Goal: Task Accomplishment & Management: Use online tool/utility

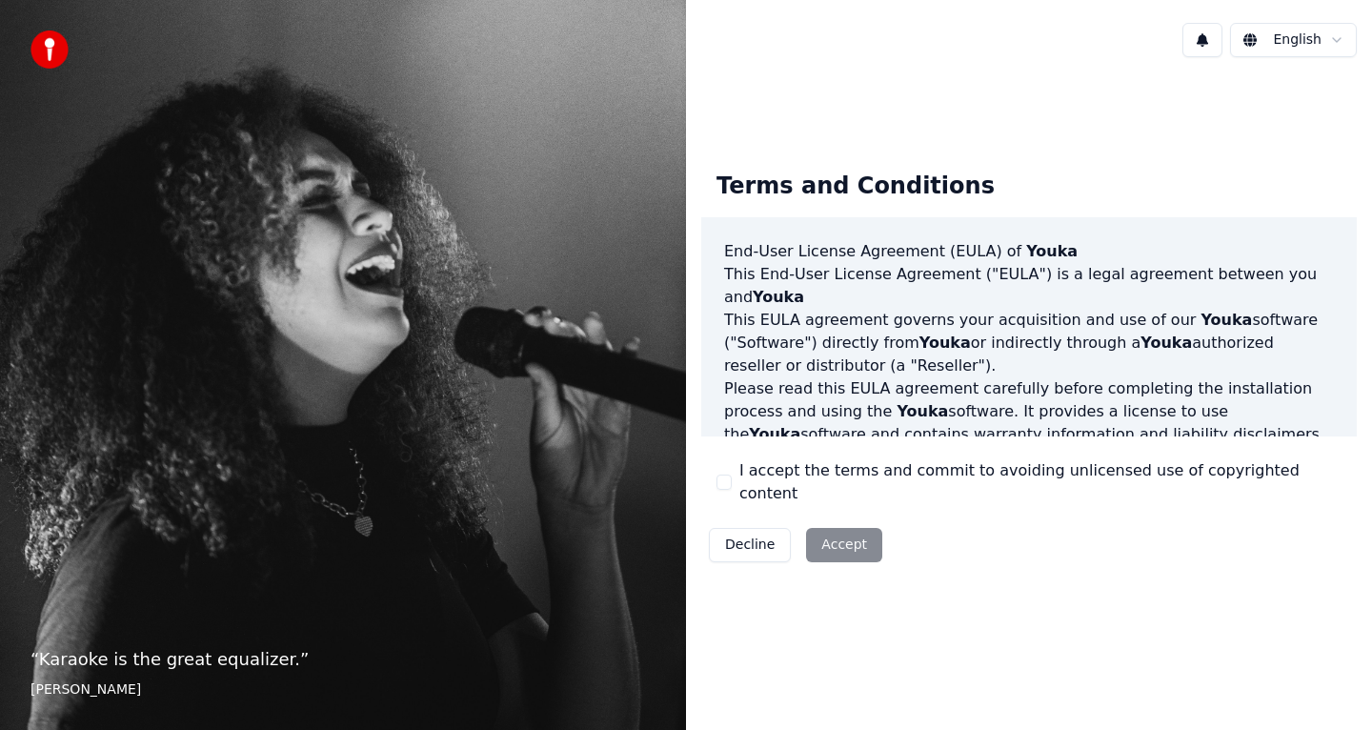
click at [717, 487] on button "I accept the terms and commit to avoiding unlicensed use of copyrighted content" at bounding box center [723, 481] width 15 height 15
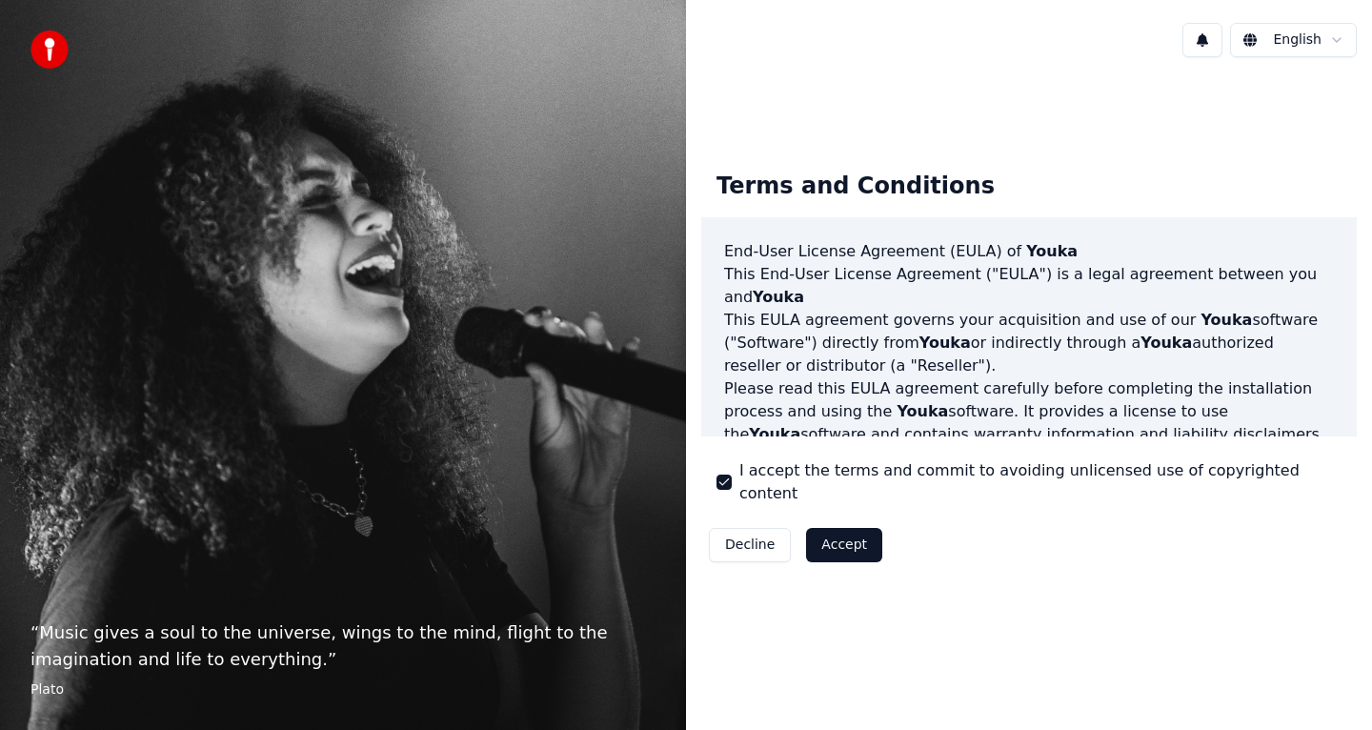
click at [836, 537] on button "Accept" at bounding box center [844, 545] width 76 height 34
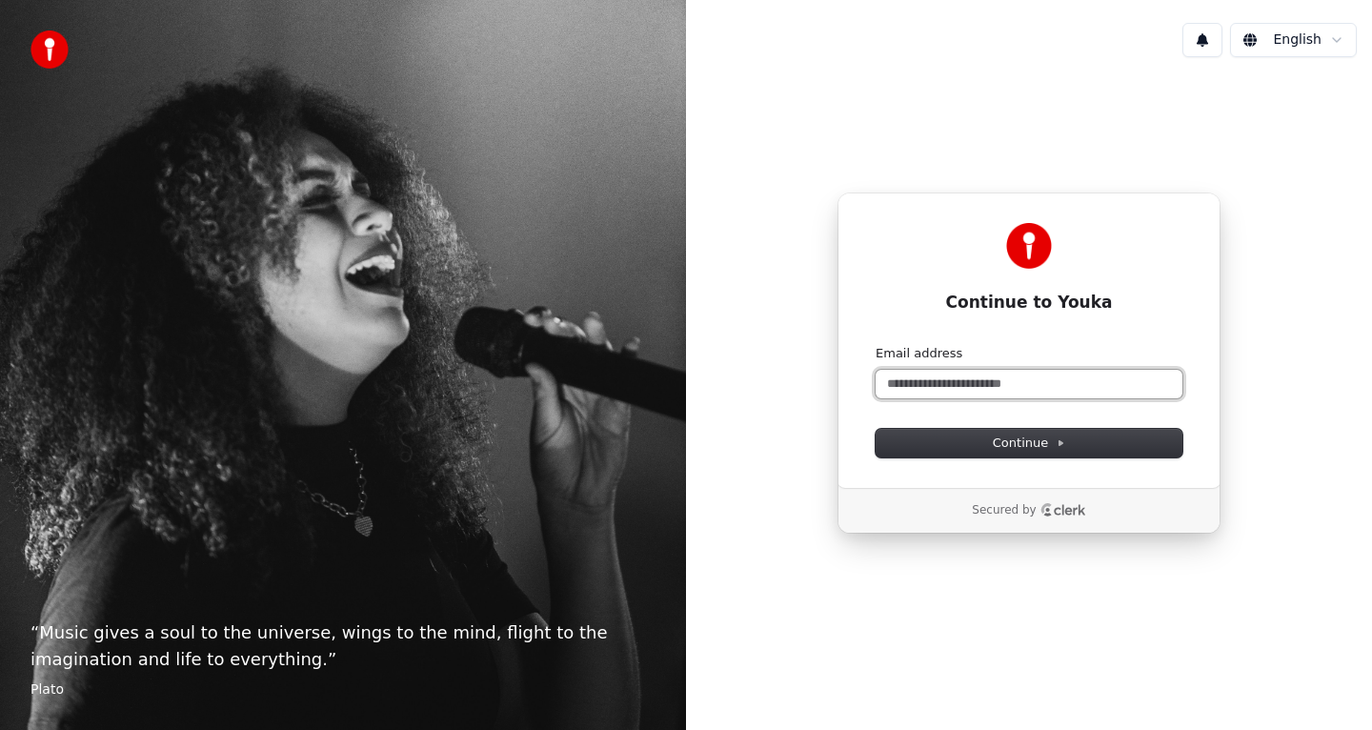
click at [952, 395] on input "Email address" at bounding box center [1029, 384] width 307 height 29
click at [876, 345] on button "submit" at bounding box center [876, 345] width 0 height 0
type input "**********"
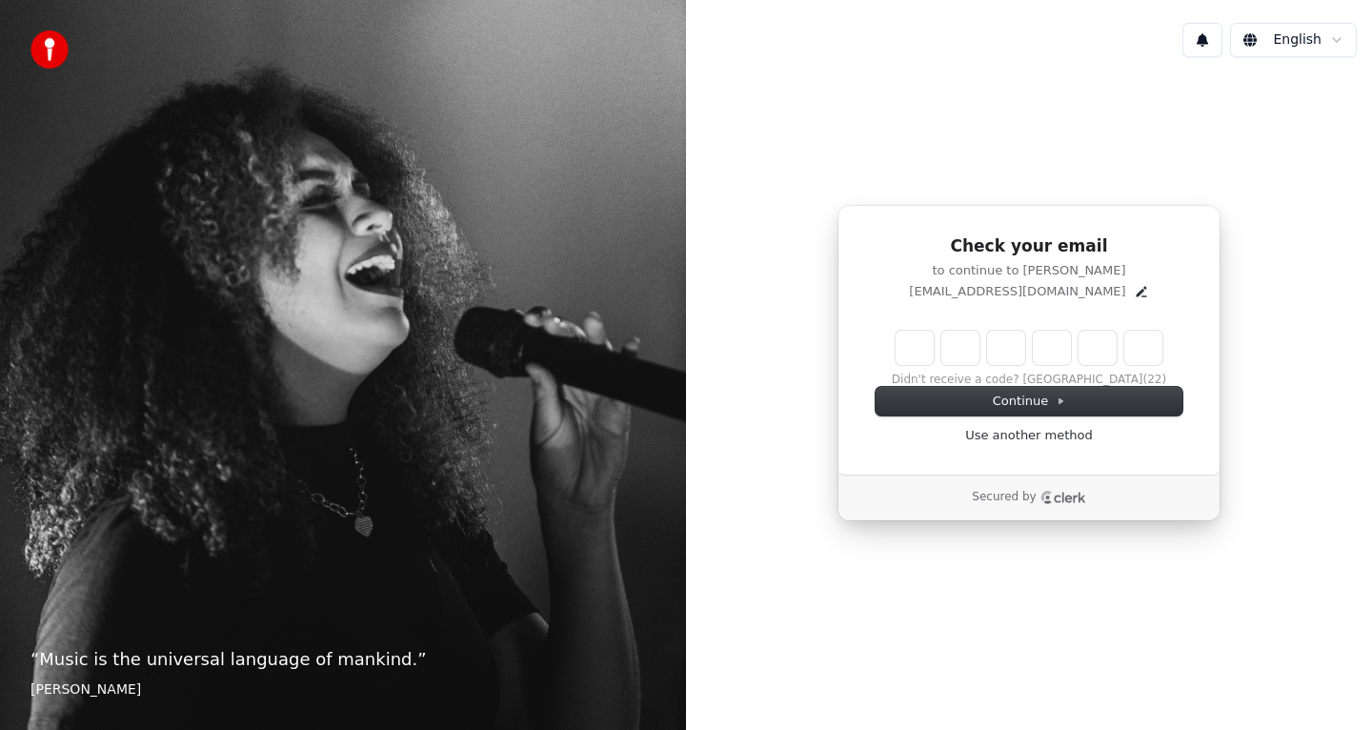
click at [920, 341] on input "Enter verification code" at bounding box center [1029, 348] width 267 height 34
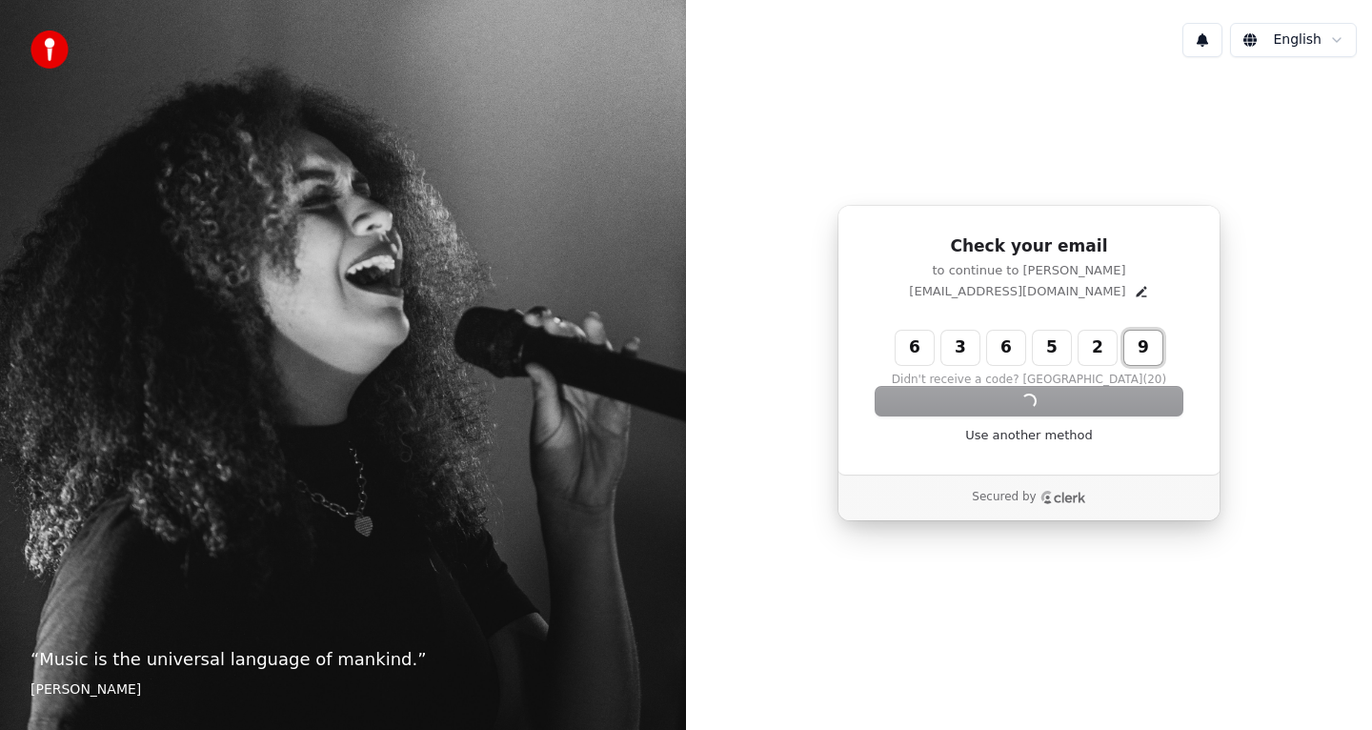
type input "******"
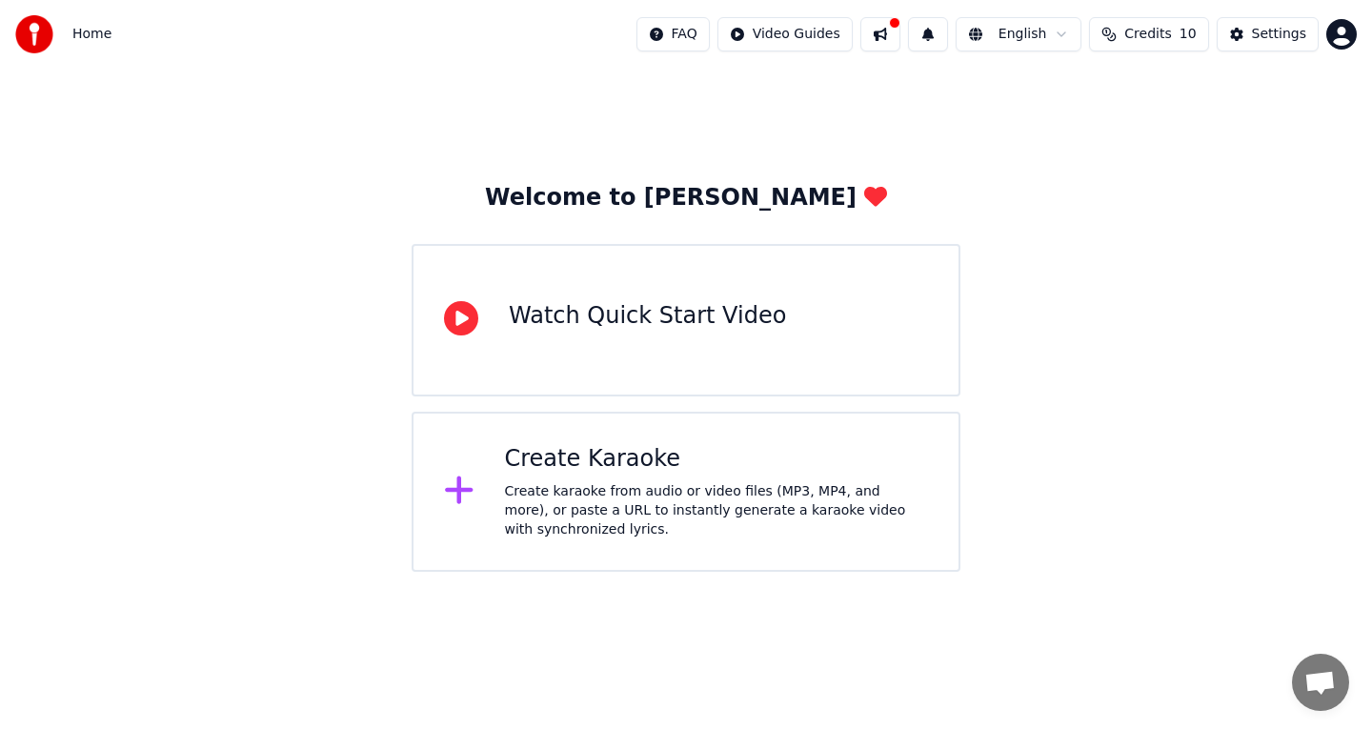
click at [642, 451] on div "Create Karaoke" at bounding box center [717, 459] width 424 height 30
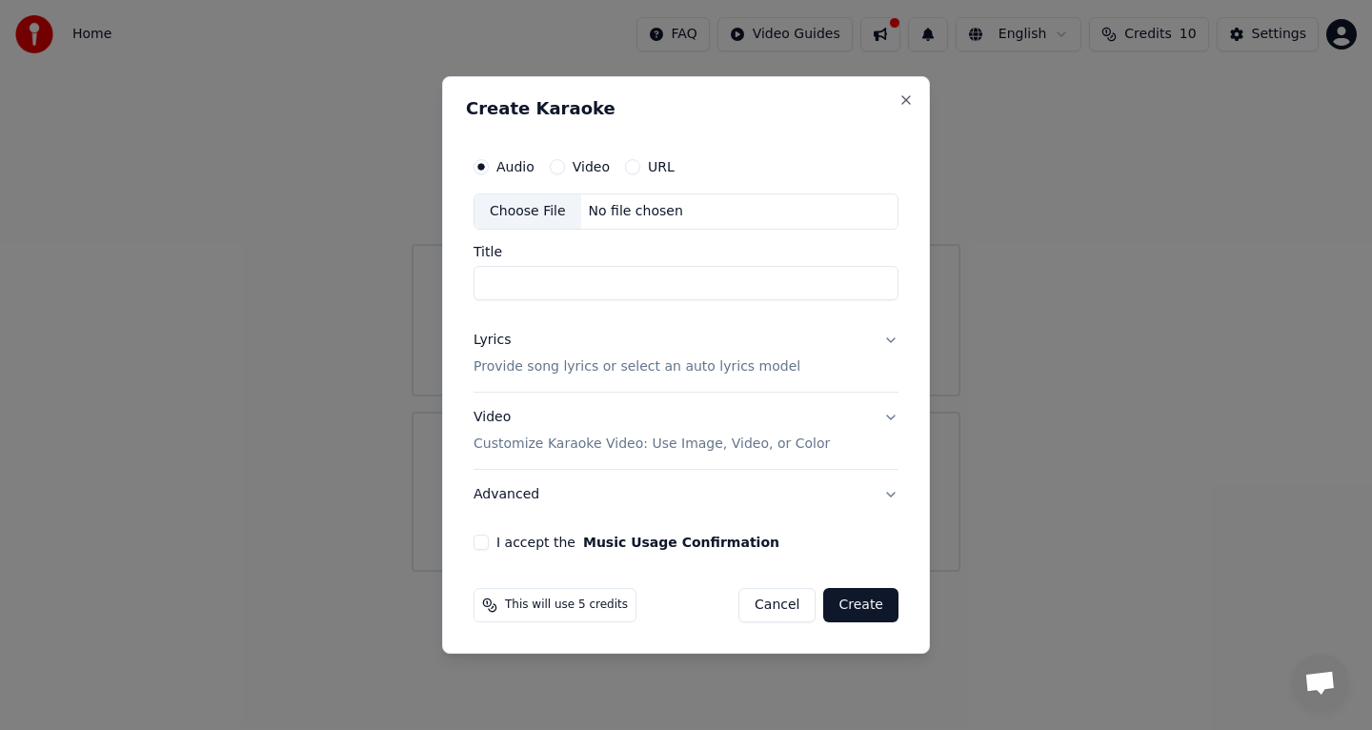
click at [557, 538] on label "I accept the Music Usage Confirmation" at bounding box center [637, 541] width 283 height 13
click at [489, 538] on button "I accept the Music Usage Confirmation" at bounding box center [480, 541] width 15 height 15
click at [664, 277] on input "Title" at bounding box center [685, 283] width 425 height 34
click at [560, 210] on div "Choose File" at bounding box center [527, 211] width 107 height 34
click at [639, 421] on div "Video Customize Karaoke Video: Use Image, Video, or Color" at bounding box center [651, 431] width 356 height 46
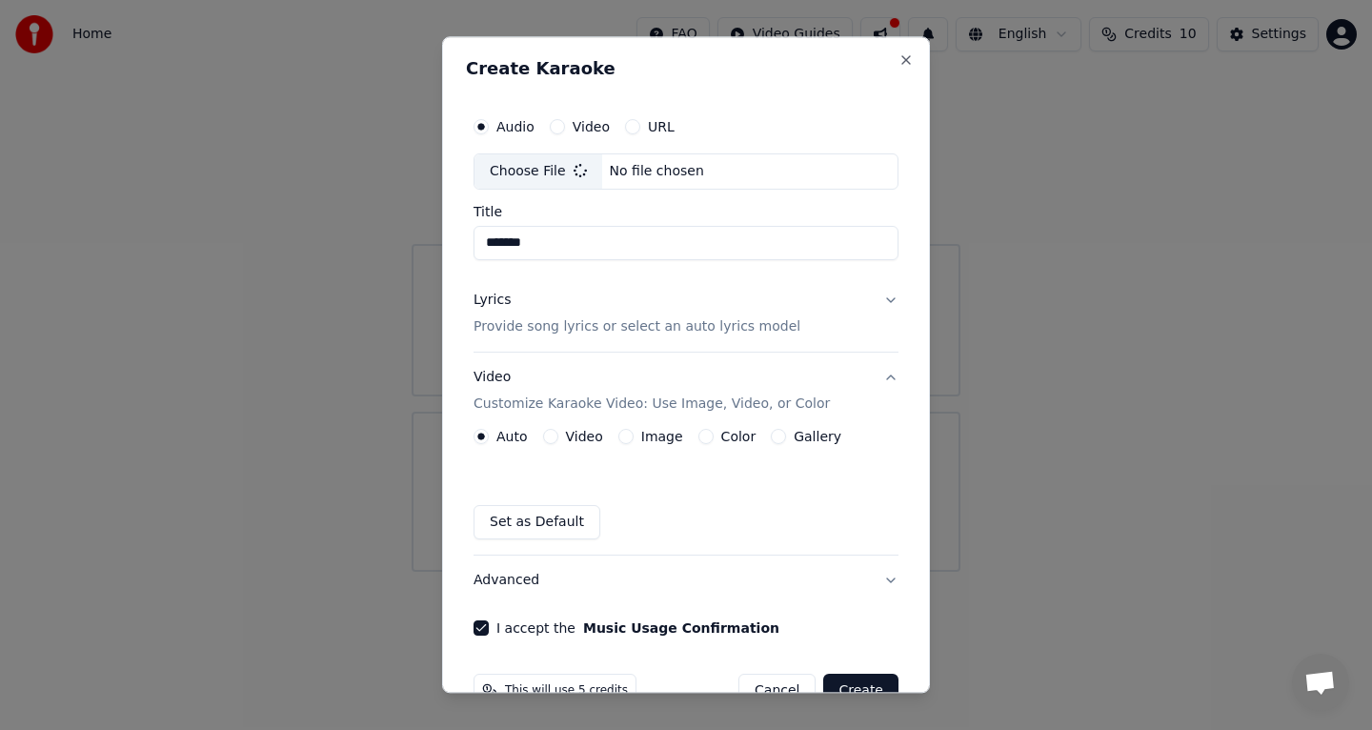
click at [570, 431] on label "Video" at bounding box center [584, 436] width 37 height 13
click at [558, 431] on button "Video" at bounding box center [550, 436] width 15 height 15
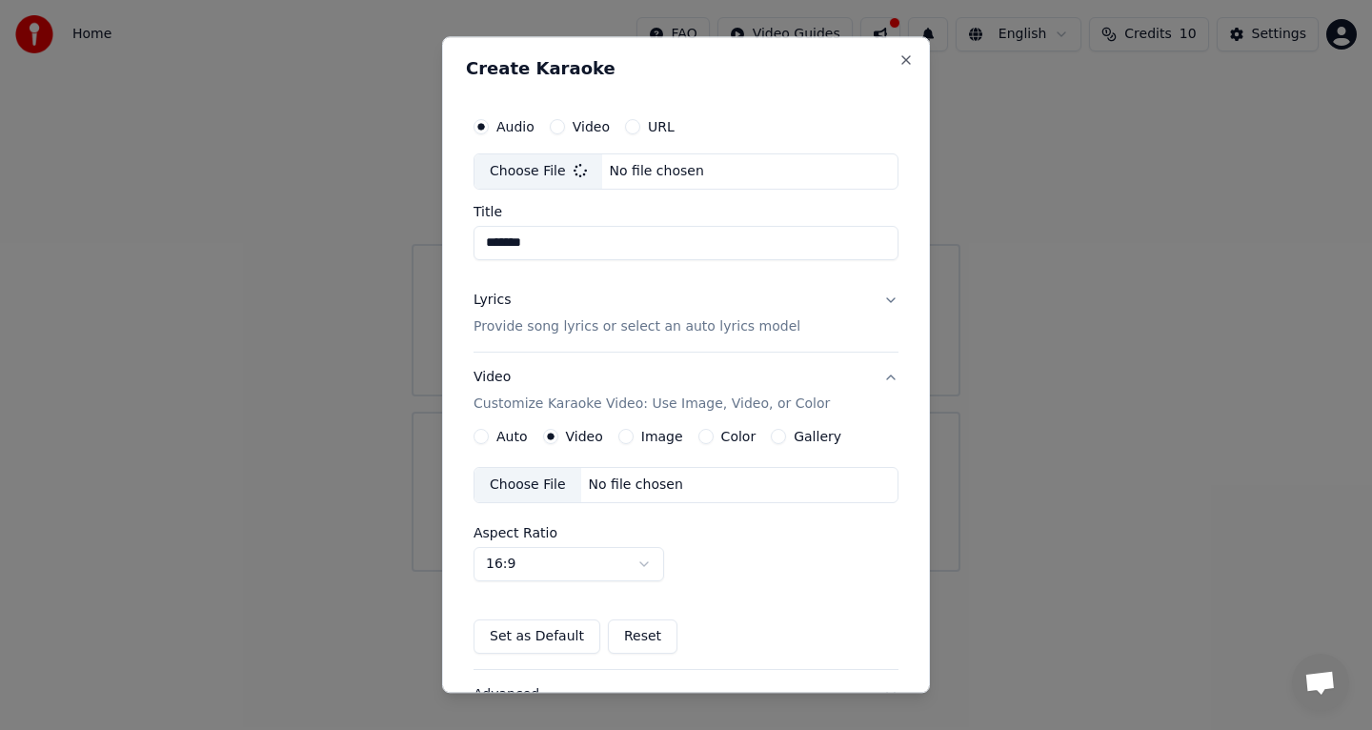
type input "**********"
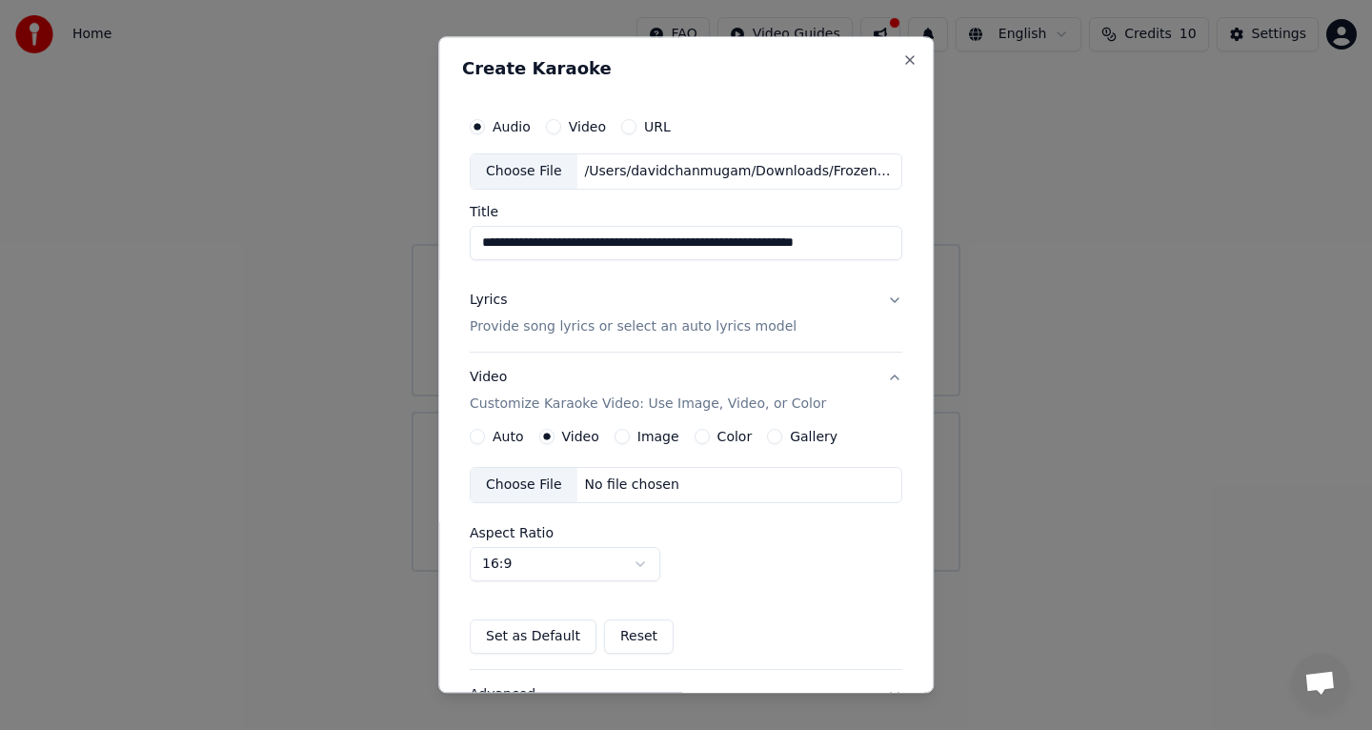
click at [661, 432] on label "Image" at bounding box center [658, 436] width 42 height 13
click at [630, 432] on button "Image" at bounding box center [621, 436] width 15 height 15
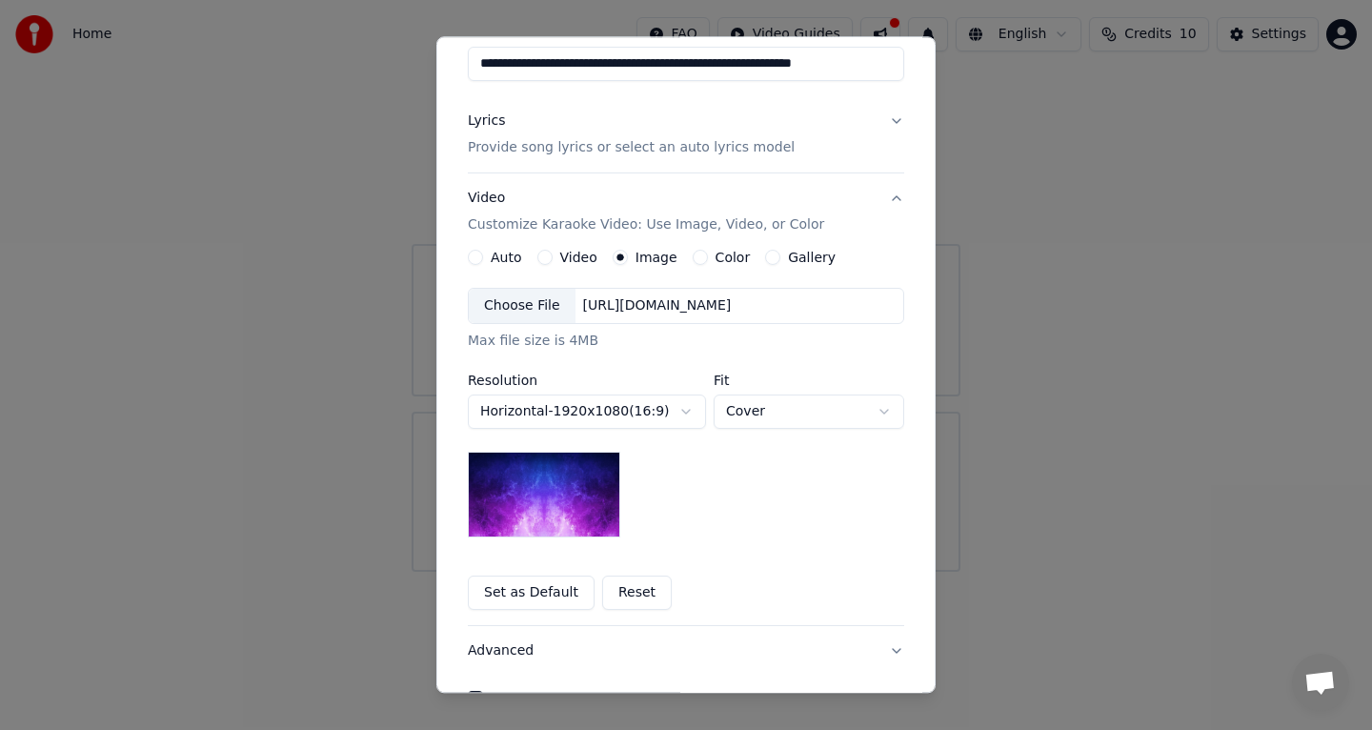
scroll to position [191, 0]
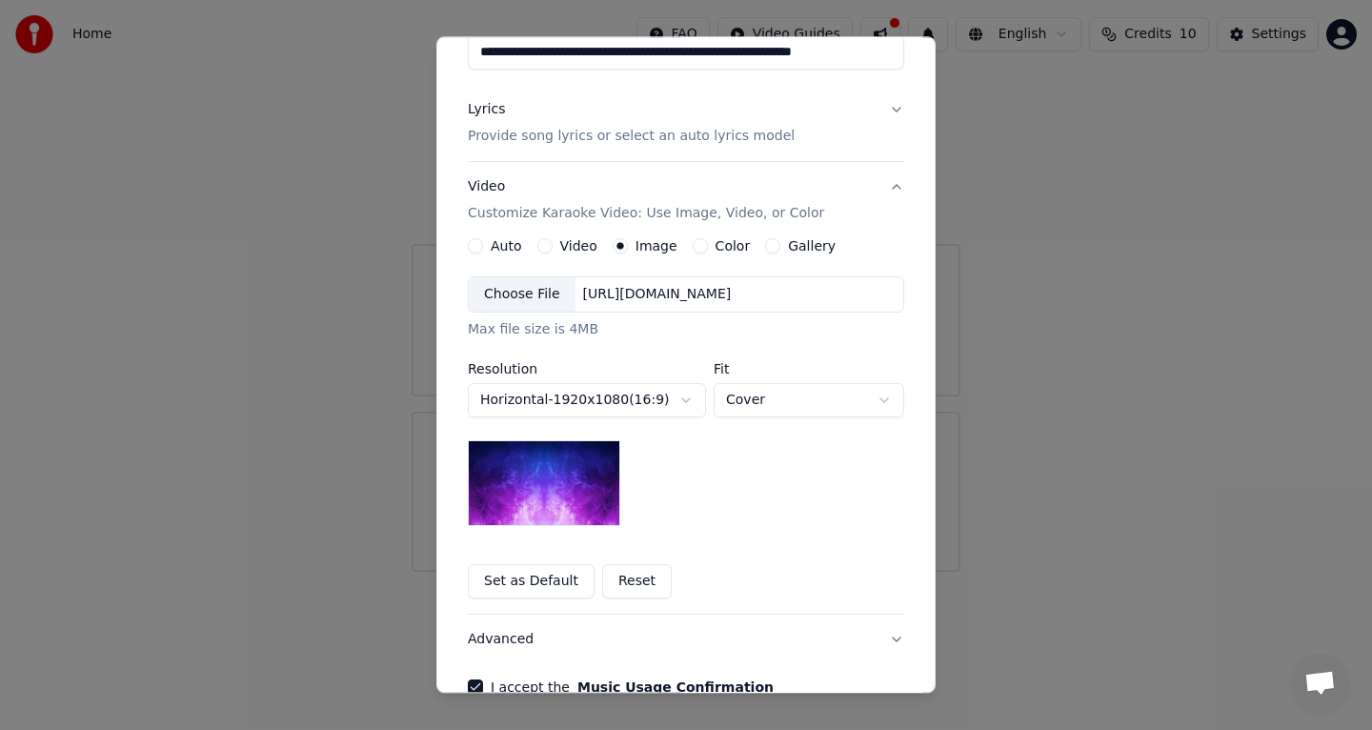
click at [607, 471] on img at bounding box center [544, 483] width 152 height 86
click at [786, 397] on body "**********" at bounding box center [686, 286] width 1372 height 572
click at [508, 286] on div "Choose File" at bounding box center [522, 294] width 107 height 34
click at [640, 283] on div "Choose File [URL][DOMAIN_NAME]" at bounding box center [686, 294] width 436 height 36
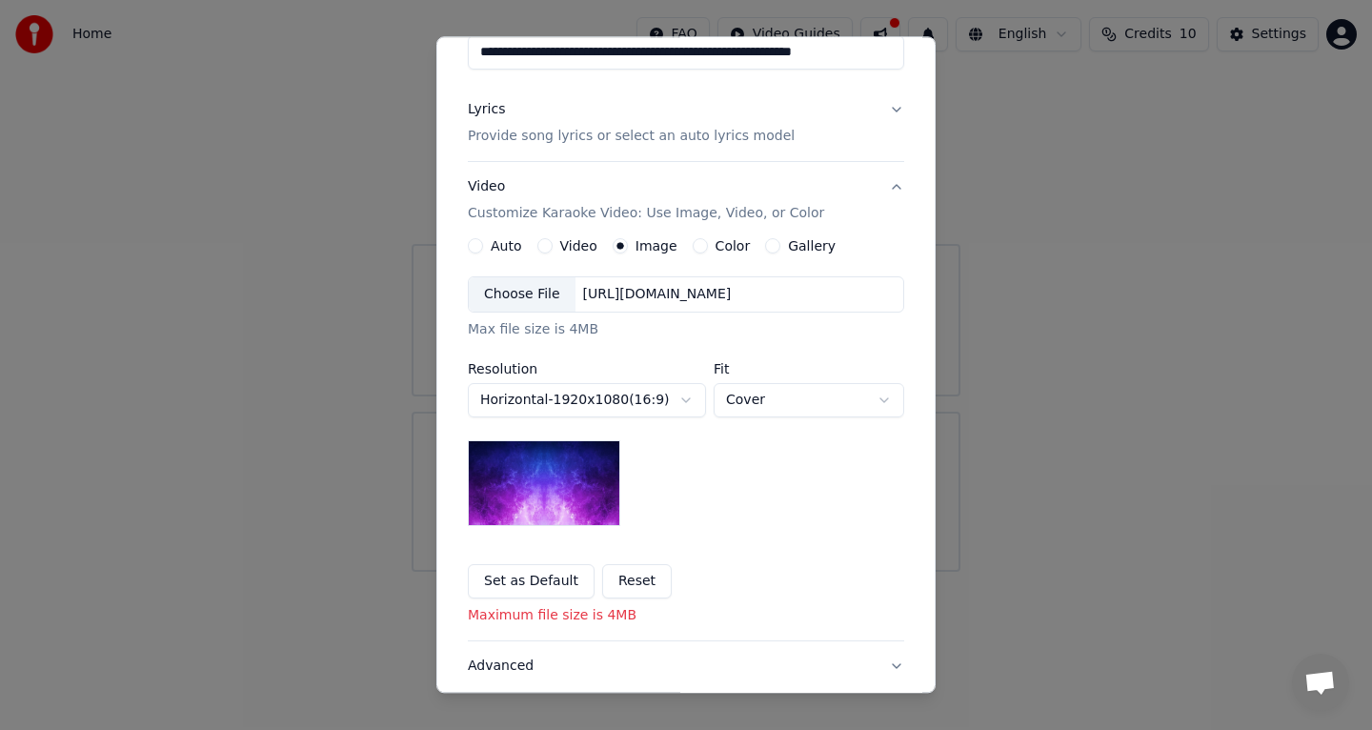
click at [755, 403] on body "**********" at bounding box center [686, 286] width 1372 height 572
click at [778, 348] on body "**********" at bounding box center [686, 286] width 1372 height 572
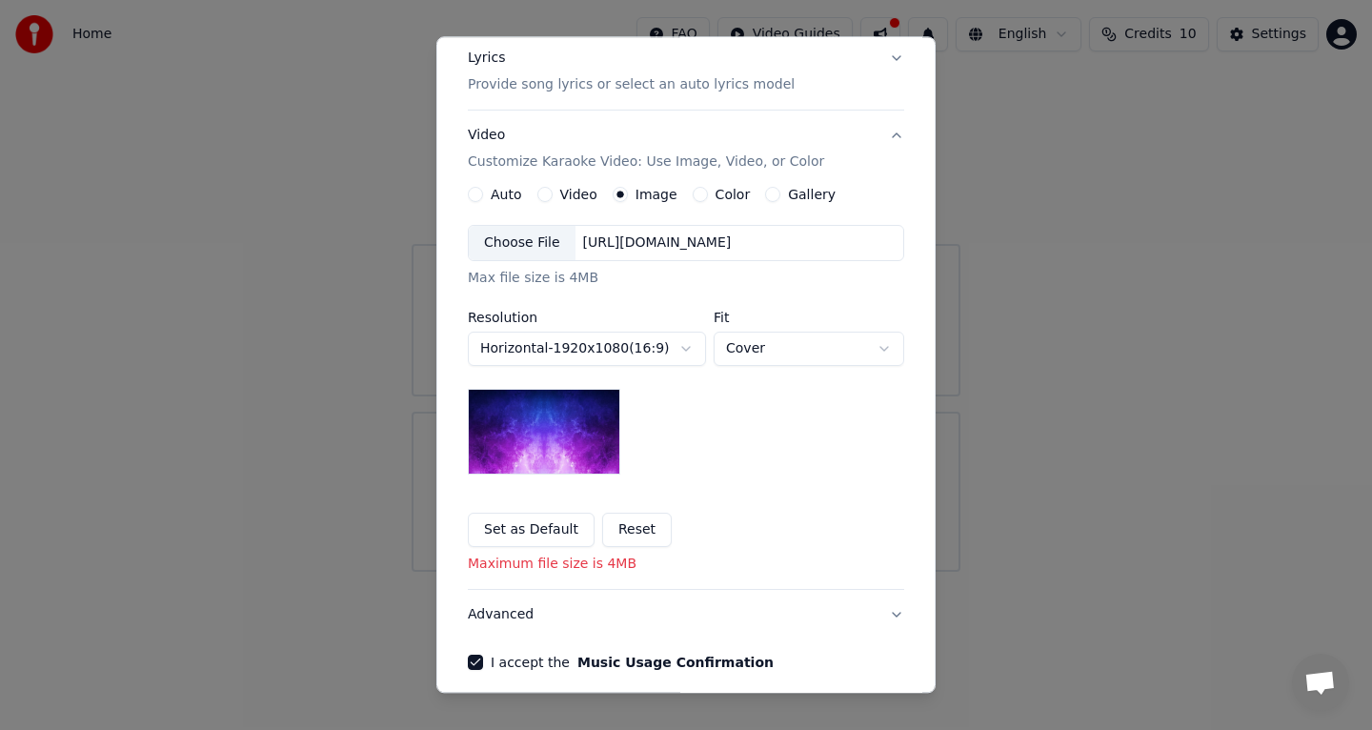
scroll to position [322, 0]
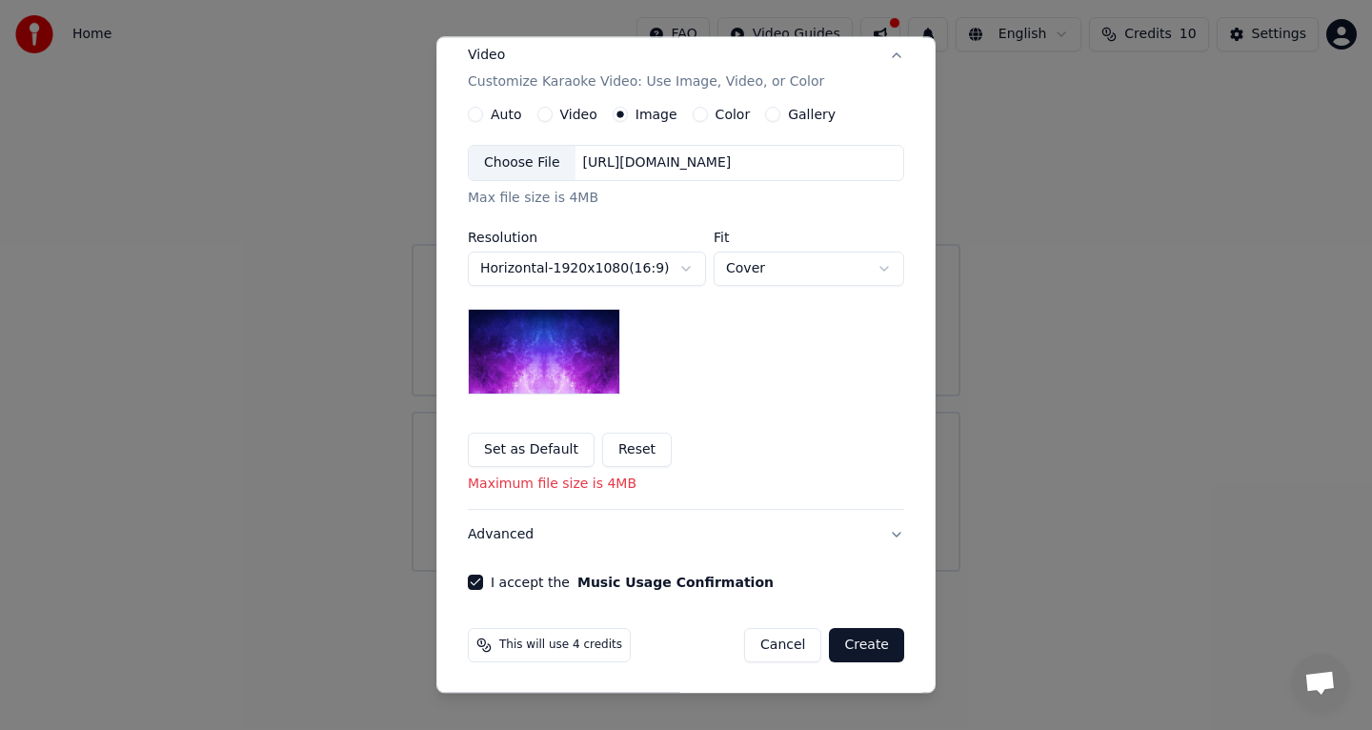
click at [606, 371] on img at bounding box center [544, 352] width 152 height 86
click at [613, 176] on div "Choose File [URL][DOMAIN_NAME]" at bounding box center [686, 163] width 436 height 36
click at [582, 167] on div "[URL][DOMAIN_NAME]" at bounding box center [657, 162] width 164 height 19
click at [616, 164] on div "[URL][DOMAIN_NAME]" at bounding box center [657, 162] width 164 height 19
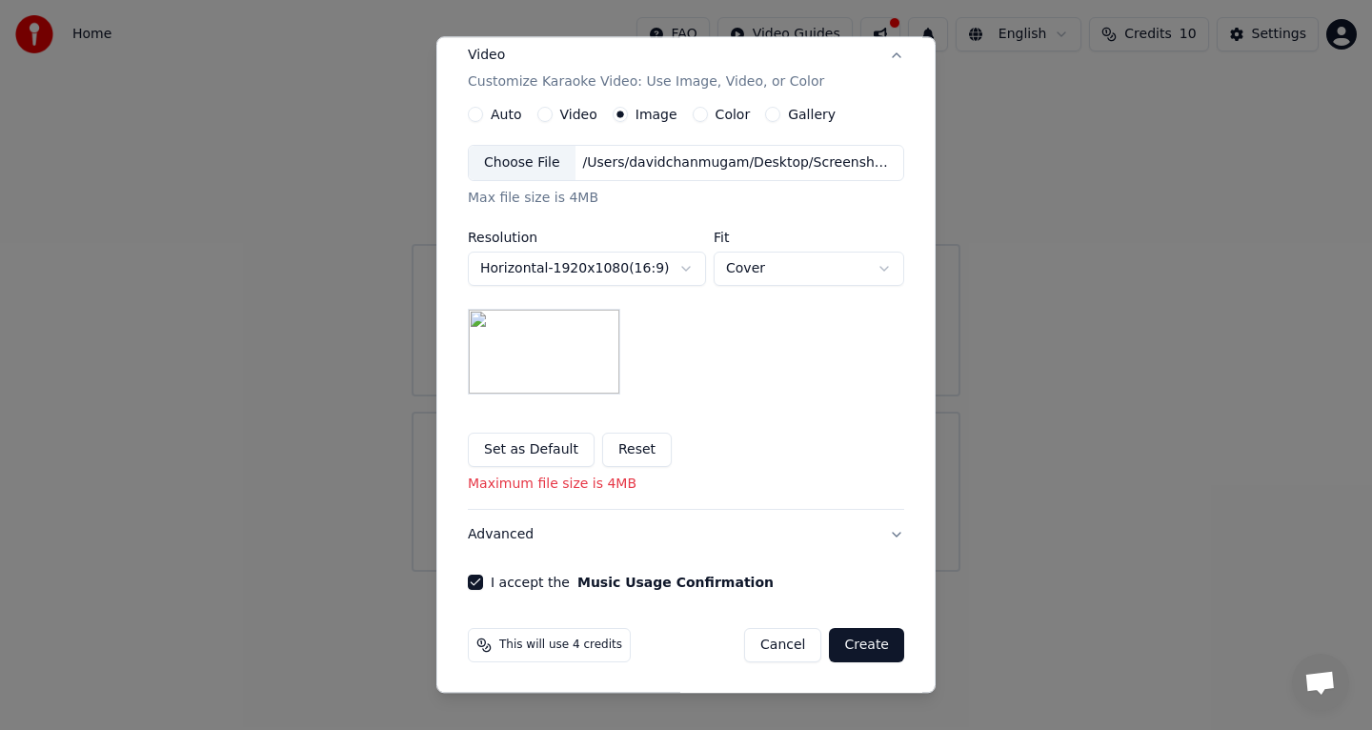
click at [876, 639] on button "Create" at bounding box center [866, 645] width 75 height 34
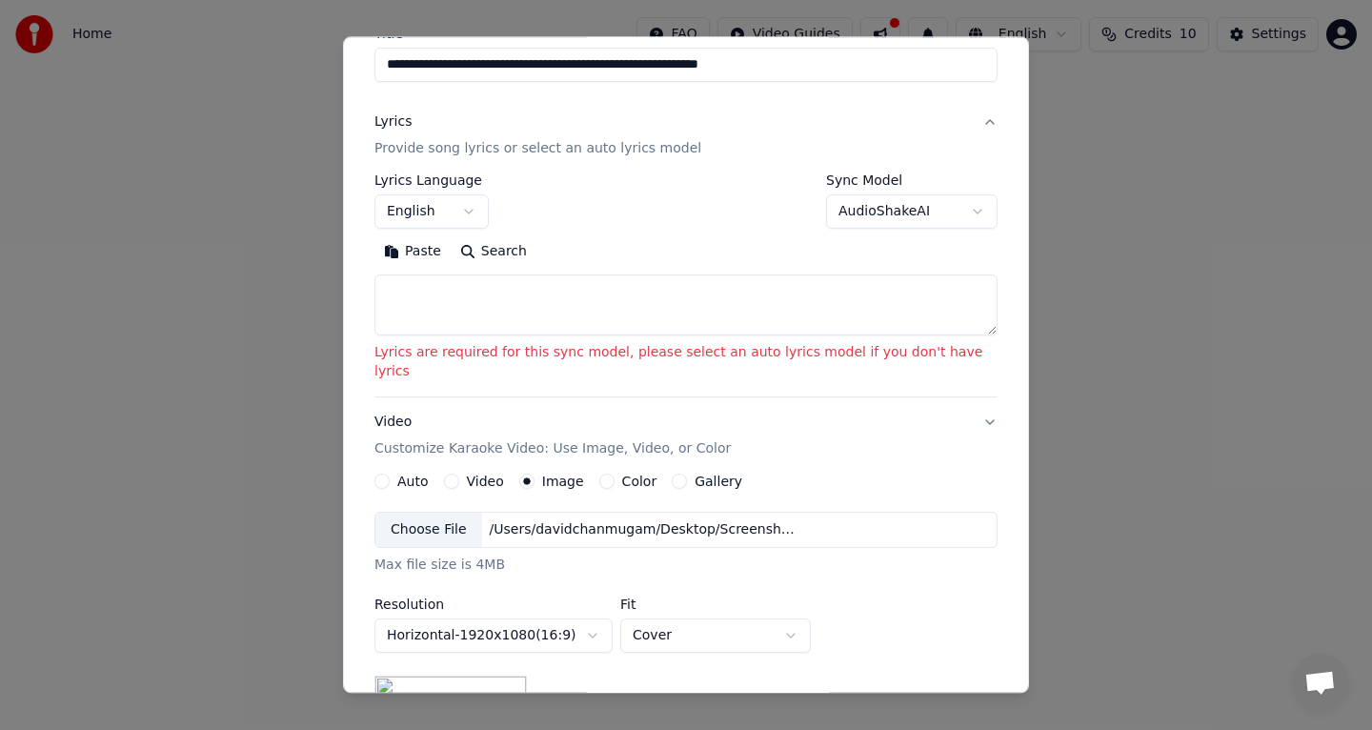
scroll to position [124, 0]
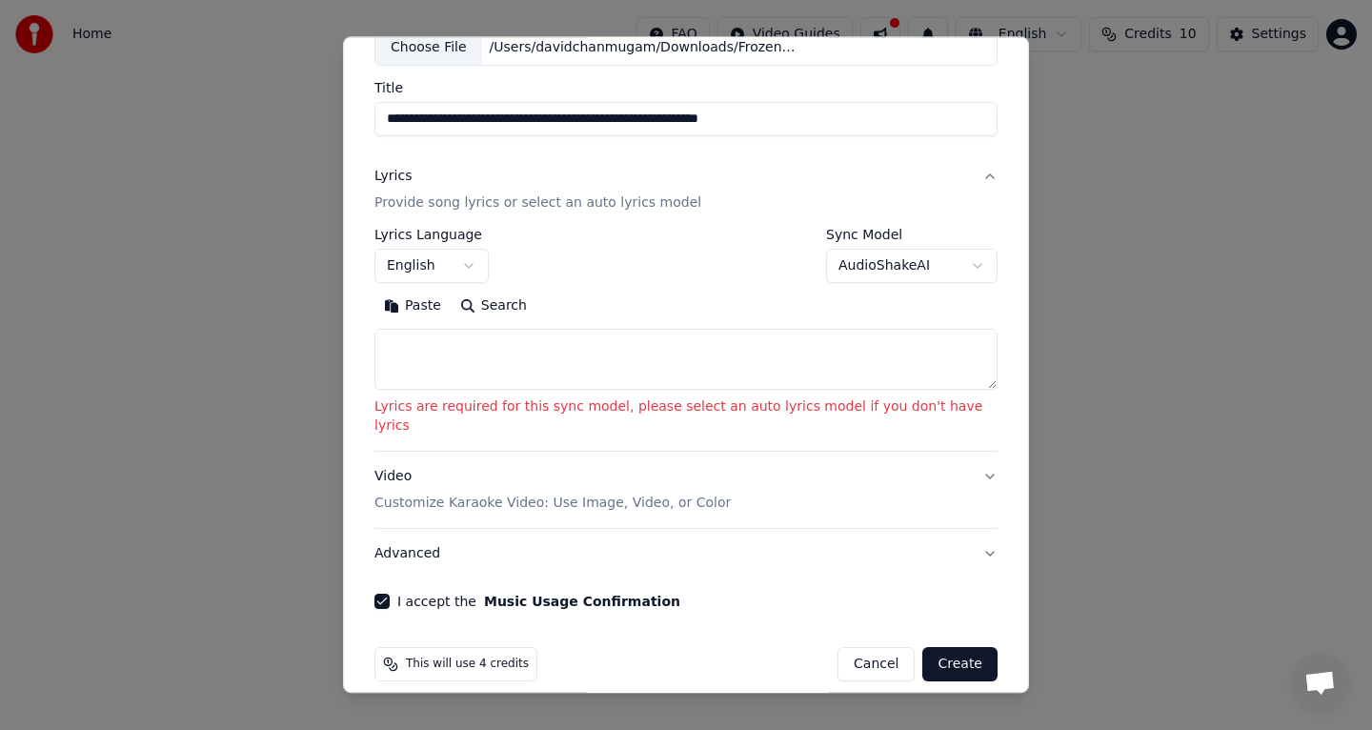
click at [676, 347] on textarea at bounding box center [685, 359] width 623 height 61
click at [636, 386] on textarea at bounding box center [685, 359] width 623 height 61
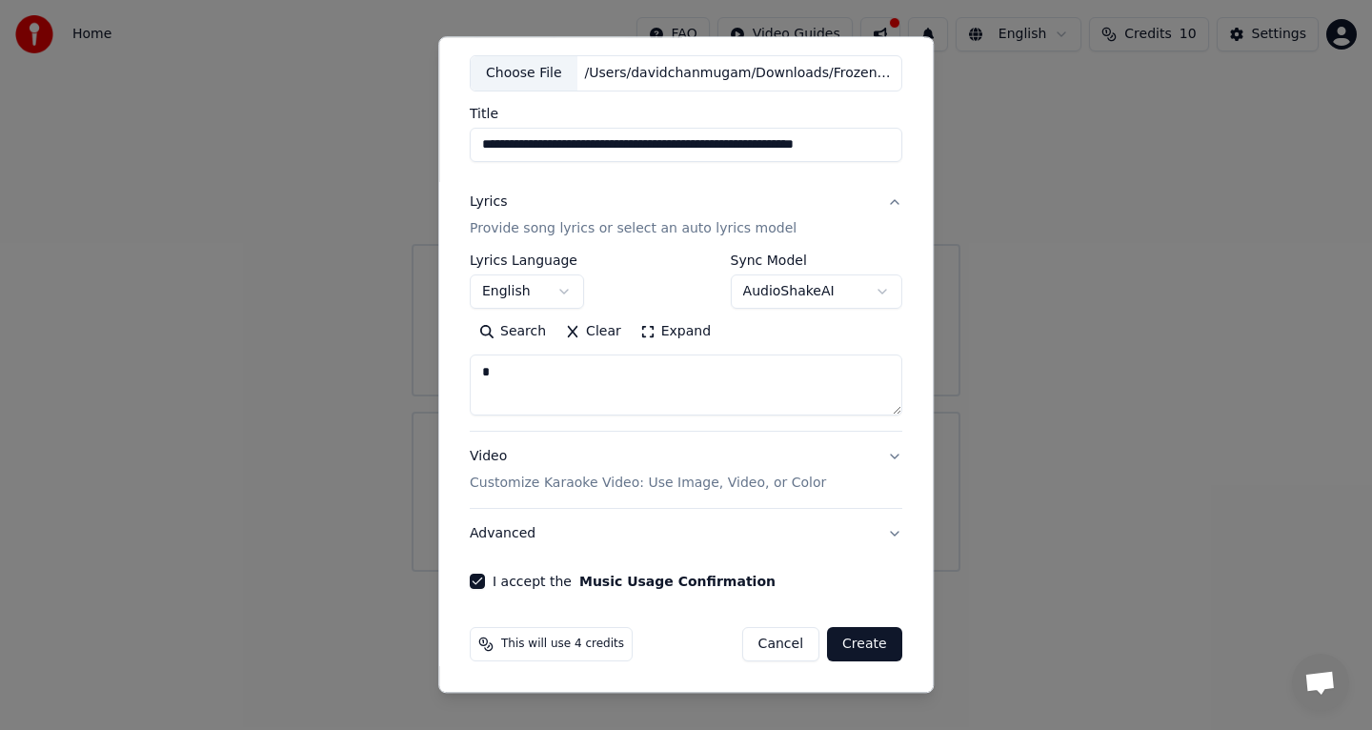
scroll to position [97, 0]
type textarea "***"
click at [812, 300] on body "**********" at bounding box center [686, 286] width 1372 height 572
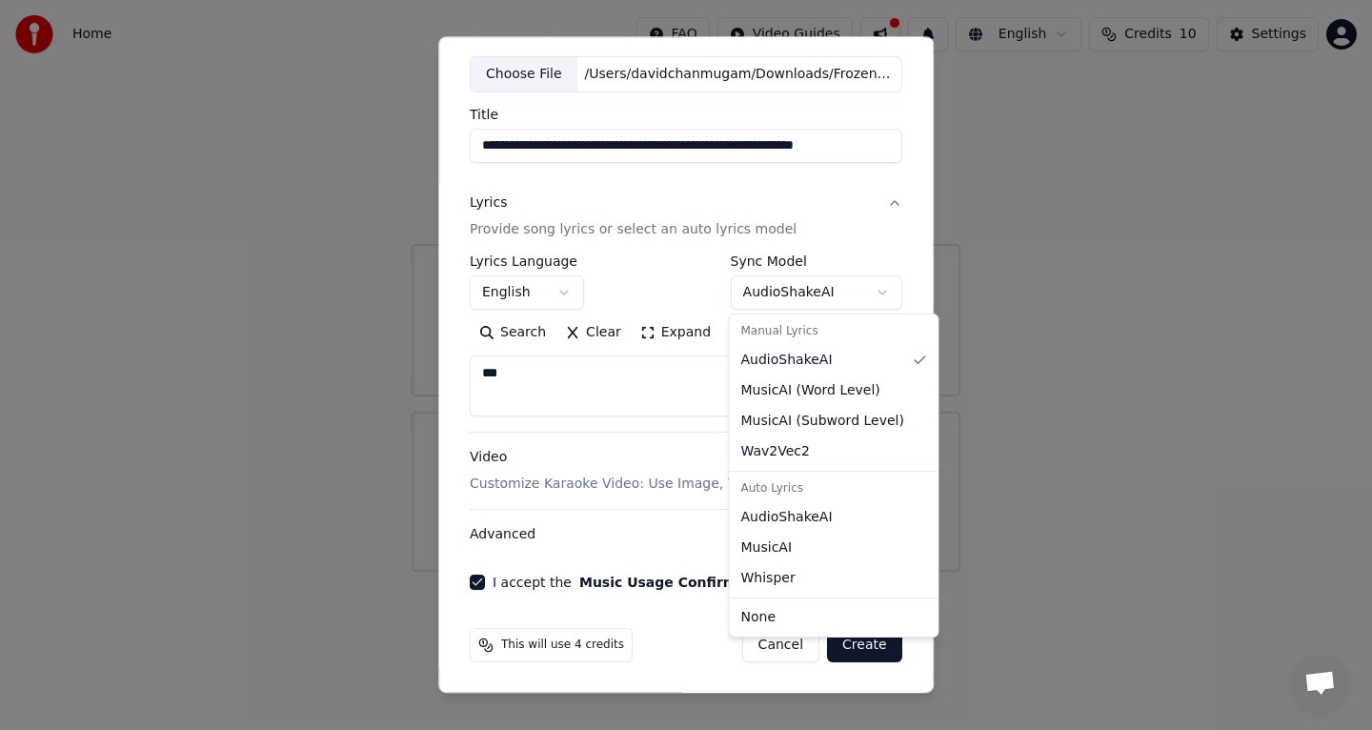
select select "**********"
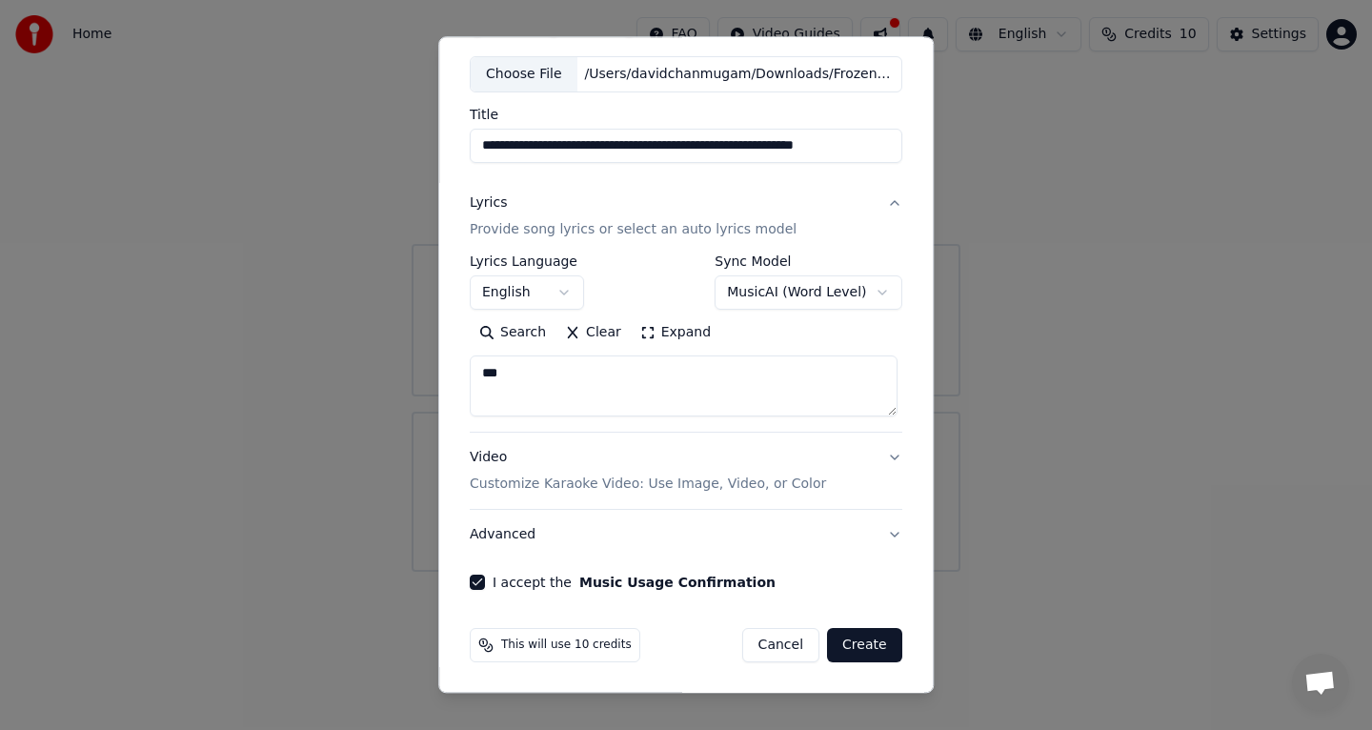
click at [764, 376] on textarea "***" at bounding box center [684, 385] width 428 height 61
paste textarea "**********"
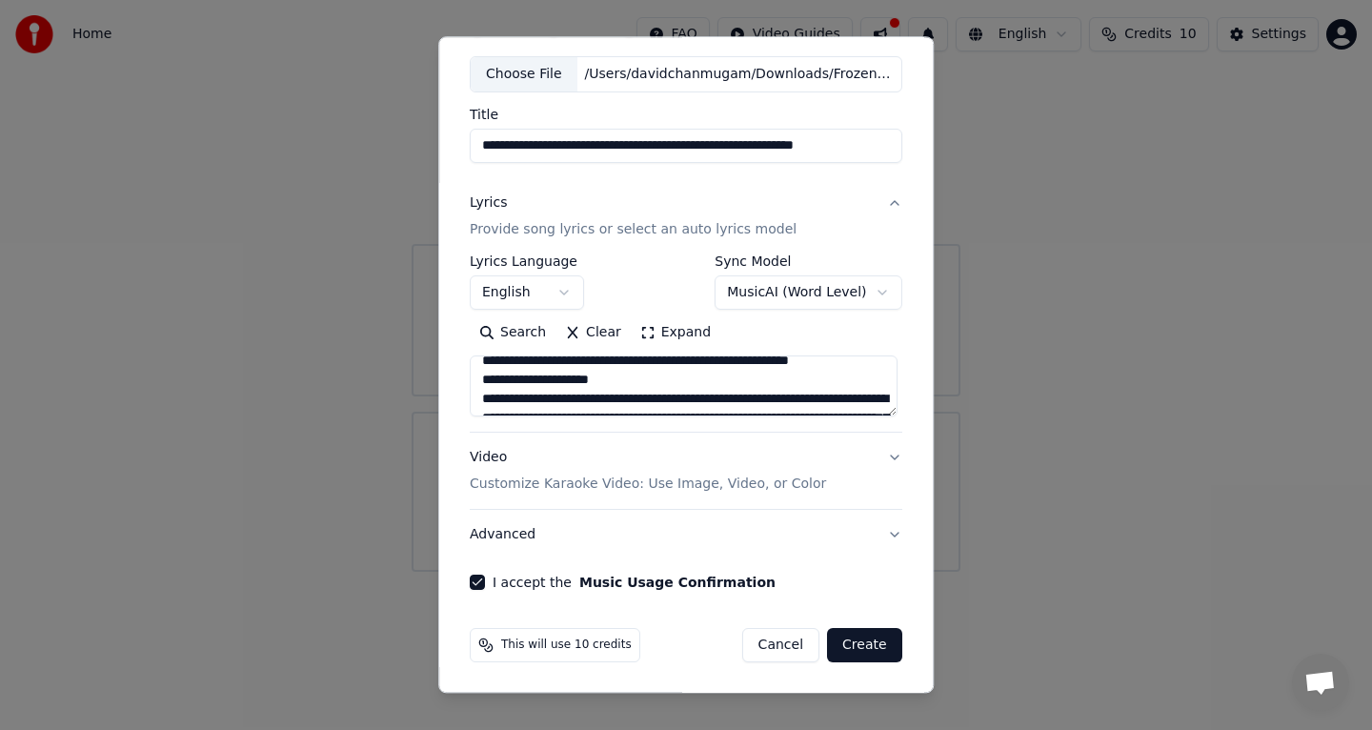
scroll to position [22, 0]
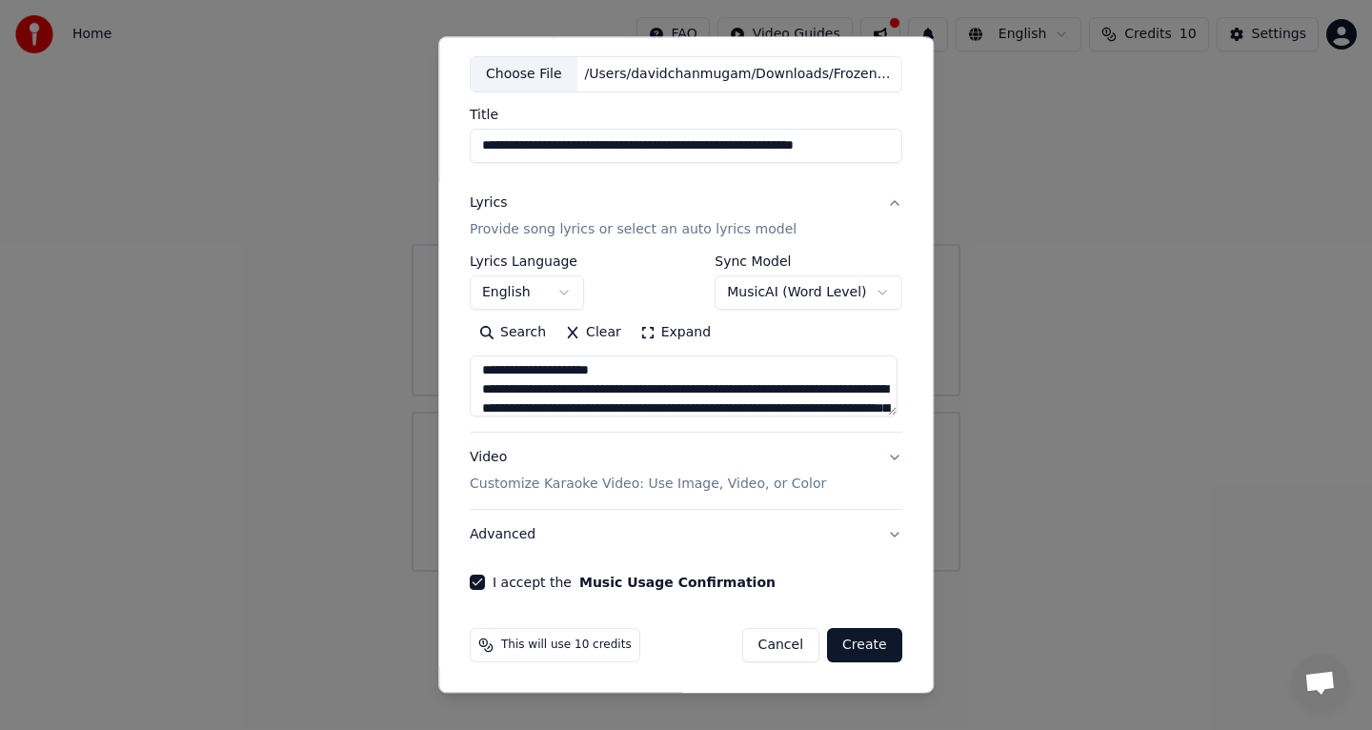
drag, startPoint x: 557, startPoint y: 388, endPoint x: 429, endPoint y: 383, distance: 128.7
click at [428, 381] on body "**********" at bounding box center [686, 286] width 1372 height 572
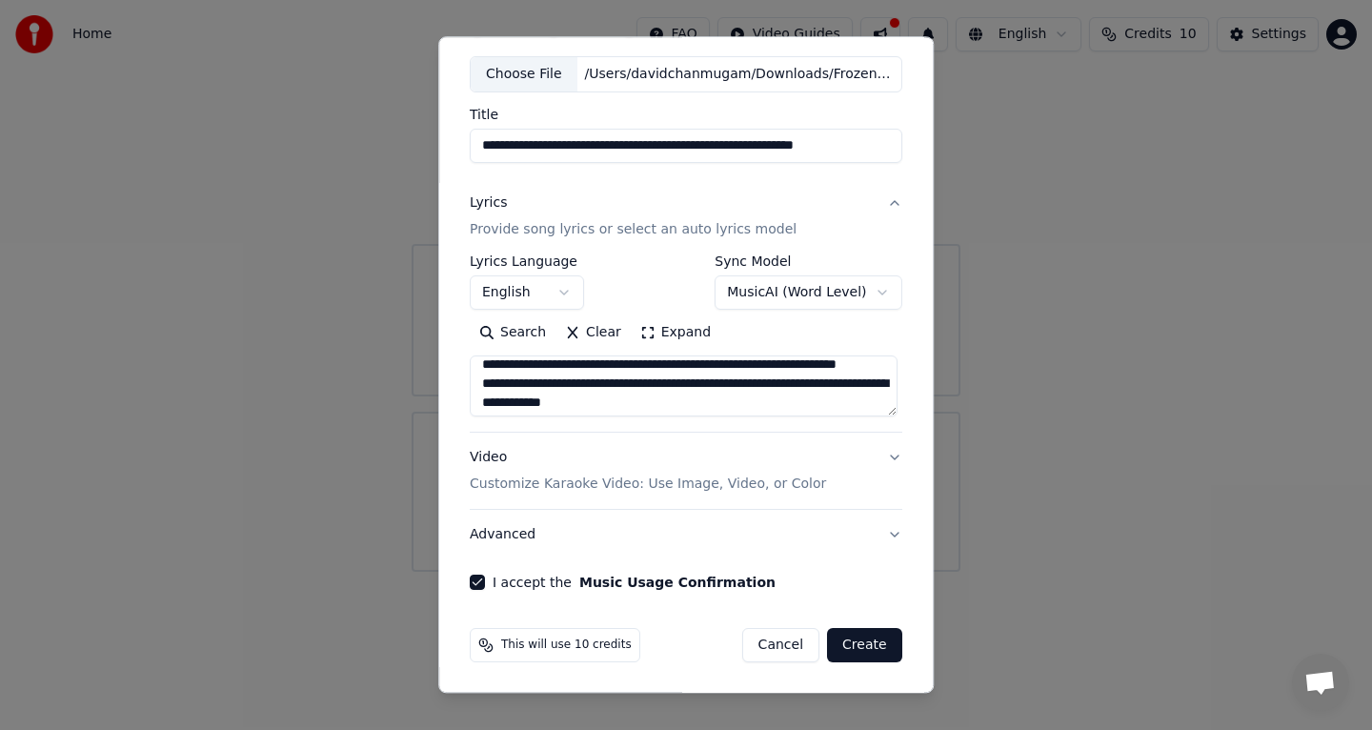
scroll to position [90, 0]
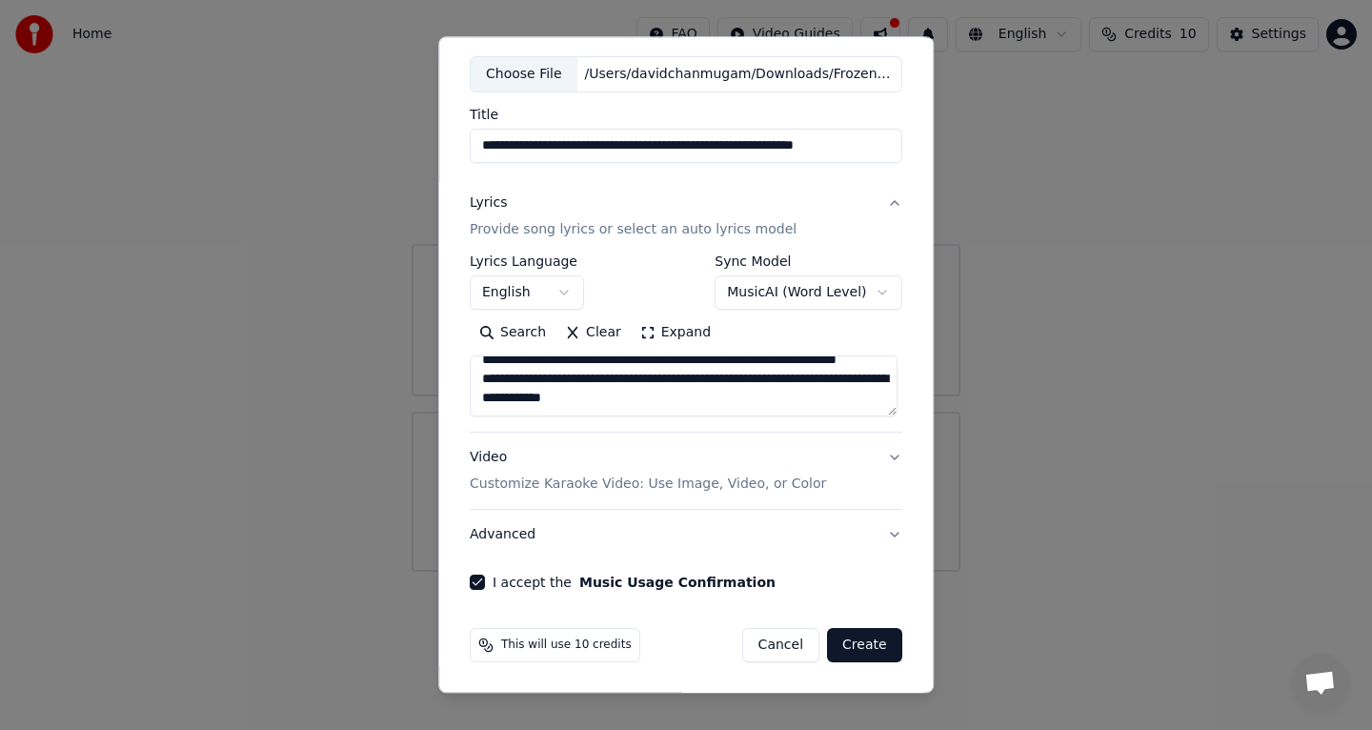
click at [574, 379] on textarea "**********" at bounding box center [684, 385] width 428 height 61
click at [665, 384] on textarea "**********" at bounding box center [684, 385] width 428 height 61
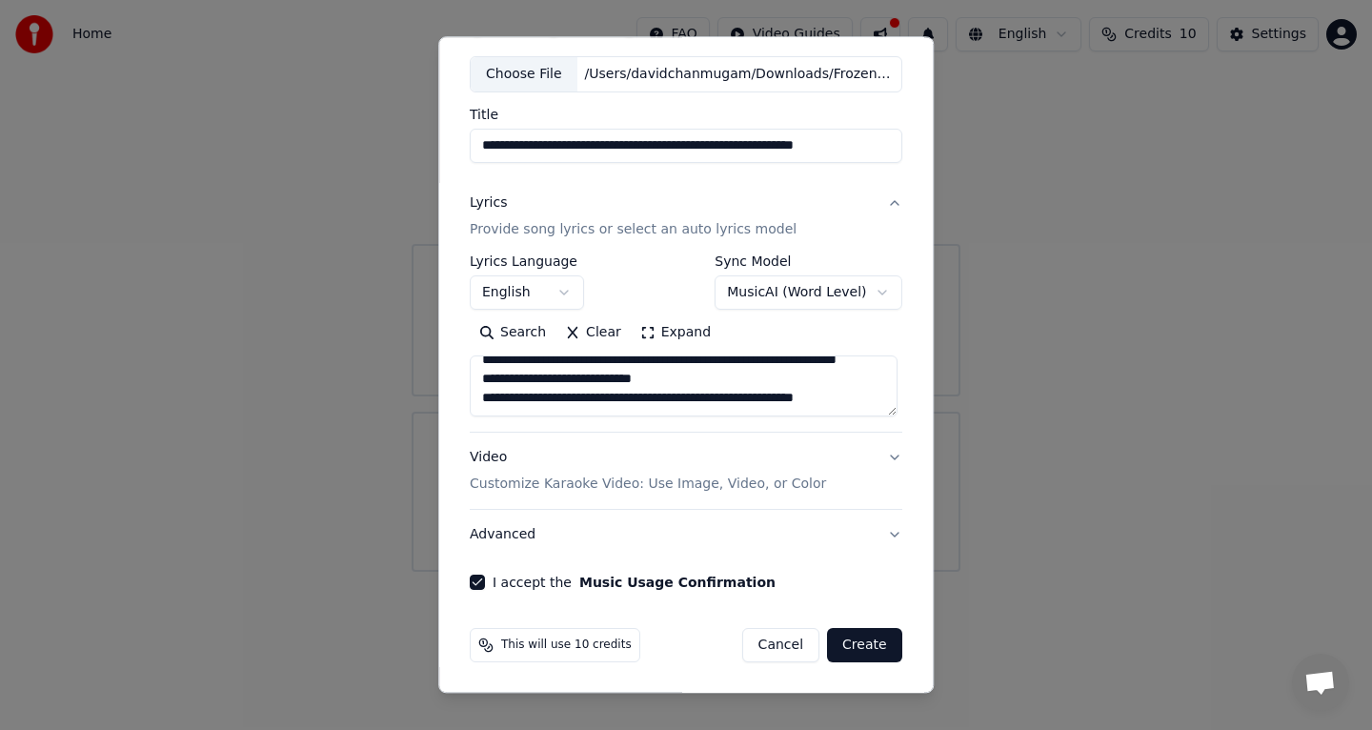
scroll to position [109, 0]
click at [707, 405] on textarea "**********" at bounding box center [684, 385] width 428 height 61
type textarea "**********"
click at [875, 648] on button "Create" at bounding box center [864, 645] width 75 height 34
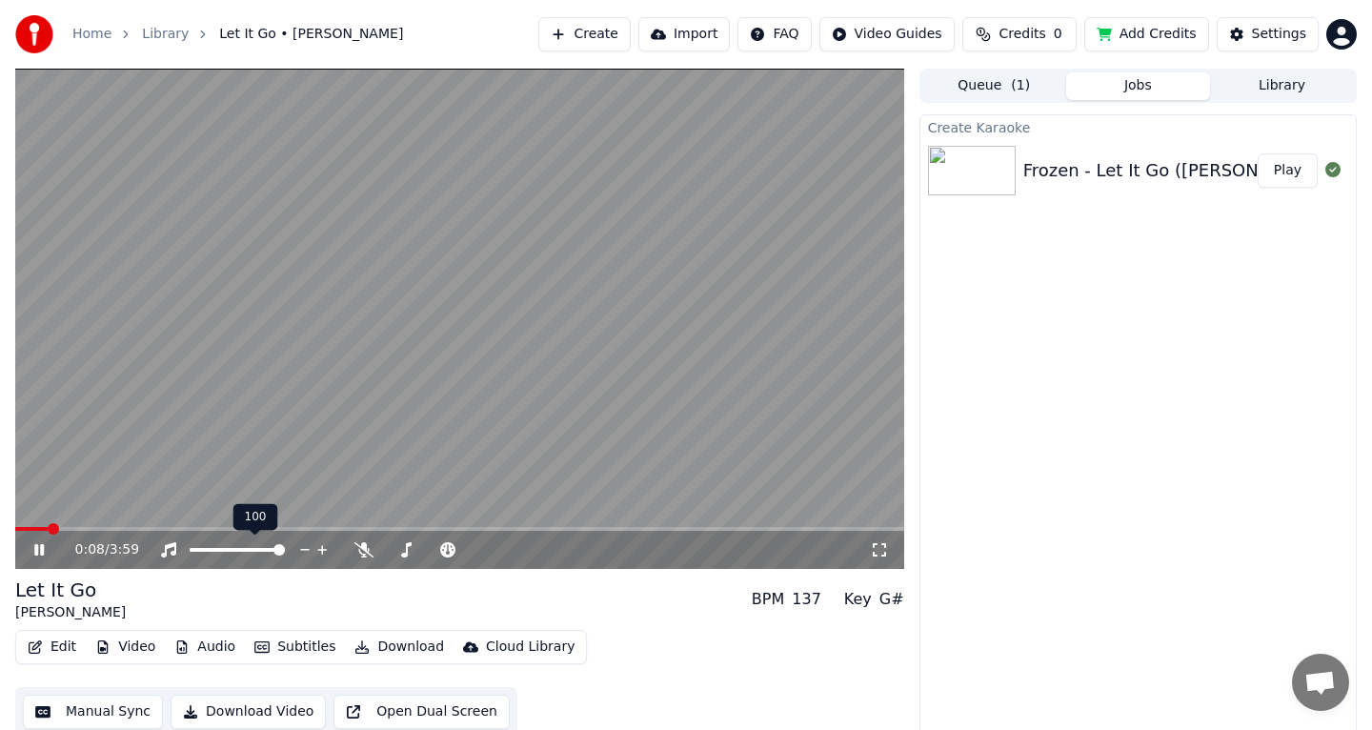
click at [285, 549] on span at bounding box center [237, 550] width 95 height 4
click at [196, 529] on span at bounding box center [459, 529] width 889 height 4
click at [393, 523] on span at bounding box center [387, 528] width 11 height 11
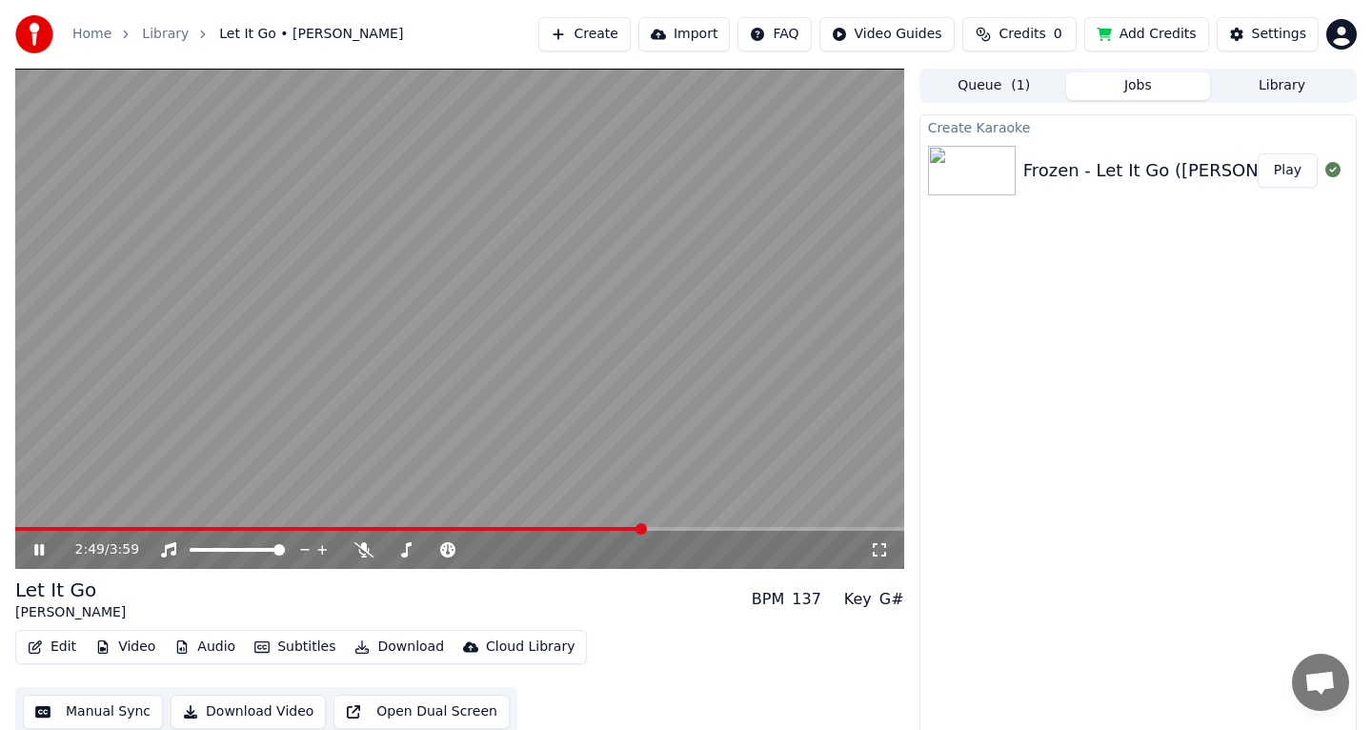
click at [647, 528] on span at bounding box center [640, 528] width 11 height 11
click at [283, 435] on video at bounding box center [459, 319] width 889 height 500
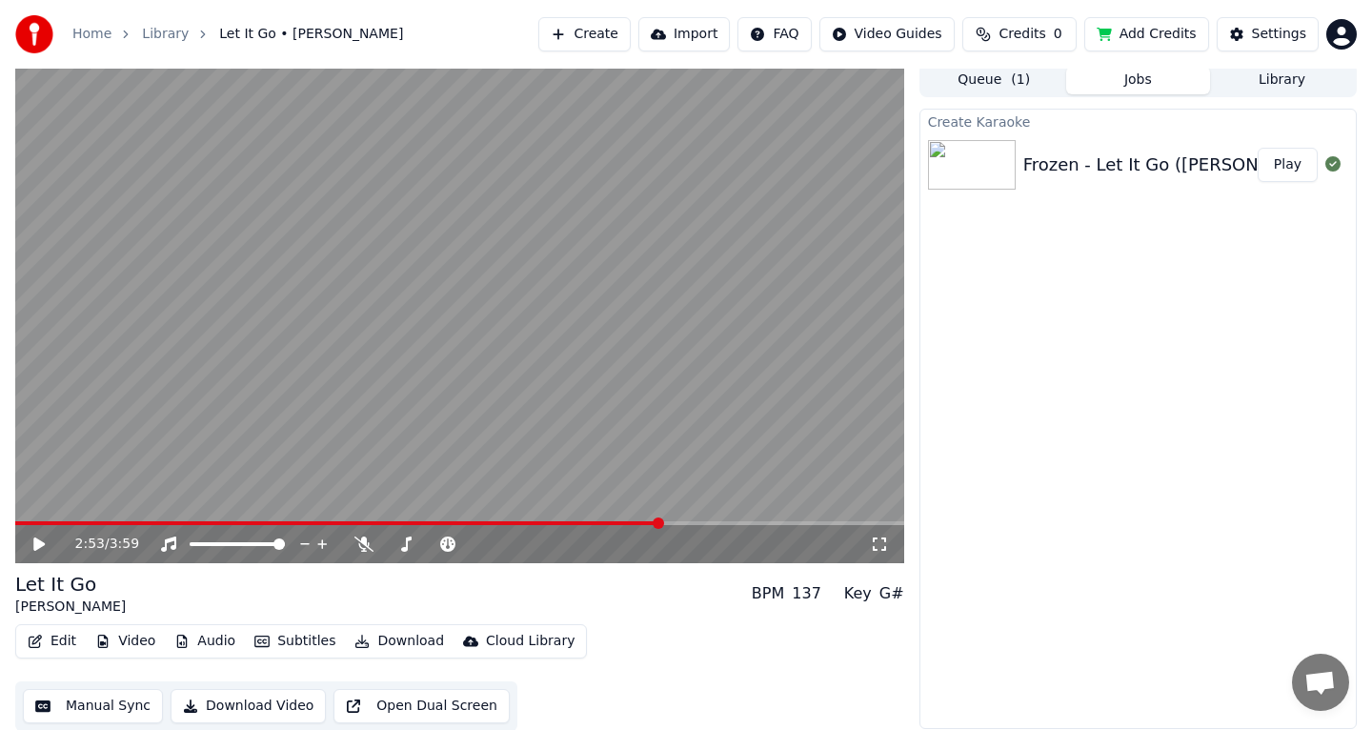
click at [74, 712] on button "Manual Sync" at bounding box center [93, 706] width 140 height 34
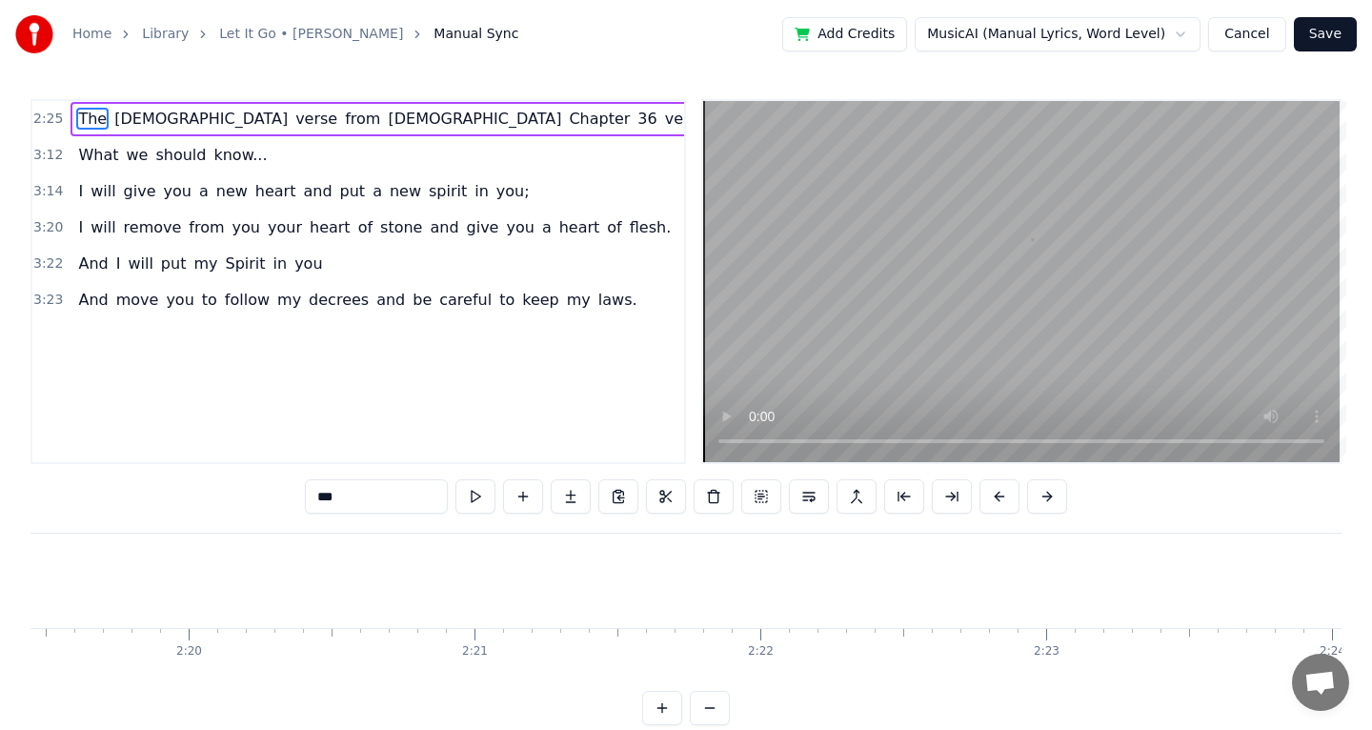
scroll to position [0, 41554]
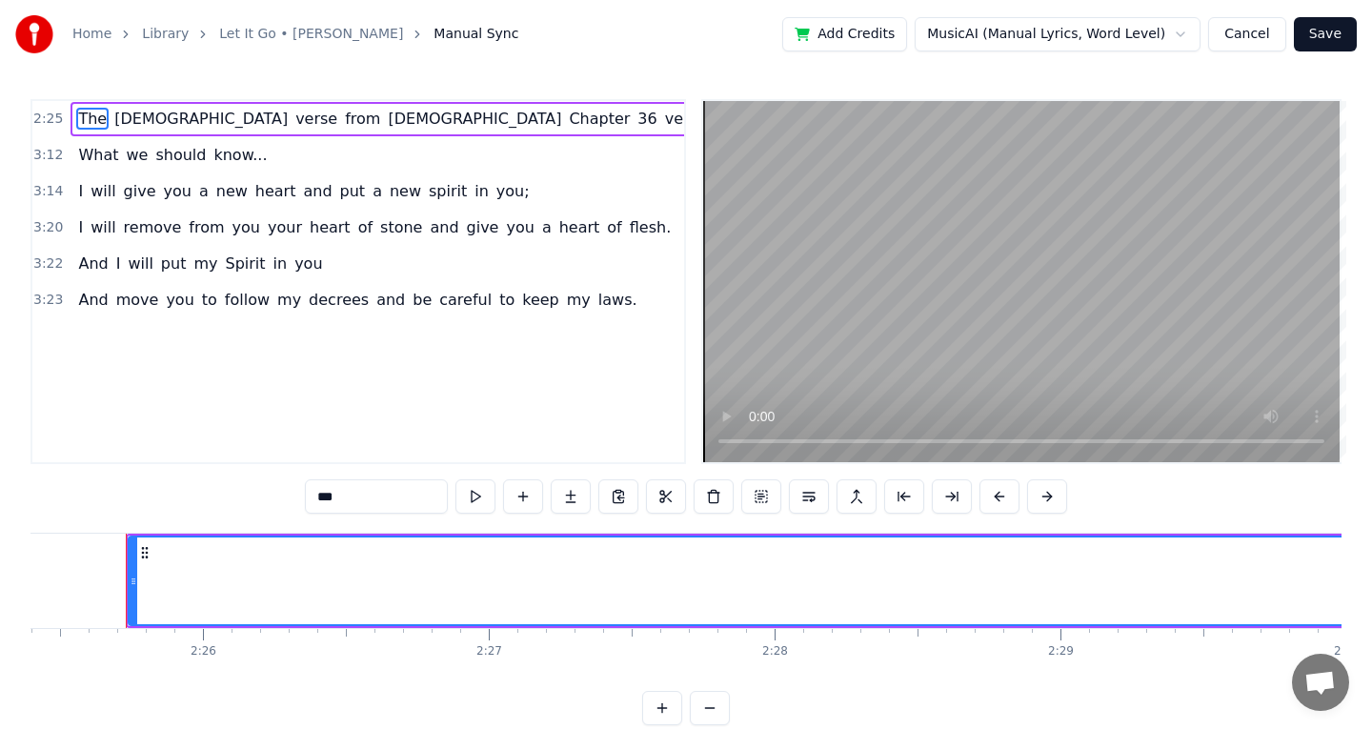
drag, startPoint x: 912, startPoint y: 369, endPoint x: 910, endPoint y: 282, distance: 86.7
click at [912, 283] on video at bounding box center [1021, 281] width 636 height 361
click at [992, 372] on video at bounding box center [1021, 281] width 636 height 361
click at [990, 372] on video at bounding box center [1021, 281] width 636 height 361
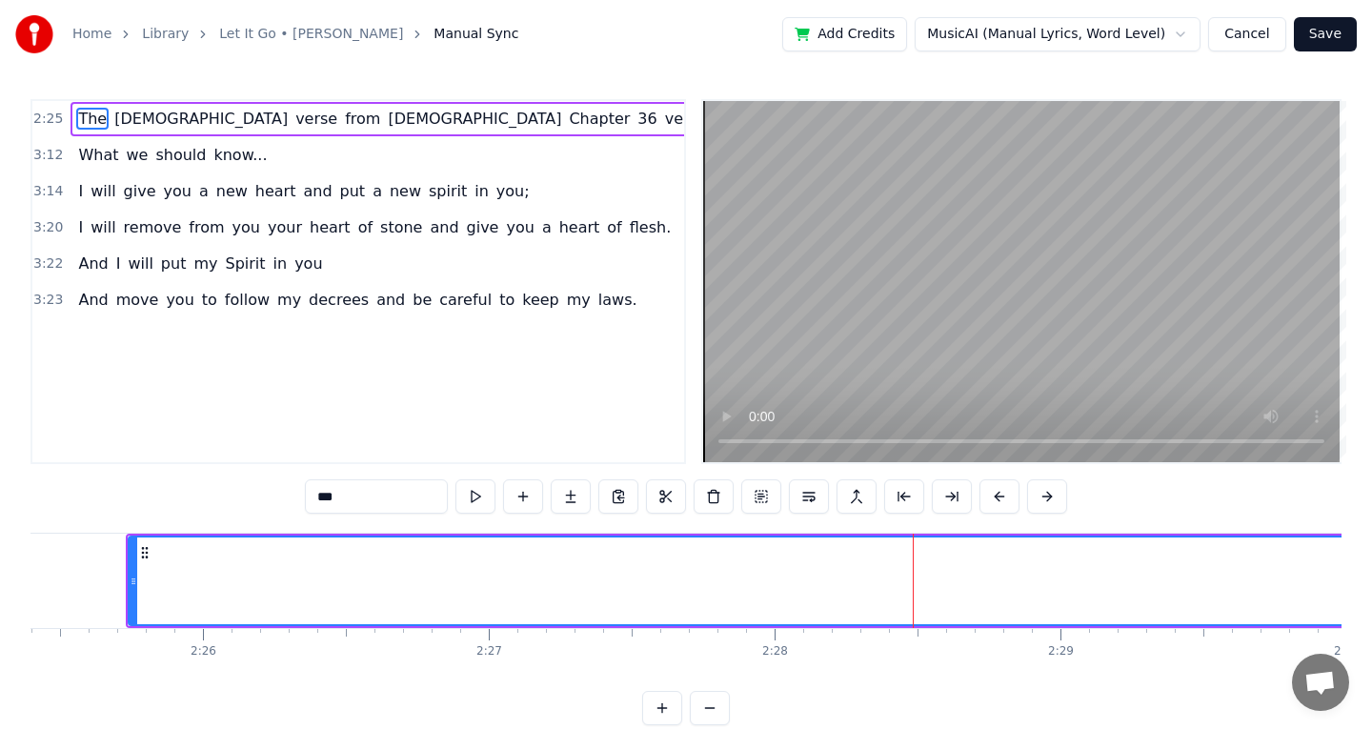
click at [1147, 37] on html "Home Library Let It Go • [PERSON_NAME] Manual Sync Add Credits MusicAI (Manual …" at bounding box center [686, 377] width 1372 height 755
click at [1147, 38] on html "Home Library Let It Go • [PERSON_NAME] Manual Sync Add Credits MusicAI (Manual …" at bounding box center [686, 377] width 1372 height 755
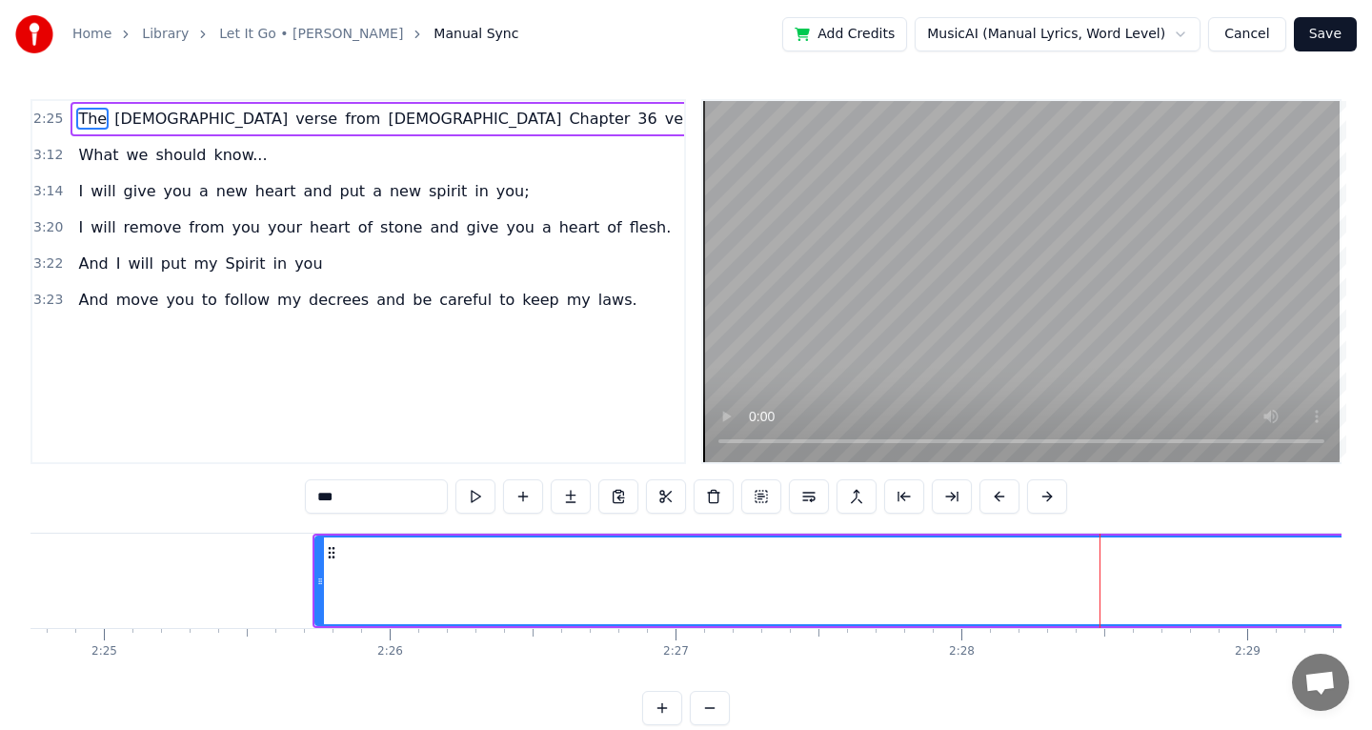
scroll to position [0, 41209]
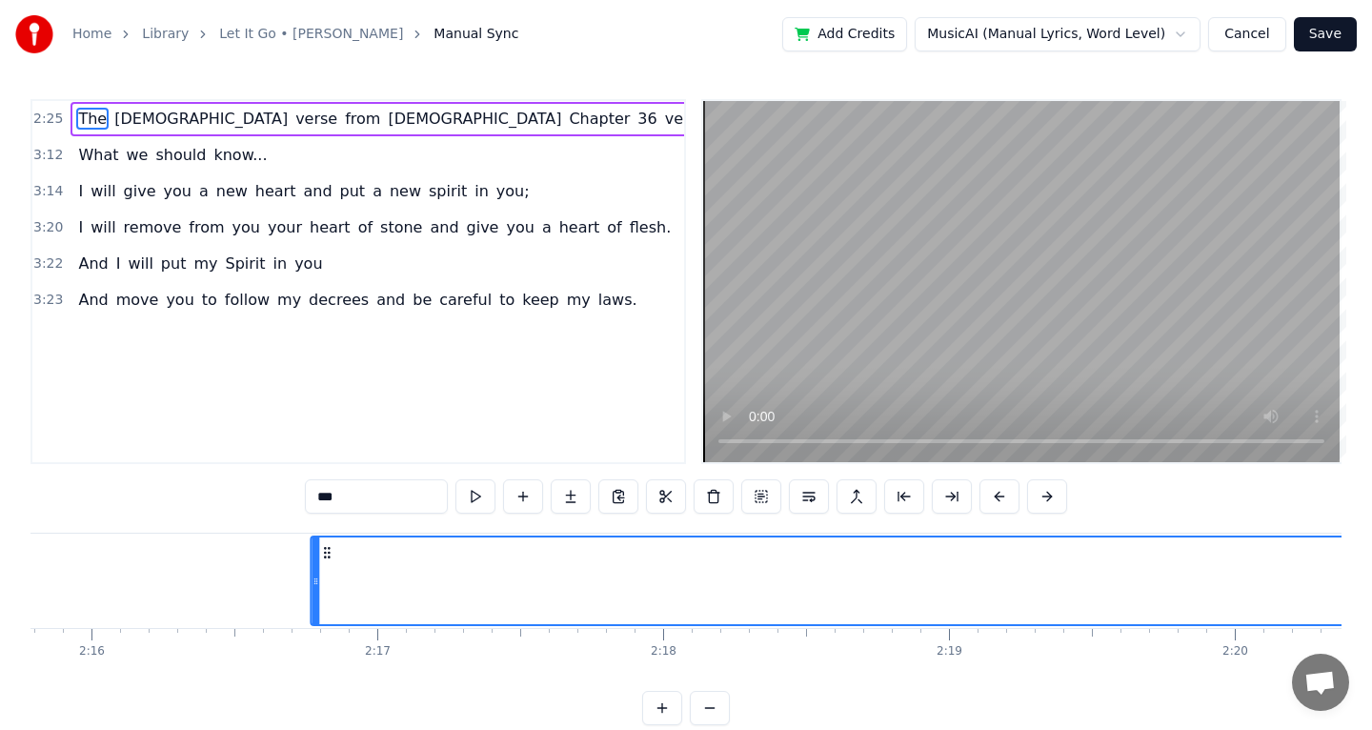
drag, startPoint x: 494, startPoint y: 552, endPoint x: 118, endPoint y: 573, distance: 376.9
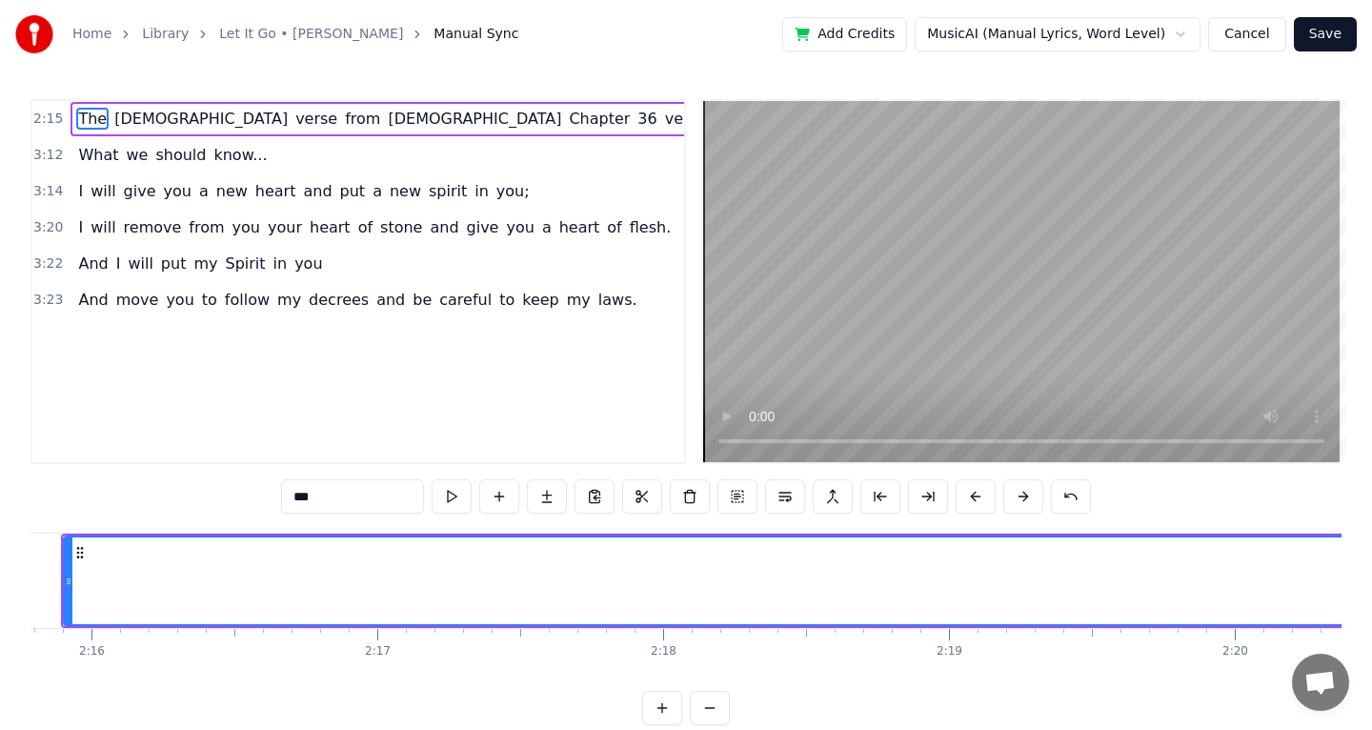
scroll to position [0, 38775]
click at [46, 123] on span "2:15" at bounding box center [48, 119] width 30 height 19
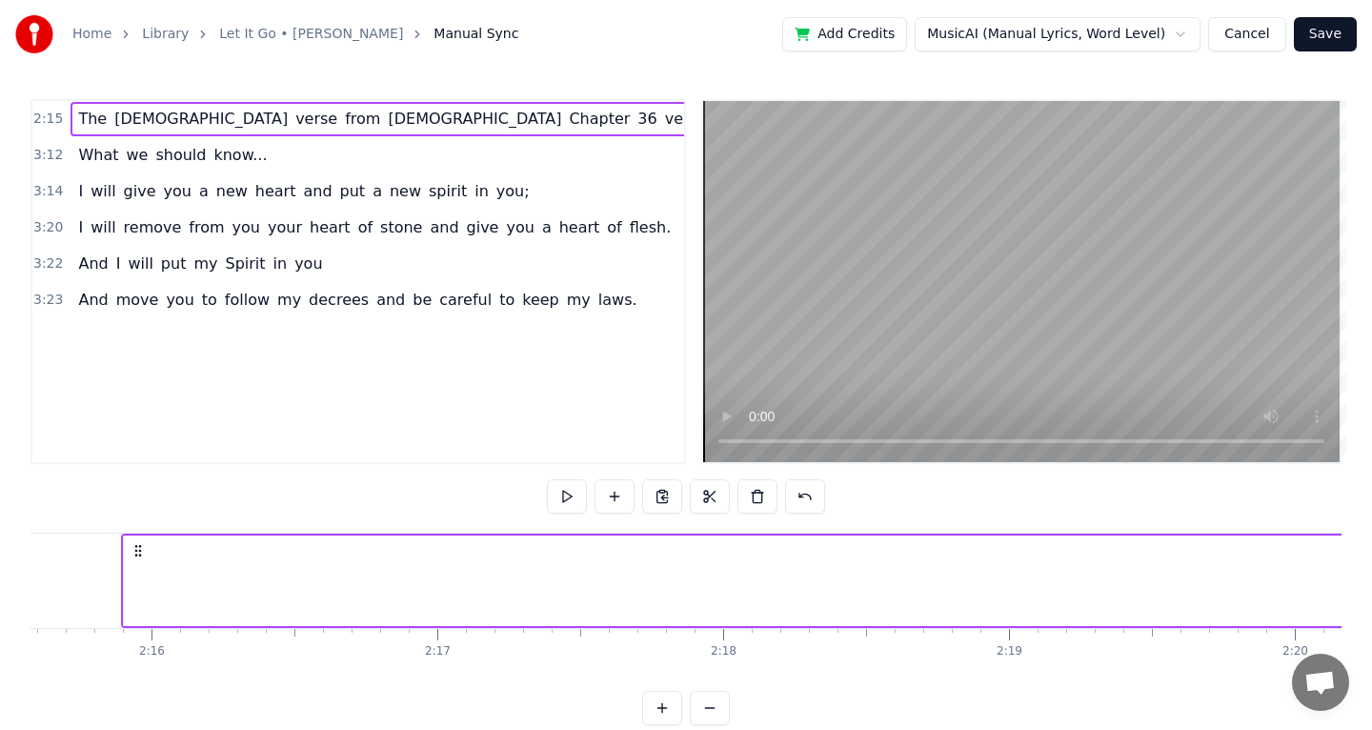
click at [46, 123] on span "2:15" at bounding box center [48, 119] width 30 height 19
click at [50, 110] on span "2:15" at bounding box center [48, 119] width 30 height 19
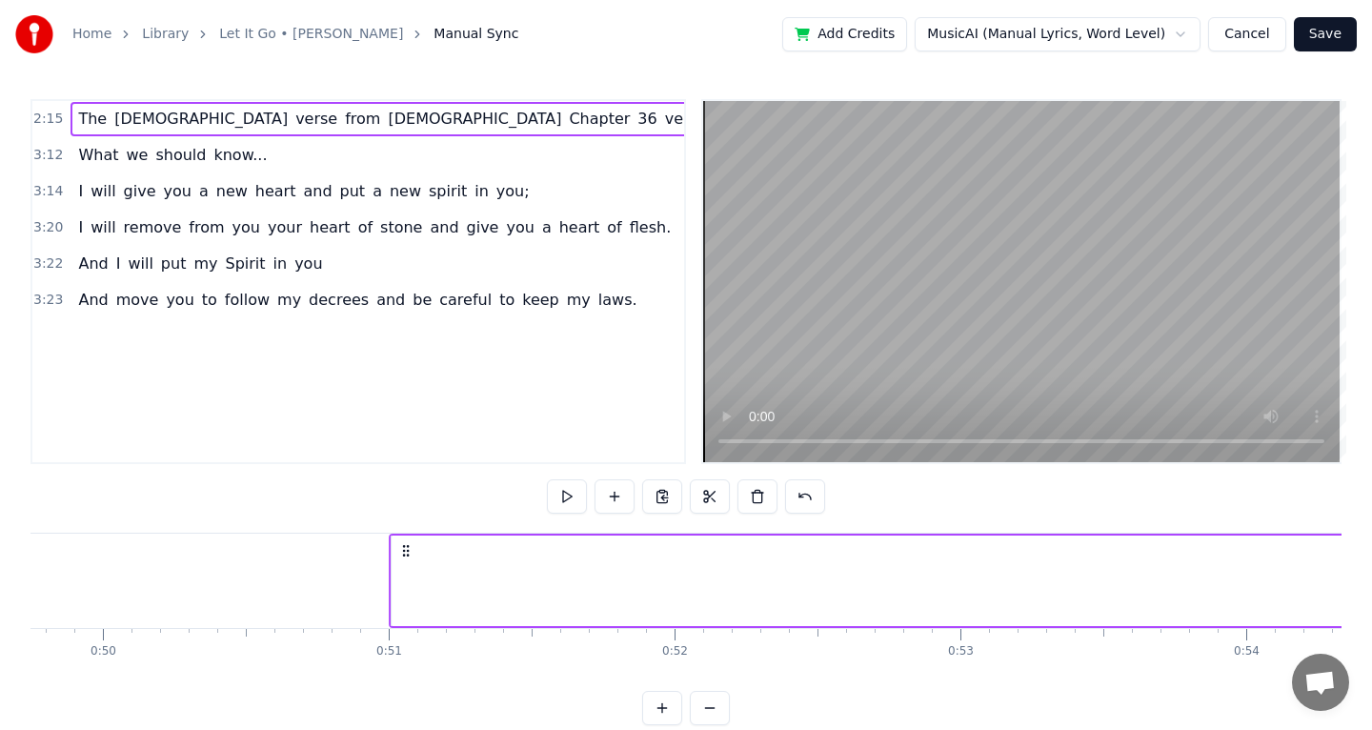
drag, startPoint x: 141, startPoint y: 551, endPoint x: 405, endPoint y: 538, distance: 264.2
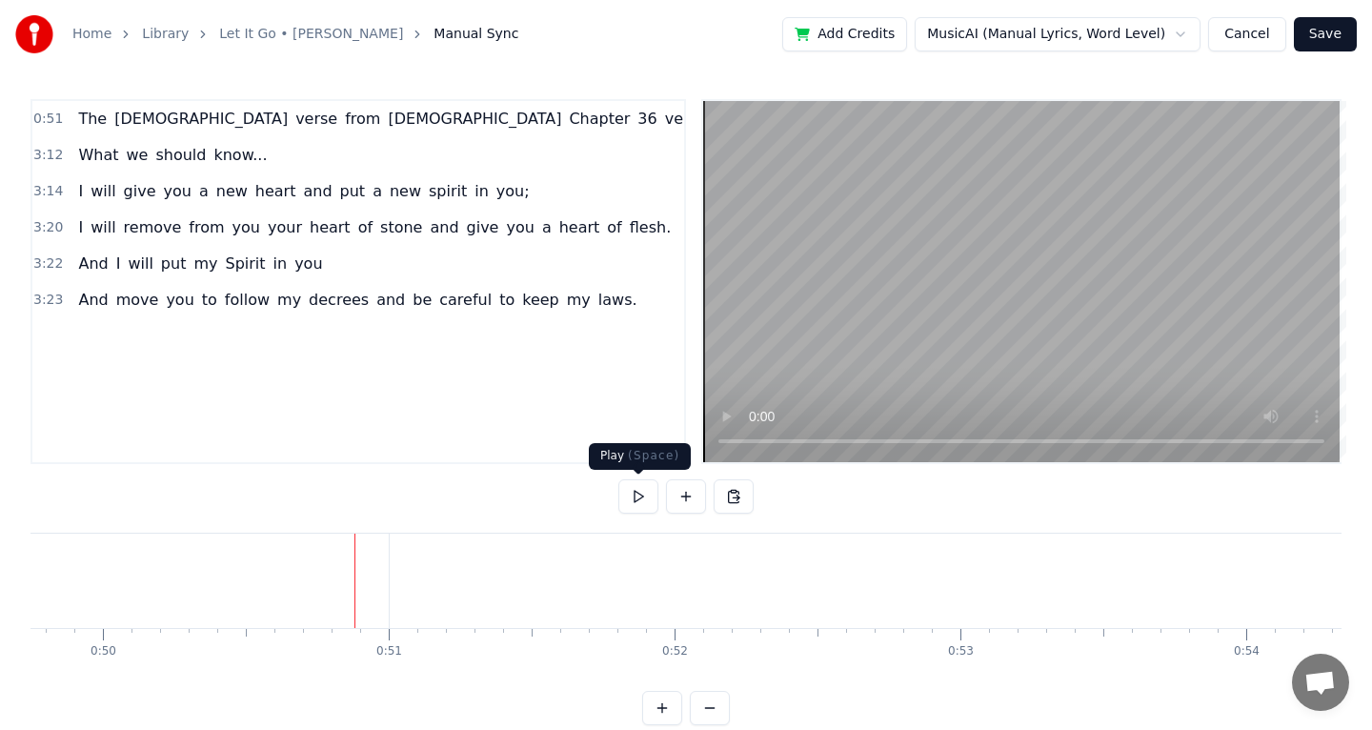
click at [629, 499] on button at bounding box center [638, 496] width 40 height 34
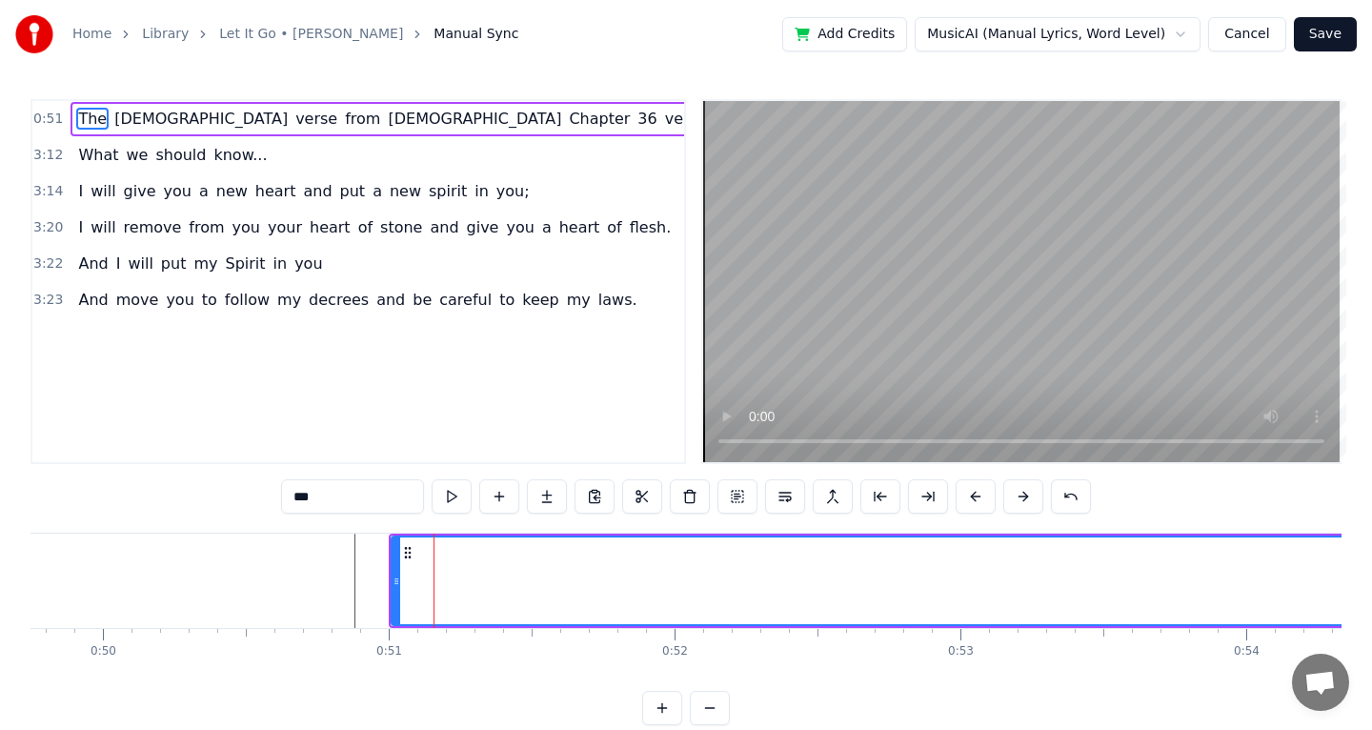
drag, startPoint x: 410, startPoint y: 543, endPoint x: 594, endPoint y: 560, distance: 184.7
drag, startPoint x: 408, startPoint y: 553, endPoint x: 638, endPoint y: 552, distance: 230.6
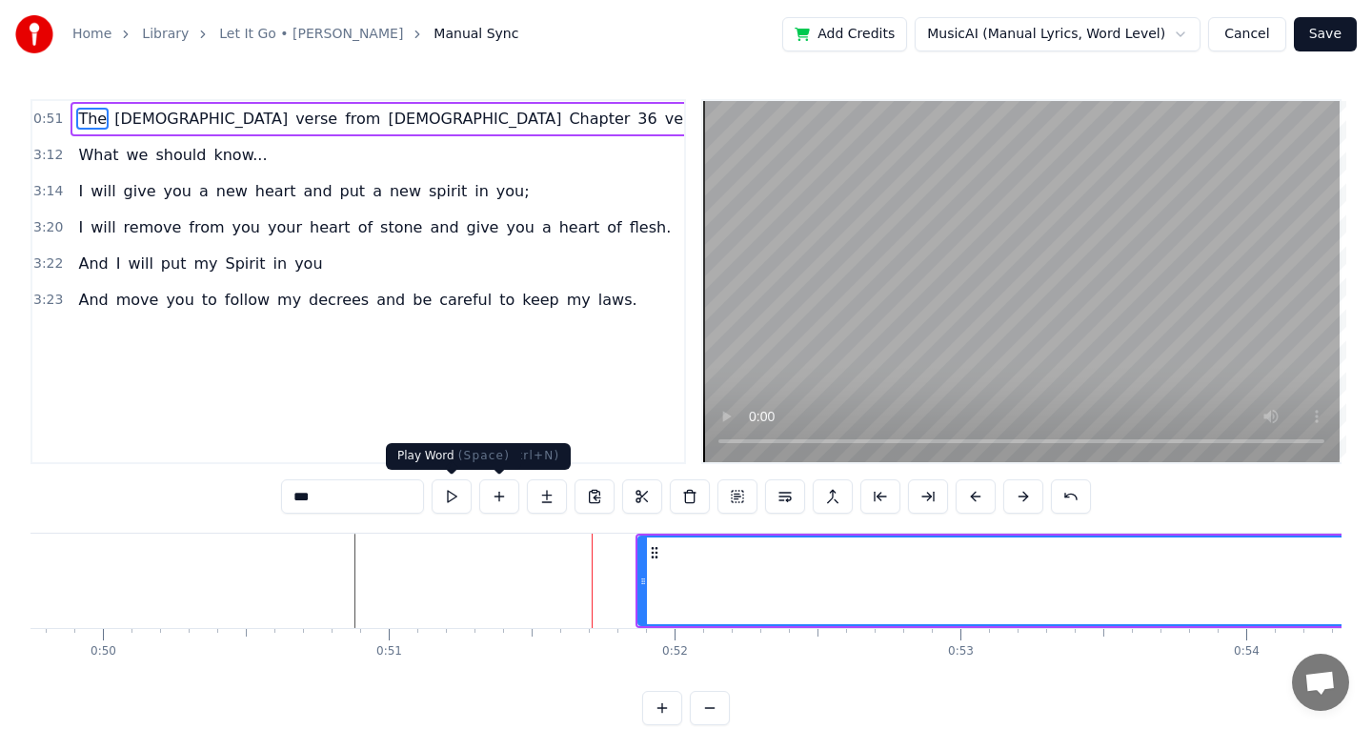
click at [456, 496] on button at bounding box center [452, 496] width 40 height 34
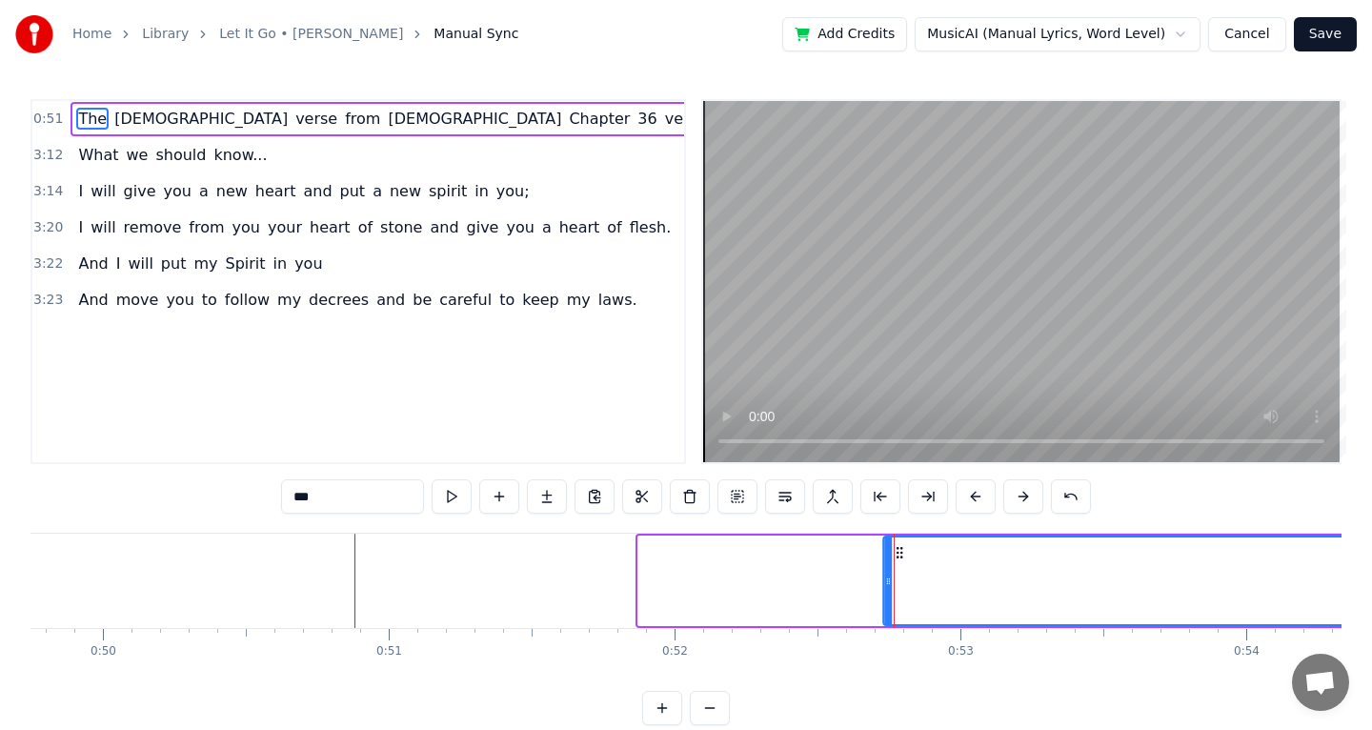
drag, startPoint x: 656, startPoint y: 552, endPoint x: 906, endPoint y: 562, distance: 249.8
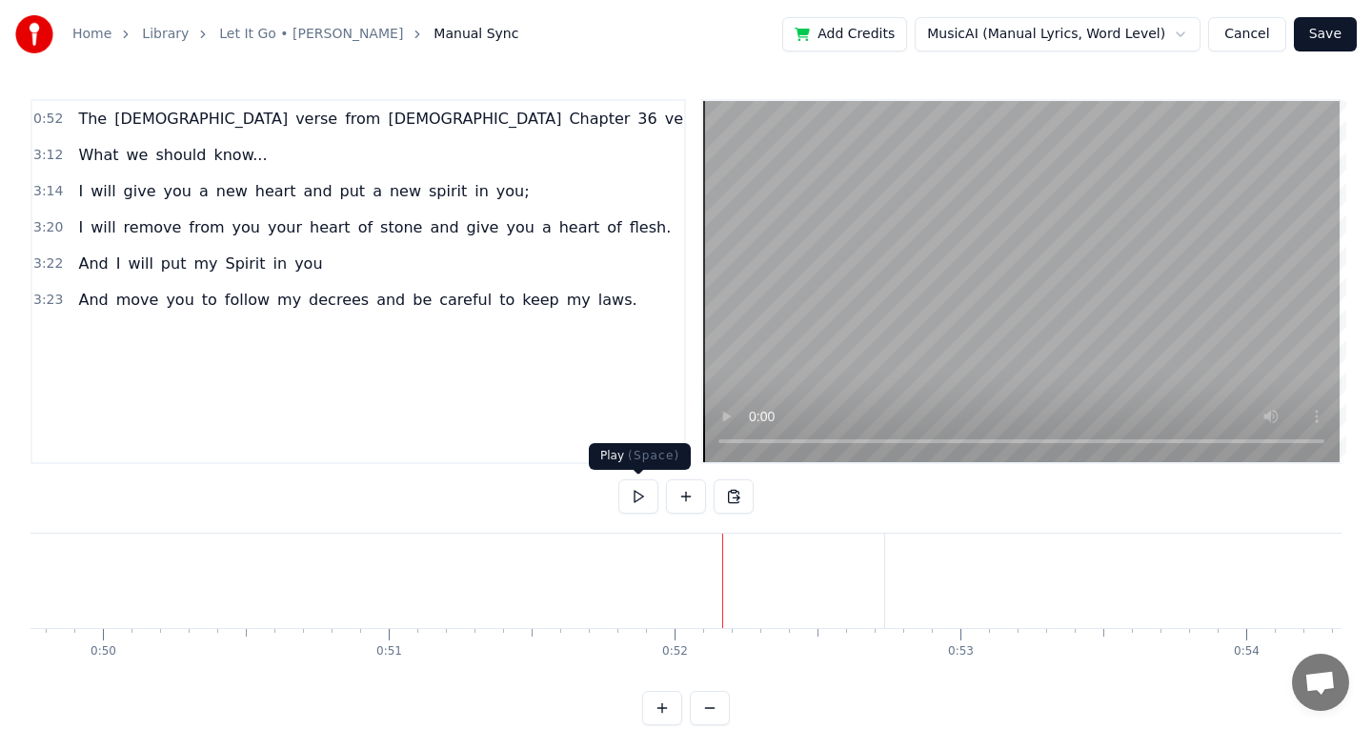
click at [647, 503] on button at bounding box center [638, 496] width 40 height 34
click at [647, 504] on button at bounding box center [638, 496] width 40 height 34
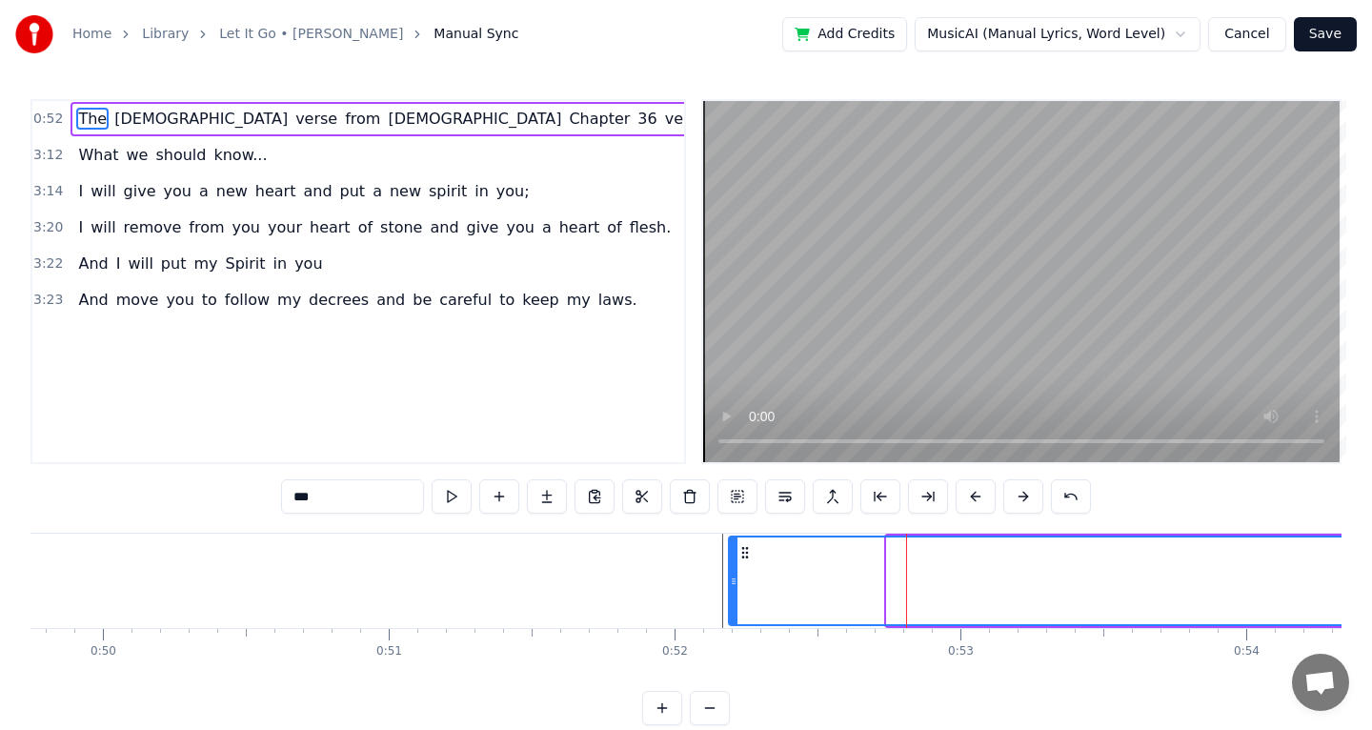
drag, startPoint x: 894, startPoint y: 553, endPoint x: 735, endPoint y: 551, distance: 158.2
click at [735, 551] on div at bounding box center [734, 580] width 8 height 87
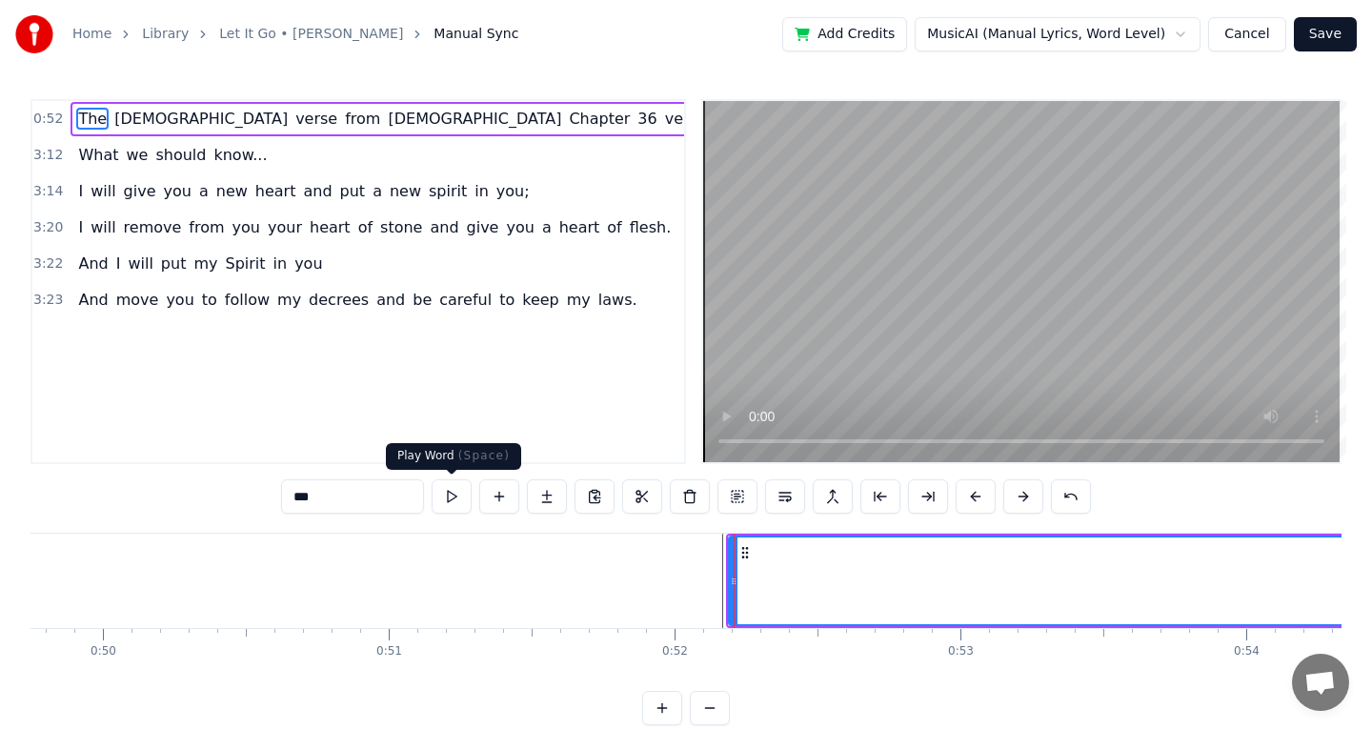
click at [453, 499] on button at bounding box center [452, 496] width 40 height 34
drag, startPoint x: 747, startPoint y: 551, endPoint x: 722, endPoint y: 551, distance: 24.8
click at [724, 552] on circle at bounding box center [724, 552] width 1 height 1
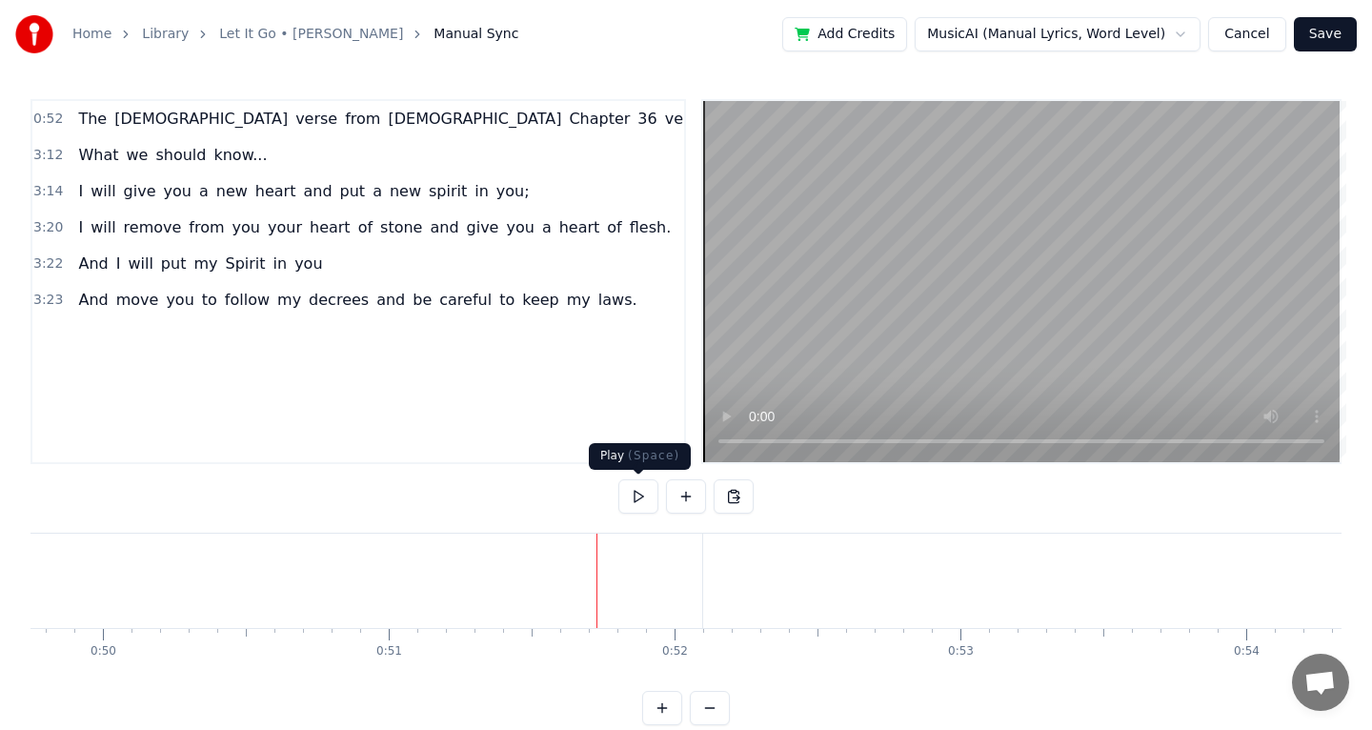
click at [634, 494] on button at bounding box center [638, 496] width 40 height 34
click at [634, 495] on button at bounding box center [638, 496] width 40 height 34
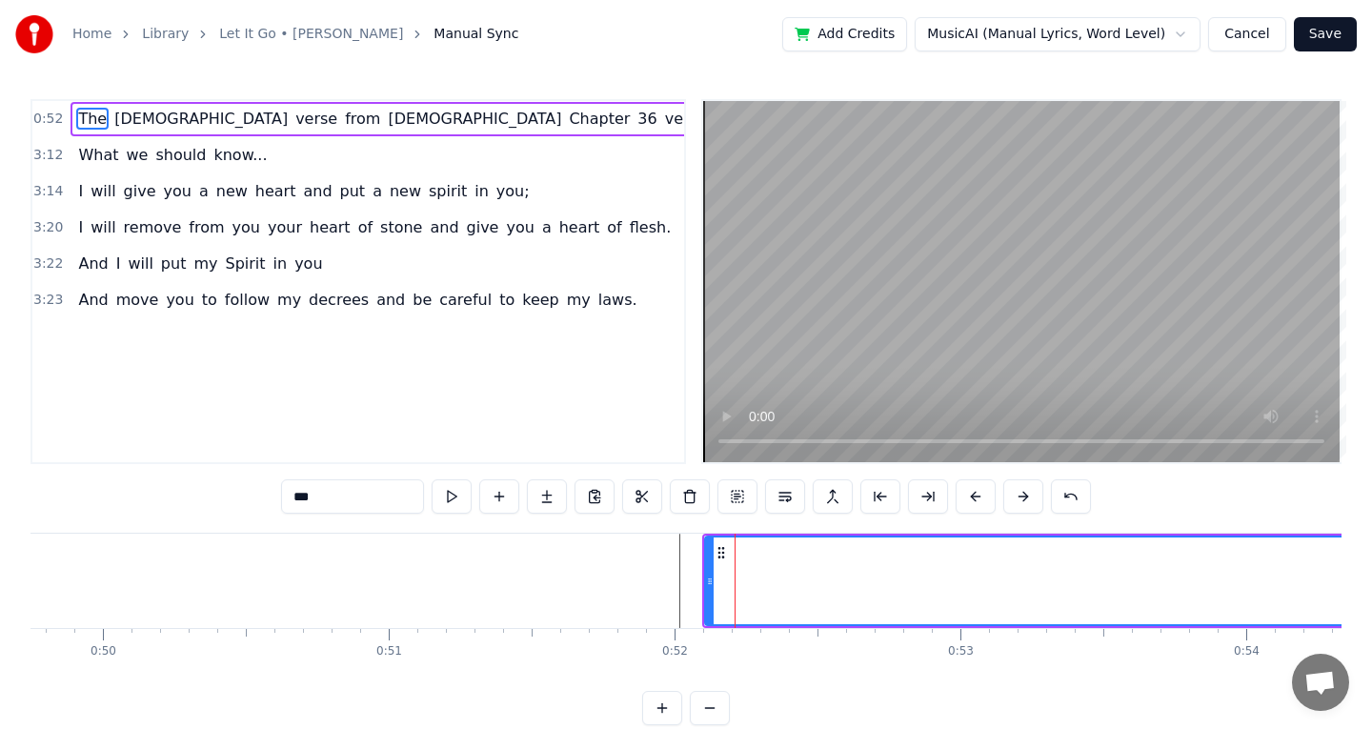
click at [663, 116] on span "verse" at bounding box center [686, 119] width 46 height 22
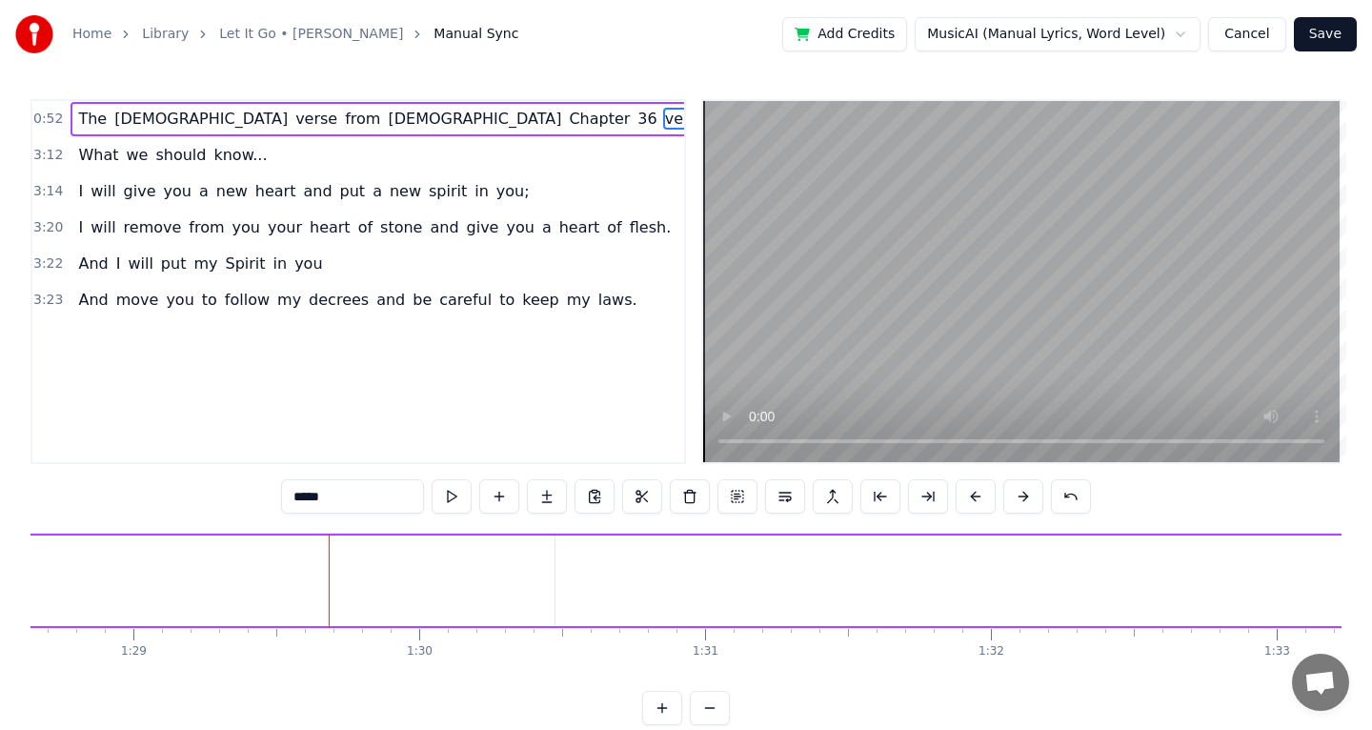
scroll to position [0, 25535]
click at [730, 713] on div "0:52 The [DEMOGRAPHIC_DATA] verse from [DEMOGRAPHIC_DATA] Chapter 36 verse 26 a…" at bounding box center [685, 412] width 1311 height 626
click at [724, 713] on button at bounding box center [710, 708] width 40 height 34
click at [723, 713] on button at bounding box center [710, 708] width 40 height 34
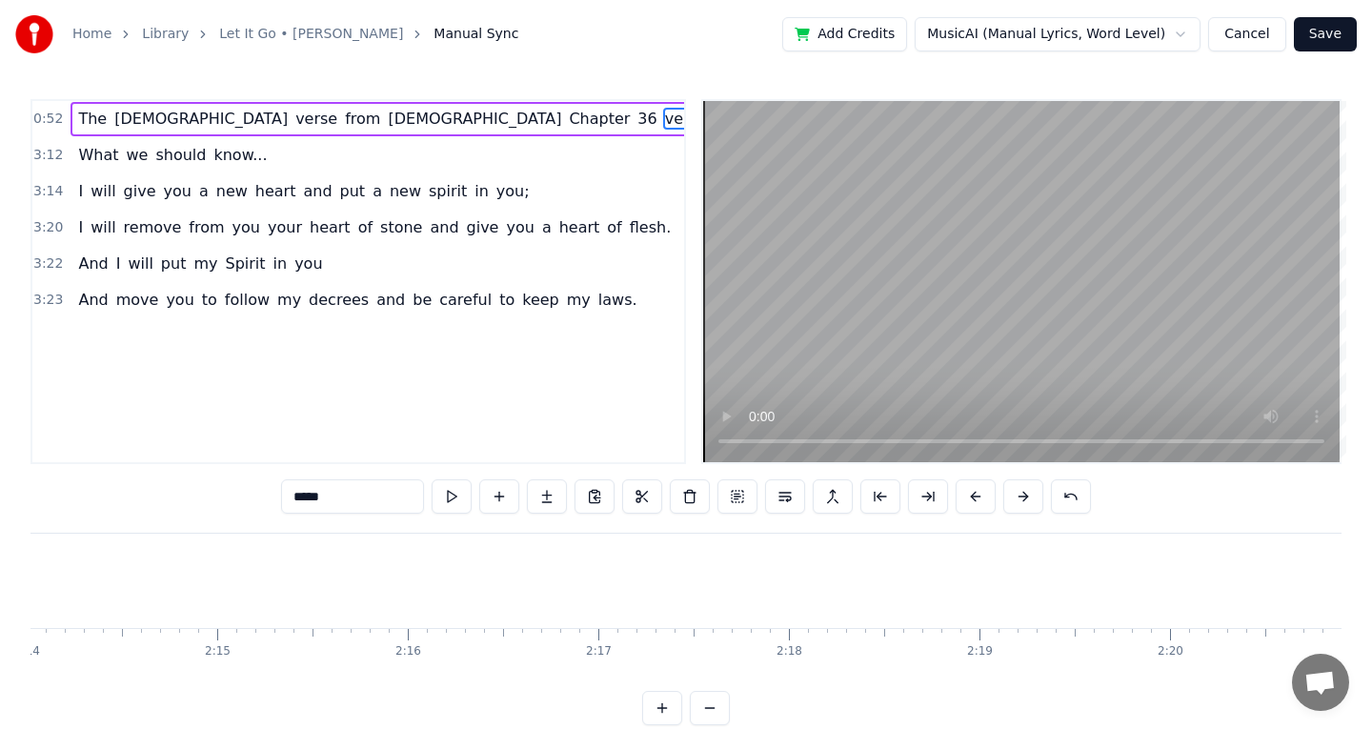
click at [723, 713] on button at bounding box center [710, 708] width 40 height 34
click at [723, 713] on div at bounding box center [686, 708] width 88 height 34
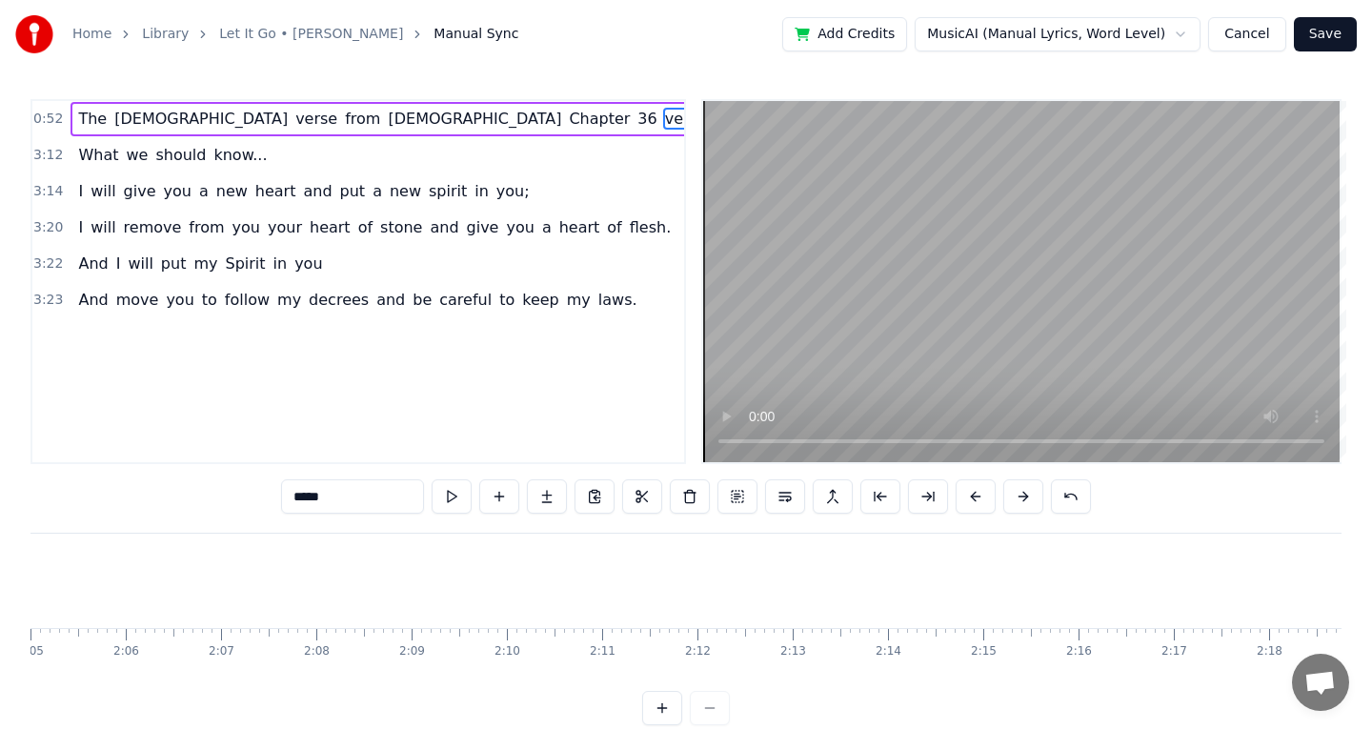
click at [723, 713] on div at bounding box center [686, 708] width 88 height 34
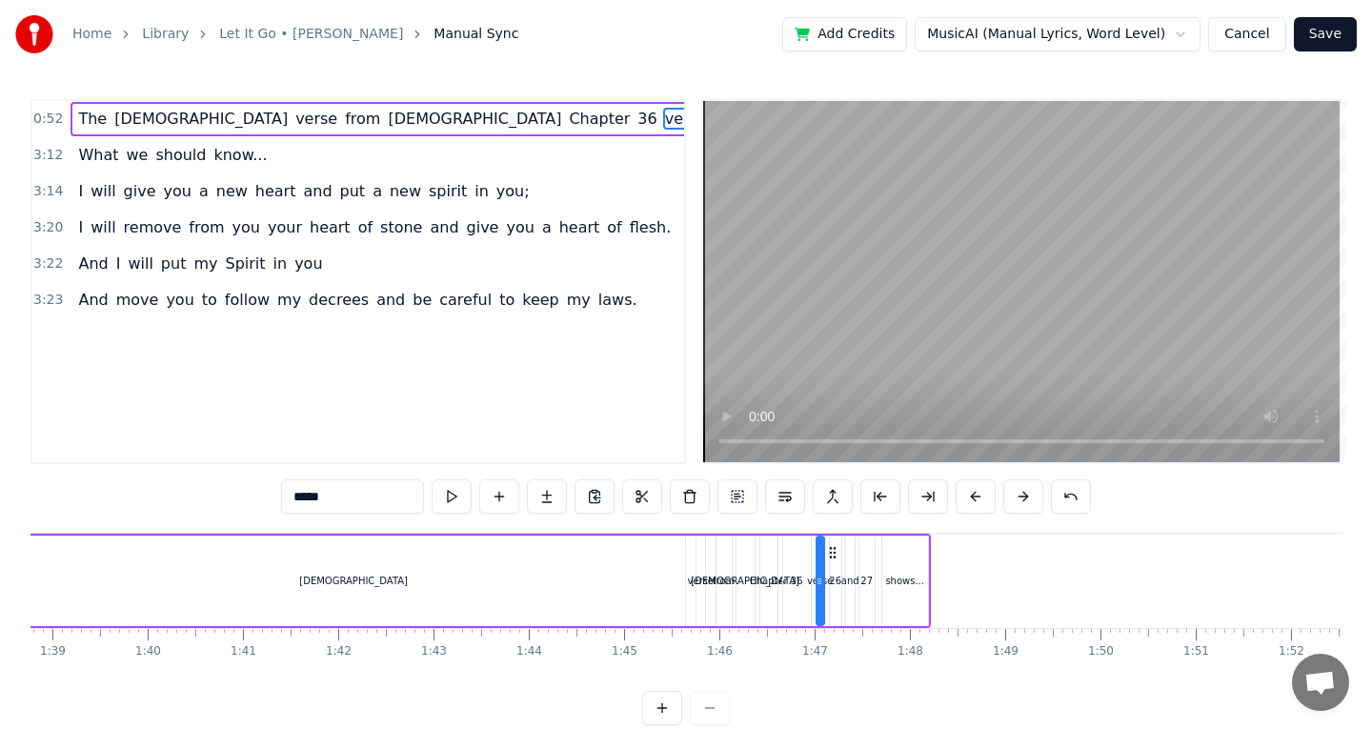
scroll to position [0, 8448]
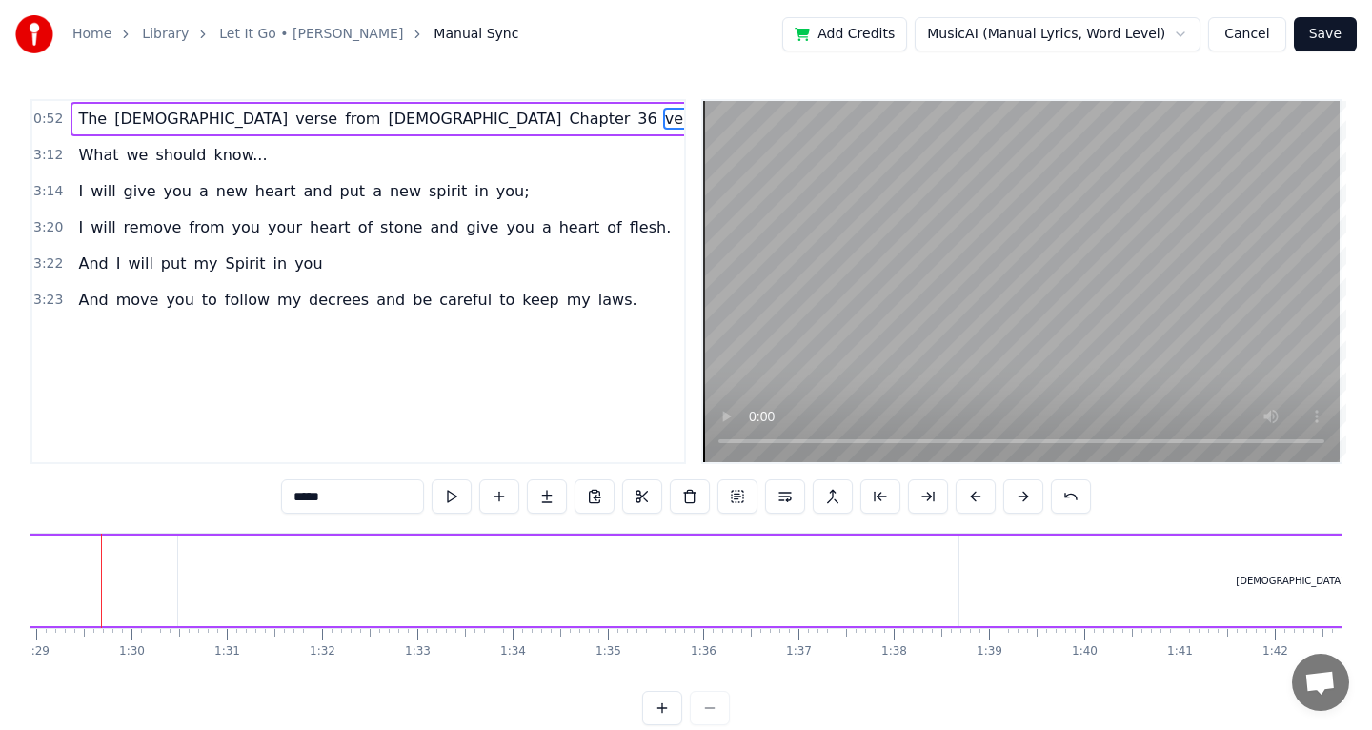
click at [723, 713] on div at bounding box center [686, 708] width 88 height 34
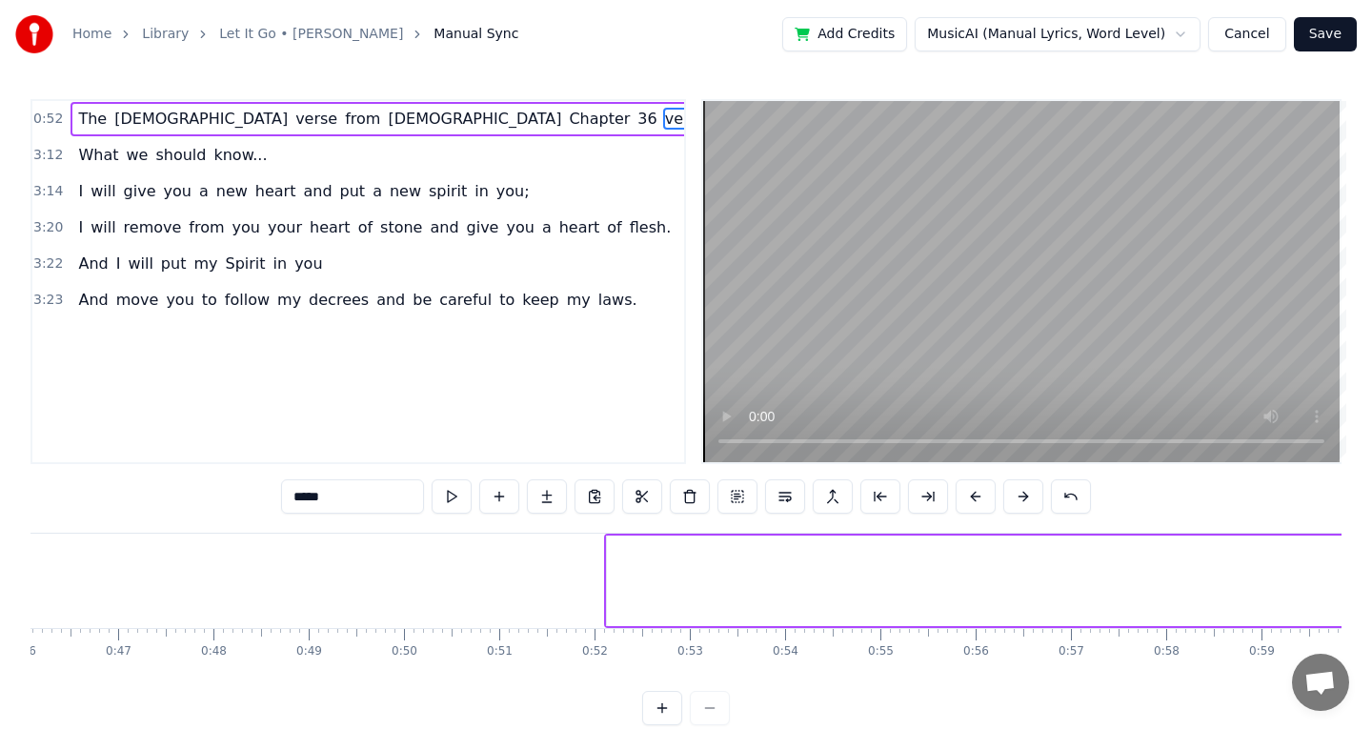
scroll to position [0, 4397]
type input "***"
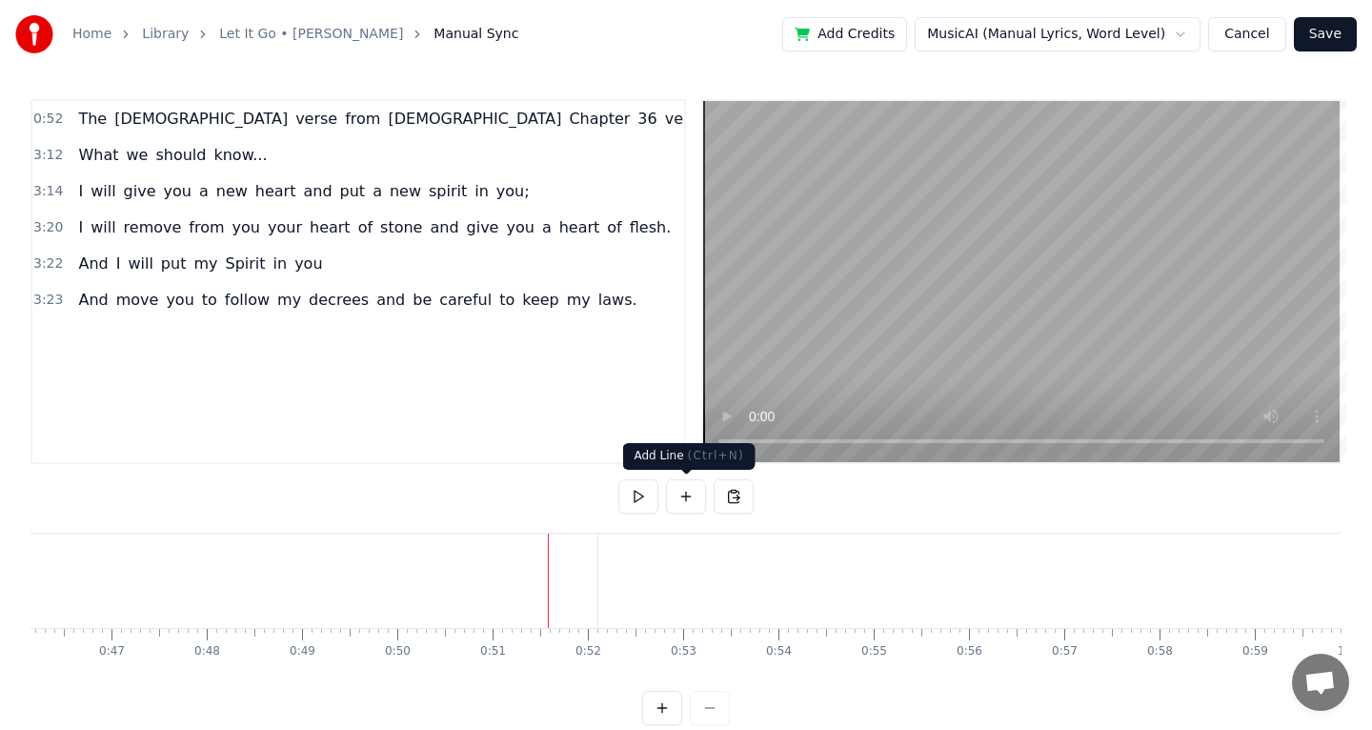
click at [690, 500] on button at bounding box center [686, 496] width 40 height 34
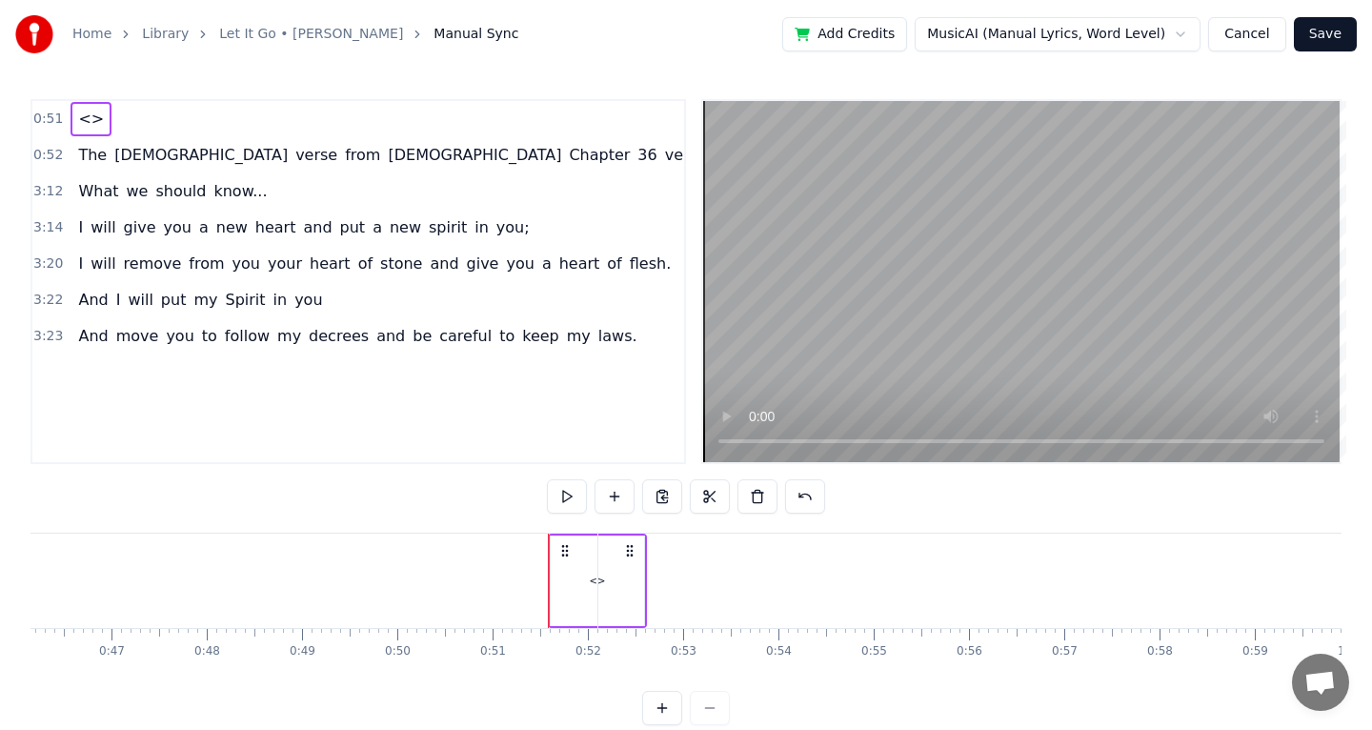
click at [90, 130] on span "<>" at bounding box center [91, 119] width 30 height 23
click at [89, 131] on div "<>" at bounding box center [90, 119] width 41 height 34
click at [89, 127] on span "<>" at bounding box center [91, 119] width 30 height 22
click at [89, 126] on span "<>" at bounding box center [91, 119] width 30 height 22
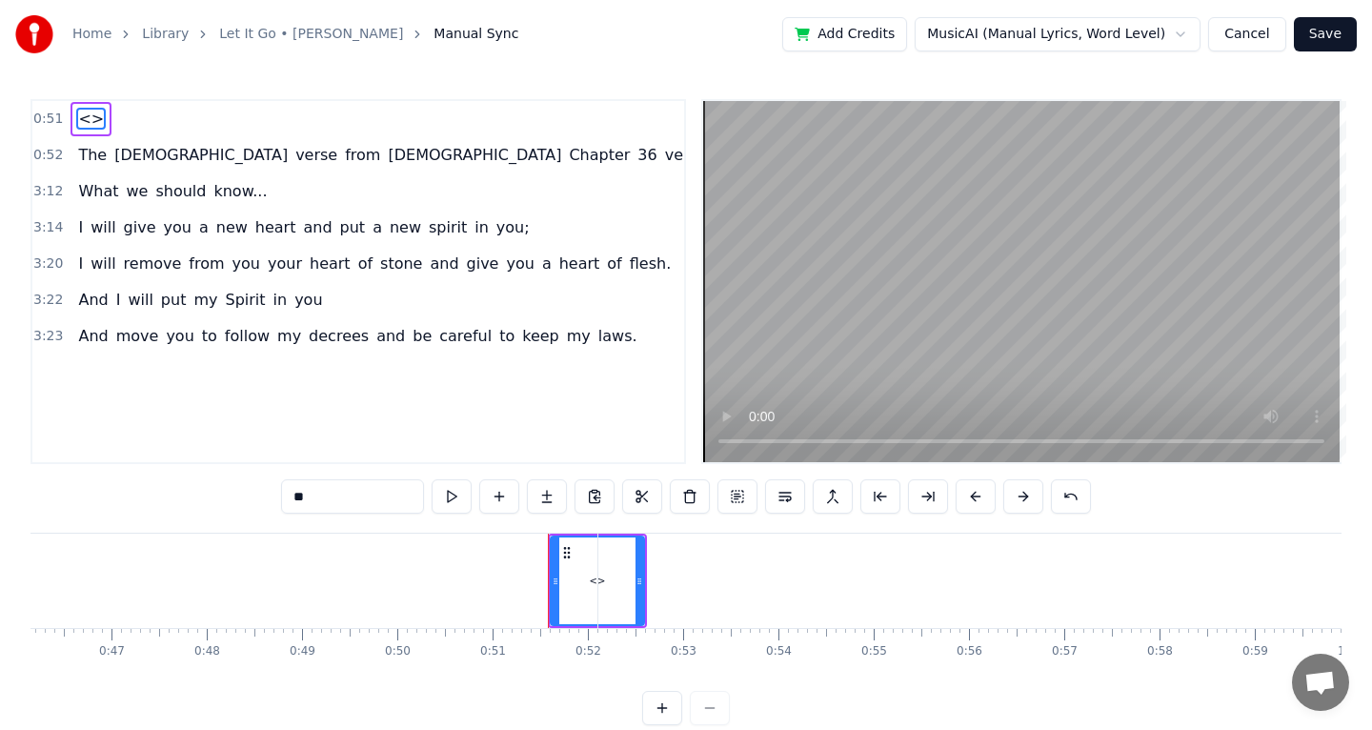
click at [89, 126] on span "<>" at bounding box center [91, 119] width 30 height 22
click at [80, 116] on span "<>" at bounding box center [91, 119] width 30 height 22
click at [317, 487] on input "**" at bounding box center [352, 496] width 143 height 34
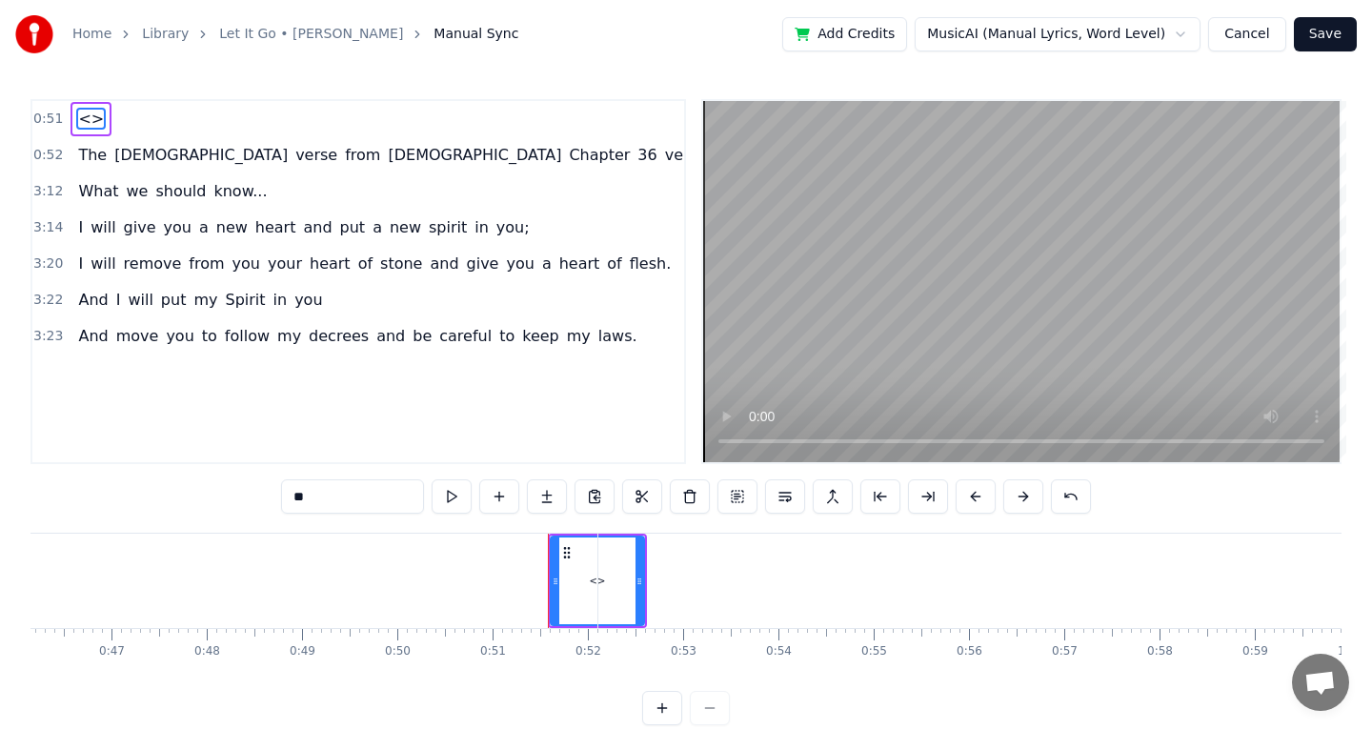
click at [320, 487] on input "**" at bounding box center [352, 496] width 143 height 34
click at [318, 487] on input "**" at bounding box center [352, 496] width 143 height 34
type input "*"
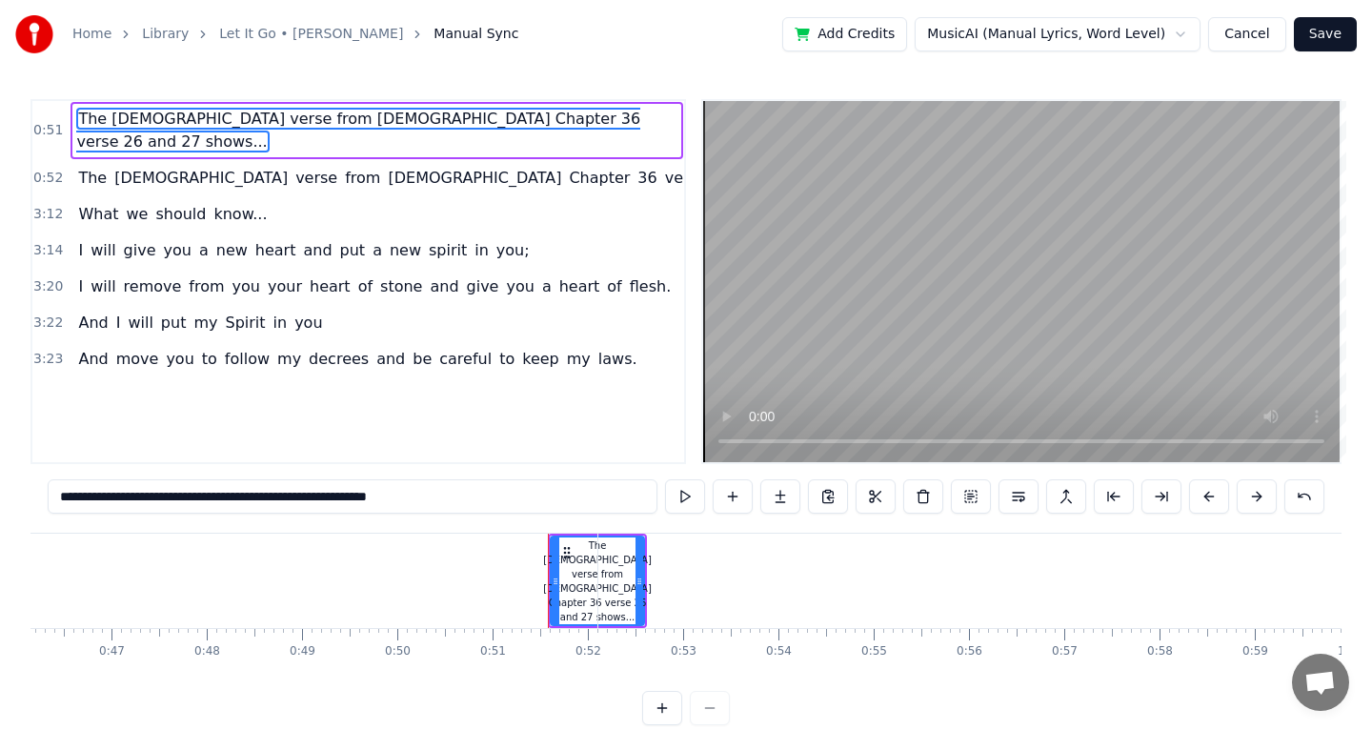
type input "***"
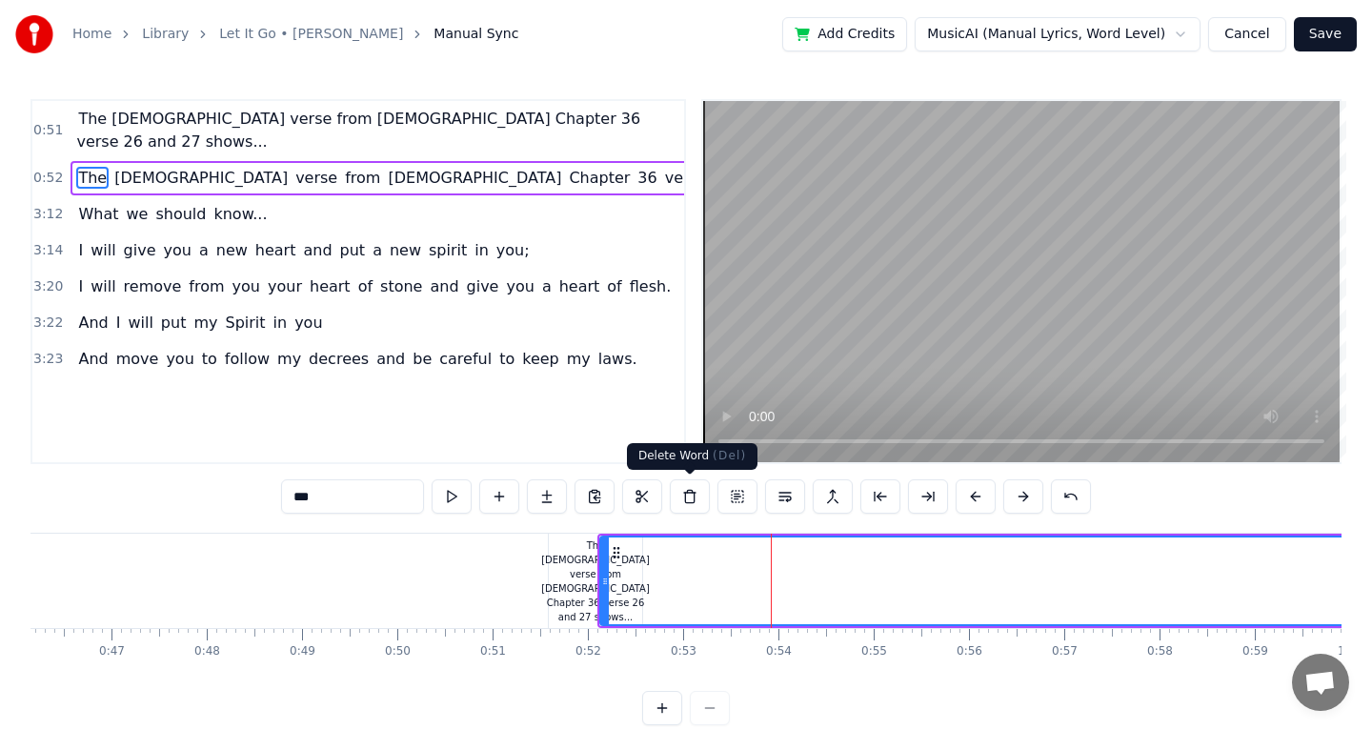
click at [690, 502] on button at bounding box center [690, 496] width 40 height 34
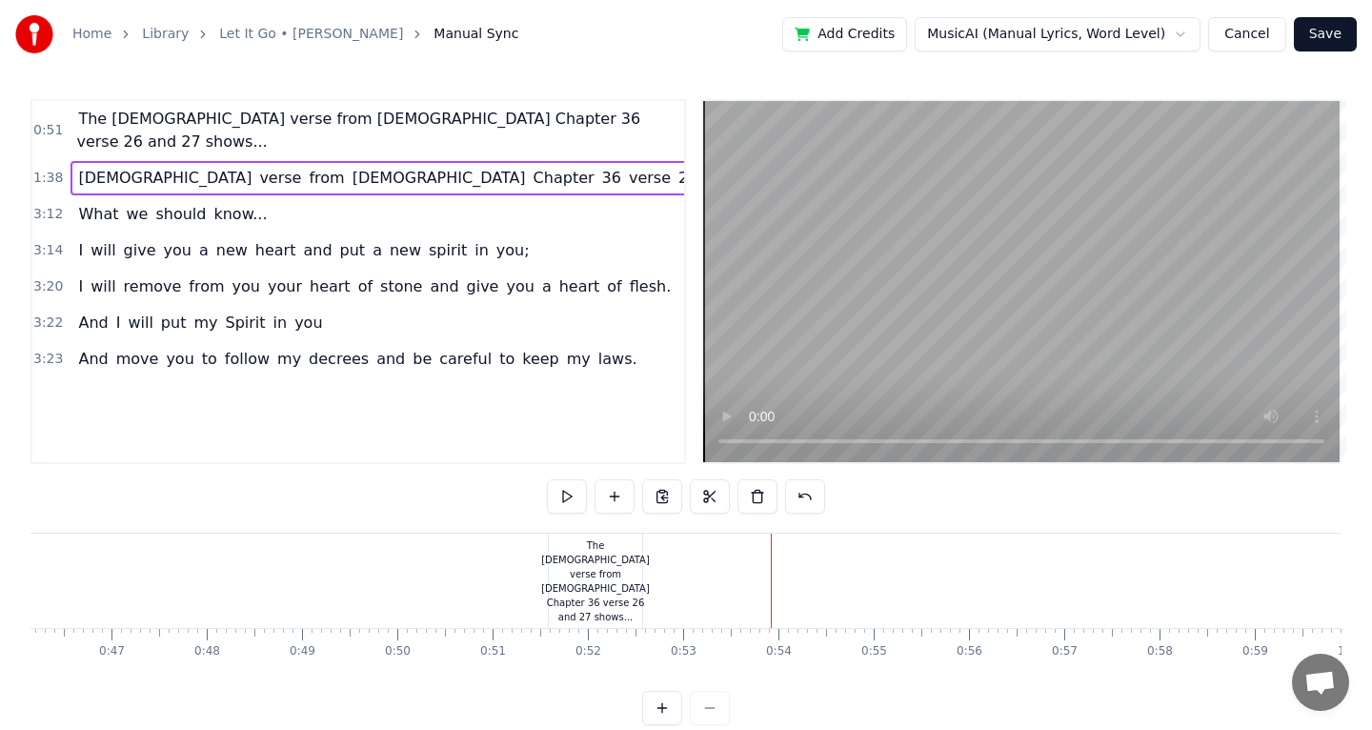
click at [606, 574] on div "The [DEMOGRAPHIC_DATA] verse from [DEMOGRAPHIC_DATA] Chapter 36 verse 26 and 27…" at bounding box center [595, 581] width 109 height 86
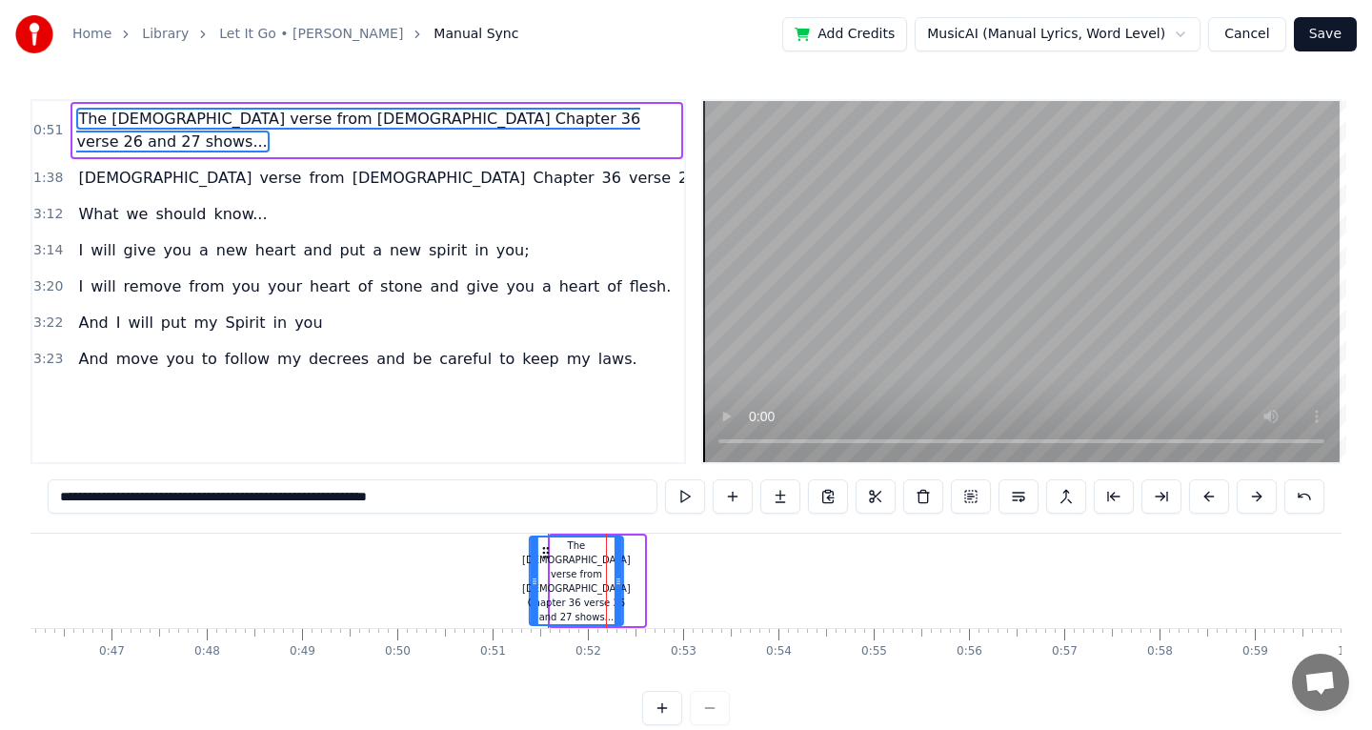
drag, startPoint x: 566, startPoint y: 552, endPoint x: 543, endPoint y: 551, distance: 22.9
click at [544, 552] on icon at bounding box center [545, 552] width 15 height 15
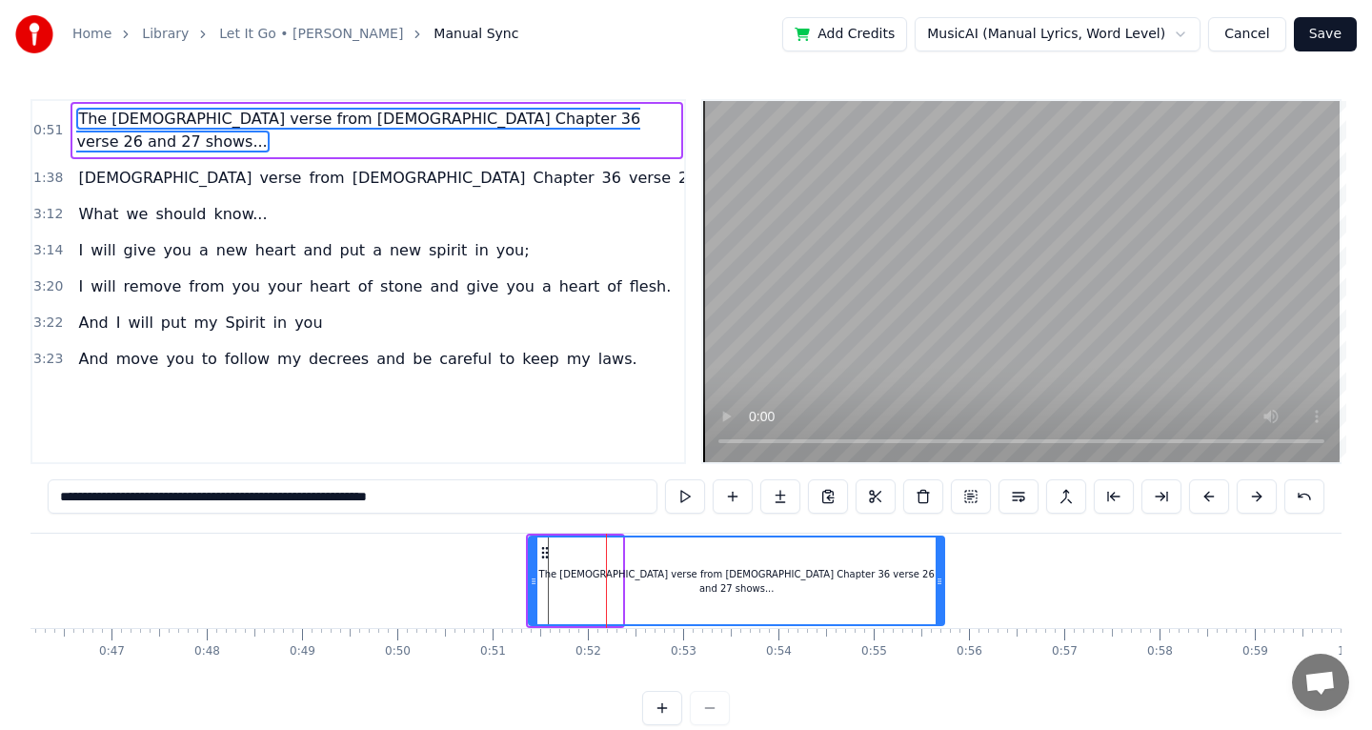
drag, startPoint x: 619, startPoint y: 574, endPoint x: 956, endPoint y: 593, distance: 336.8
click at [943, 593] on div at bounding box center [940, 580] width 8 height 87
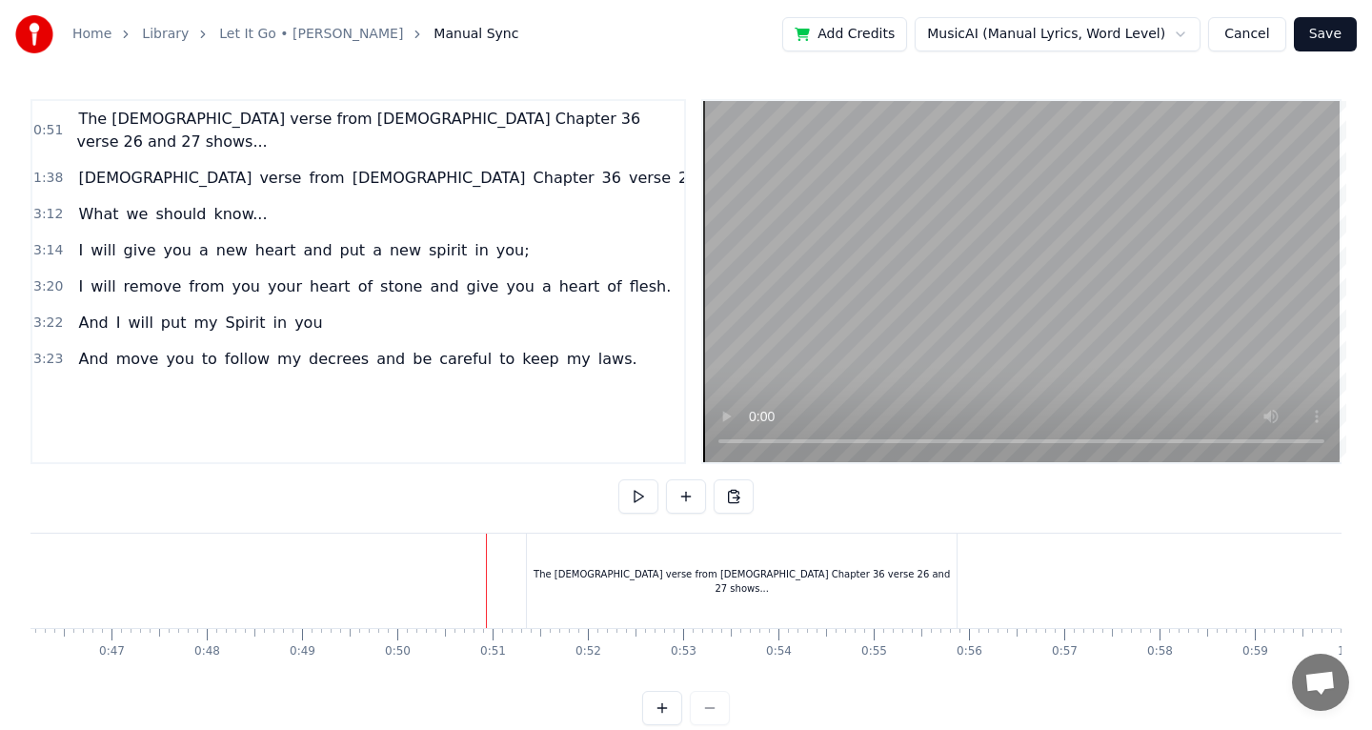
click at [641, 509] on button at bounding box center [638, 496] width 40 height 34
click at [531, 553] on div "The [DEMOGRAPHIC_DATA] verse from [DEMOGRAPHIC_DATA] Chapter 36 verse 26 and 27…" at bounding box center [742, 580] width 430 height 94
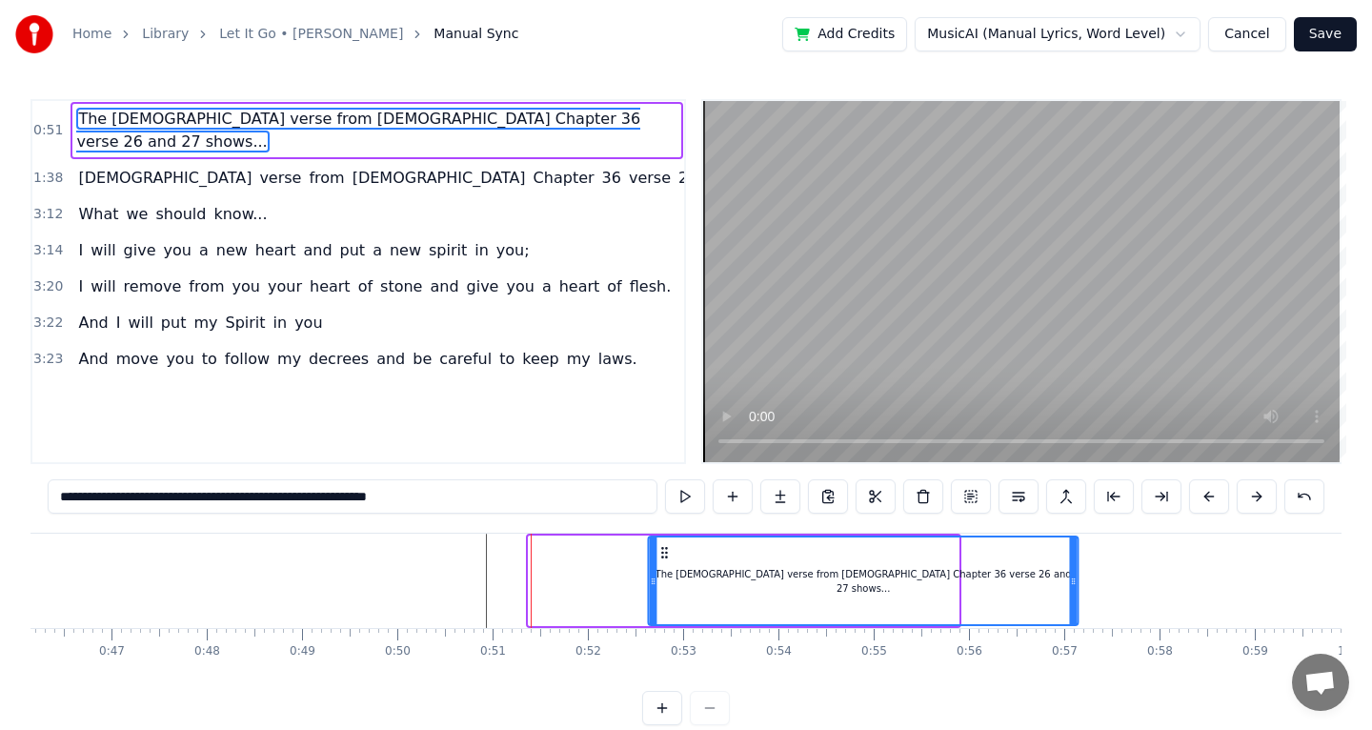
drag, startPoint x: 542, startPoint y: 550, endPoint x: 668, endPoint y: 542, distance: 126.0
click at [673, 548] on icon at bounding box center [664, 552] width 15 height 15
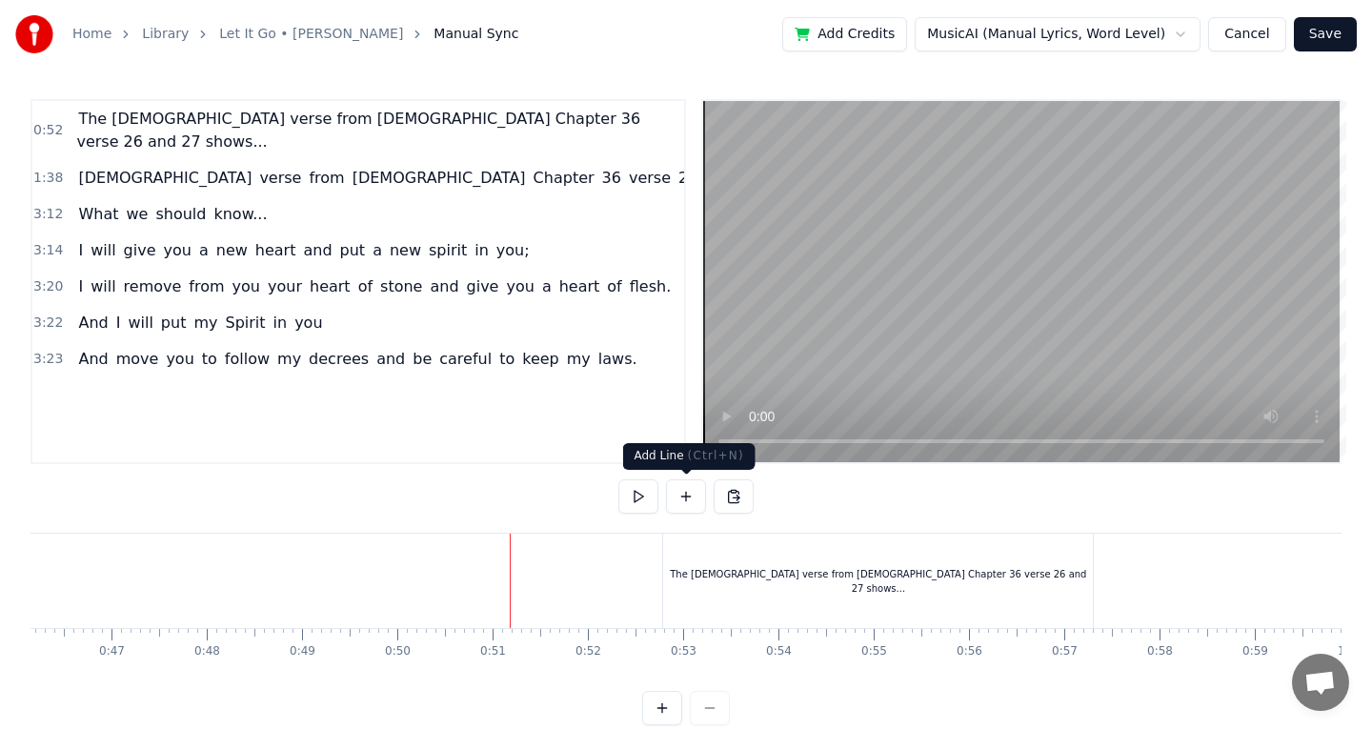
click at [636, 501] on button at bounding box center [638, 496] width 40 height 34
click at [693, 552] on div "The [DEMOGRAPHIC_DATA] verse from [DEMOGRAPHIC_DATA] Chapter 36 verse 26 and 27…" at bounding box center [878, 580] width 430 height 94
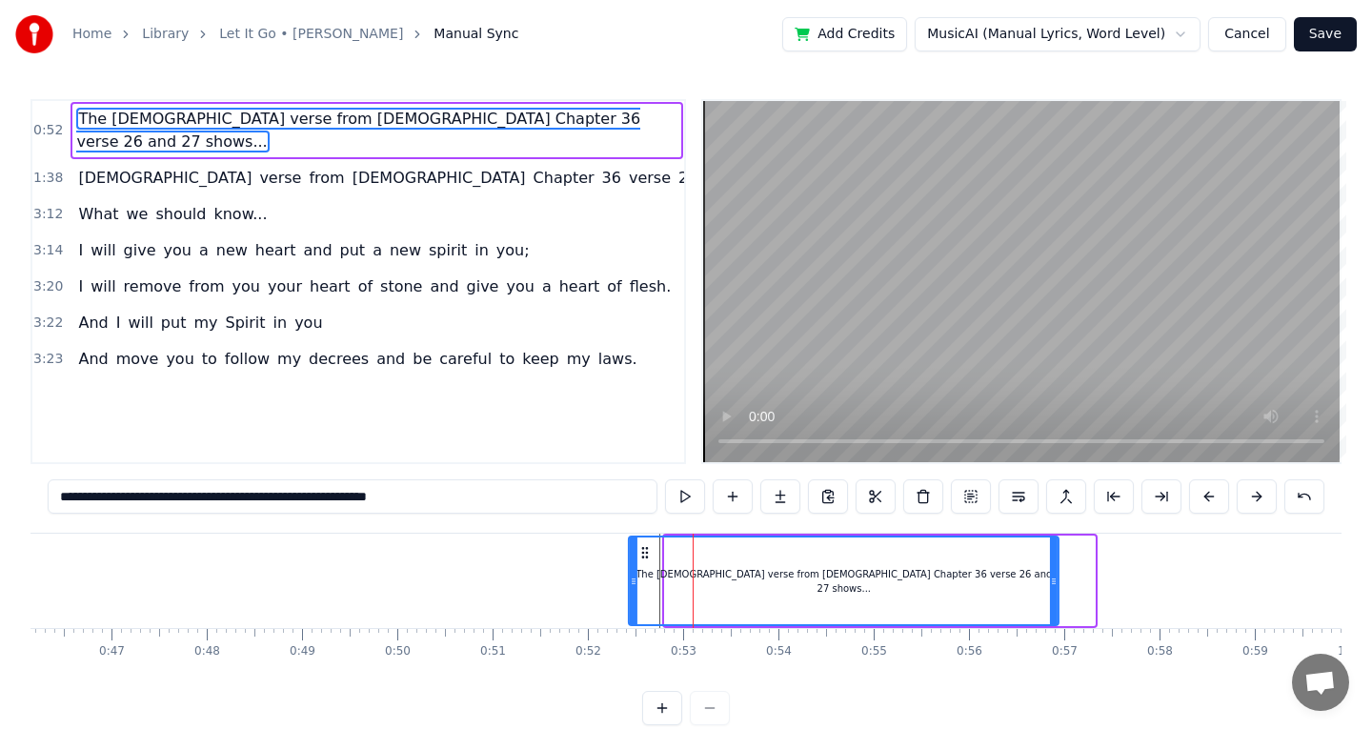
drag, startPoint x: 680, startPoint y: 547, endPoint x: 643, endPoint y: 547, distance: 37.2
click at [643, 548] on circle at bounding box center [643, 548] width 1 height 1
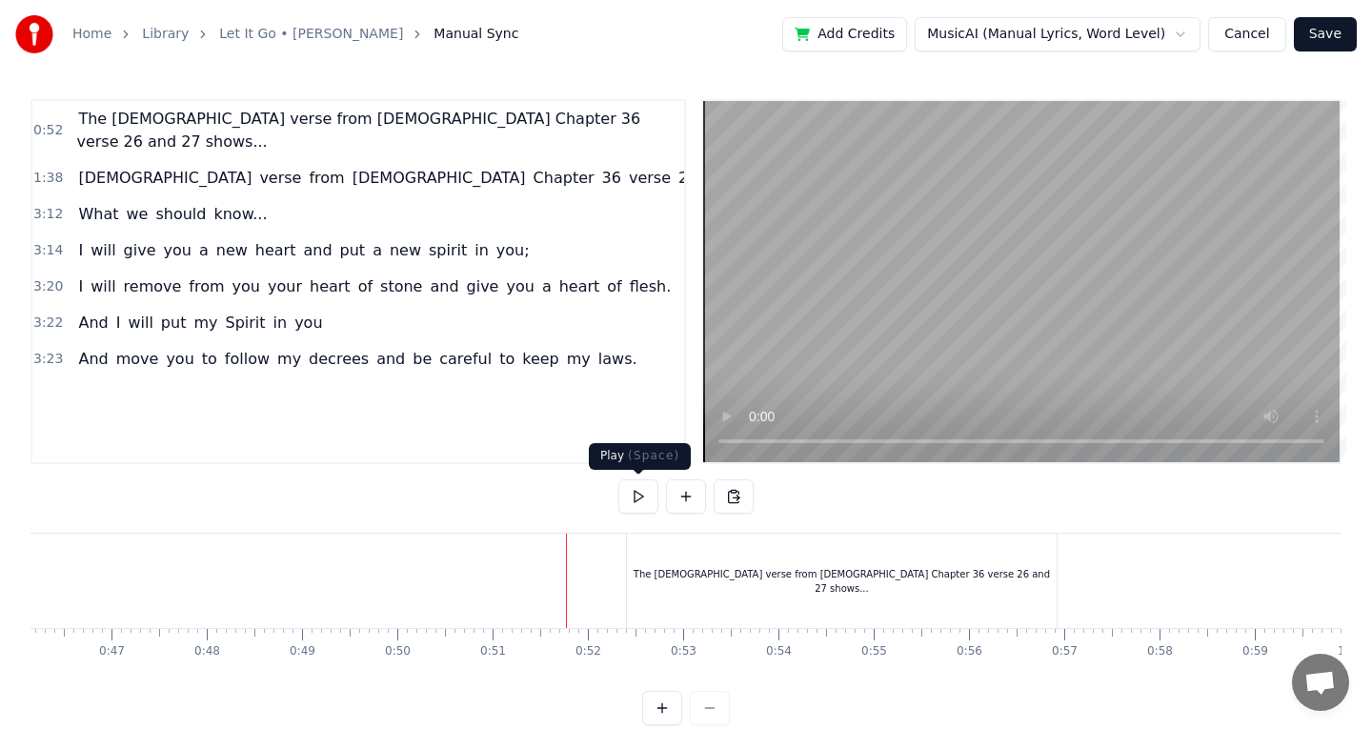
click at [640, 496] on button at bounding box center [638, 496] width 40 height 34
click at [788, 598] on div "The [DEMOGRAPHIC_DATA] verse from [DEMOGRAPHIC_DATA] Chapter 36 verse 26 and 27…" at bounding box center [842, 580] width 430 height 94
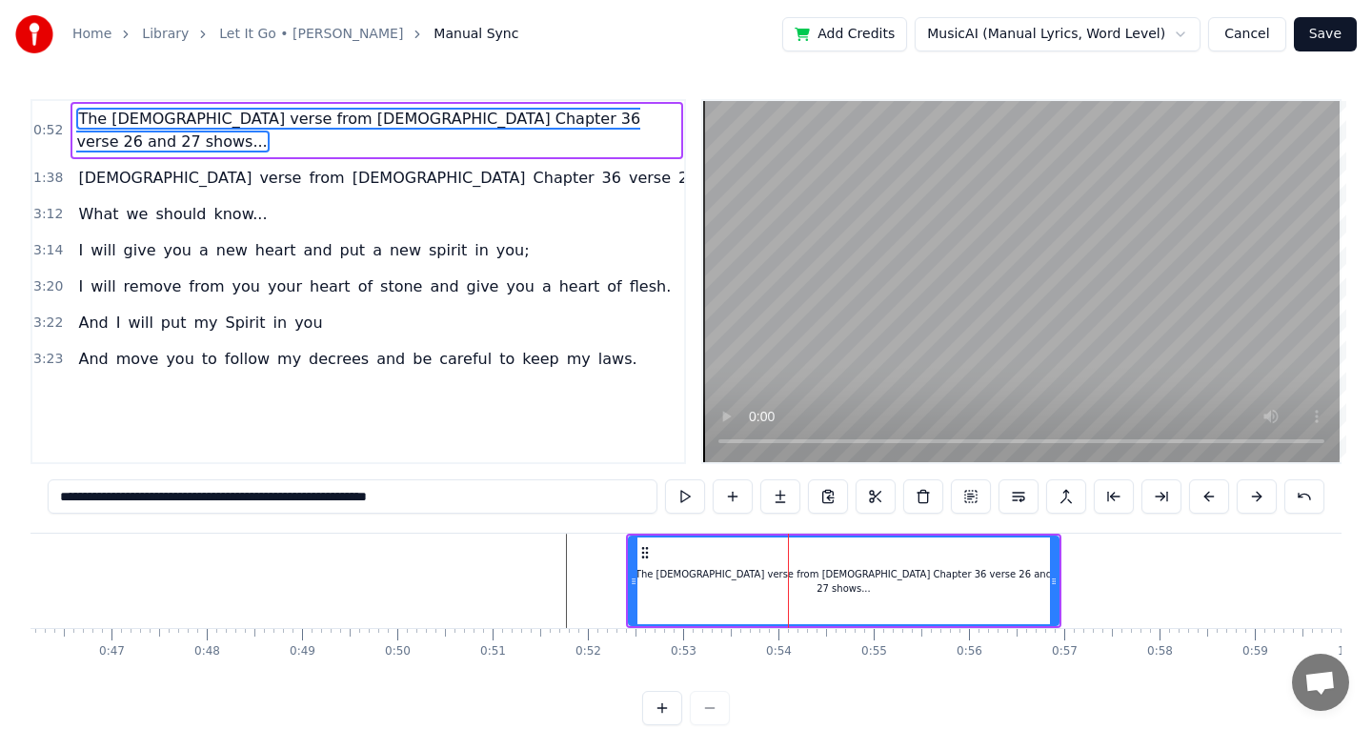
click at [184, 116] on span "The [DEMOGRAPHIC_DATA] verse from [DEMOGRAPHIC_DATA] Chapter 36 verse 26 and 27…" at bounding box center [358, 130] width 564 height 45
click at [248, 498] on input "**********" at bounding box center [353, 496] width 610 height 34
drag, startPoint x: 156, startPoint y: 499, endPoint x: 211, endPoint y: 493, distance: 55.5
click at [222, 497] on input "**********" at bounding box center [353, 496] width 610 height 34
drag, startPoint x: 236, startPoint y: 499, endPoint x: 543, endPoint y: 528, distance: 308.1
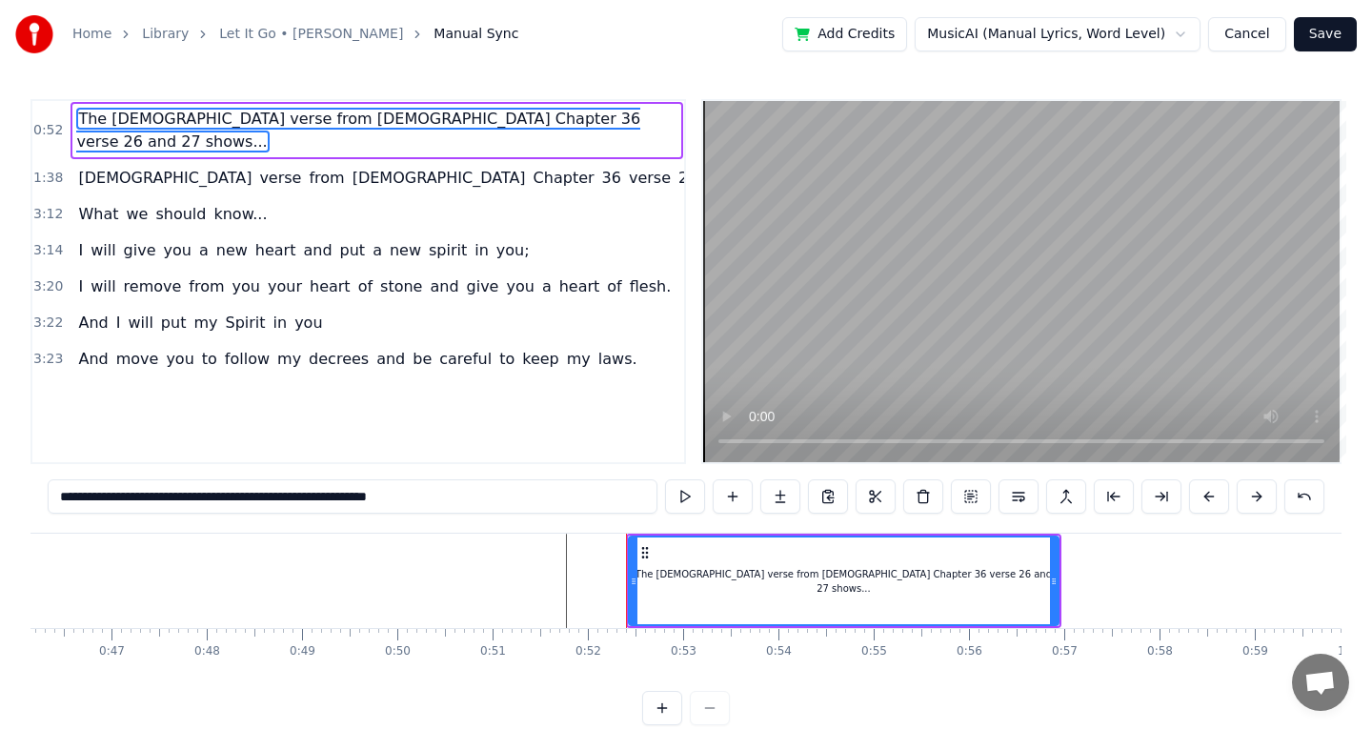
click at [543, 528] on div "**********" at bounding box center [685, 412] width 1311 height 626
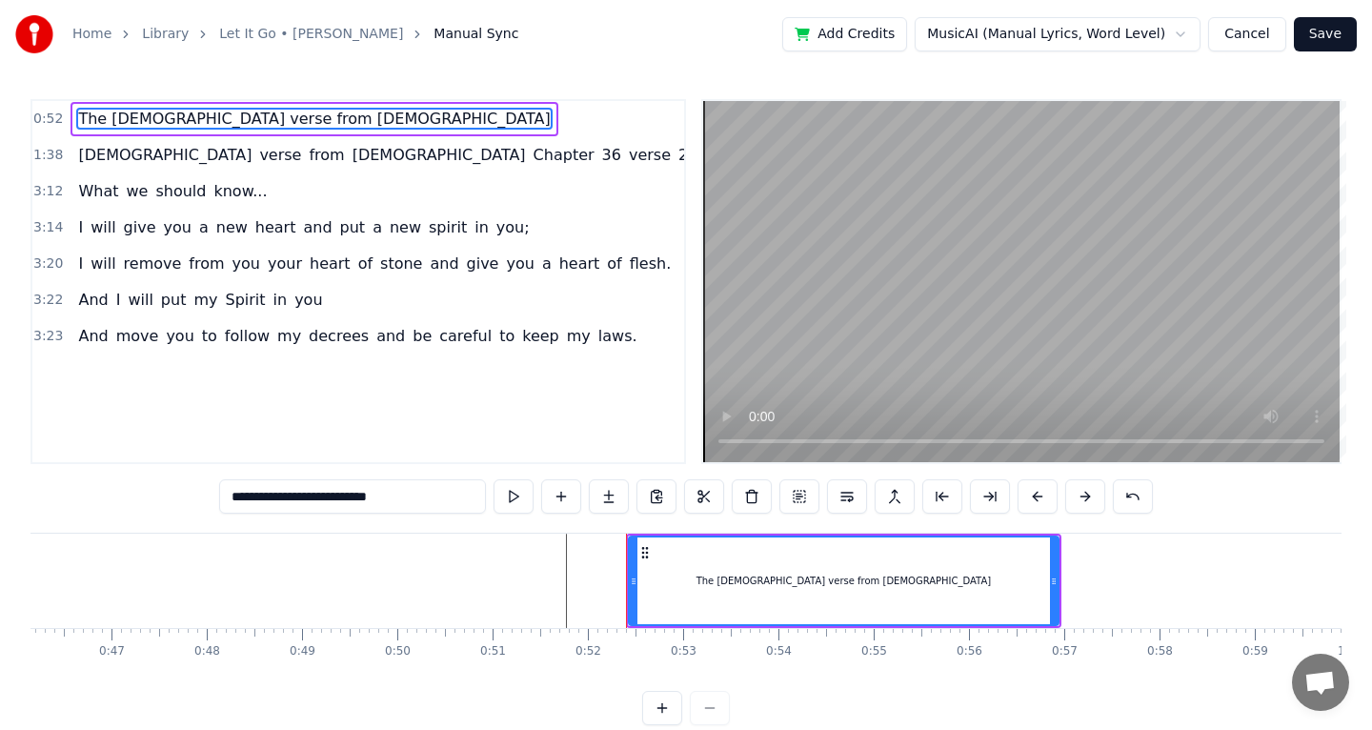
type input "**********"
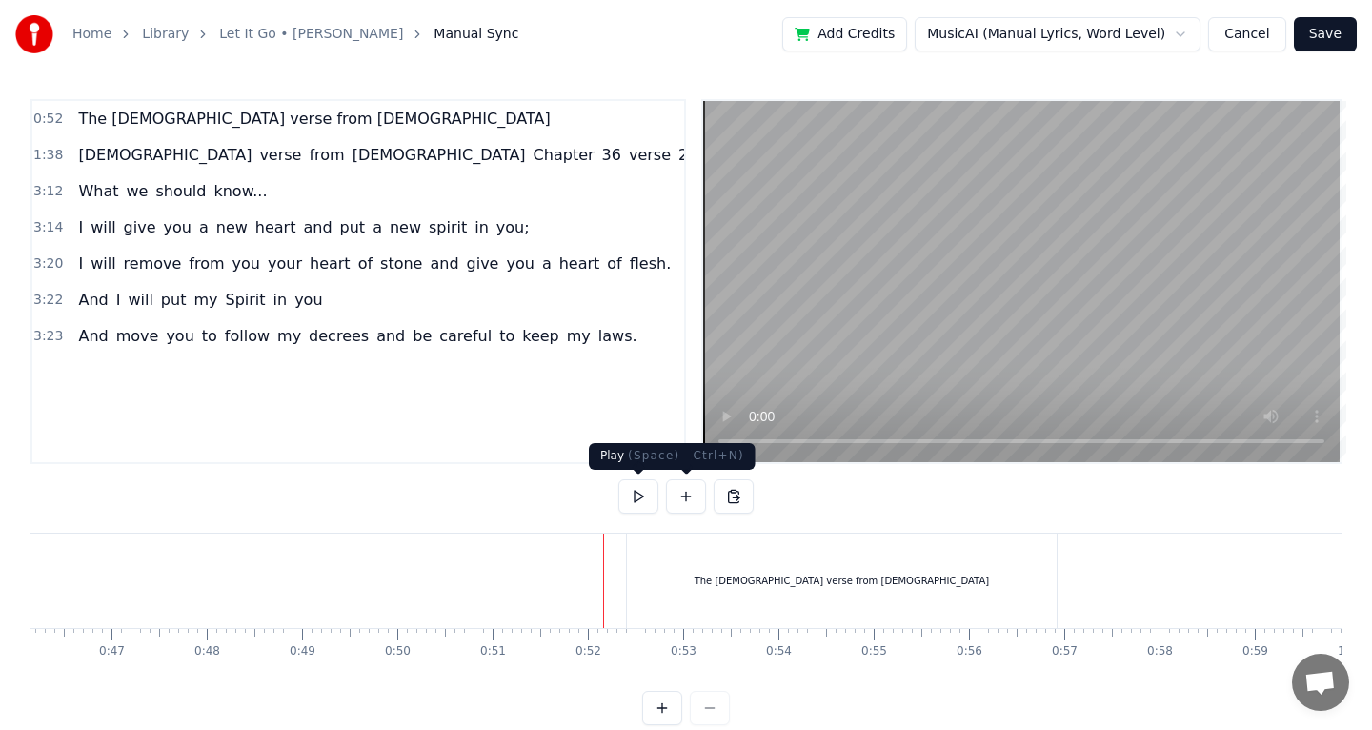
click at [640, 498] on button at bounding box center [638, 496] width 40 height 34
click at [643, 575] on div "The [DEMOGRAPHIC_DATA] verse from [DEMOGRAPHIC_DATA]" at bounding box center [842, 580] width 430 height 94
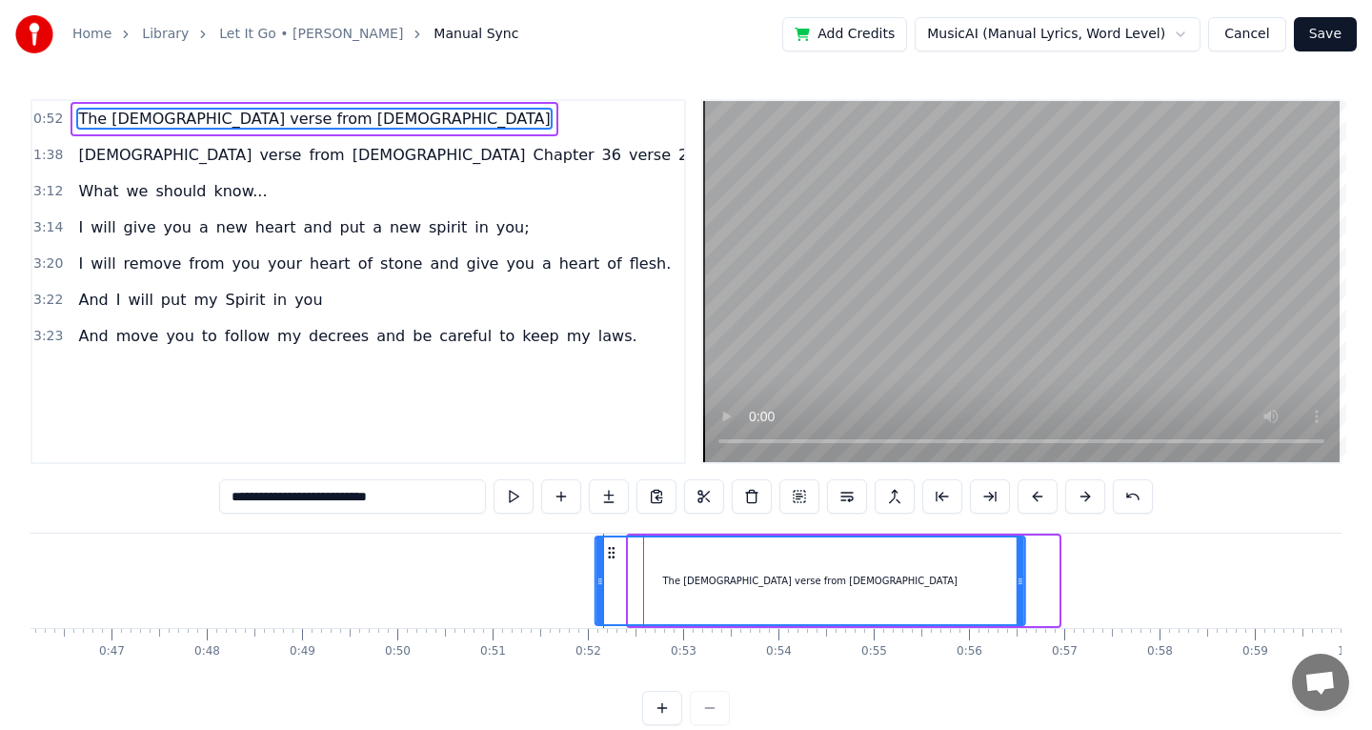
drag, startPoint x: 641, startPoint y: 548, endPoint x: 601, endPoint y: 548, distance: 40.0
click at [604, 548] on icon at bounding box center [611, 552] width 15 height 15
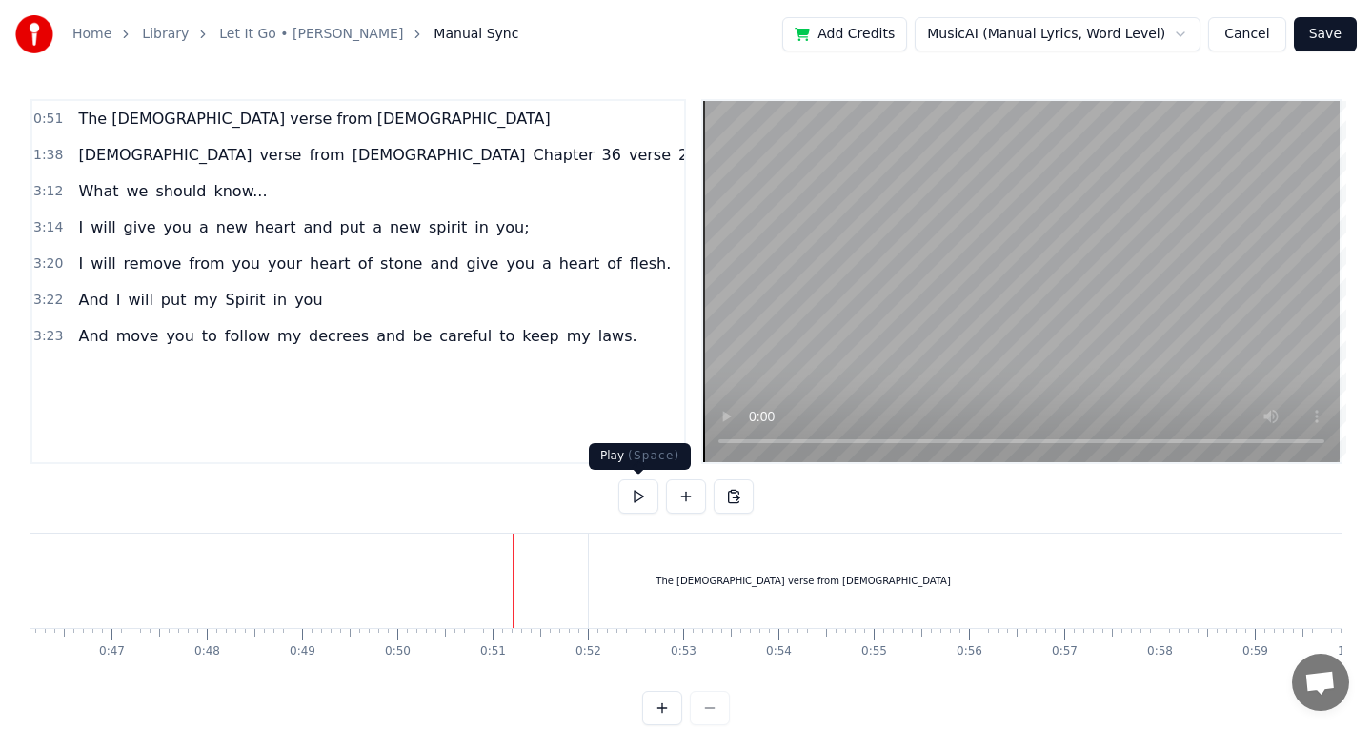
click at [650, 510] on button at bounding box center [638, 496] width 40 height 34
click at [649, 510] on button at bounding box center [638, 496] width 40 height 34
click at [688, 500] on button at bounding box center [686, 496] width 40 height 34
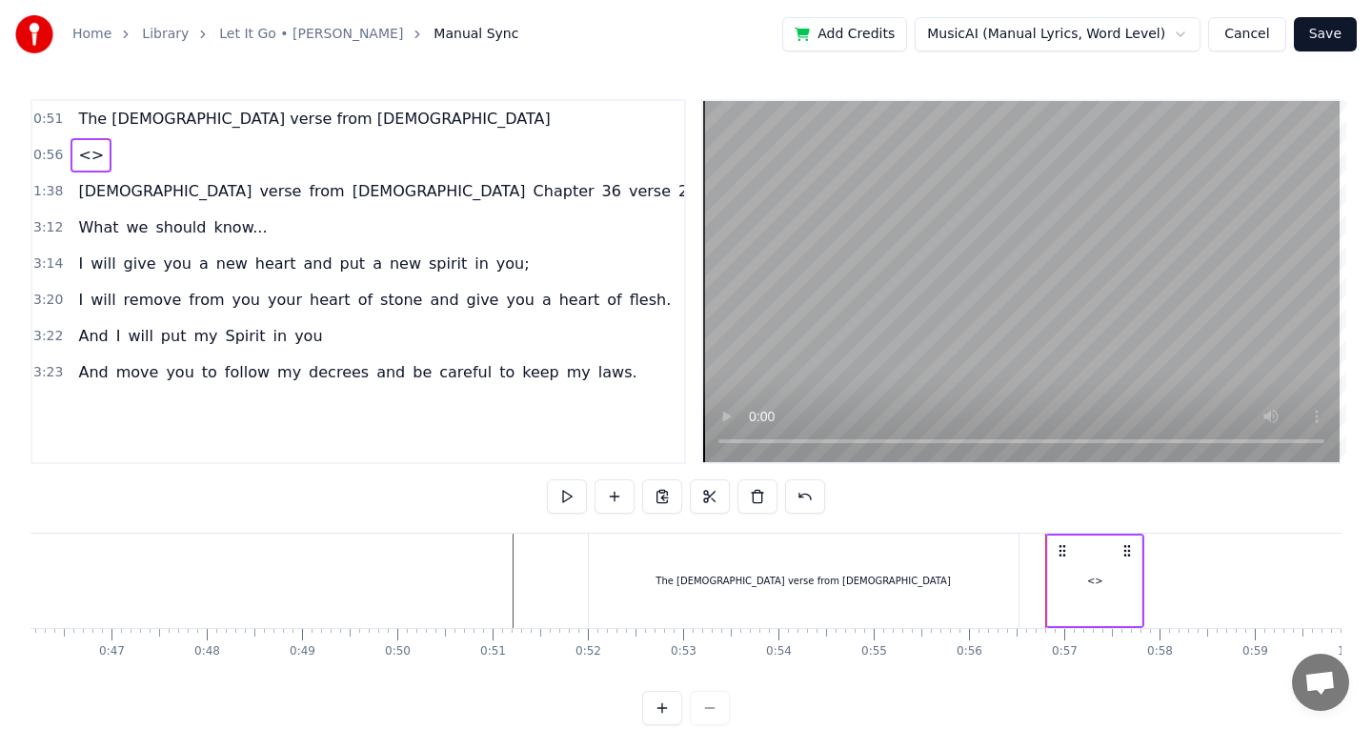
click at [1094, 568] on div "<>" at bounding box center [1094, 580] width 93 height 91
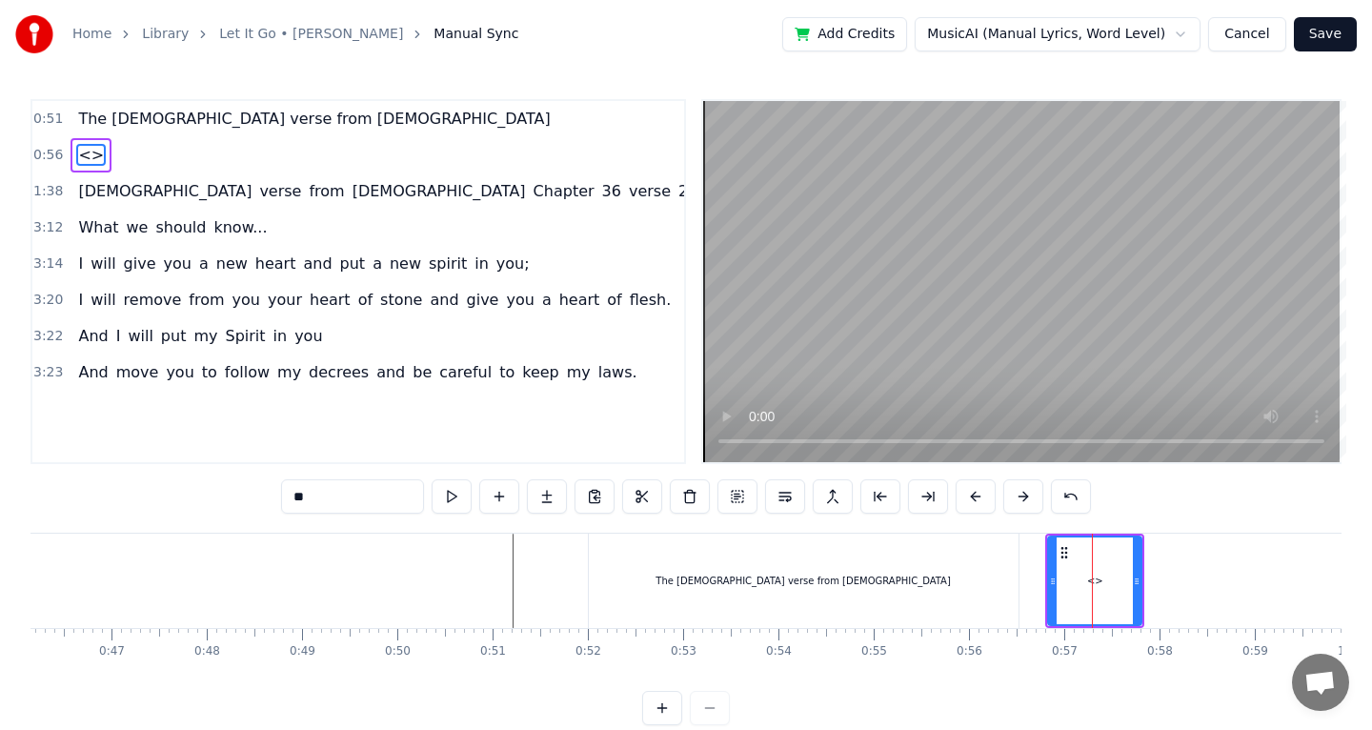
click at [392, 508] on input "**" at bounding box center [352, 496] width 143 height 34
type input "*"
paste input "**********"
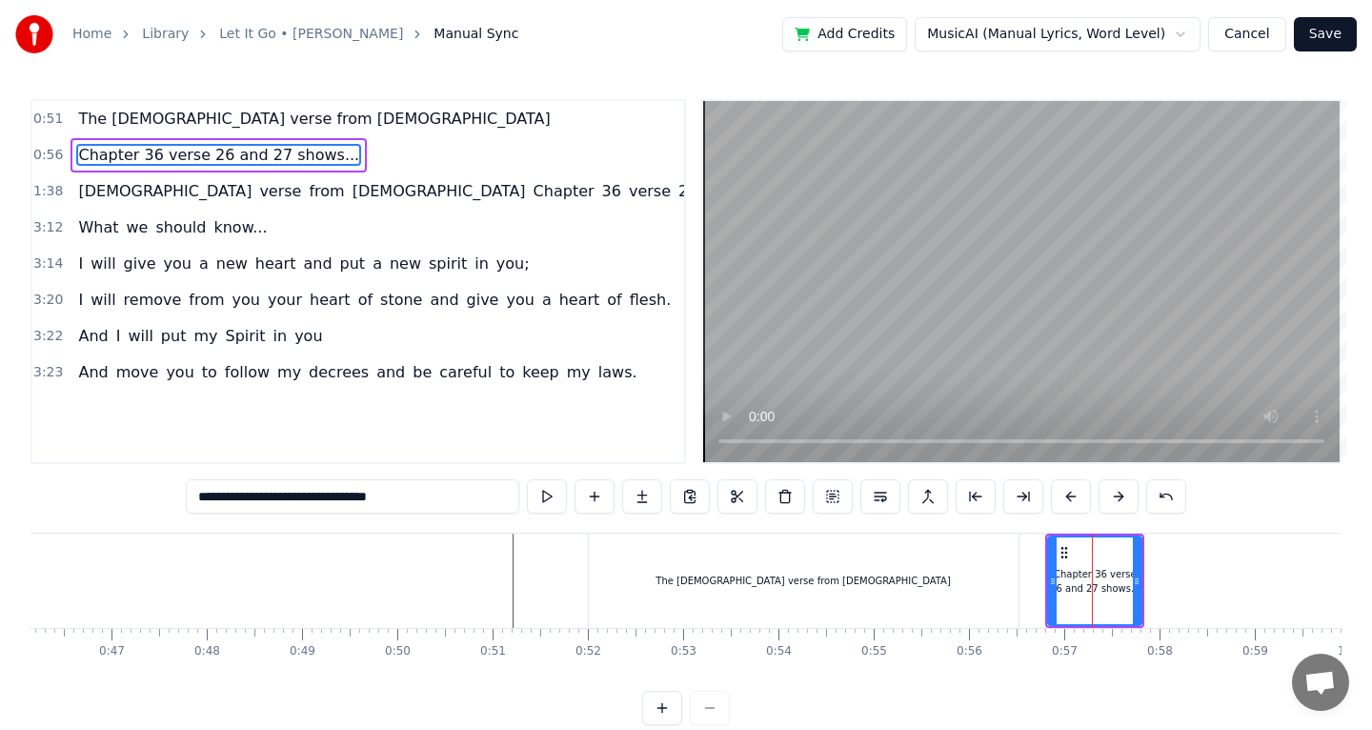
drag, startPoint x: 270, startPoint y: 496, endPoint x: 530, endPoint y: 528, distance: 262.0
click at [525, 527] on div "**********" at bounding box center [685, 412] width 1311 height 626
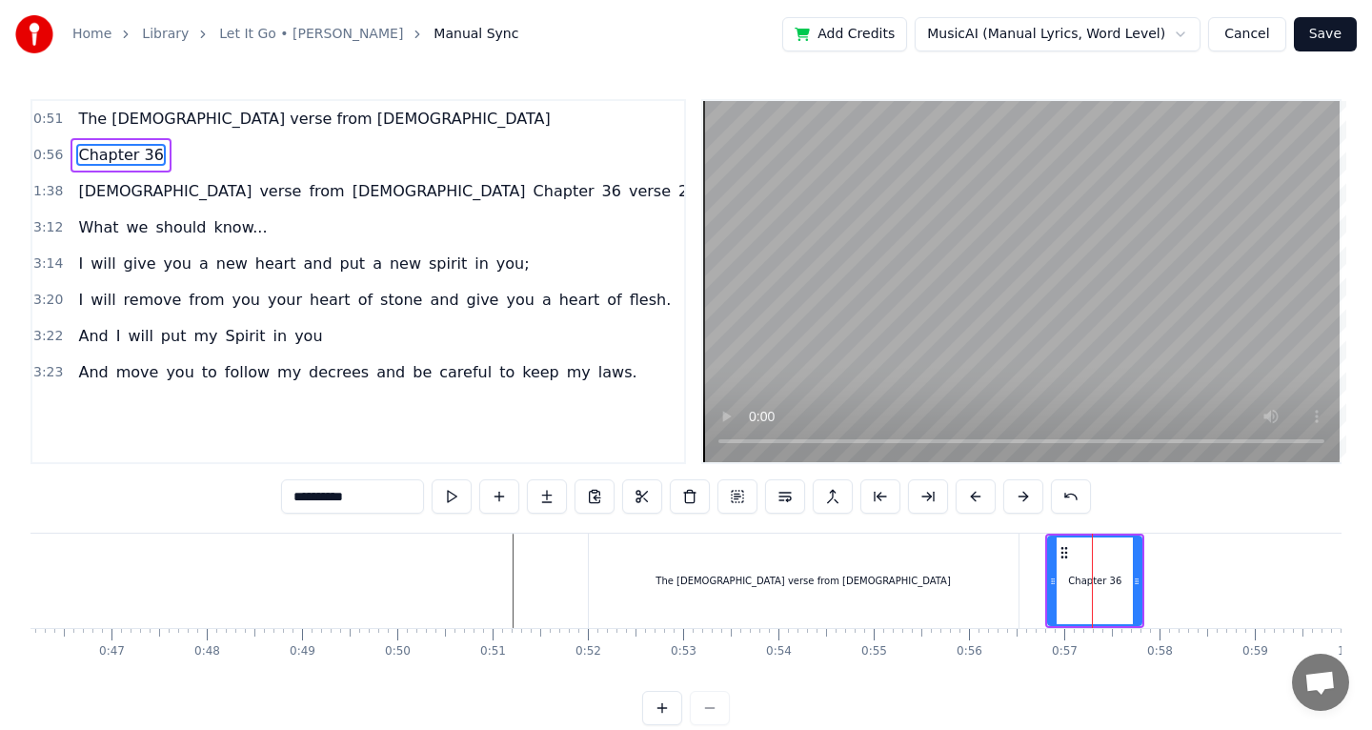
type input "**********"
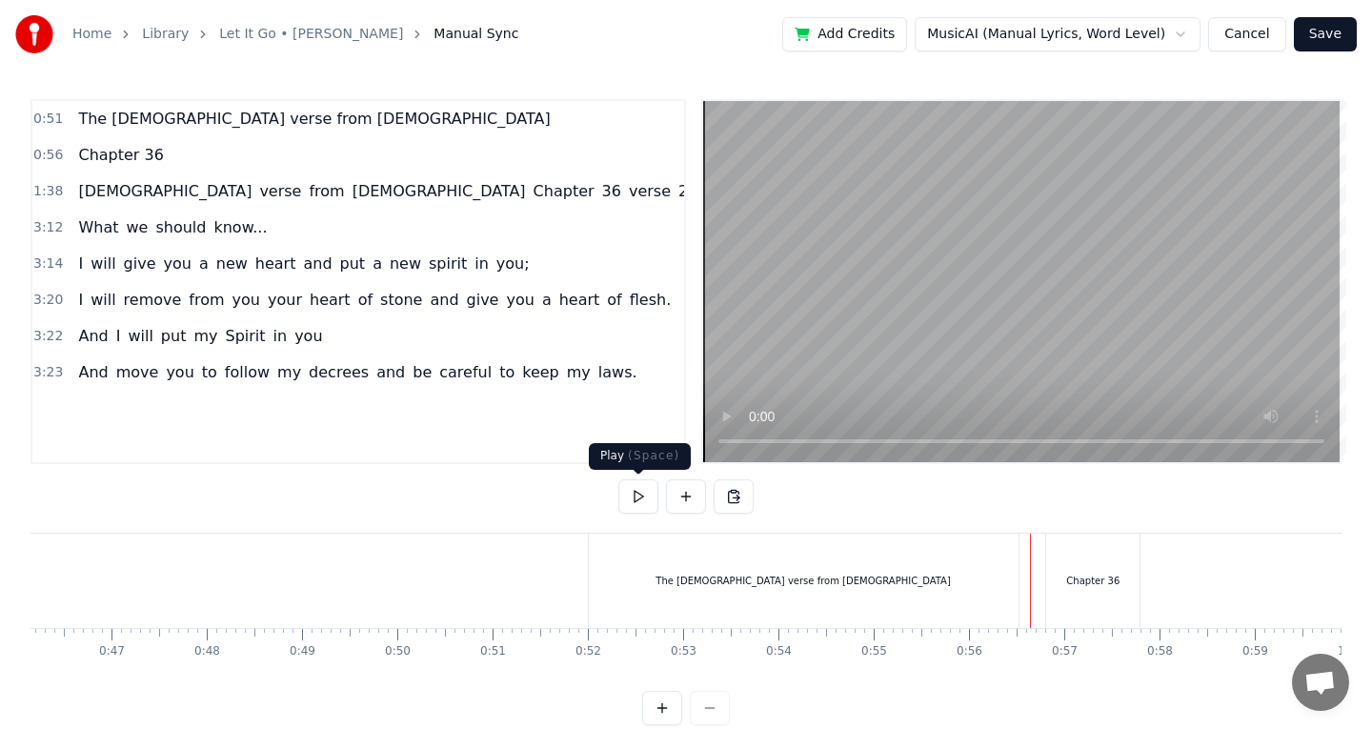
click at [633, 492] on button at bounding box center [638, 496] width 40 height 34
click at [1077, 567] on div "Chapter 36" at bounding box center [1092, 580] width 93 height 94
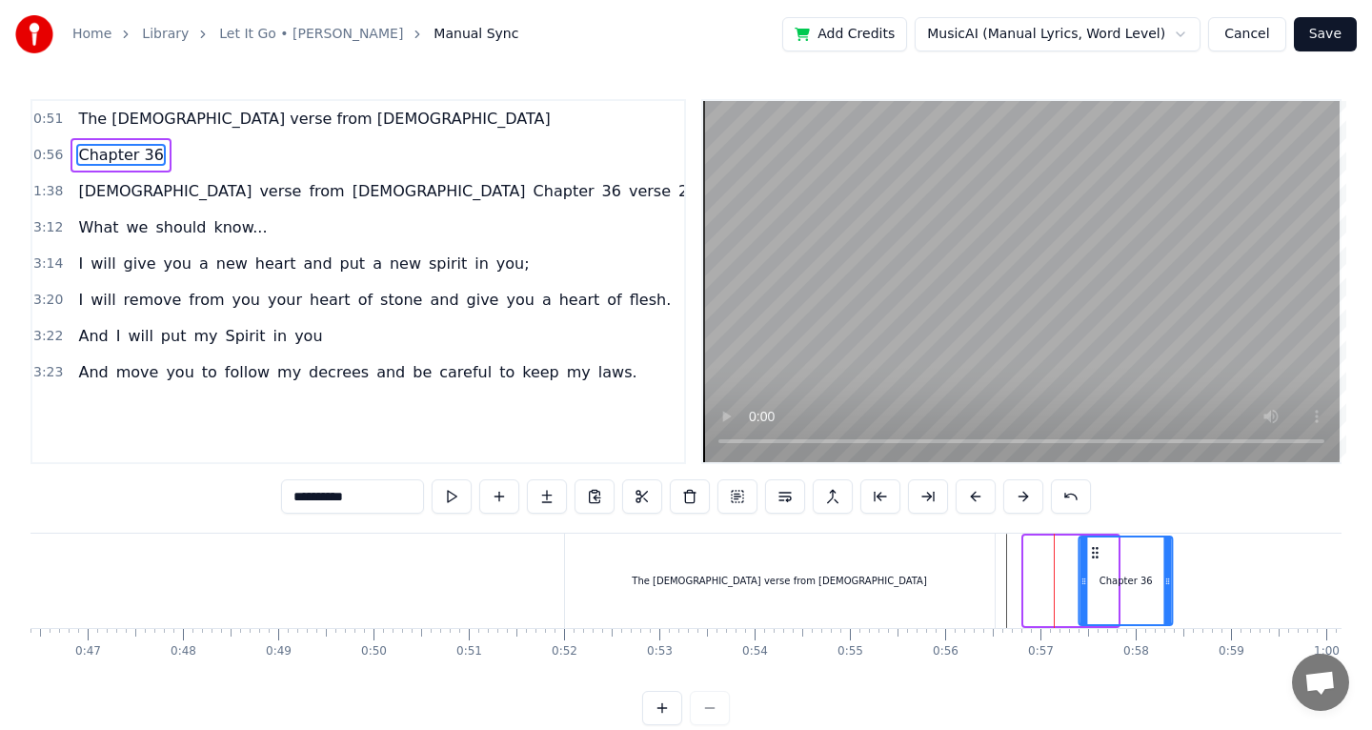
scroll to position [0, 4424]
click at [1059, 548] on icon at bounding box center [1059, 552] width 15 height 15
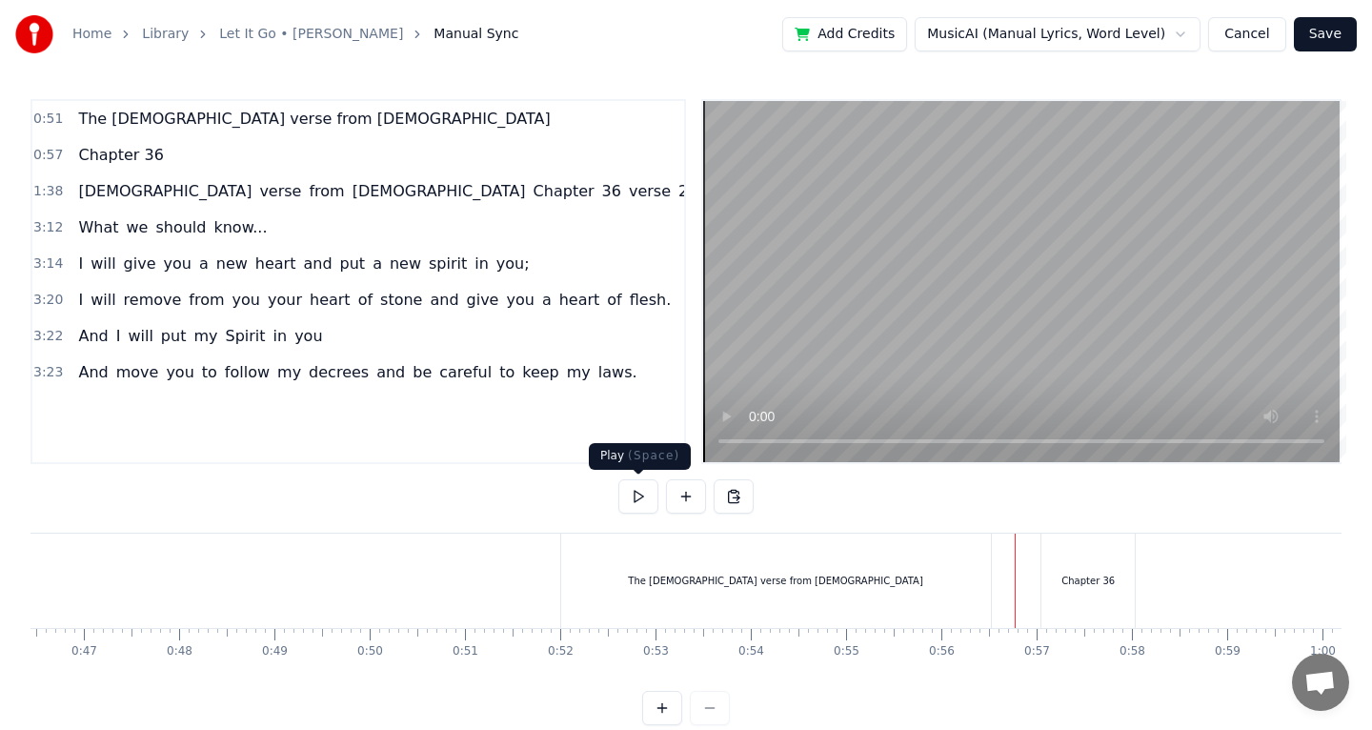
click at [644, 489] on button at bounding box center [638, 496] width 40 height 34
click at [1106, 584] on div "Chapter 36" at bounding box center [1087, 581] width 53 height 14
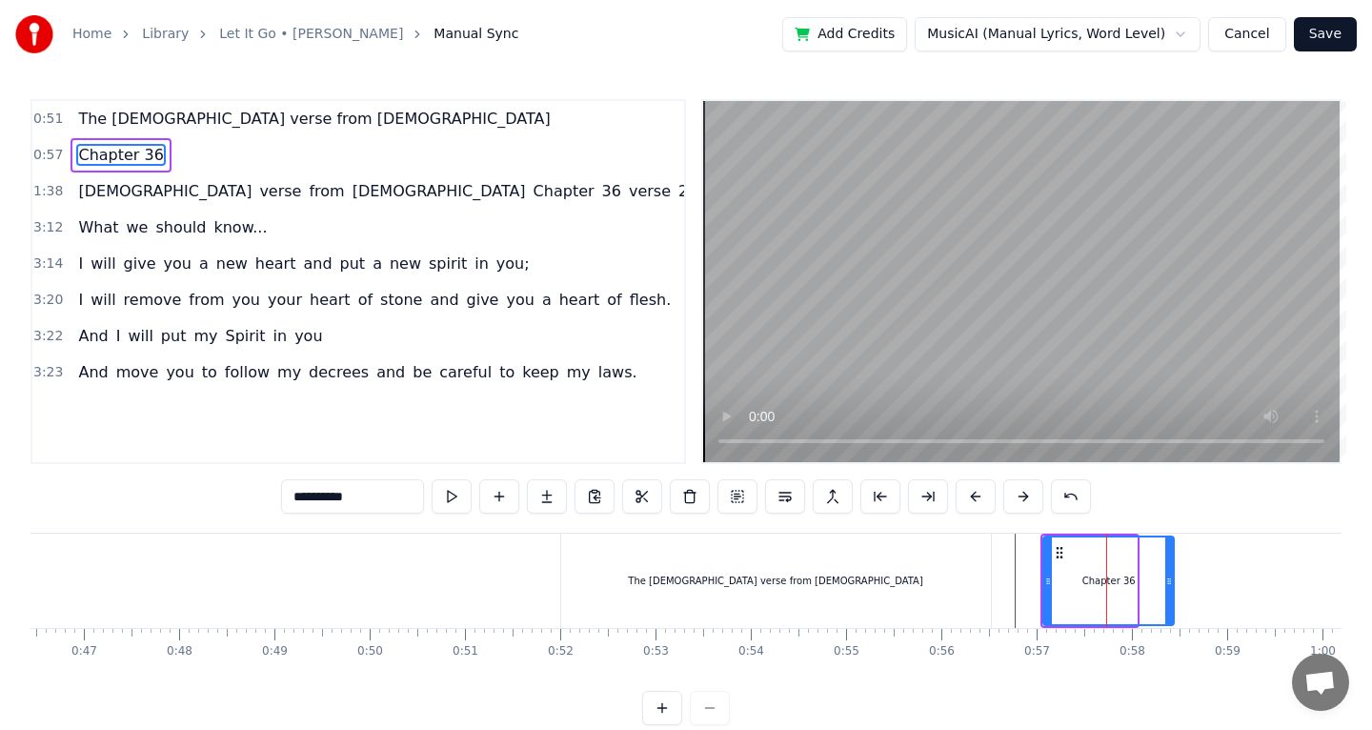
drag, startPoint x: 1136, startPoint y: 580, endPoint x: 1195, endPoint y: 583, distance: 59.1
click at [1175, 583] on div "Chapter 36" at bounding box center [1108, 580] width 132 height 91
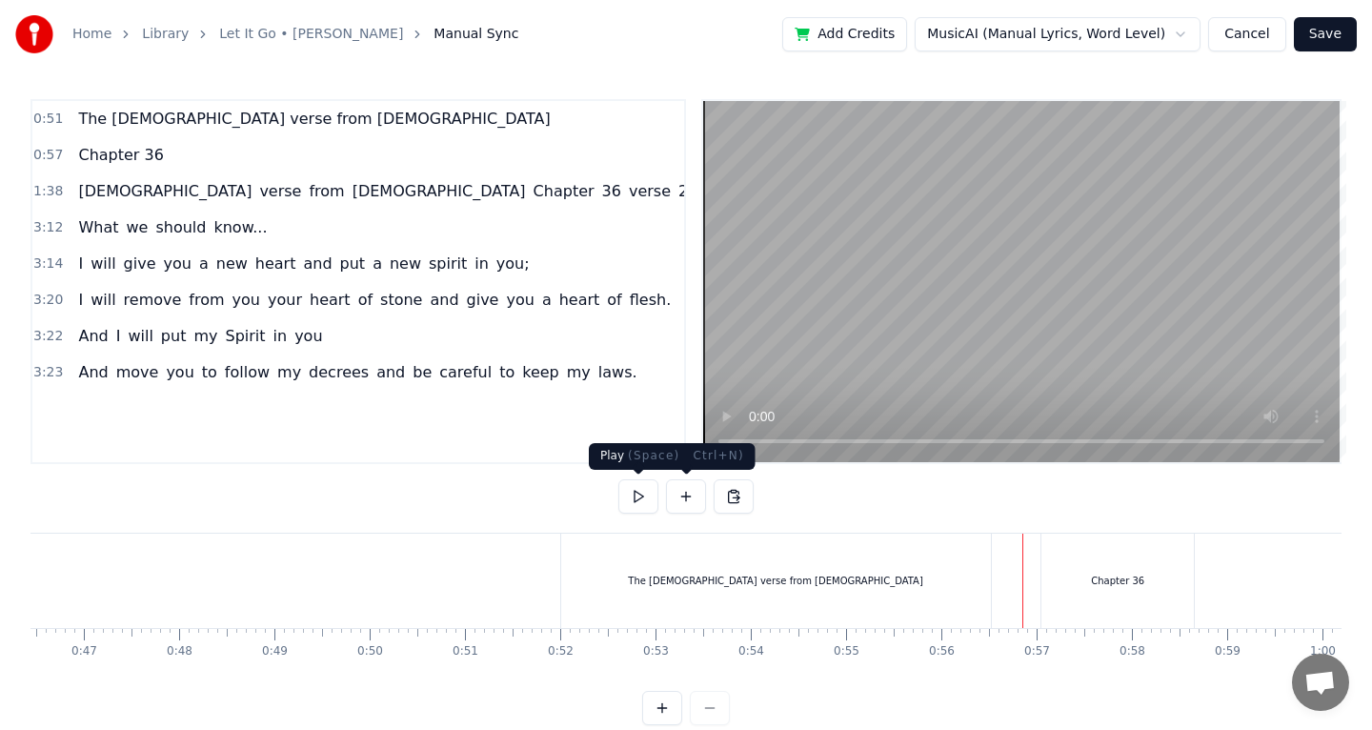
click at [648, 502] on button at bounding box center [638, 496] width 40 height 34
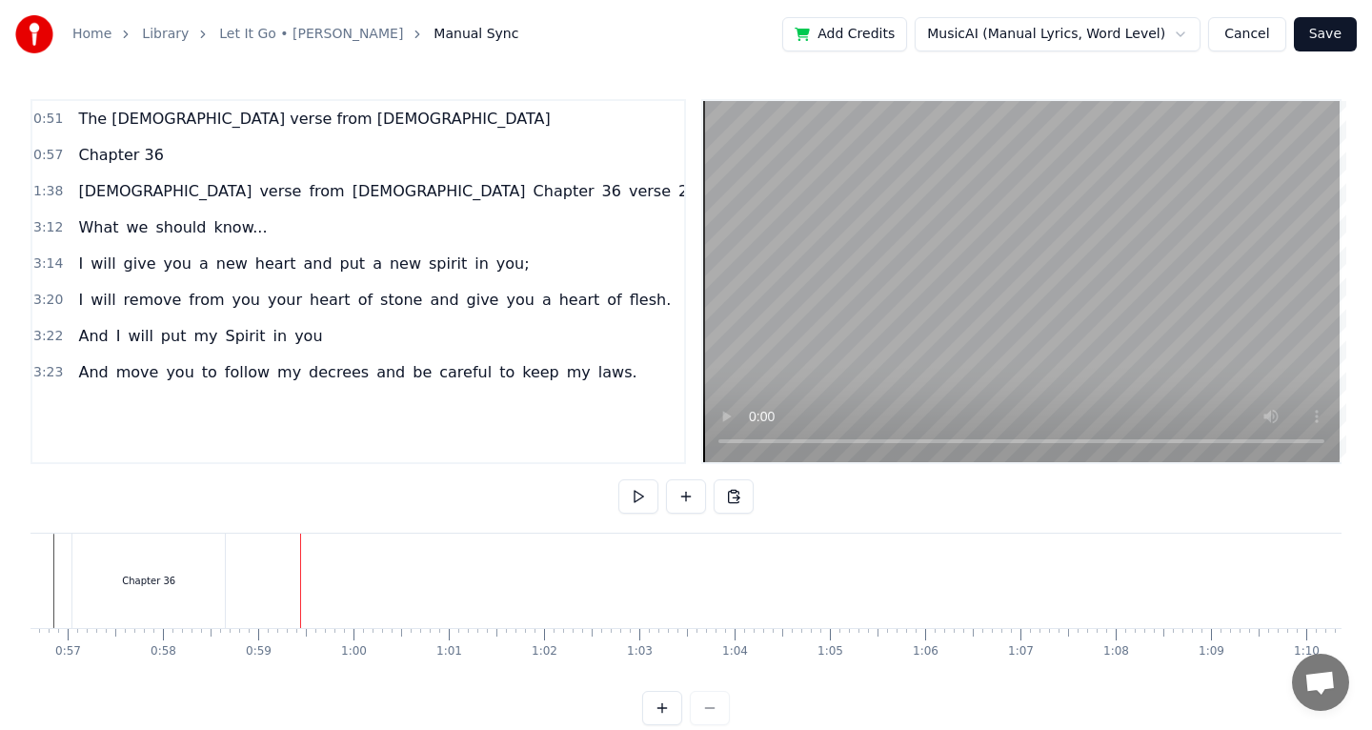
scroll to position [0, 5355]
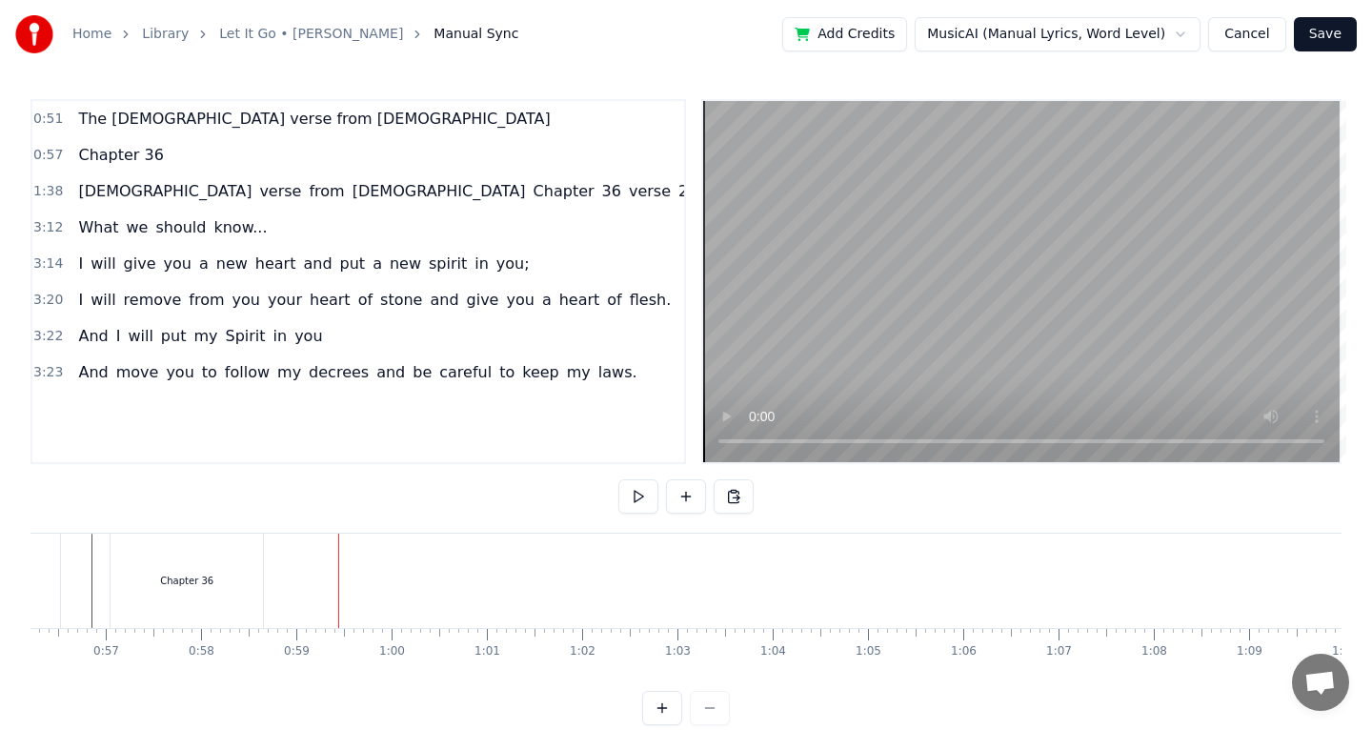
click at [247, 553] on div "Chapter 36" at bounding box center [187, 580] width 152 height 94
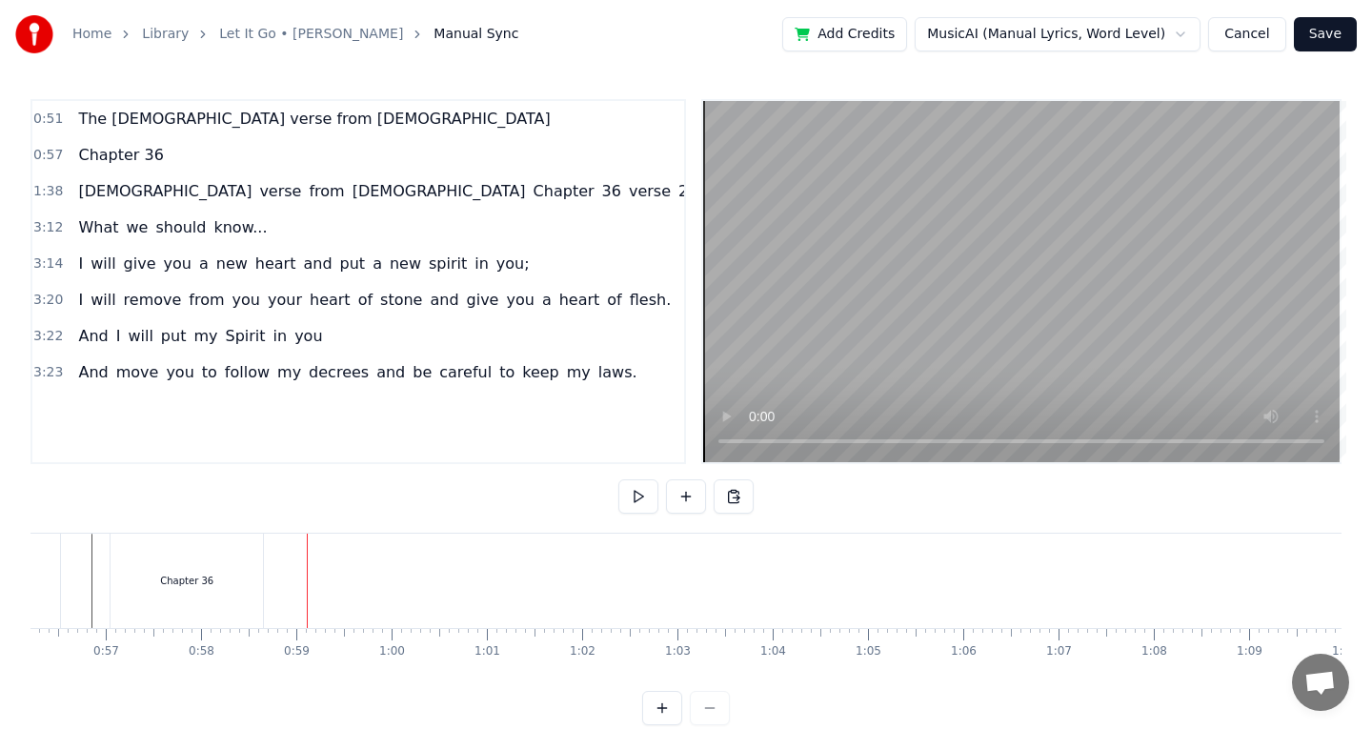
click at [234, 572] on div "Chapter 36" at bounding box center [187, 580] width 152 height 94
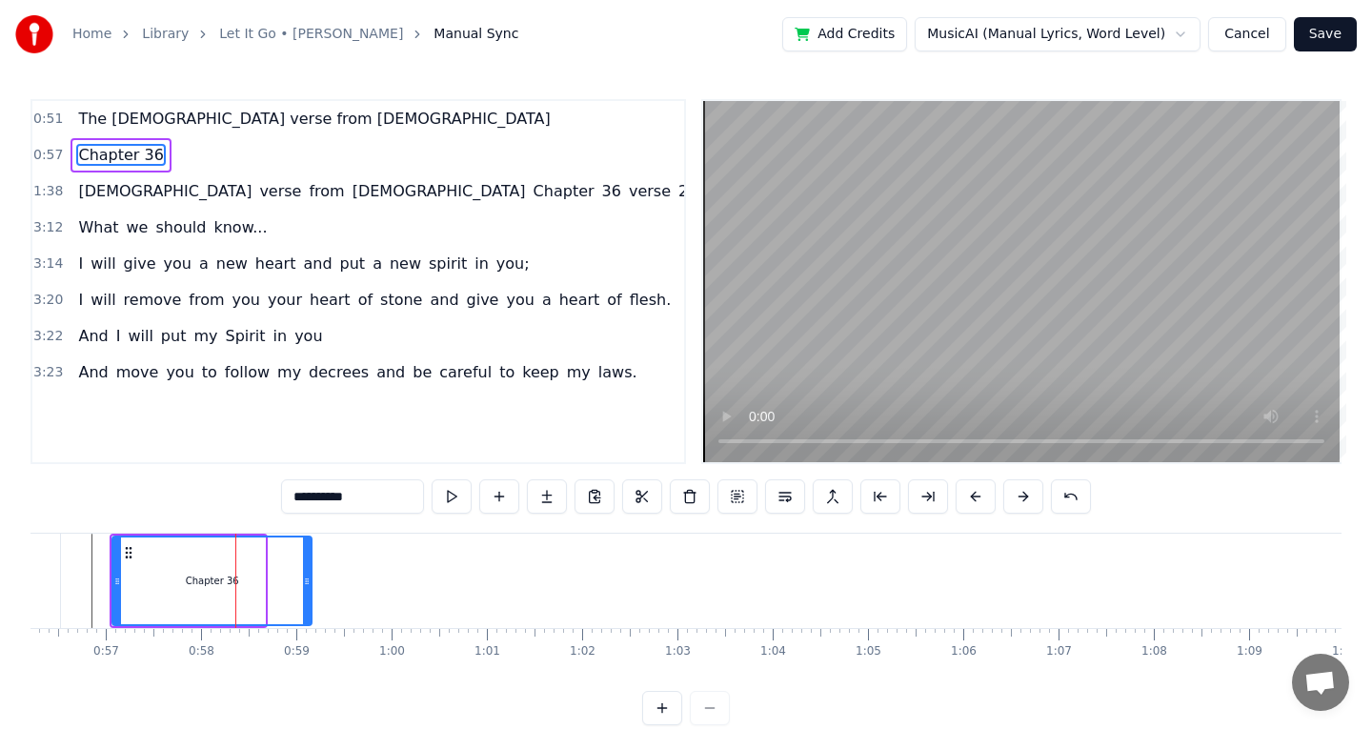
drag, startPoint x: 261, startPoint y: 579, endPoint x: 308, endPoint y: 587, distance: 47.3
click at [308, 587] on icon at bounding box center [307, 581] width 8 height 15
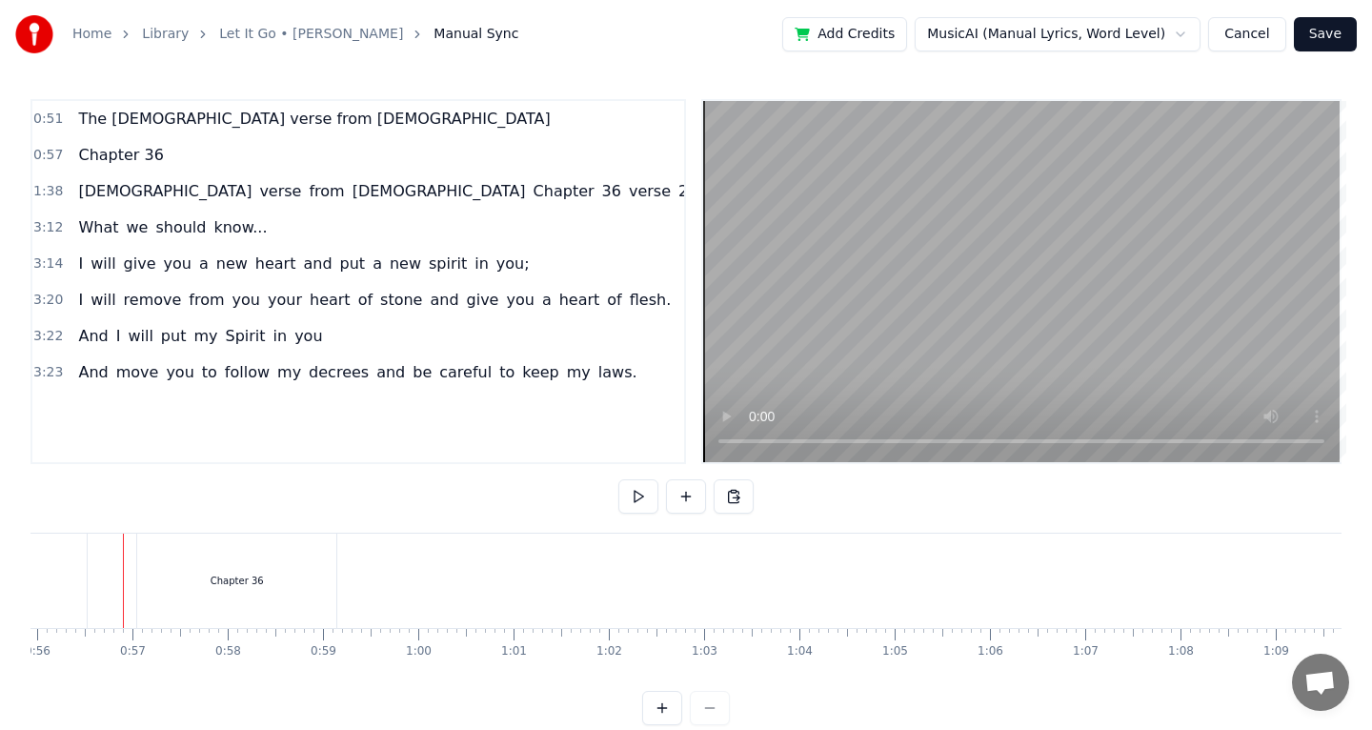
scroll to position [0, 5324]
click at [623, 499] on button at bounding box center [638, 496] width 40 height 34
click at [624, 500] on button at bounding box center [638, 496] width 40 height 34
click at [285, 598] on div "Chapter 36" at bounding box center [240, 580] width 199 height 94
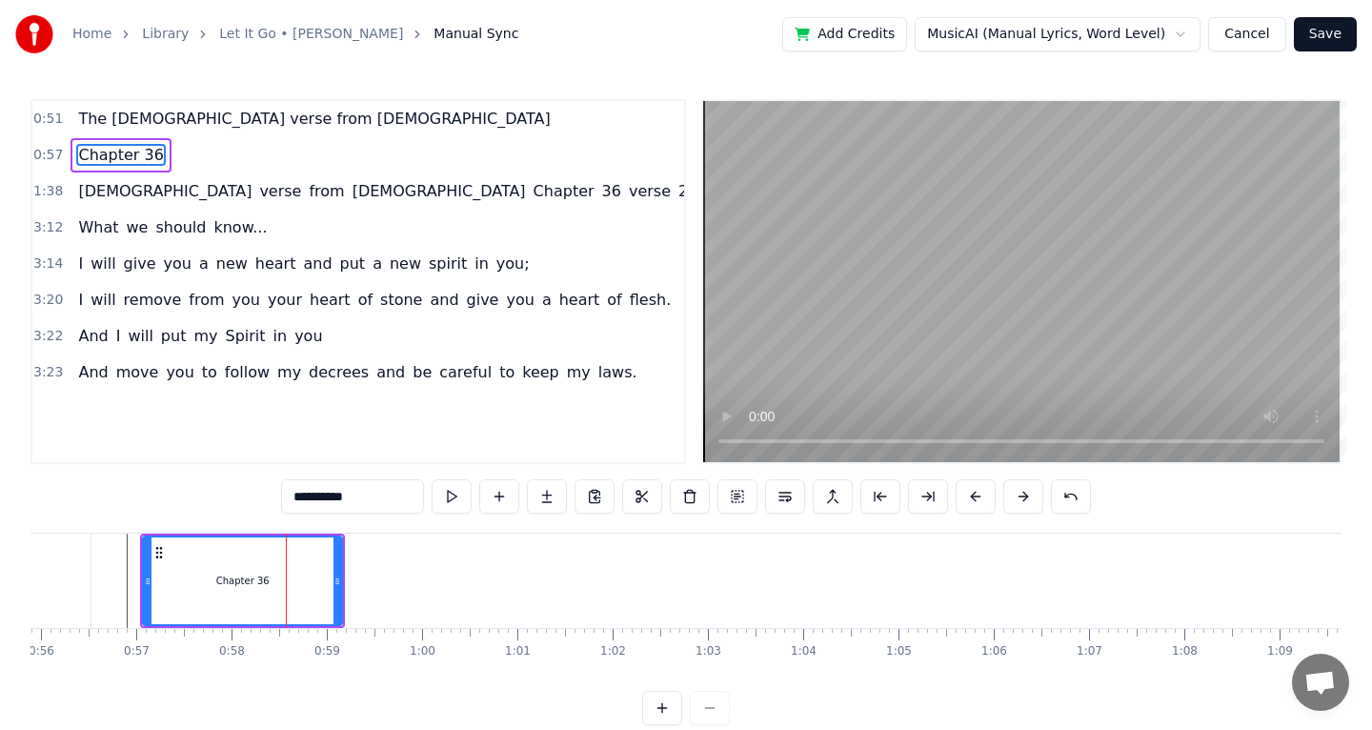
click at [437, 506] on button at bounding box center [452, 496] width 40 height 34
drag, startPoint x: 339, startPoint y: 570, endPoint x: 351, endPoint y: 576, distance: 13.2
click at [351, 576] on div at bounding box center [349, 580] width 8 height 87
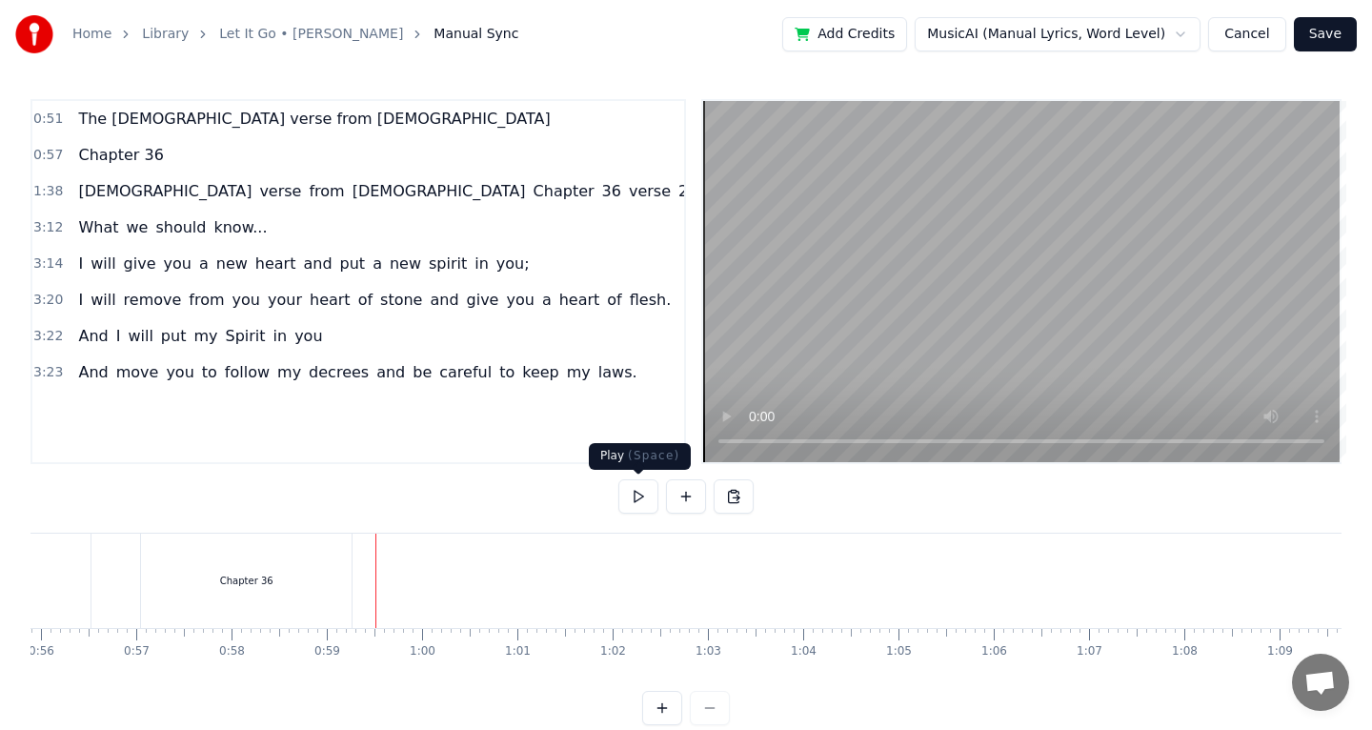
click at [638, 494] on button at bounding box center [638, 496] width 40 height 34
click at [687, 500] on button at bounding box center [686, 496] width 40 height 34
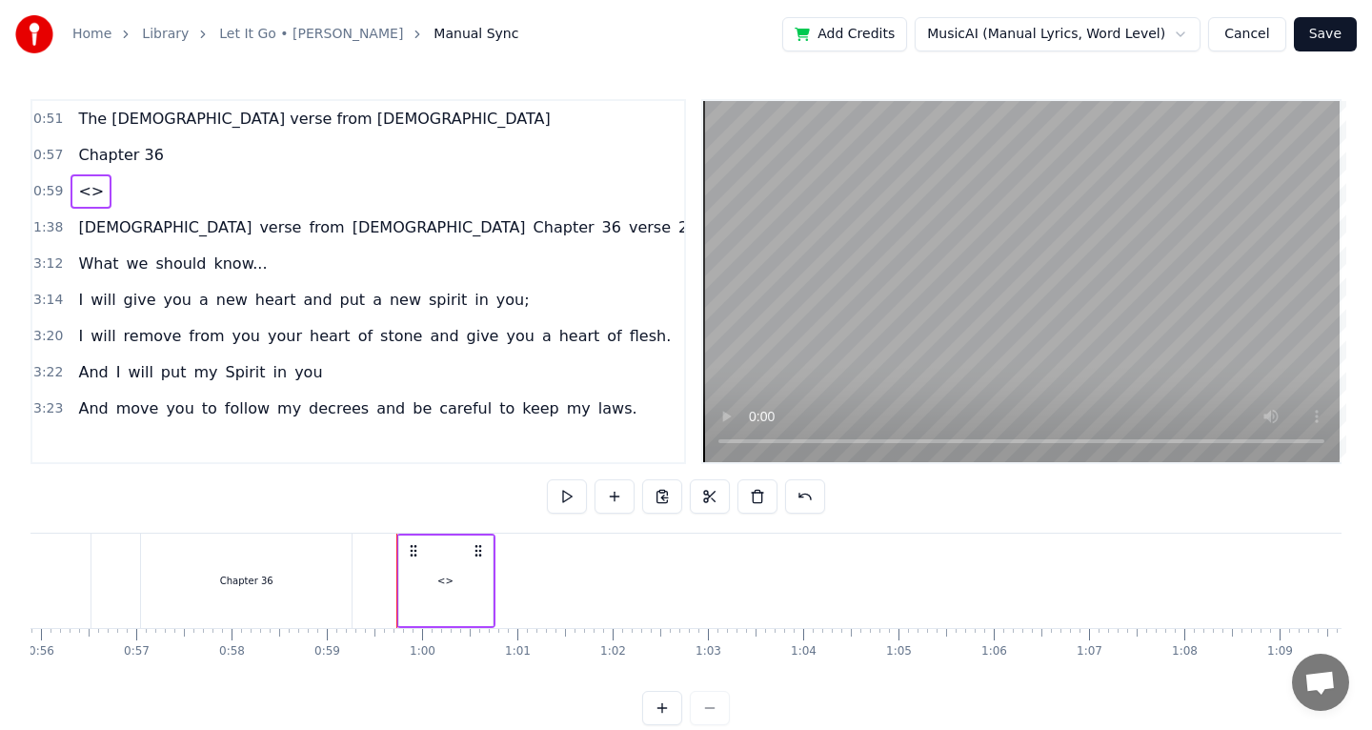
click at [98, 191] on div "<>" at bounding box center [90, 191] width 41 height 34
click at [92, 191] on span "<>" at bounding box center [91, 191] width 30 height 22
click at [92, 189] on span "<>" at bounding box center [91, 191] width 30 height 22
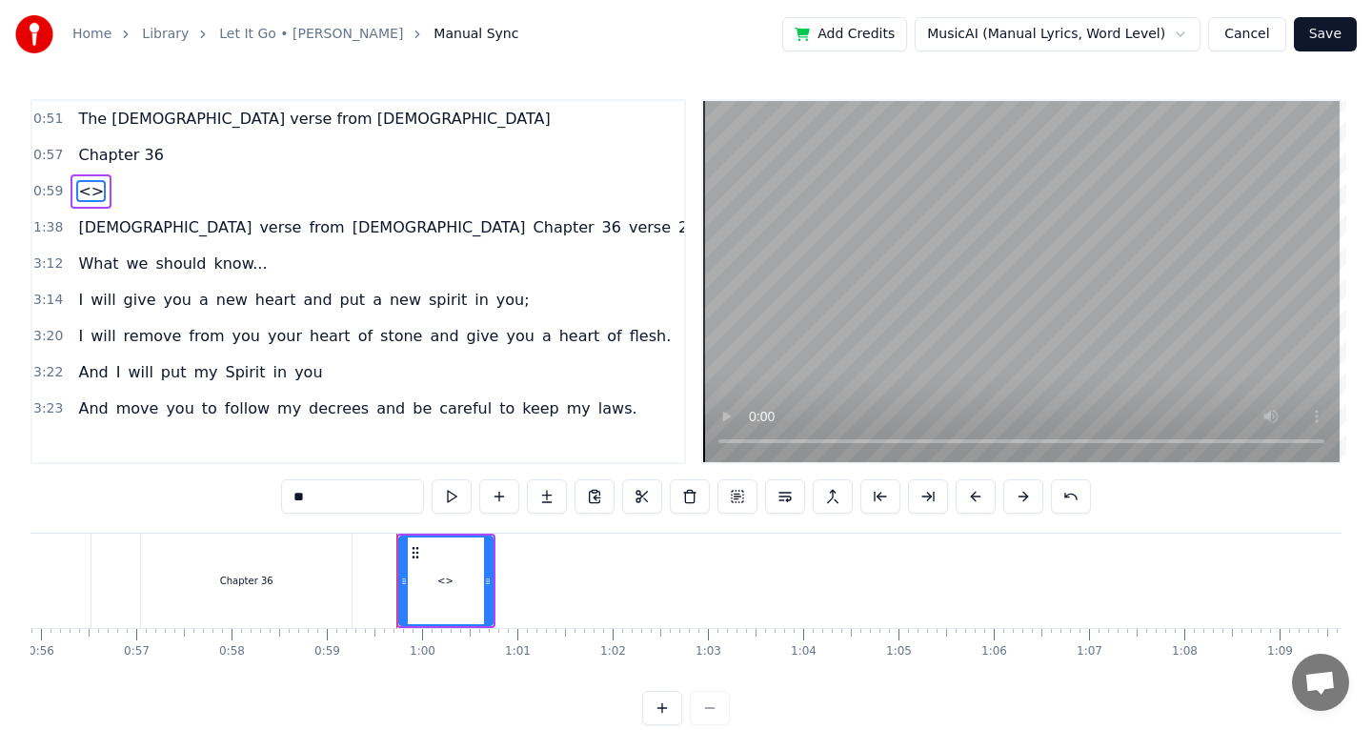
click at [92, 189] on span "<>" at bounding box center [91, 191] width 30 height 22
drag, startPoint x: 337, startPoint y: 507, endPoint x: 236, endPoint y: 506, distance: 101.0
click at [234, 502] on div "0:51 The [DEMOGRAPHIC_DATA] verse from [DEMOGRAPHIC_DATA] 0:57 Chapter 36 0:59 …" at bounding box center [685, 412] width 1311 height 626
paste input "**********"
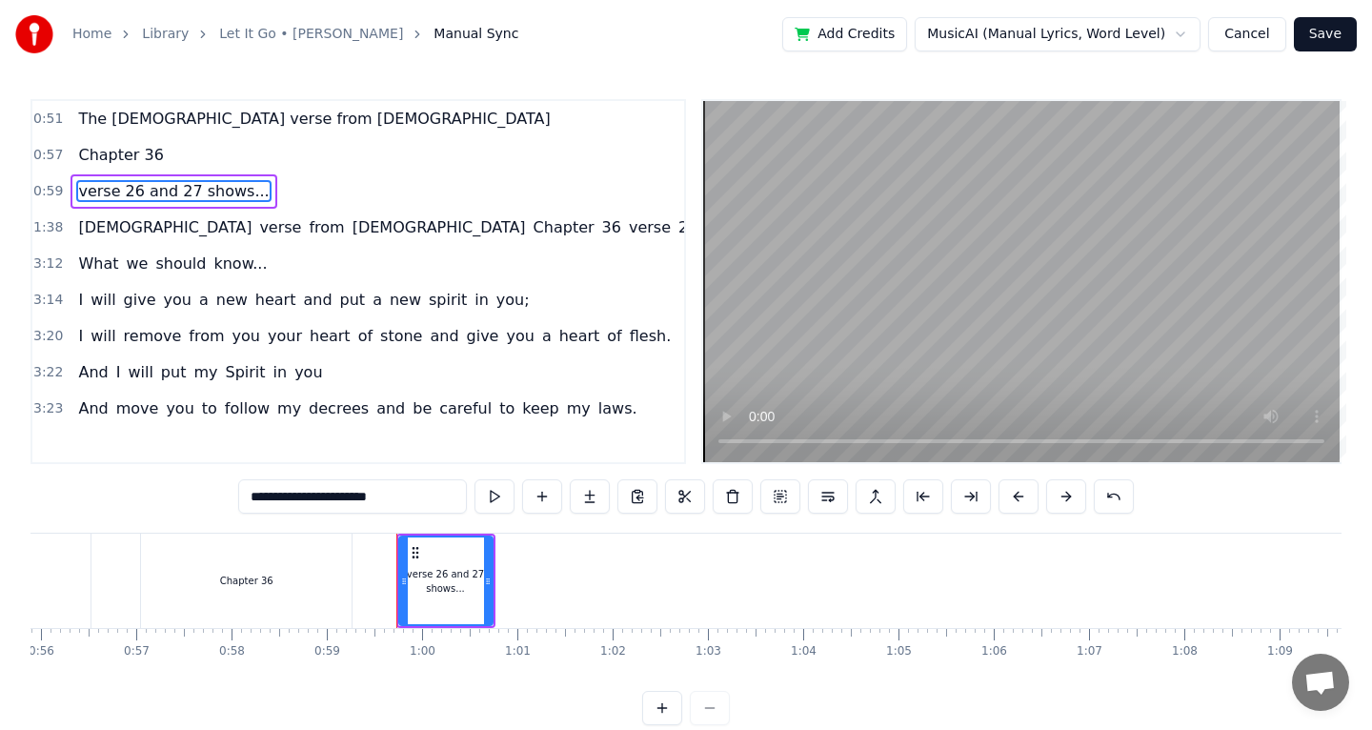
type input "**********"
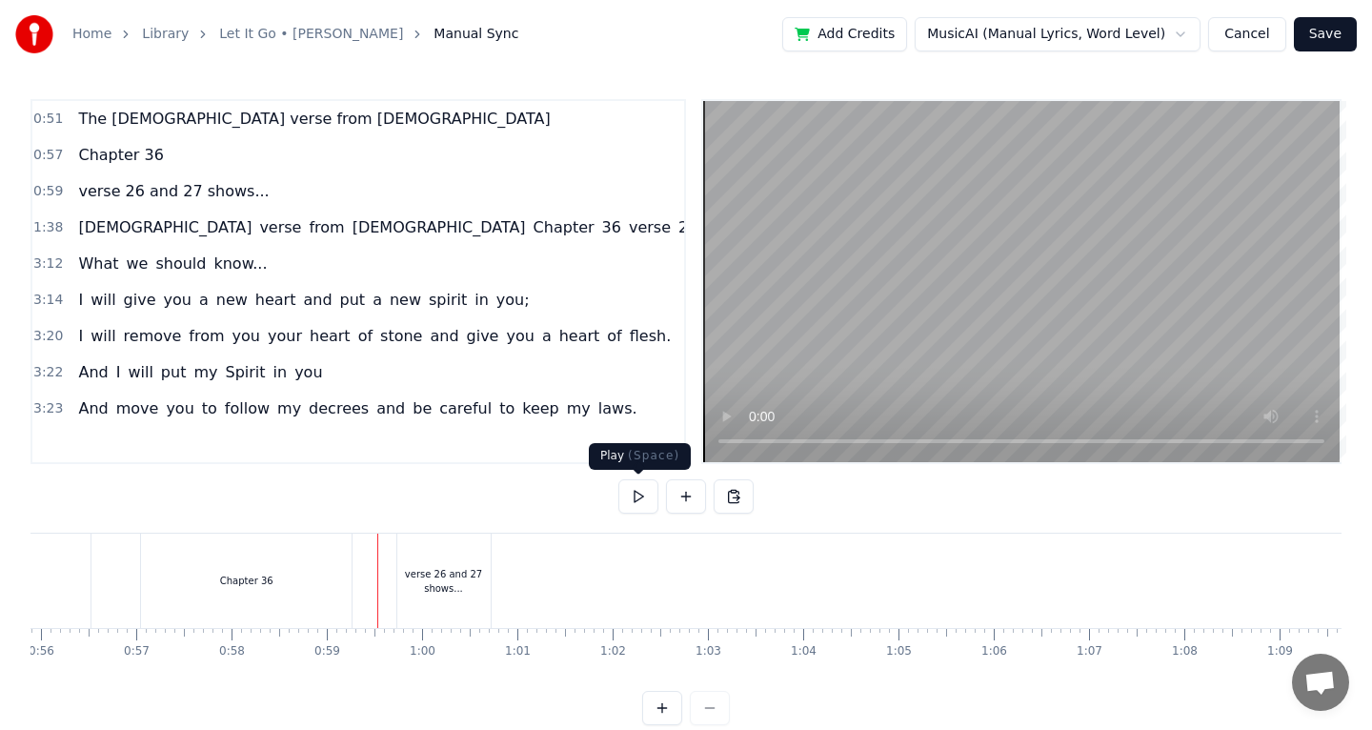
click at [632, 501] on button at bounding box center [638, 496] width 40 height 34
click at [631, 501] on button at bounding box center [638, 496] width 40 height 34
click at [451, 588] on div "verse 26 and 27 shows..." at bounding box center [443, 581] width 93 height 29
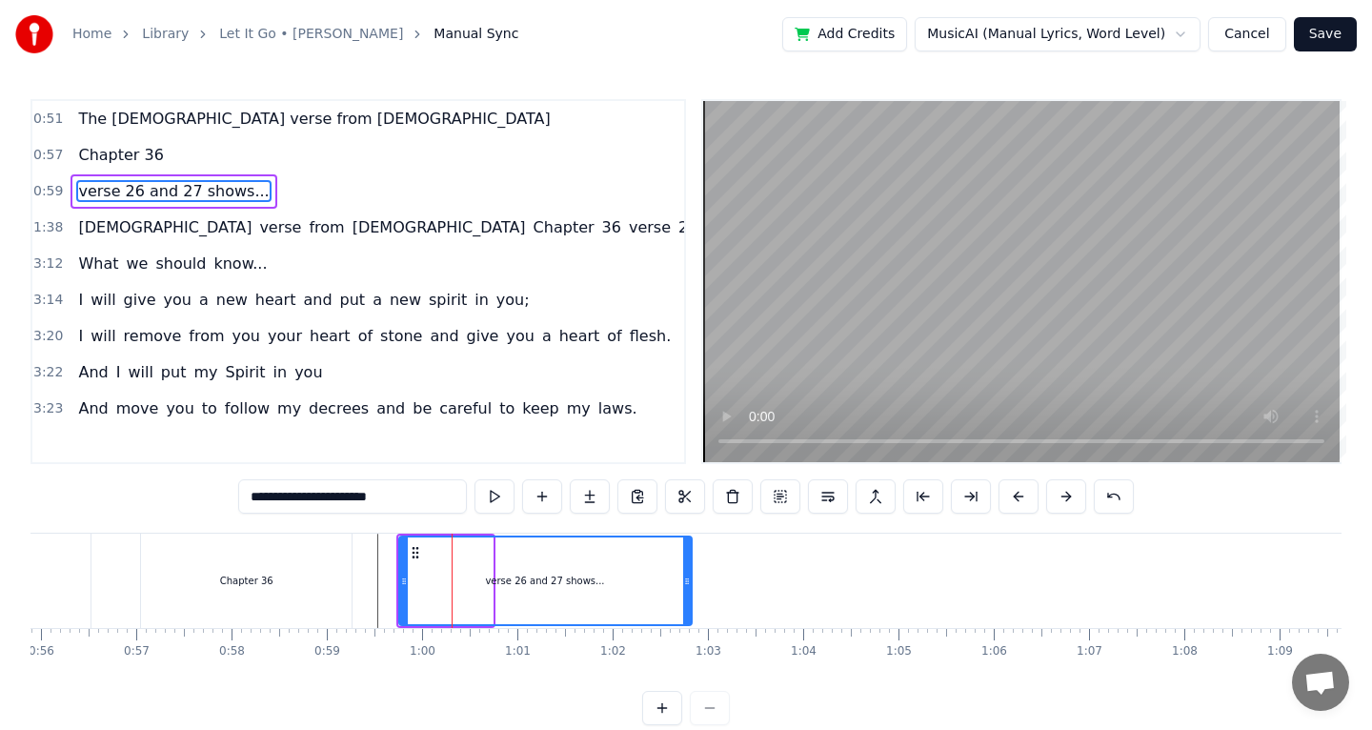
drag, startPoint x: 490, startPoint y: 583, endPoint x: 690, endPoint y: 583, distance: 200.1
click at [690, 586] on icon at bounding box center [687, 581] width 8 height 15
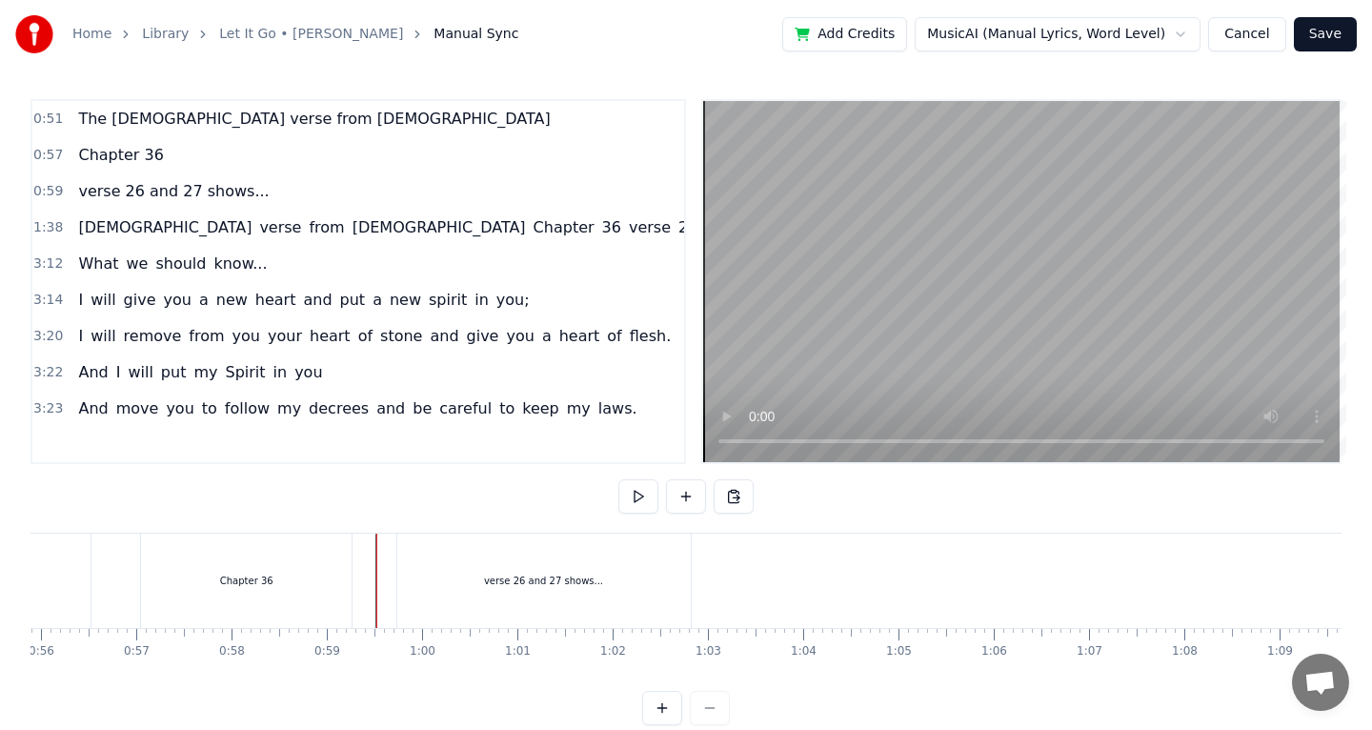
click at [621, 502] on button at bounding box center [638, 496] width 40 height 34
click at [621, 503] on button at bounding box center [638, 496] width 40 height 34
click at [767, 228] on span "shows..." at bounding box center [800, 227] width 66 height 22
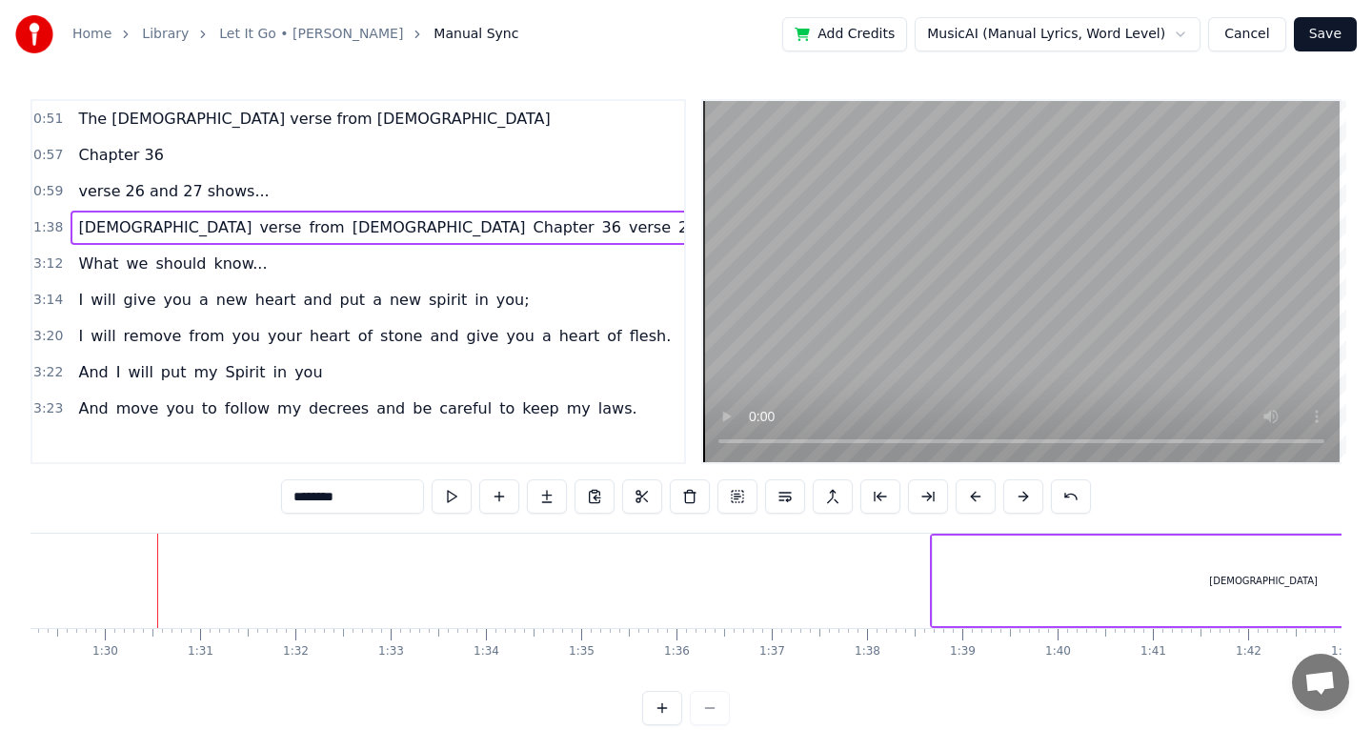
scroll to position [0, 8531]
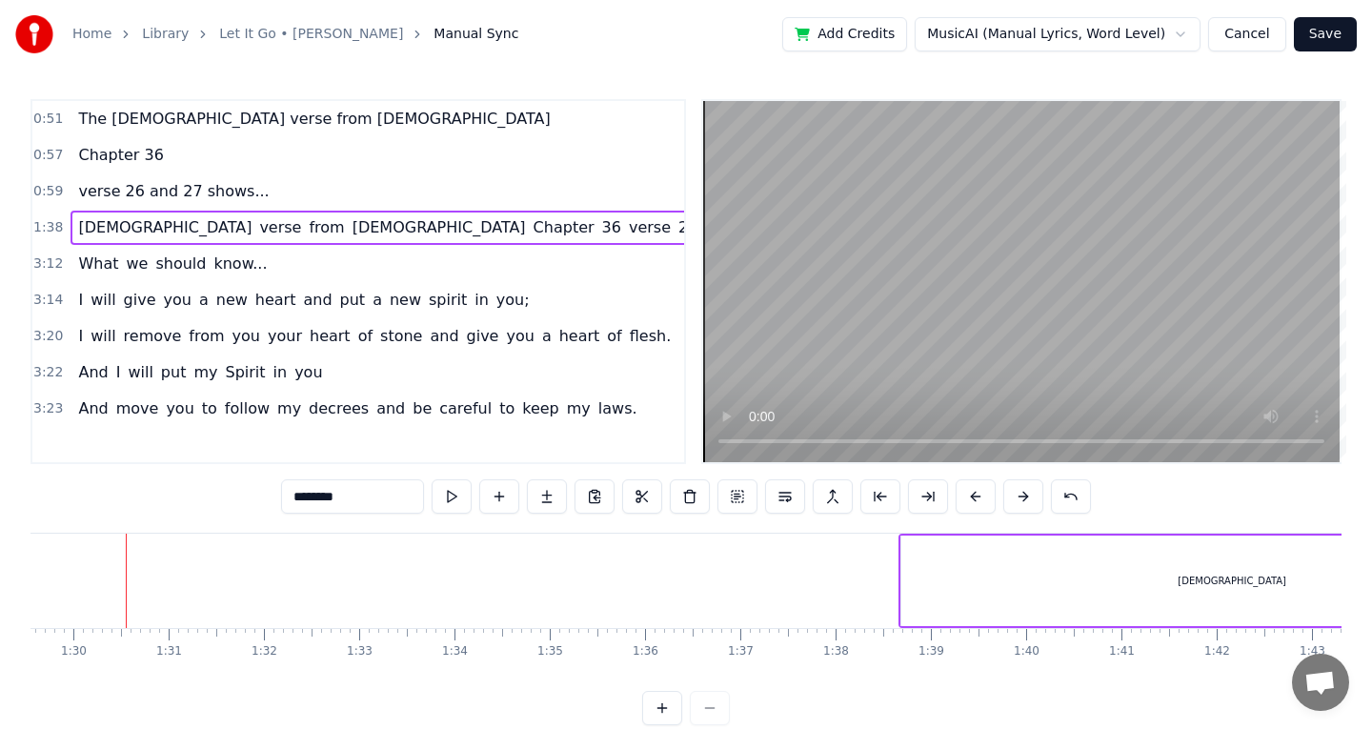
click at [916, 563] on div "[DEMOGRAPHIC_DATA]" at bounding box center [1232, 580] width 662 height 91
type input "*****"
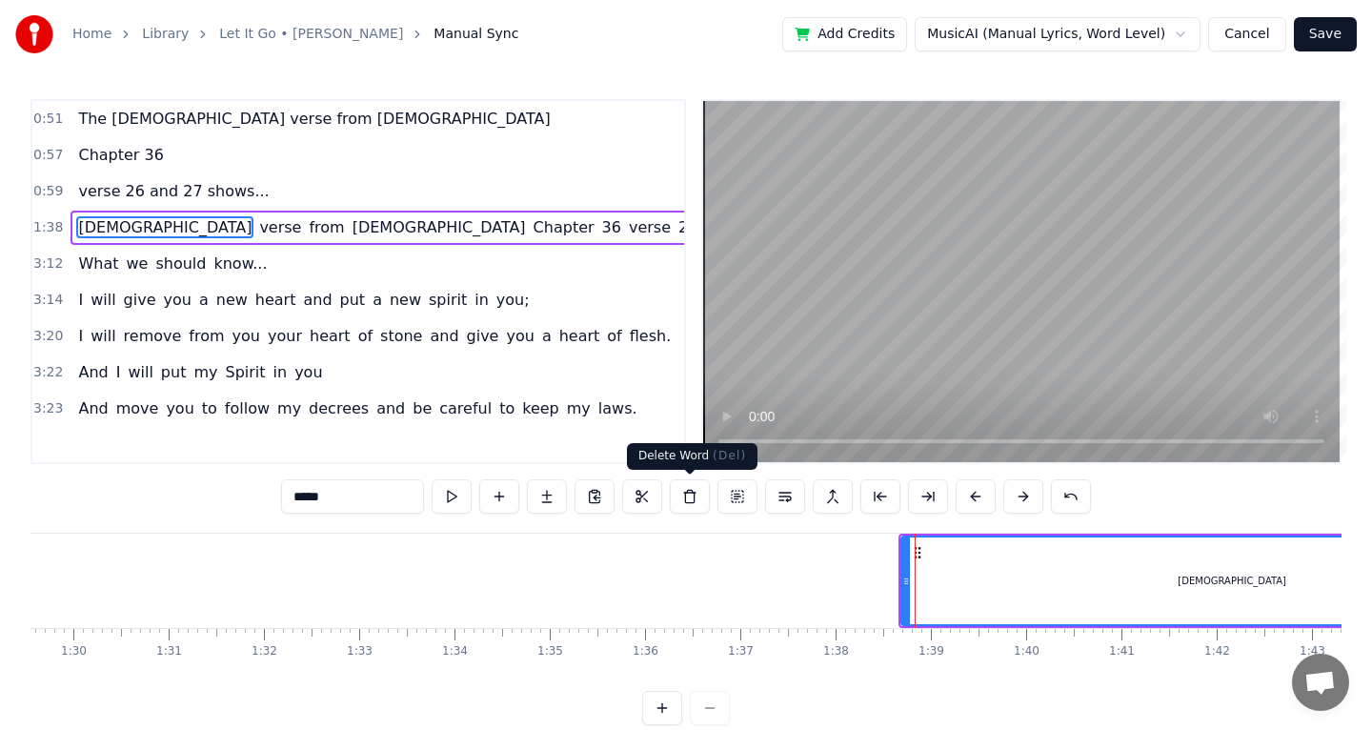
click at [701, 493] on button at bounding box center [690, 496] width 40 height 34
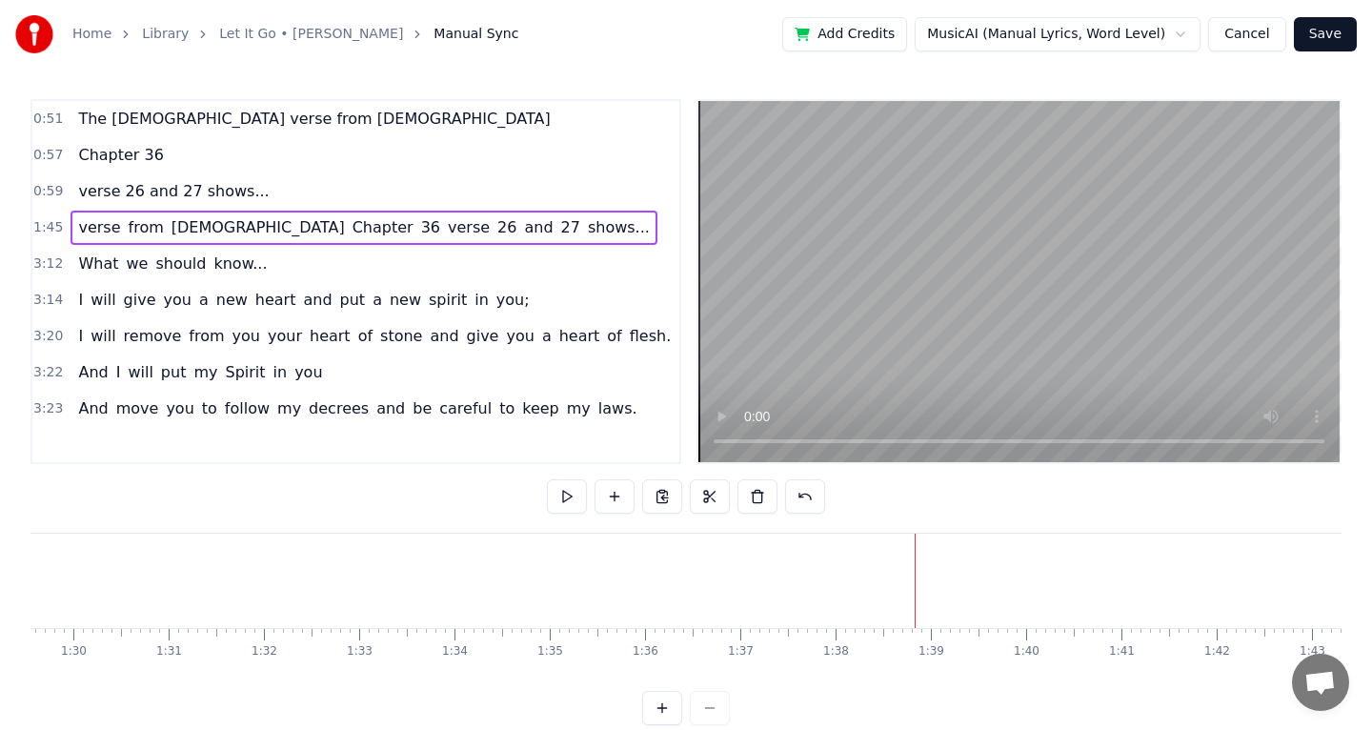
click at [586, 235] on span "shows..." at bounding box center [619, 227] width 66 height 22
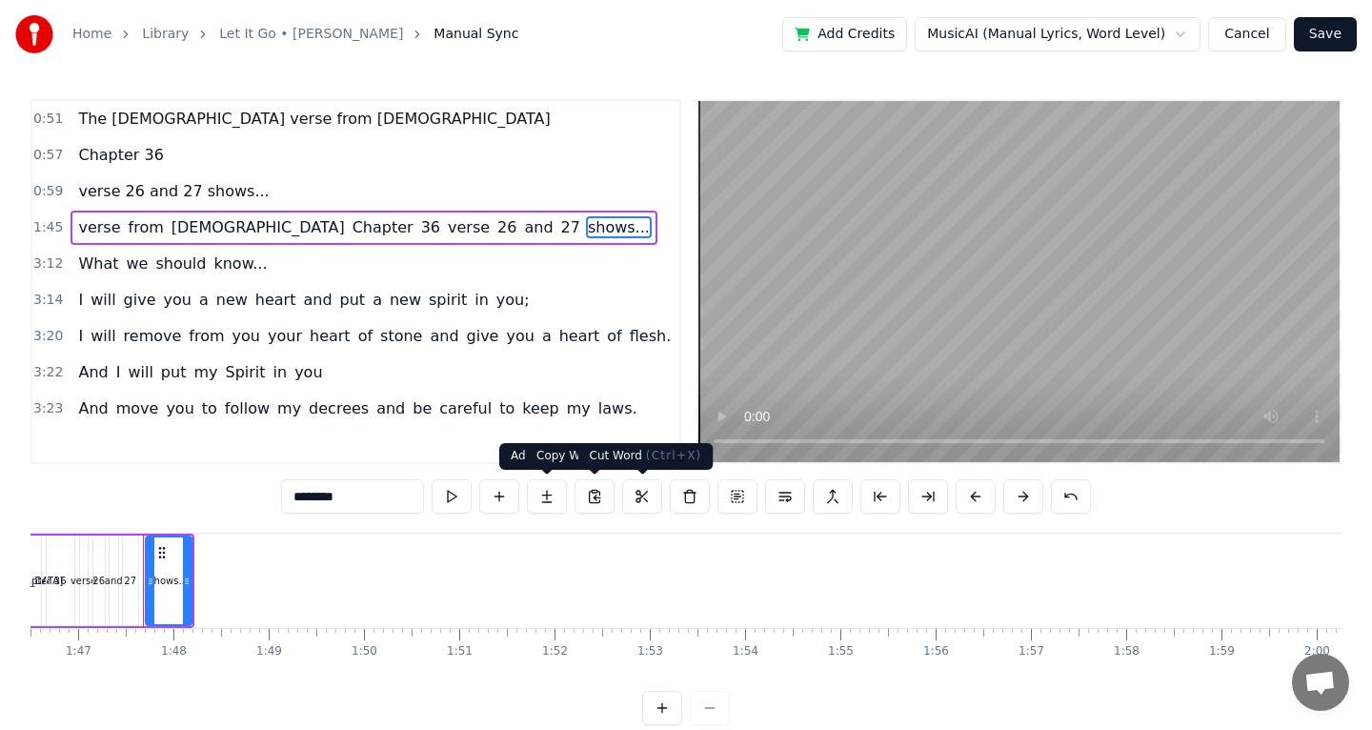
scroll to position [0, 10162]
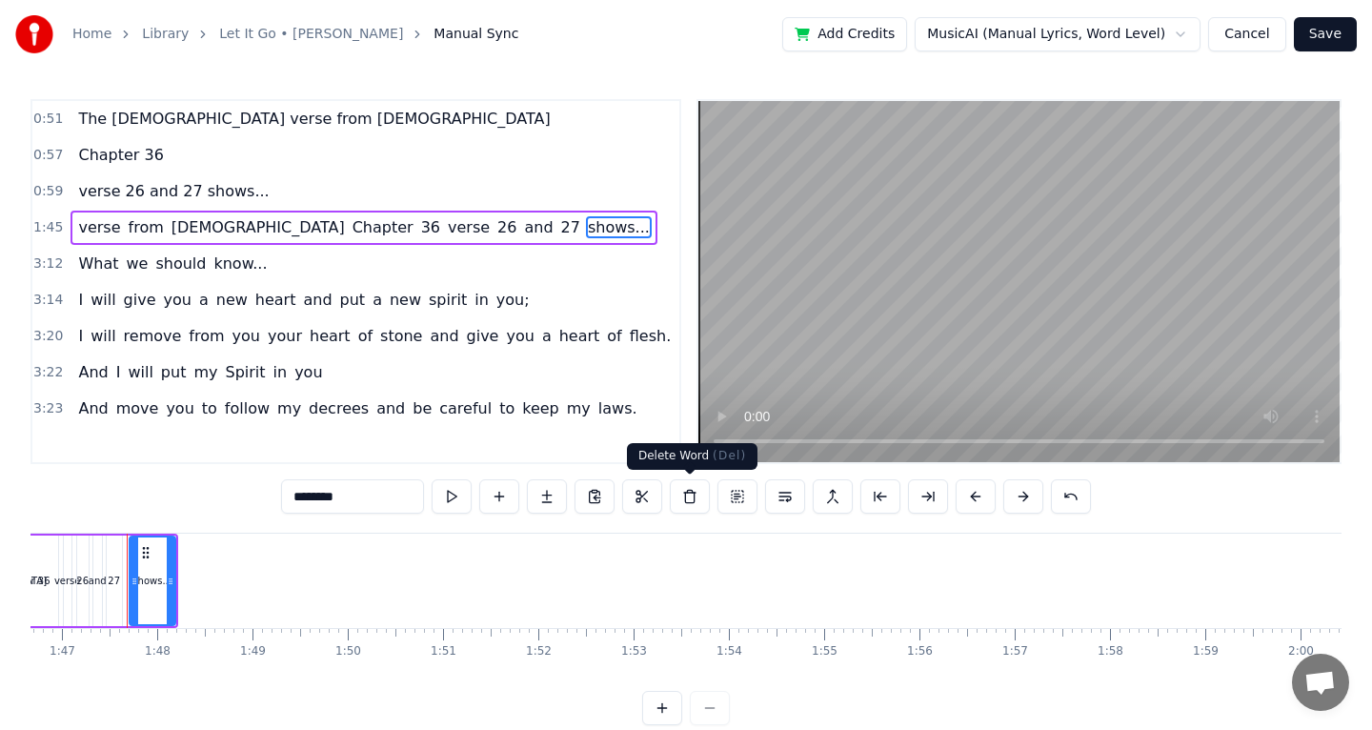
click at [695, 503] on button at bounding box center [690, 496] width 40 height 34
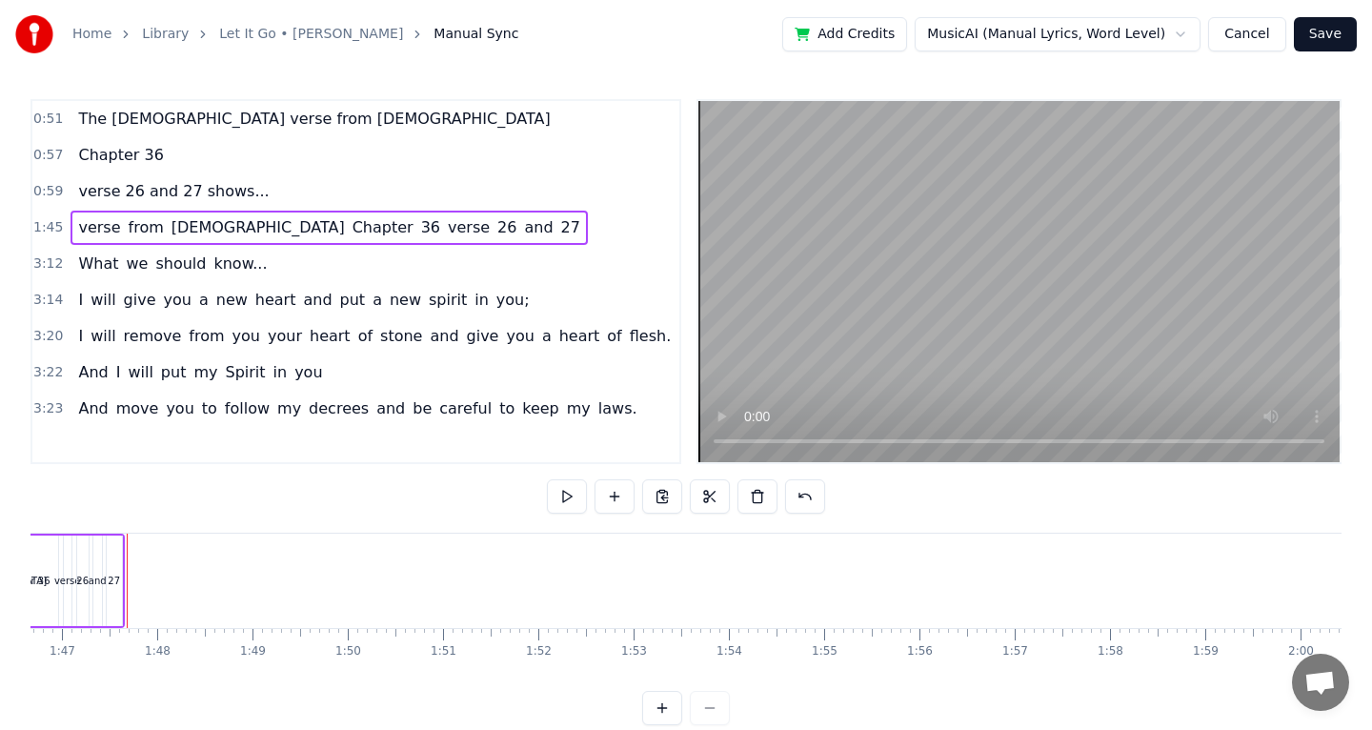
click at [559, 234] on span "27" at bounding box center [570, 227] width 23 height 22
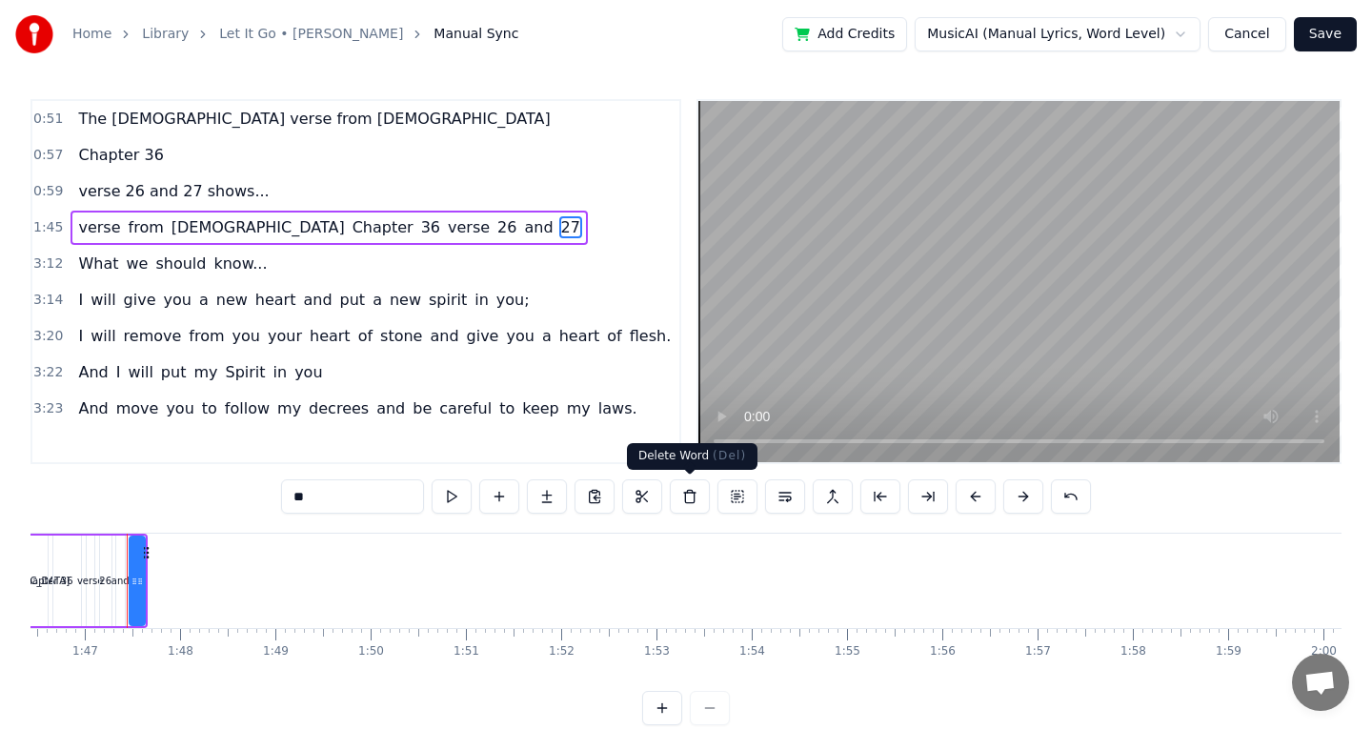
click at [686, 505] on button at bounding box center [690, 496] width 40 height 34
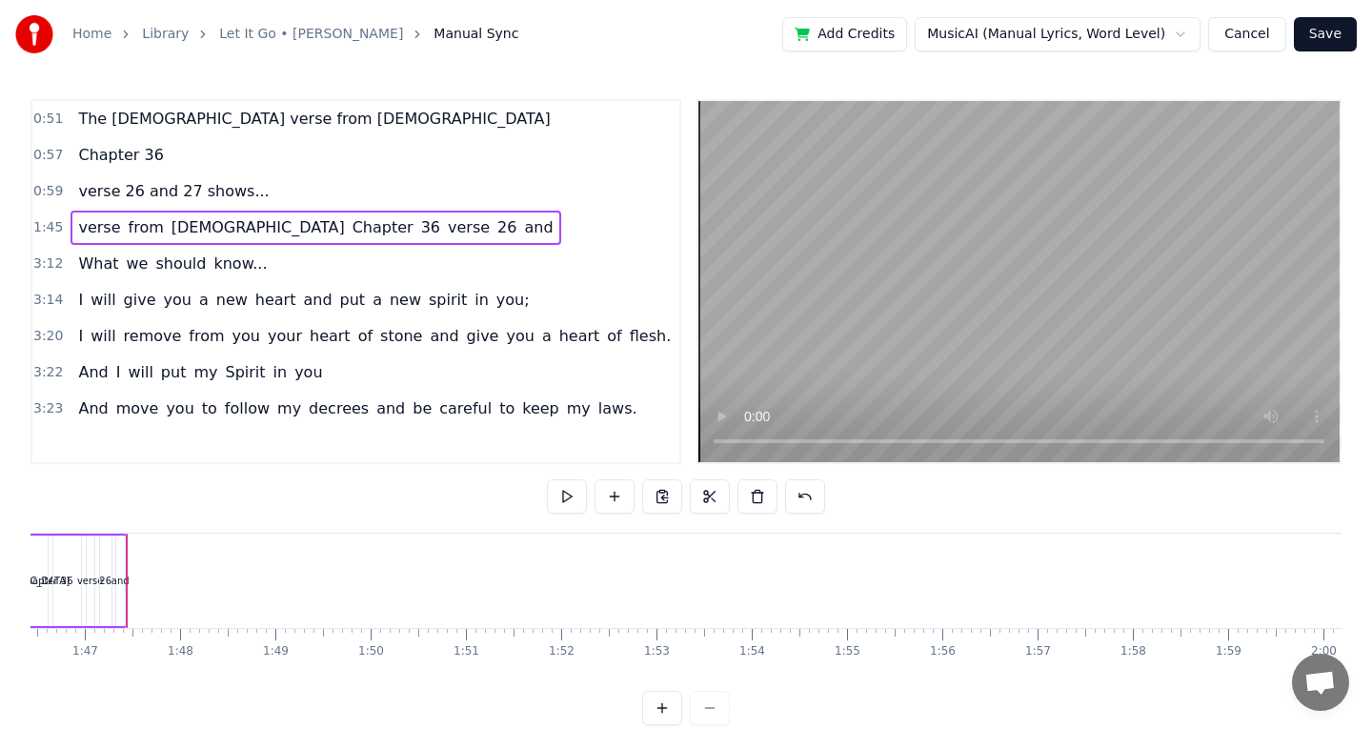
click at [522, 216] on span "and" at bounding box center [538, 227] width 32 height 22
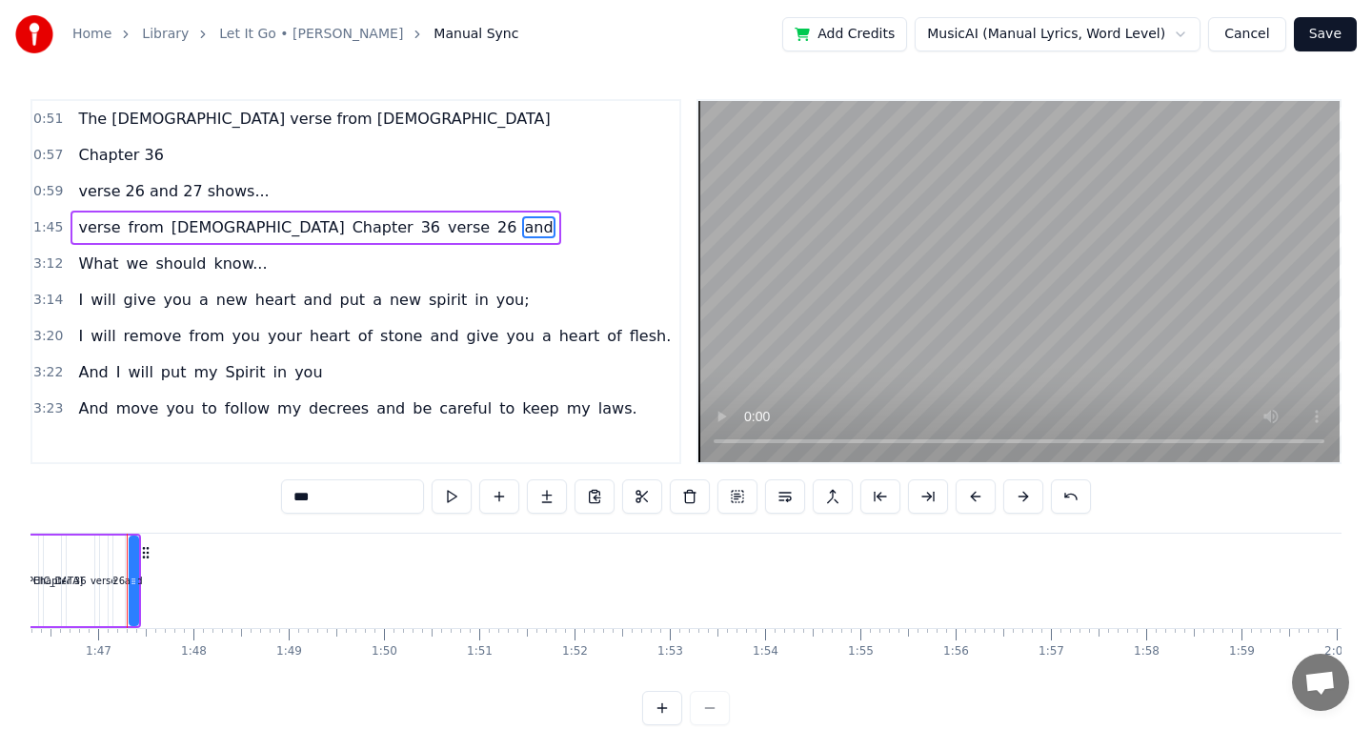
click at [684, 501] on button at bounding box center [690, 496] width 40 height 34
click at [104, 230] on span "verse" at bounding box center [99, 227] width 46 height 22
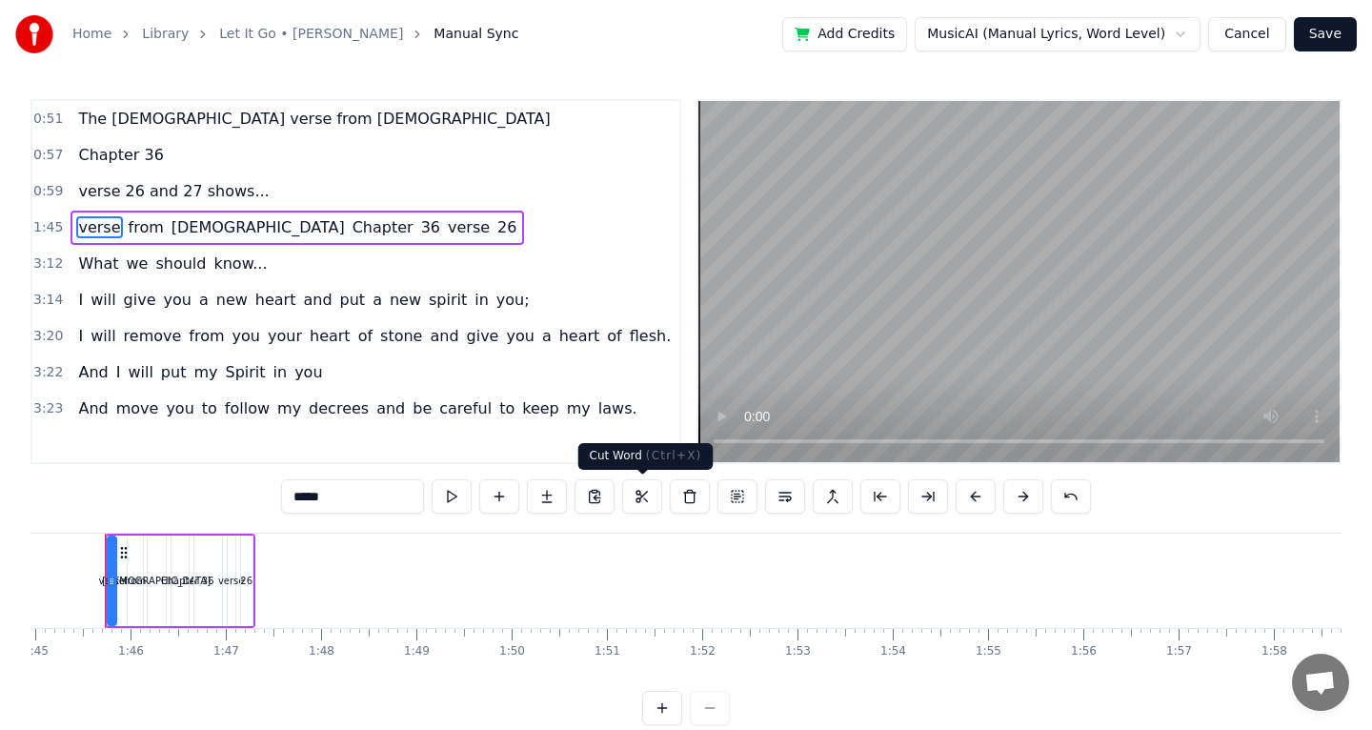
scroll to position [0, 9976]
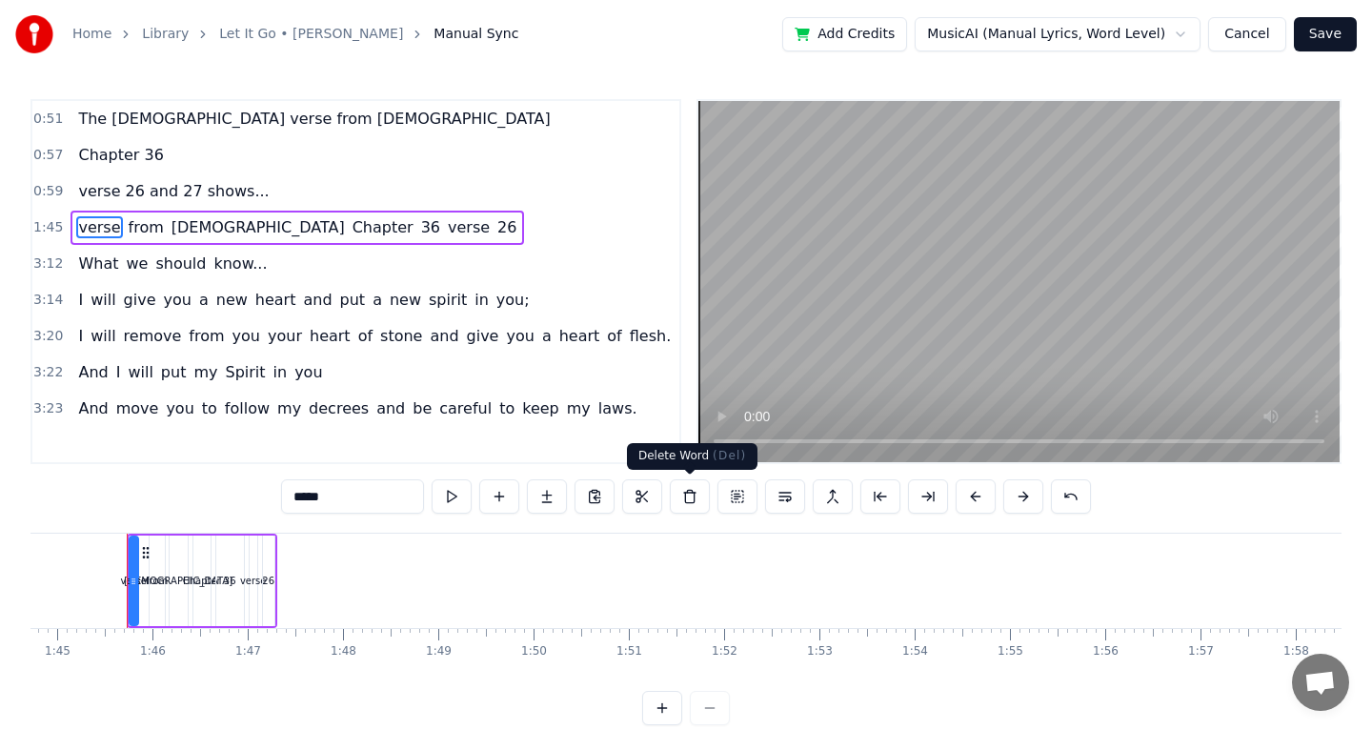
click at [692, 503] on button at bounding box center [690, 496] width 40 height 34
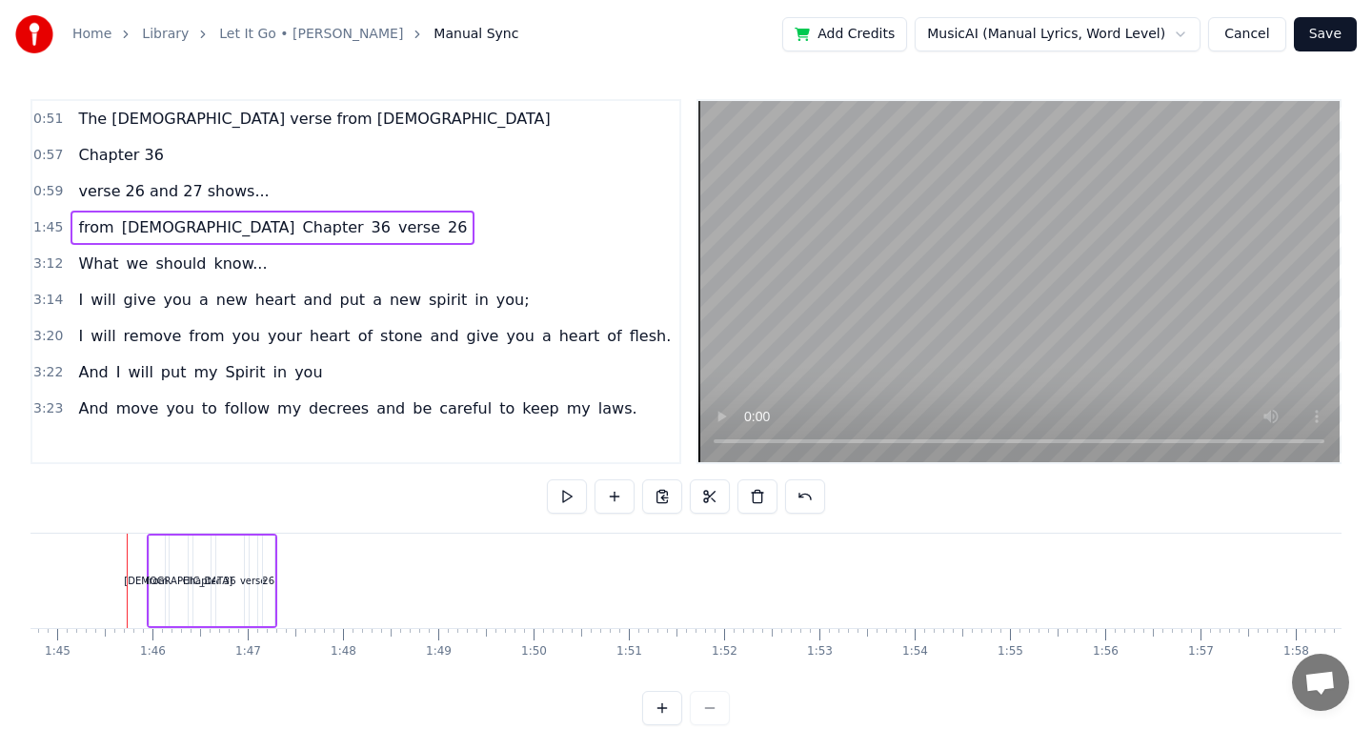
click at [137, 218] on span "[DEMOGRAPHIC_DATA]" at bounding box center [208, 227] width 177 height 22
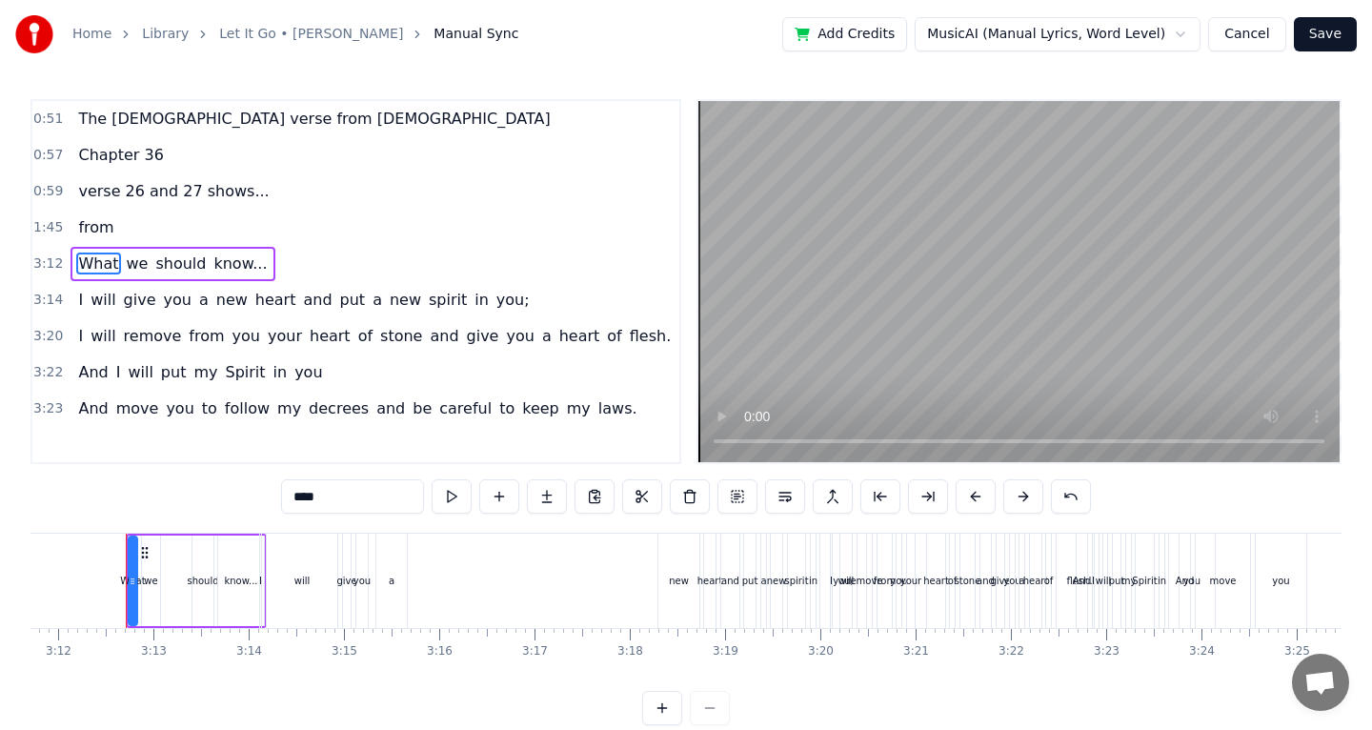
click at [94, 223] on span "from" at bounding box center [95, 227] width 39 height 22
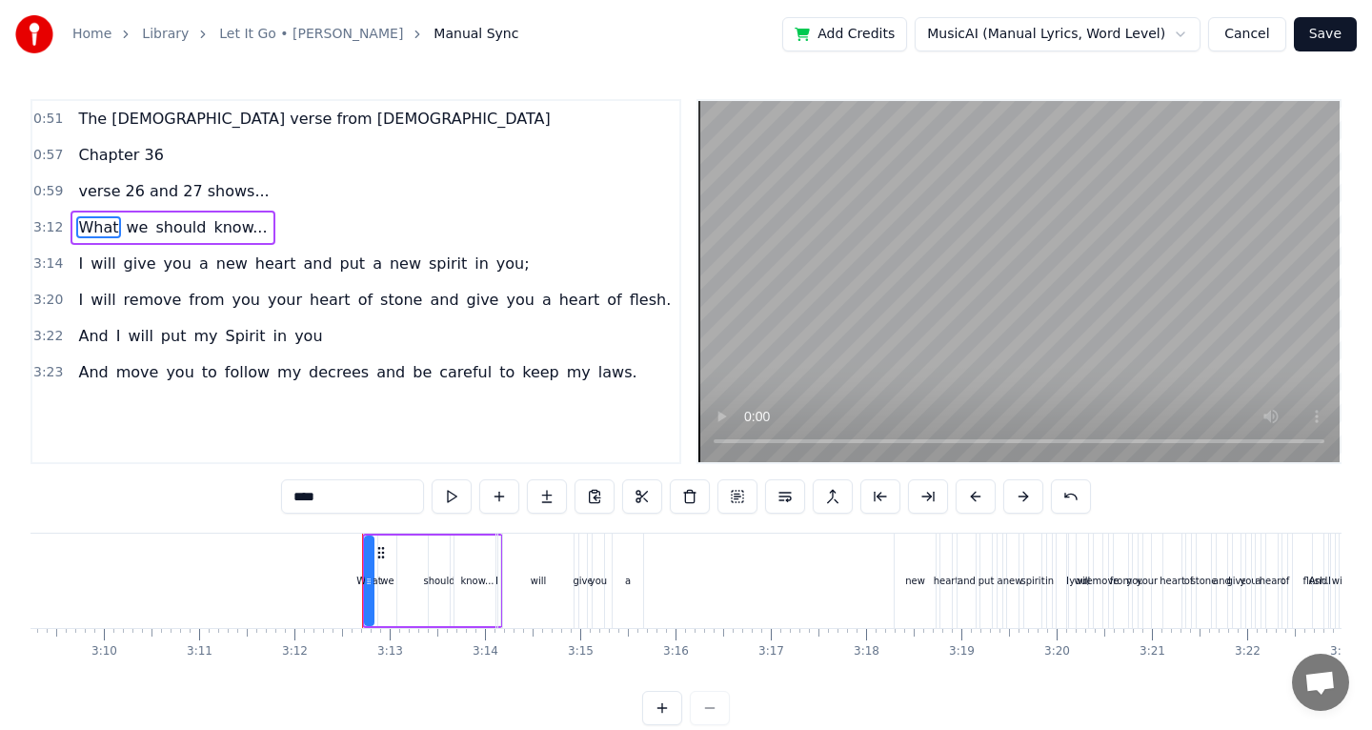
scroll to position [0, 18264]
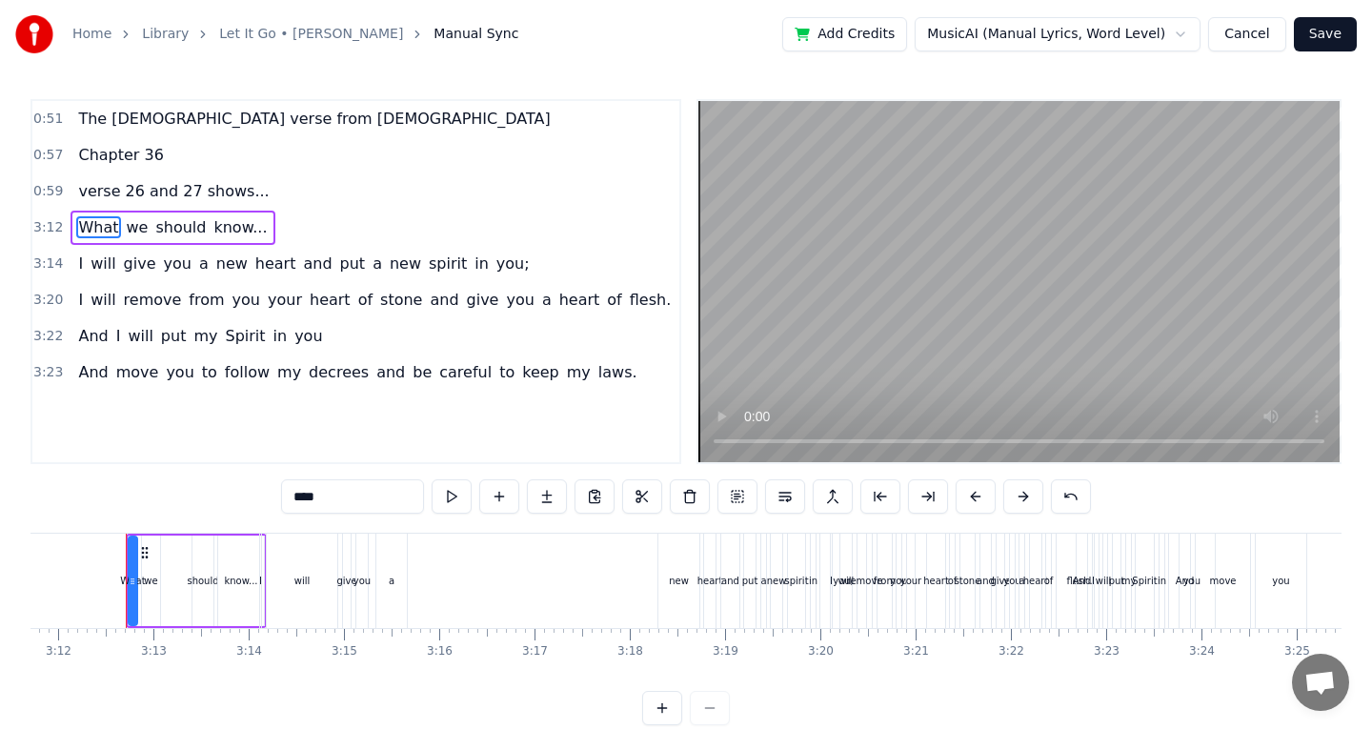
click at [229, 191] on span "verse 26 and 27 shows..." at bounding box center [173, 191] width 194 height 22
type input "**********"
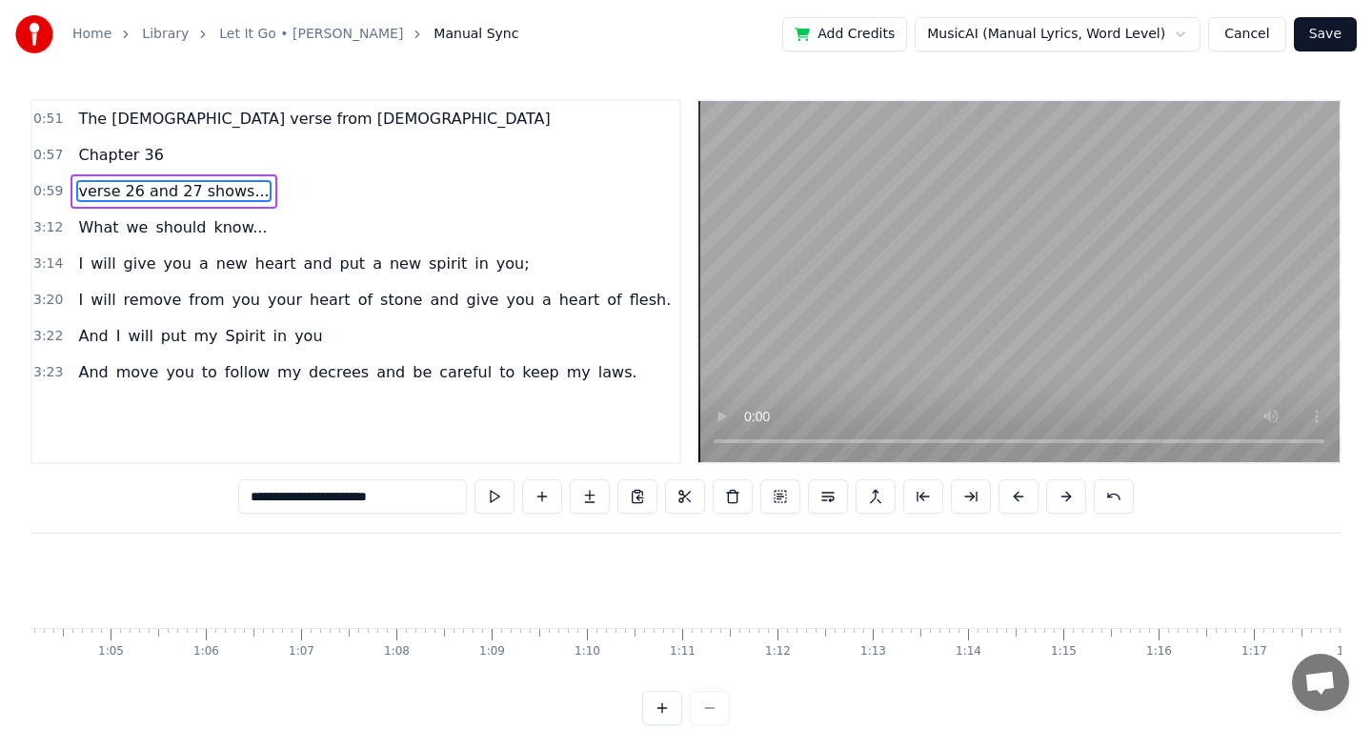
scroll to position [0, 5594]
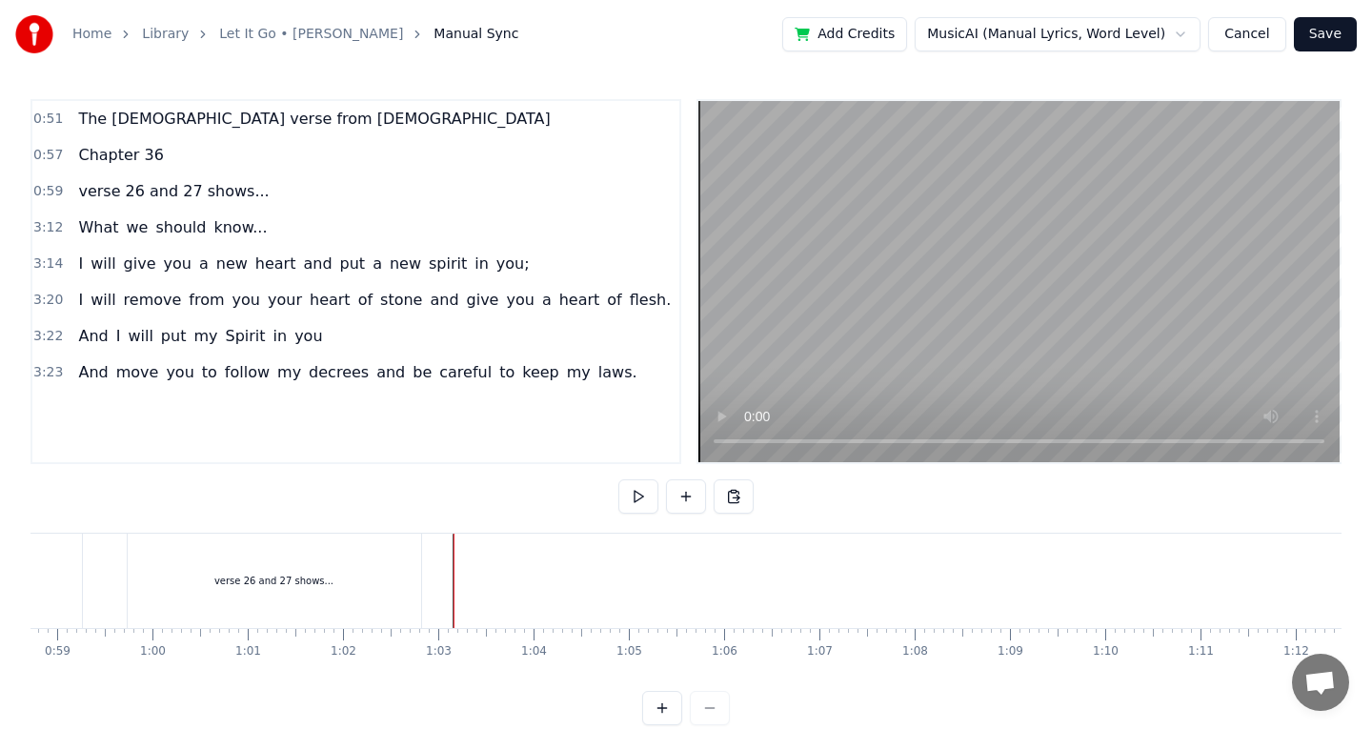
click at [310, 548] on div "verse 26 and 27 shows..." at bounding box center [274, 580] width 293 height 94
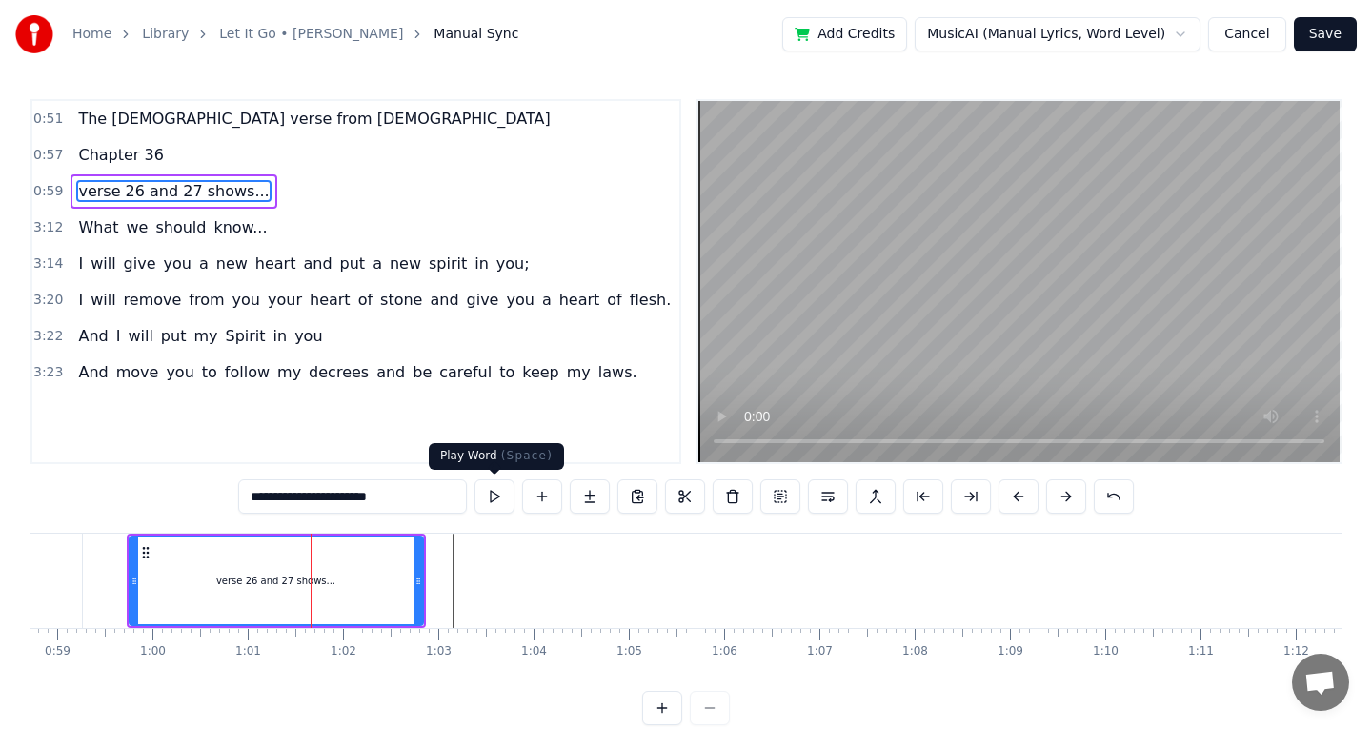
click at [491, 500] on button at bounding box center [494, 496] width 40 height 34
click at [488, 501] on button at bounding box center [494, 496] width 40 height 34
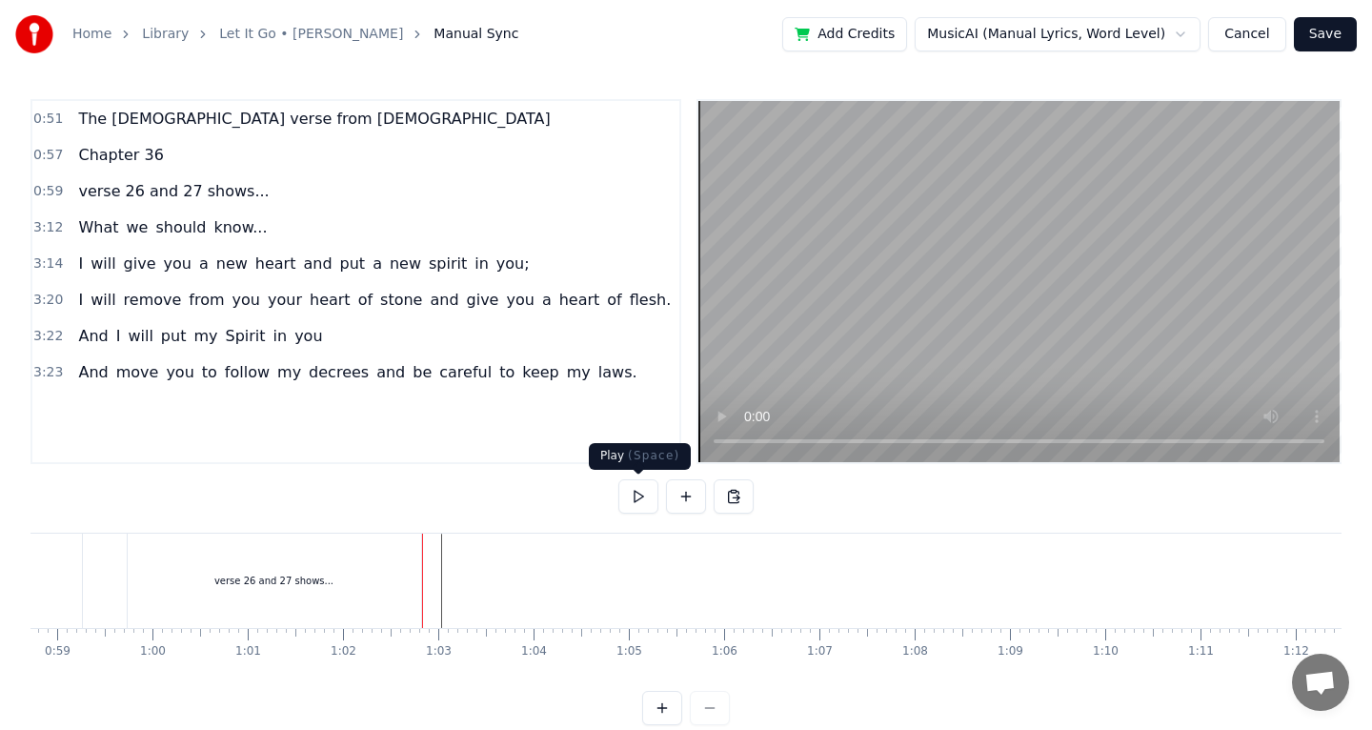
click at [648, 498] on button at bounding box center [638, 496] width 40 height 34
click at [648, 499] on button at bounding box center [638, 496] width 40 height 34
click at [694, 497] on button at bounding box center [686, 496] width 40 height 34
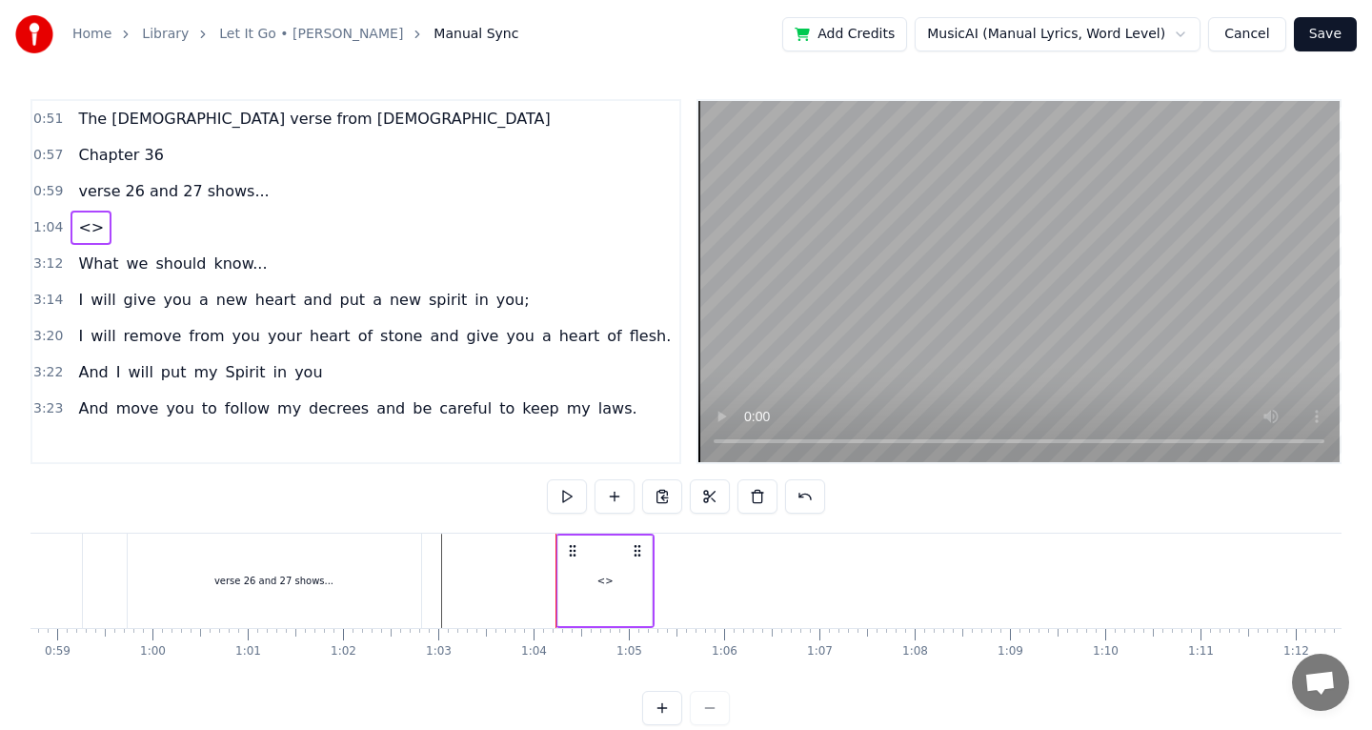
click at [616, 594] on div "<>" at bounding box center [604, 580] width 93 height 91
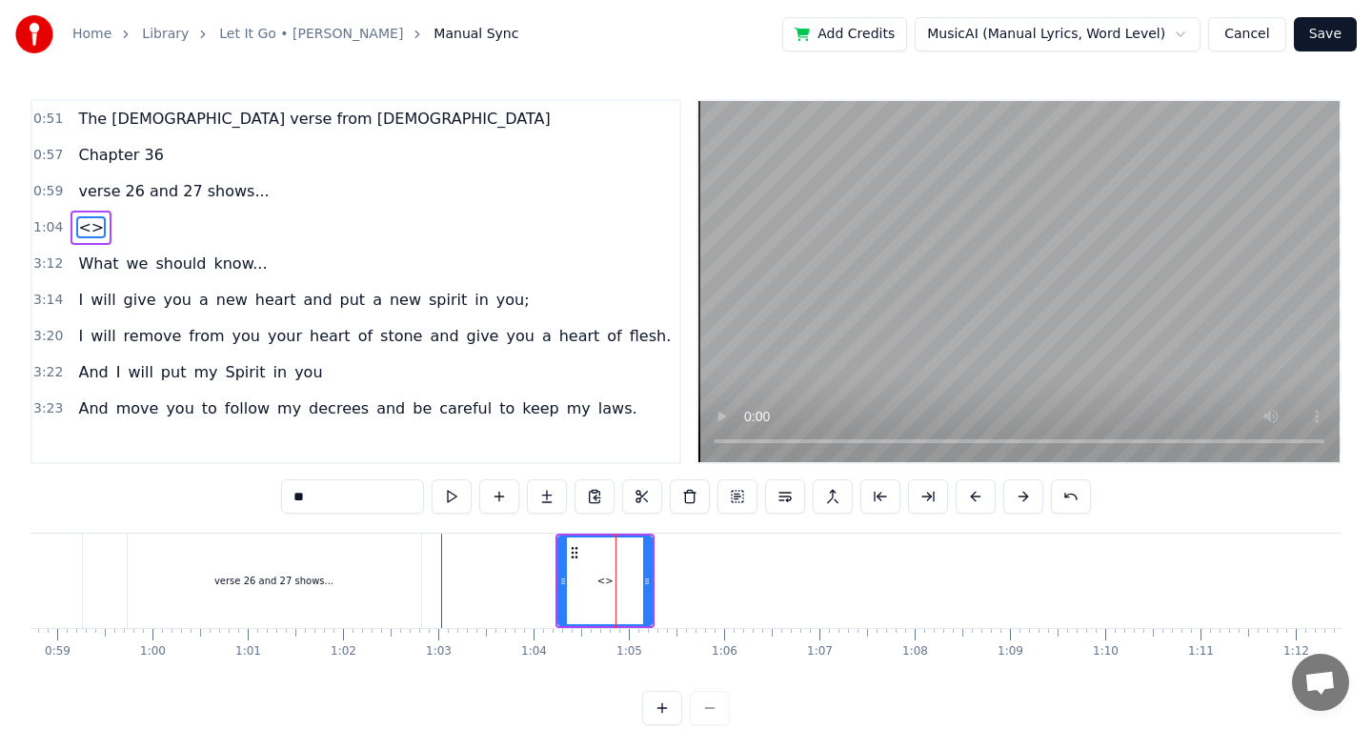
click at [371, 500] on input "**" at bounding box center [352, 496] width 143 height 34
type input "*"
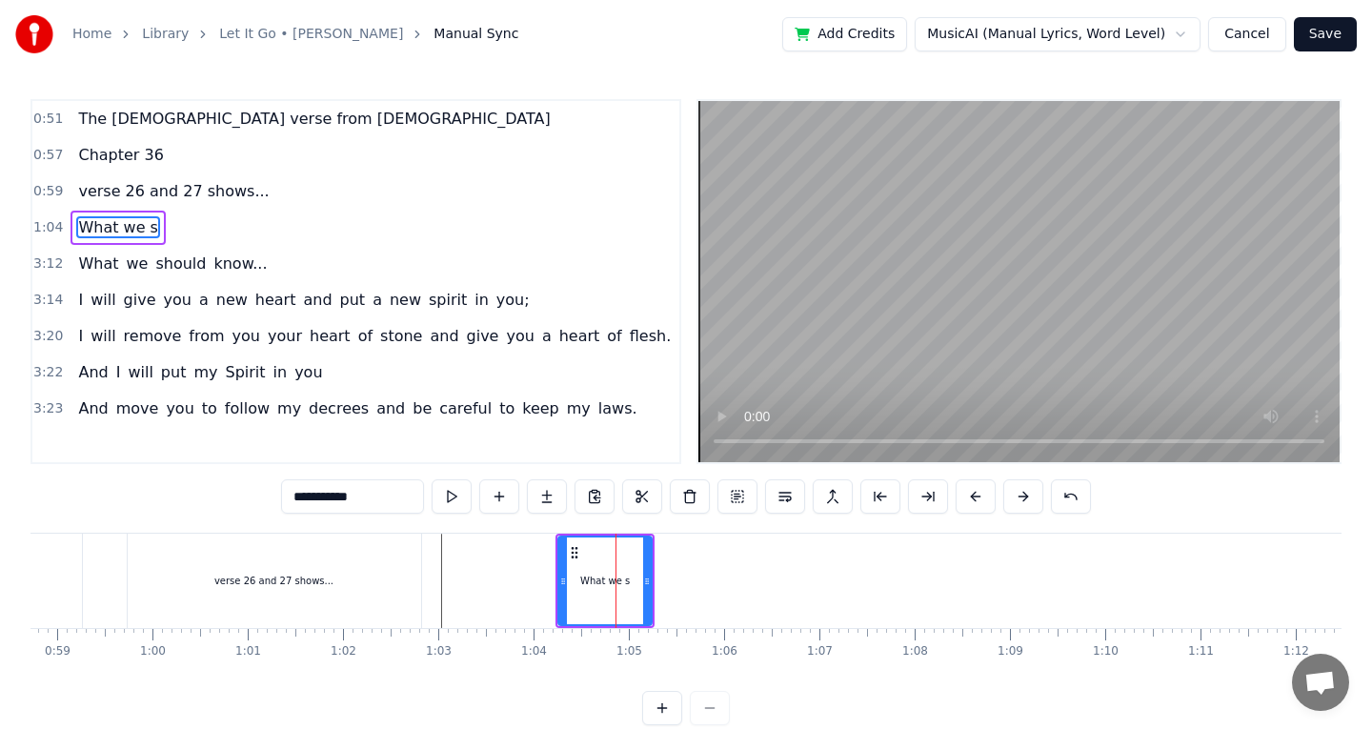
type input "**********"
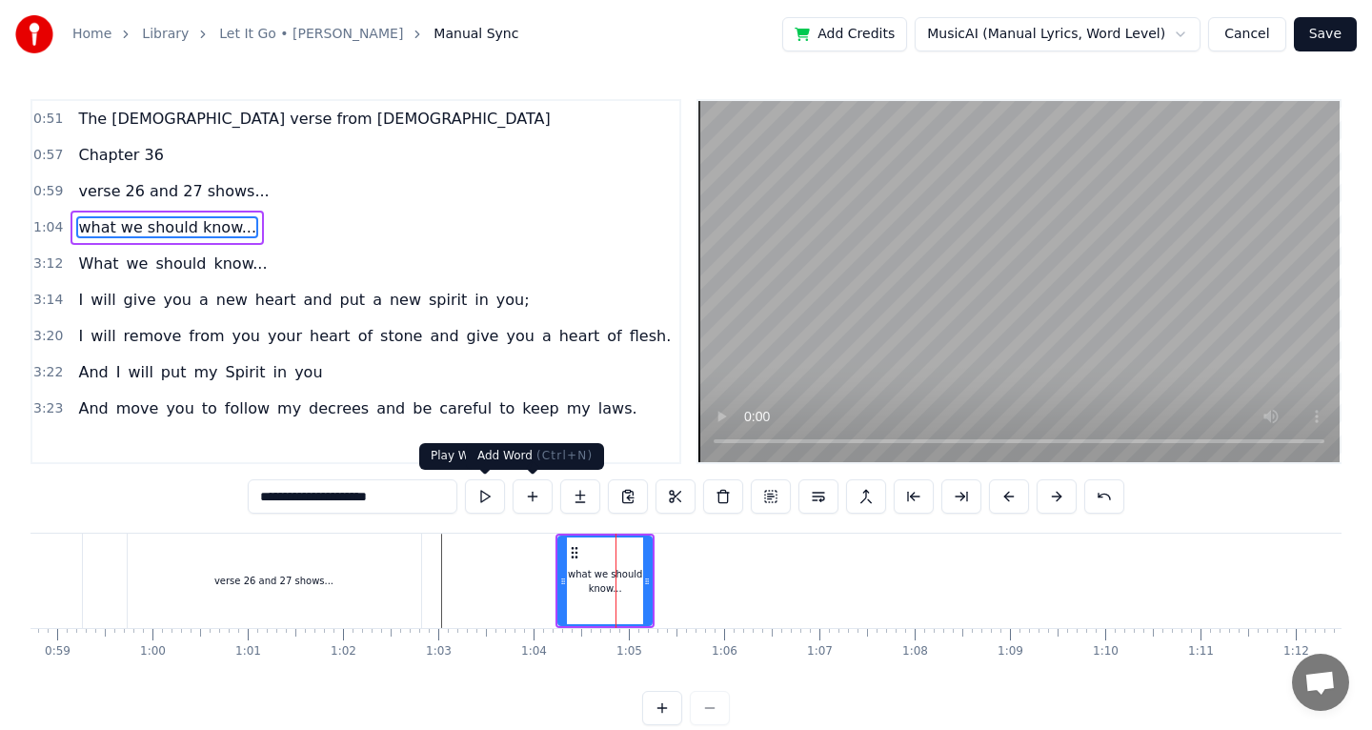
type input "**********"
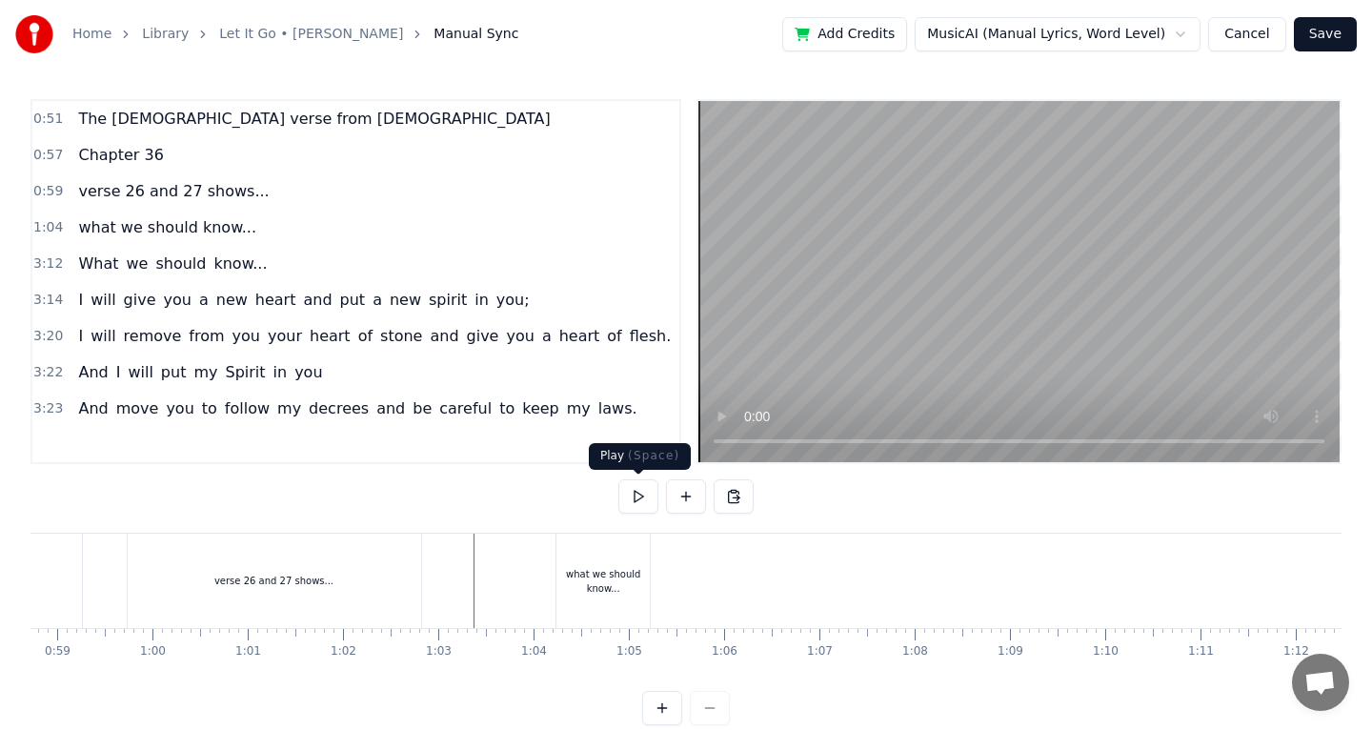
click at [635, 492] on button at bounding box center [638, 496] width 40 height 34
click at [634, 492] on button at bounding box center [638, 496] width 40 height 34
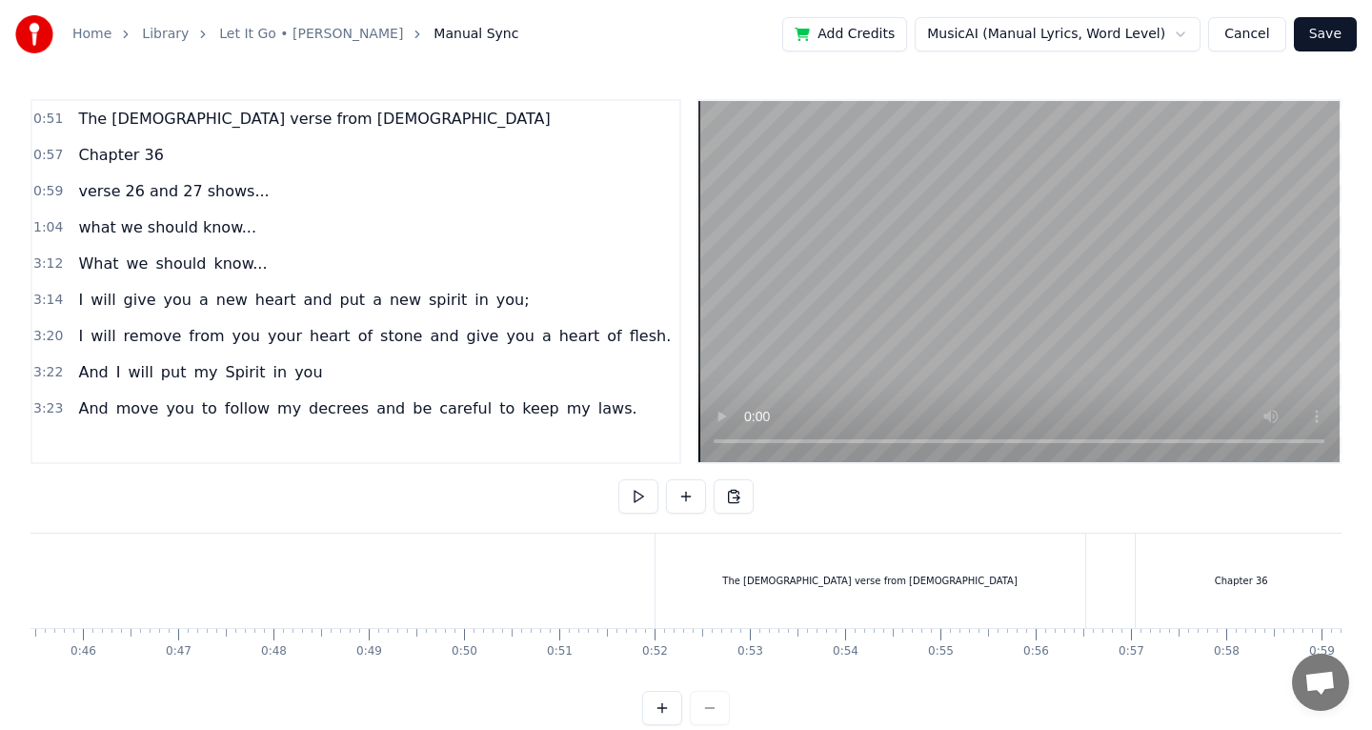
scroll to position [0, 4299]
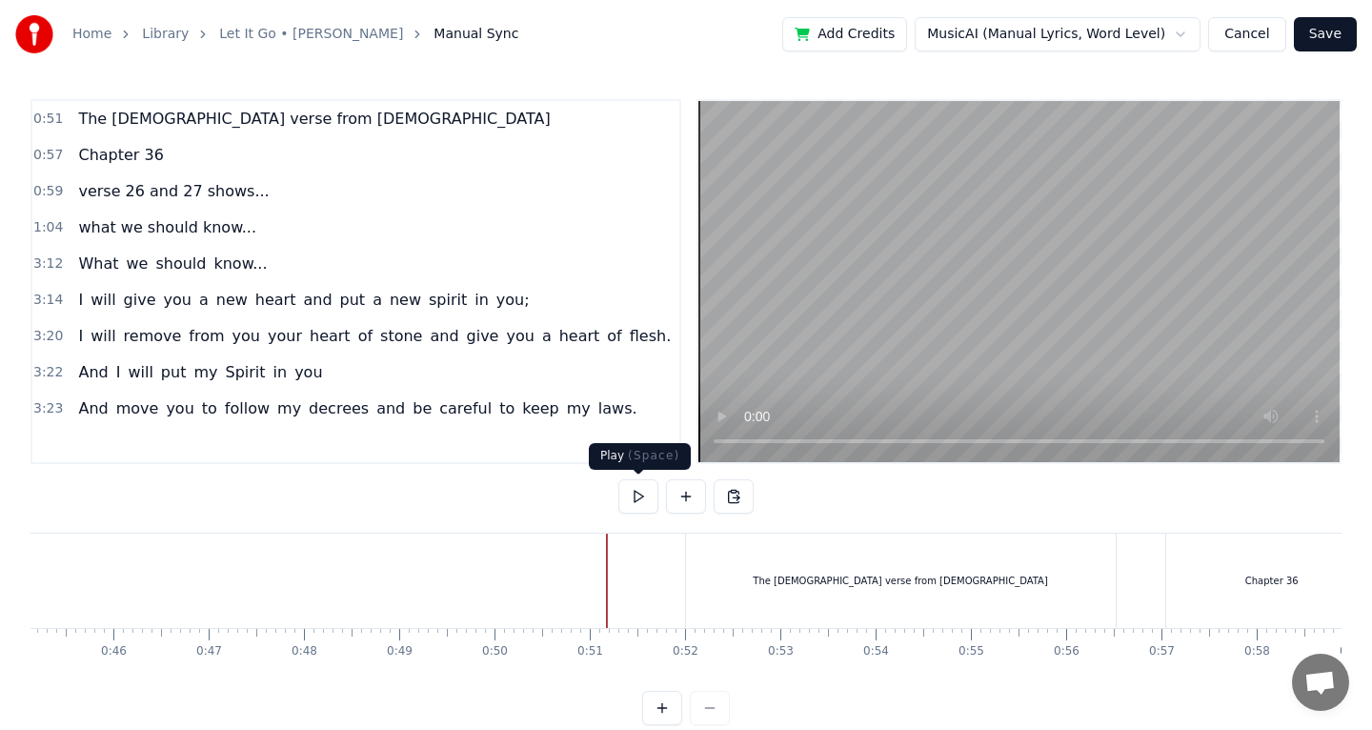
click at [640, 512] on button at bounding box center [638, 496] width 40 height 34
click at [995, 582] on div "The [DEMOGRAPHIC_DATA] verse from [DEMOGRAPHIC_DATA]" at bounding box center [901, 580] width 430 height 94
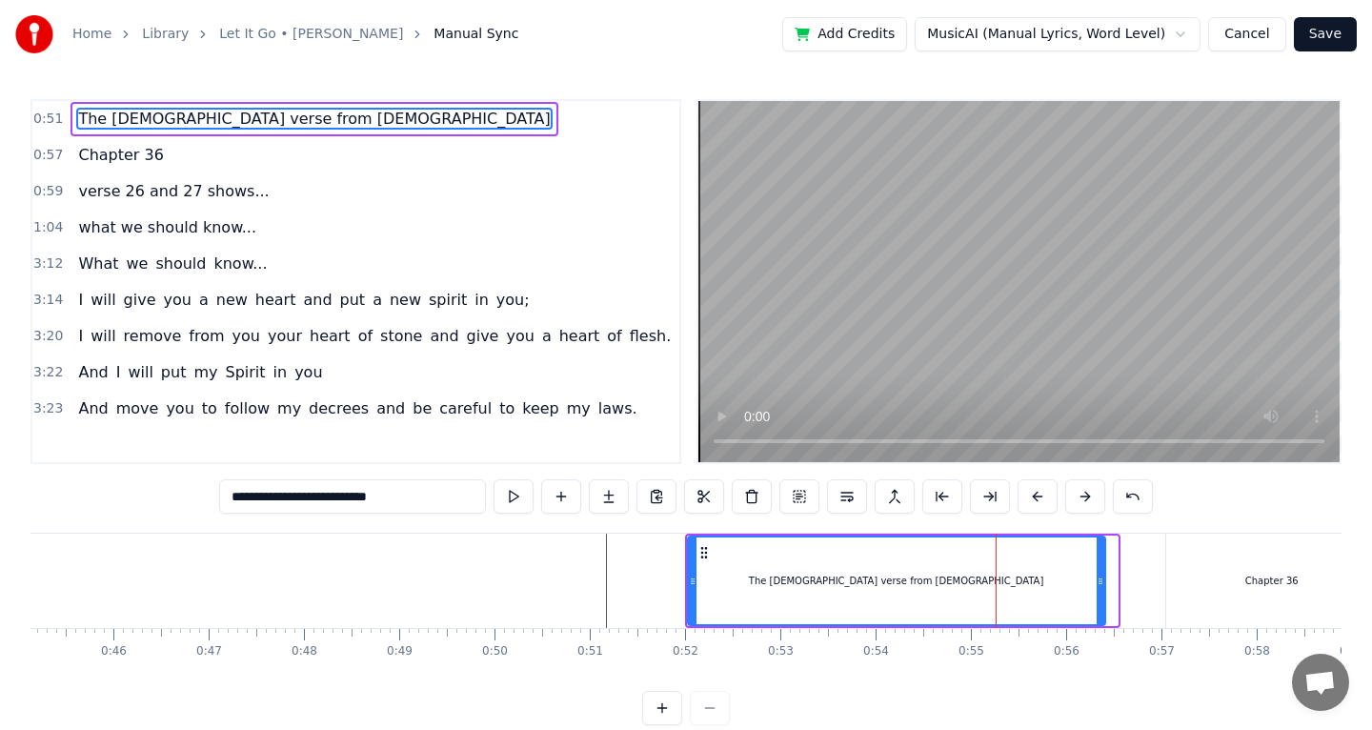
drag, startPoint x: 1113, startPoint y: 577, endPoint x: 1096, endPoint y: 575, distance: 17.3
click at [1097, 576] on icon at bounding box center [1101, 581] width 8 height 15
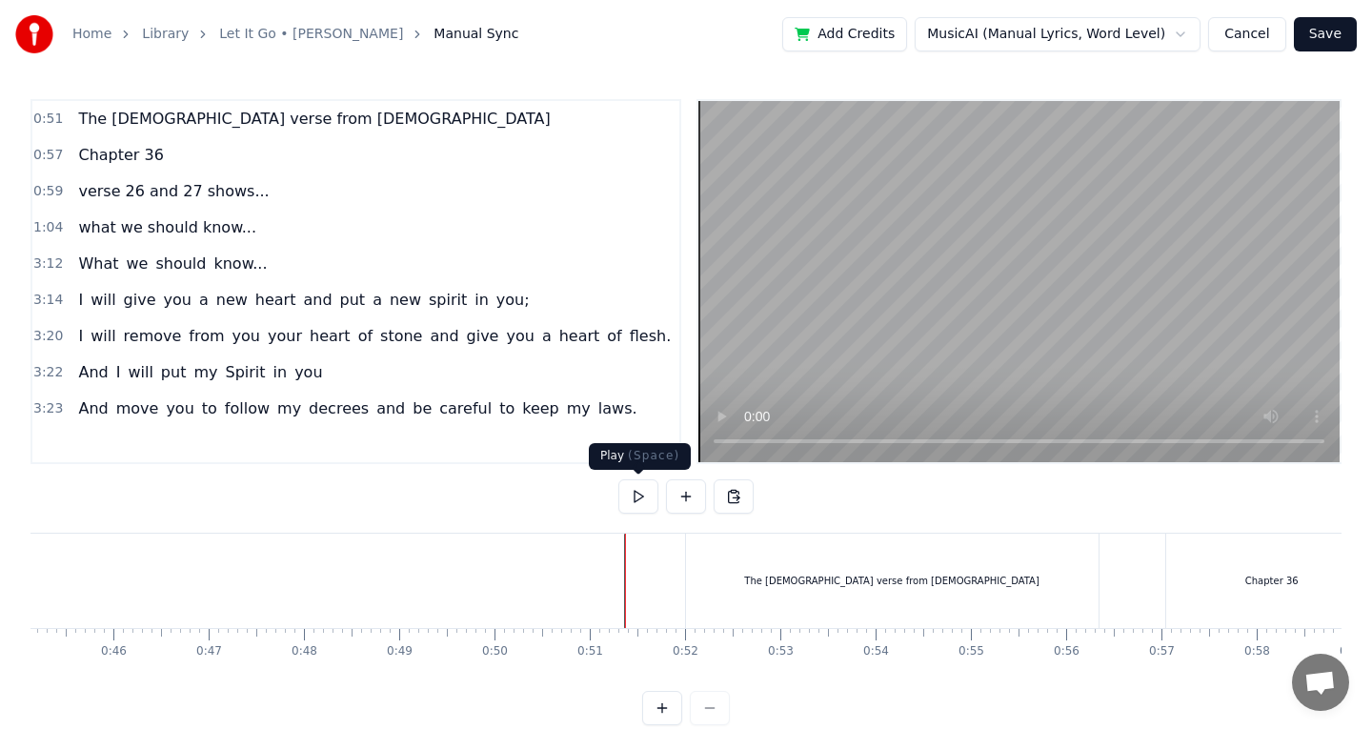
click at [654, 498] on button at bounding box center [638, 496] width 40 height 34
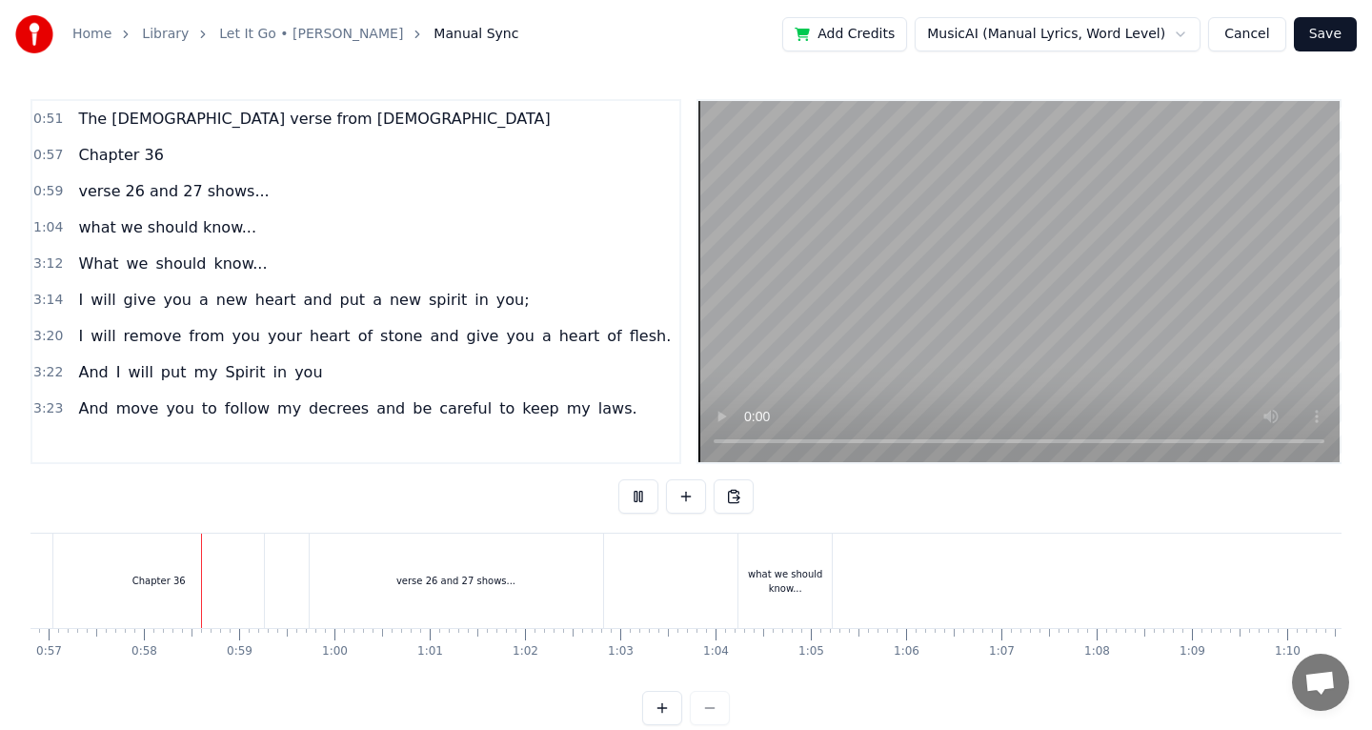
scroll to position [0, 5423]
click at [652, 498] on button at bounding box center [638, 496] width 40 height 34
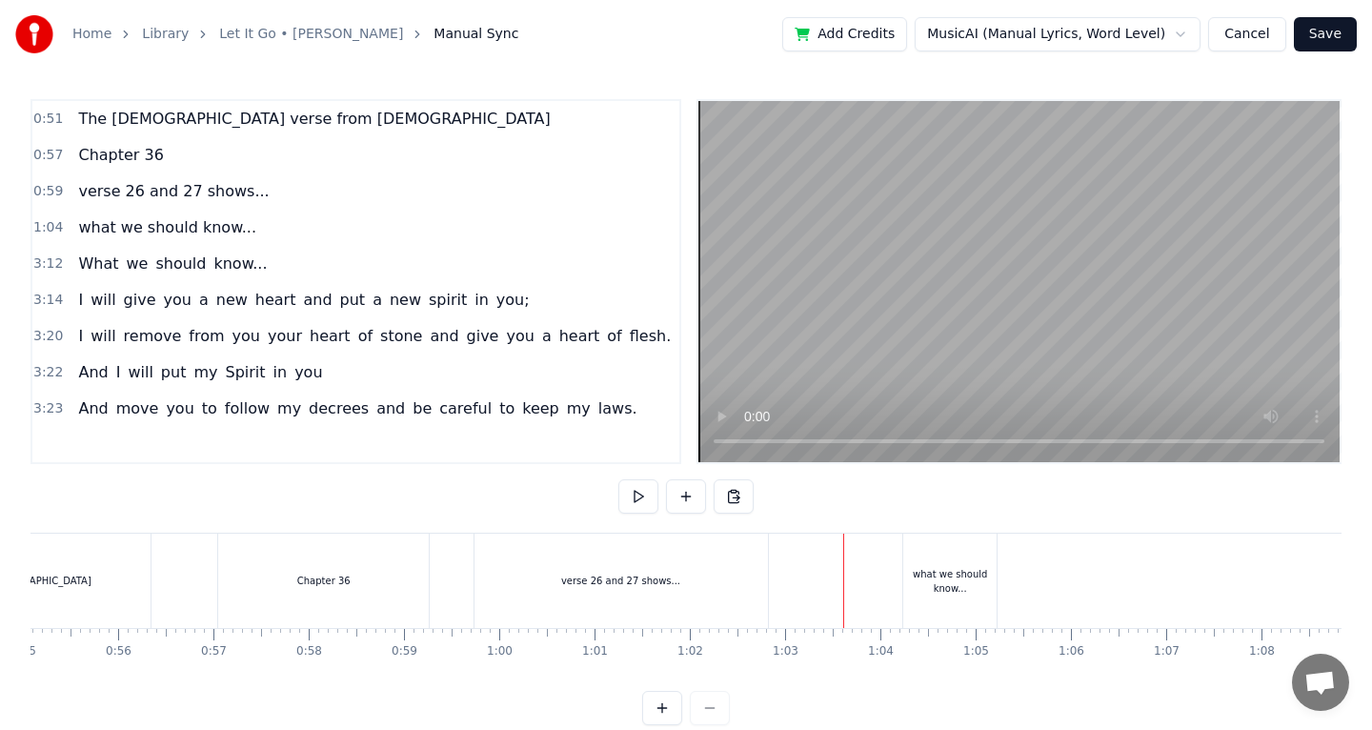
scroll to position [0, 5251]
click at [643, 504] on button at bounding box center [638, 496] width 40 height 34
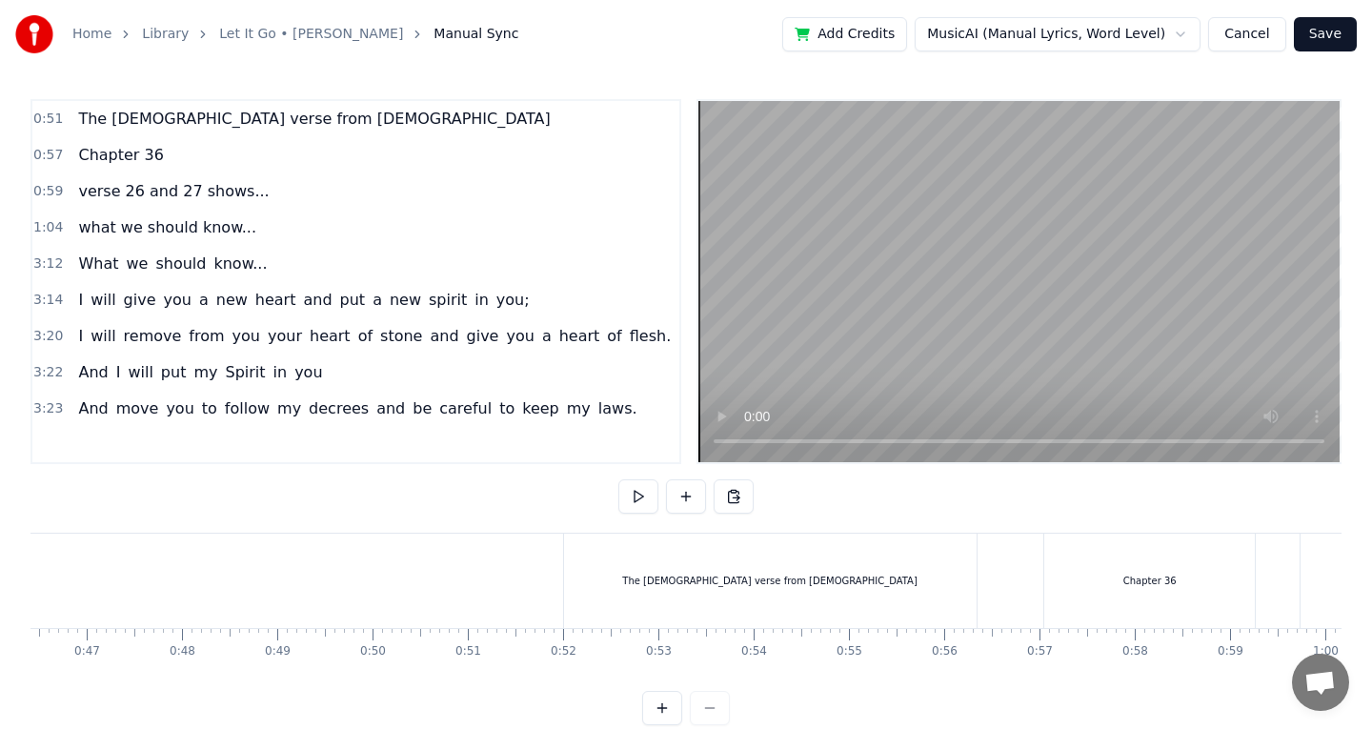
scroll to position [0, 4403]
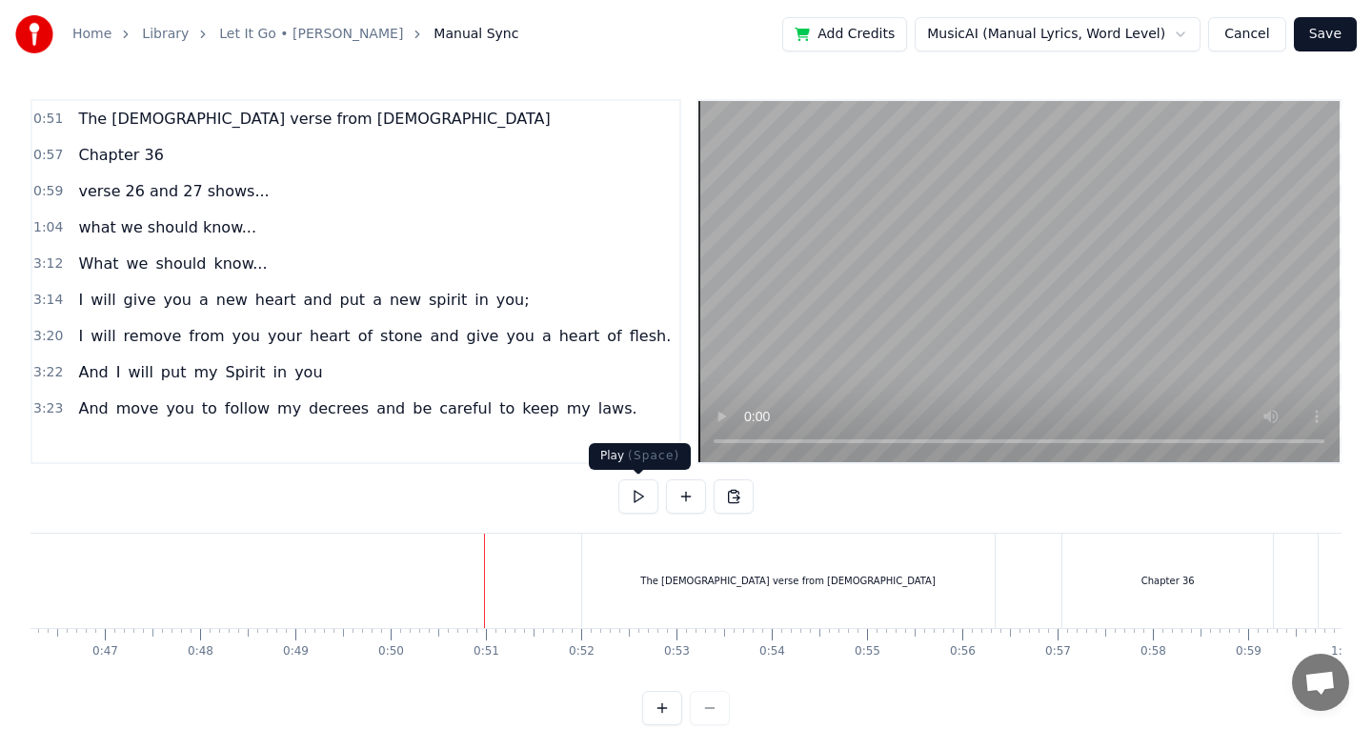
click at [646, 483] on button at bounding box center [638, 496] width 40 height 34
click at [647, 483] on button at bounding box center [638, 496] width 40 height 34
click at [635, 492] on button at bounding box center [638, 496] width 40 height 34
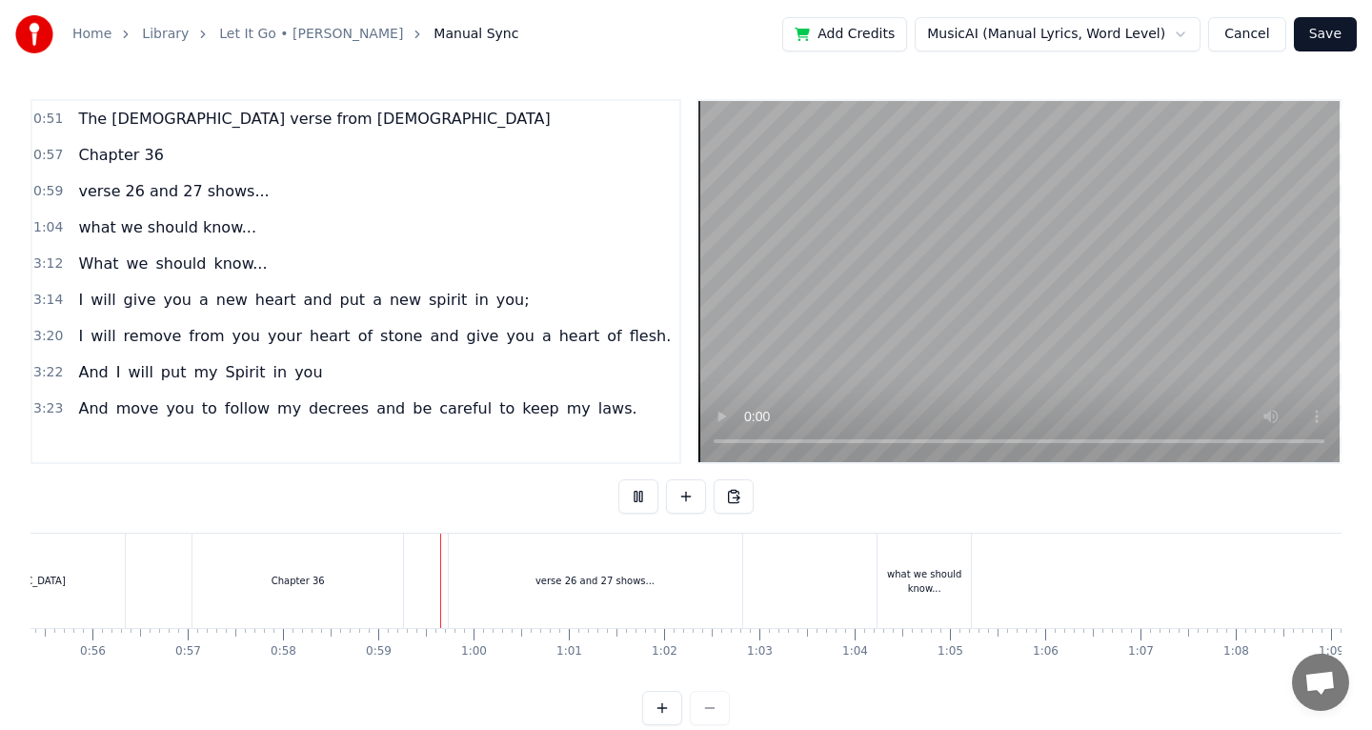
scroll to position [0, 5536]
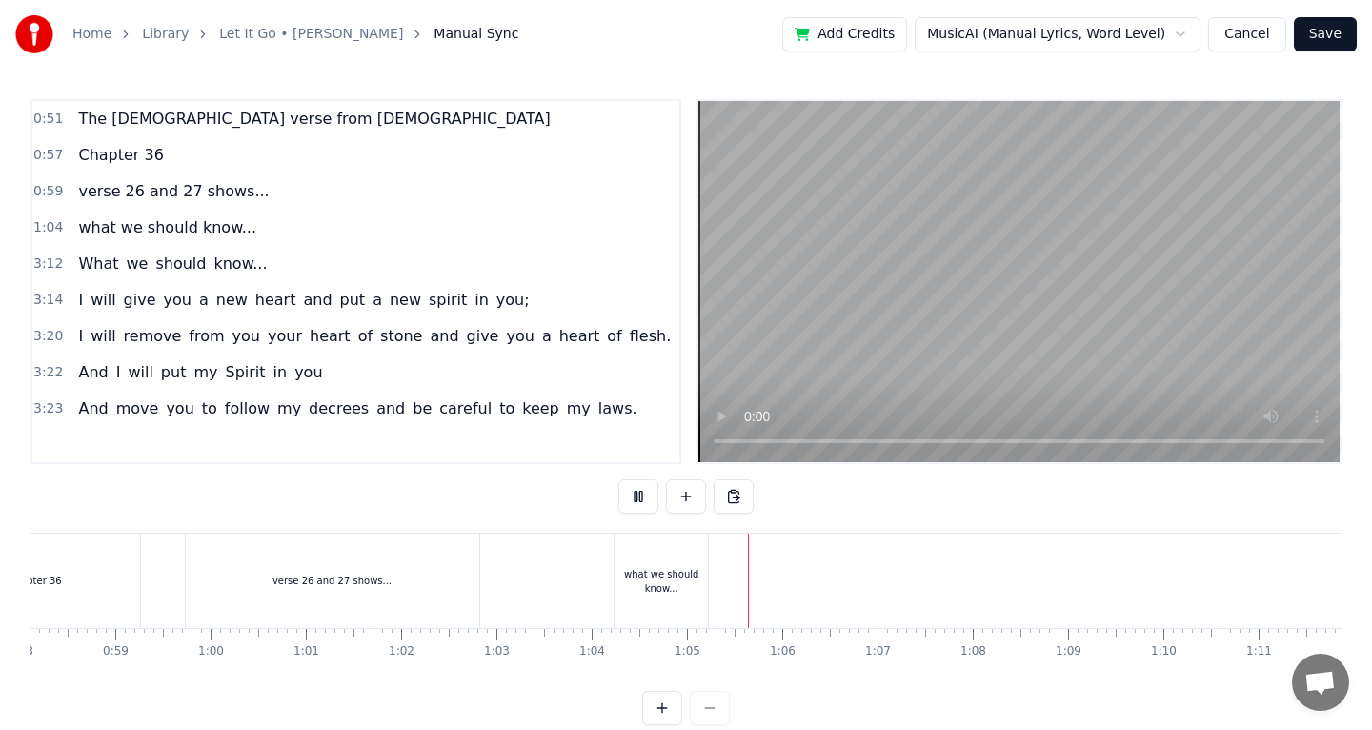
click at [635, 492] on button at bounding box center [638, 496] width 40 height 34
click at [650, 586] on div "what we should know..." at bounding box center [660, 581] width 93 height 29
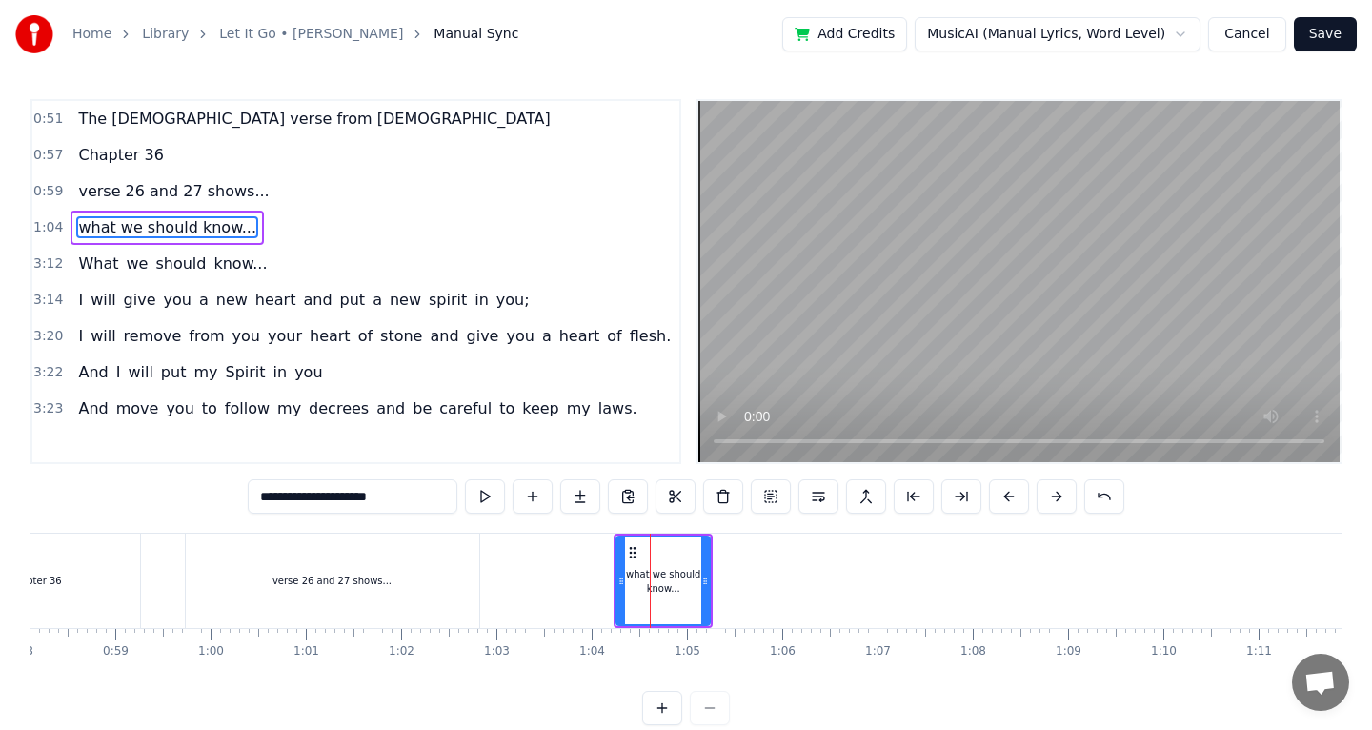
click at [412, 569] on div "verse 26 and 27 shows..." at bounding box center [332, 580] width 293 height 94
type input "**********"
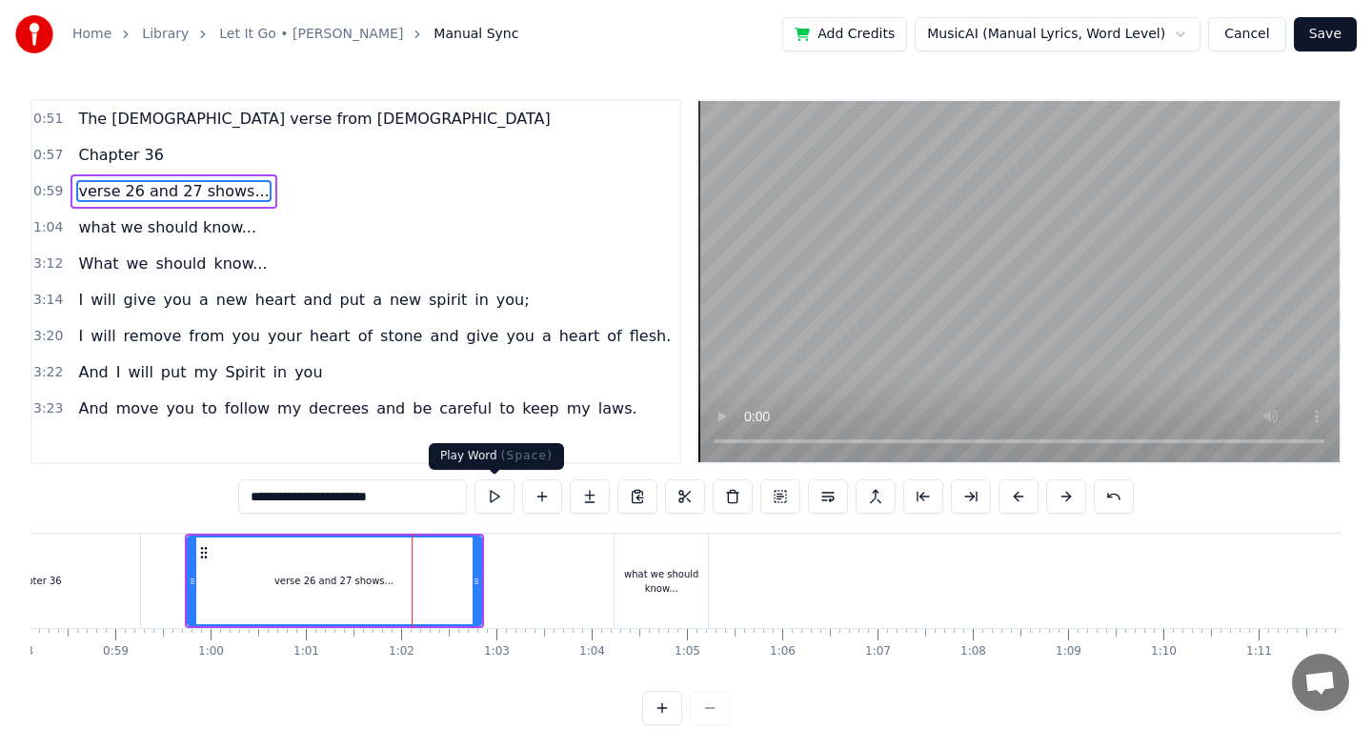
click at [488, 503] on button at bounding box center [494, 496] width 40 height 34
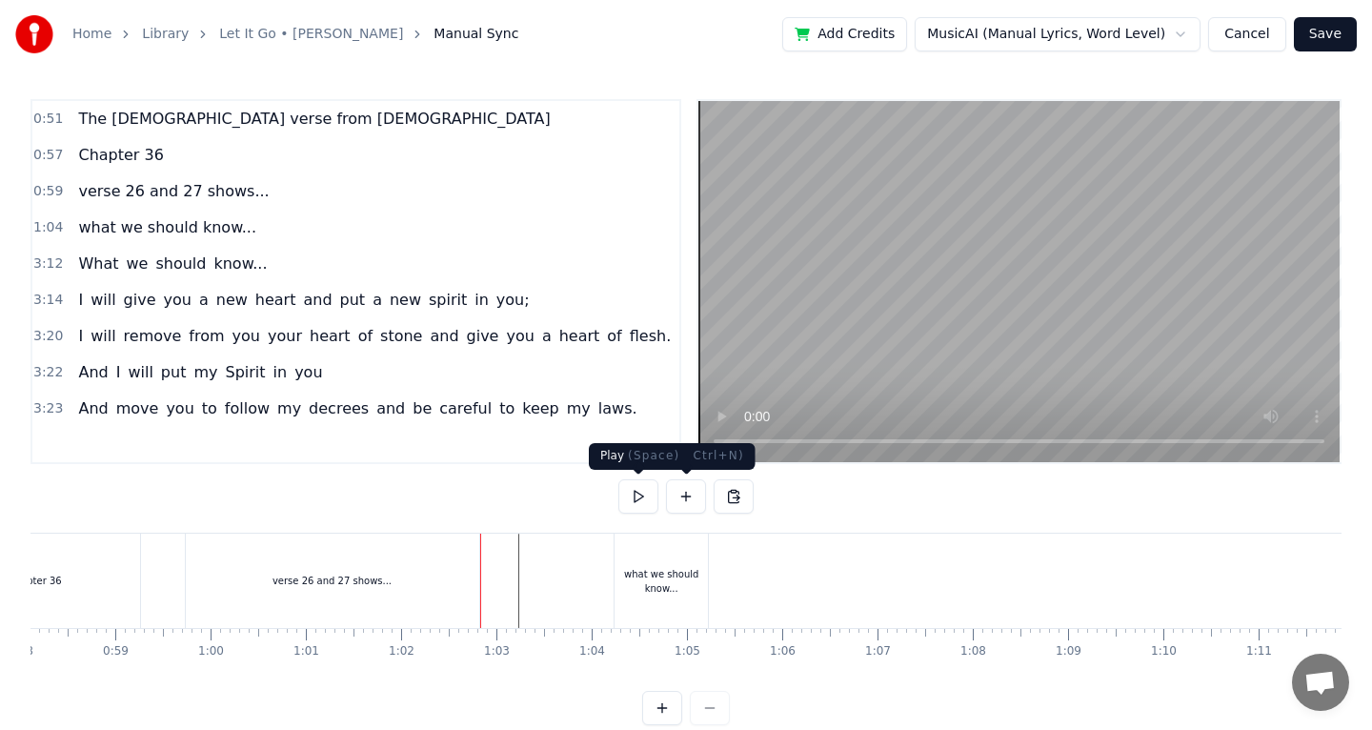
click at [636, 493] on button at bounding box center [638, 496] width 40 height 34
click at [654, 573] on div "what we should know..." at bounding box center [660, 581] width 93 height 29
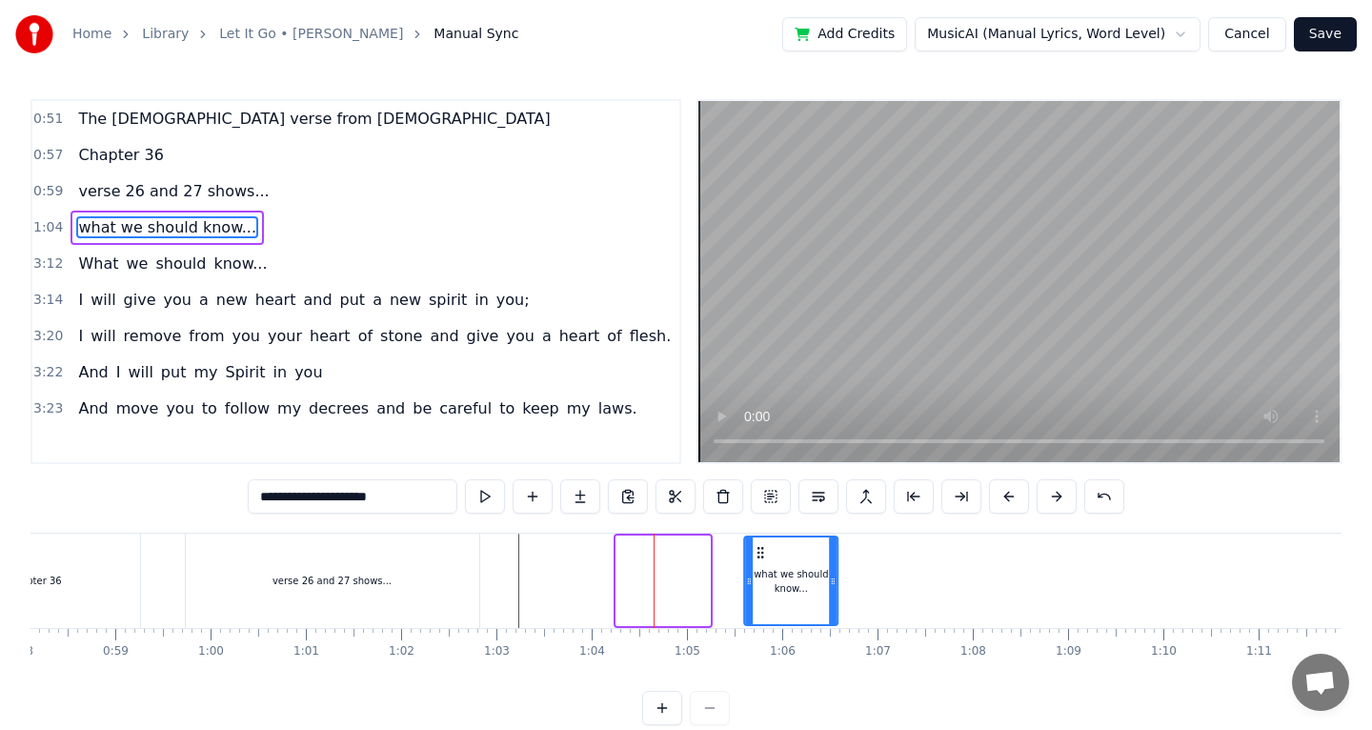
drag, startPoint x: 629, startPoint y: 553, endPoint x: 736, endPoint y: 564, distance: 108.3
click at [745, 564] on div "what we should know..." at bounding box center [790, 580] width 91 height 87
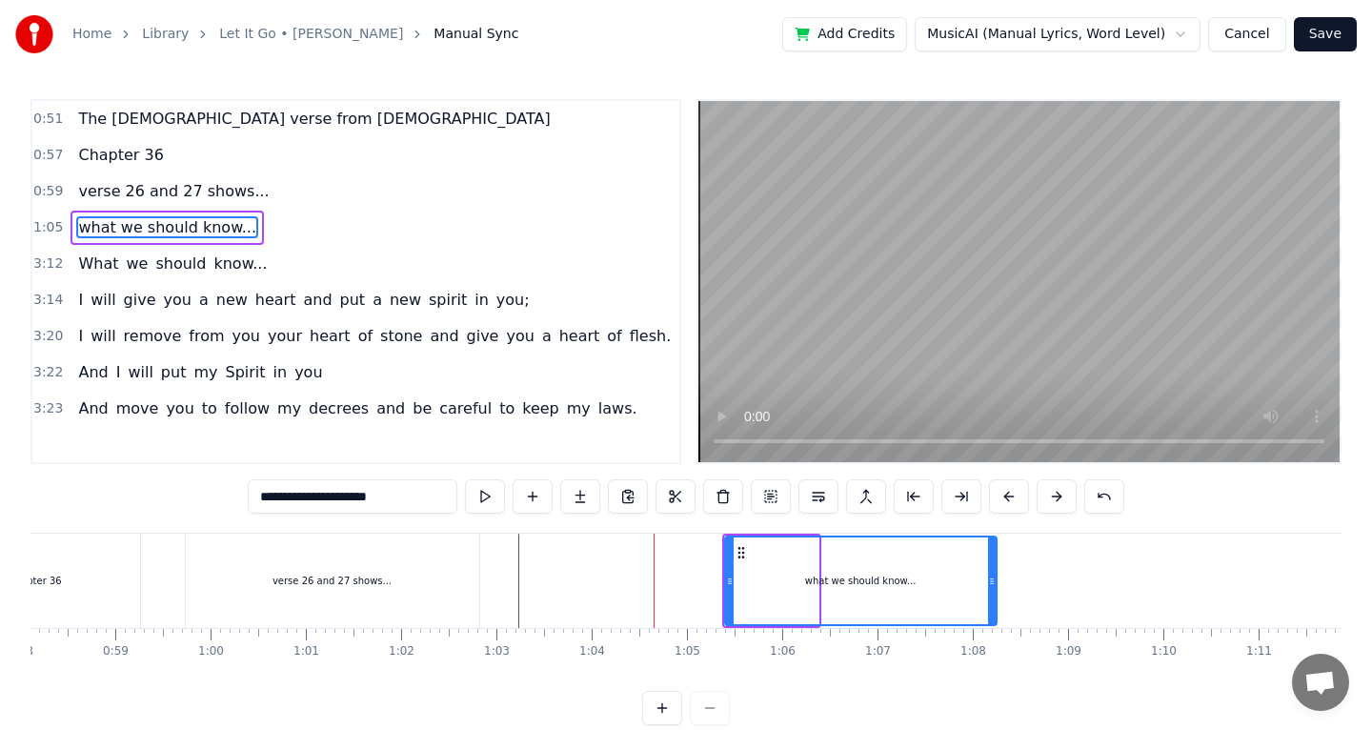
drag, startPoint x: 815, startPoint y: 579, endPoint x: 999, endPoint y: 576, distance: 183.9
click at [996, 584] on icon at bounding box center [992, 581] width 8 height 15
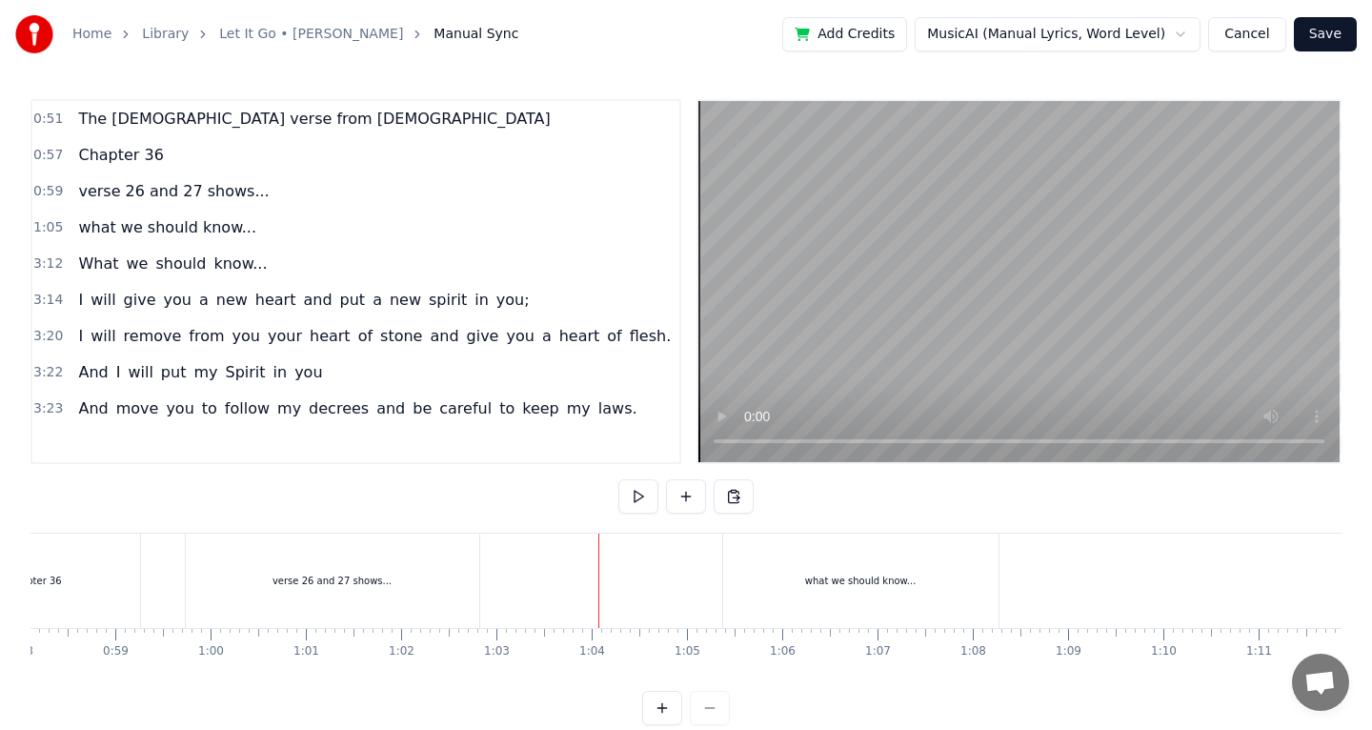
click at [634, 500] on button at bounding box center [638, 496] width 40 height 34
click at [963, 601] on div "what we should know..." at bounding box center [860, 580] width 275 height 94
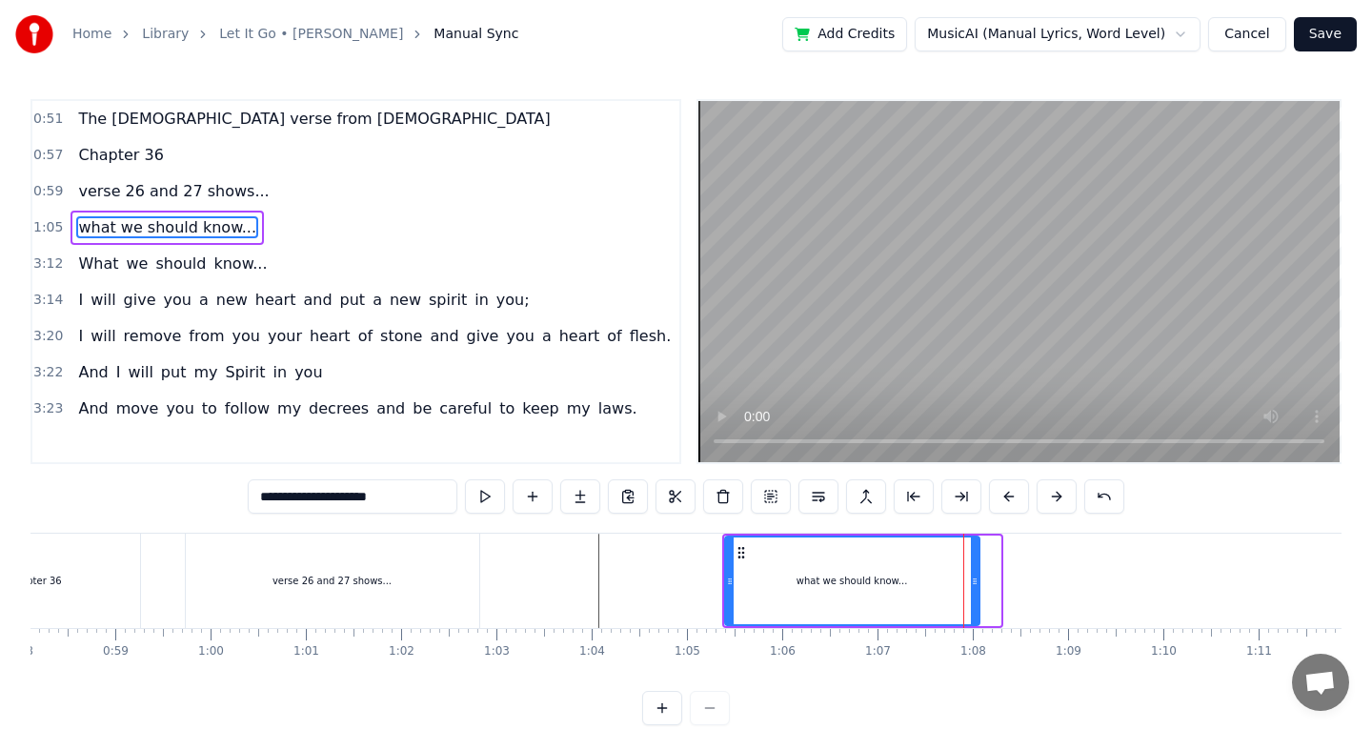
drag, startPoint x: 996, startPoint y: 586, endPoint x: 974, endPoint y: 585, distance: 21.9
click at [974, 585] on icon at bounding box center [975, 581] width 8 height 15
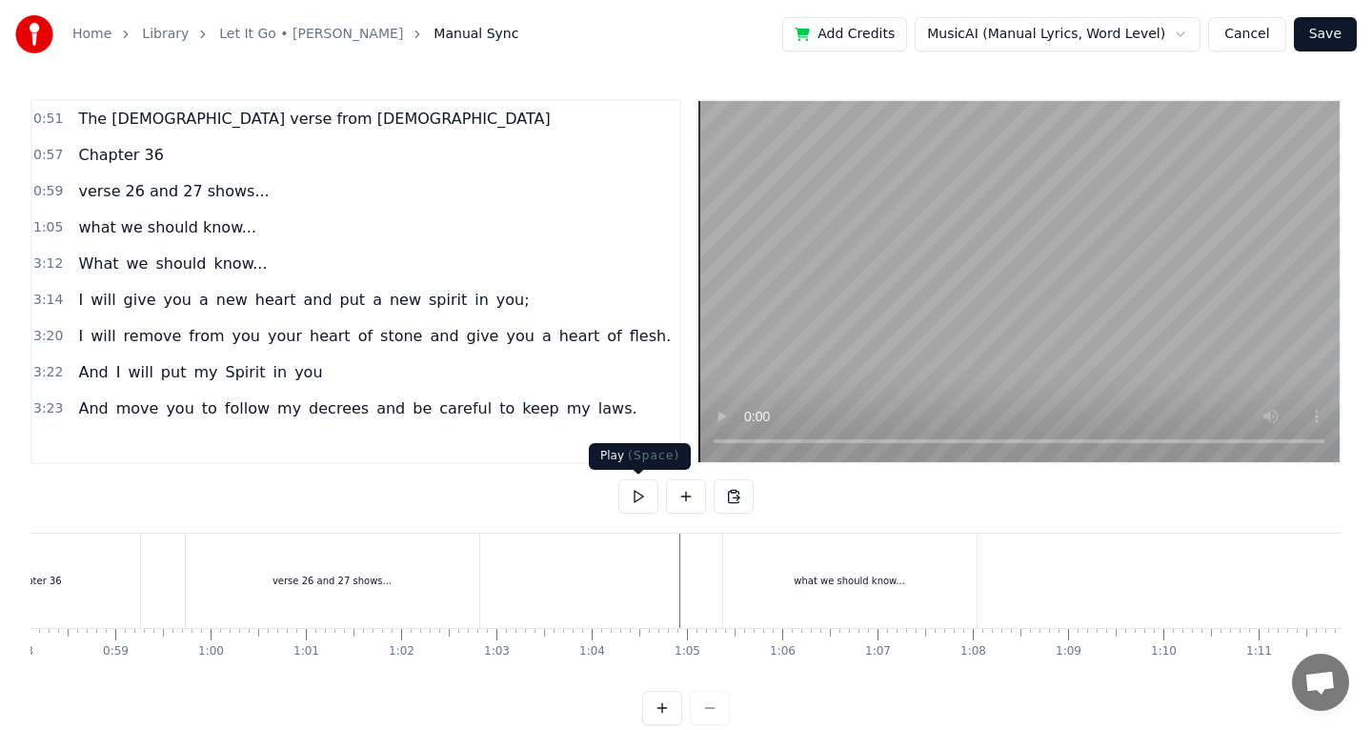
click at [648, 503] on button at bounding box center [638, 496] width 40 height 34
click at [647, 503] on button at bounding box center [638, 496] width 40 height 34
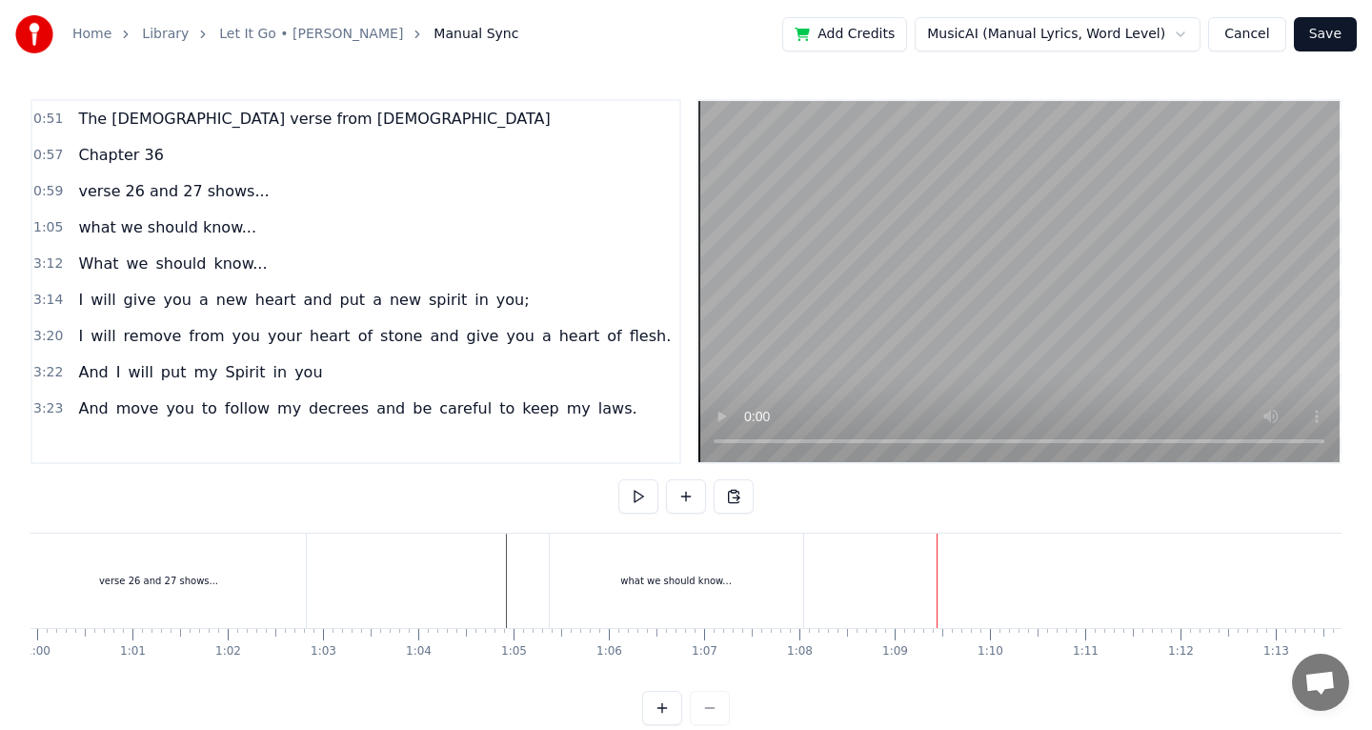
scroll to position [0, 5743]
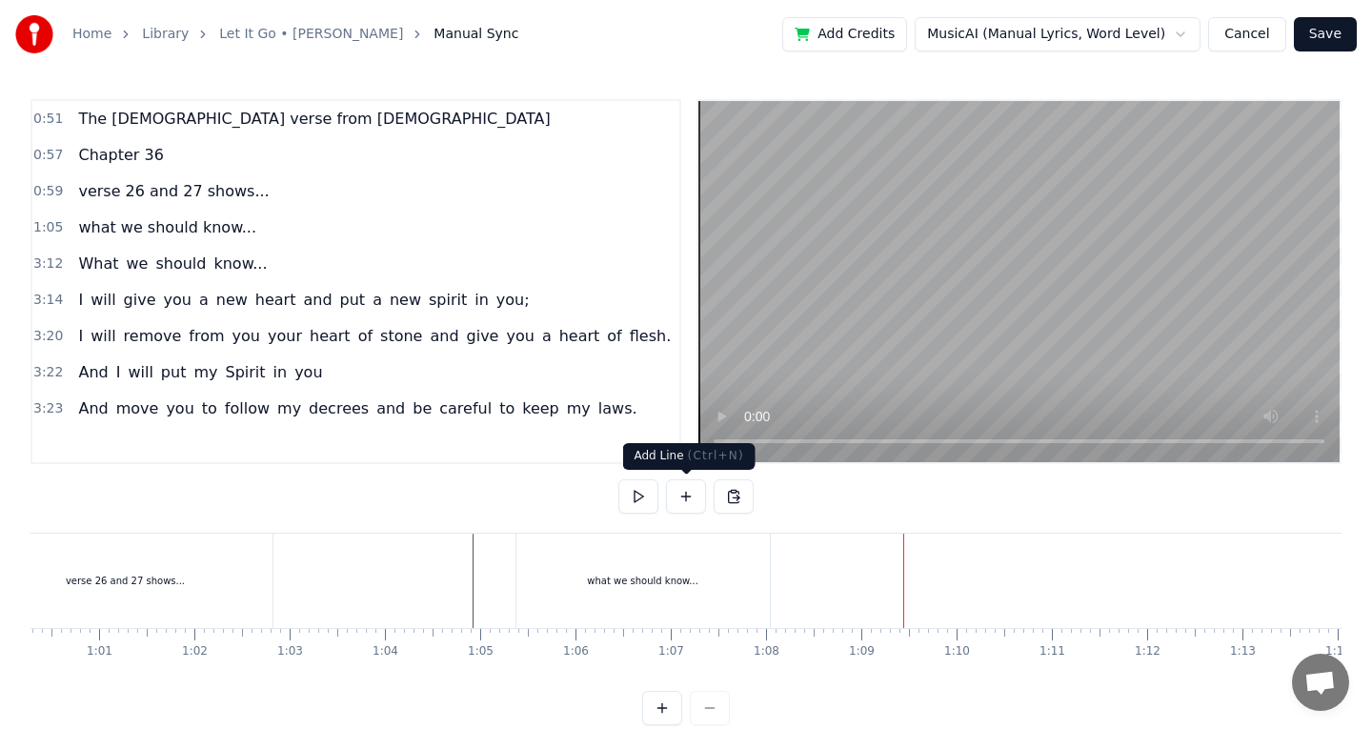
click at [688, 494] on button at bounding box center [686, 496] width 40 height 34
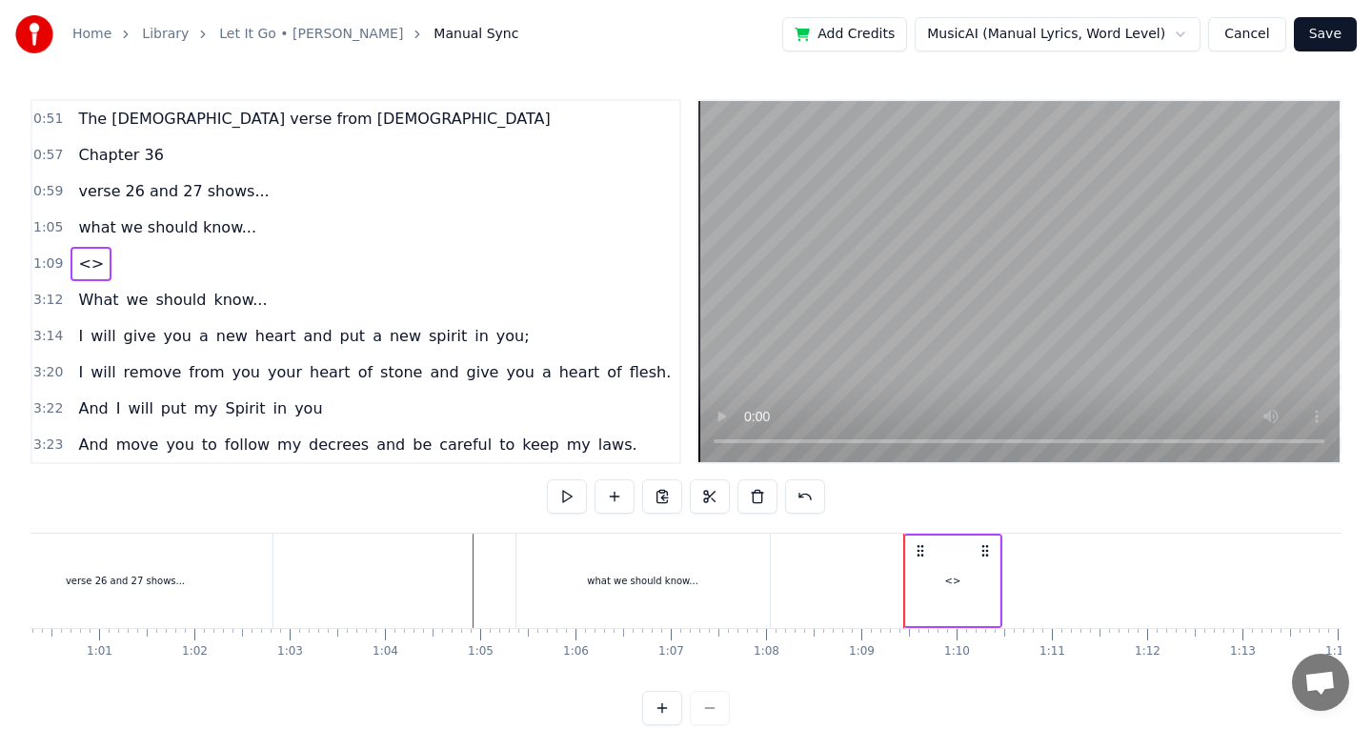
click at [954, 559] on div "<>" at bounding box center [952, 580] width 93 height 91
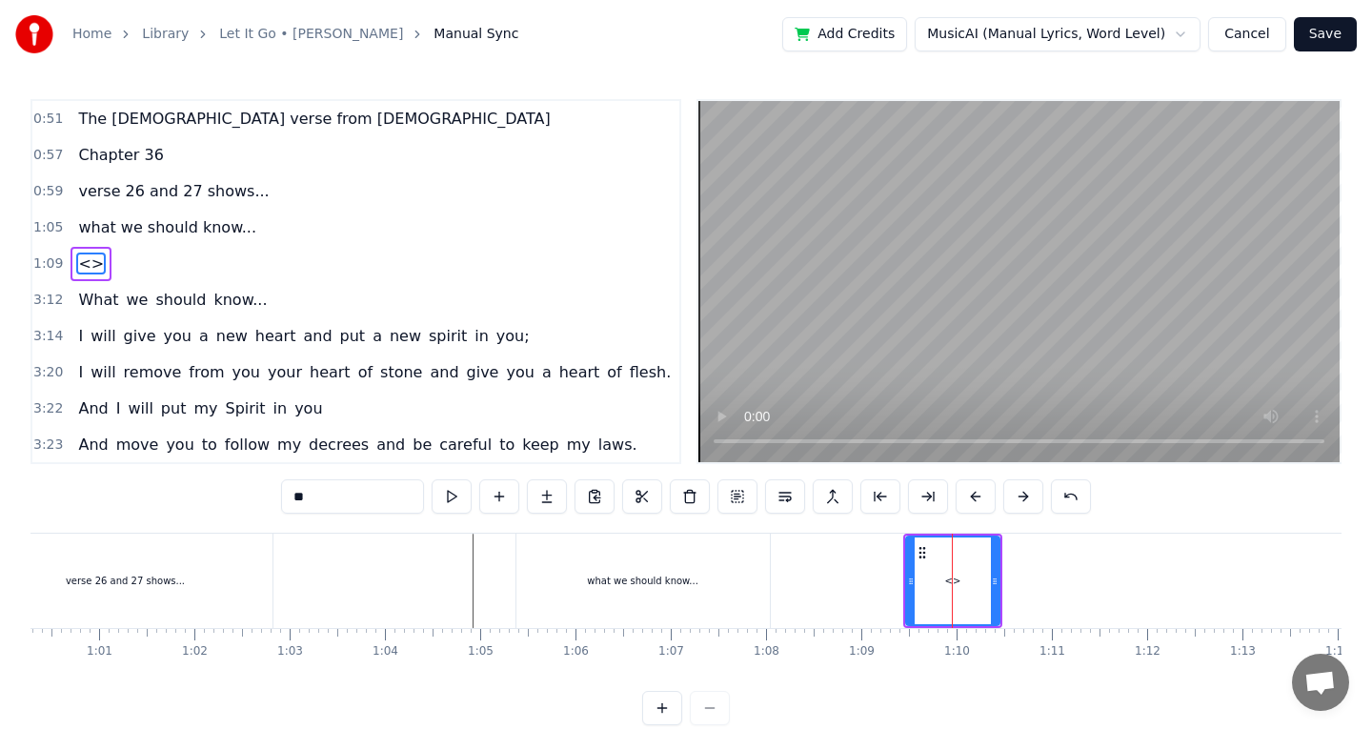
drag, startPoint x: 371, startPoint y: 489, endPoint x: 153, endPoint y: 507, distance: 218.0
click at [156, 498] on div "0:51 The [DEMOGRAPHIC_DATA] verse from [DEMOGRAPHIC_DATA] 0:57 Chapter 36 0:59 …" at bounding box center [685, 412] width 1311 height 626
type input "**********"
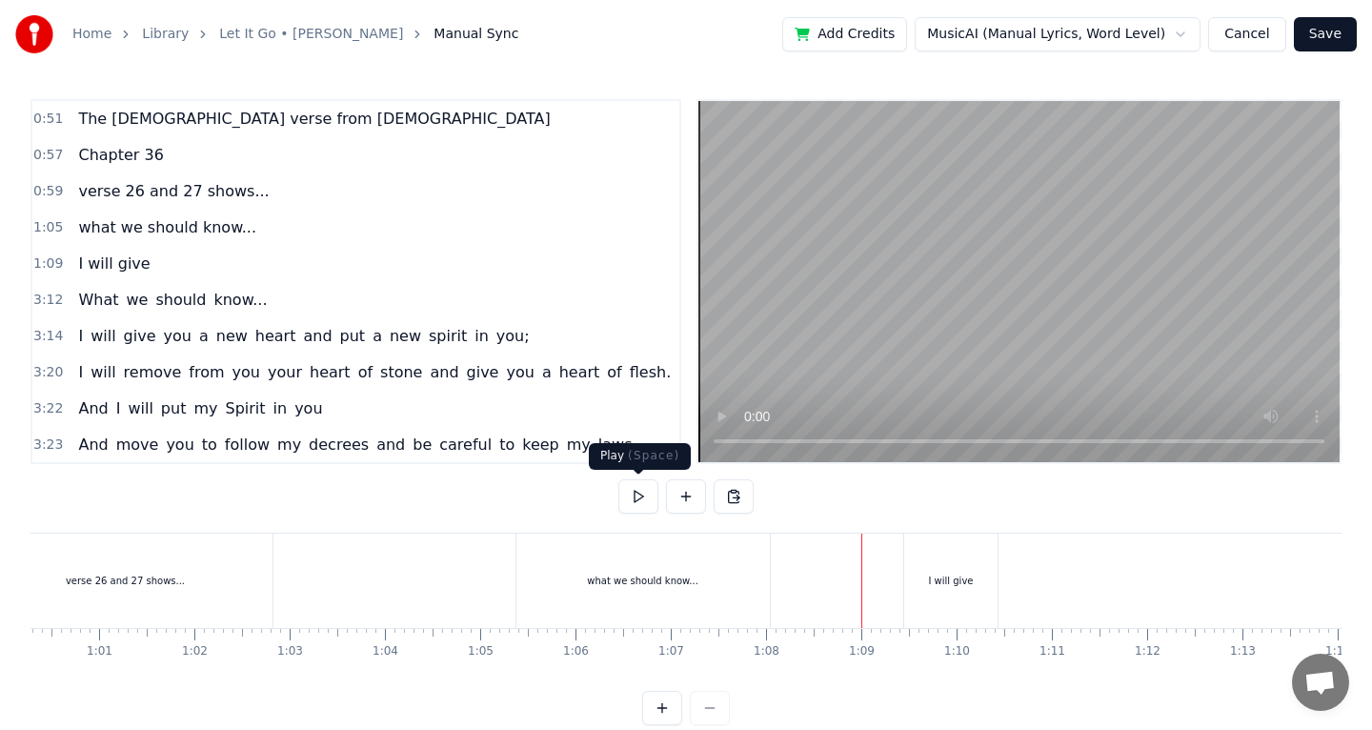
click at [639, 493] on button at bounding box center [638, 496] width 40 height 34
click at [640, 493] on button at bounding box center [638, 496] width 40 height 34
click at [974, 599] on div "I will give" at bounding box center [950, 580] width 93 height 94
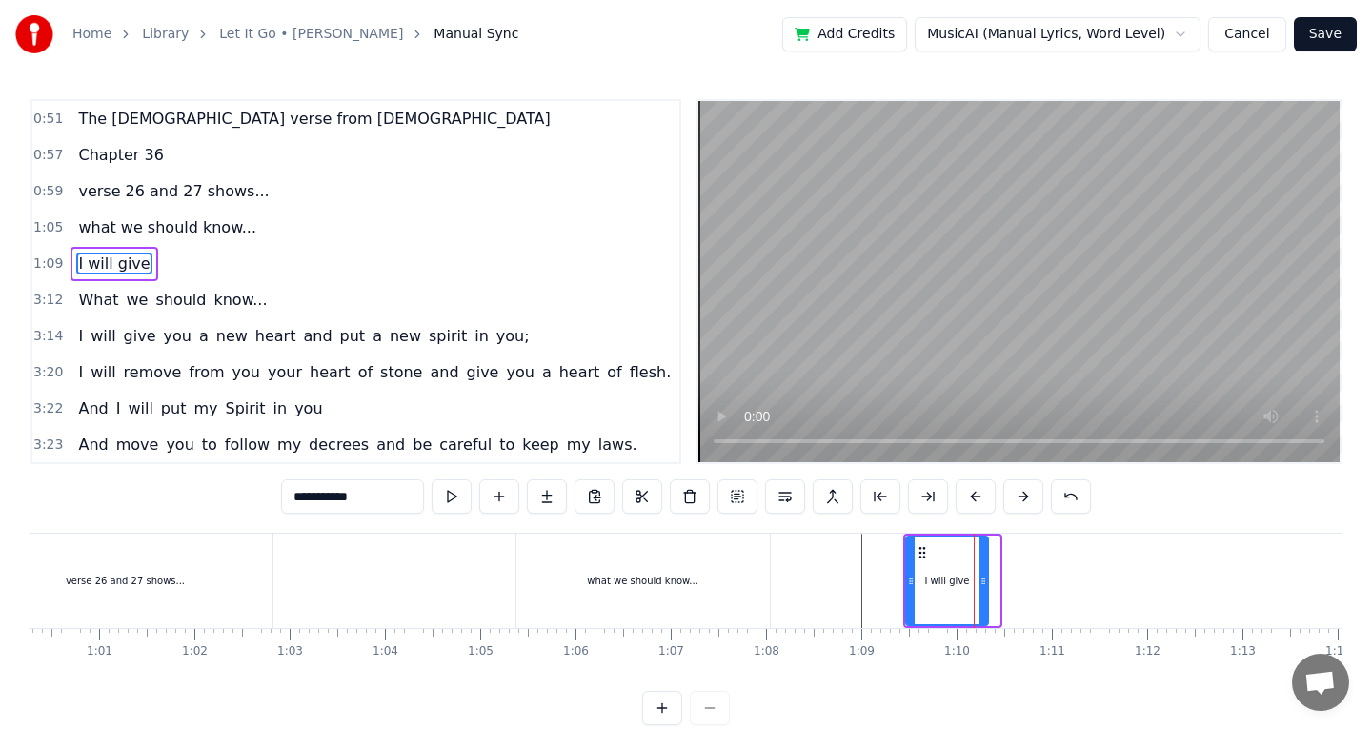
drag, startPoint x: 996, startPoint y: 580, endPoint x: 984, endPoint y: 581, distance: 11.5
click at [984, 581] on icon at bounding box center [983, 581] width 8 height 15
click at [495, 488] on button at bounding box center [499, 496] width 40 height 34
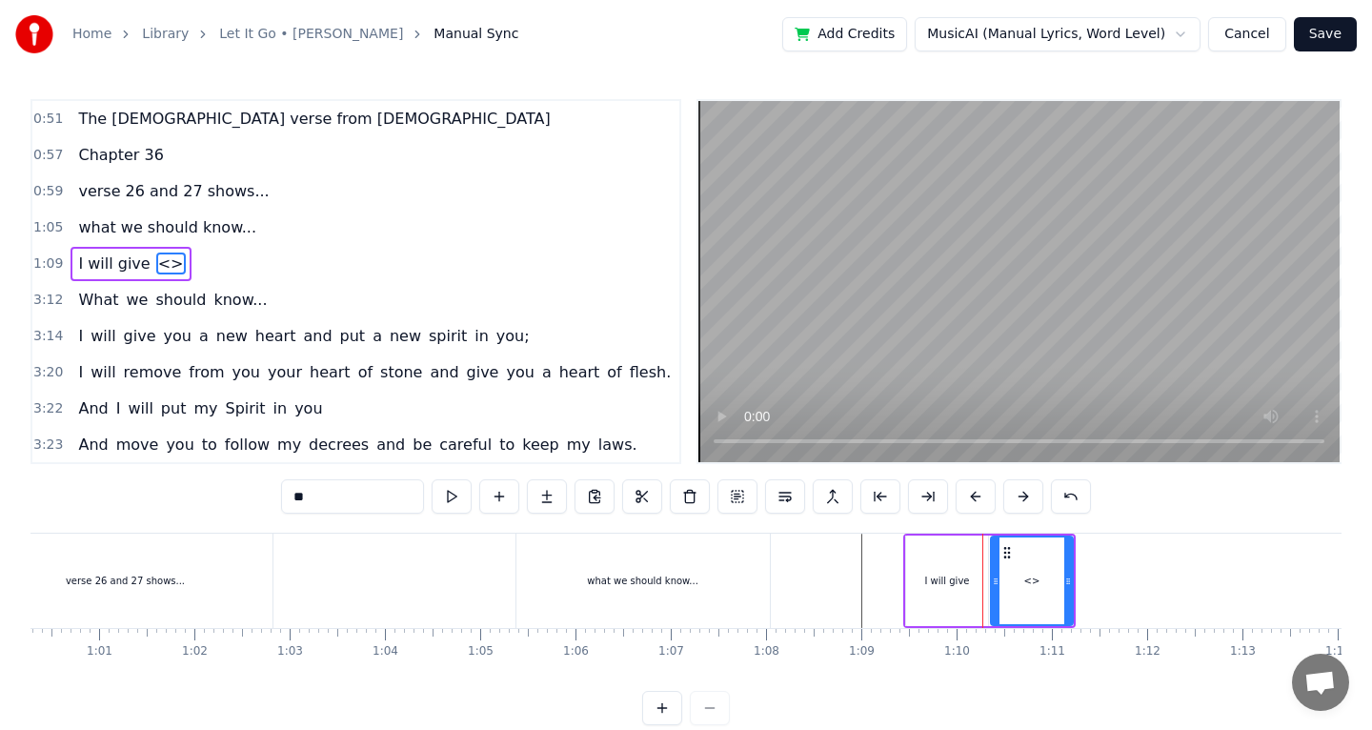
drag, startPoint x: 339, startPoint y: 491, endPoint x: 216, endPoint y: 491, distance: 122.9
click at [216, 491] on div "0:51 The [DEMOGRAPHIC_DATA] verse from [DEMOGRAPHIC_DATA] 0:57 Chapter 36 0:59 …" at bounding box center [685, 412] width 1311 height 626
type input "*********"
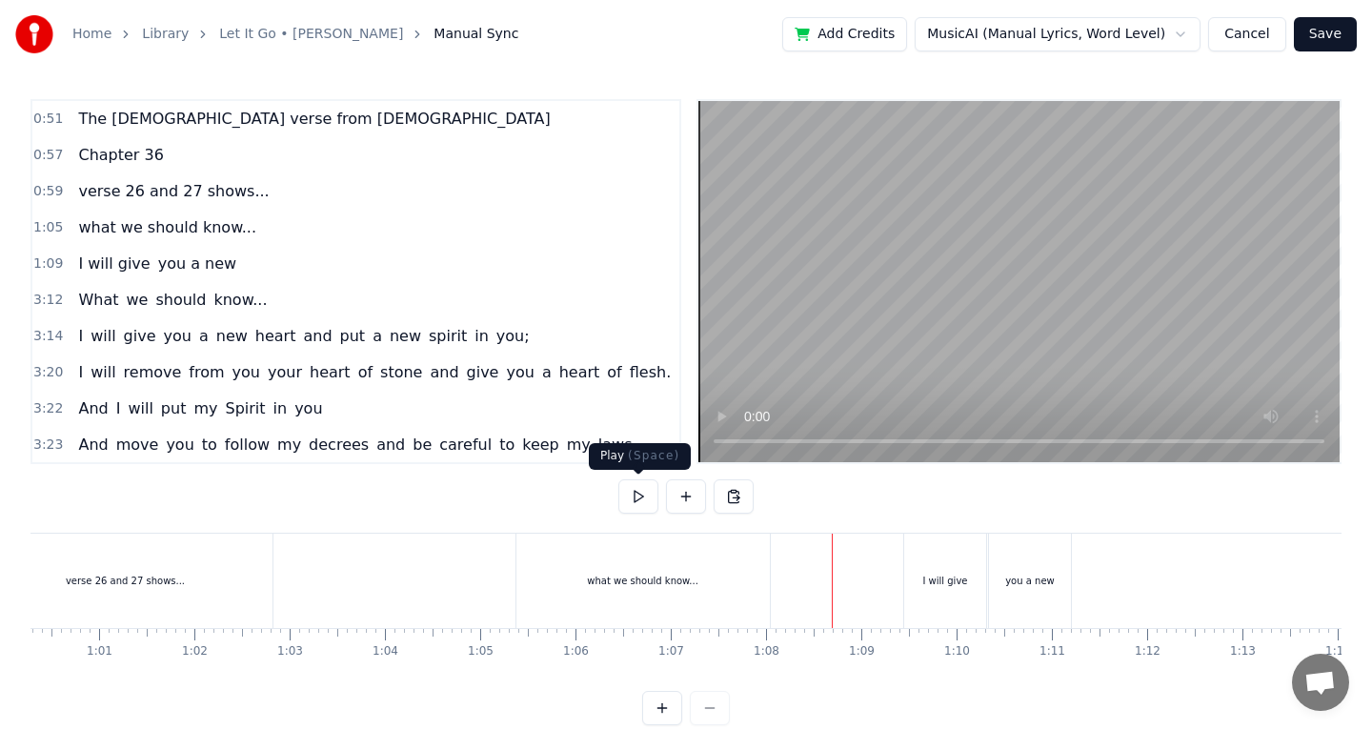
click at [649, 493] on button at bounding box center [638, 496] width 40 height 34
drag, startPoint x: 1016, startPoint y: 586, endPoint x: 1060, endPoint y: 586, distance: 43.8
click at [1060, 586] on div "you a new" at bounding box center [1030, 580] width 82 height 94
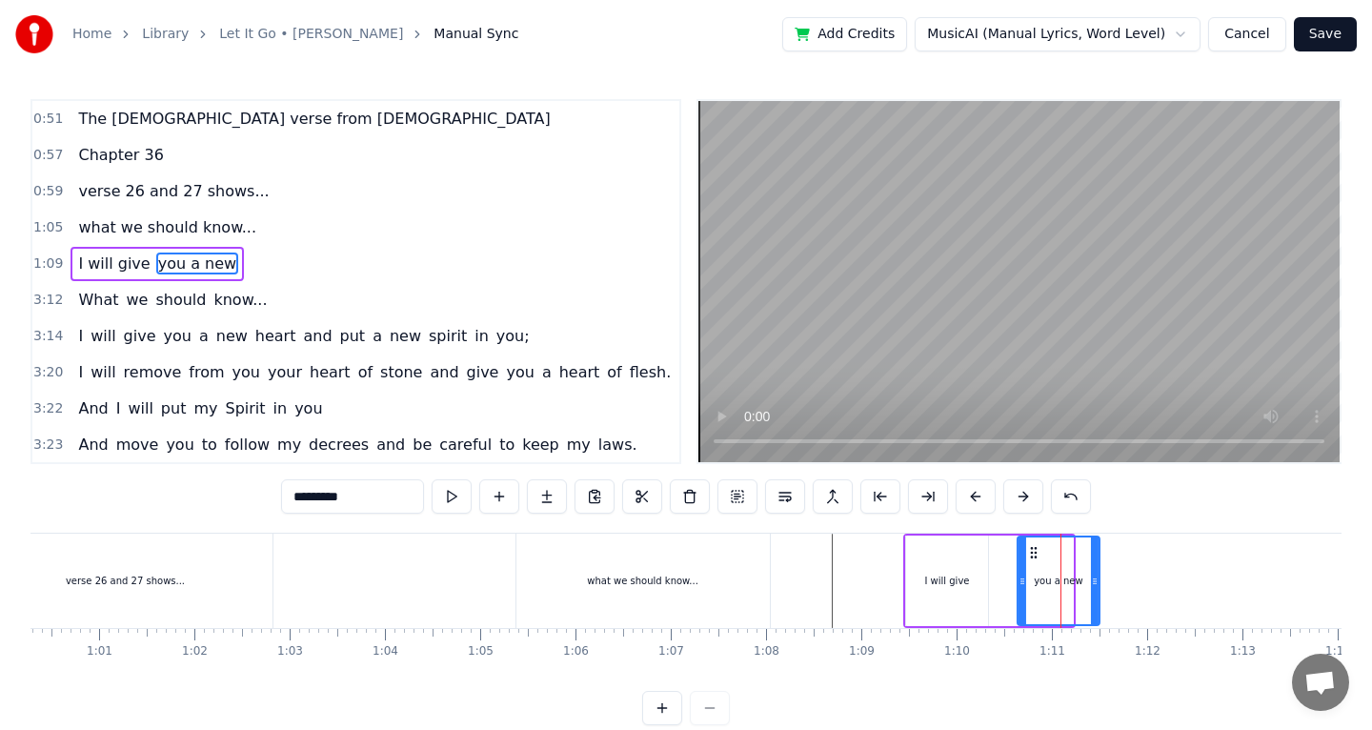
drag, startPoint x: 1005, startPoint y: 555, endPoint x: 1030, endPoint y: 556, distance: 24.8
click at [1031, 556] on circle at bounding box center [1031, 556] width 1 height 1
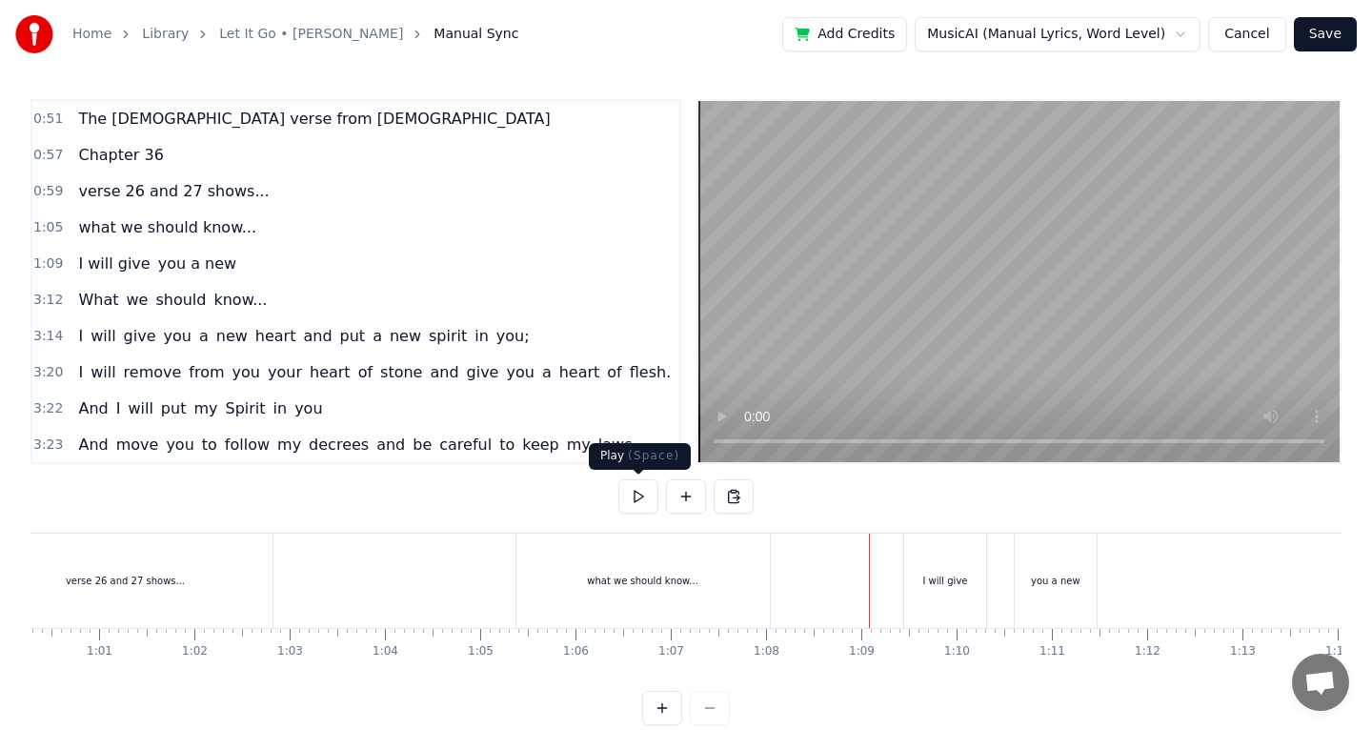
click at [642, 502] on button at bounding box center [638, 496] width 40 height 34
click at [641, 502] on button at bounding box center [638, 496] width 40 height 34
click at [693, 505] on button at bounding box center [686, 496] width 40 height 34
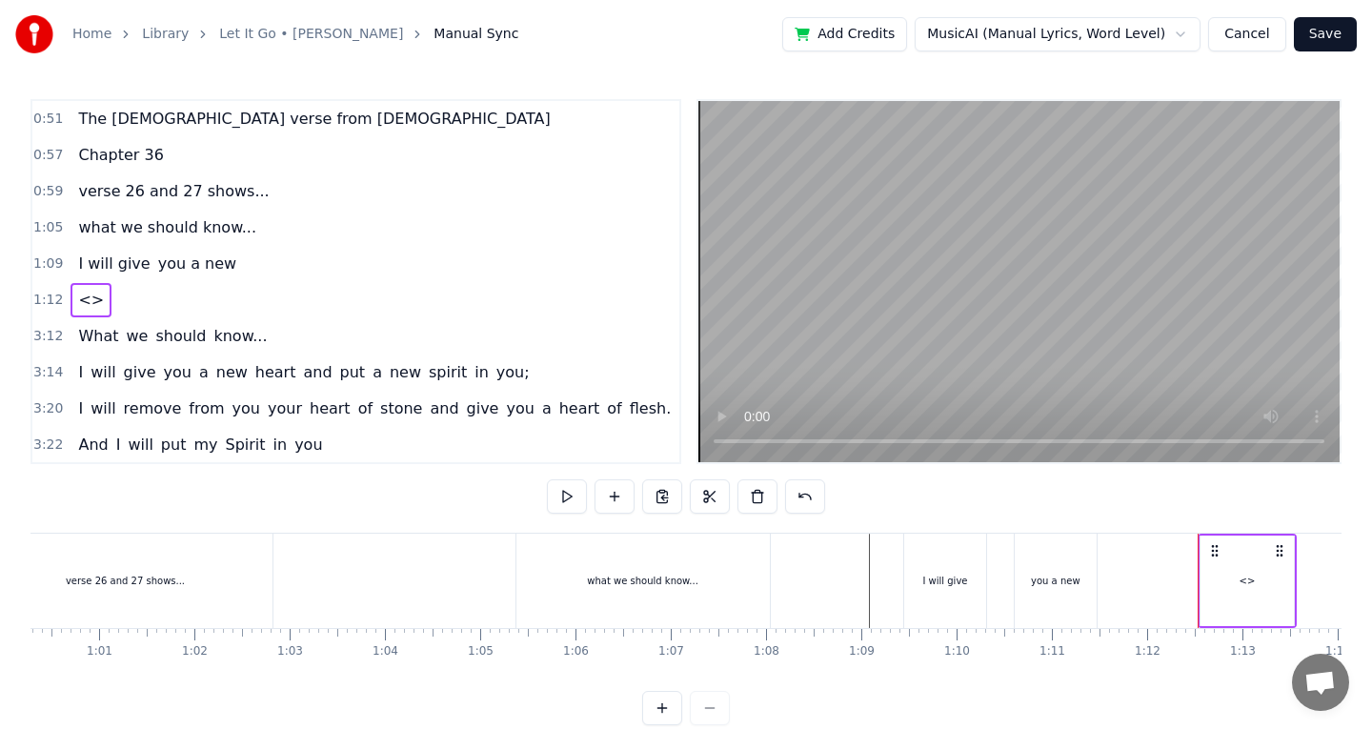
click at [83, 298] on span "<>" at bounding box center [91, 300] width 30 height 22
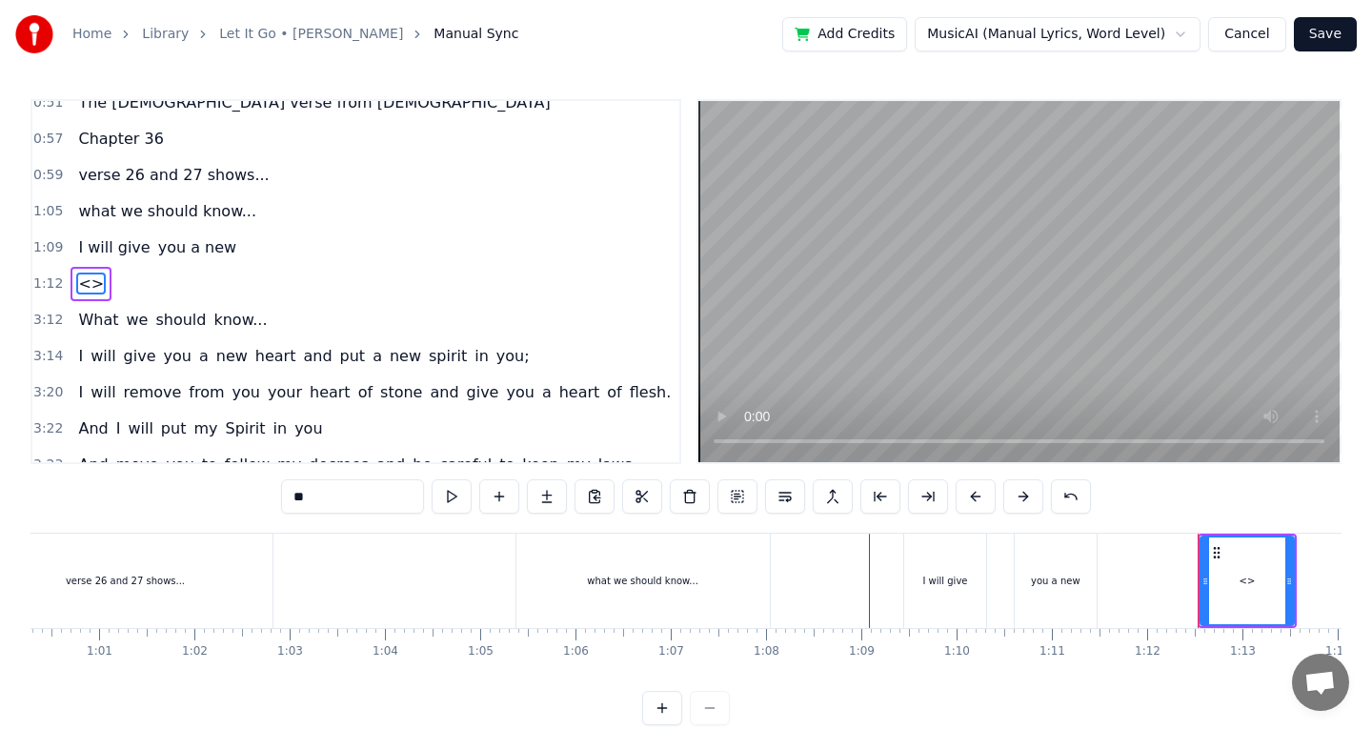
scroll to position [18, 0]
drag, startPoint x: 339, startPoint y: 495, endPoint x: 162, endPoint y: 495, distance: 177.2
click at [165, 495] on div "0:51 The [DEMOGRAPHIC_DATA] verse from [DEMOGRAPHIC_DATA] 0:57 Chapter 36 0:59 …" at bounding box center [685, 412] width 1311 height 626
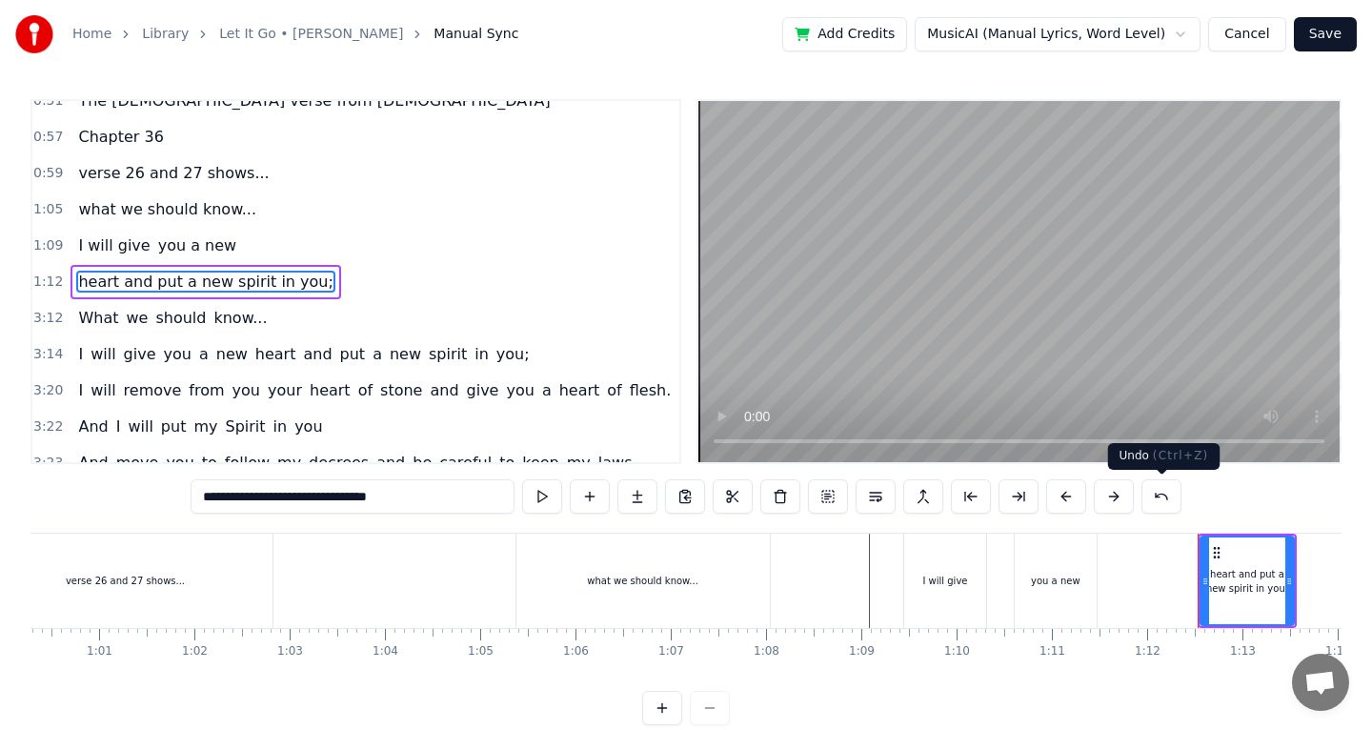
type input "**********"
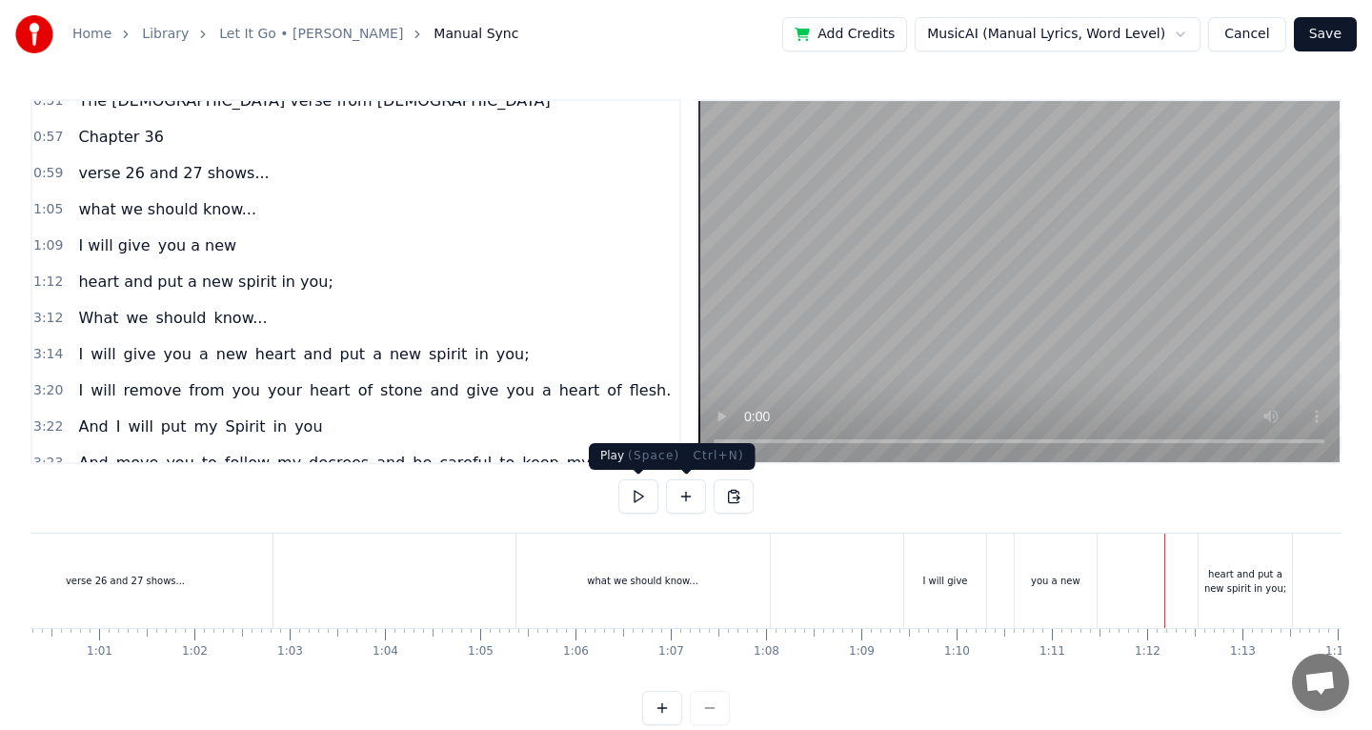
click at [646, 498] on button at bounding box center [638, 496] width 40 height 34
click at [645, 498] on button at bounding box center [638, 496] width 40 height 34
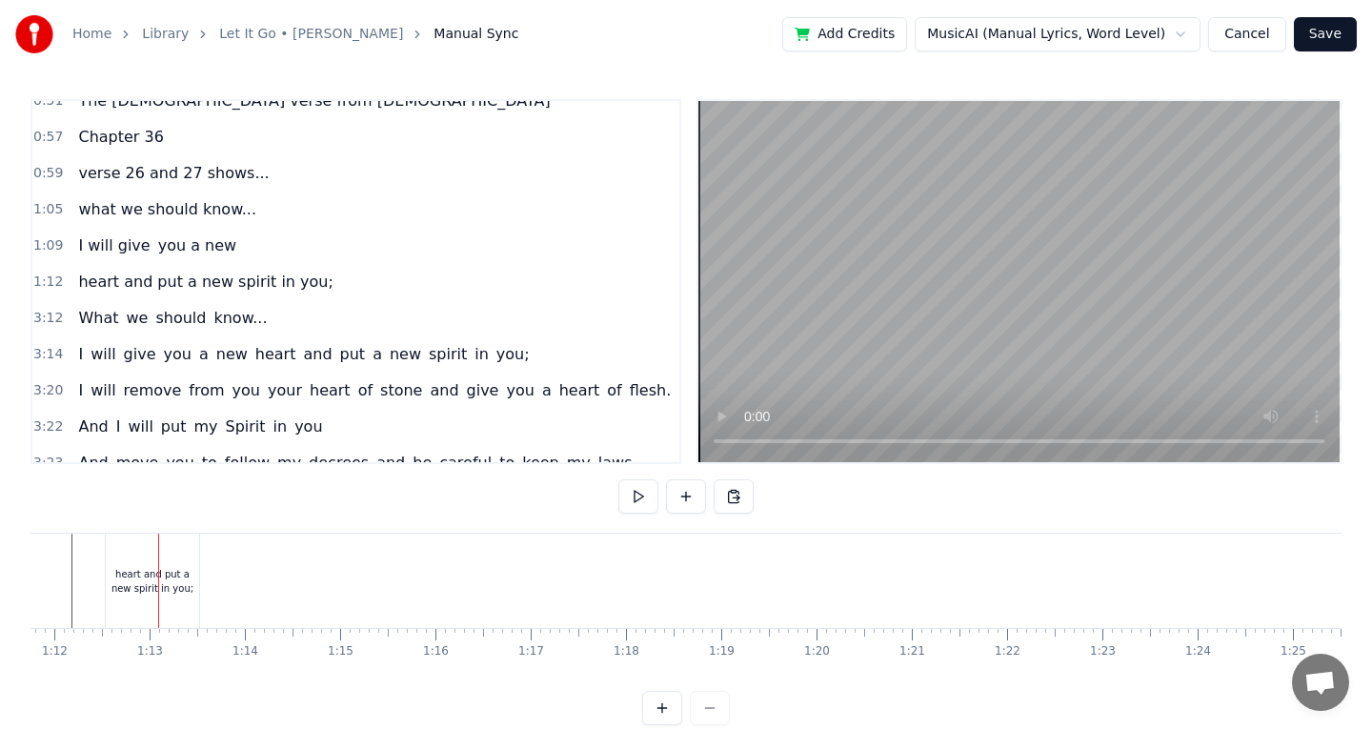
scroll to position [0, 6868]
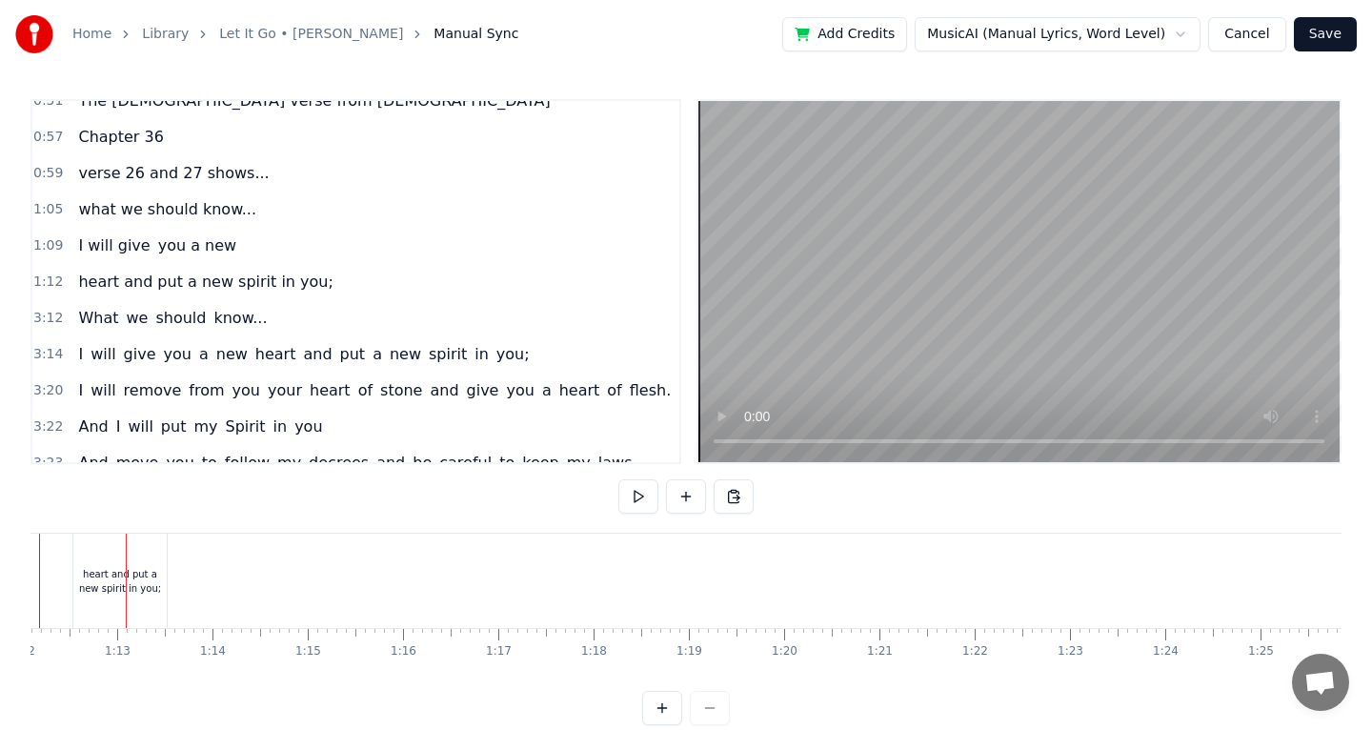
click at [148, 574] on div "heart and put a new spirit in you;" at bounding box center [119, 581] width 93 height 29
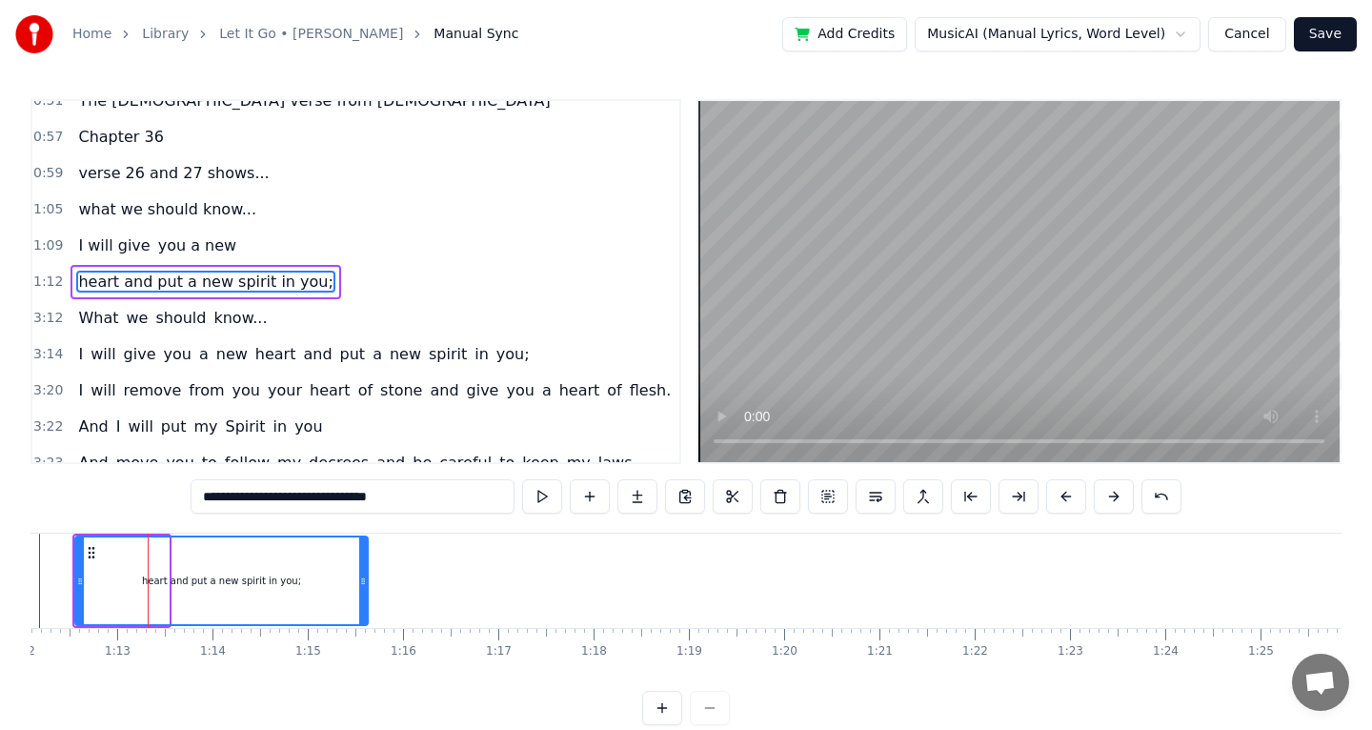
drag, startPoint x: 165, startPoint y: 571, endPoint x: 376, endPoint y: 592, distance: 212.5
click at [367, 588] on div at bounding box center [363, 580] width 8 height 87
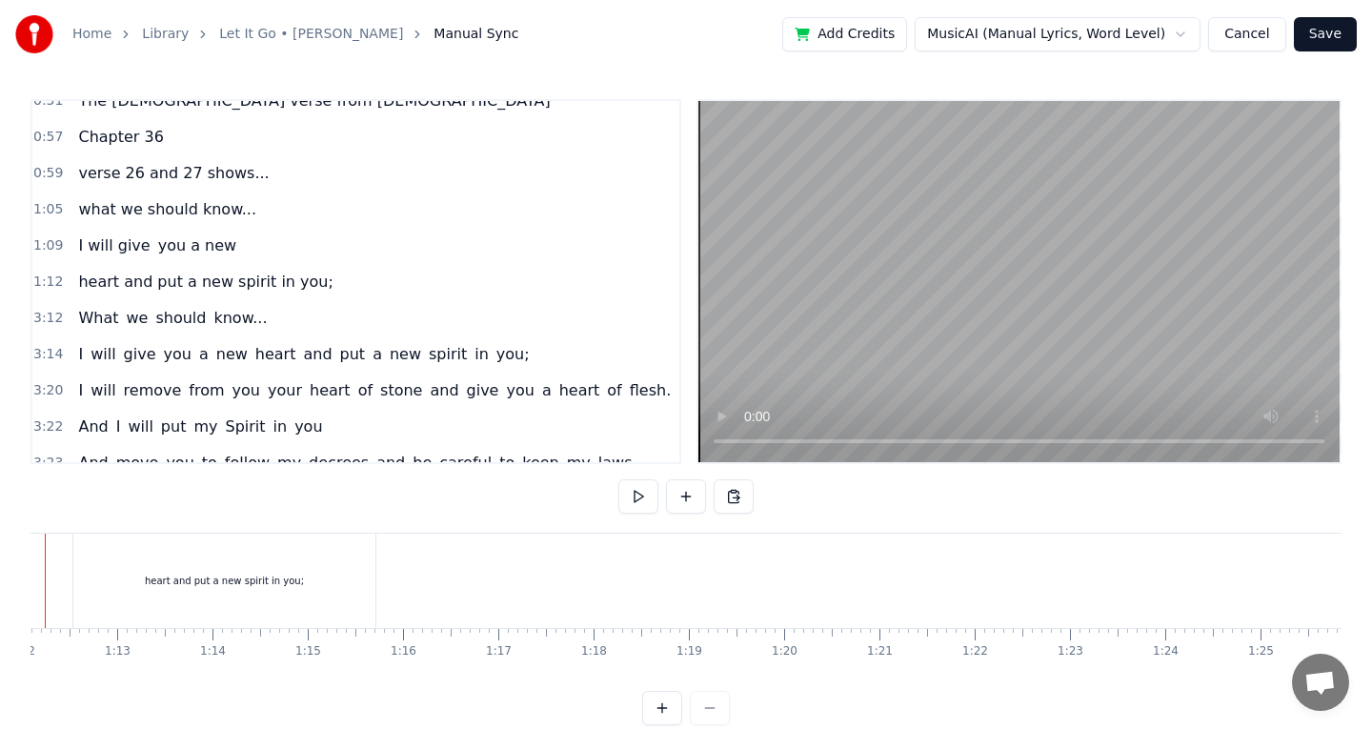
scroll to position [0, 6787]
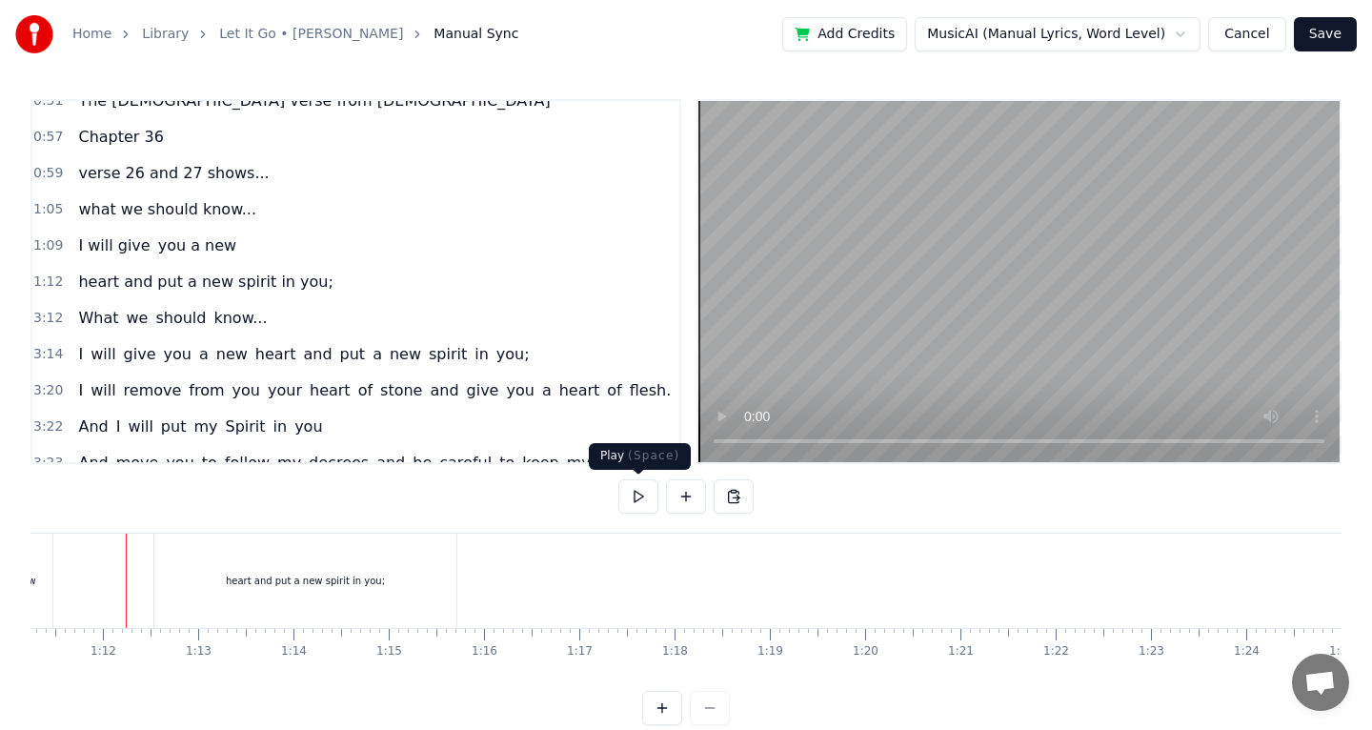
click at [625, 505] on button at bounding box center [638, 496] width 40 height 34
click at [626, 504] on button at bounding box center [638, 496] width 40 height 34
click at [687, 494] on button at bounding box center [686, 496] width 40 height 34
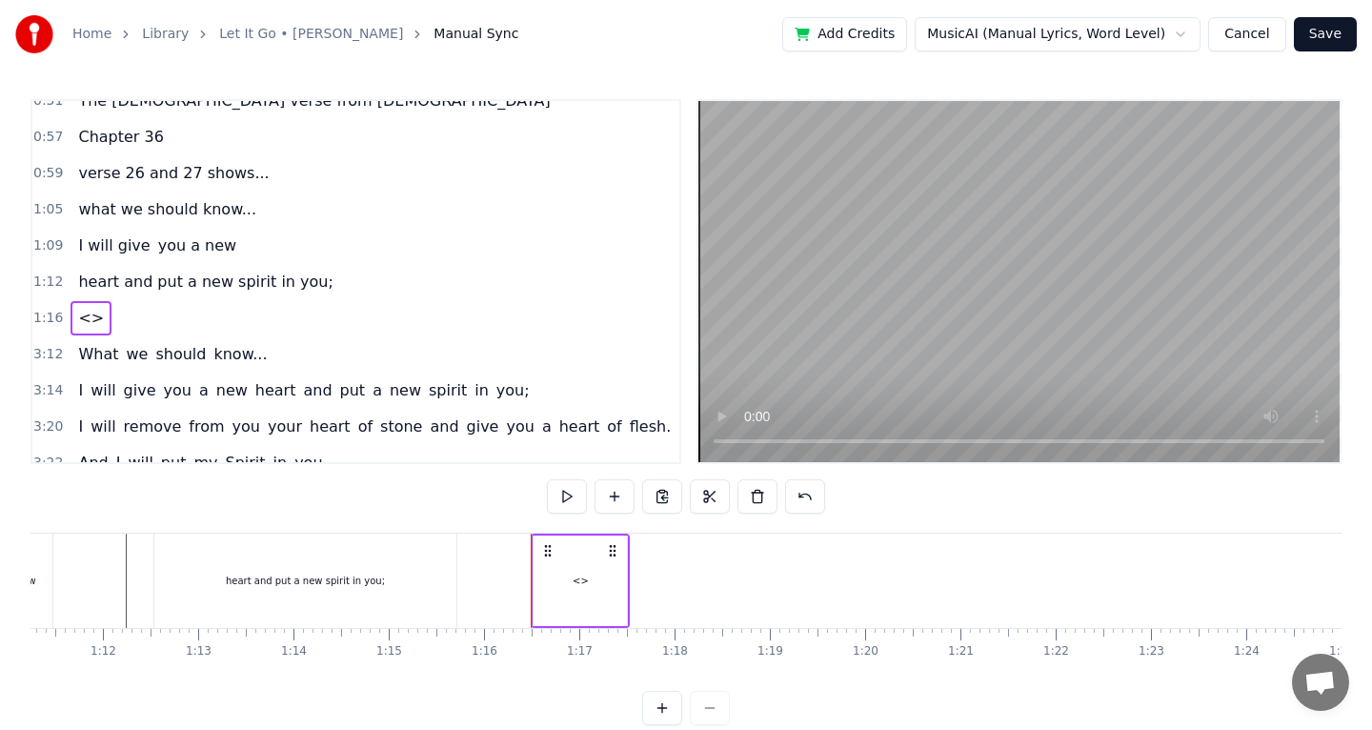
click at [584, 585] on div "<>" at bounding box center [581, 581] width 16 height 14
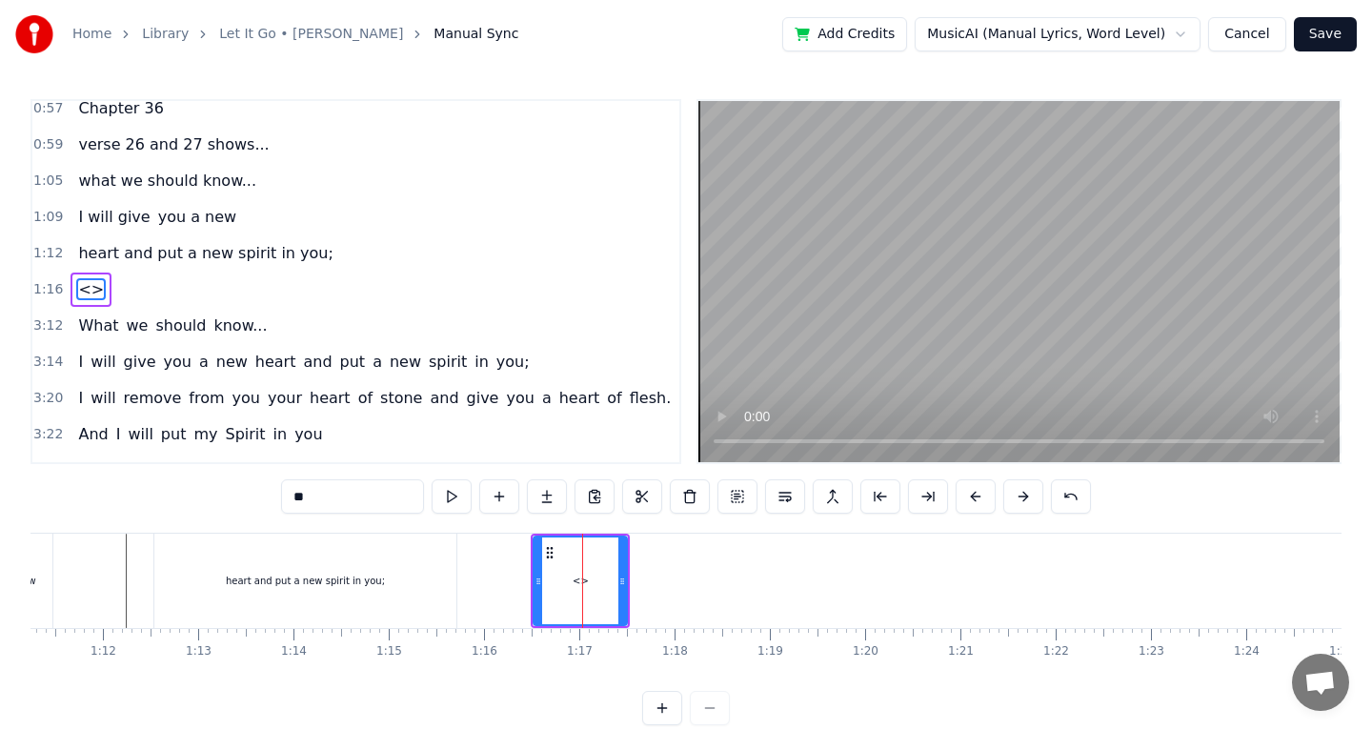
scroll to position [54, 0]
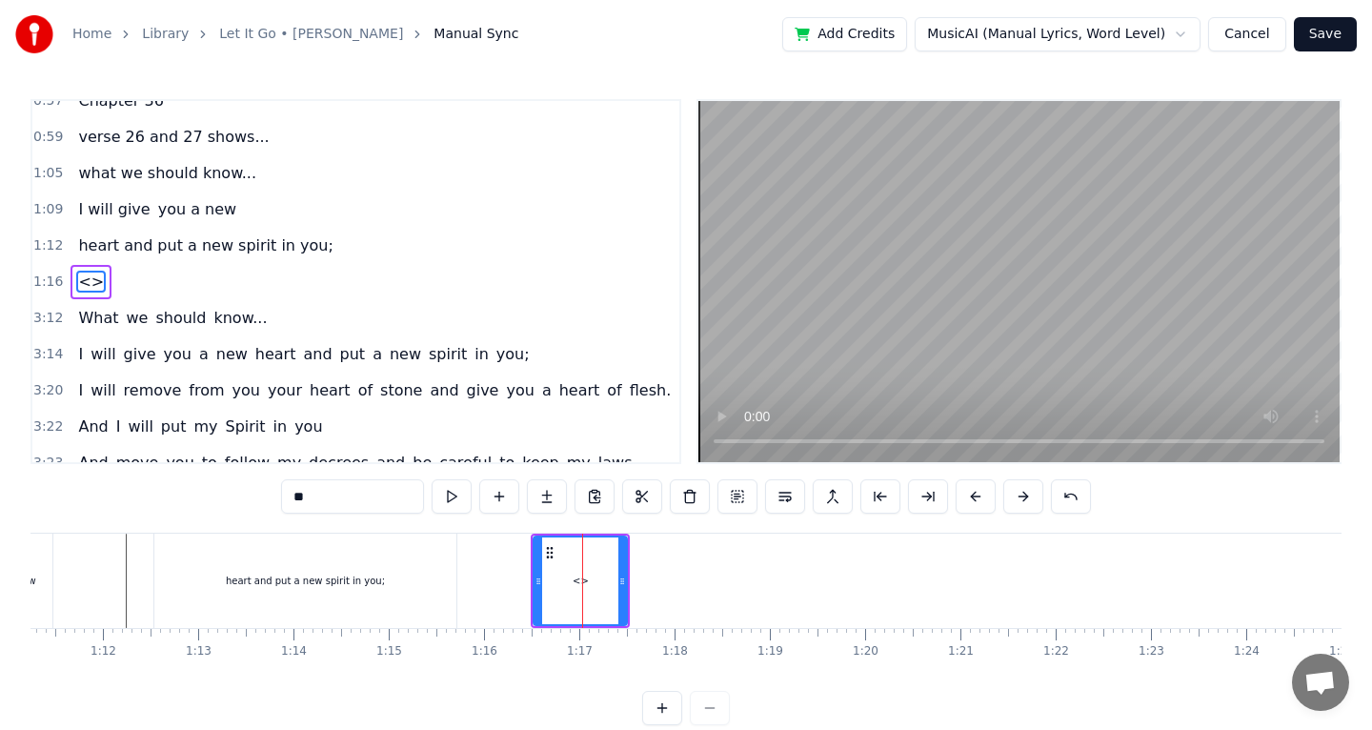
drag, startPoint x: 402, startPoint y: 494, endPoint x: 245, endPoint y: 503, distance: 157.4
click at [250, 499] on div "0:51 The [DEMOGRAPHIC_DATA] verse from [DEMOGRAPHIC_DATA] 0:57 Chapter 36 0:59 …" at bounding box center [685, 412] width 1311 height 626
type input "**********"
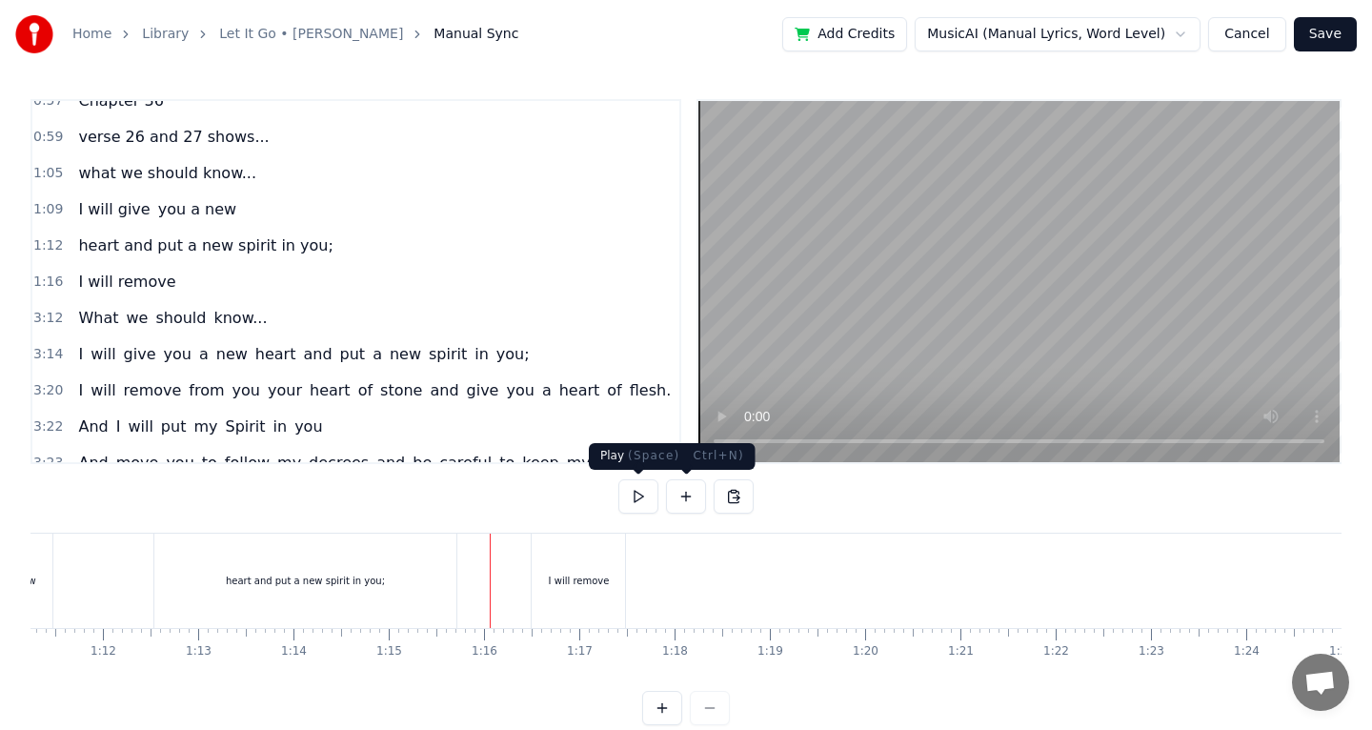
click at [632, 494] on button at bounding box center [638, 496] width 40 height 34
click at [563, 592] on div "I will remove" at bounding box center [578, 580] width 93 height 94
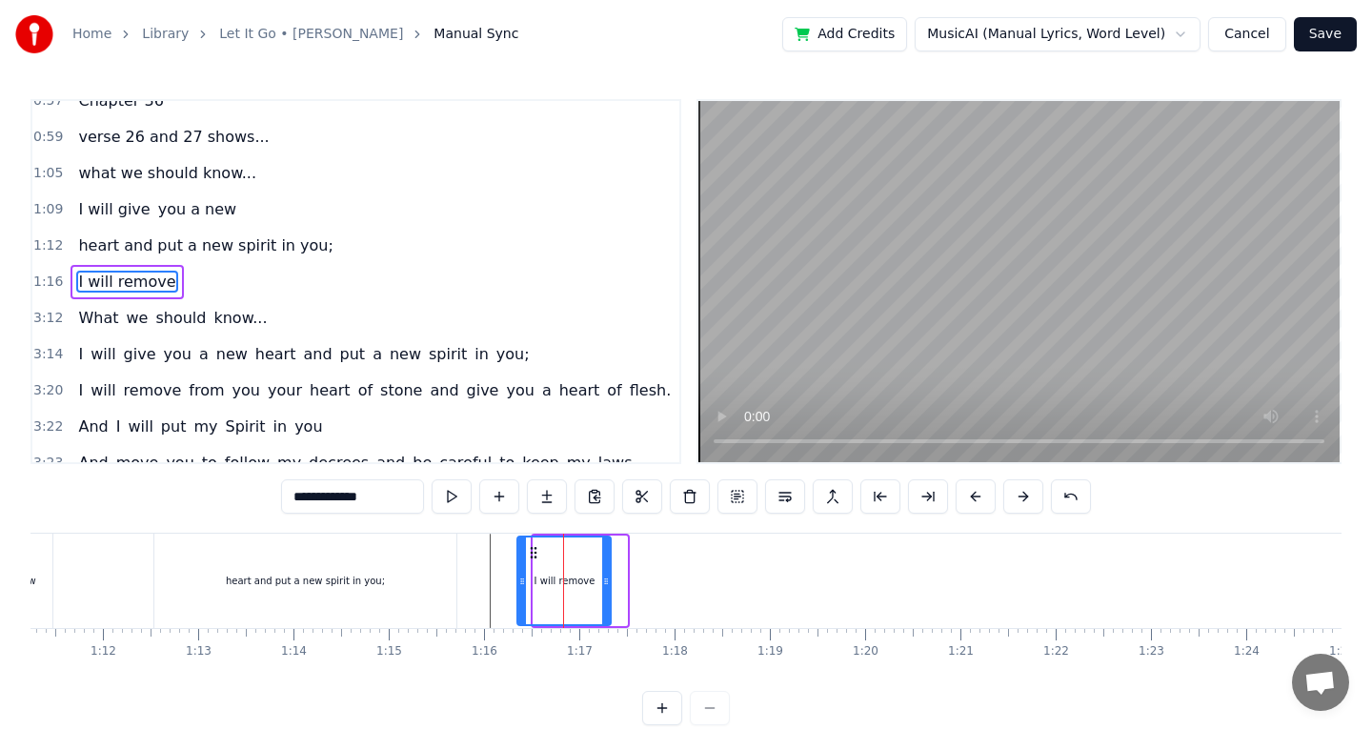
drag, startPoint x: 551, startPoint y: 545, endPoint x: 532, endPoint y: 545, distance: 19.1
click at [533, 545] on icon at bounding box center [534, 552] width 15 height 15
click at [447, 483] on button at bounding box center [452, 496] width 40 height 34
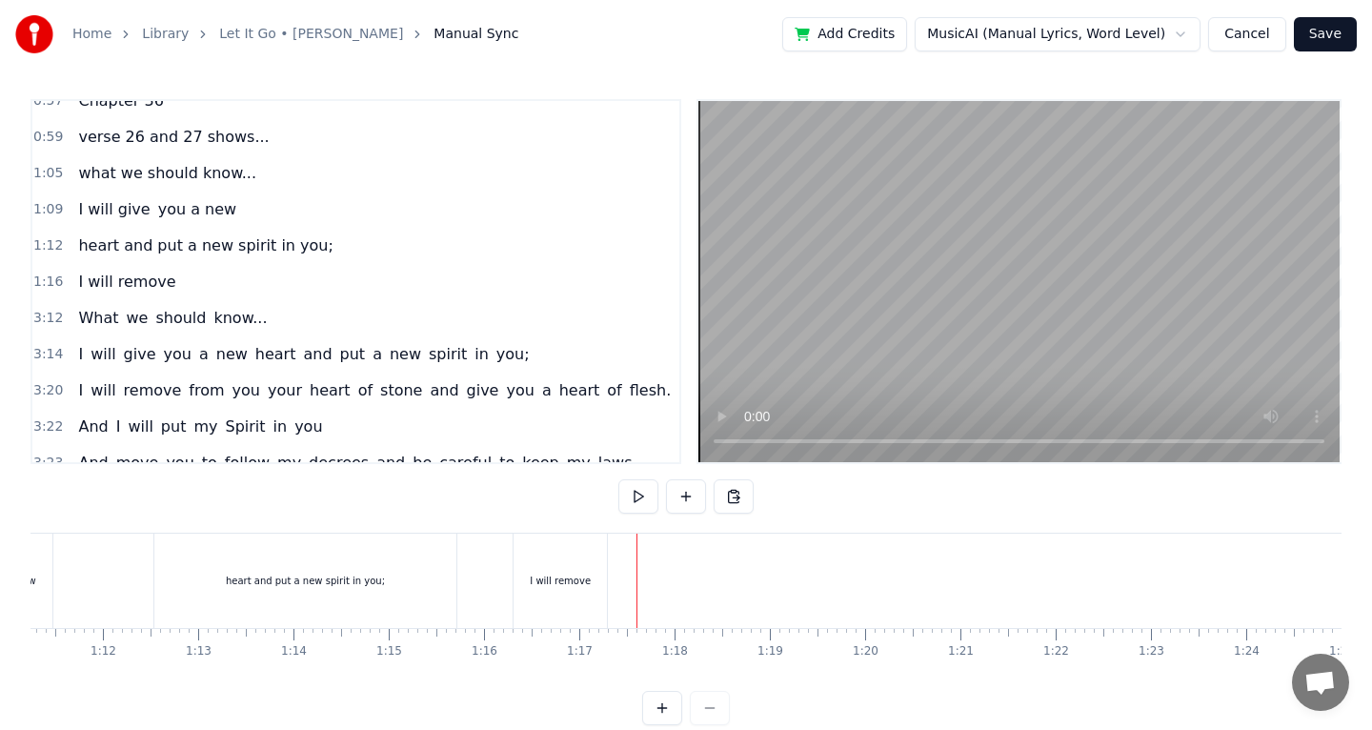
click at [609, 577] on div "I will remove" at bounding box center [562, 580] width 99 height 94
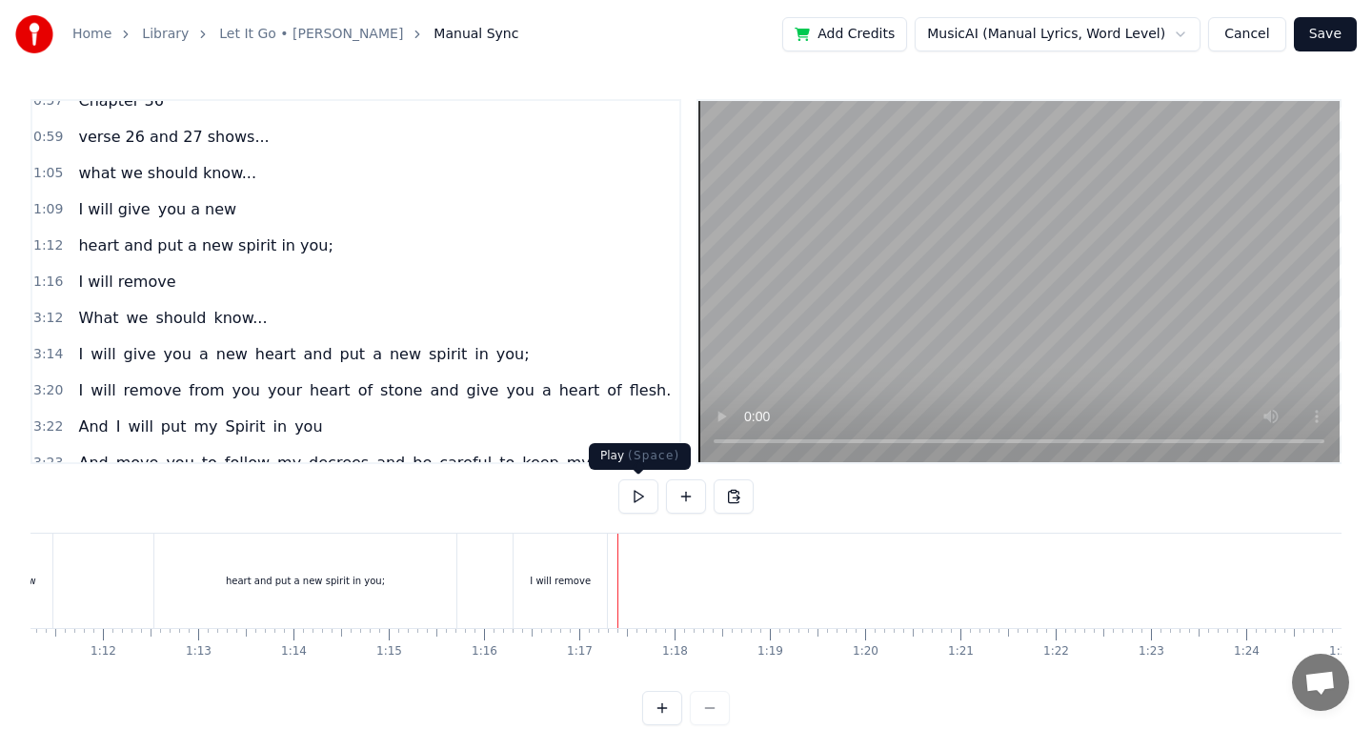
click at [644, 495] on button at bounding box center [638, 496] width 40 height 34
click at [689, 505] on button at bounding box center [686, 496] width 40 height 34
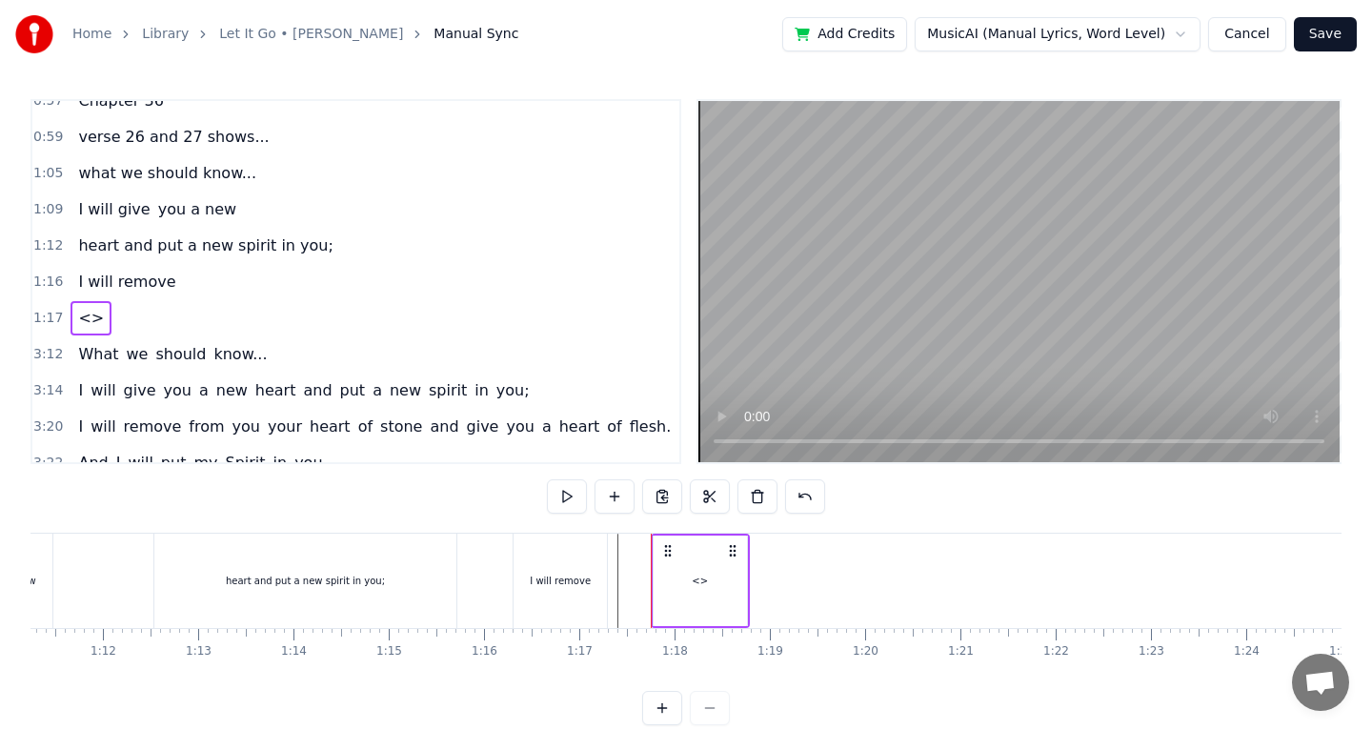
click at [708, 575] on div "<>" at bounding box center [700, 580] width 93 height 91
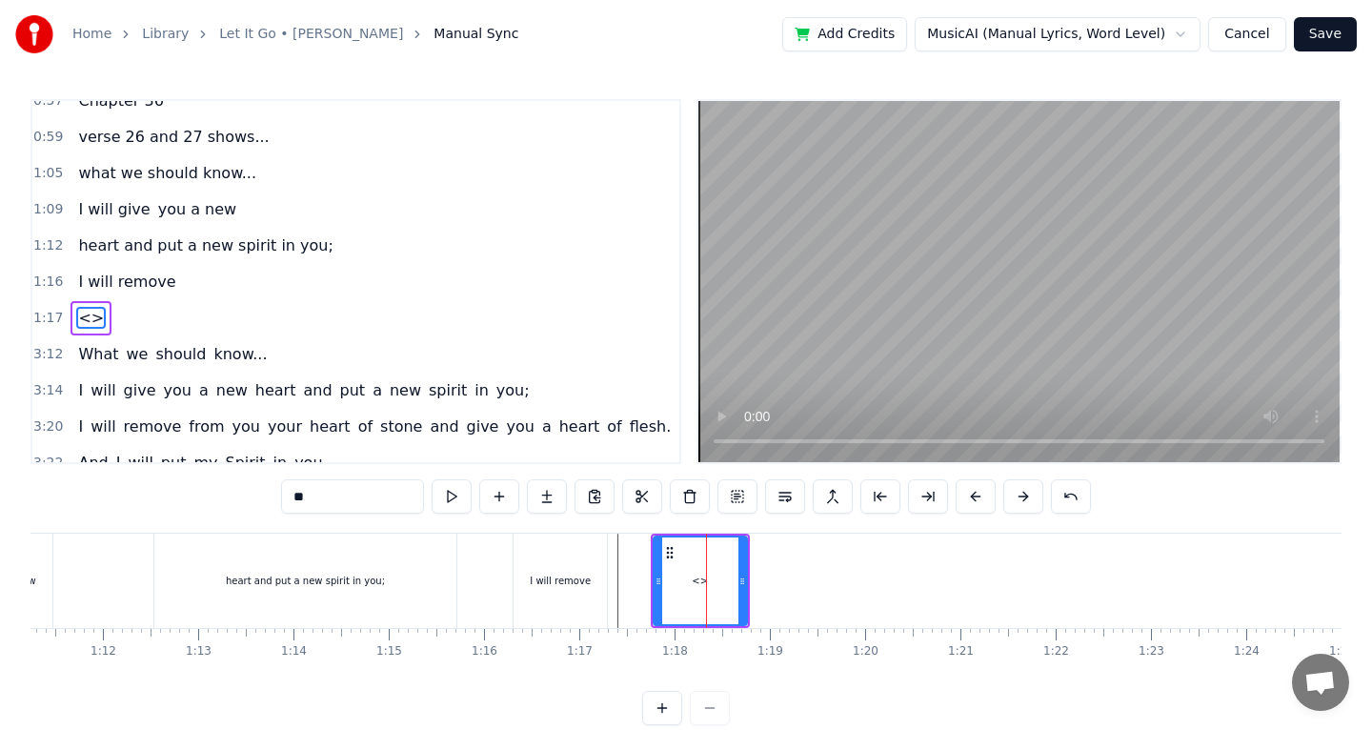
scroll to position [91, 0]
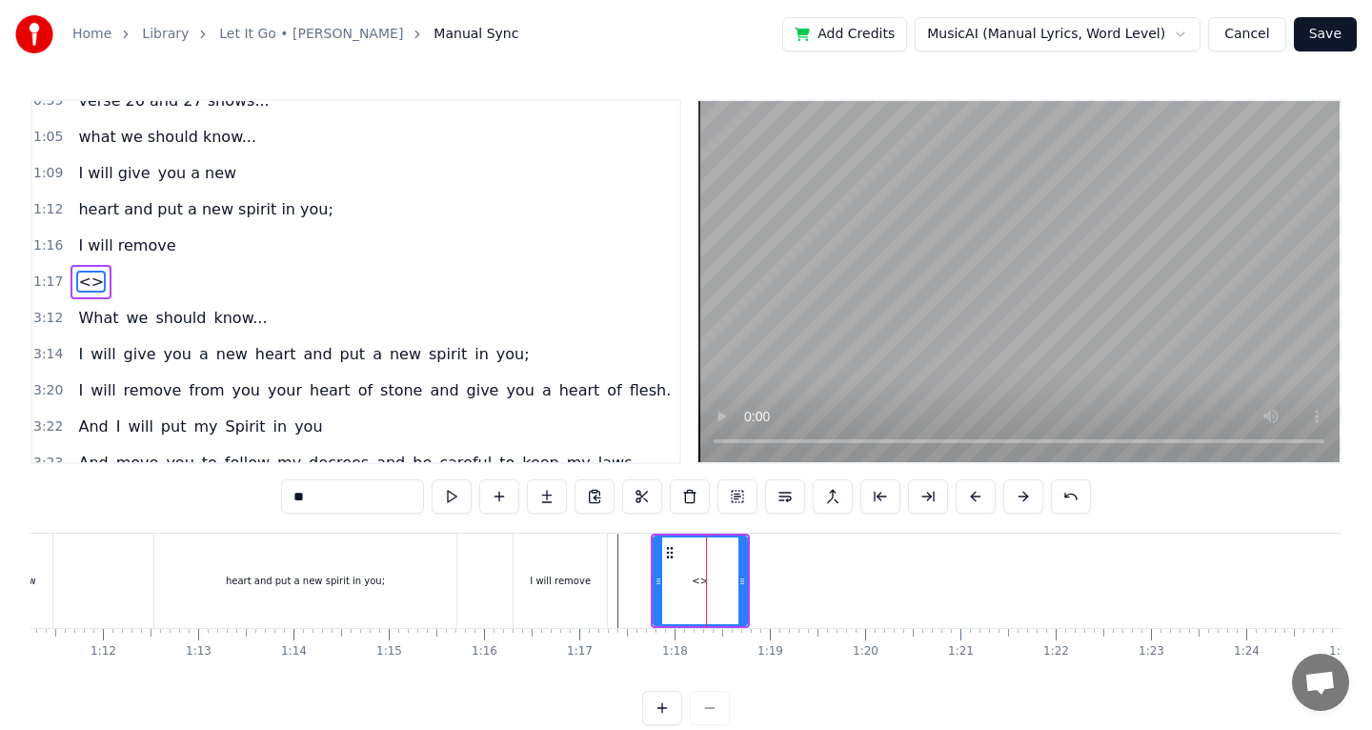
drag, startPoint x: 387, startPoint y: 489, endPoint x: 238, endPoint y: 499, distance: 149.0
click at [218, 483] on div "0:51 The [DEMOGRAPHIC_DATA] verse from [DEMOGRAPHIC_DATA] 0:57 Chapter 36 0:59 …" at bounding box center [685, 412] width 1311 height 626
type input "**********"
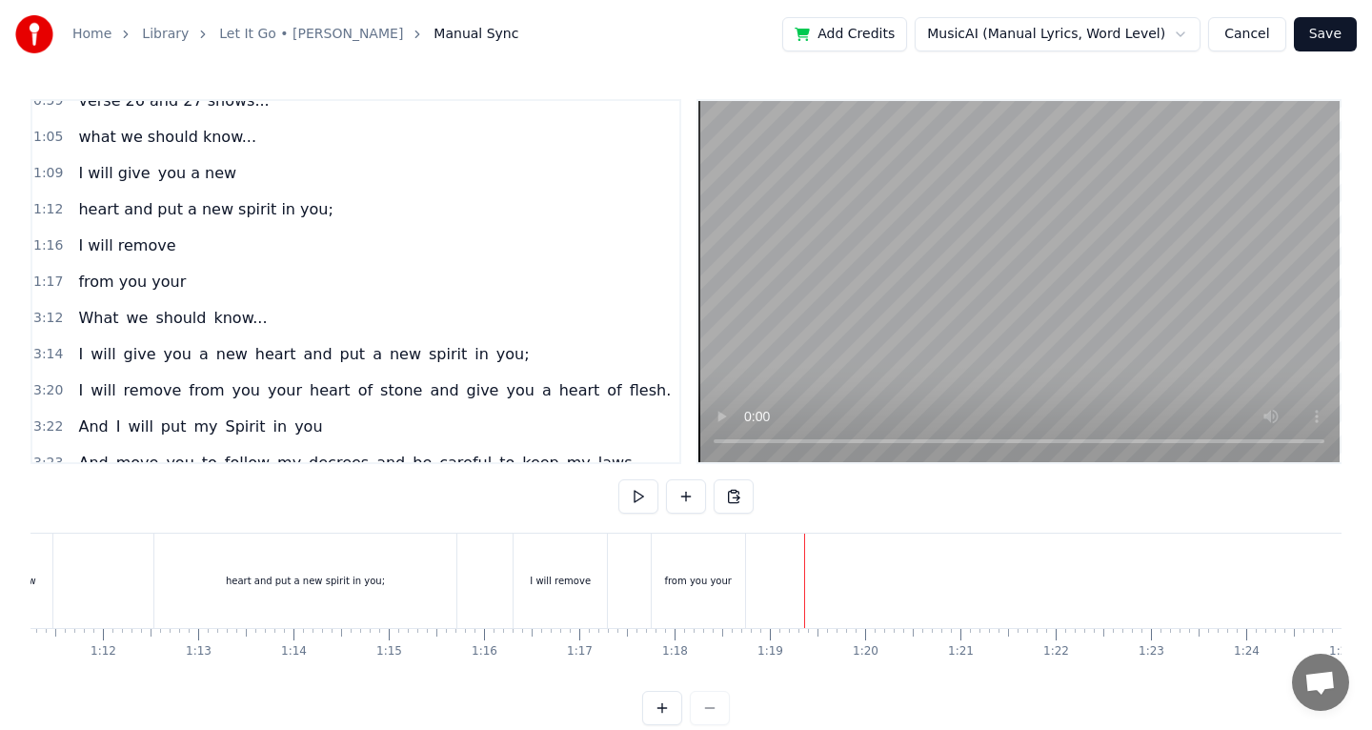
click at [636, 503] on button at bounding box center [638, 496] width 40 height 34
click at [688, 505] on button at bounding box center [686, 496] width 40 height 34
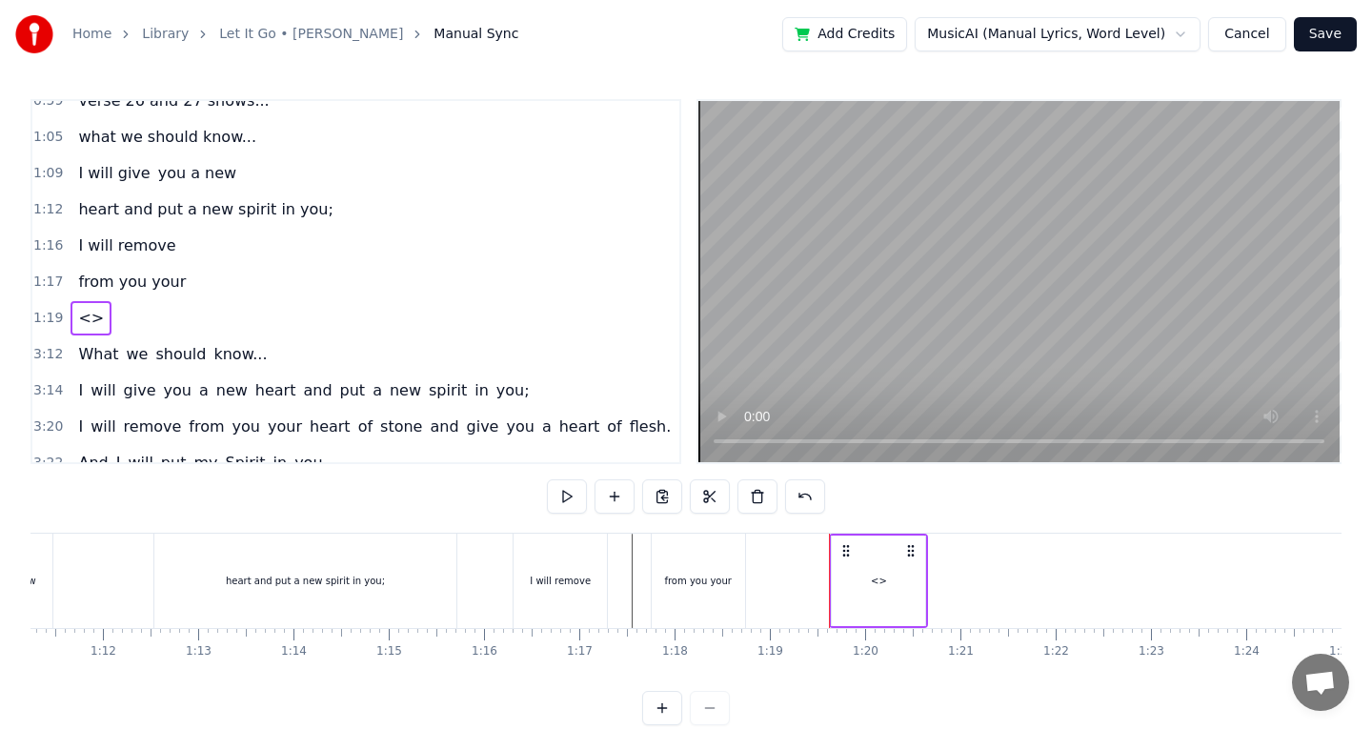
click at [896, 596] on div "<>" at bounding box center [878, 580] width 93 height 91
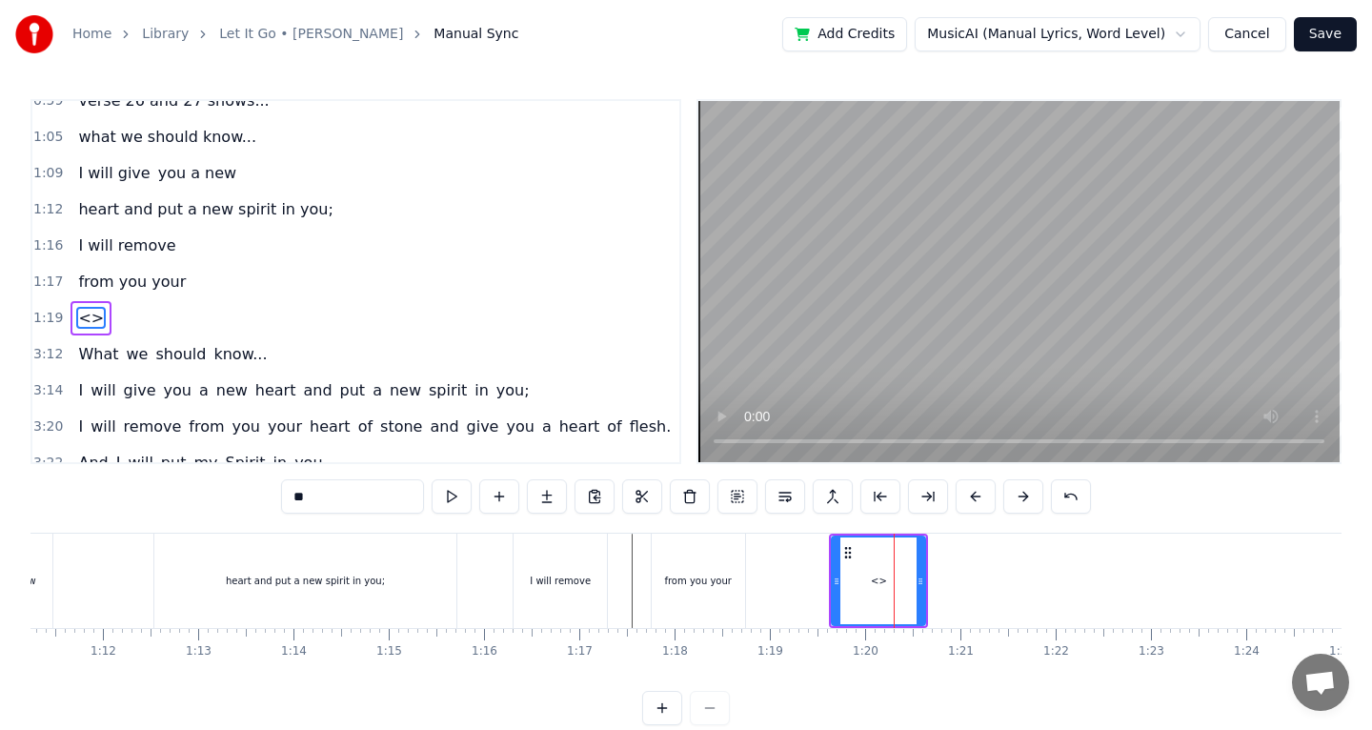
scroll to position [127, 0]
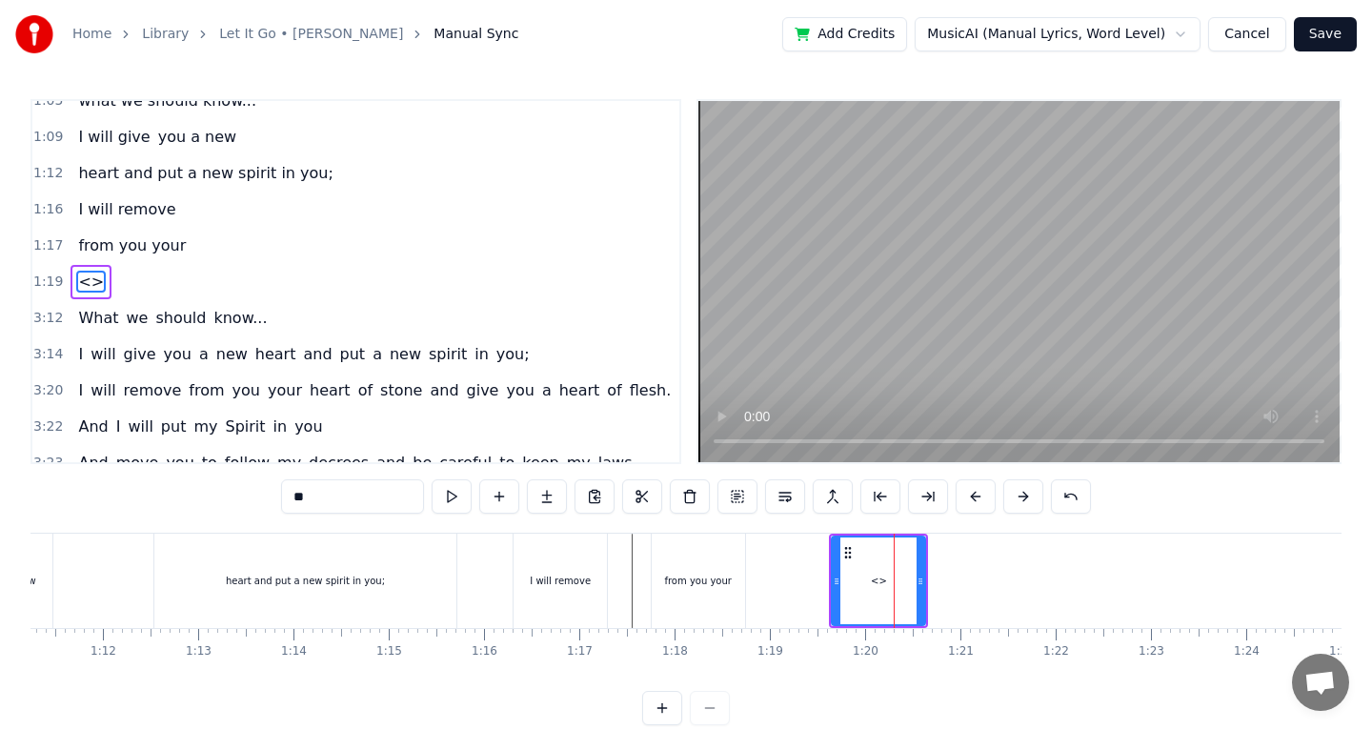
drag, startPoint x: 368, startPoint y: 497, endPoint x: 211, endPoint y: 492, distance: 157.3
click at [204, 496] on div "0:51 The [DEMOGRAPHIC_DATA] verse from [DEMOGRAPHIC_DATA] 0:57 Chapter 36 0:59 …" at bounding box center [685, 412] width 1311 height 626
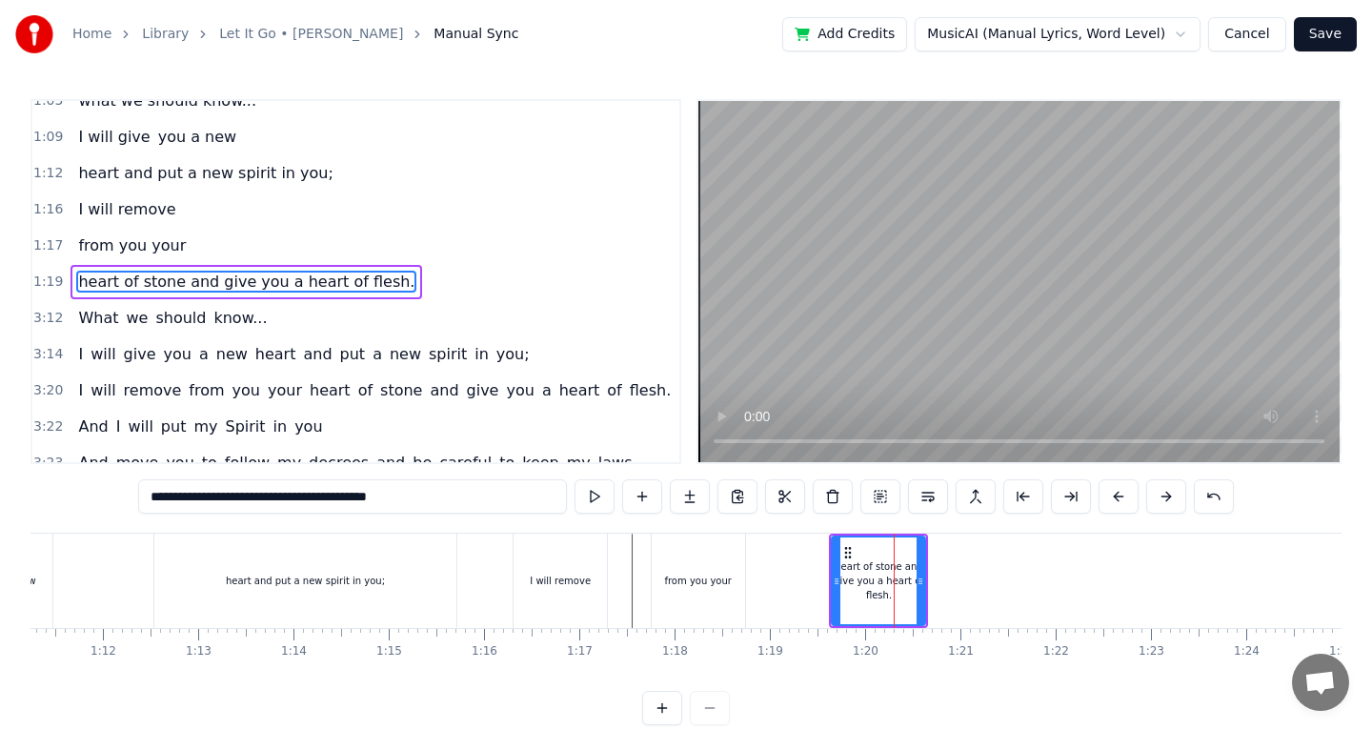
type input "**********"
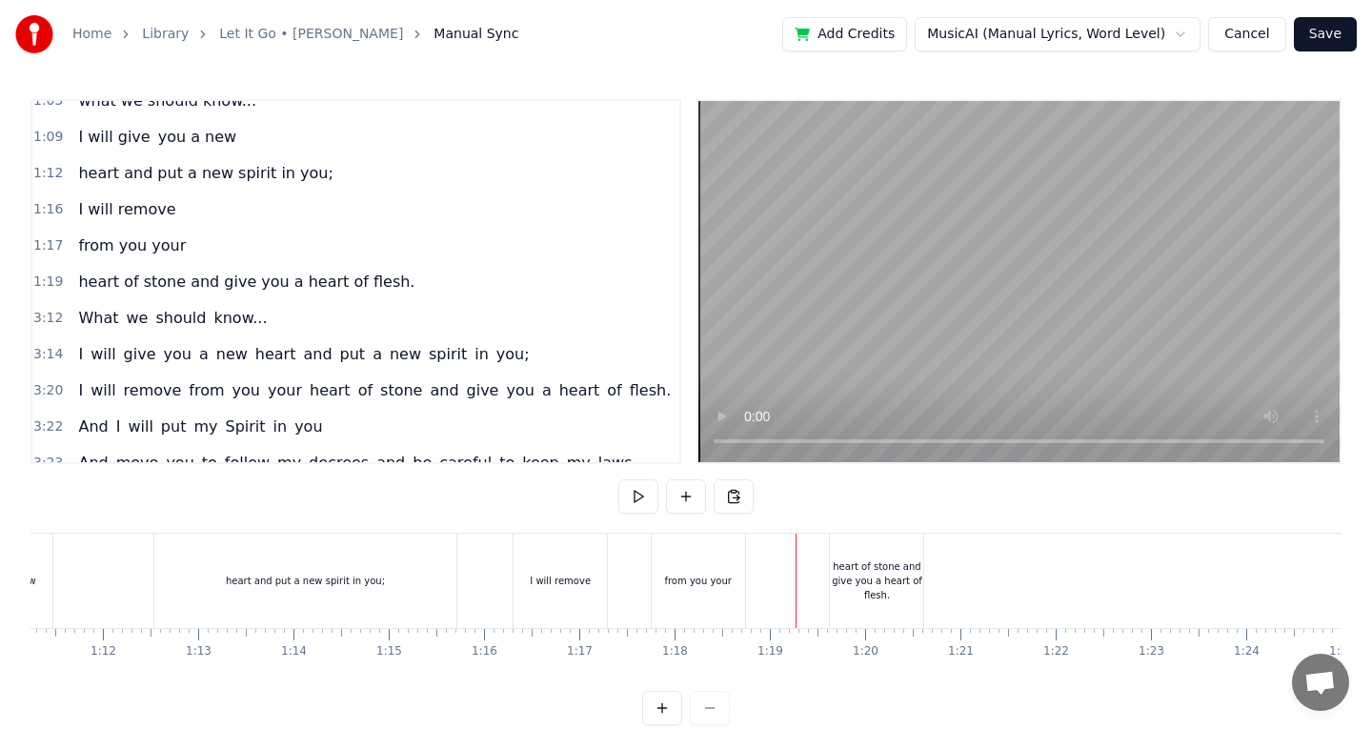
click at [919, 574] on div "heart of stone and give you a heart of flesh." at bounding box center [876, 580] width 93 height 43
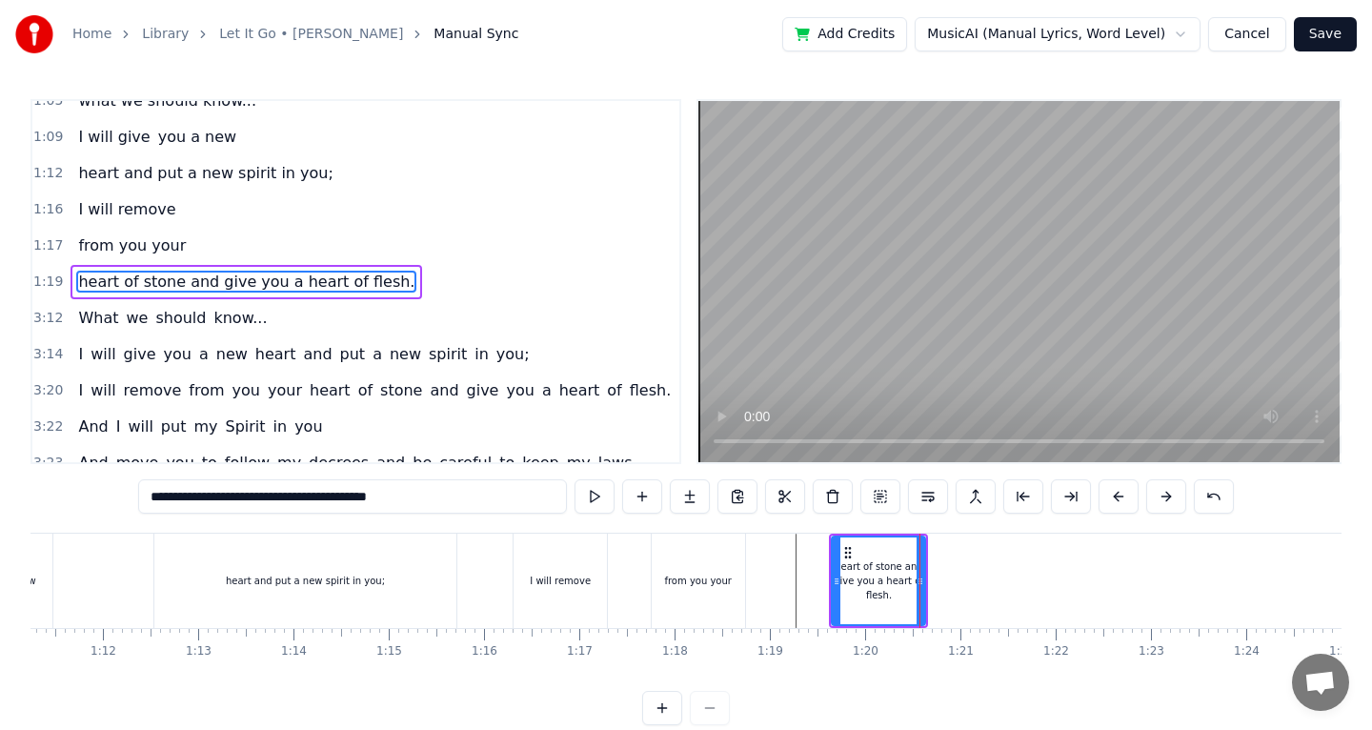
click at [926, 579] on div "heart of stone and give you a heart of flesh." at bounding box center [878, 580] width 95 height 91
drag, startPoint x: 921, startPoint y: 579, endPoint x: 1054, endPoint y: 574, distance: 132.5
click at [1052, 577] on icon at bounding box center [1048, 581] width 8 height 15
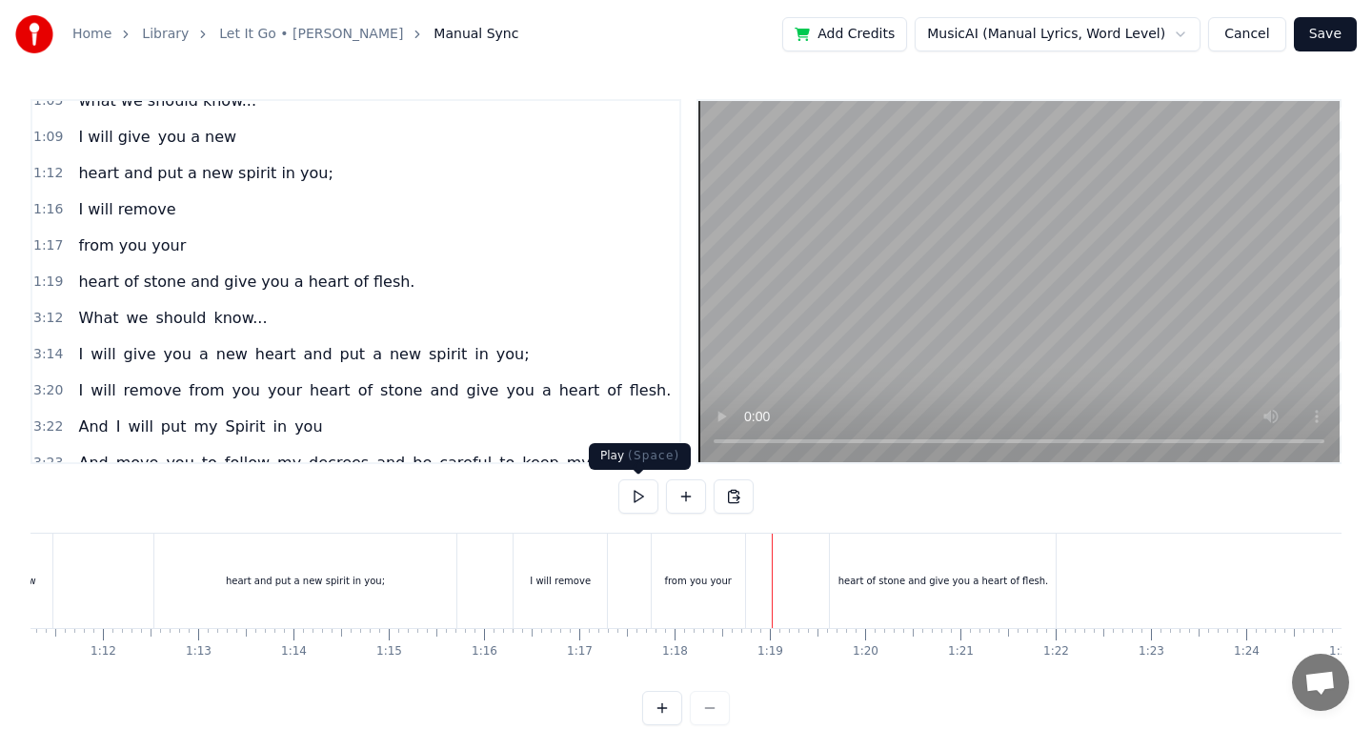
click at [635, 504] on button at bounding box center [638, 496] width 40 height 34
click at [634, 504] on button at bounding box center [638, 496] width 40 height 34
click at [1033, 594] on div "heart of stone and give you a heart of flesh." at bounding box center [943, 580] width 226 height 94
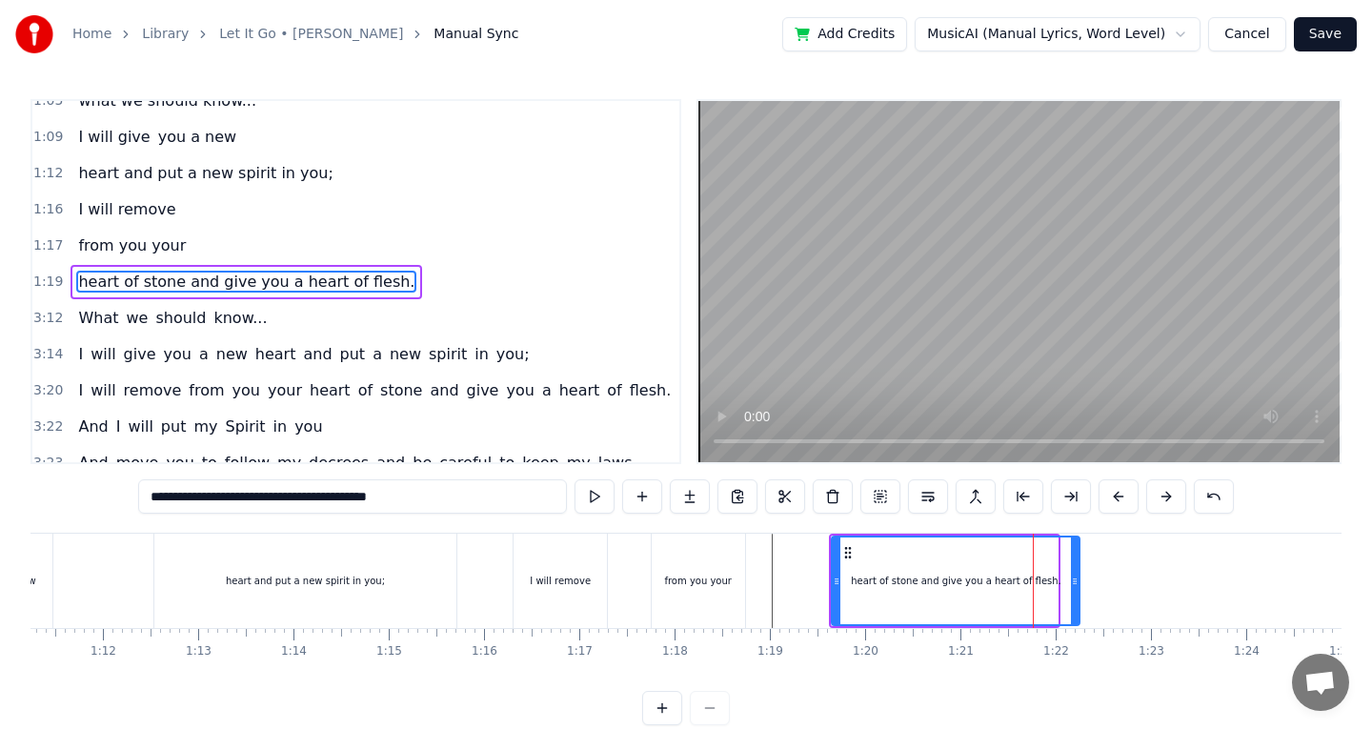
drag, startPoint x: 1054, startPoint y: 582, endPoint x: 1076, endPoint y: 582, distance: 21.9
click at [1076, 582] on icon at bounding box center [1075, 581] width 8 height 15
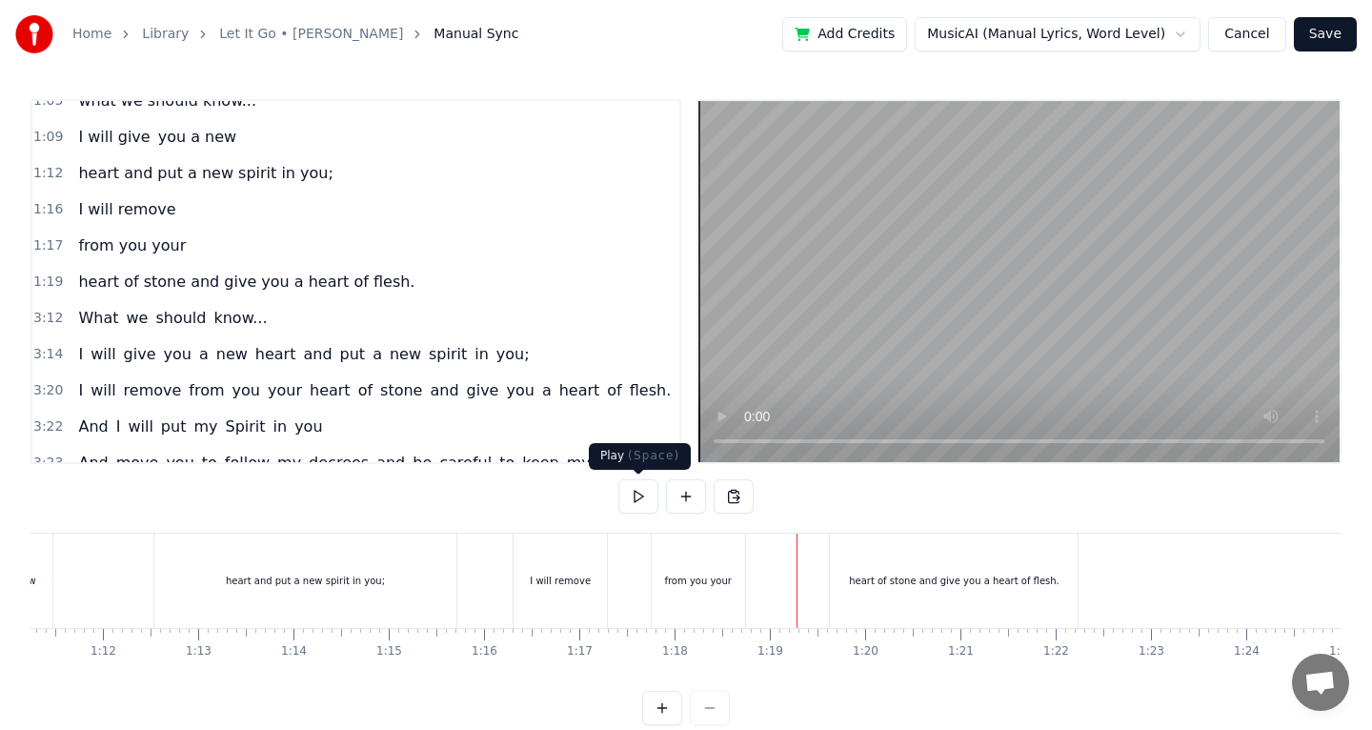
click at [626, 500] on button at bounding box center [638, 496] width 40 height 34
click at [641, 494] on button at bounding box center [638, 496] width 40 height 34
click at [686, 494] on button at bounding box center [686, 496] width 40 height 34
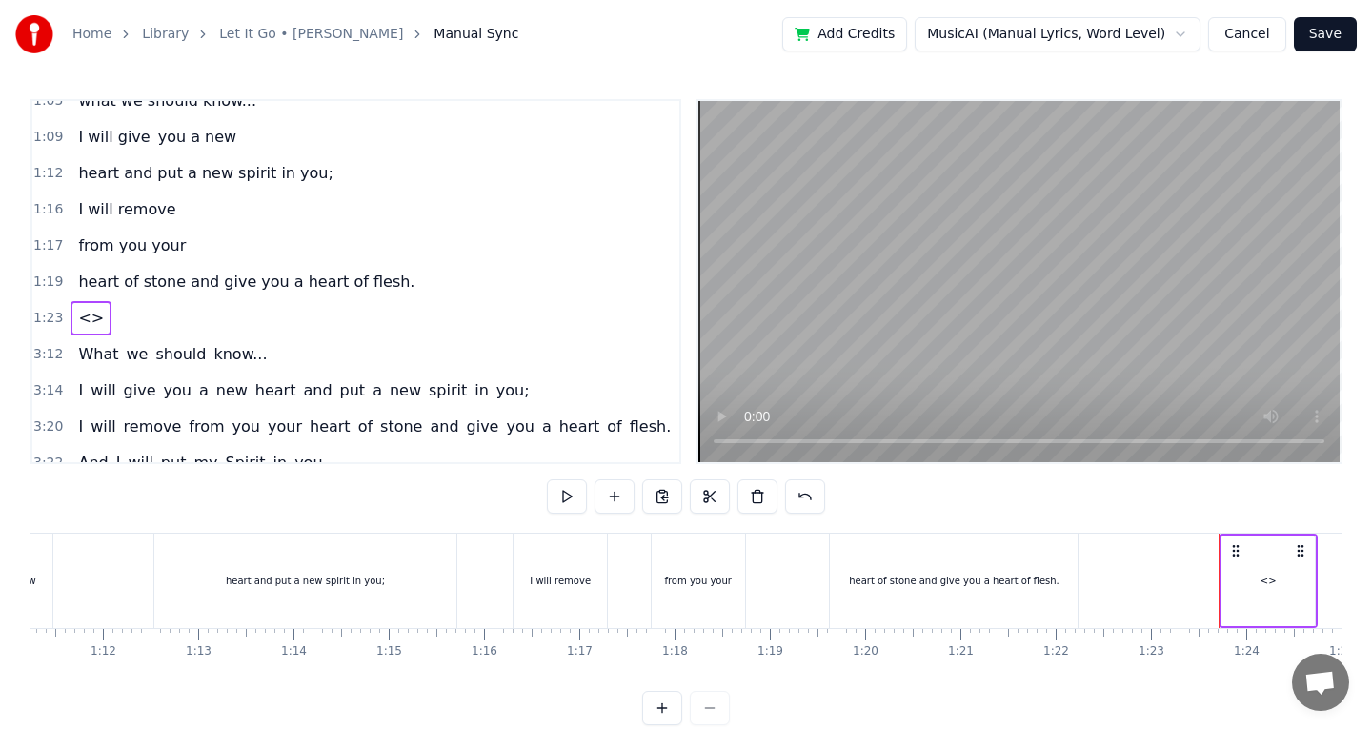
click at [1264, 578] on div "<>" at bounding box center [1268, 581] width 16 height 14
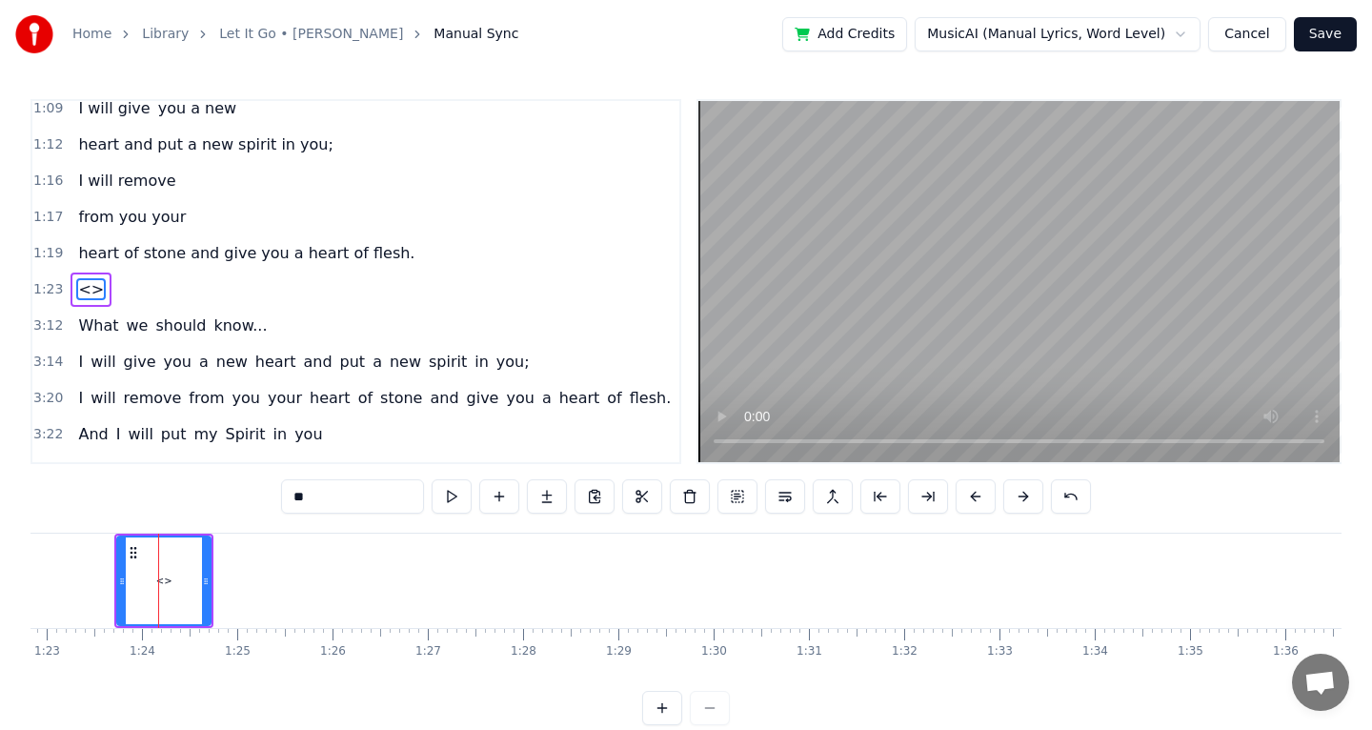
scroll to position [0, 7923]
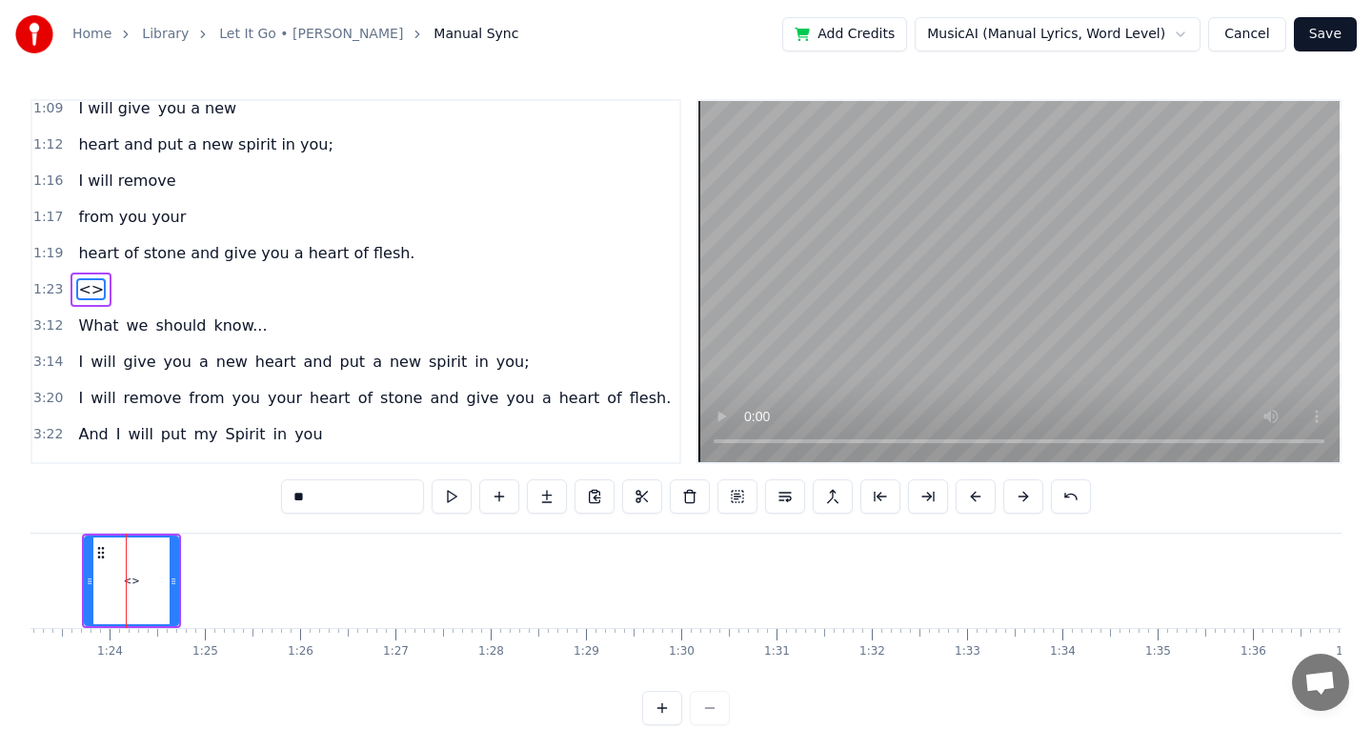
drag, startPoint x: 378, startPoint y: 502, endPoint x: 208, endPoint y: 502, distance: 170.5
click at [208, 502] on div "0:51 The [DEMOGRAPHIC_DATA] verse from [DEMOGRAPHIC_DATA] 0:57 Chapter 36 0:59 …" at bounding box center [685, 412] width 1311 height 626
type input "**********"
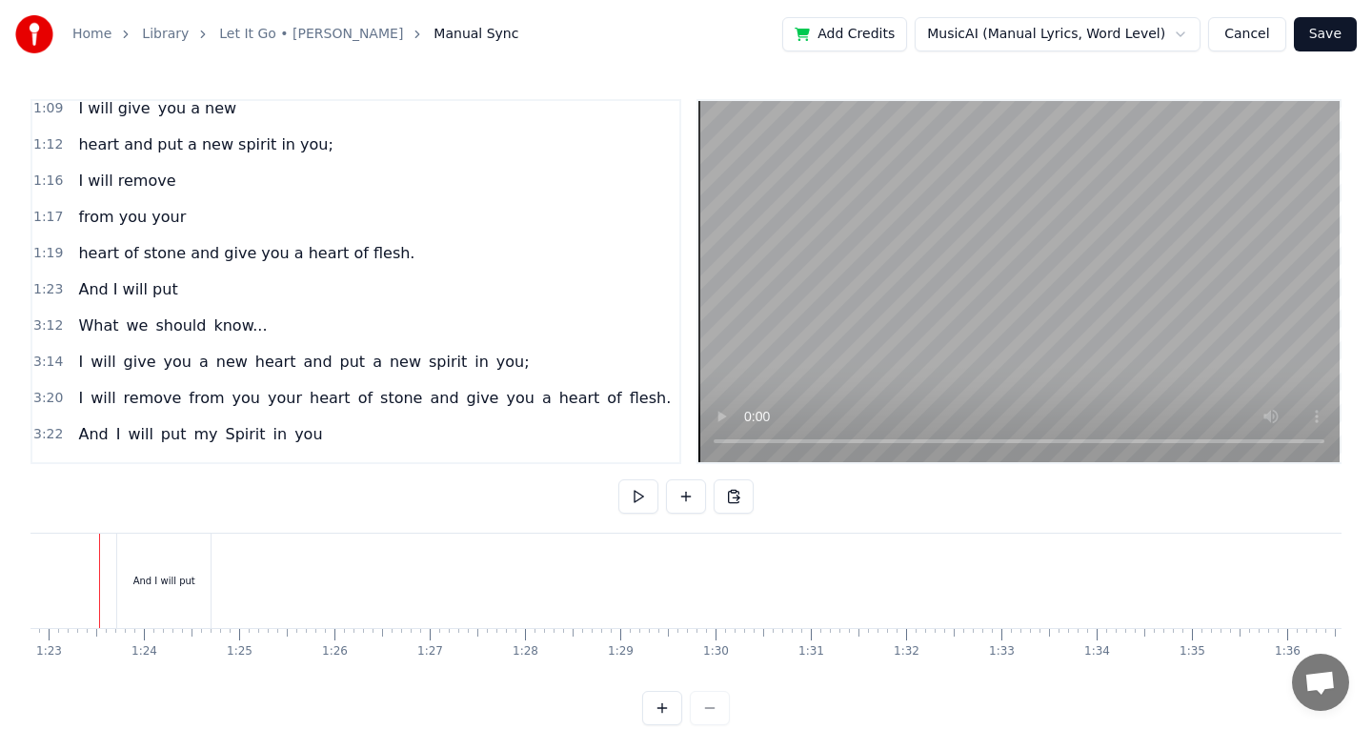
scroll to position [0, 7862]
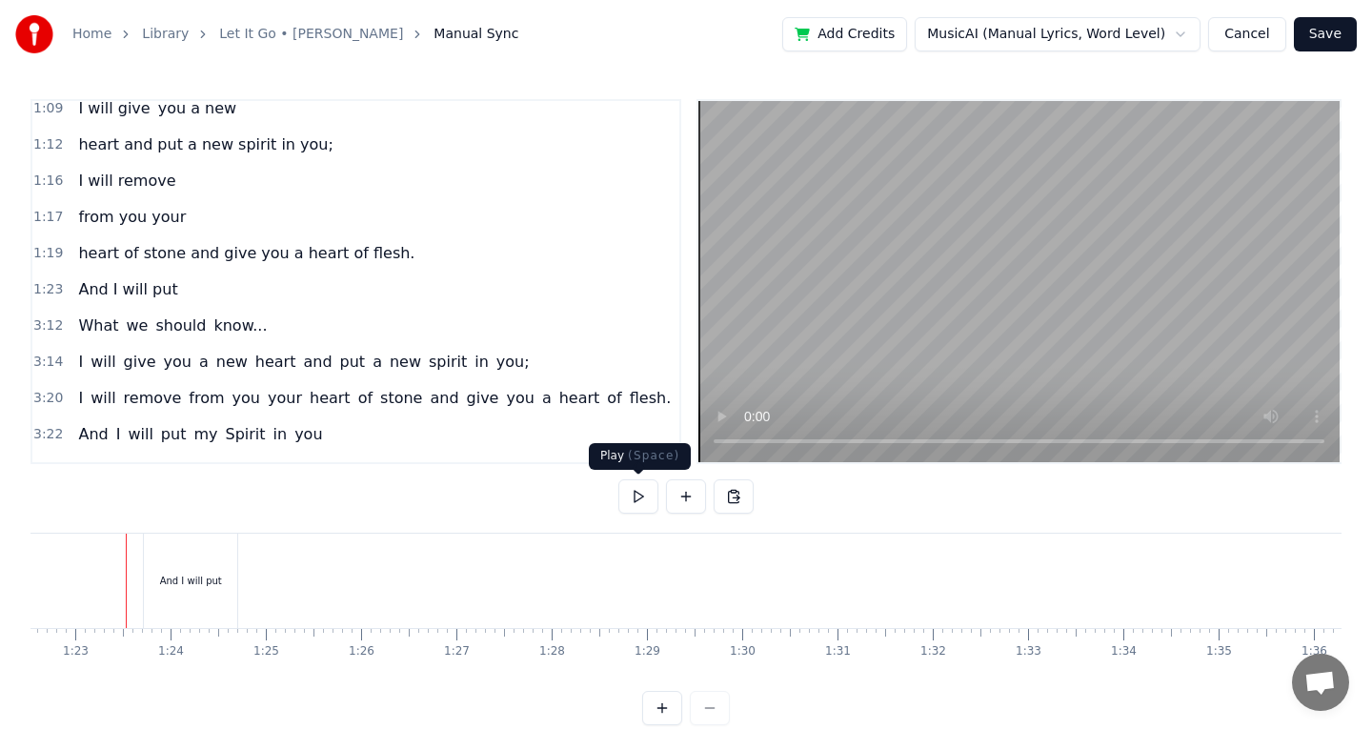
click at [643, 492] on button at bounding box center [638, 496] width 40 height 34
click at [634, 493] on button at bounding box center [638, 496] width 40 height 34
click at [209, 587] on div "And I will put" at bounding box center [191, 581] width 62 height 14
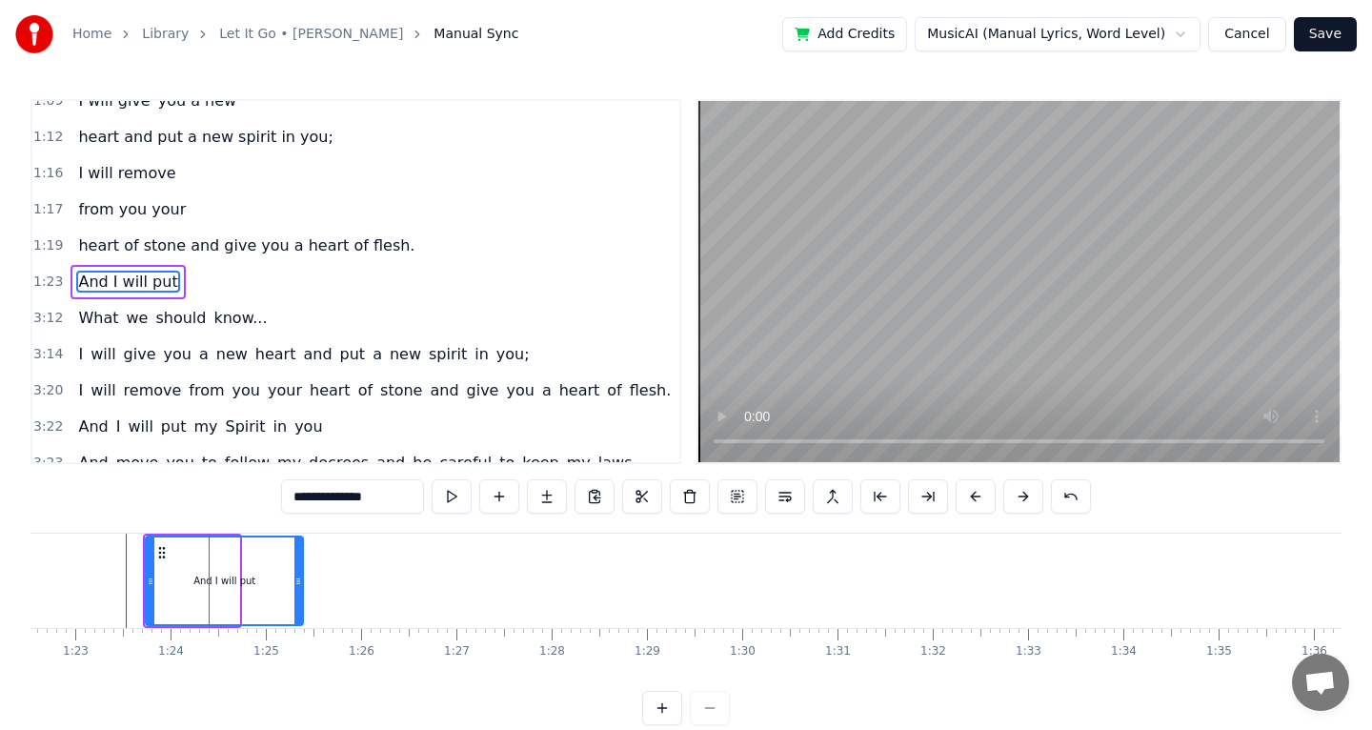
drag, startPoint x: 234, startPoint y: 583, endPoint x: 324, endPoint y: 594, distance: 90.3
click at [302, 594] on div at bounding box center [298, 580] width 8 height 87
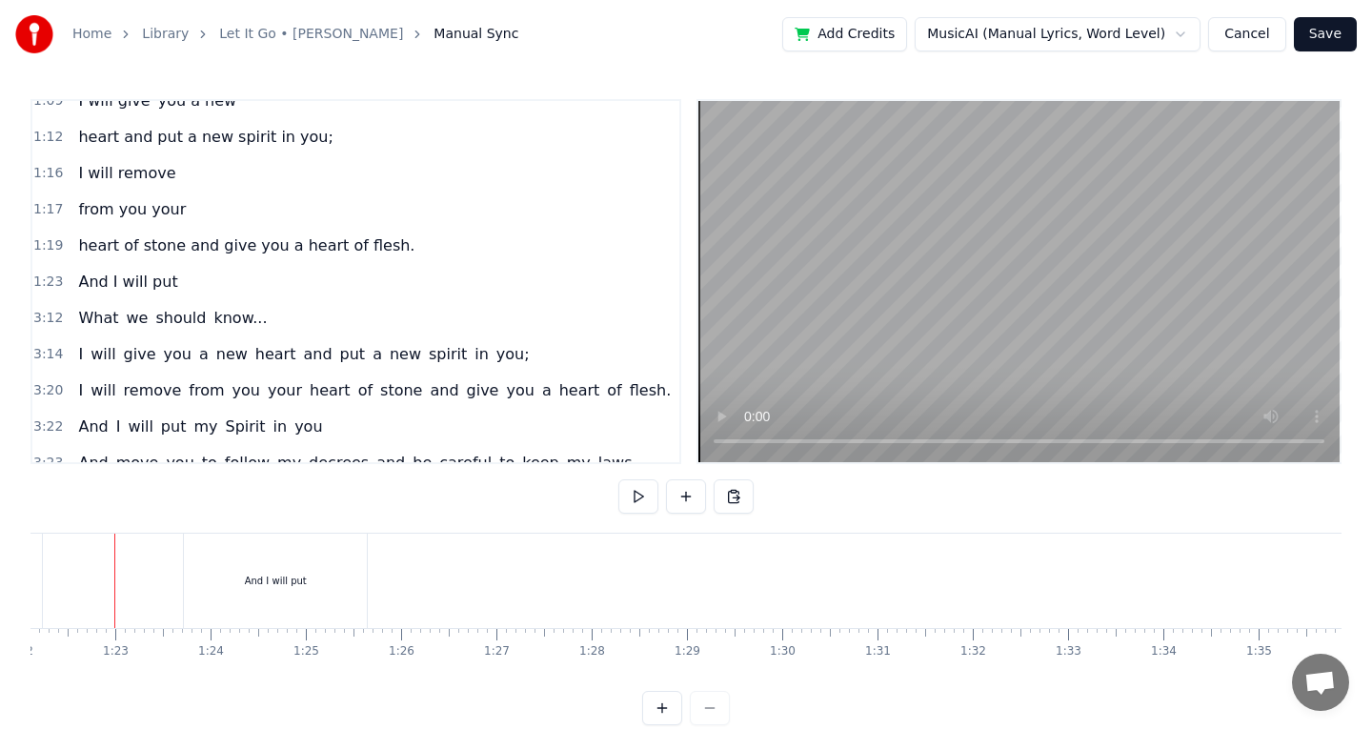
scroll to position [0, 7811]
click at [634, 500] on button at bounding box center [638, 496] width 40 height 34
click at [635, 501] on button at bounding box center [638, 496] width 40 height 34
click at [253, 601] on div "And I will put" at bounding box center [286, 580] width 183 height 94
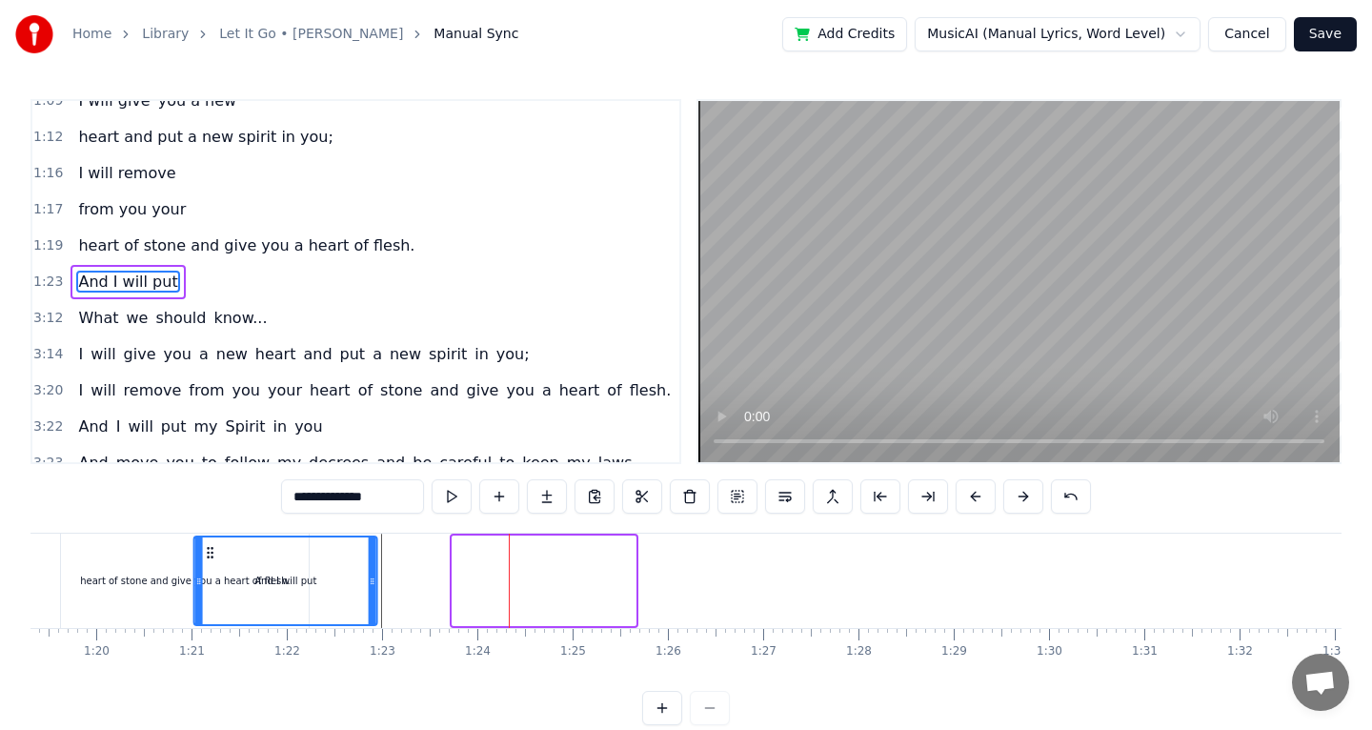
scroll to position [0, 7538]
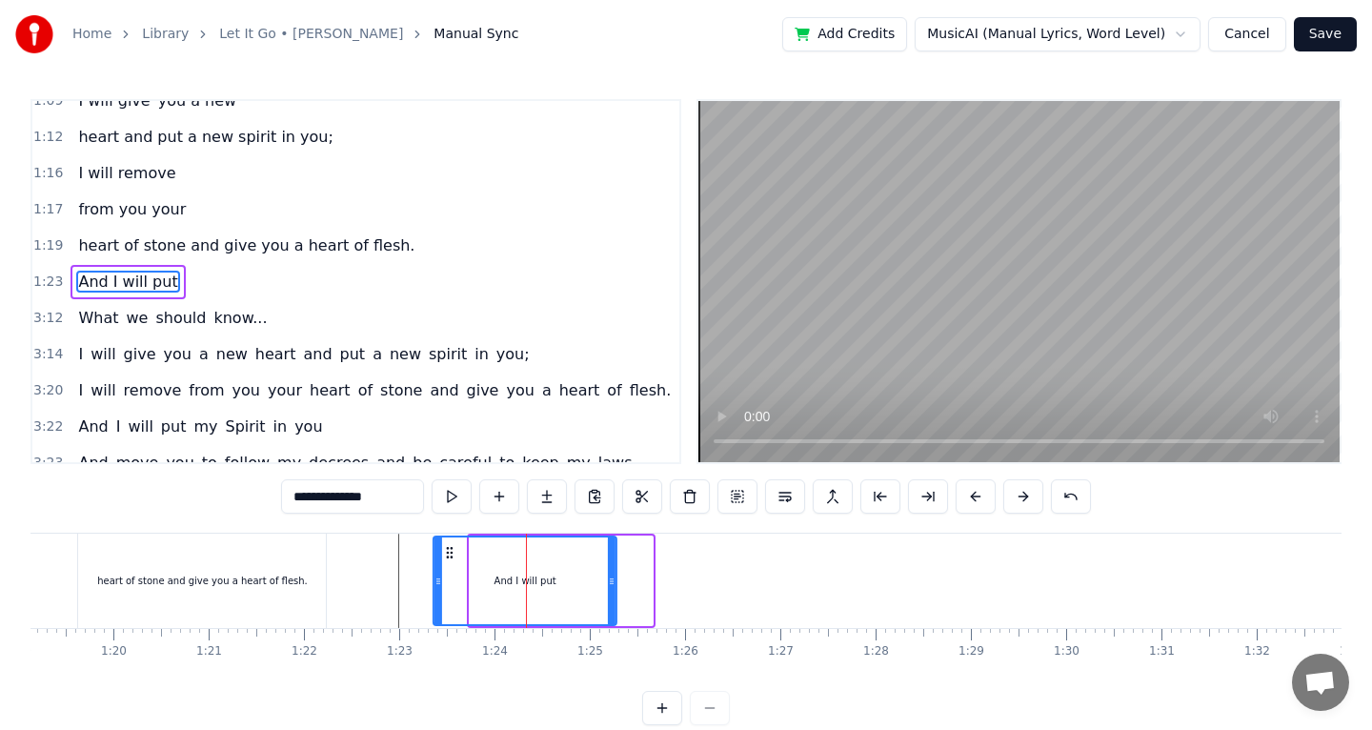
drag, startPoint x: 211, startPoint y: 547, endPoint x: 448, endPoint y: 574, distance: 237.9
click at [448, 574] on div "And I will put" at bounding box center [524, 580] width 181 height 87
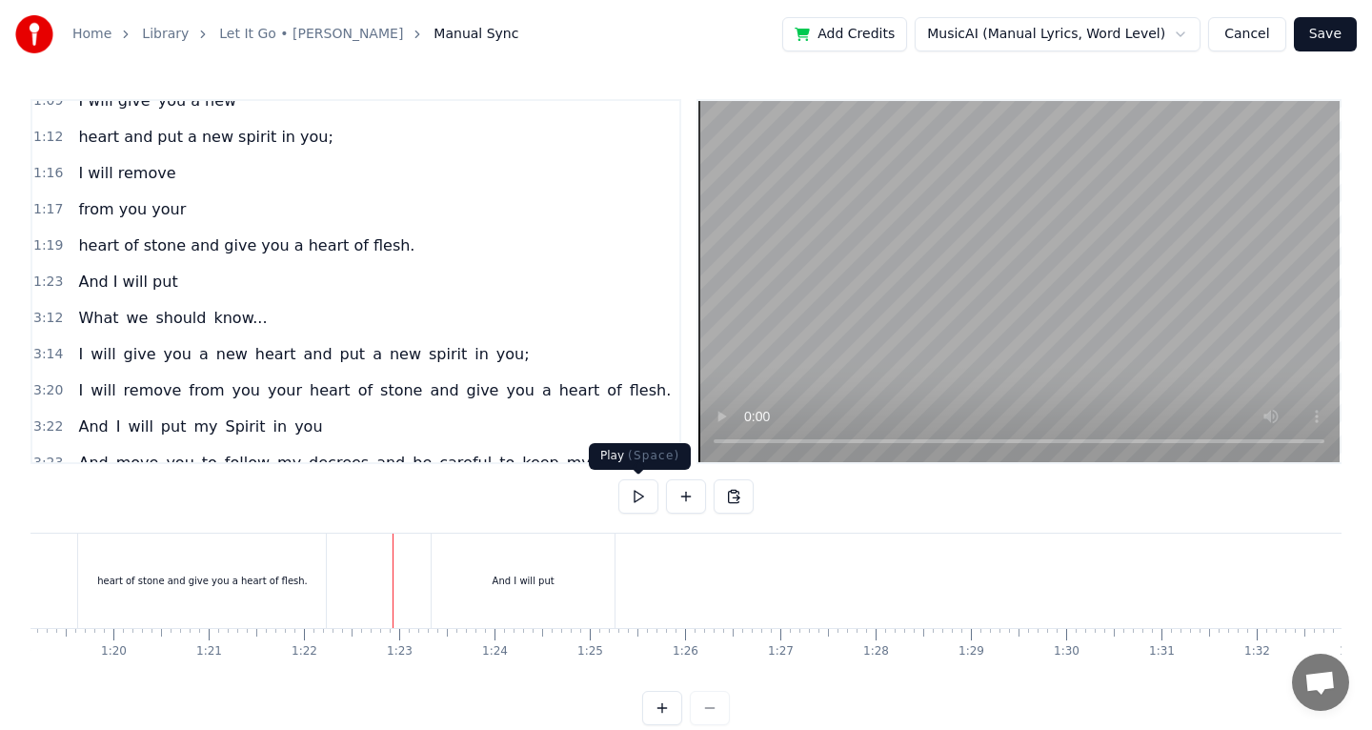
click at [641, 501] on button at bounding box center [638, 496] width 40 height 34
click at [641, 502] on button at bounding box center [638, 496] width 40 height 34
click at [686, 501] on button at bounding box center [686, 496] width 40 height 34
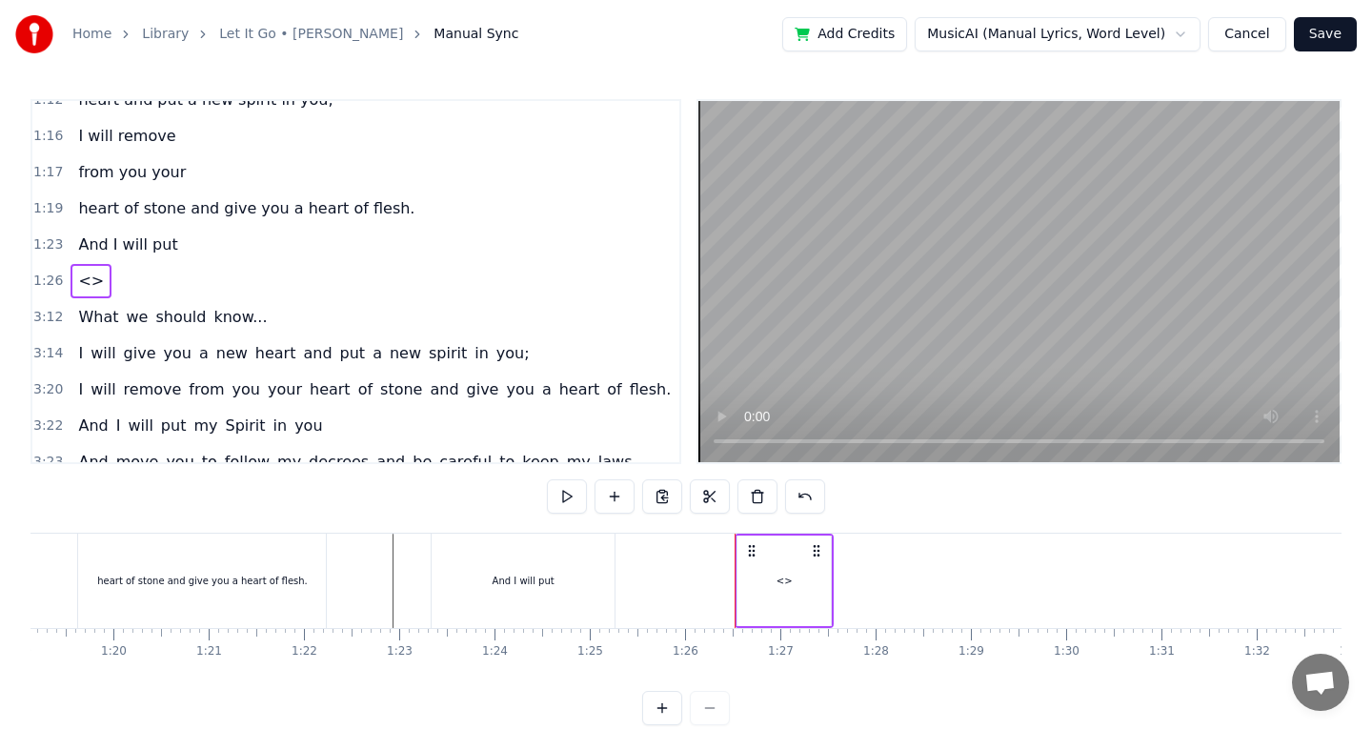
scroll to position [218, 0]
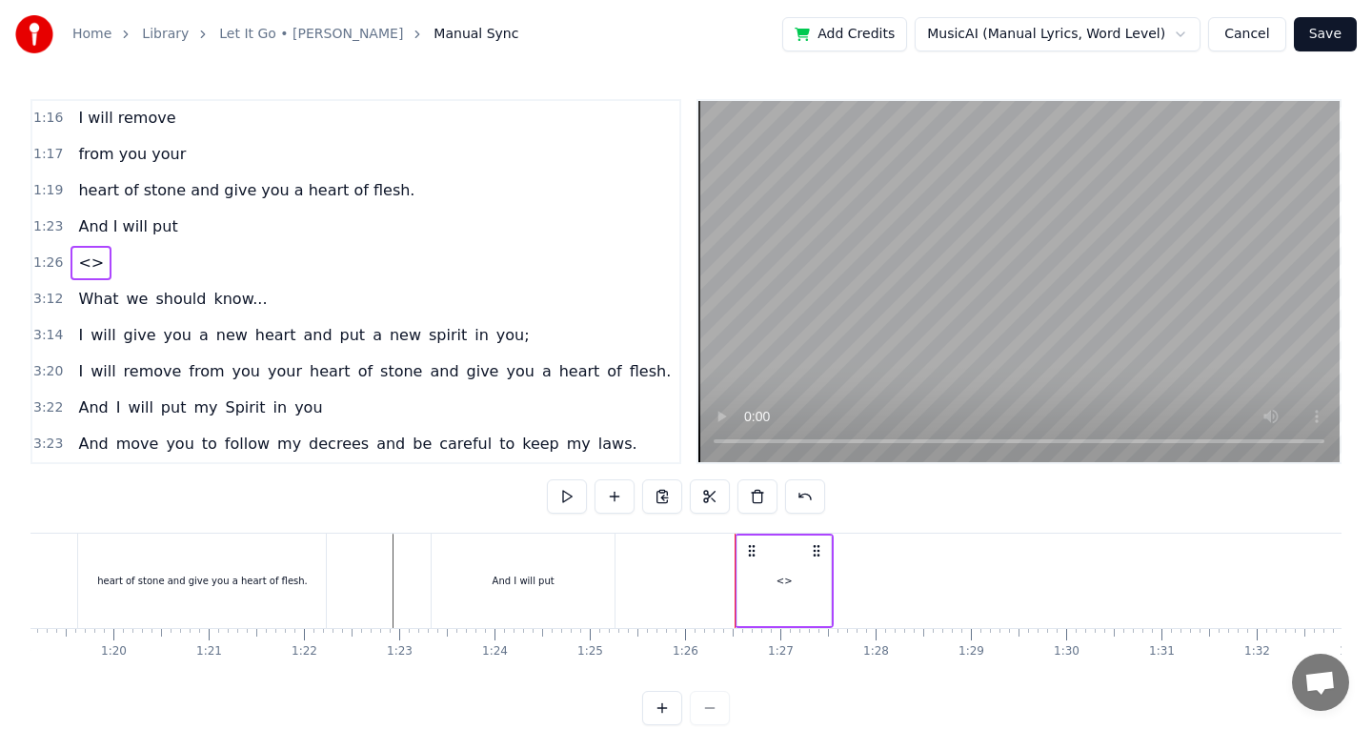
click at [766, 594] on div "<>" at bounding box center [783, 580] width 93 height 91
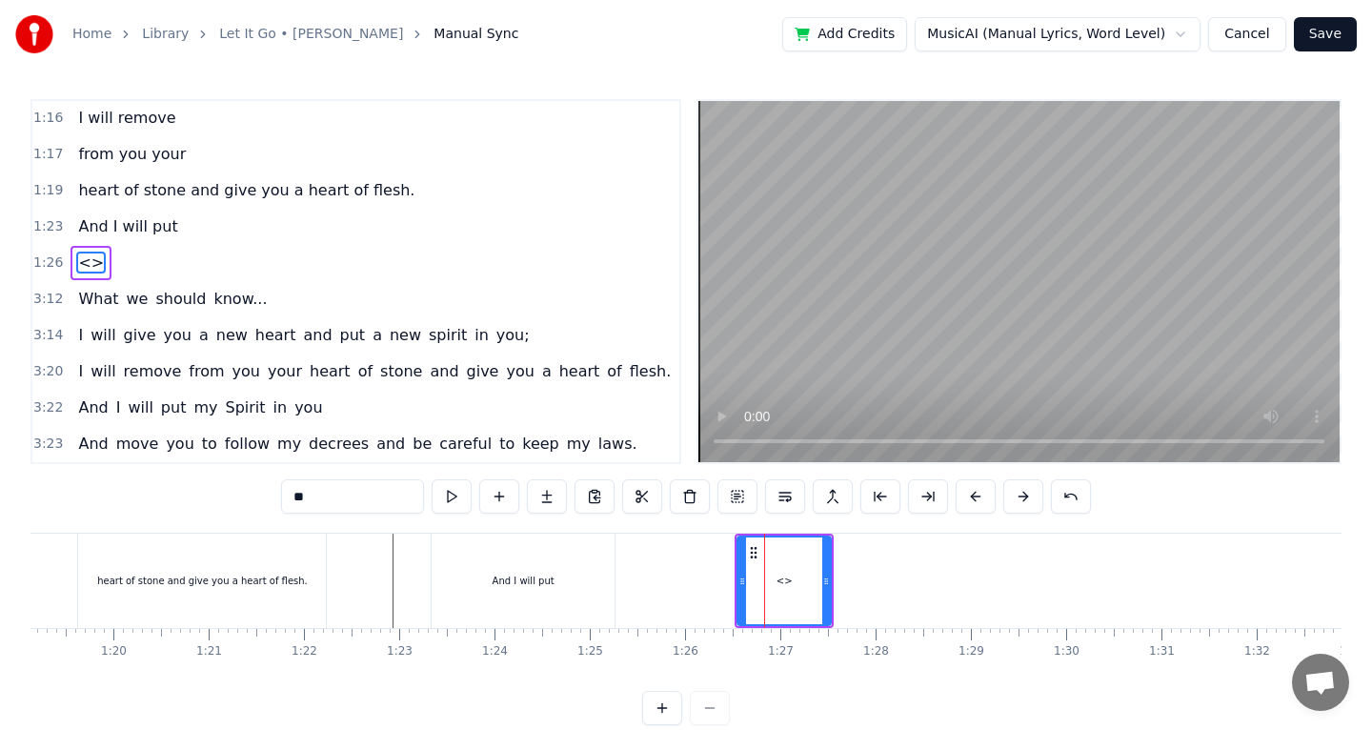
scroll to position [199, 0]
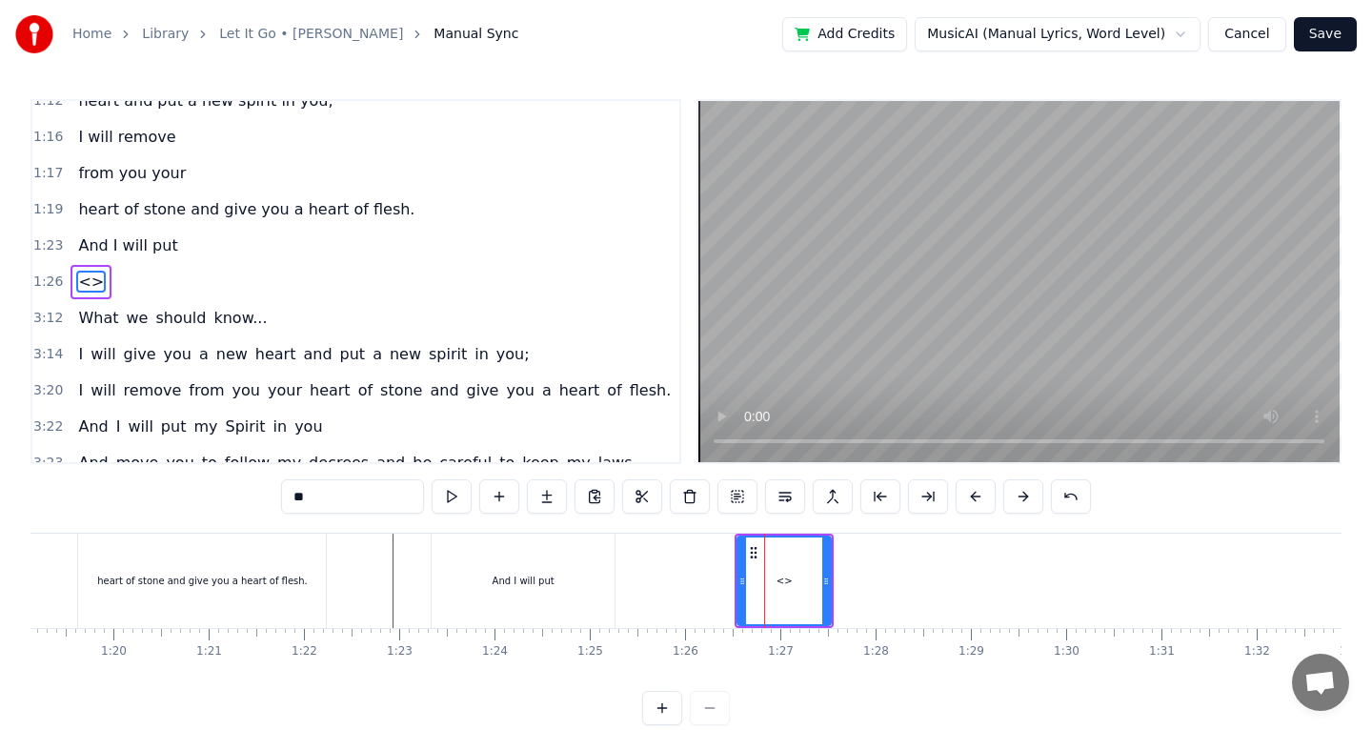
drag, startPoint x: 362, startPoint y: 497, endPoint x: 243, endPoint y: 497, distance: 119.1
click at [242, 497] on div "0:51 The [DEMOGRAPHIC_DATA] verse from [DEMOGRAPHIC_DATA] 0:57 Chapter 36 0:59 …" at bounding box center [685, 412] width 1311 height 626
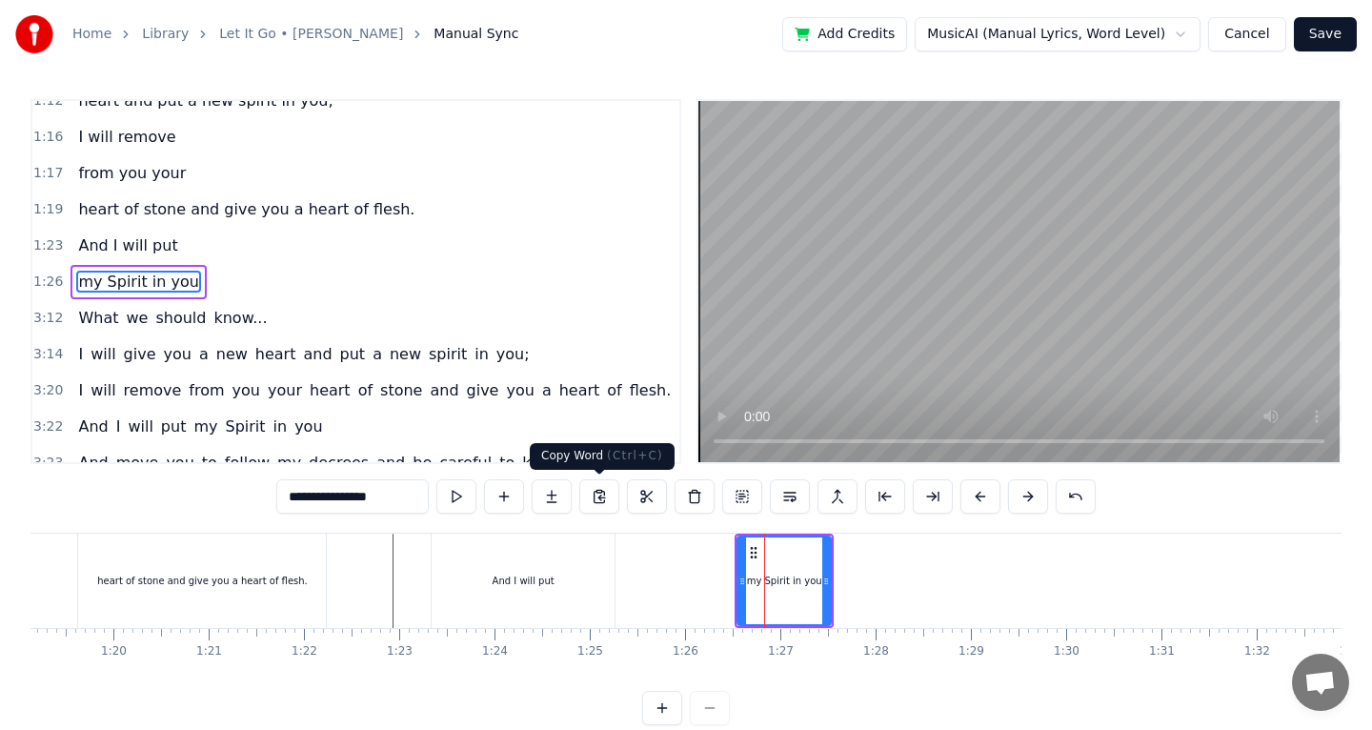
type input "**********"
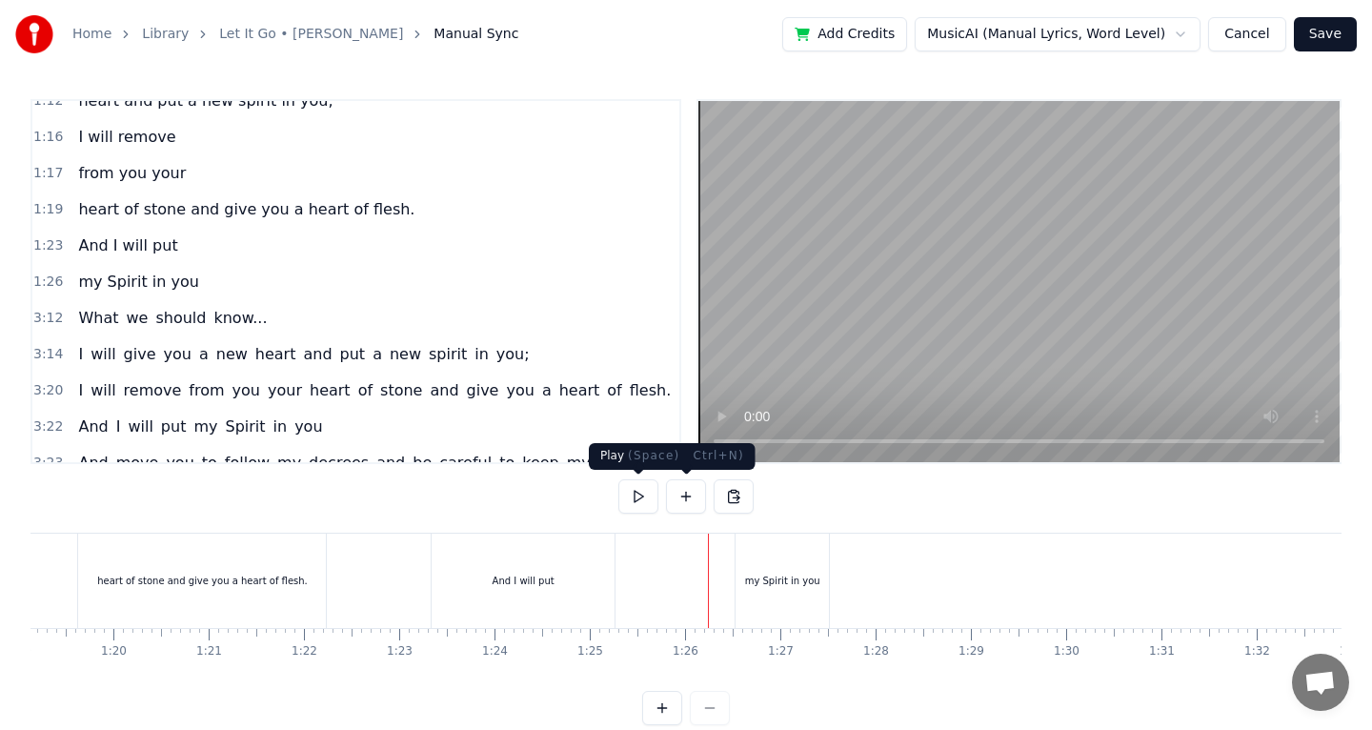
click at [635, 498] on button at bounding box center [638, 496] width 40 height 34
click at [795, 567] on div "my Spirit in you" at bounding box center [781, 580] width 93 height 94
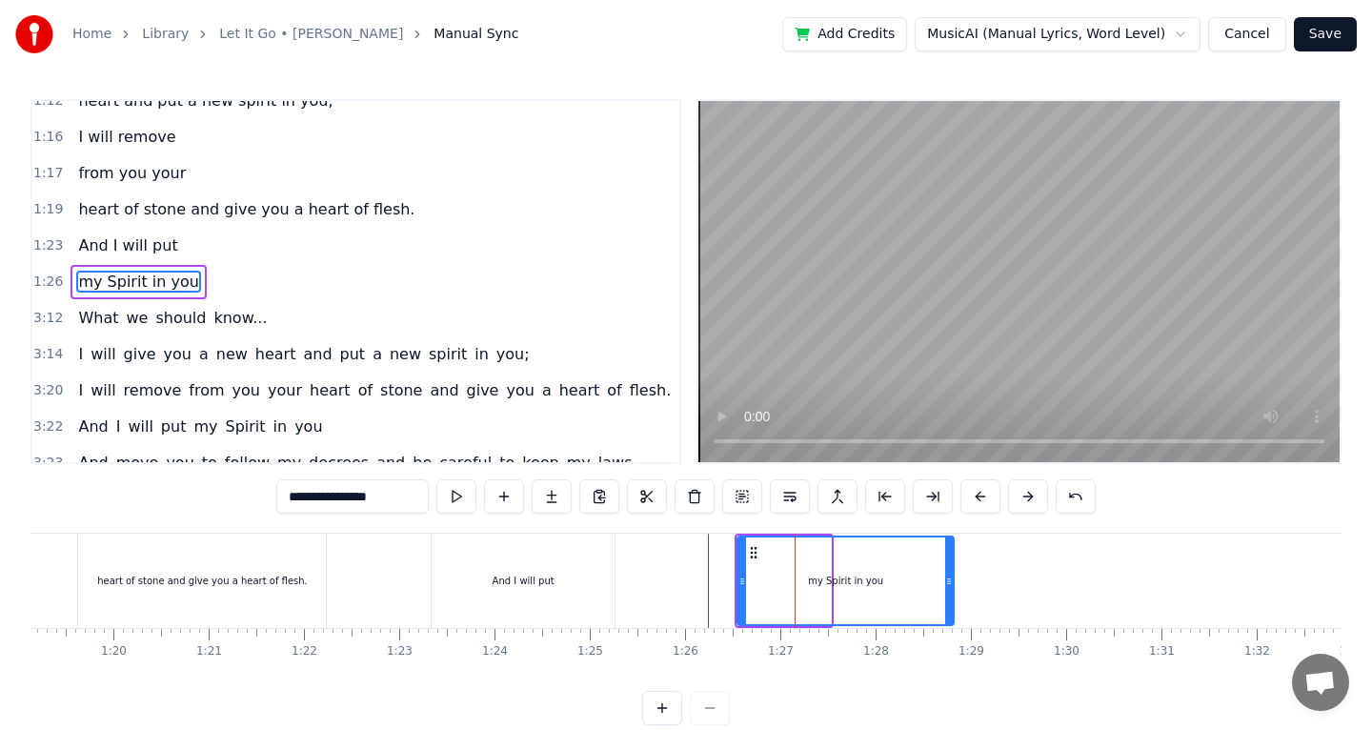
drag, startPoint x: 828, startPoint y: 573, endPoint x: 950, endPoint y: 584, distance: 122.5
click at [950, 584] on icon at bounding box center [949, 581] width 8 height 15
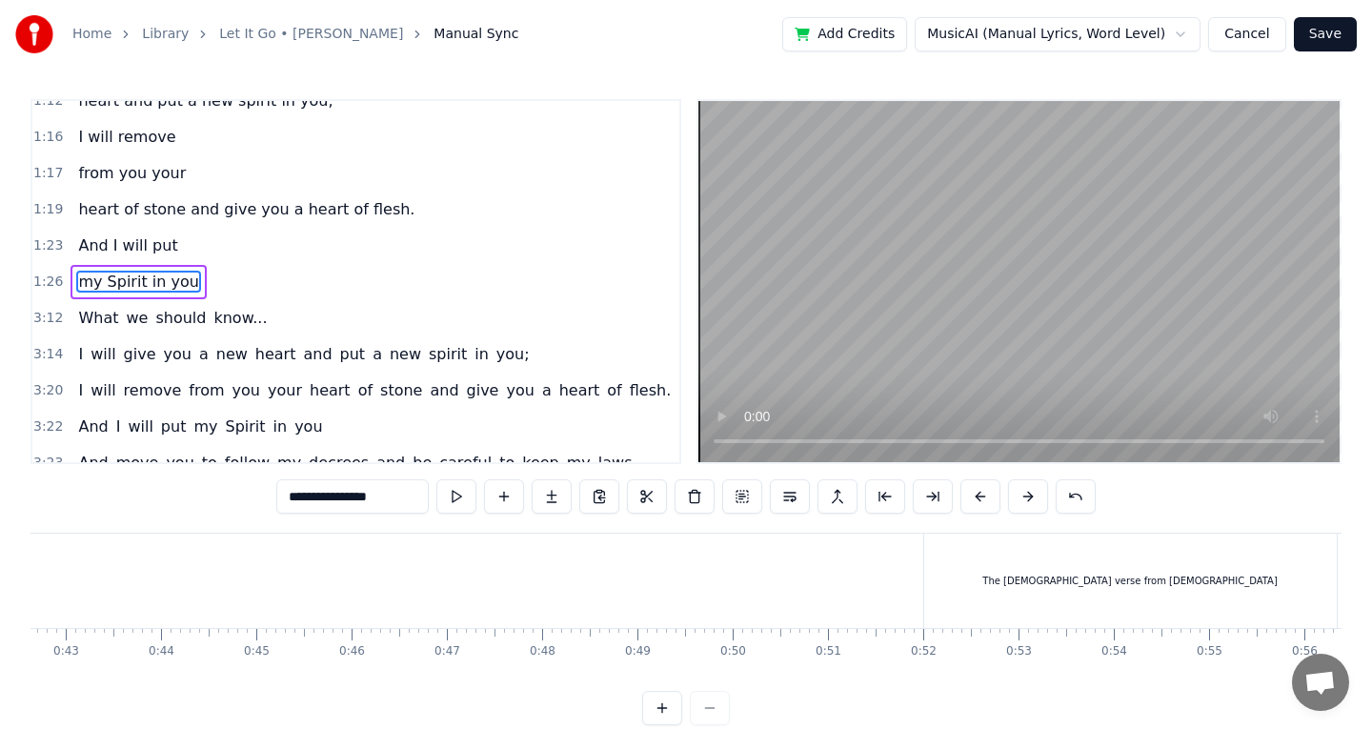
scroll to position [0, 4050]
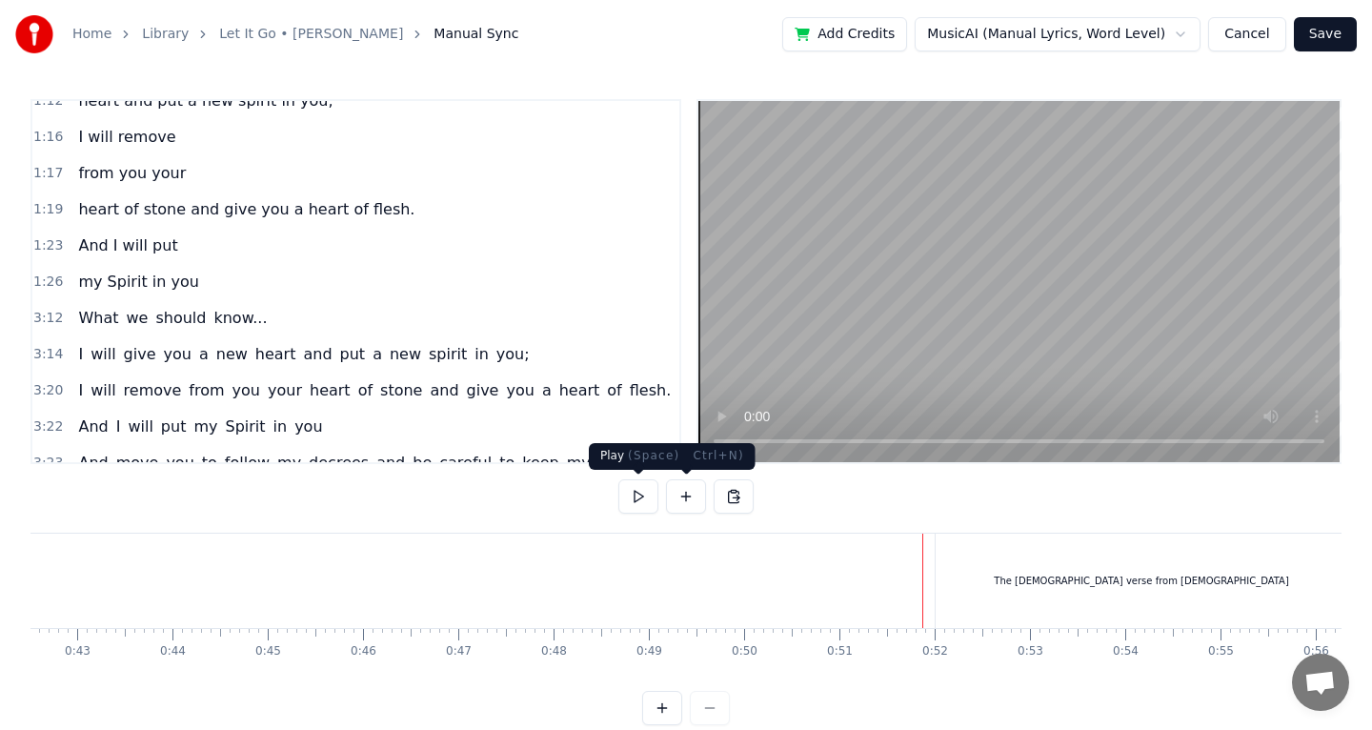
click at [649, 494] on button at bounding box center [638, 496] width 40 height 34
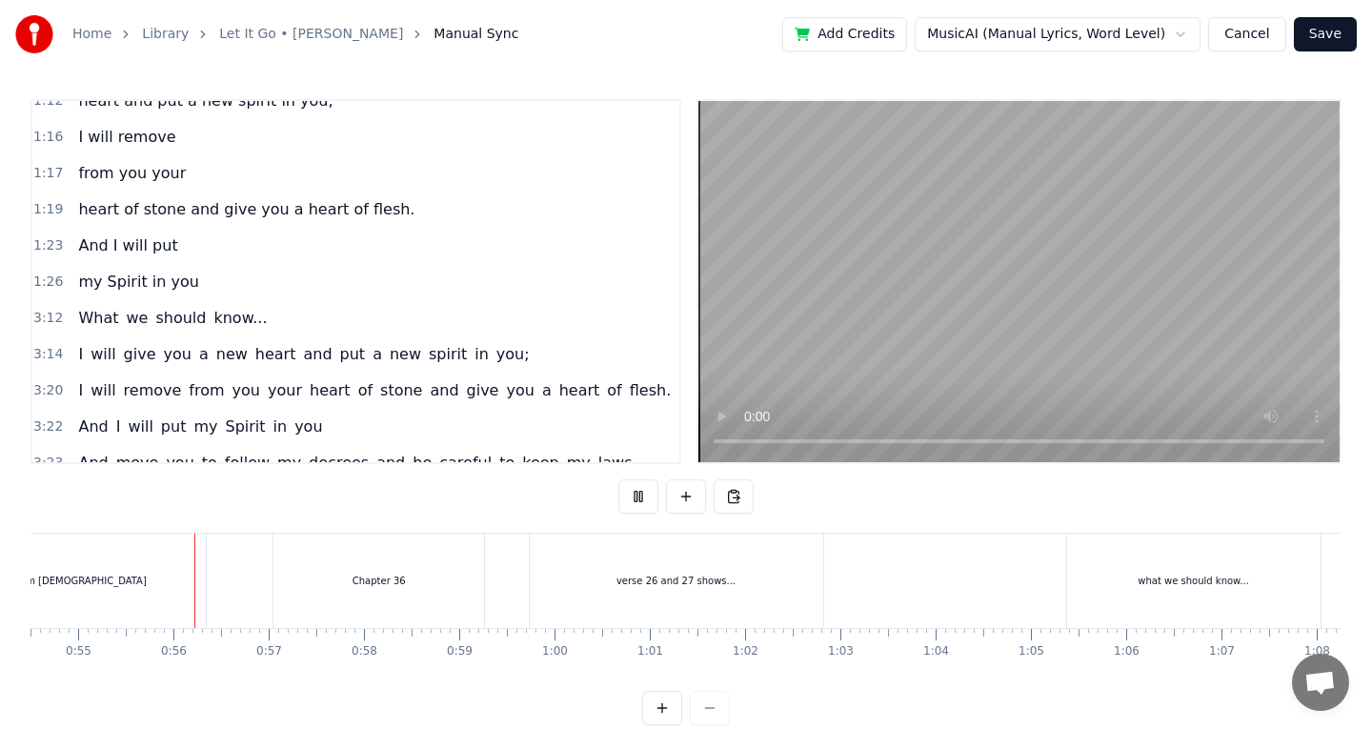
scroll to position [0, 5193]
click at [648, 494] on button at bounding box center [638, 496] width 40 height 34
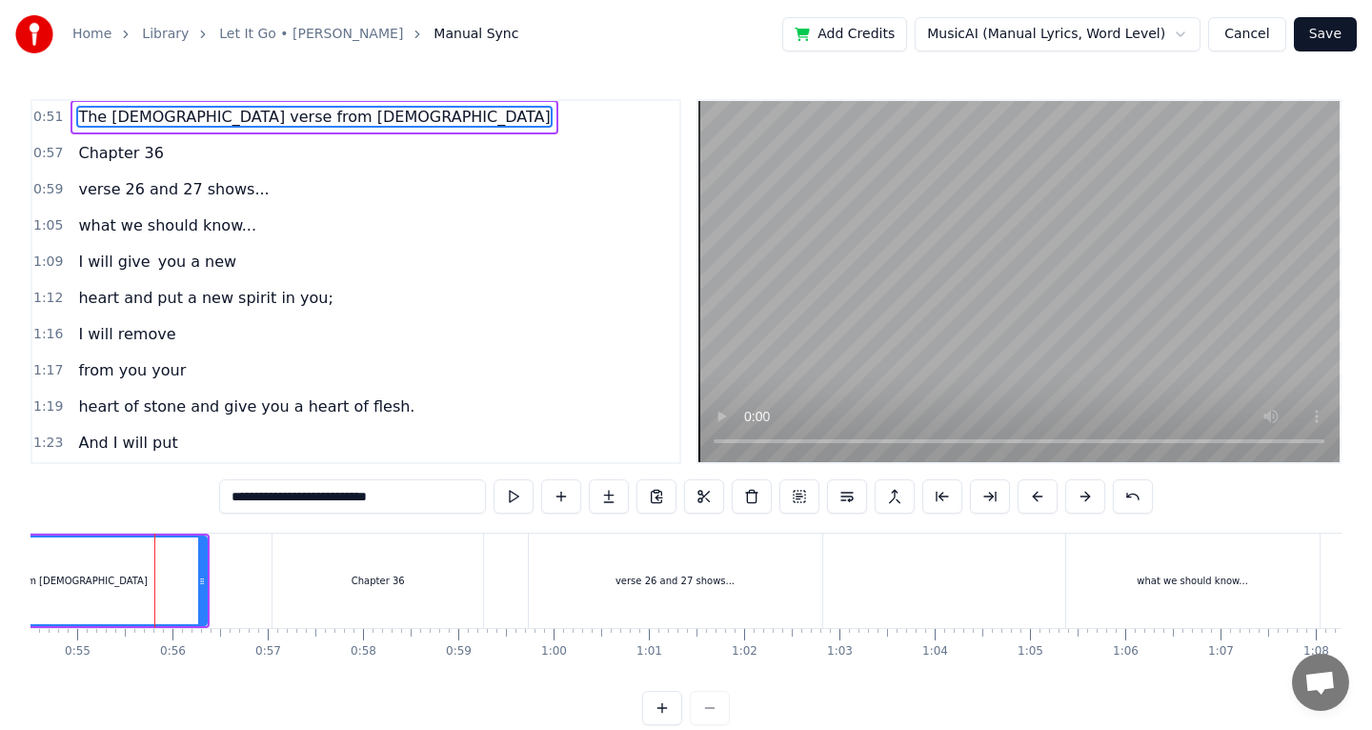
scroll to position [0, 0]
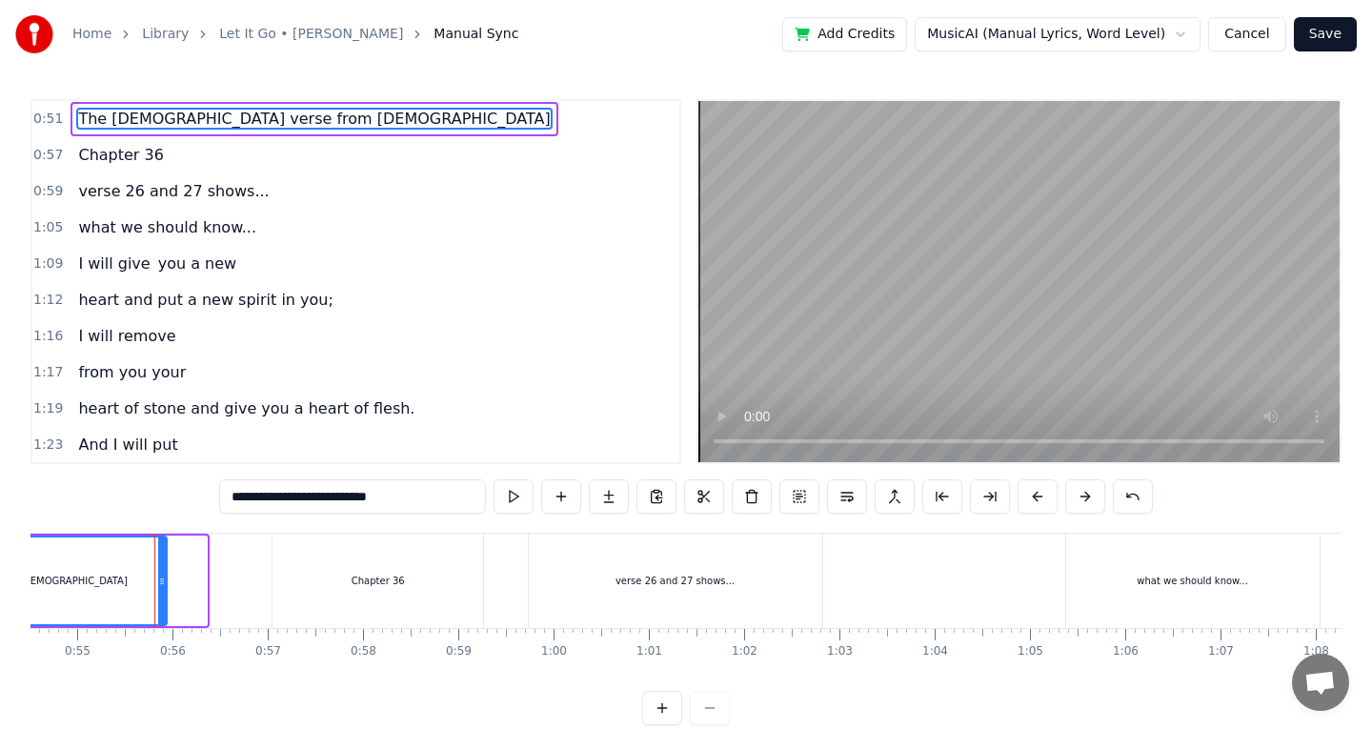
drag, startPoint x: 202, startPoint y: 581, endPoint x: 163, endPoint y: 582, distance: 39.1
click at [162, 582] on icon at bounding box center [162, 581] width 8 height 15
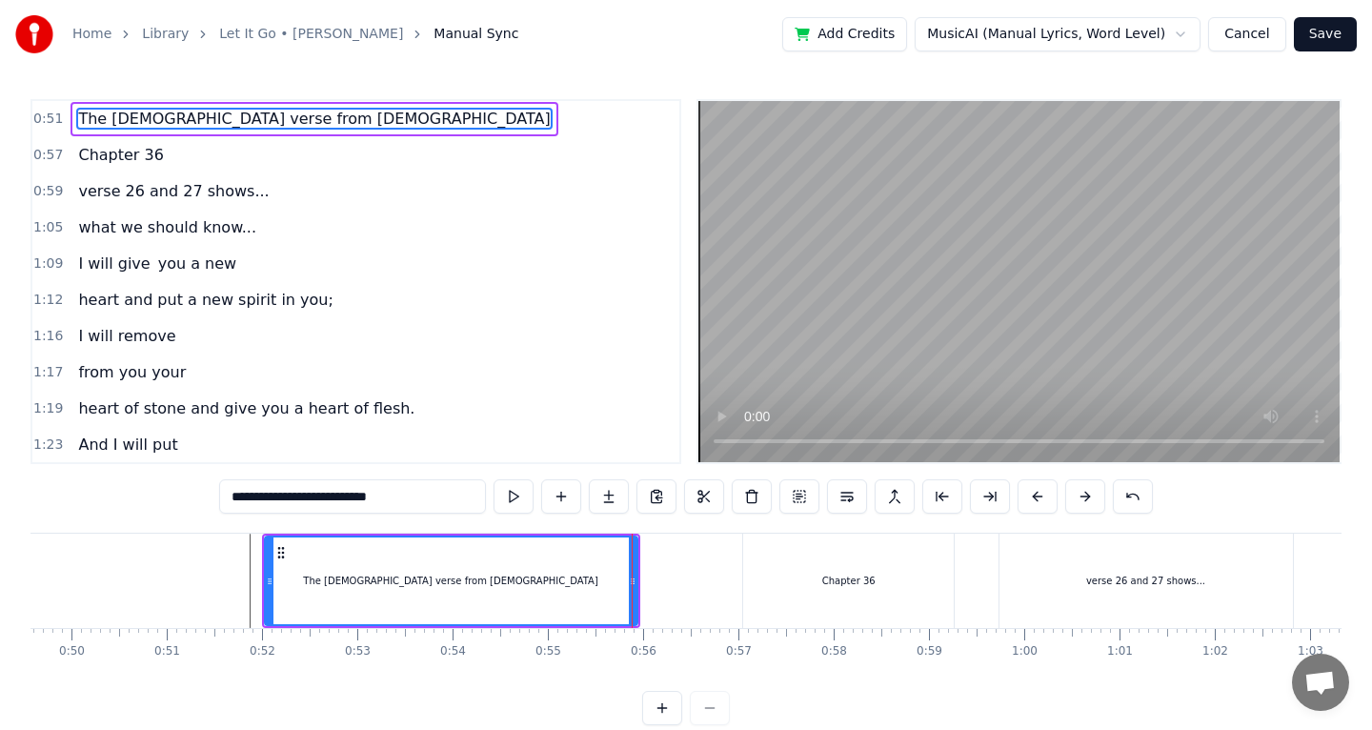
scroll to position [0, 4714]
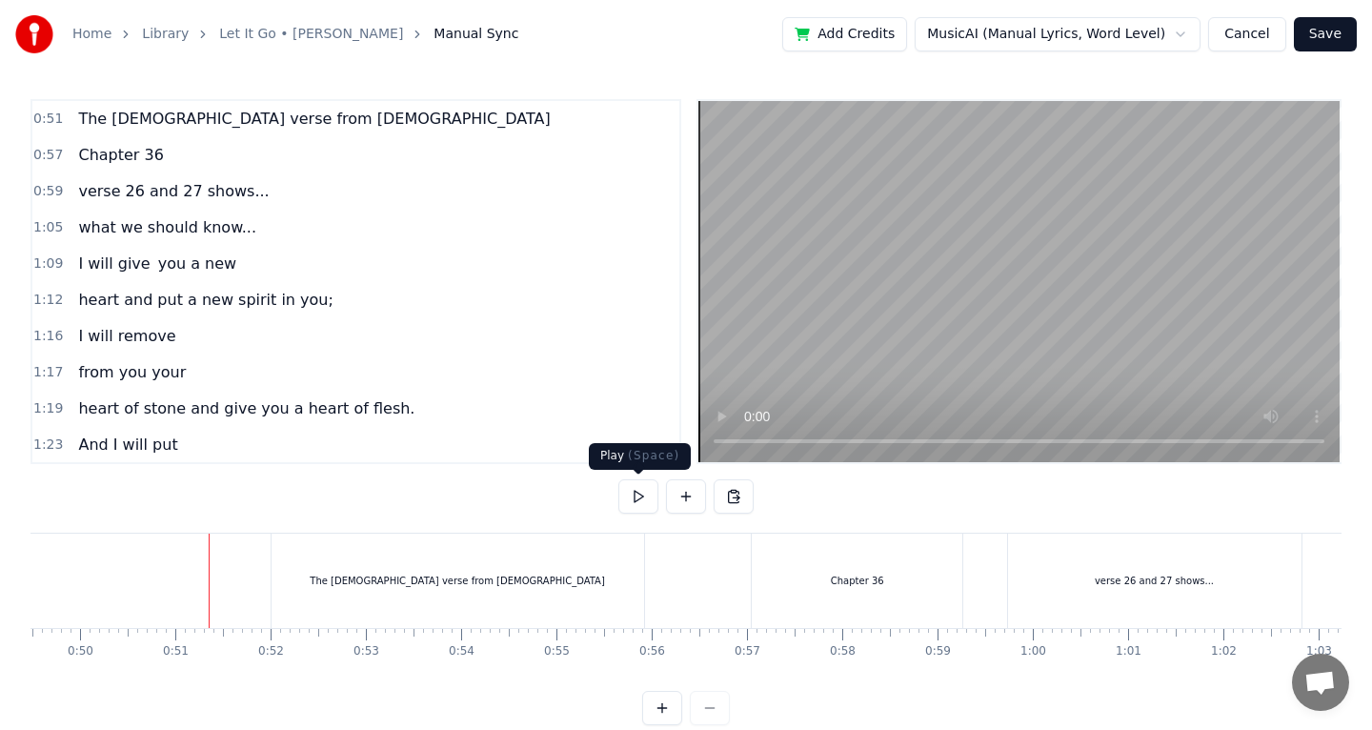
click at [637, 501] on button at bounding box center [638, 496] width 40 height 34
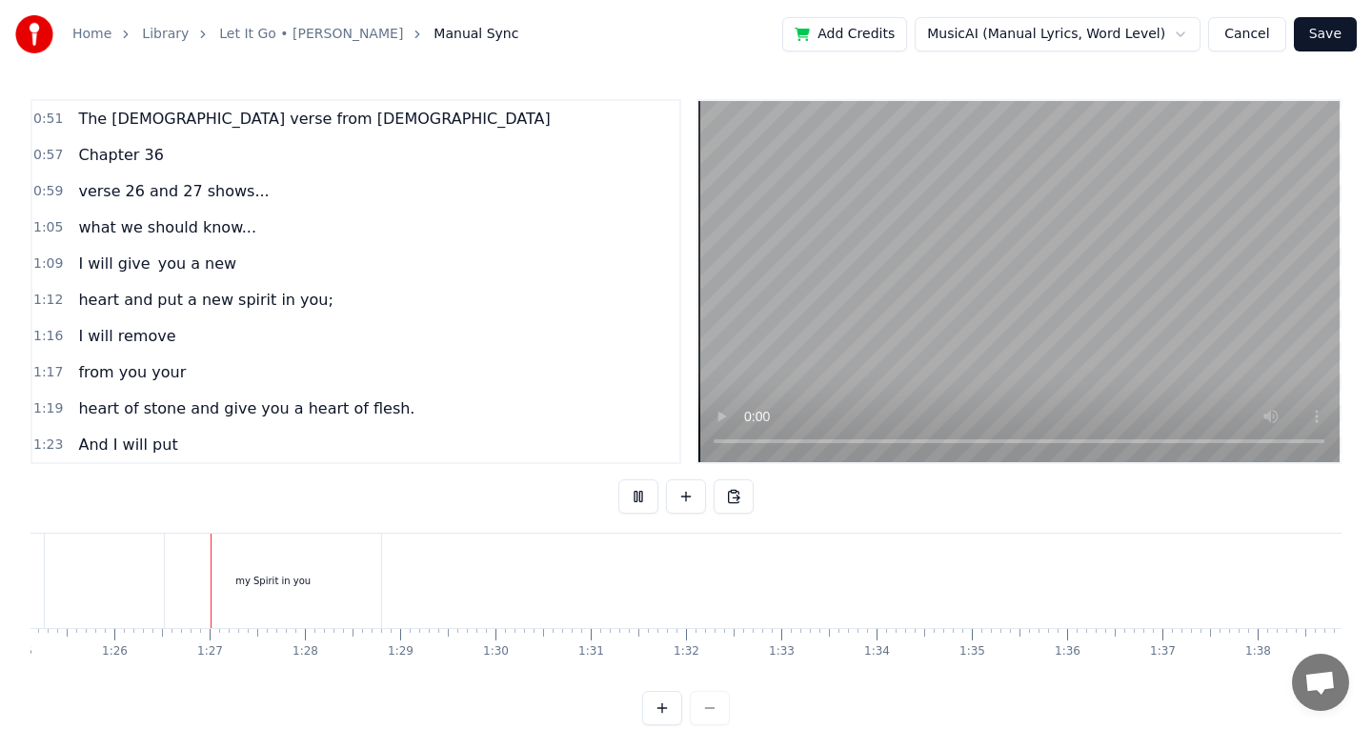
scroll to position [0, 8130]
click at [637, 502] on button at bounding box center [638, 496] width 40 height 34
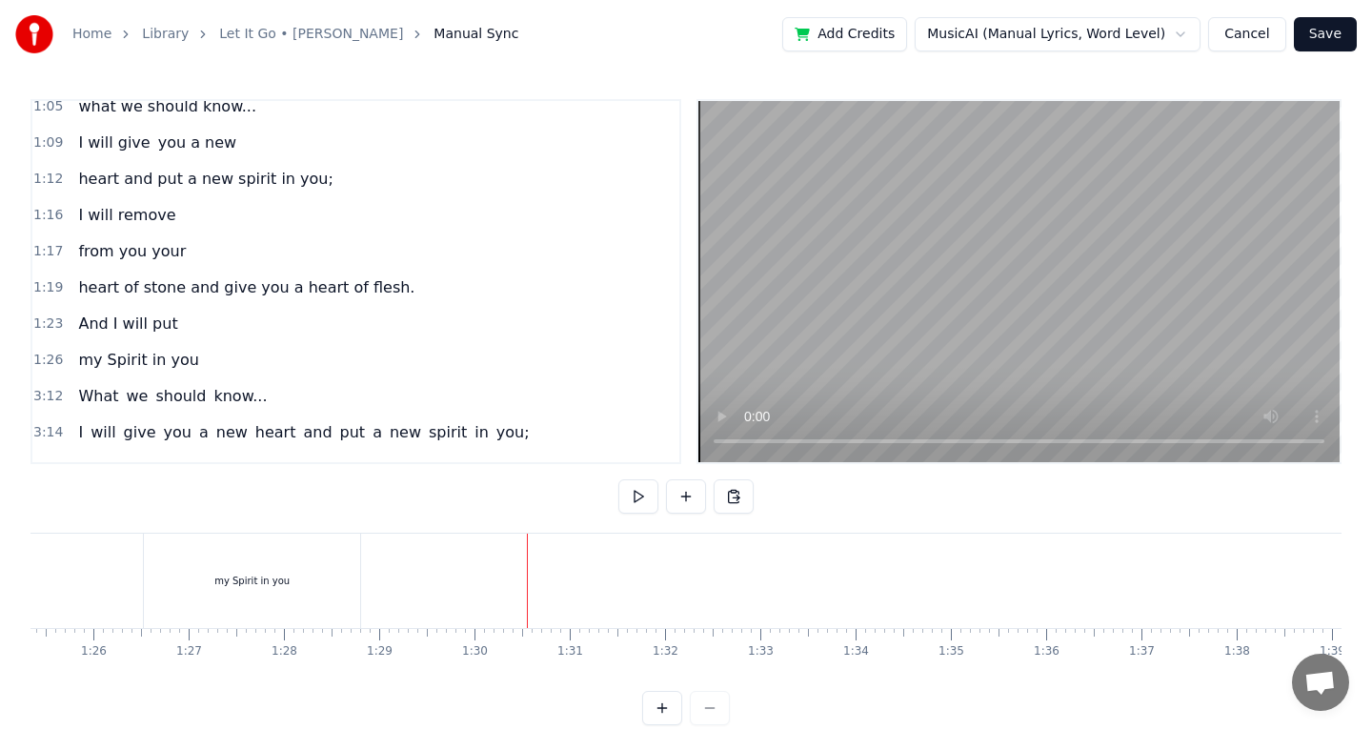
scroll to position [218, 0]
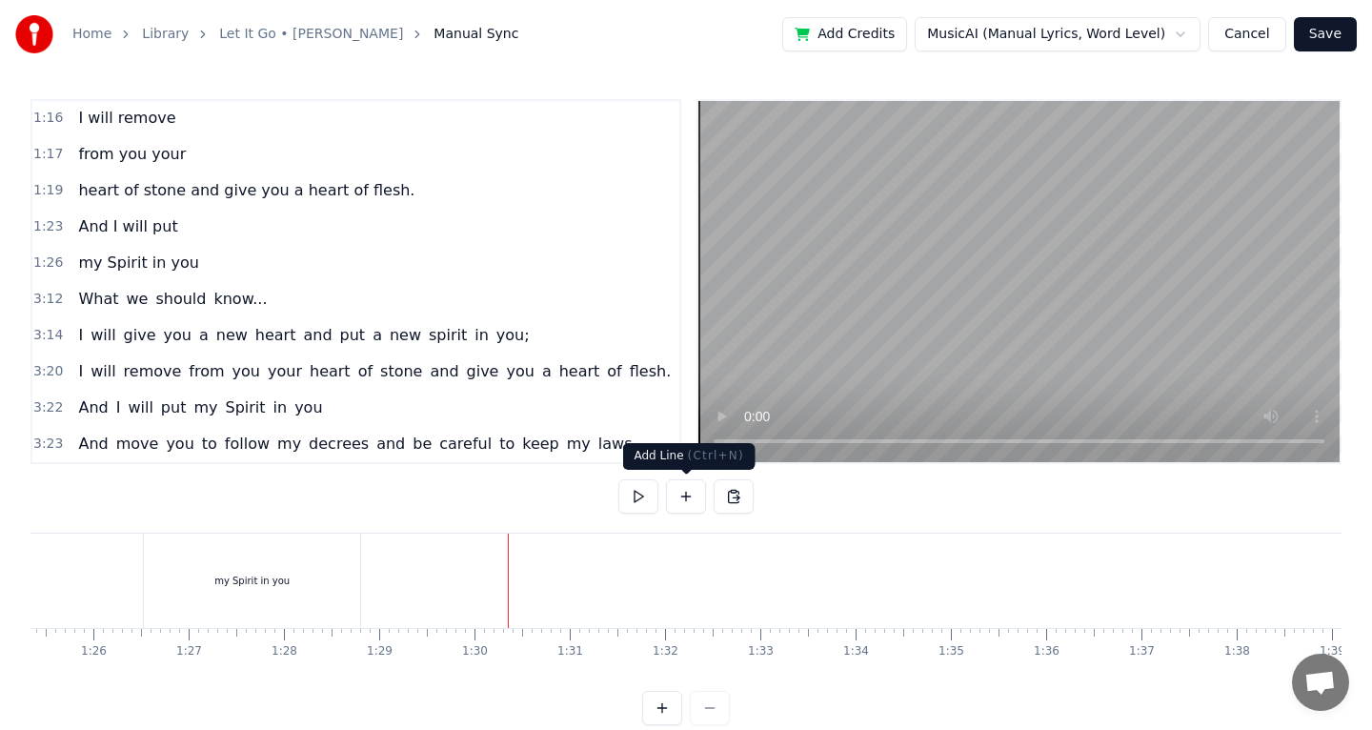
click at [696, 501] on button at bounding box center [686, 496] width 40 height 34
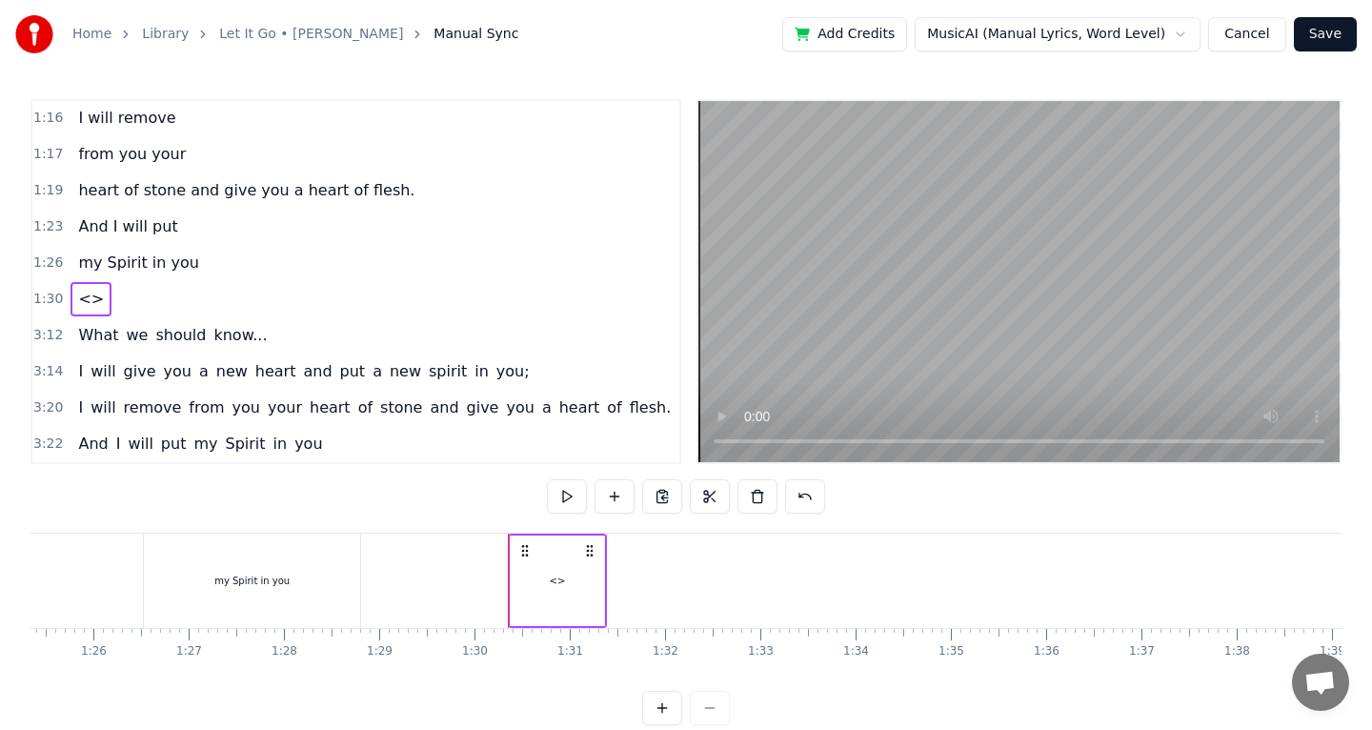
scroll to position [254, 0]
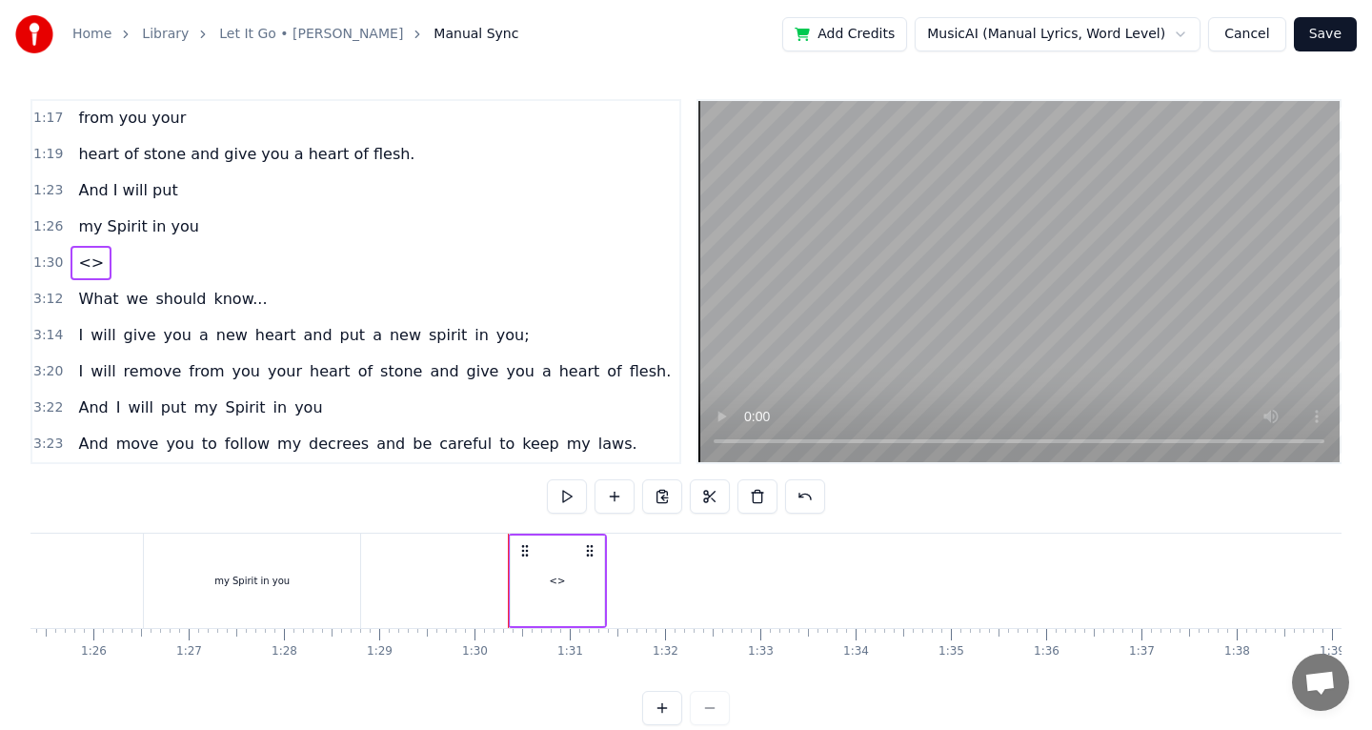
click at [559, 578] on div "<>" at bounding box center [558, 581] width 16 height 14
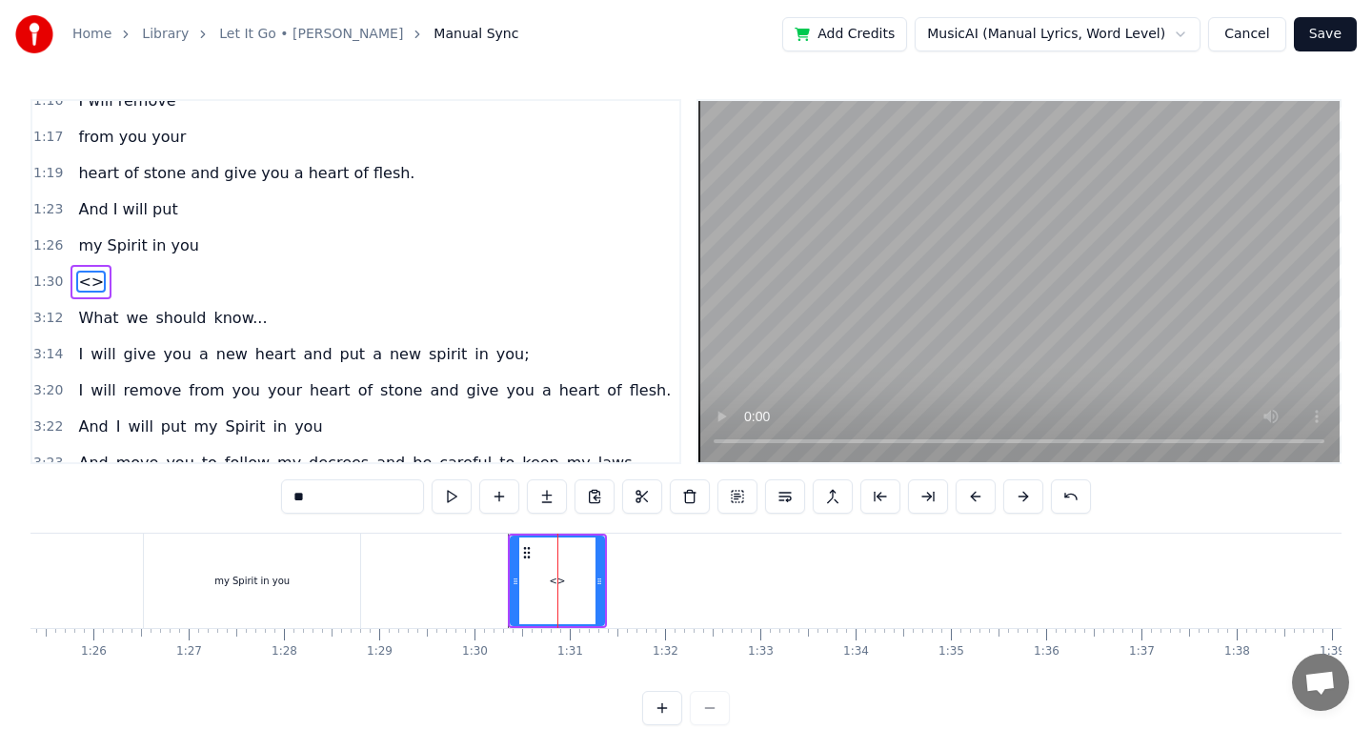
drag, startPoint x: 373, startPoint y: 502, endPoint x: 200, endPoint y: 501, distance: 173.4
click at [187, 501] on div "0:51 The [DEMOGRAPHIC_DATA] verse from [DEMOGRAPHIC_DATA] 0:57 Chapter 36 0:59 …" at bounding box center [685, 412] width 1311 height 626
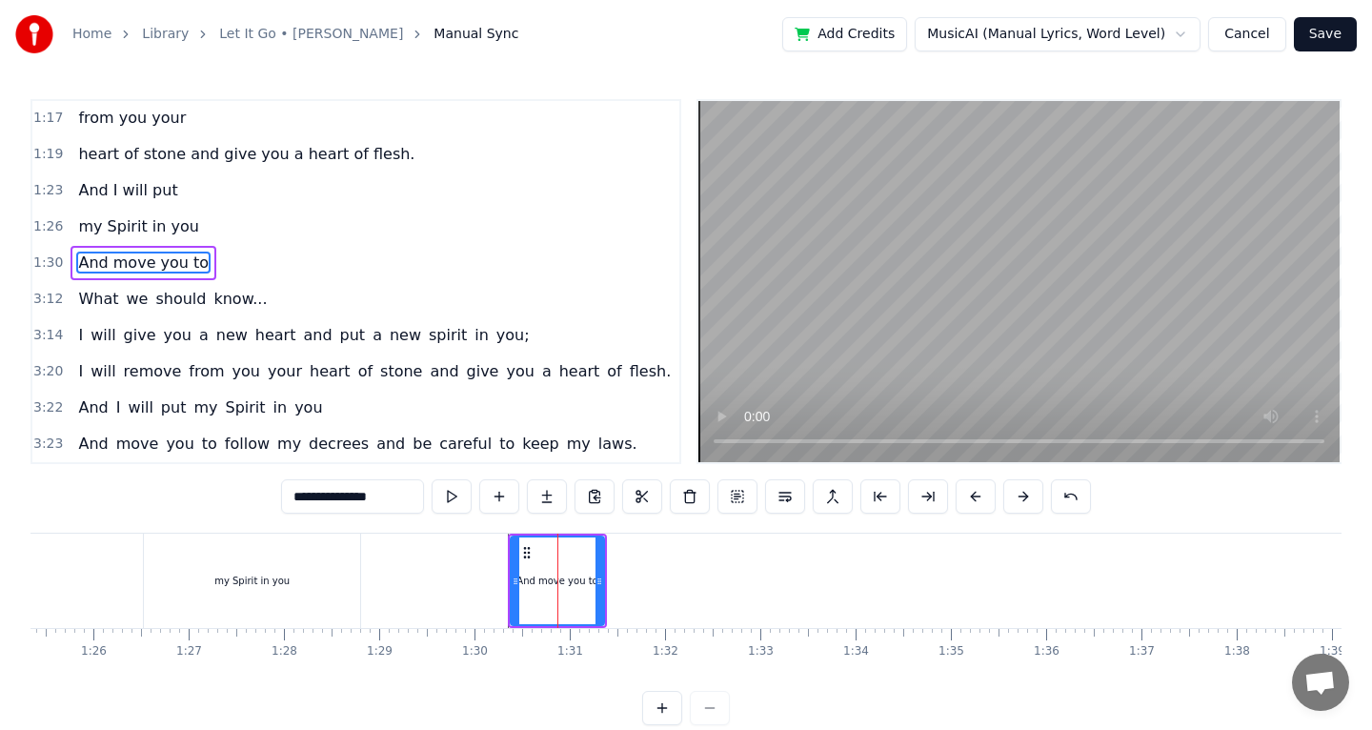
type input "**********"
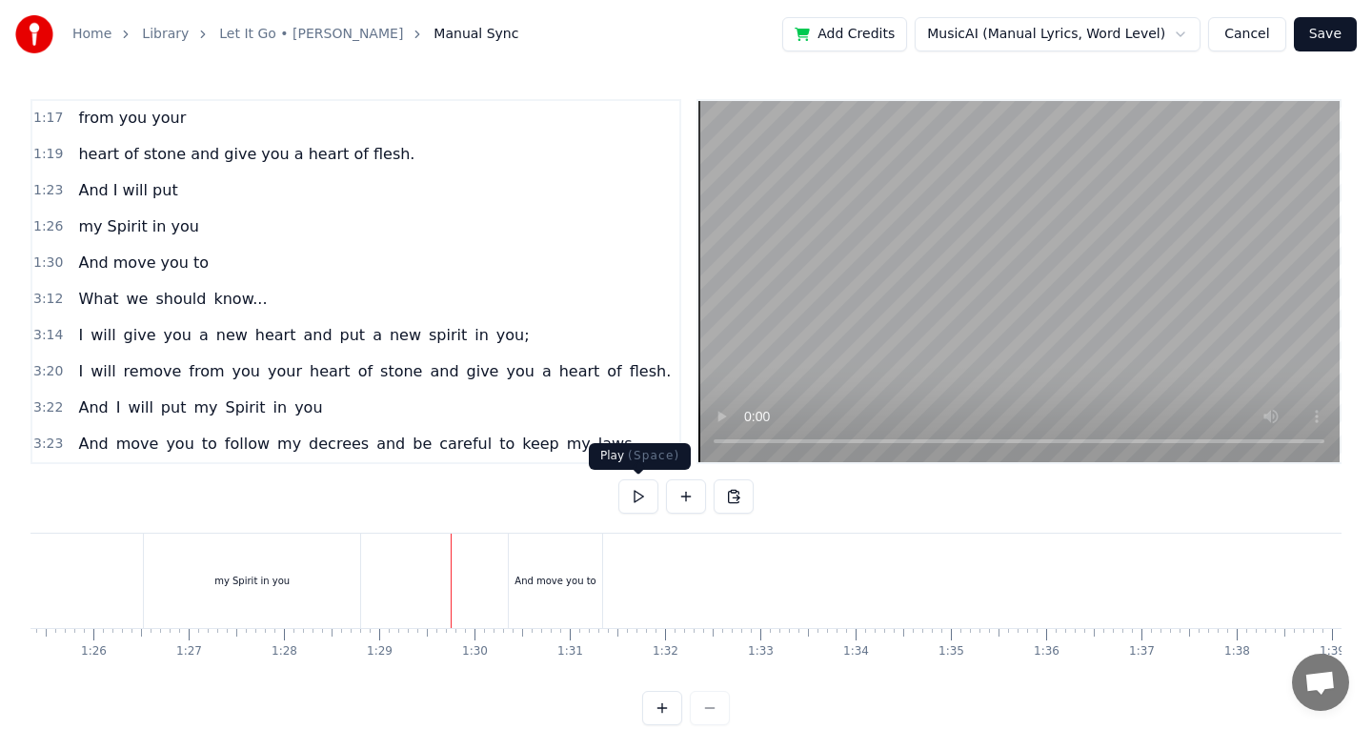
click at [627, 507] on button at bounding box center [638, 496] width 40 height 34
click at [634, 505] on button at bounding box center [638, 496] width 40 height 34
click at [581, 574] on div "And move you to" at bounding box center [554, 581] width 81 height 14
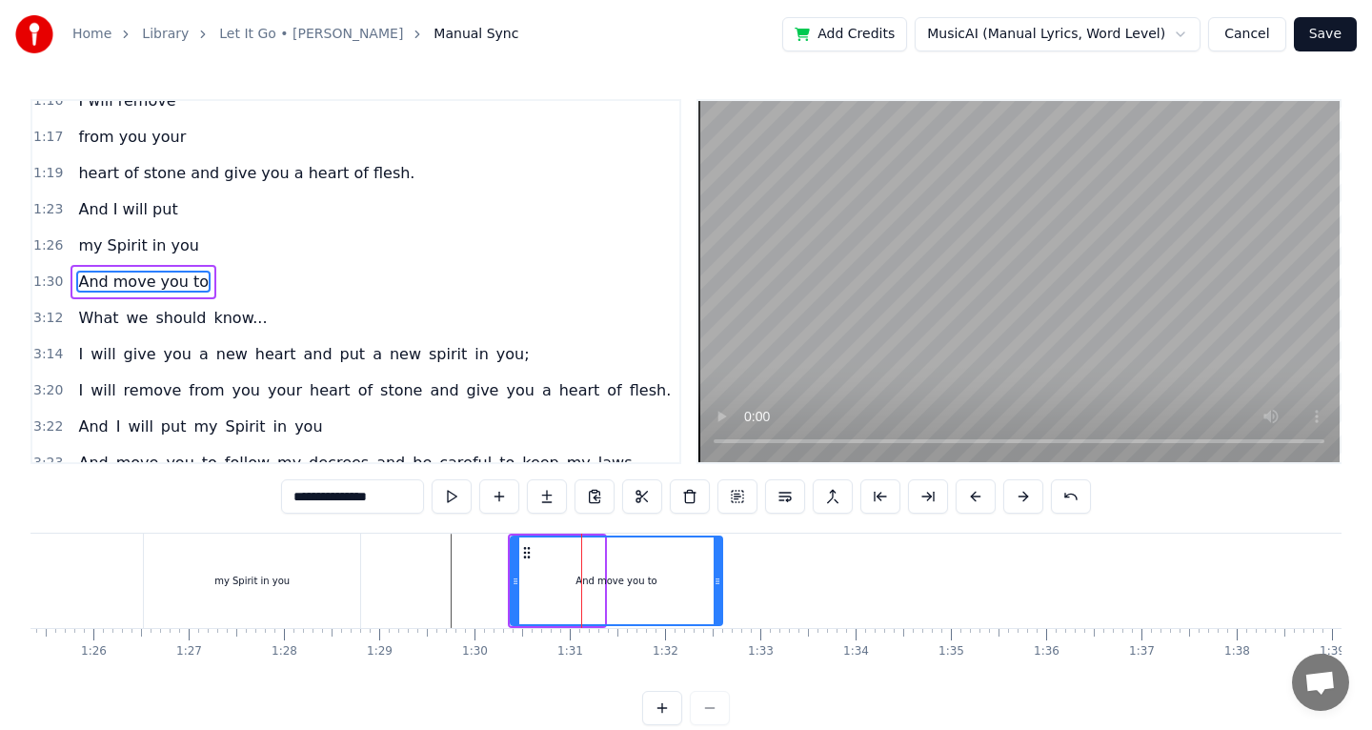
drag, startPoint x: 598, startPoint y: 583, endPoint x: 706, endPoint y: 591, distance: 107.9
click at [714, 591] on div at bounding box center [718, 580] width 8 height 87
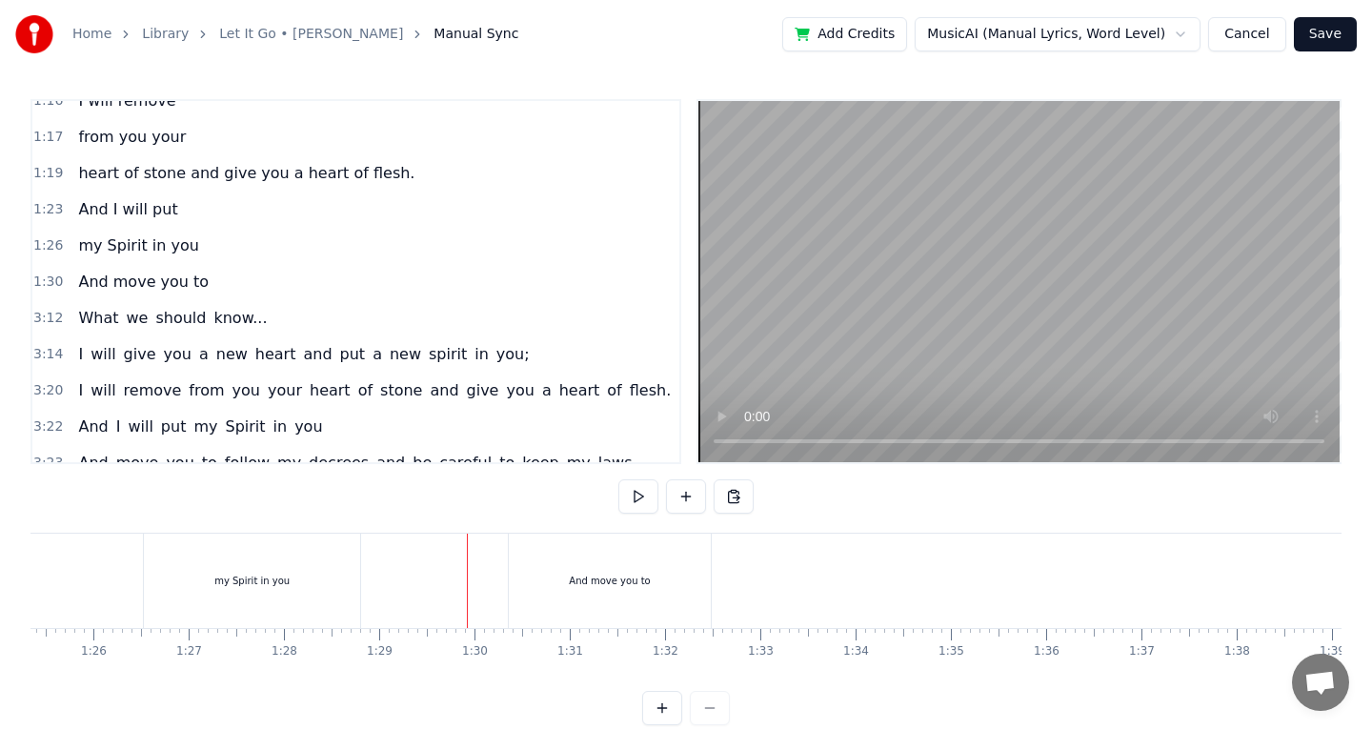
click at [646, 508] on button at bounding box center [638, 496] width 40 height 34
click at [647, 508] on button at bounding box center [638, 496] width 40 height 34
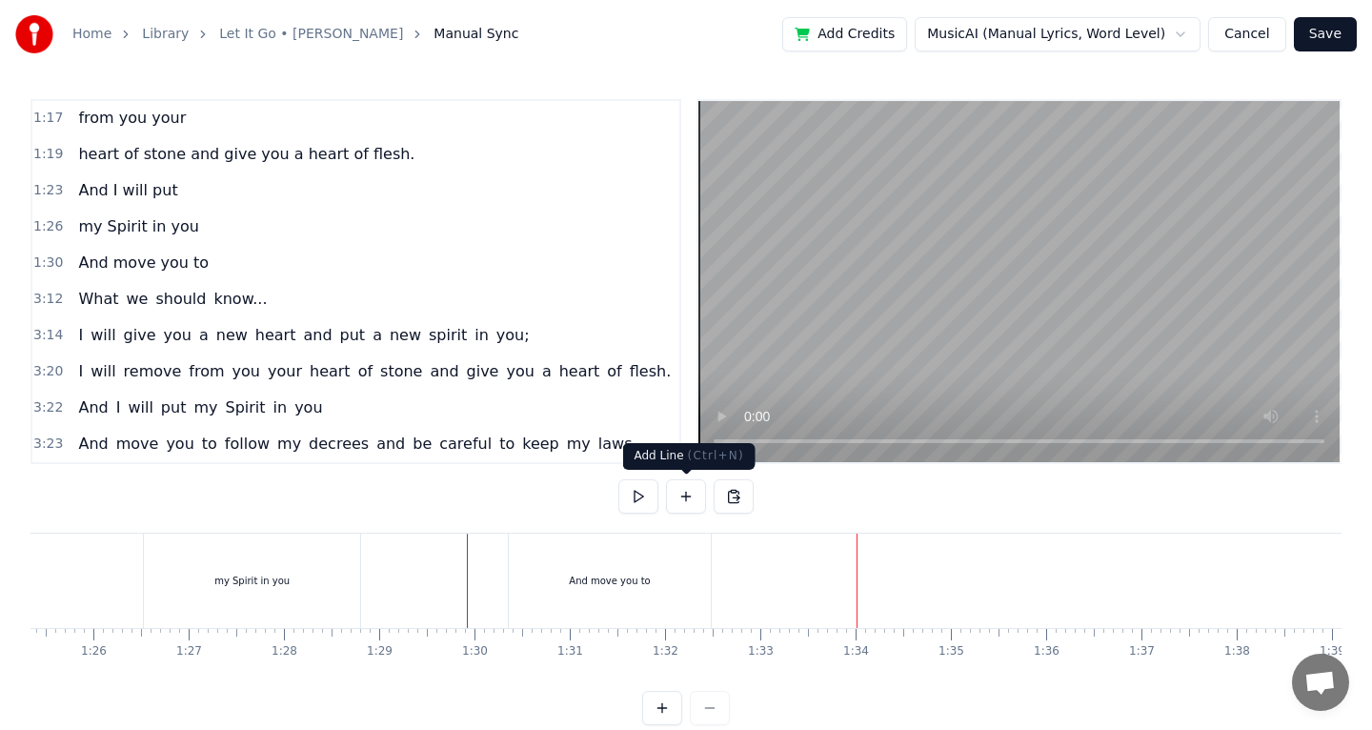
click at [685, 506] on button at bounding box center [686, 496] width 40 height 34
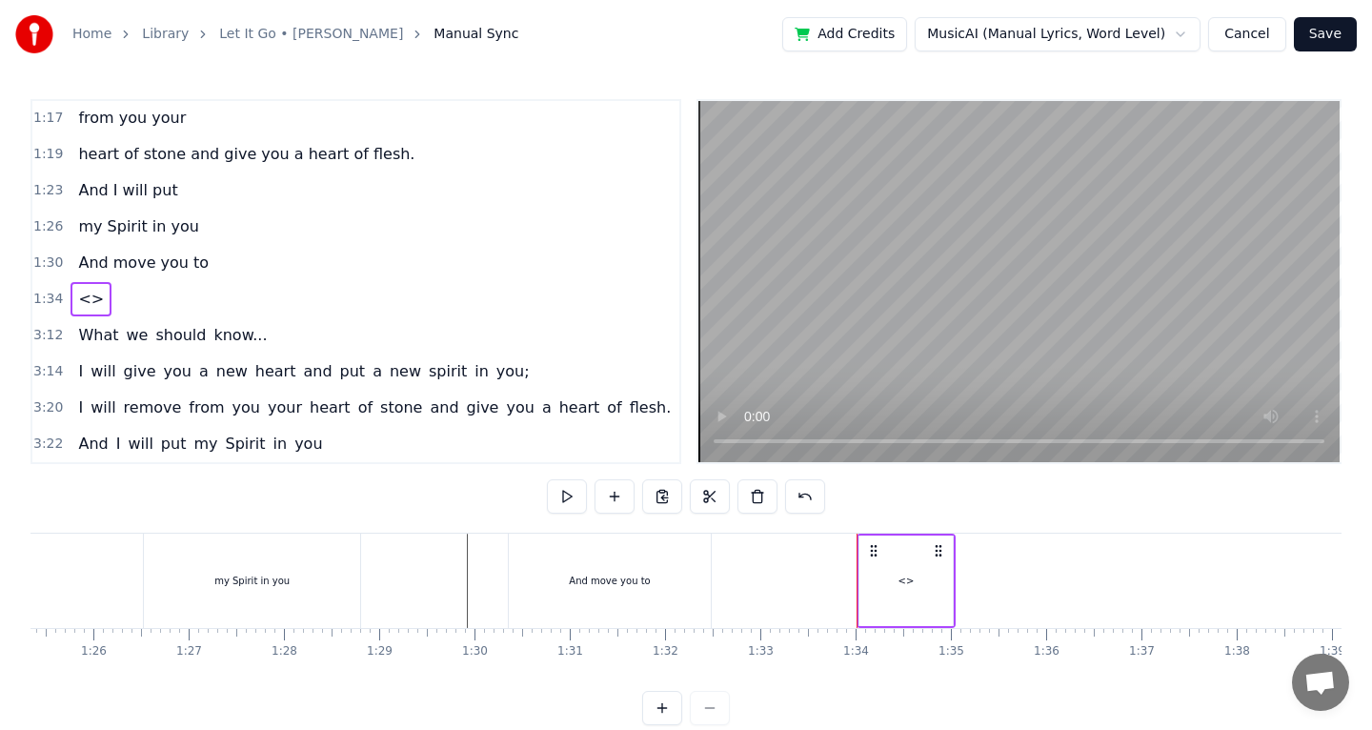
scroll to position [291, 0]
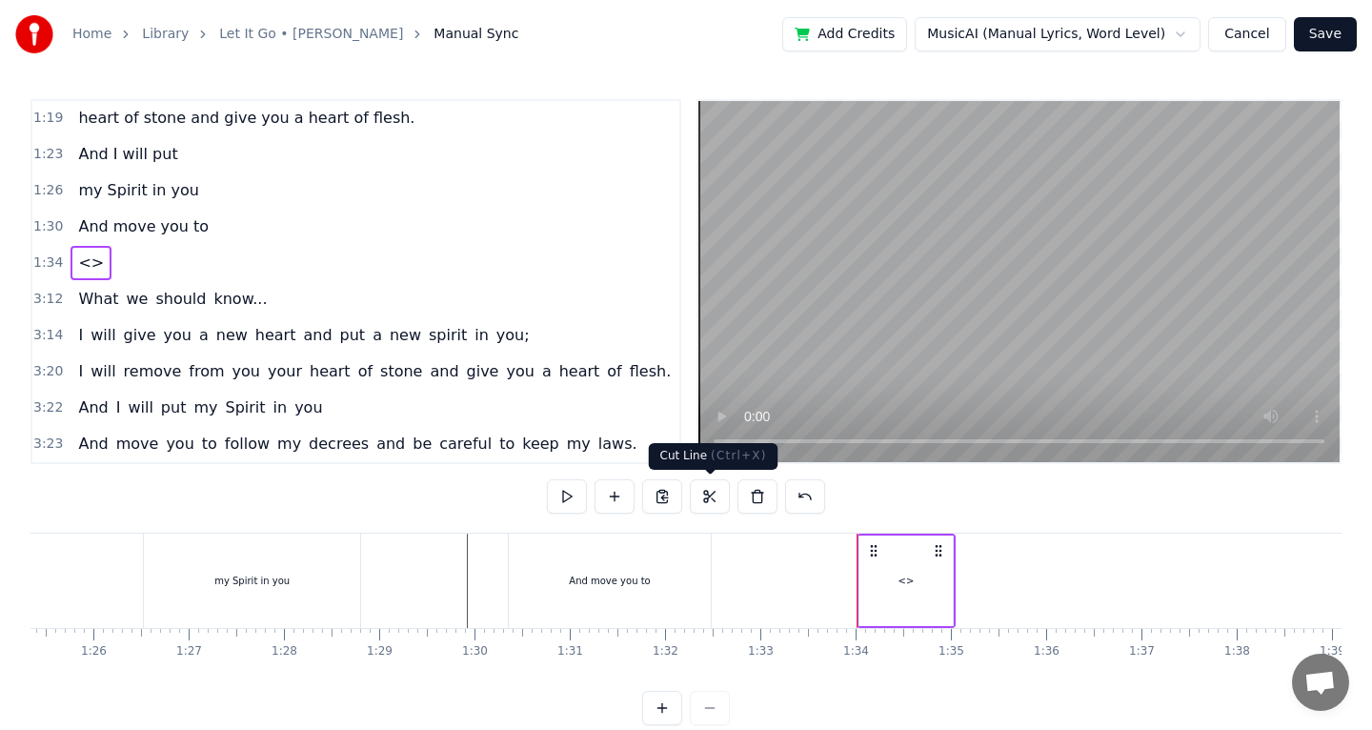
click at [903, 594] on div "<>" at bounding box center [905, 580] width 93 height 91
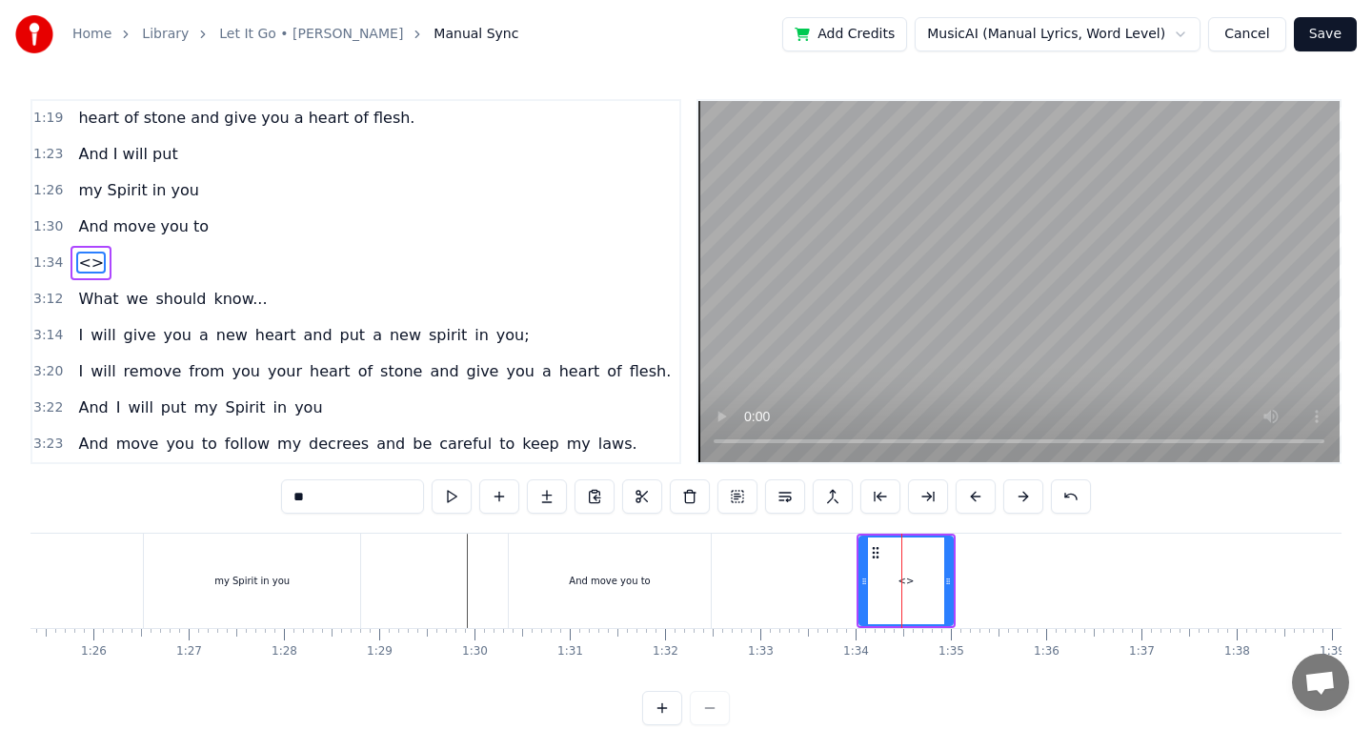
scroll to position [272, 0]
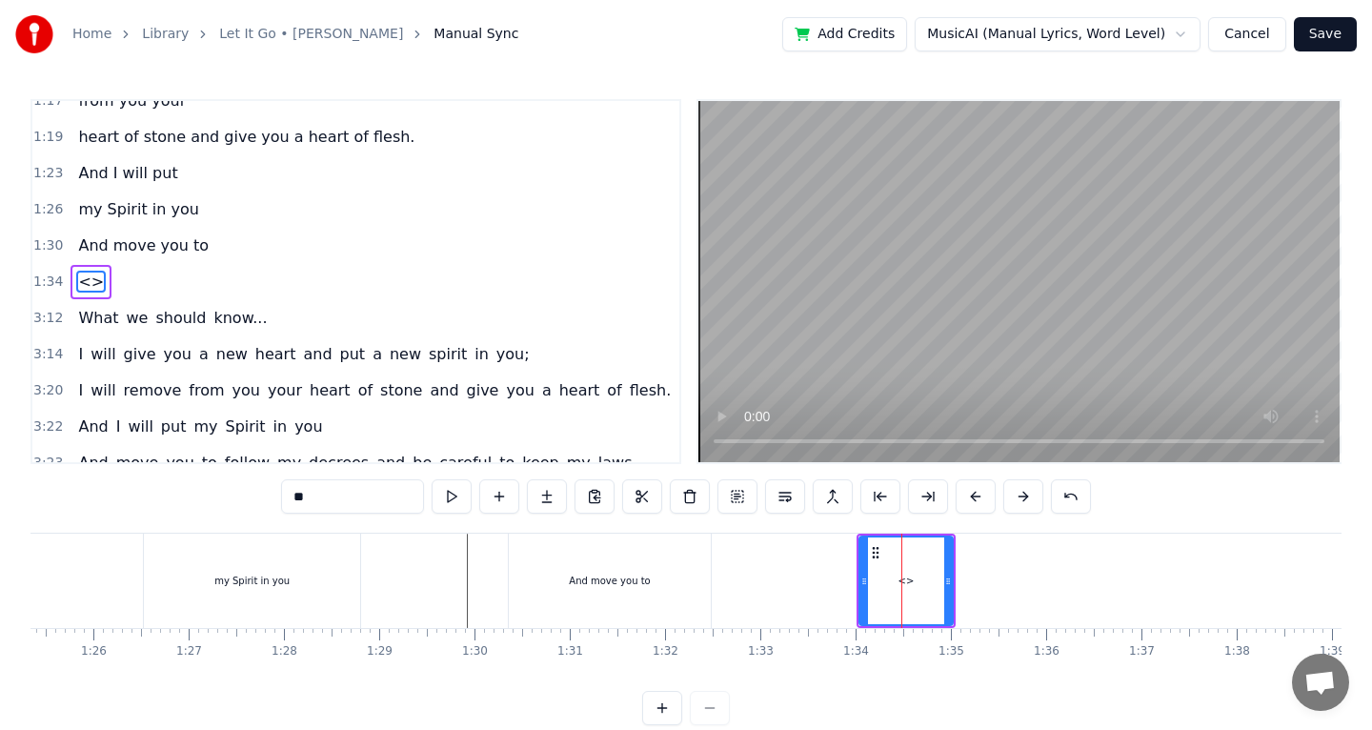
drag, startPoint x: 338, startPoint y: 496, endPoint x: 208, endPoint y: 496, distance: 130.5
click at [208, 496] on div "0:51 The [DEMOGRAPHIC_DATA] verse from [DEMOGRAPHIC_DATA] 0:57 Chapter 36 0:59 …" at bounding box center [685, 412] width 1311 height 626
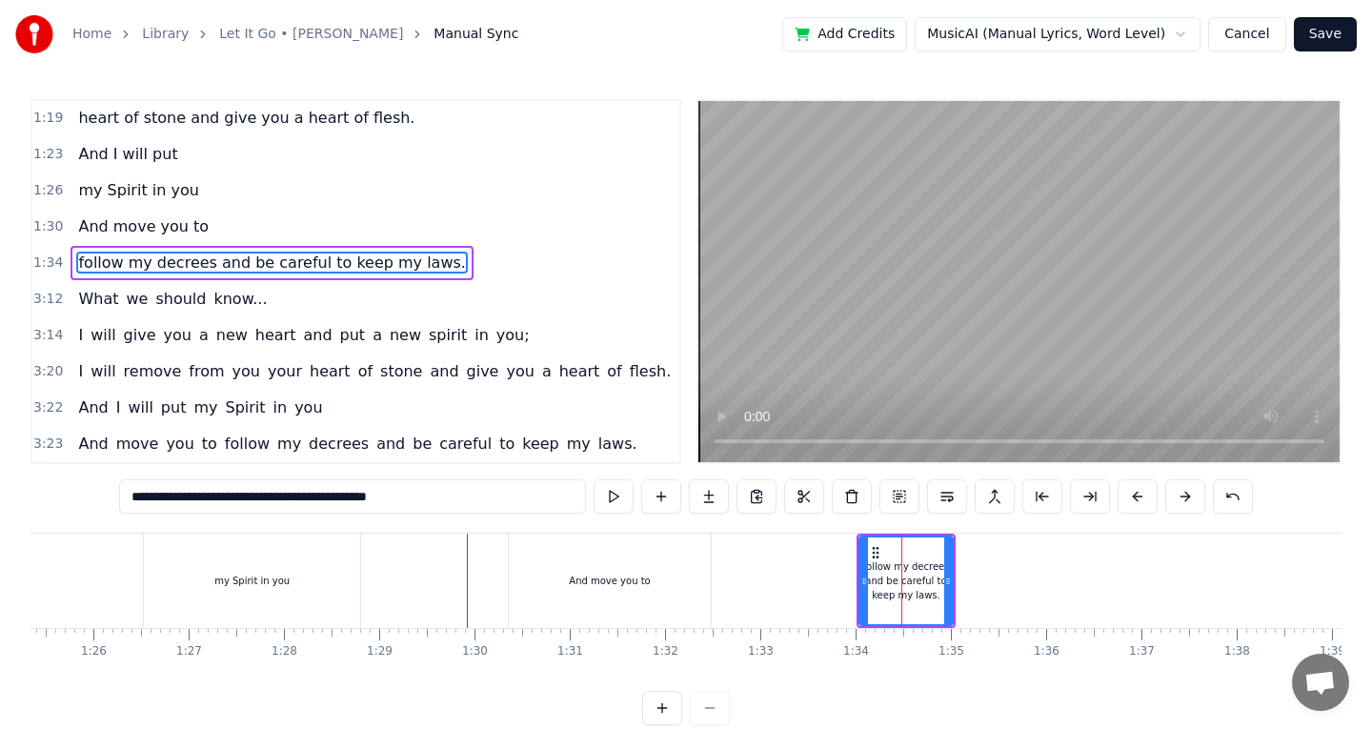
type input "**********"
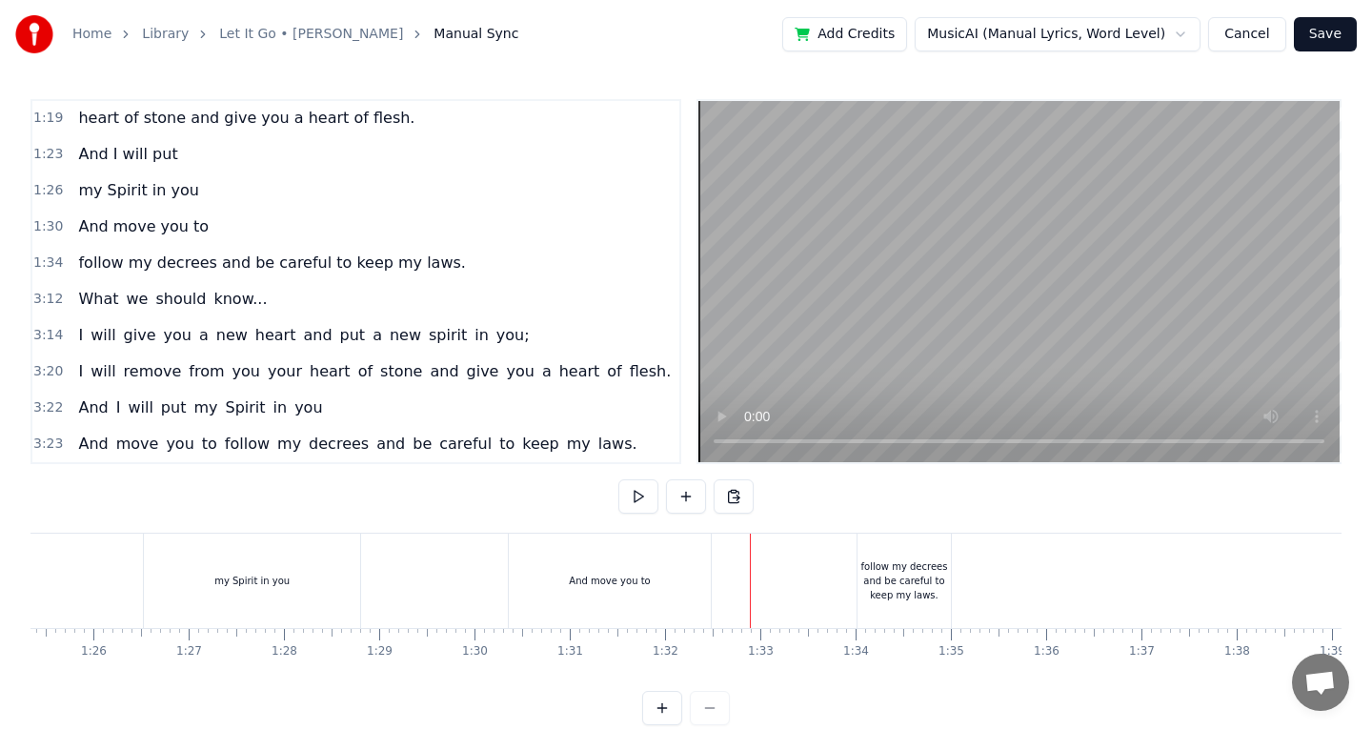
click at [895, 587] on div "follow my decrees and be careful to keep my laws." at bounding box center [903, 580] width 93 height 43
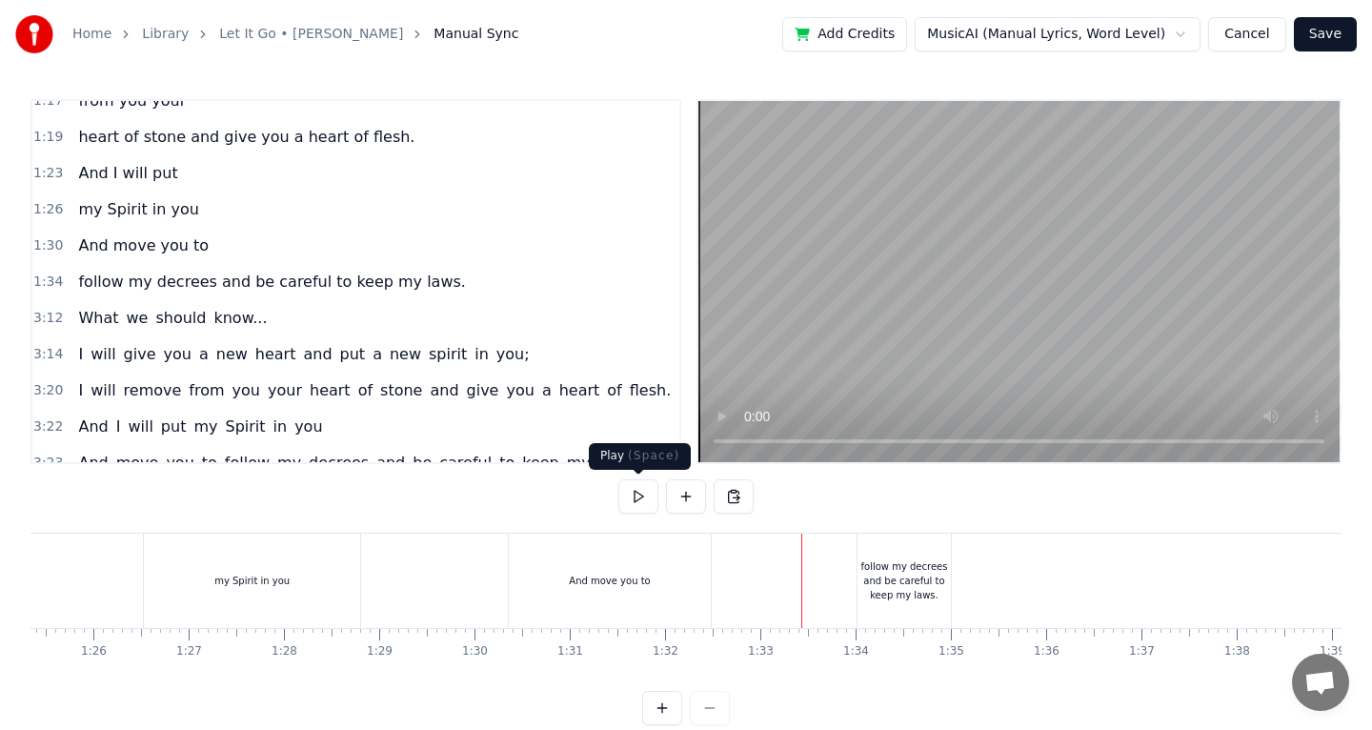
click at [633, 504] on button at bounding box center [638, 496] width 40 height 34
click at [634, 504] on button at bounding box center [638, 496] width 40 height 34
click at [897, 576] on div "follow my decrees and be careful to keep my laws." at bounding box center [903, 580] width 93 height 43
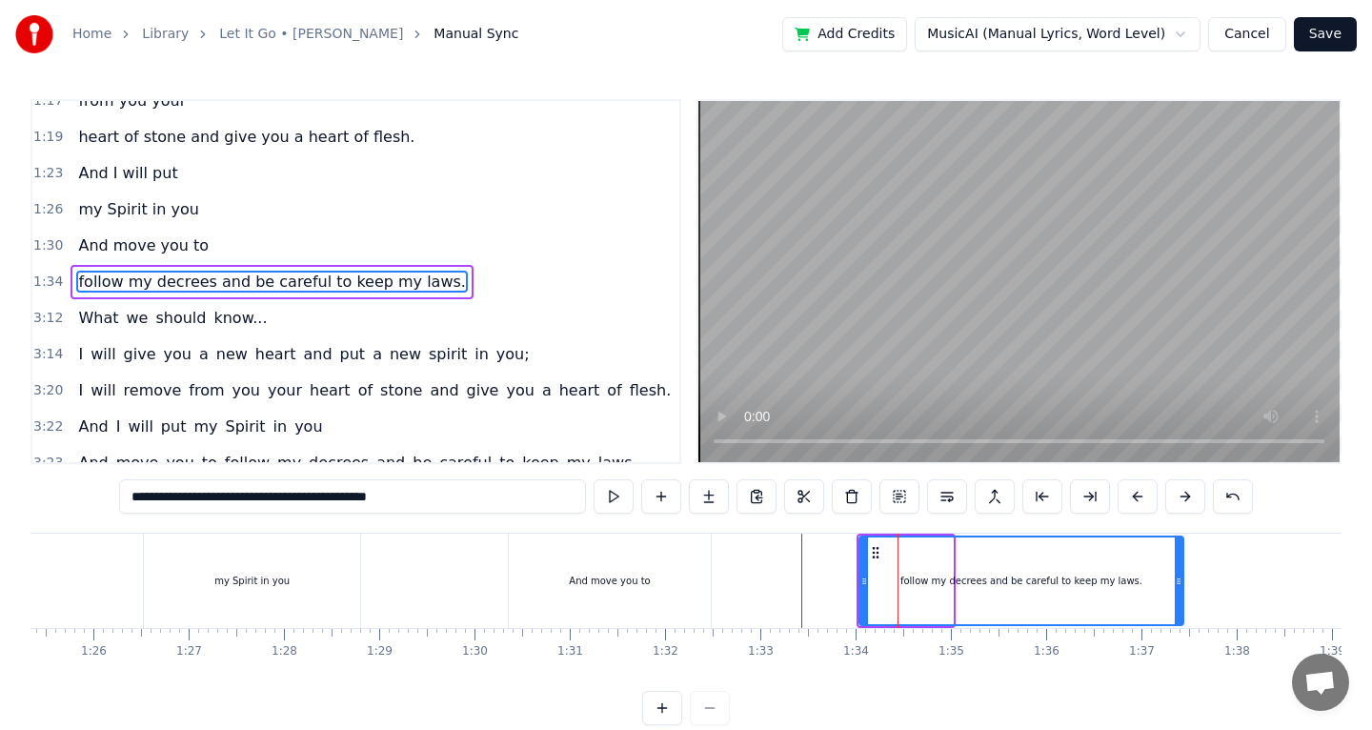
drag, startPoint x: 948, startPoint y: 572, endPoint x: 1178, endPoint y: 582, distance: 230.8
click at [1178, 582] on div at bounding box center [1179, 580] width 8 height 87
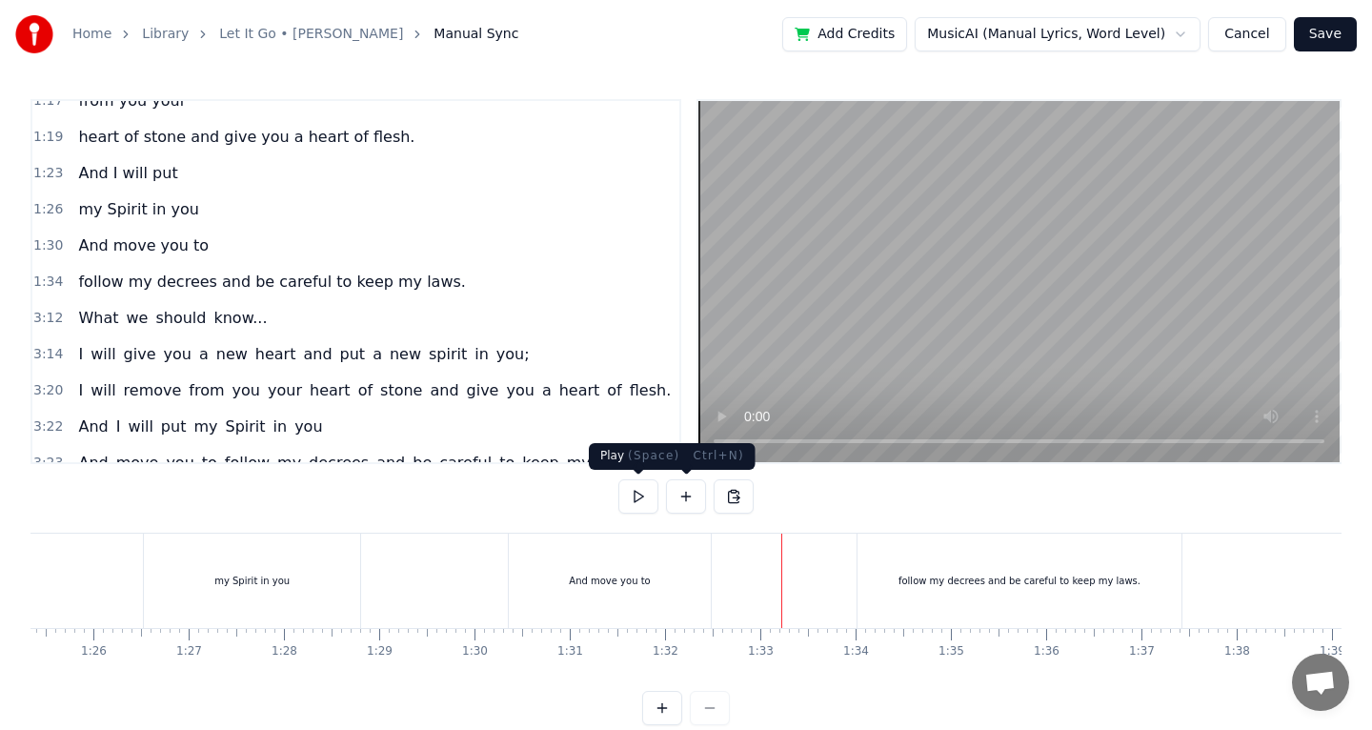
click at [634, 493] on button at bounding box center [638, 496] width 40 height 34
click at [633, 493] on button at bounding box center [638, 496] width 40 height 34
click at [1128, 593] on div "follow my decrees and be careful to keep my laws." at bounding box center [1019, 580] width 324 height 94
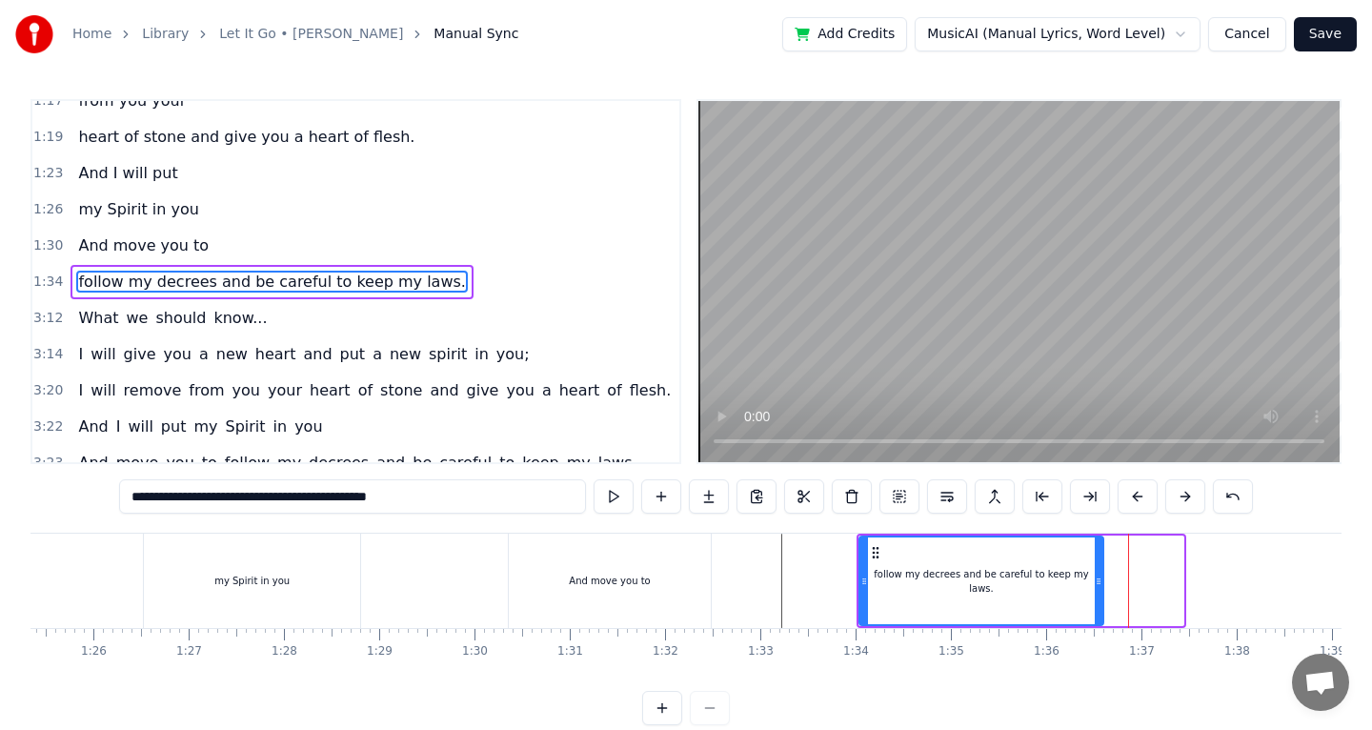
drag, startPoint x: 1179, startPoint y: 592, endPoint x: 1097, endPoint y: 591, distance: 82.9
click at [1098, 592] on div at bounding box center [1099, 580] width 8 height 87
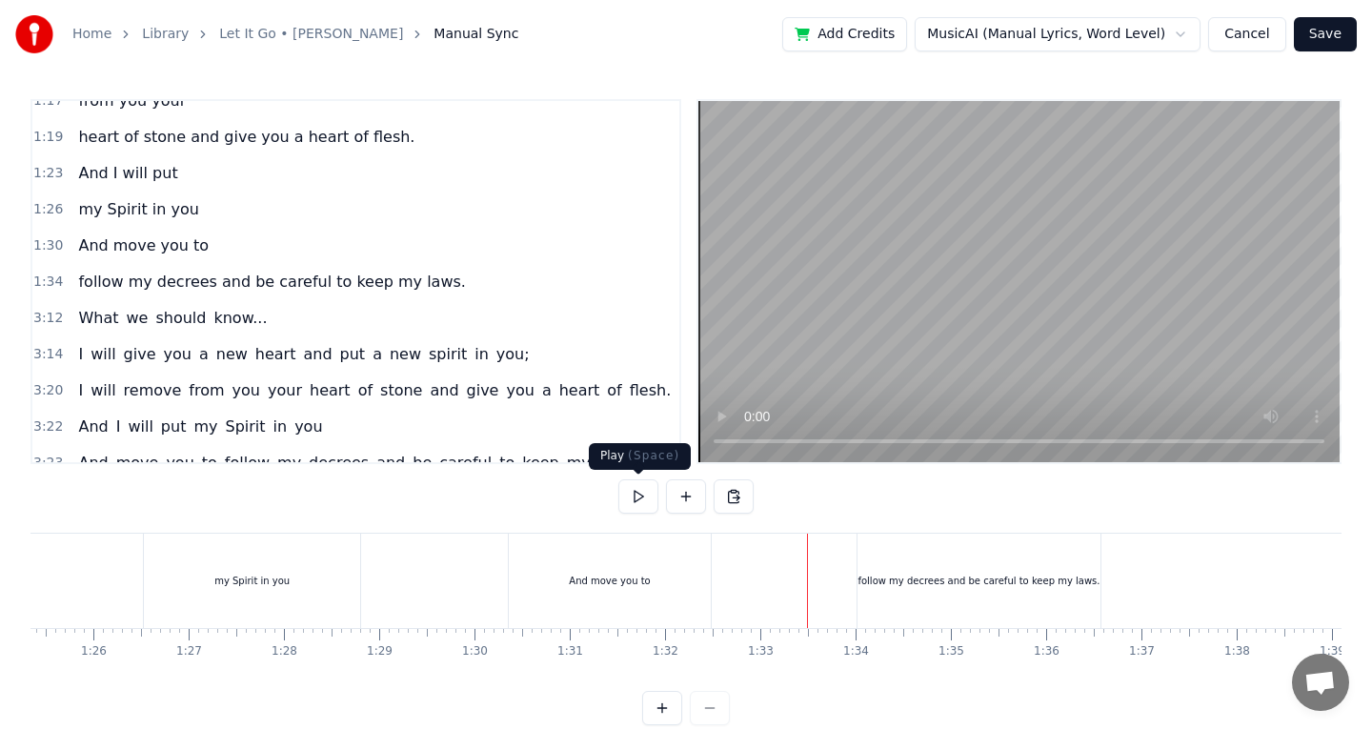
click at [625, 505] on button at bounding box center [638, 496] width 40 height 34
click at [627, 493] on button at bounding box center [638, 496] width 40 height 34
click at [628, 493] on button at bounding box center [638, 496] width 40 height 34
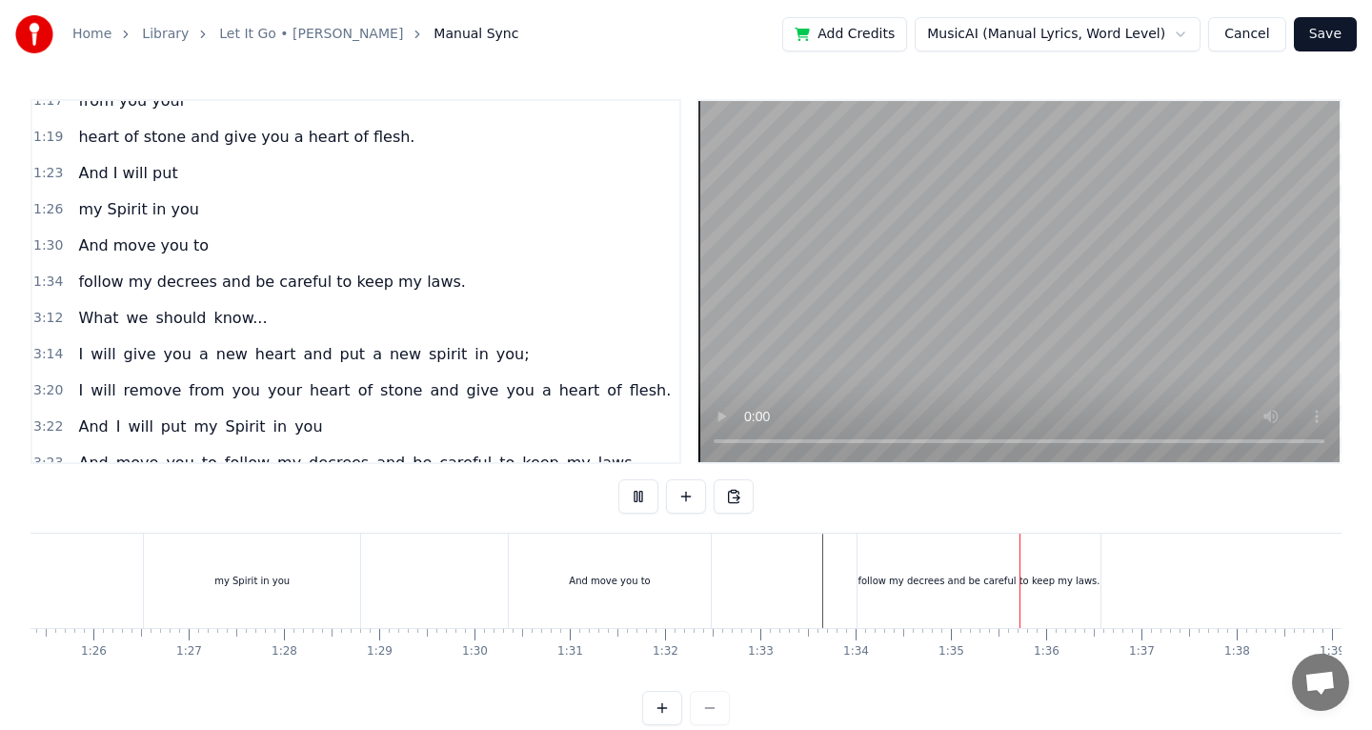
click at [628, 493] on button at bounding box center [638, 496] width 40 height 34
click at [992, 579] on div "follow my decrees and be careful to keep my laws." at bounding box center [978, 581] width 242 height 14
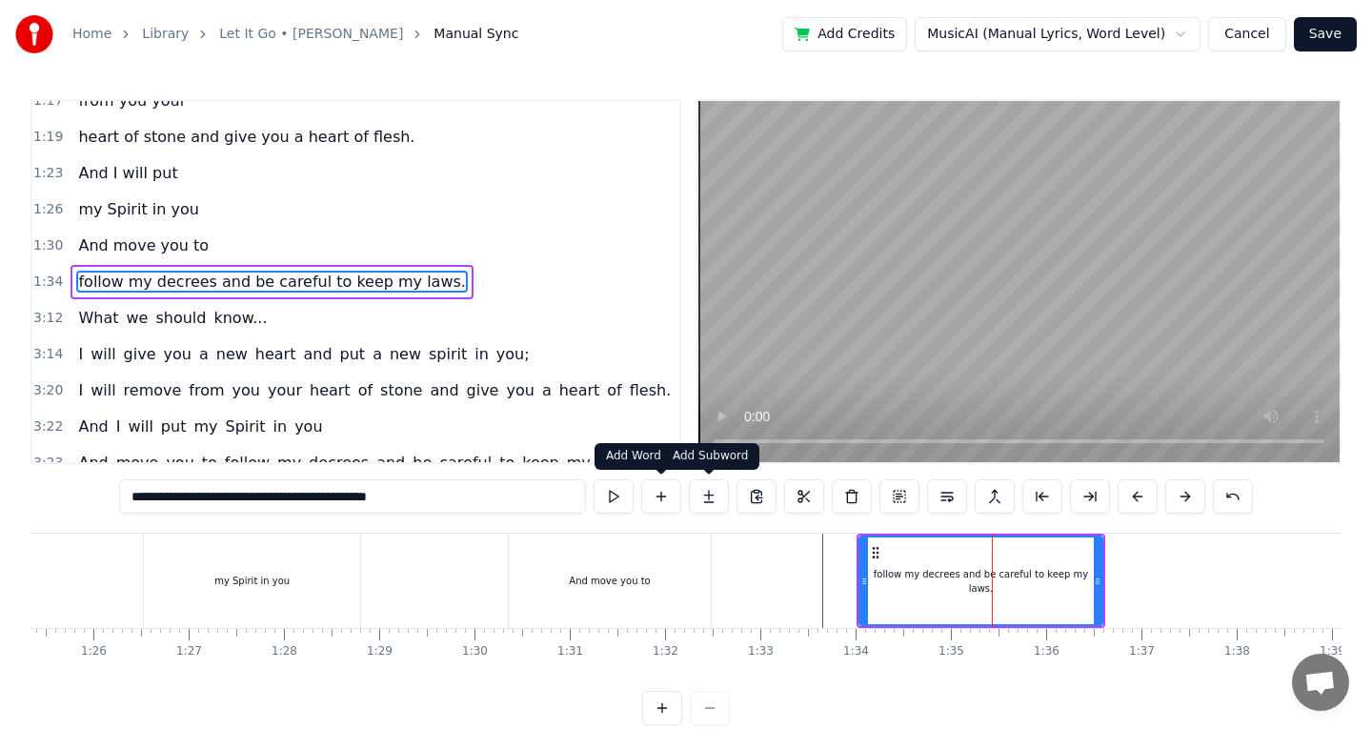
click at [708, 489] on button at bounding box center [709, 496] width 40 height 34
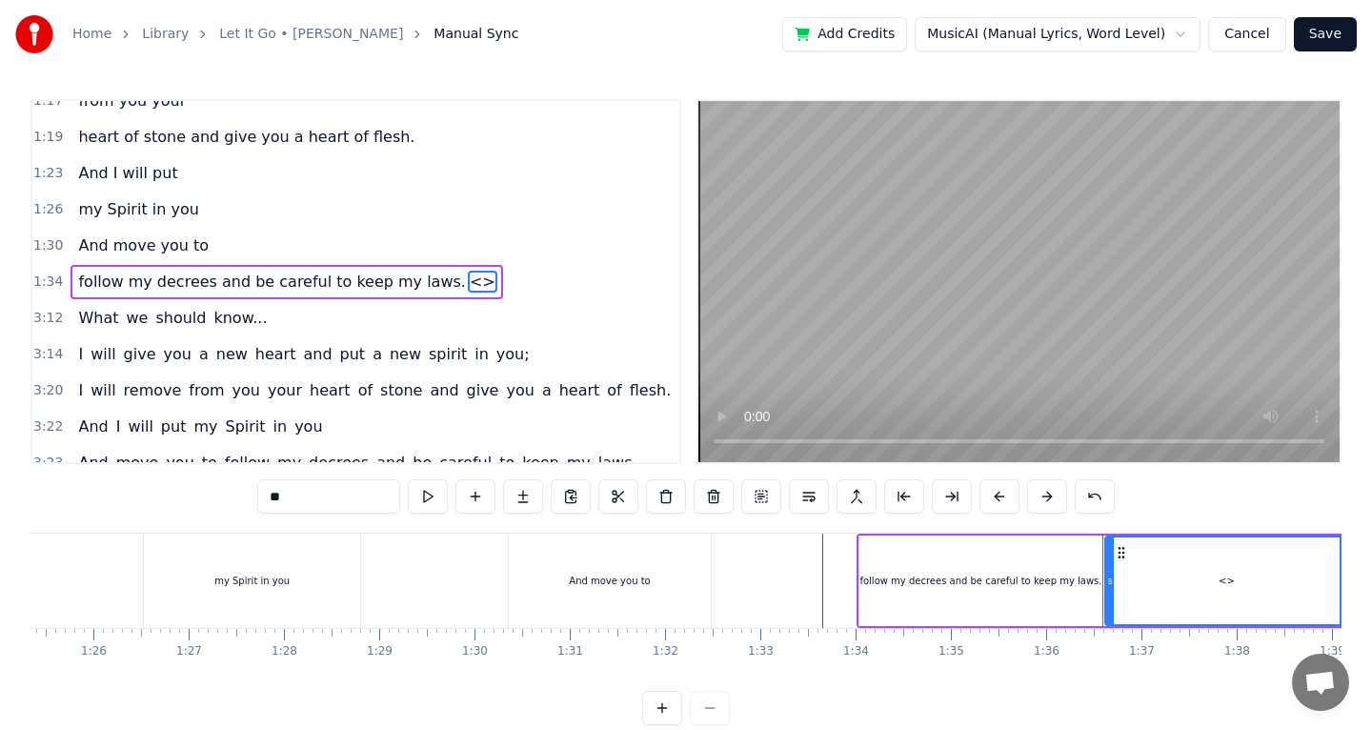
click at [1143, 589] on div "<>" at bounding box center [1226, 580] width 241 height 87
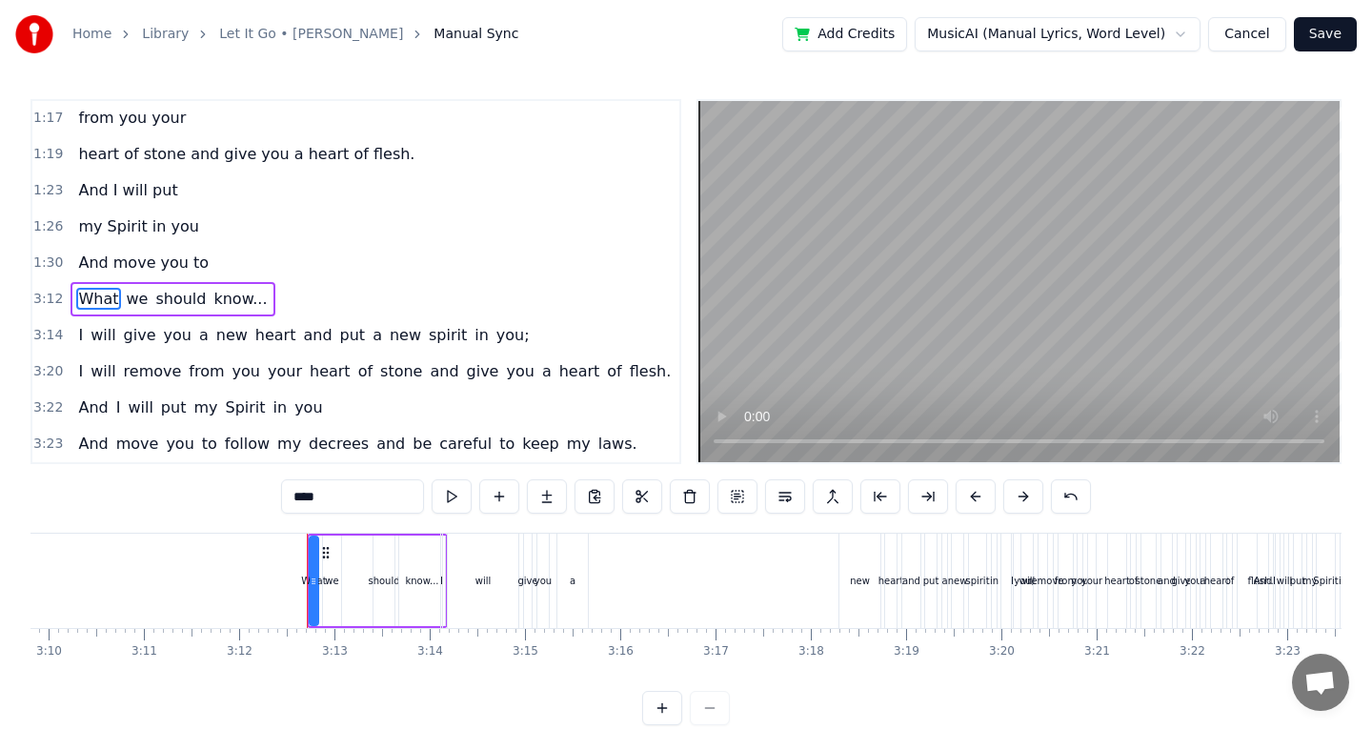
scroll to position [0, 18264]
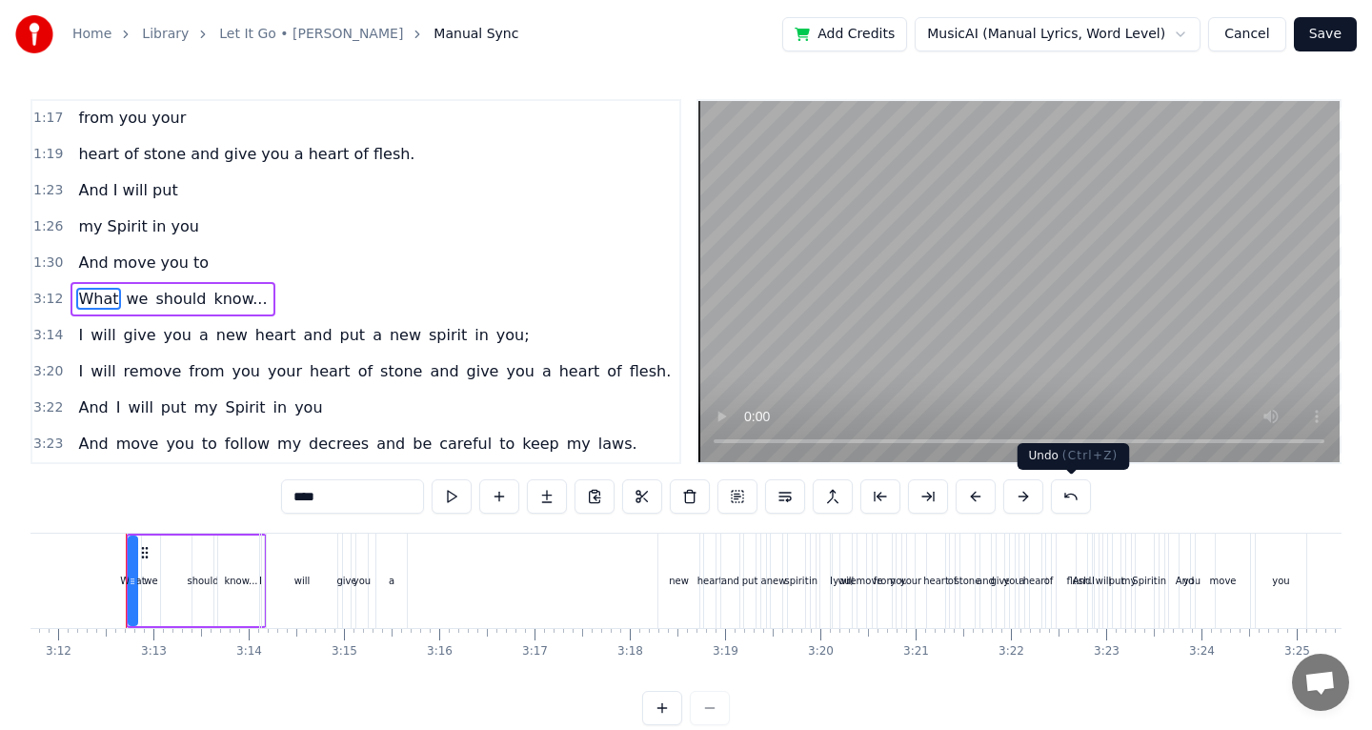
click at [1068, 492] on button at bounding box center [1071, 496] width 40 height 34
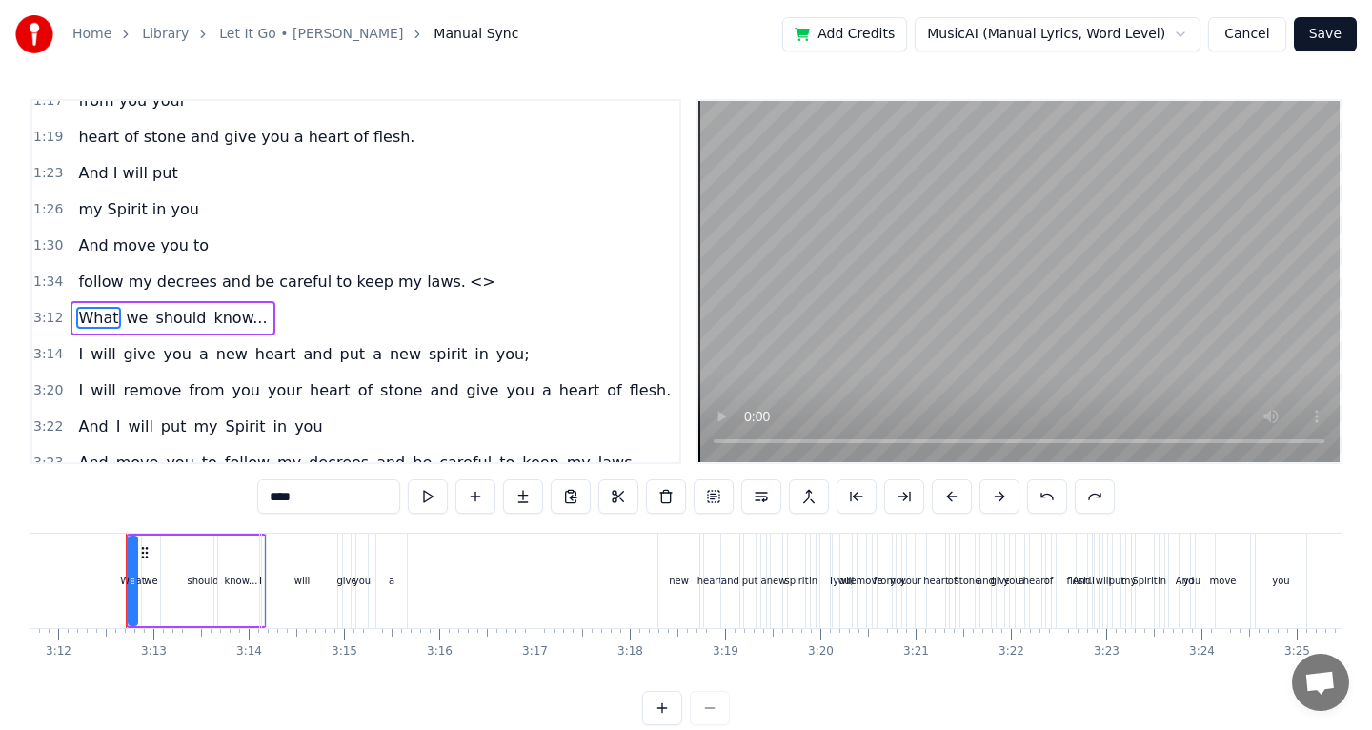
click at [326, 291] on span "follow my decrees and be careful to keep my laws." at bounding box center [271, 282] width 391 height 22
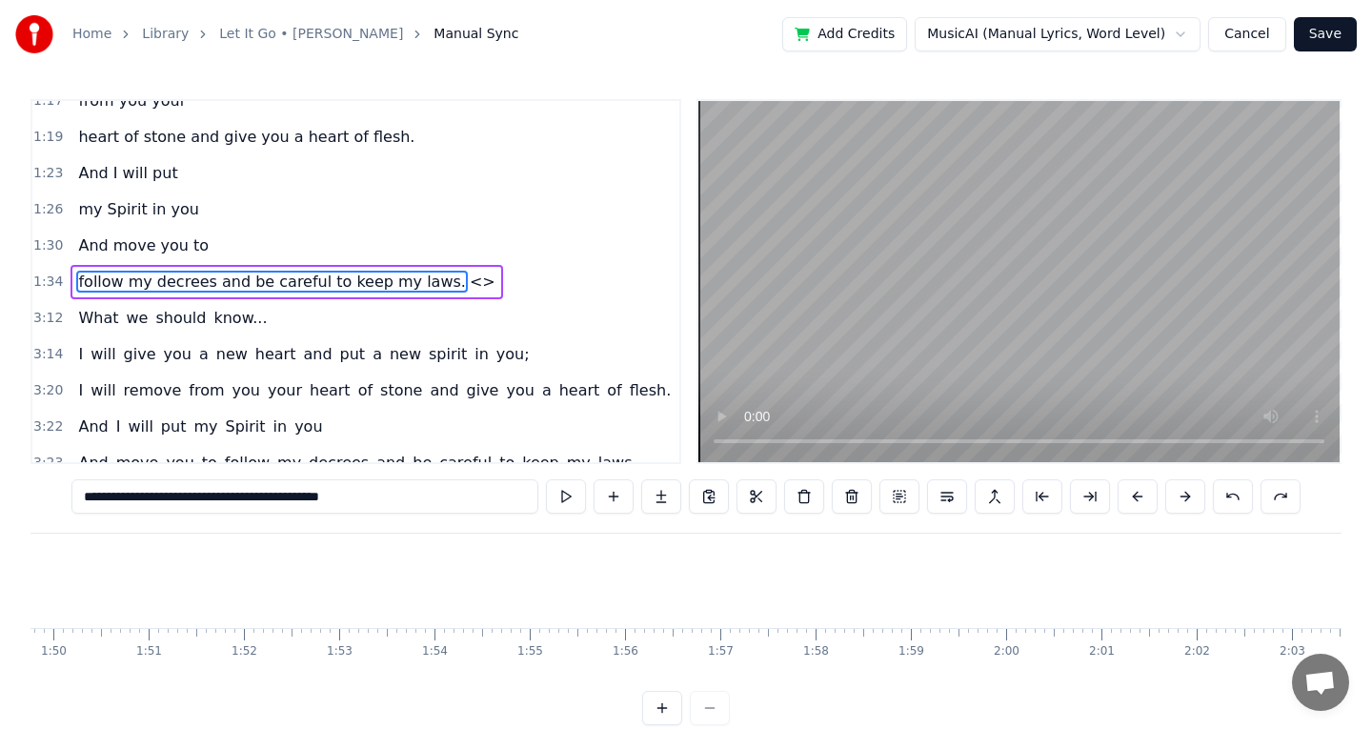
scroll to position [0, 8861]
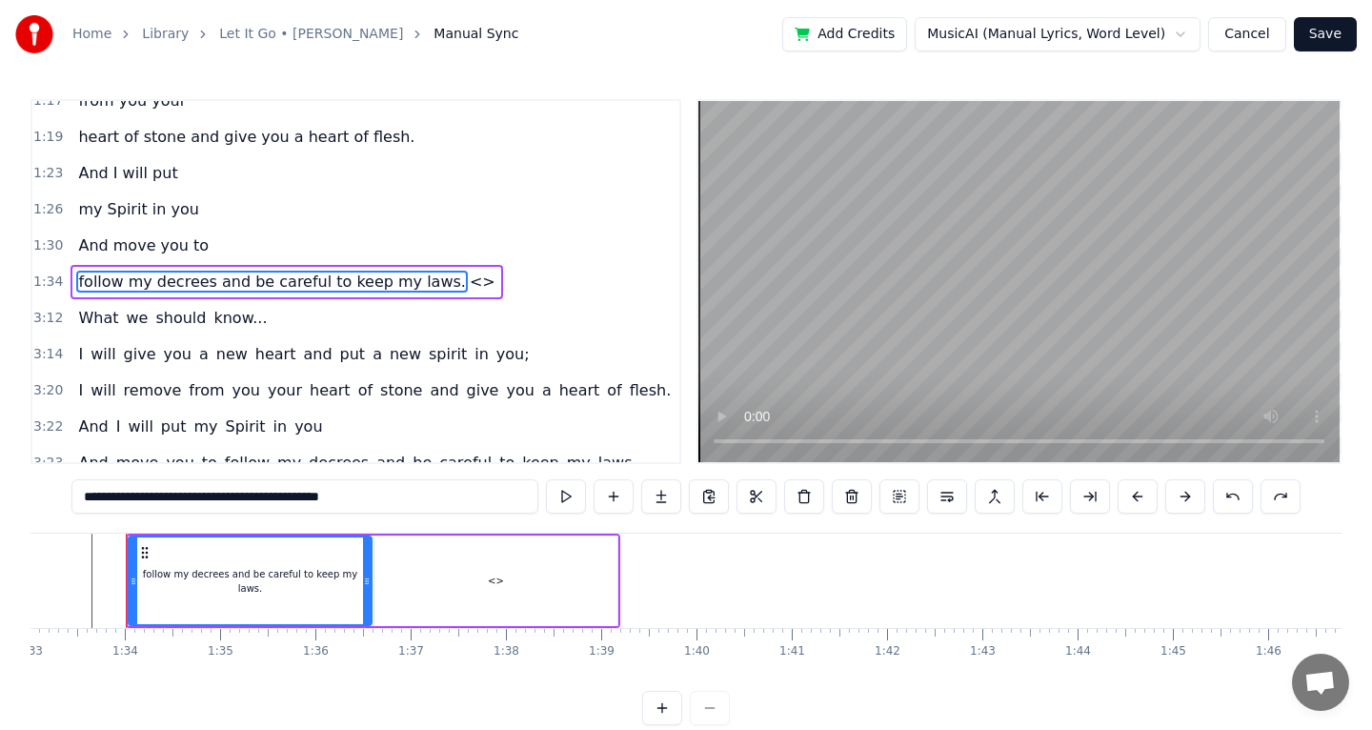
click at [525, 562] on div "<>" at bounding box center [495, 580] width 243 height 91
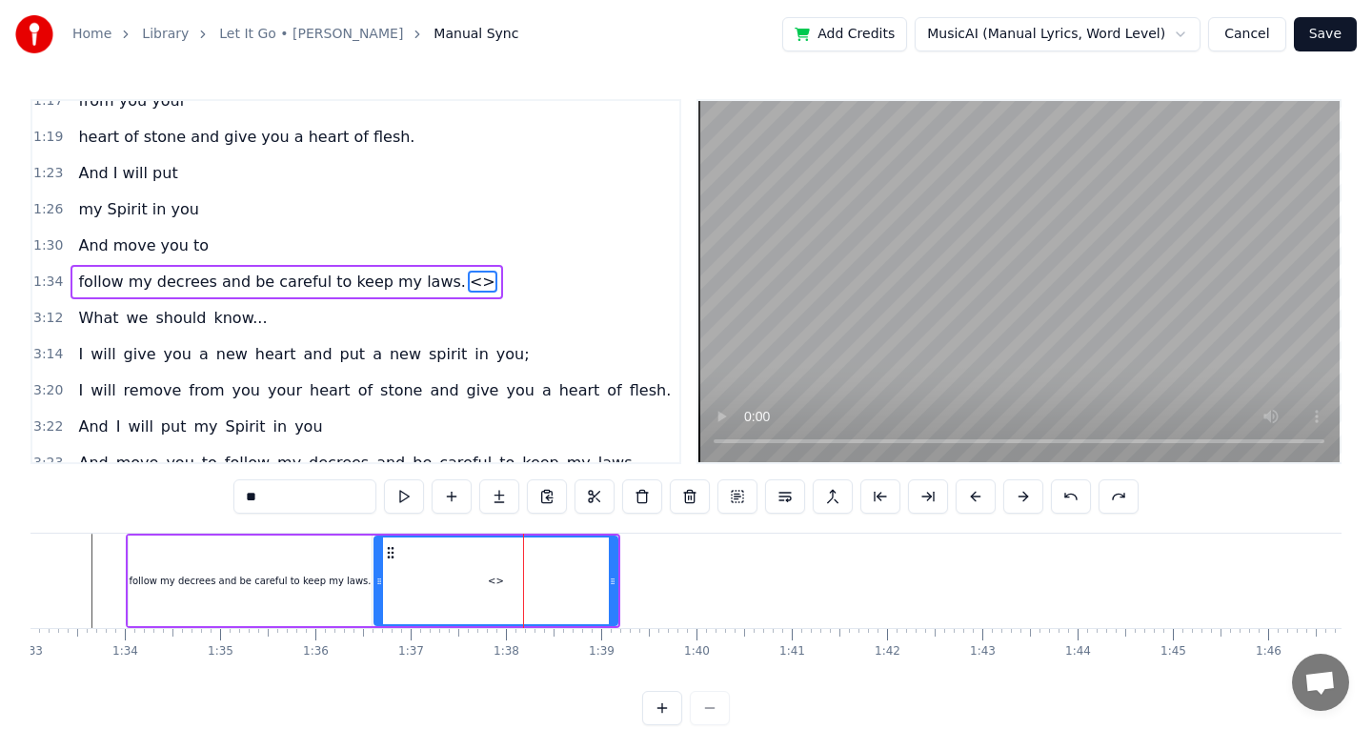
drag, startPoint x: 312, startPoint y: 499, endPoint x: 169, endPoint y: 499, distance: 143.9
click at [167, 499] on div "0:51 The [DEMOGRAPHIC_DATA] verse from [DEMOGRAPHIC_DATA] 0:57 Chapter 36 0:59 …" at bounding box center [685, 412] width 1311 height 626
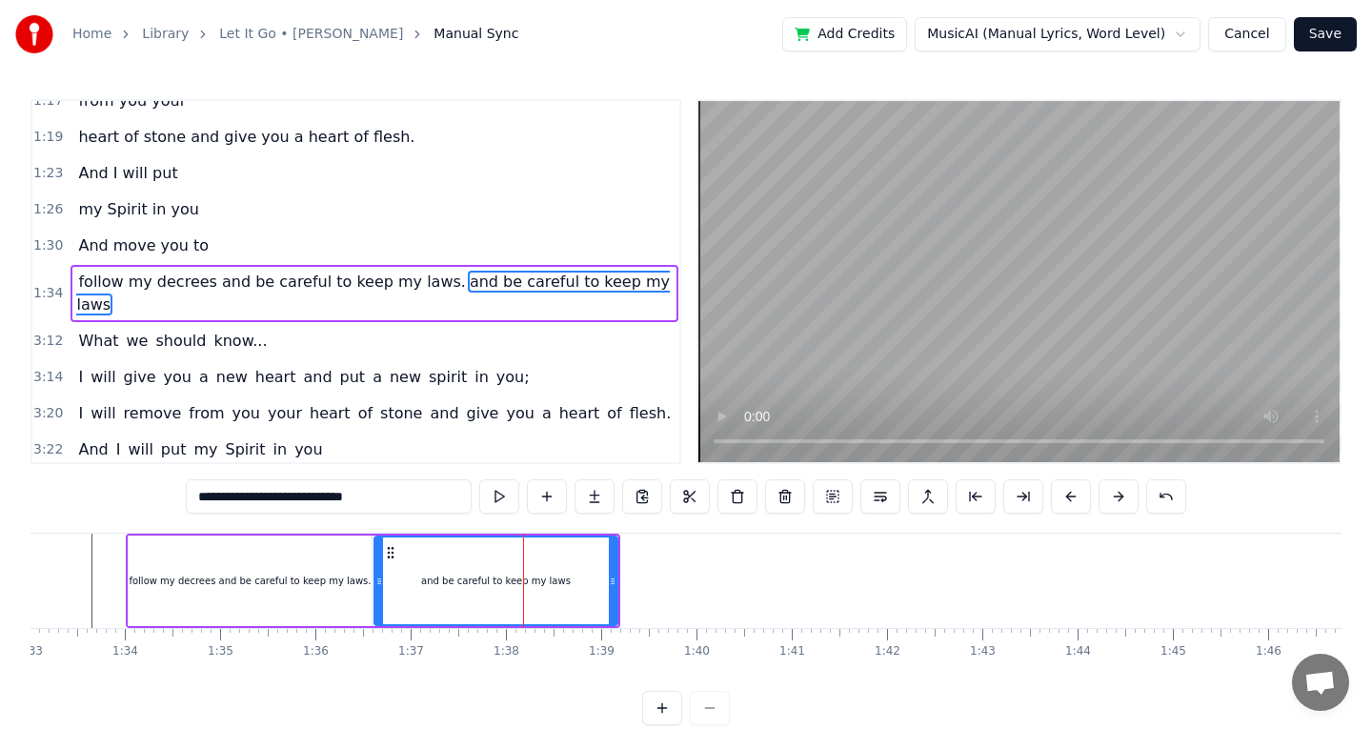
click at [250, 584] on div "follow my decrees and be careful to keep my laws." at bounding box center [250, 581] width 242 height 14
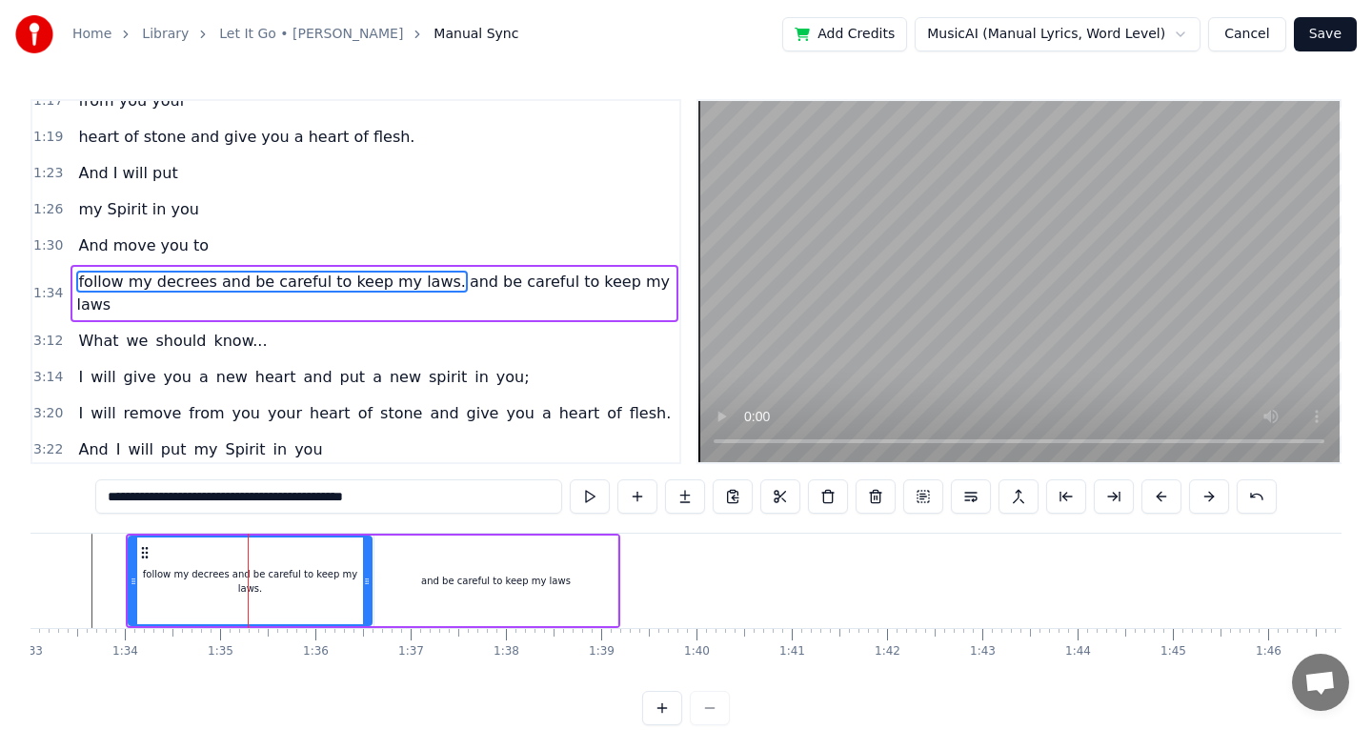
drag, startPoint x: 425, startPoint y: 506, endPoint x: 223, endPoint y: 500, distance: 202.0
click at [223, 500] on input "**********" at bounding box center [328, 496] width 467 height 34
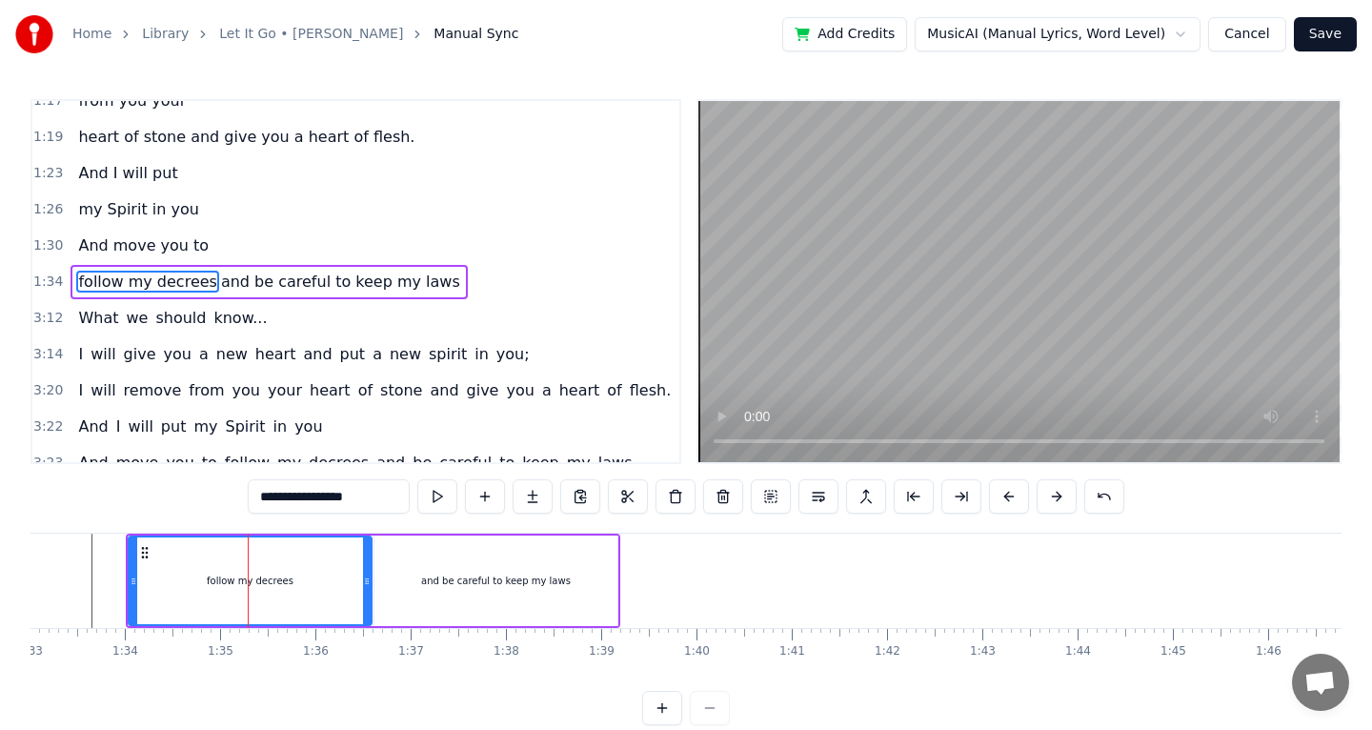
type input "**********"
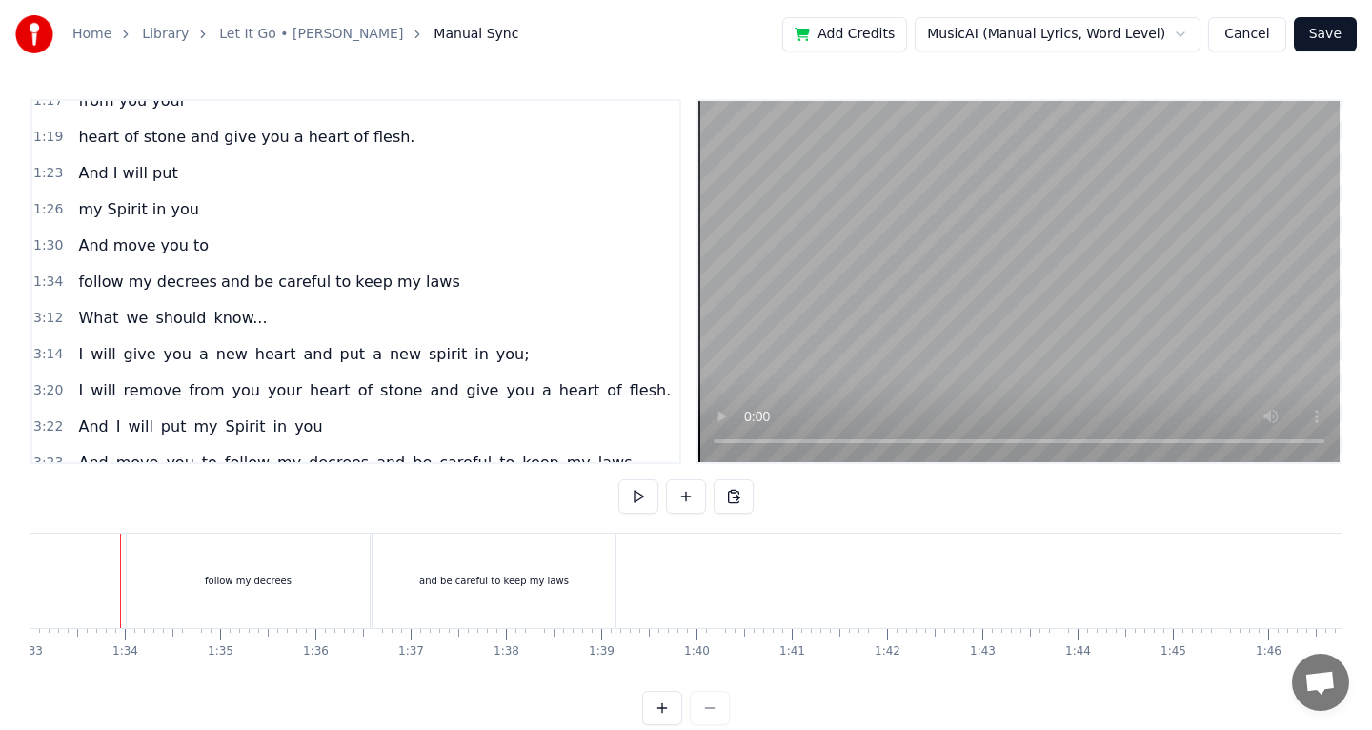
scroll to position [0, 8855]
click at [338, 593] on div "follow my decrees" at bounding box center [253, 580] width 243 height 94
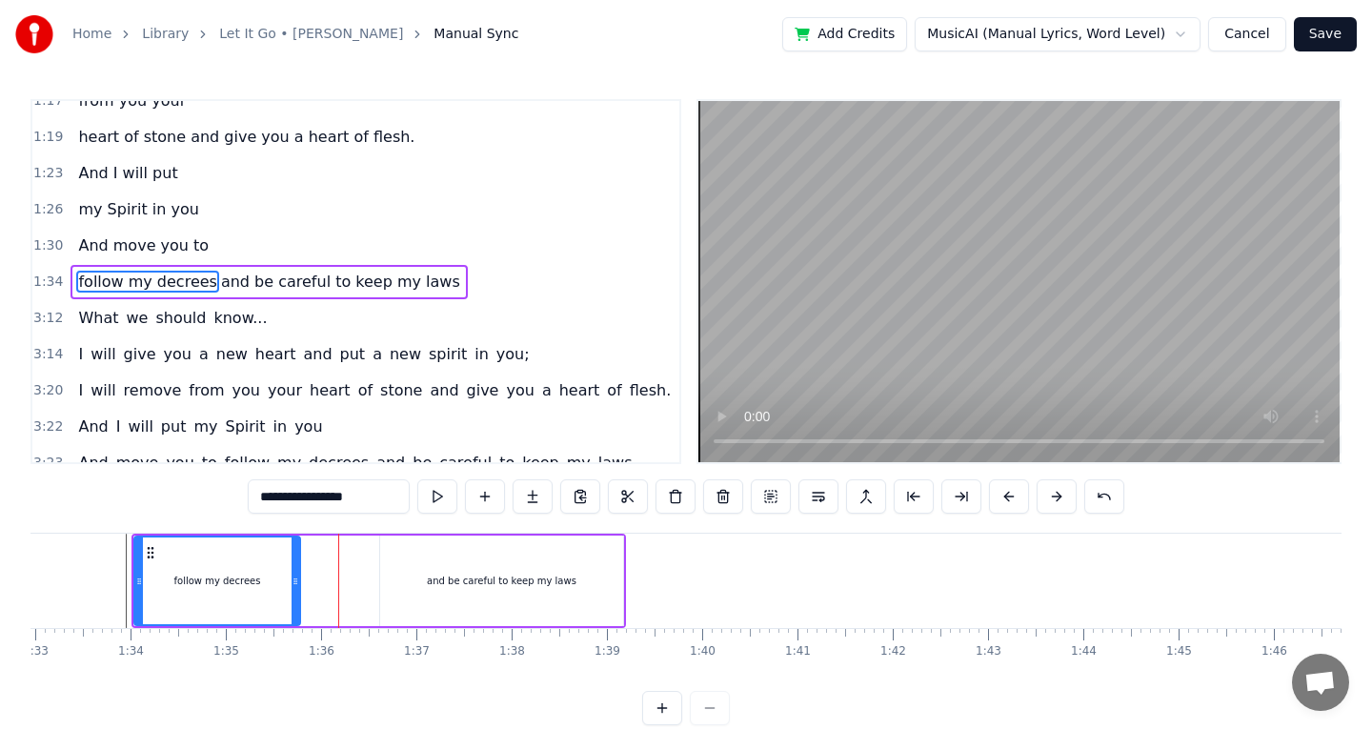
drag, startPoint x: 373, startPoint y: 583, endPoint x: 296, endPoint y: 583, distance: 77.2
click at [296, 583] on icon at bounding box center [296, 581] width 8 height 15
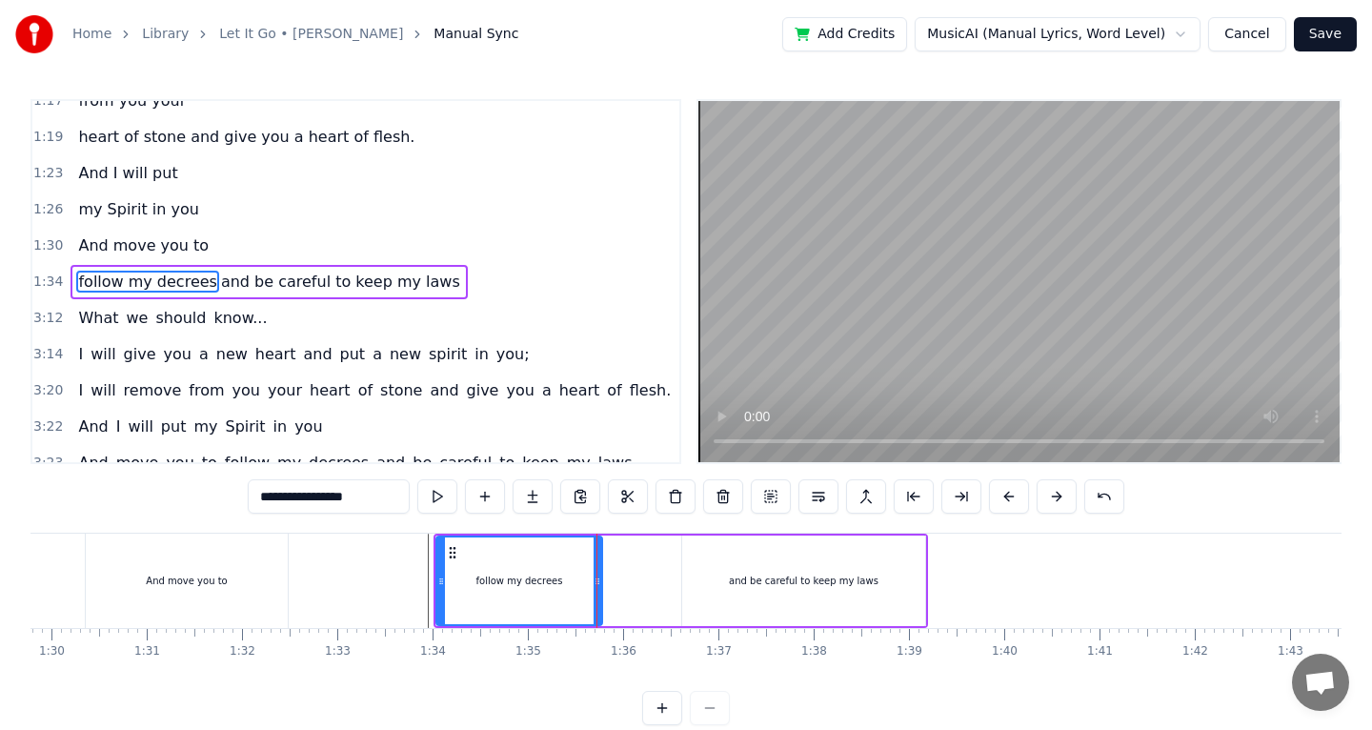
scroll to position [0, 8539]
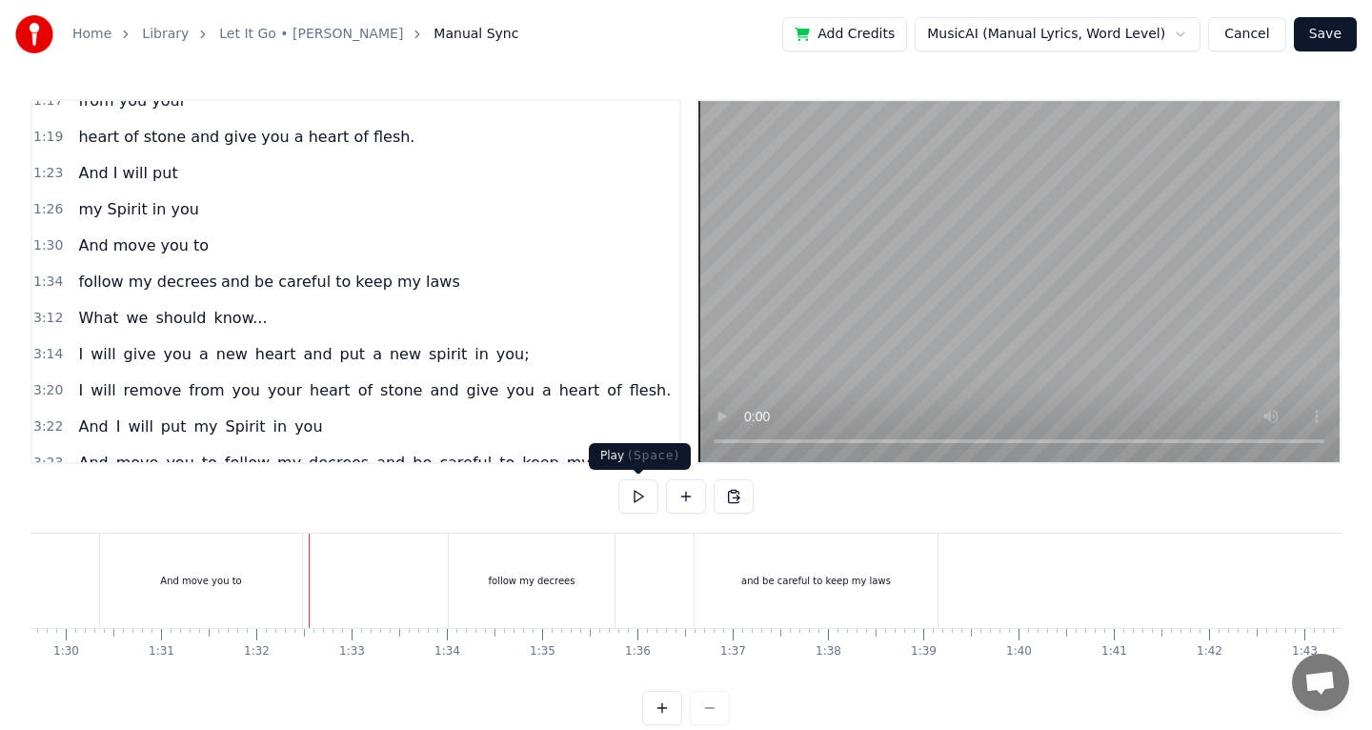
click at [638, 496] on button at bounding box center [638, 496] width 40 height 34
click at [742, 588] on div "and be careful to keep my laws" at bounding box center [815, 580] width 243 height 94
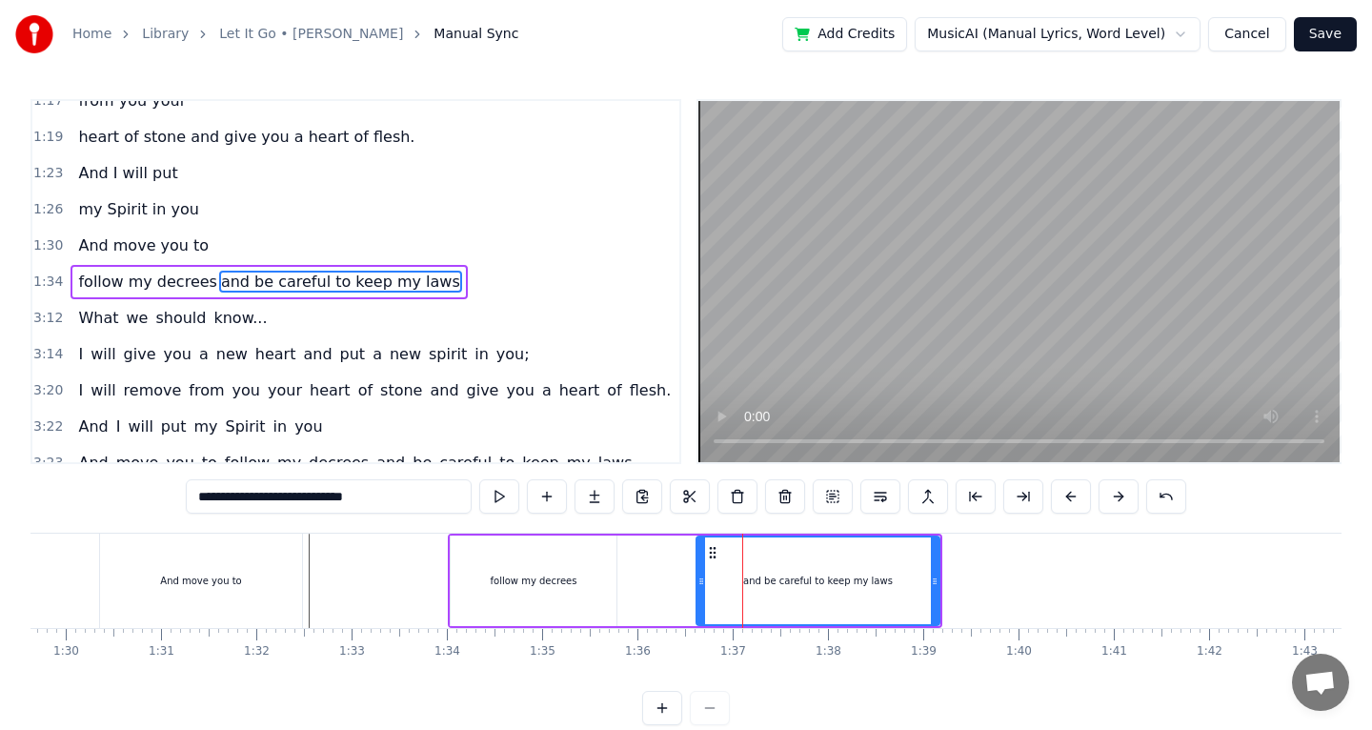
click at [198, 499] on input "**********" at bounding box center [329, 496] width 286 height 34
type input "**********"
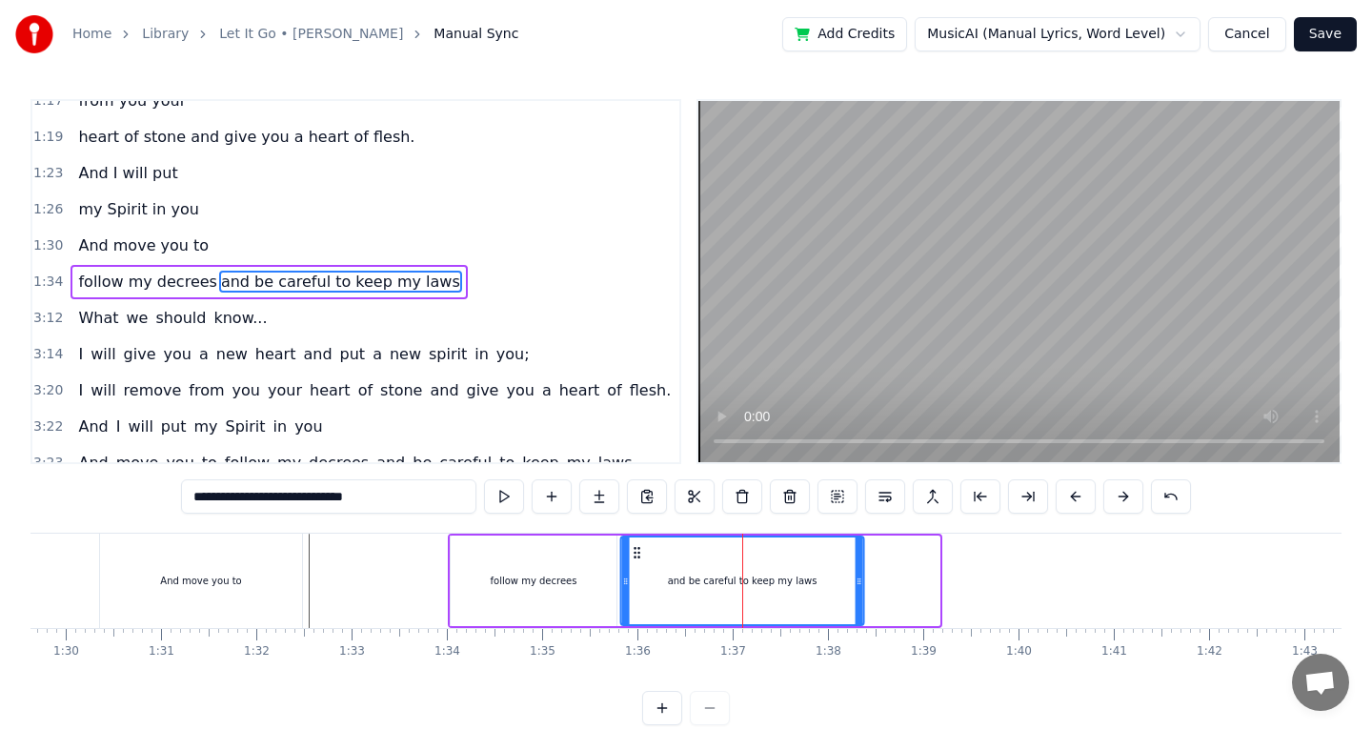
drag, startPoint x: 715, startPoint y: 551, endPoint x: 639, endPoint y: 560, distance: 75.9
click at [639, 560] on div "and be careful to keep my laws" at bounding box center [742, 580] width 241 height 87
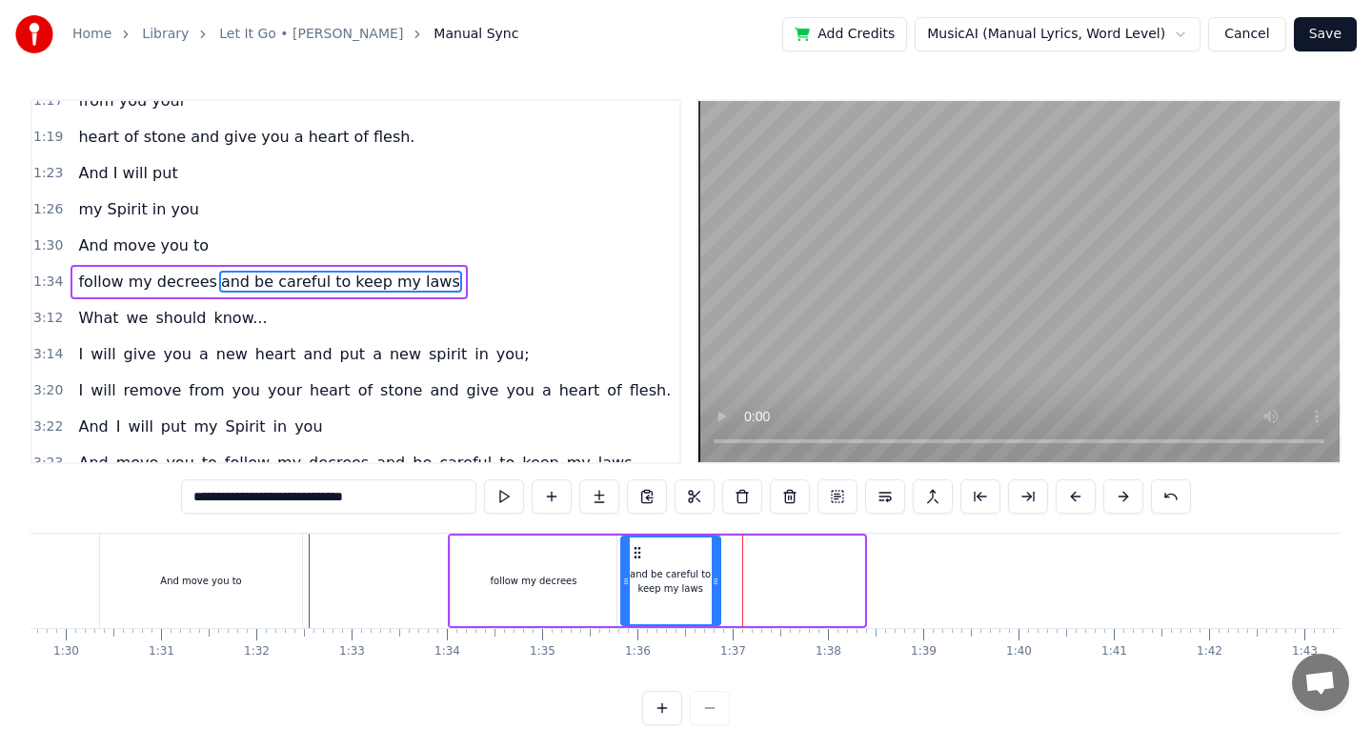
drag, startPoint x: 859, startPoint y: 574, endPoint x: 715, endPoint y: 574, distance: 143.9
click at [715, 574] on icon at bounding box center [716, 581] width 8 height 15
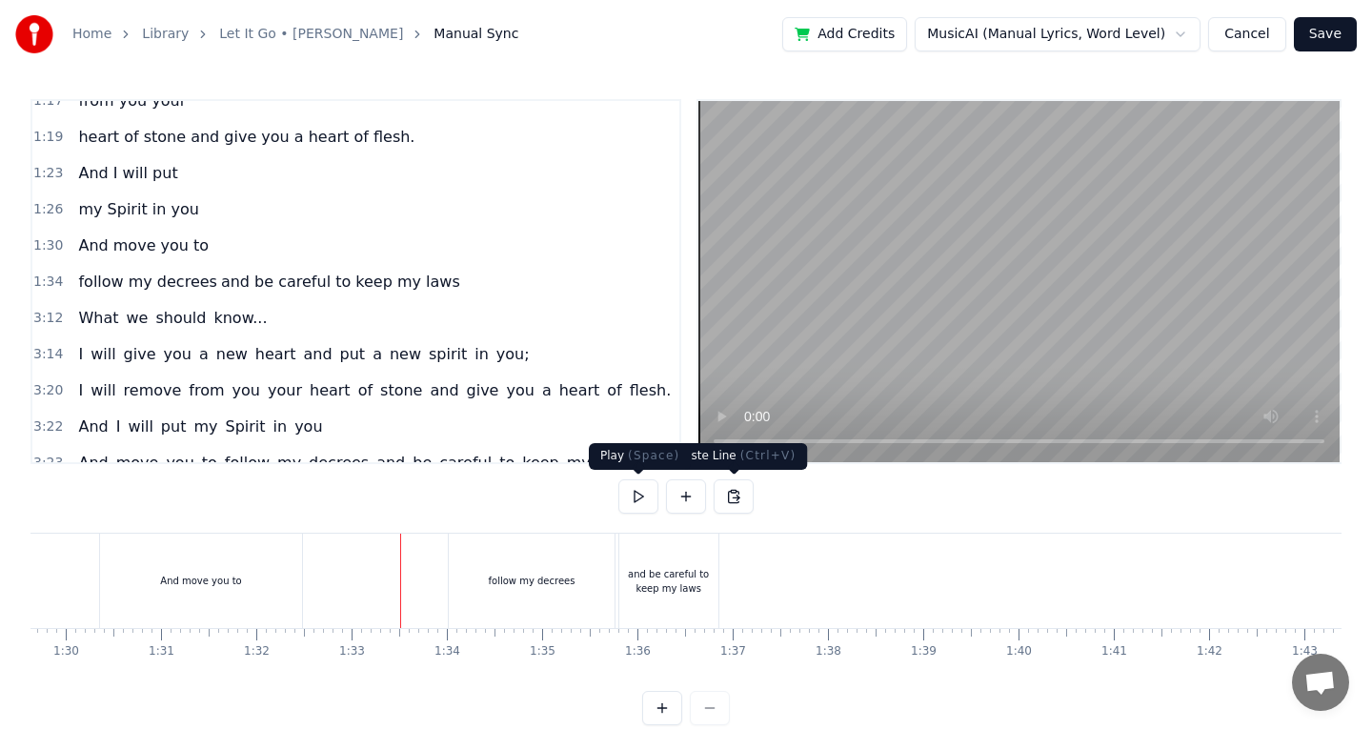
click at [636, 493] on button at bounding box center [638, 496] width 40 height 34
click at [635, 493] on button at bounding box center [638, 496] width 40 height 34
click at [1338, 37] on button "Save" at bounding box center [1325, 34] width 63 height 34
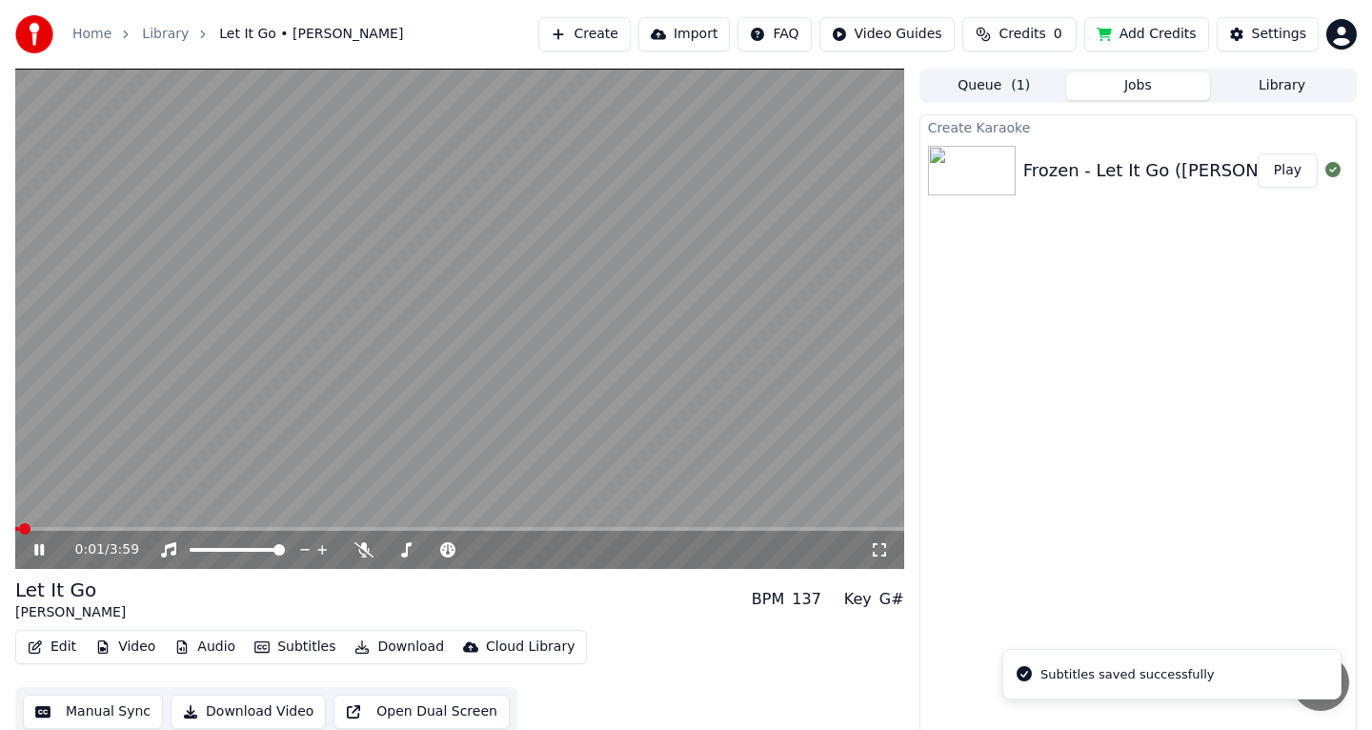
click at [124, 528] on span at bounding box center [459, 529] width 889 height 4
click at [174, 527] on span at bounding box center [459, 529] width 889 height 4
click at [202, 531] on div "0:43 / 3:59" at bounding box center [459, 550] width 889 height 38
click at [209, 530] on span at bounding box center [459, 529] width 889 height 4
click at [187, 528] on span at bounding box center [100, 529] width 171 height 4
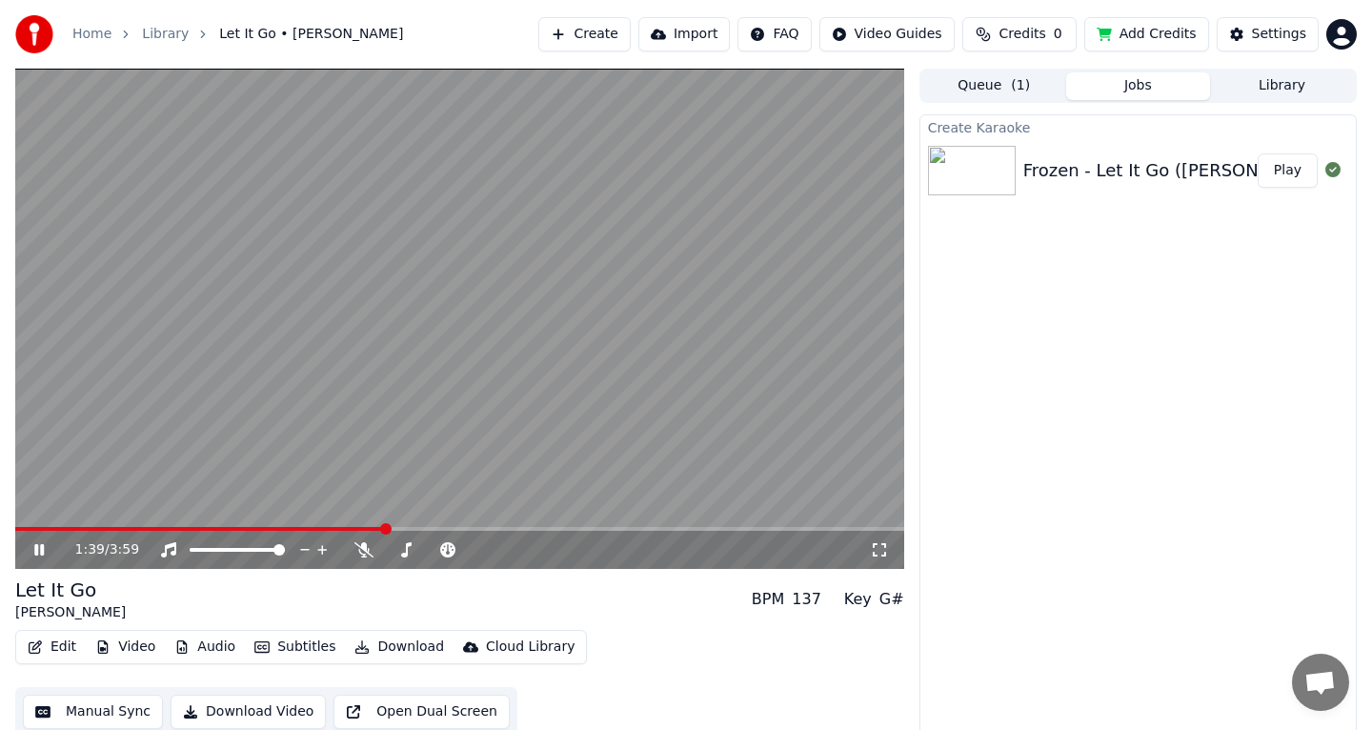
click at [41, 550] on icon at bounding box center [39, 549] width 10 height 11
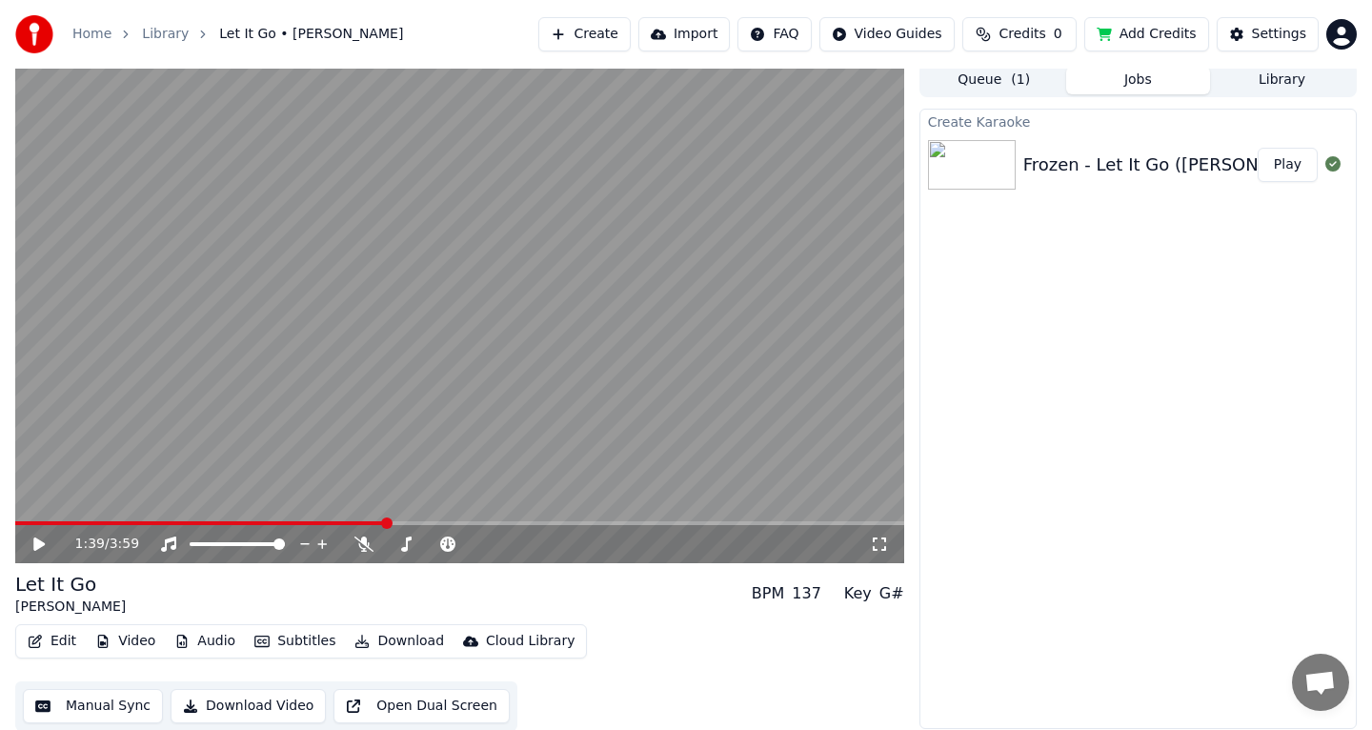
click at [102, 697] on button "Manual Sync" at bounding box center [93, 706] width 140 height 34
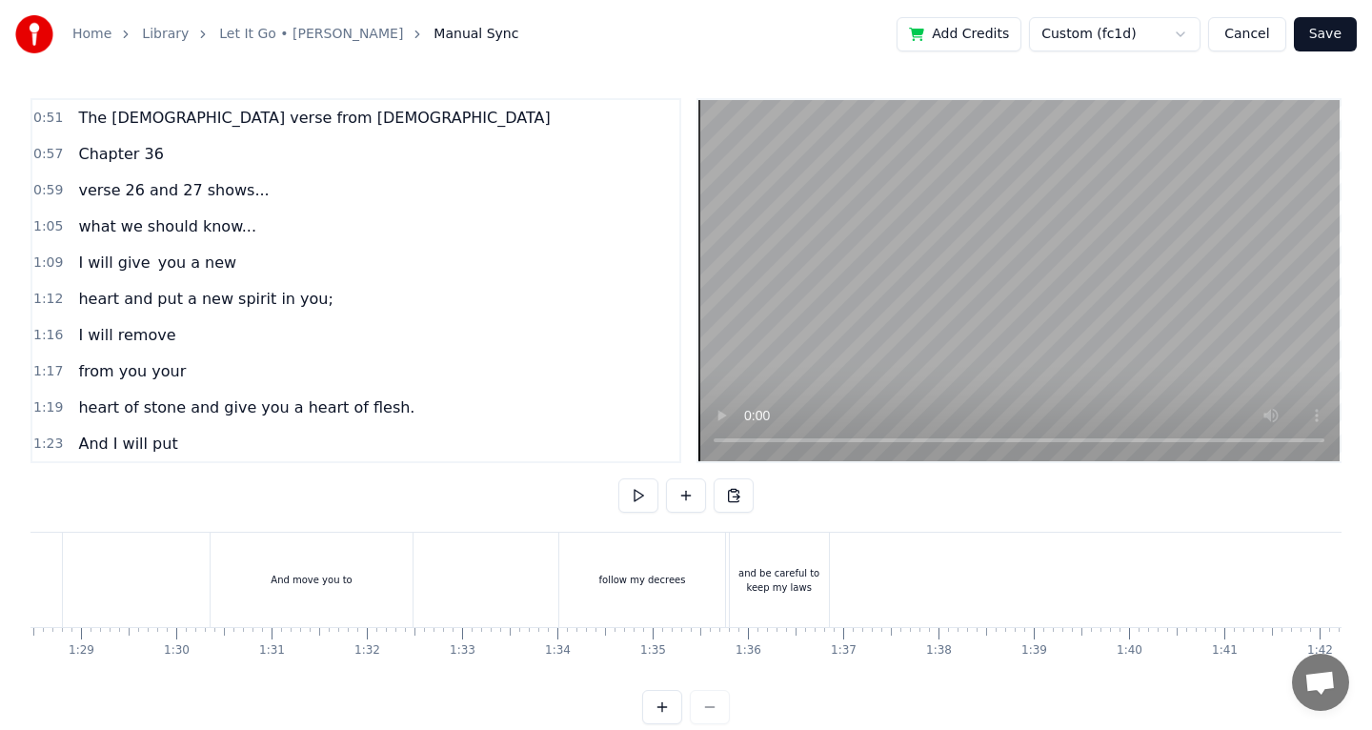
scroll to position [0, 8247]
click at [537, 609] on div "And move you to" at bounding box center [493, 580] width 202 height 94
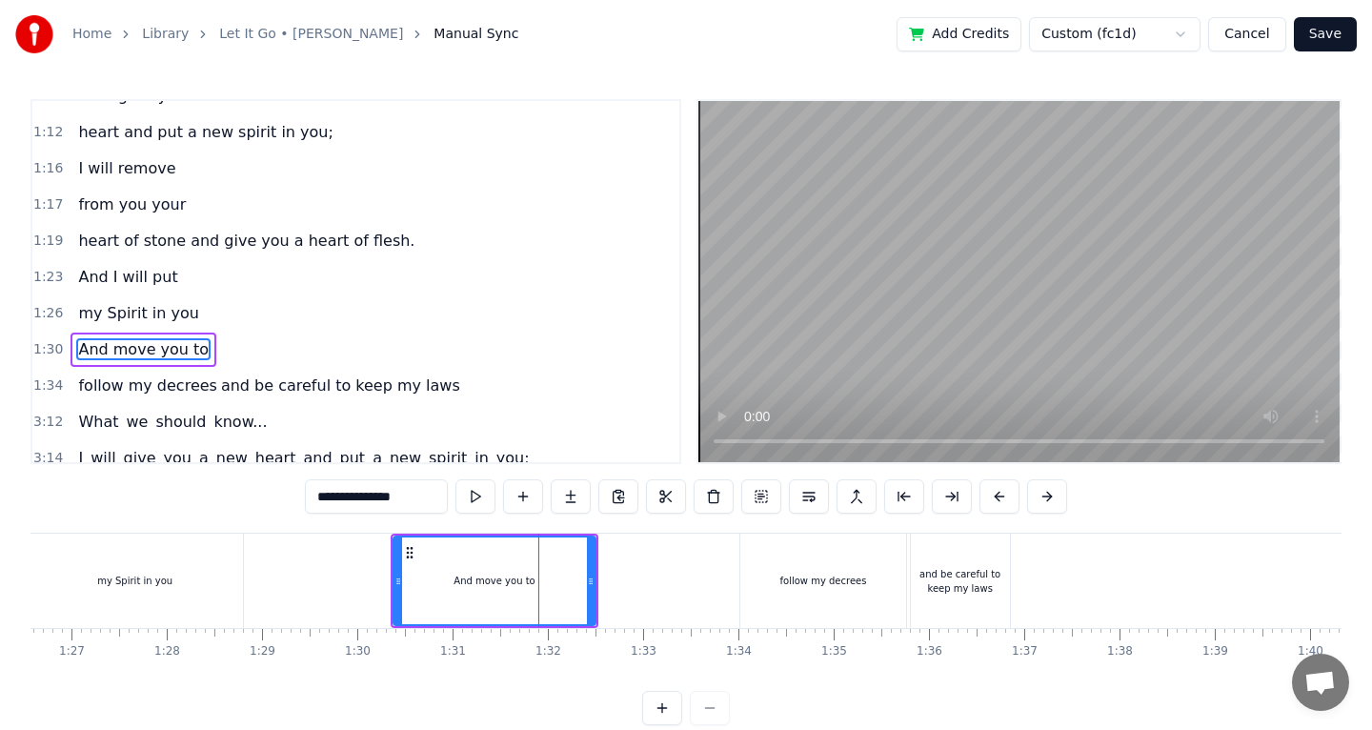
scroll to position [235, 0]
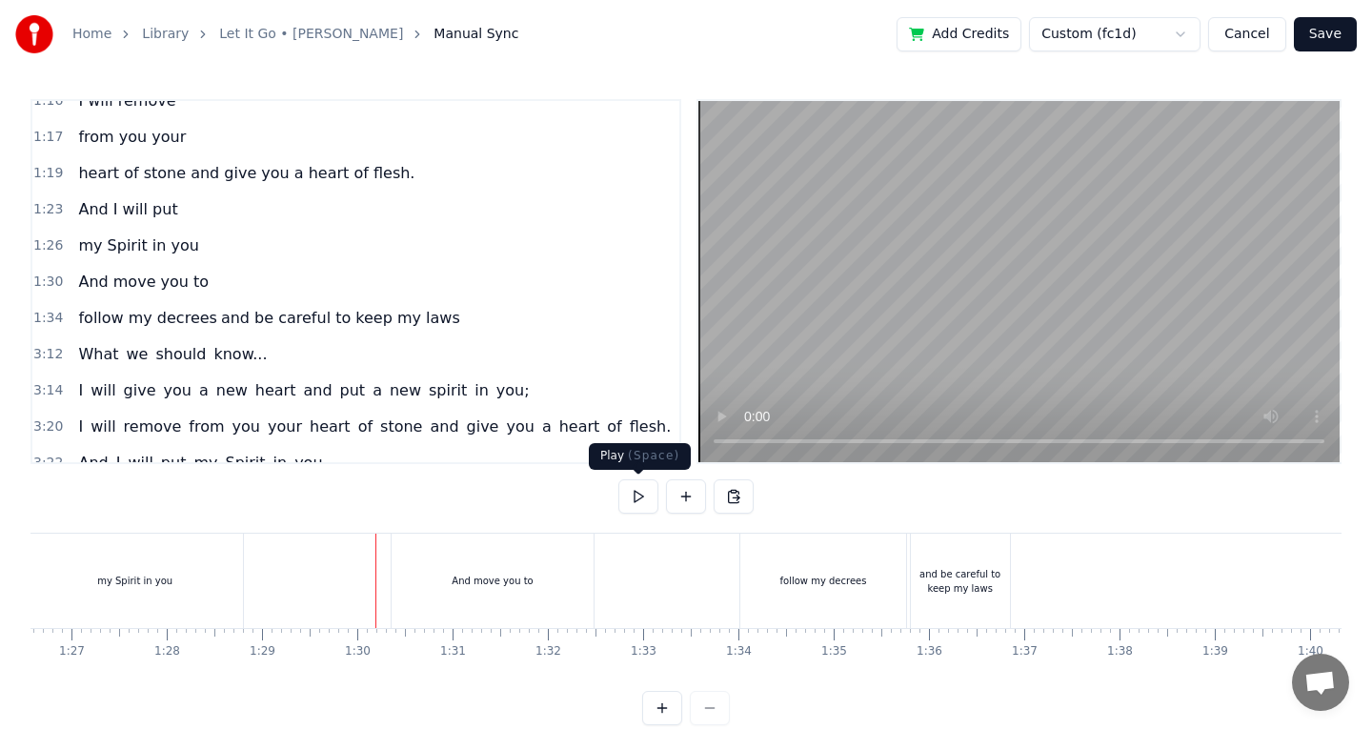
click at [656, 497] on button at bounding box center [638, 496] width 40 height 34
click at [655, 496] on button at bounding box center [638, 496] width 40 height 34
click at [526, 557] on div "And move you to" at bounding box center [493, 580] width 202 height 94
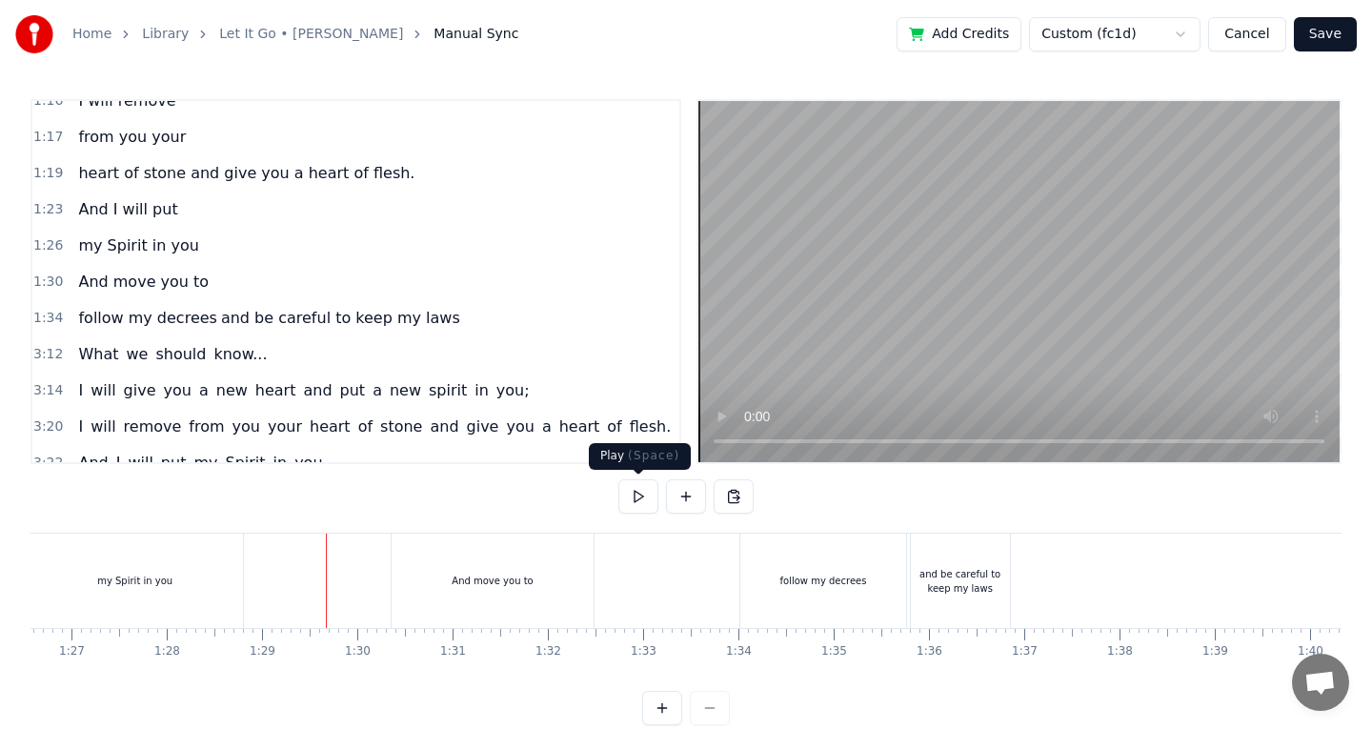
click at [638, 502] on button at bounding box center [638, 496] width 40 height 34
click at [639, 502] on button at bounding box center [638, 496] width 40 height 34
click at [753, 581] on div "follow my decrees" at bounding box center [823, 580] width 166 height 94
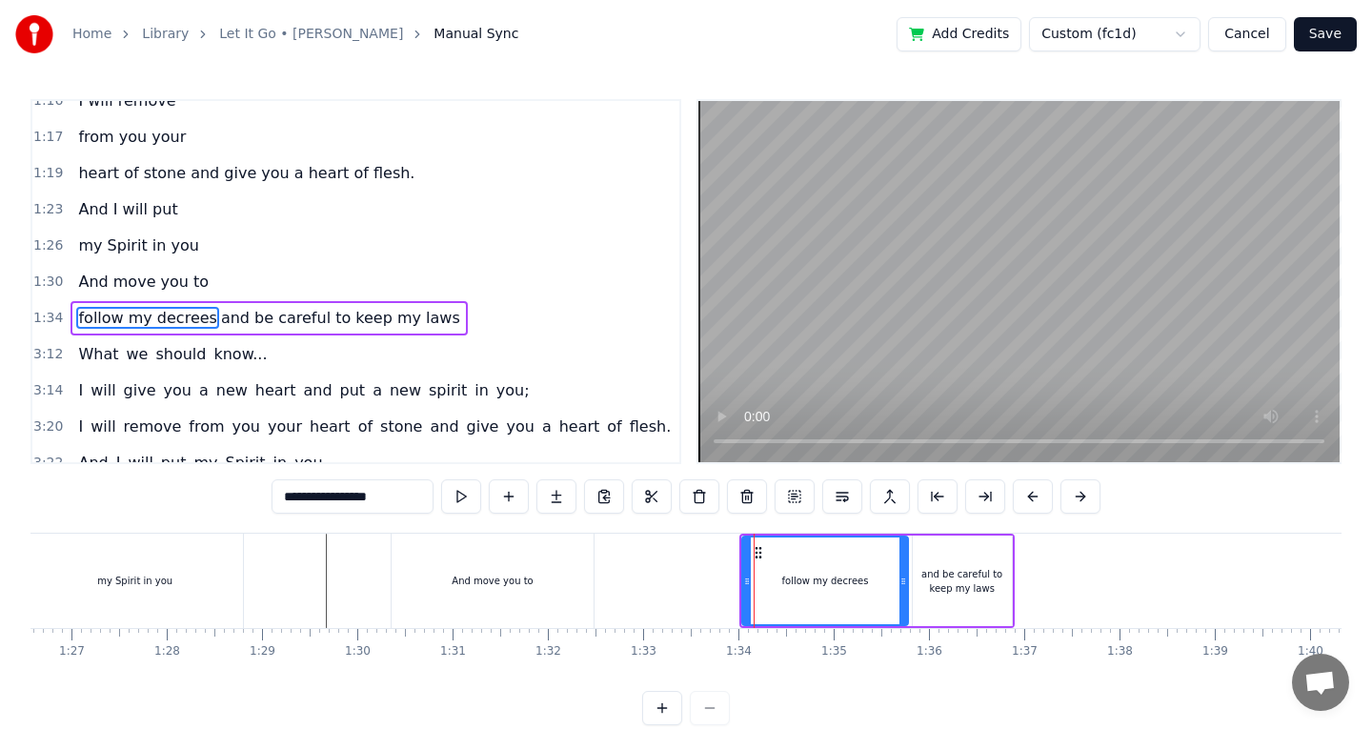
scroll to position [272, 0]
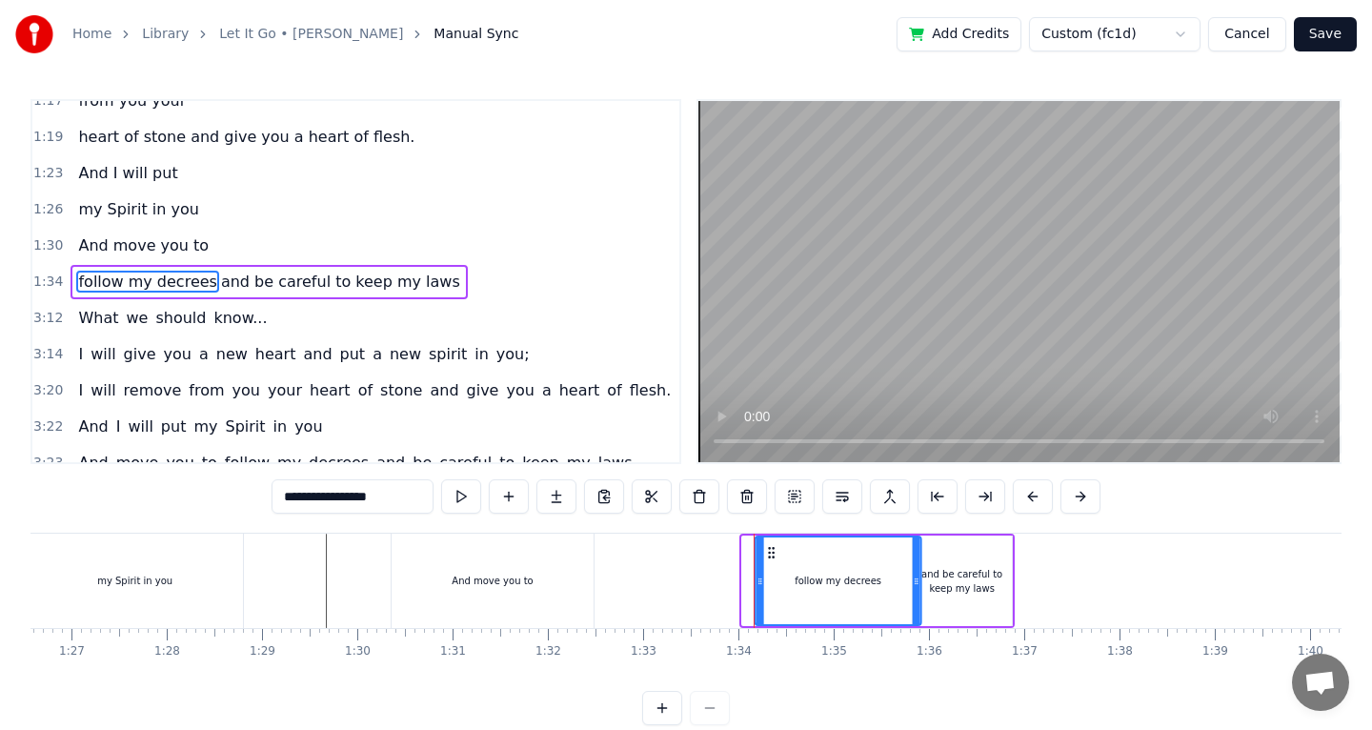
drag, startPoint x: 756, startPoint y: 553, endPoint x: 770, endPoint y: 555, distance: 13.5
click at [770, 555] on icon at bounding box center [771, 552] width 15 height 15
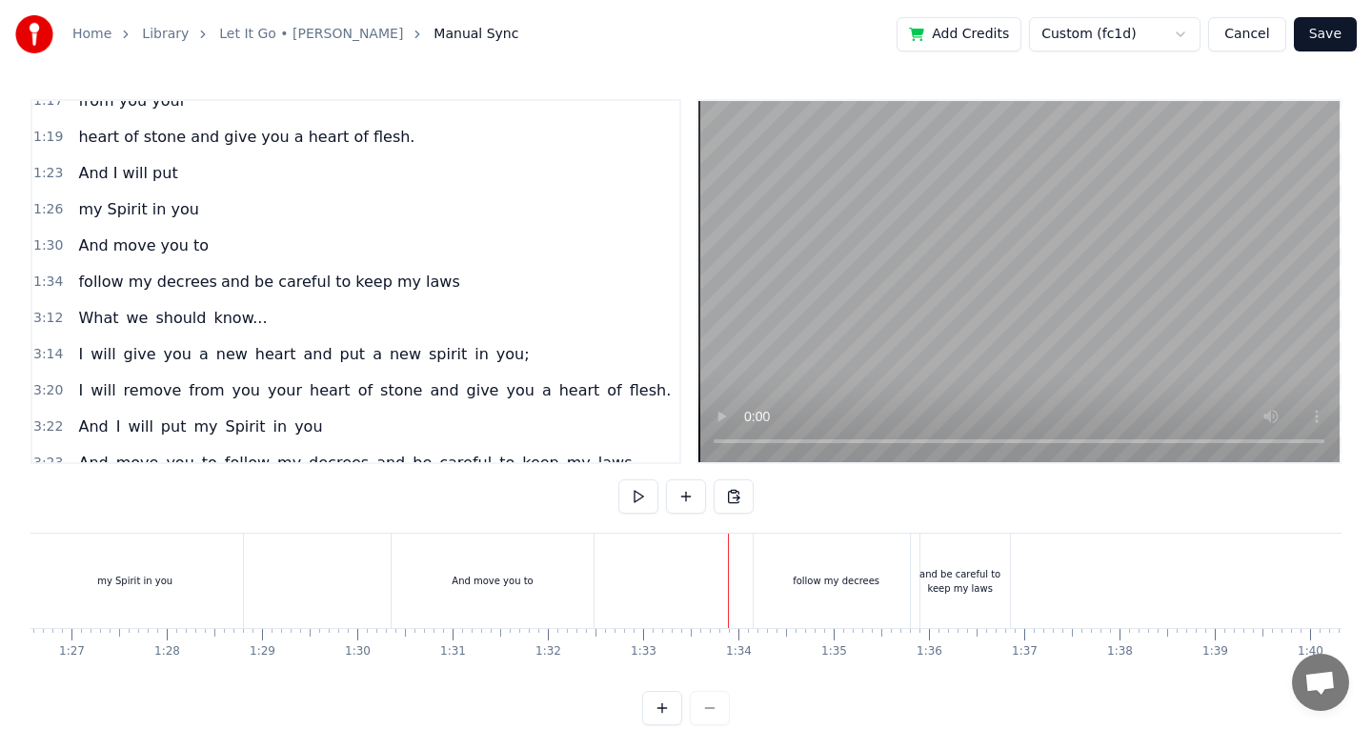
click at [519, 541] on div "And move you to" at bounding box center [493, 580] width 202 height 94
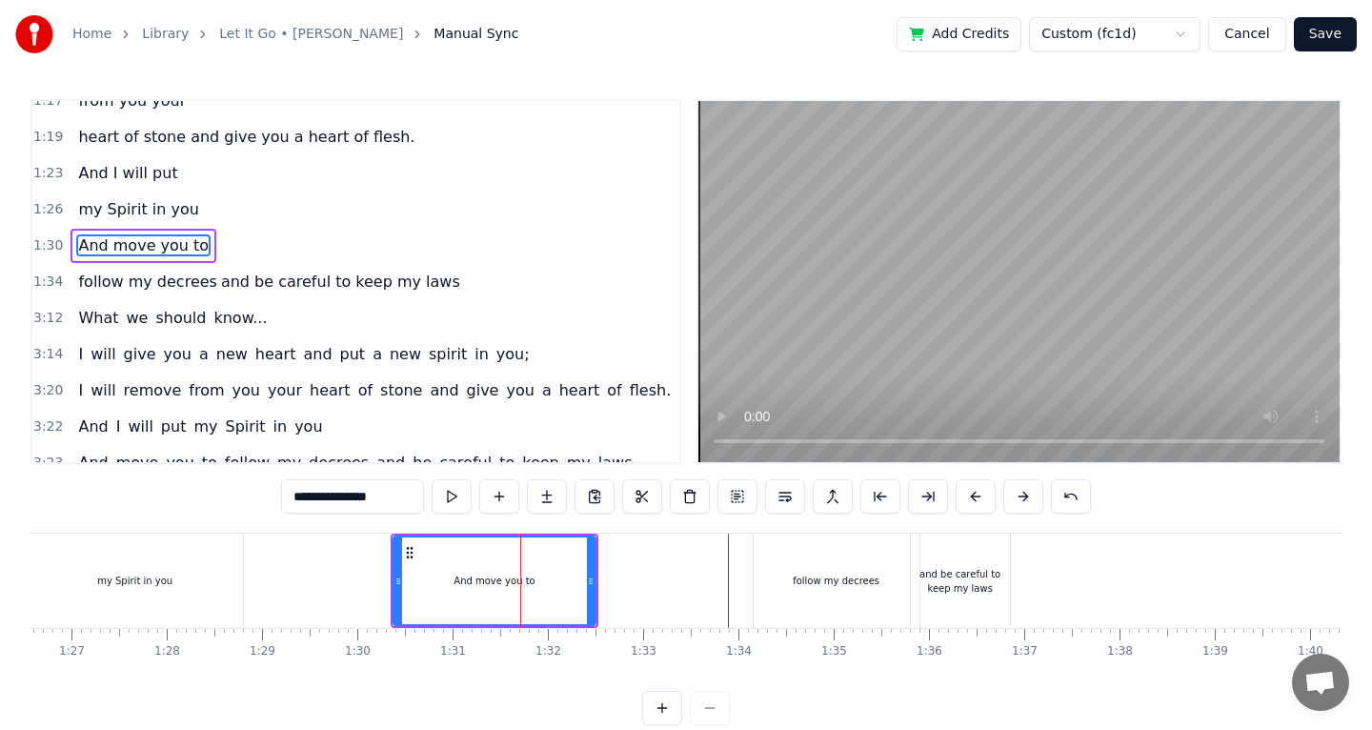
scroll to position [235, 0]
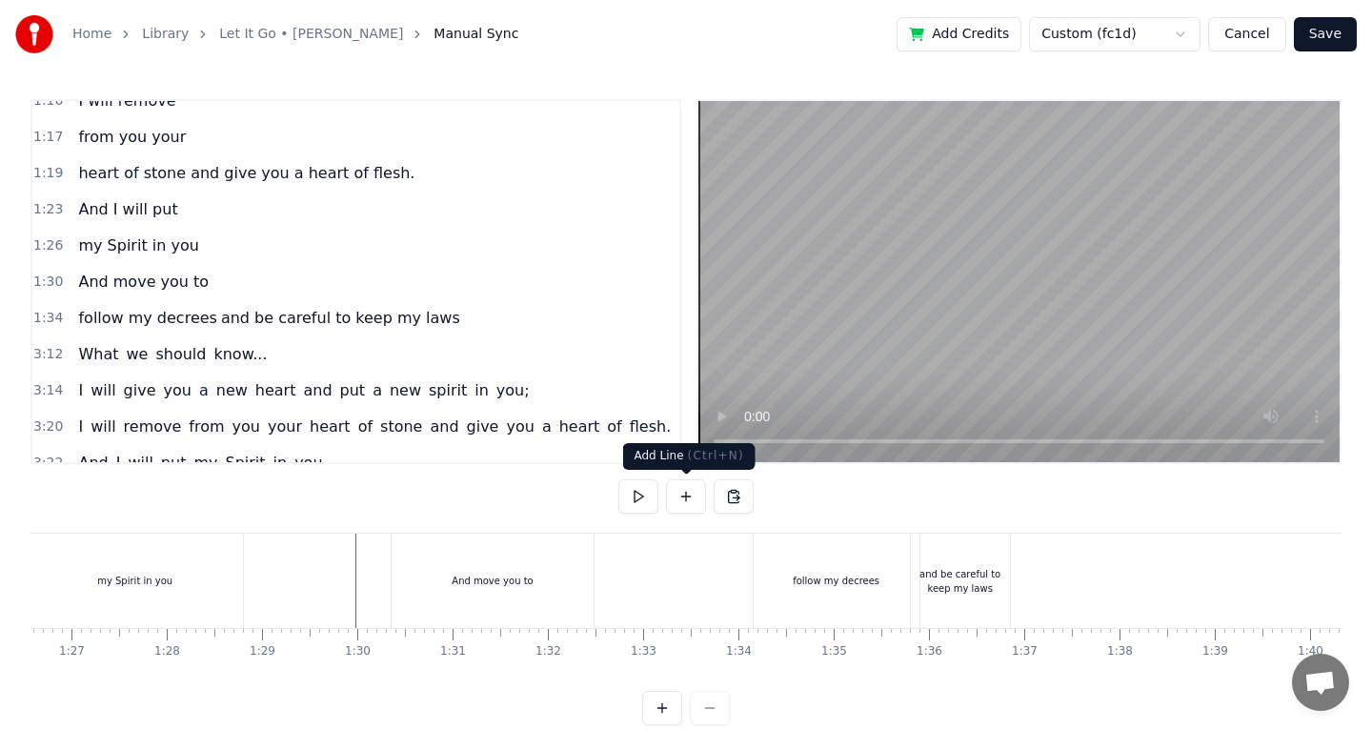
click at [652, 495] on button at bounding box center [638, 496] width 40 height 34
click at [652, 496] on button at bounding box center [638, 496] width 40 height 34
click at [575, 578] on div "And move you to" at bounding box center [493, 580] width 202 height 94
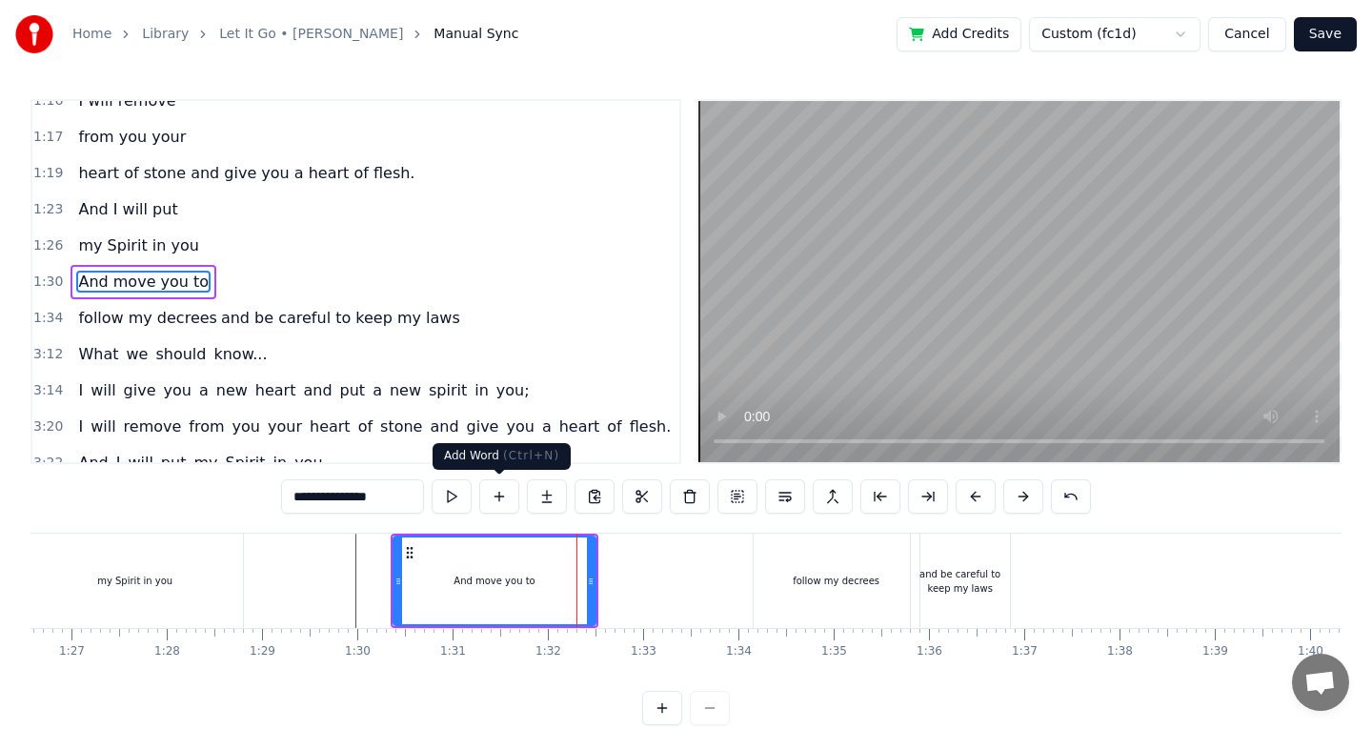
click at [508, 498] on button at bounding box center [499, 496] width 40 height 34
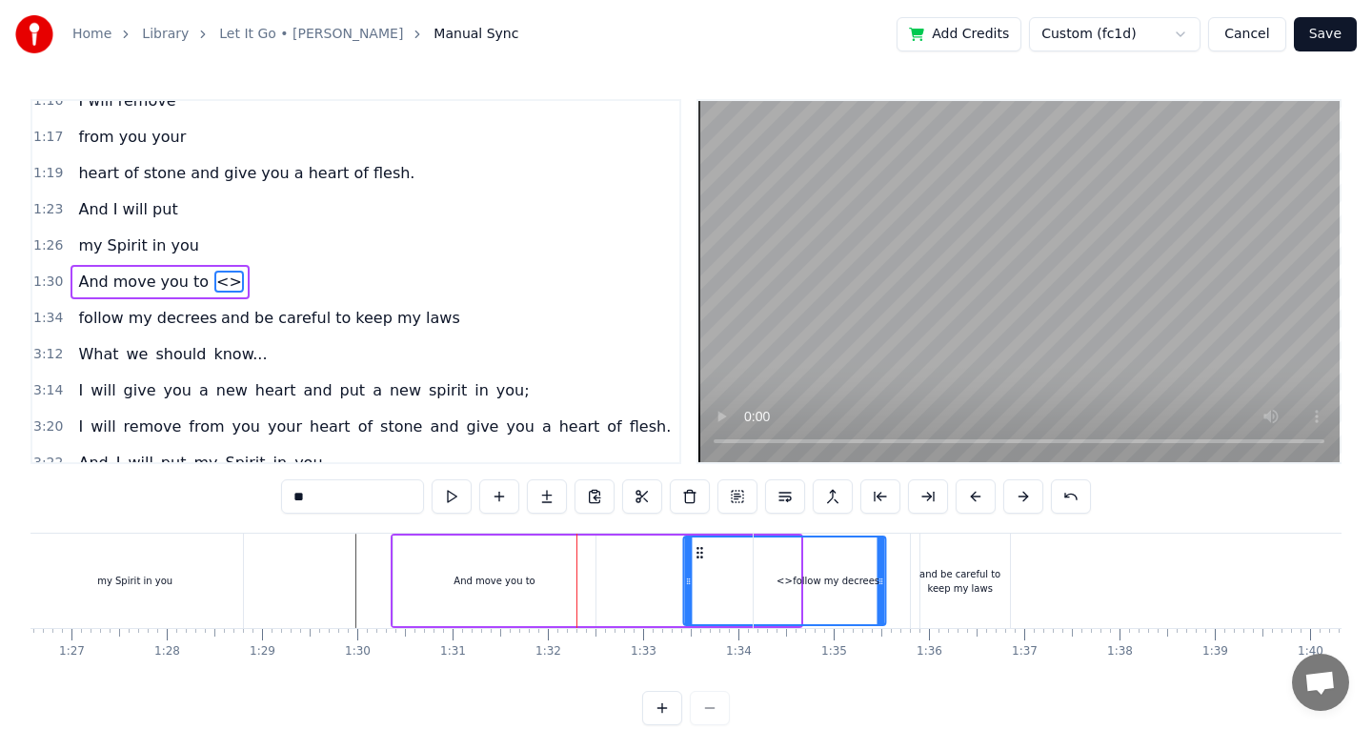
drag, startPoint x: 609, startPoint y: 551, endPoint x: 674, endPoint y: 552, distance: 64.8
click at [684, 553] on div "<>" at bounding box center [784, 580] width 200 height 87
click at [902, 574] on div "follow my decrees" at bounding box center [837, 580] width 166 height 94
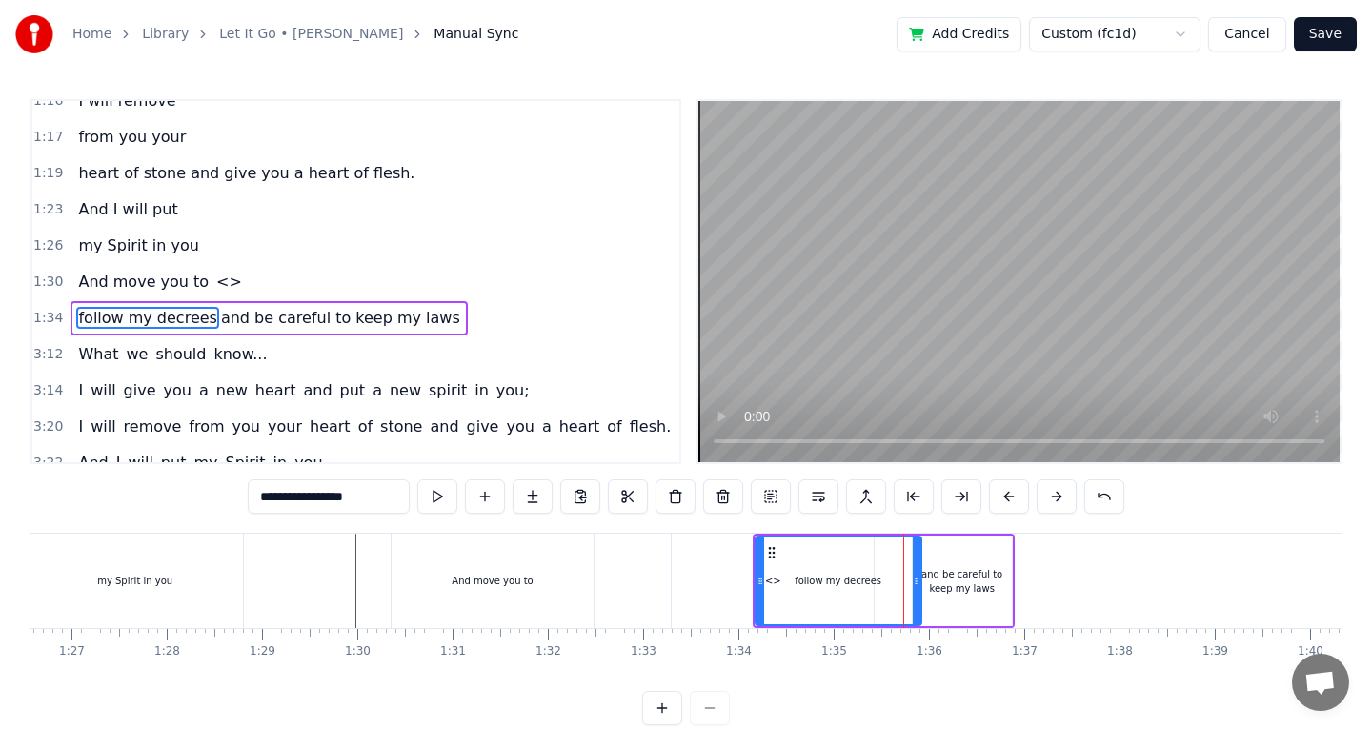
scroll to position [272, 0]
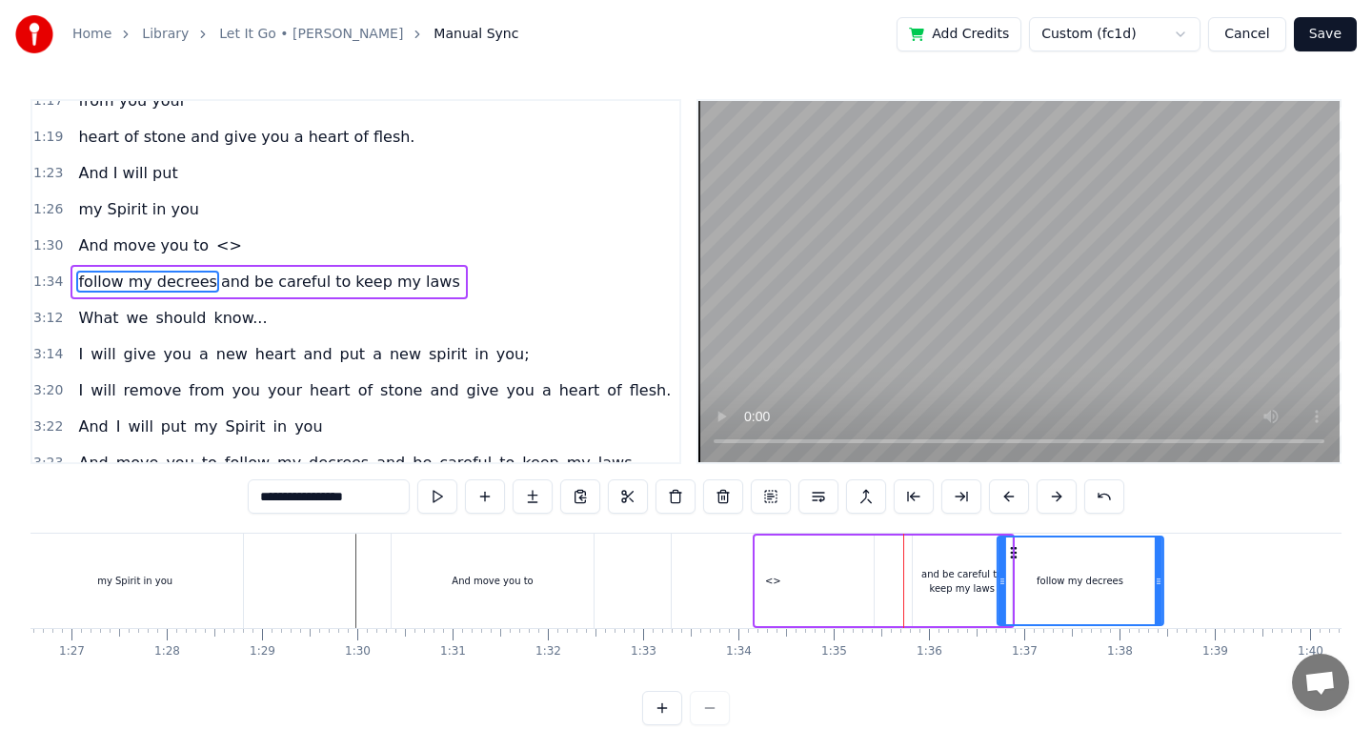
drag, startPoint x: 773, startPoint y: 549, endPoint x: 1008, endPoint y: 557, distance: 235.5
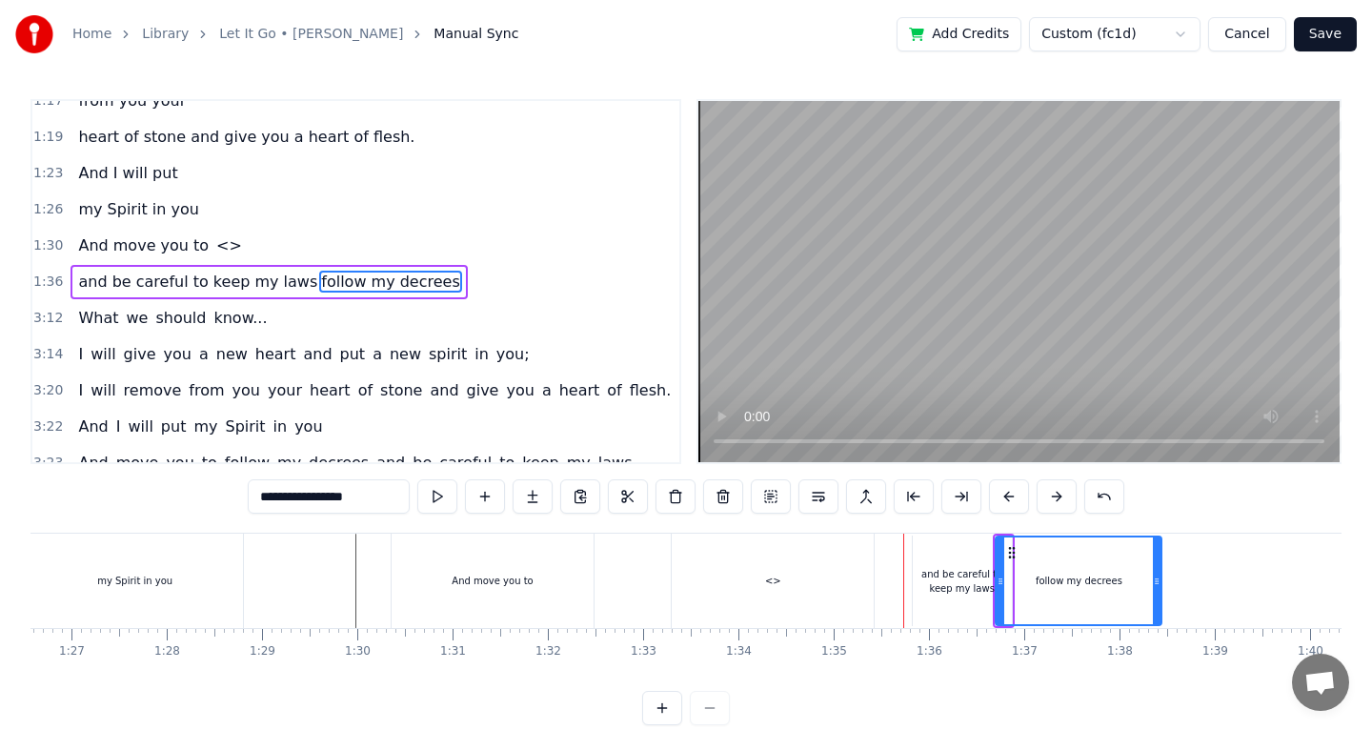
click at [676, 544] on div "<>" at bounding box center [773, 580] width 202 height 94
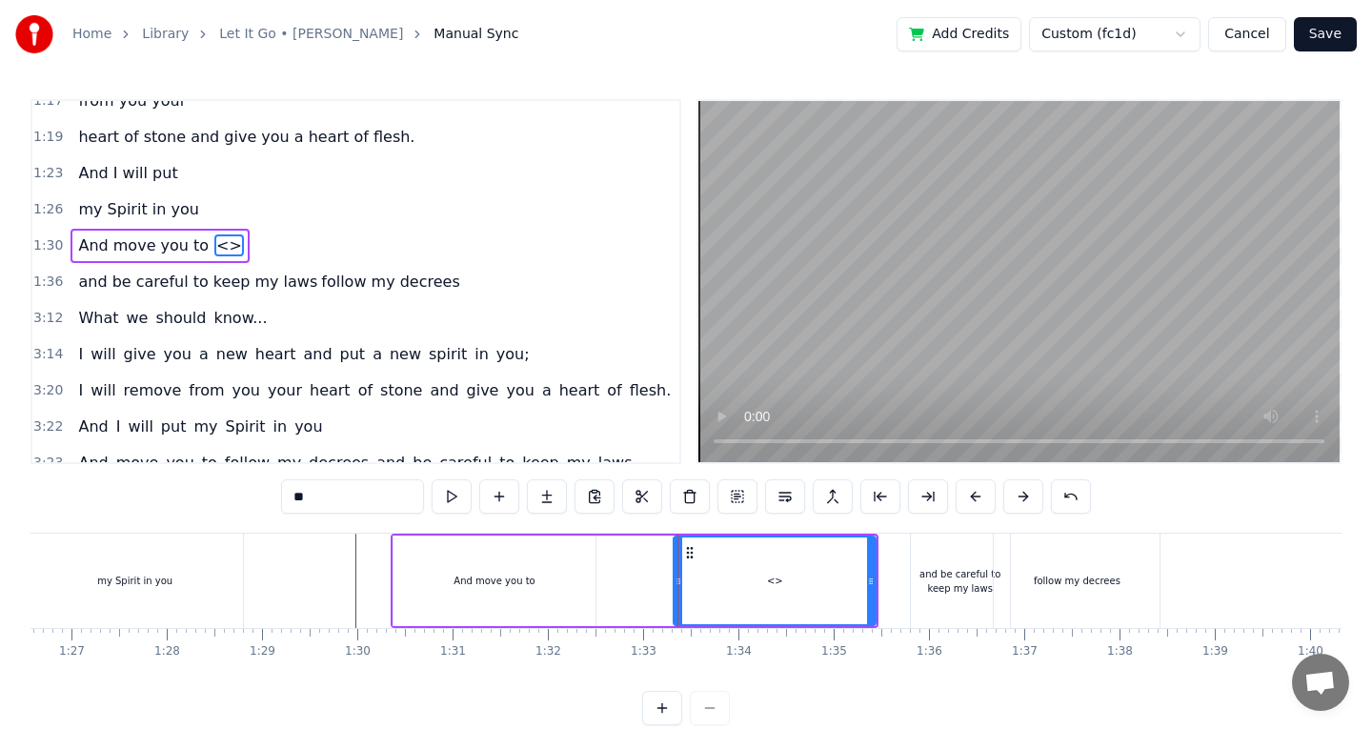
scroll to position [235, 0]
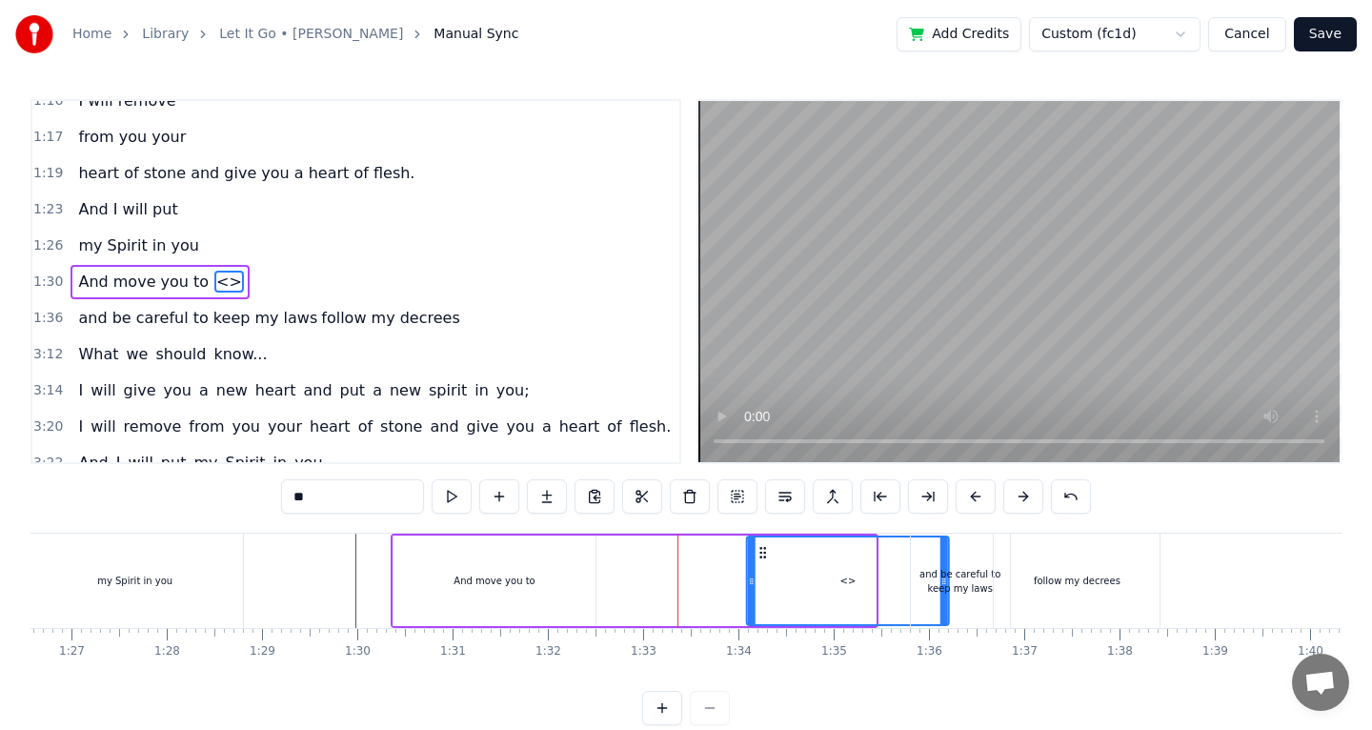
drag, startPoint x: 686, startPoint y: 549, endPoint x: 757, endPoint y: 552, distance: 71.5
click at [757, 552] on icon at bounding box center [762, 552] width 15 height 15
drag, startPoint x: 364, startPoint y: 493, endPoint x: 134, endPoint y: 493, distance: 229.6
click at [134, 493] on div "0:51 The [DEMOGRAPHIC_DATA] verse from [DEMOGRAPHIC_DATA] 0:57 Chapter 36 0:59 …" at bounding box center [685, 412] width 1311 height 626
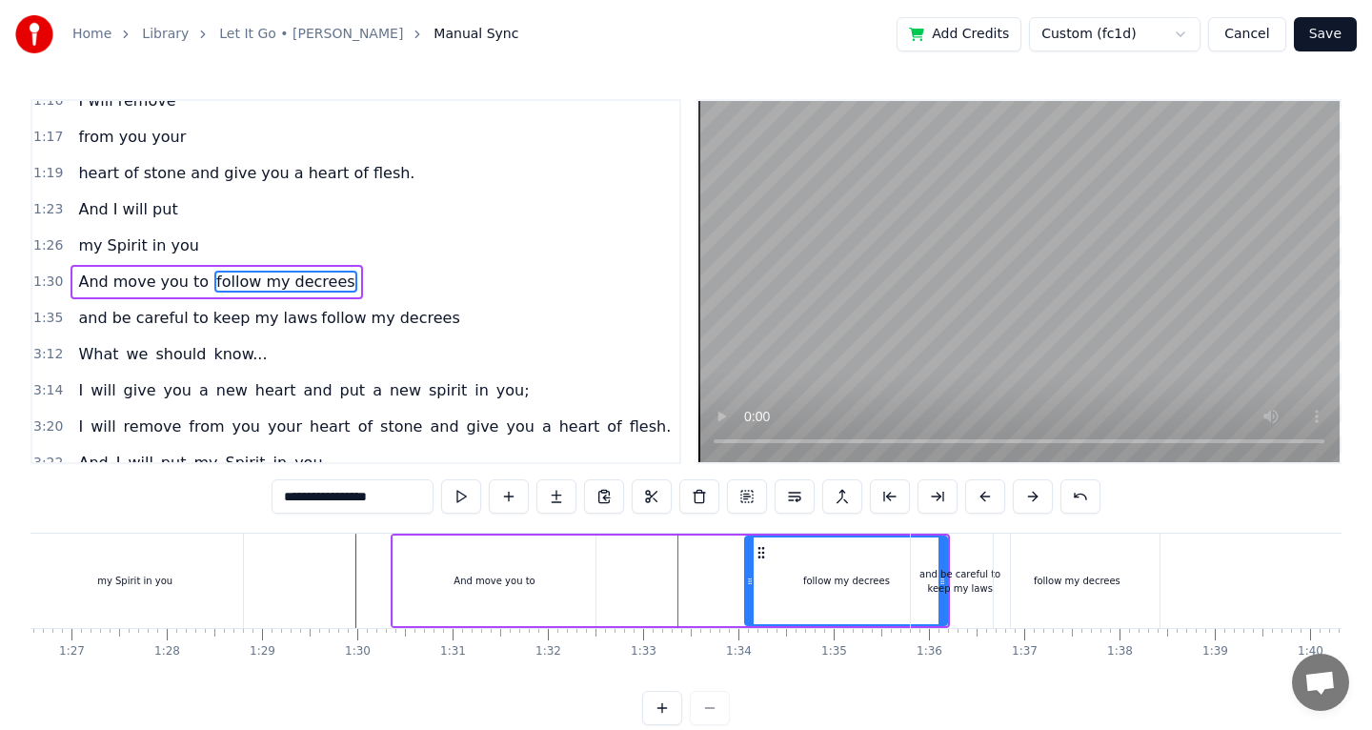
type input "**********"
drag, startPoint x: 942, startPoint y: 574, endPoint x: 893, endPoint y: 575, distance: 49.5
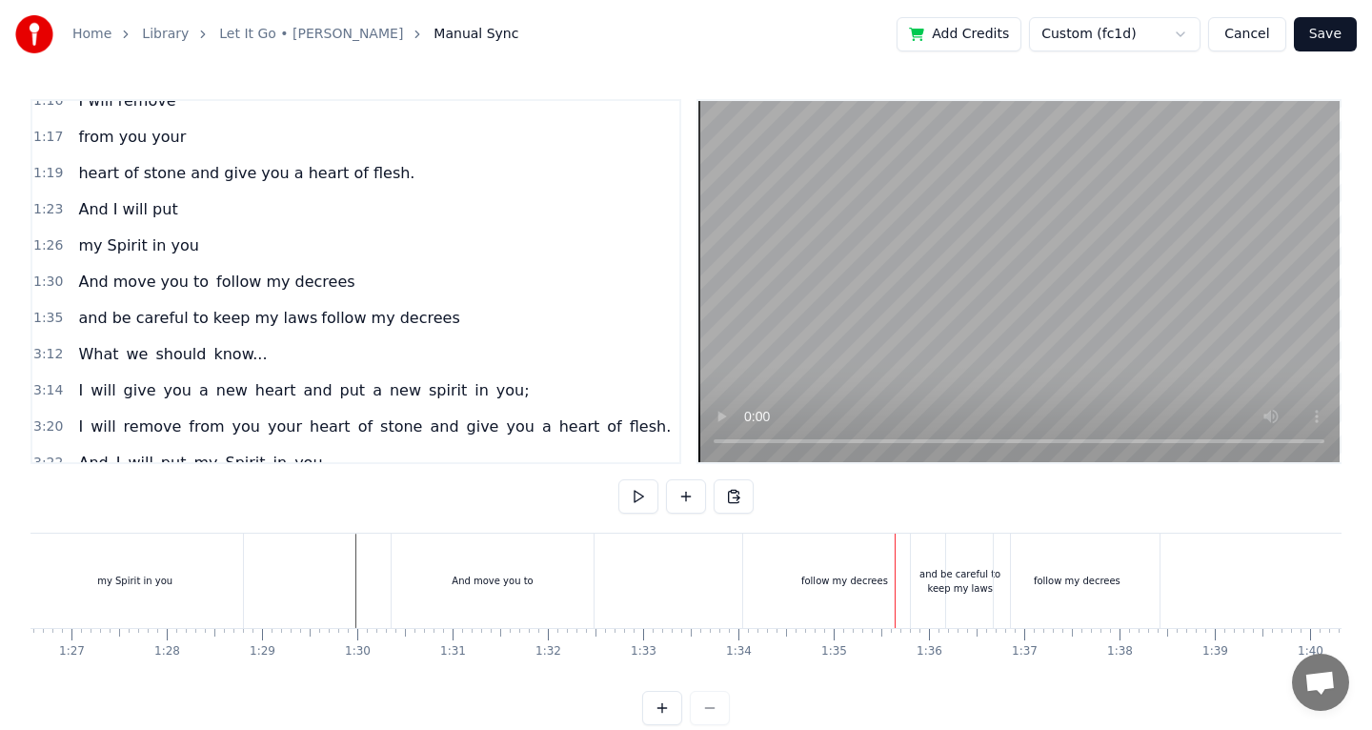
click at [830, 576] on div "follow my decrees" at bounding box center [844, 581] width 87 height 14
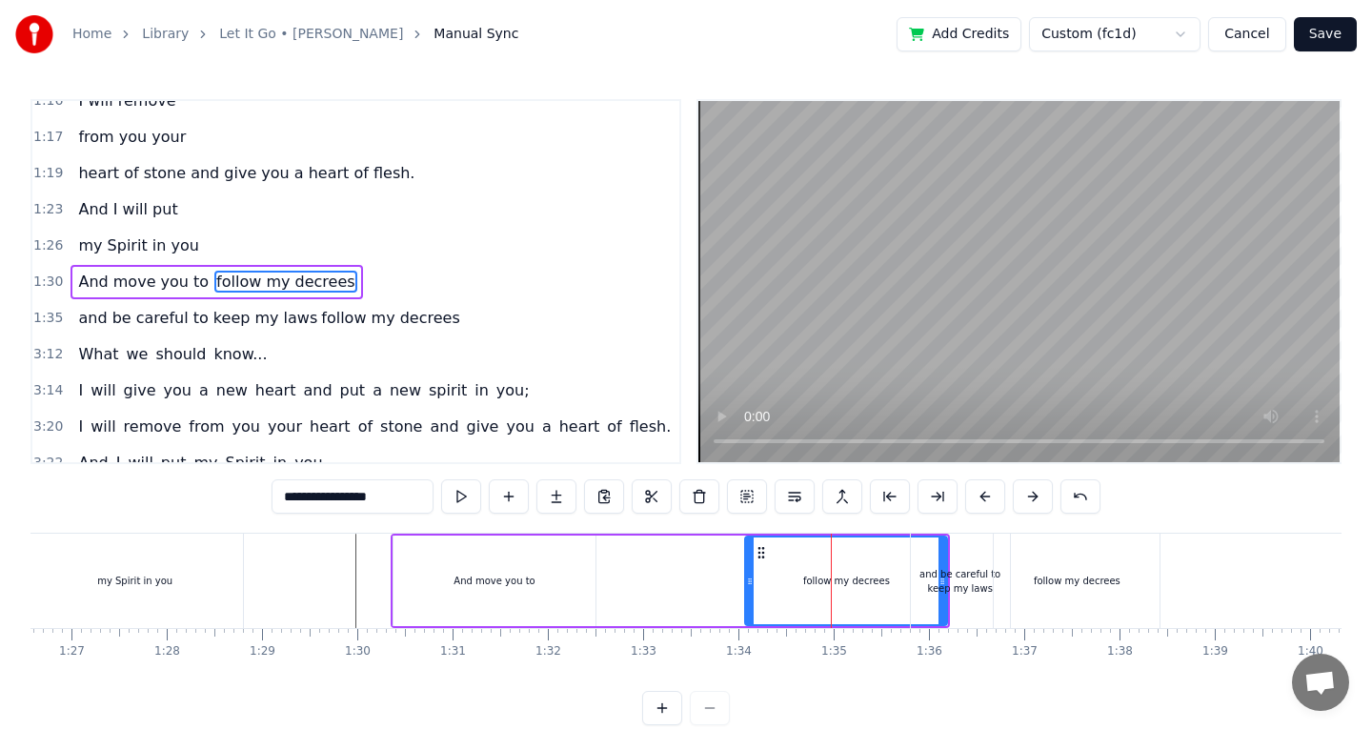
drag, startPoint x: 944, startPoint y: 580, endPoint x: 873, endPoint y: 586, distance: 71.7
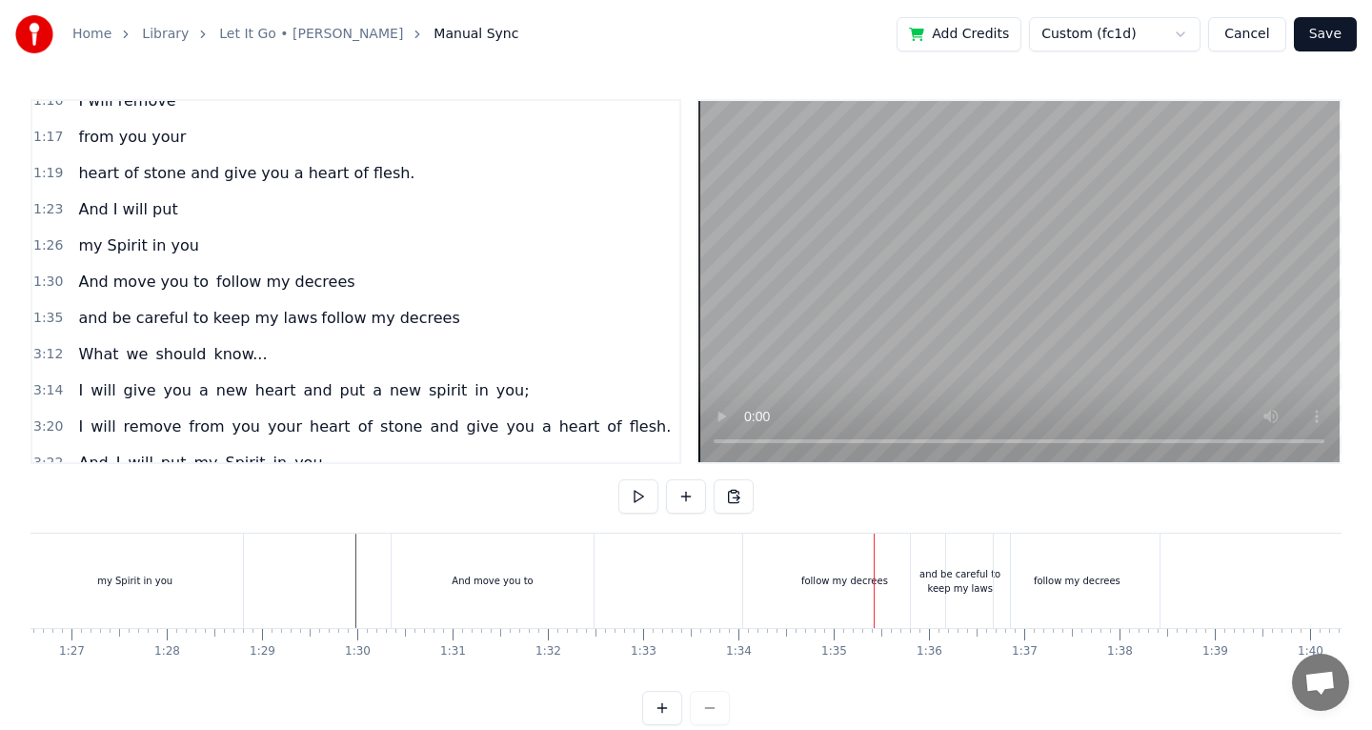
click at [984, 569] on div "and be careful to keep my laws" at bounding box center [960, 581] width 99 height 29
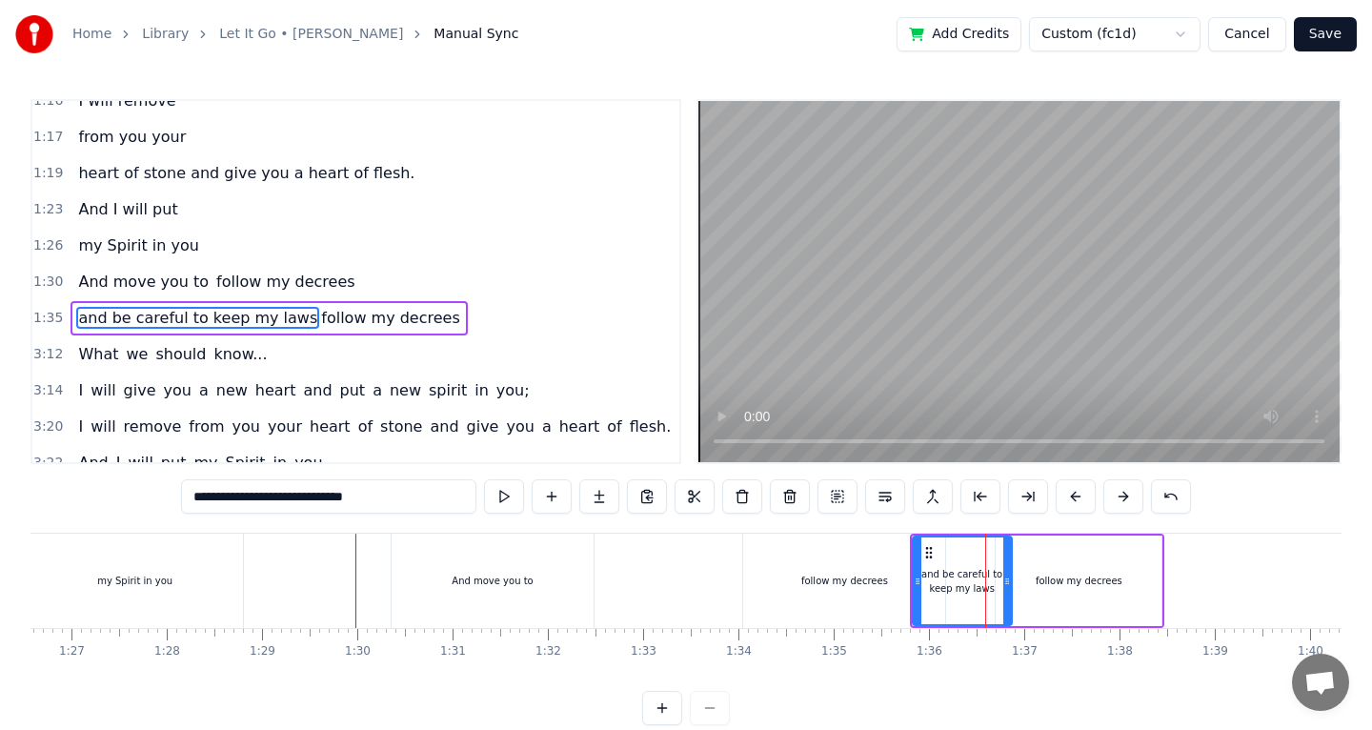
scroll to position [272, 0]
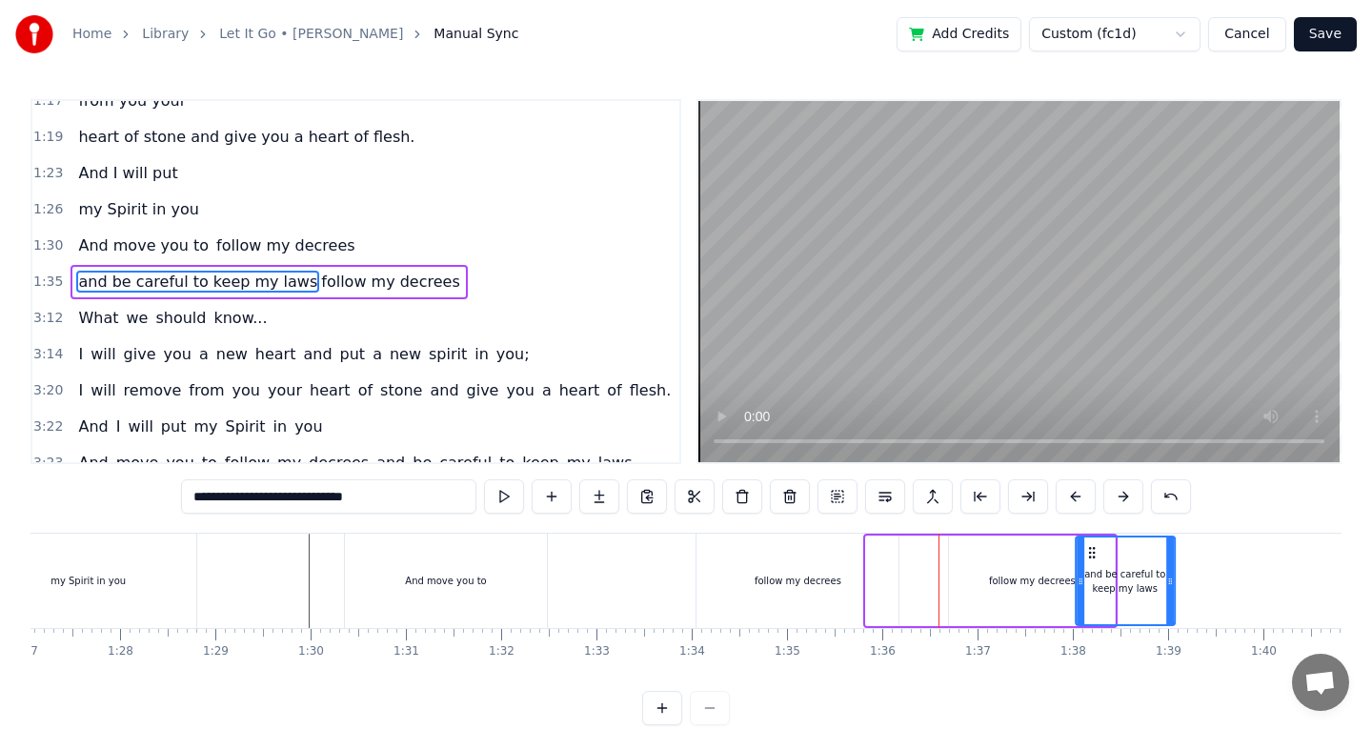
drag, startPoint x: 929, startPoint y: 549, endPoint x: 1132, endPoint y: 567, distance: 203.7
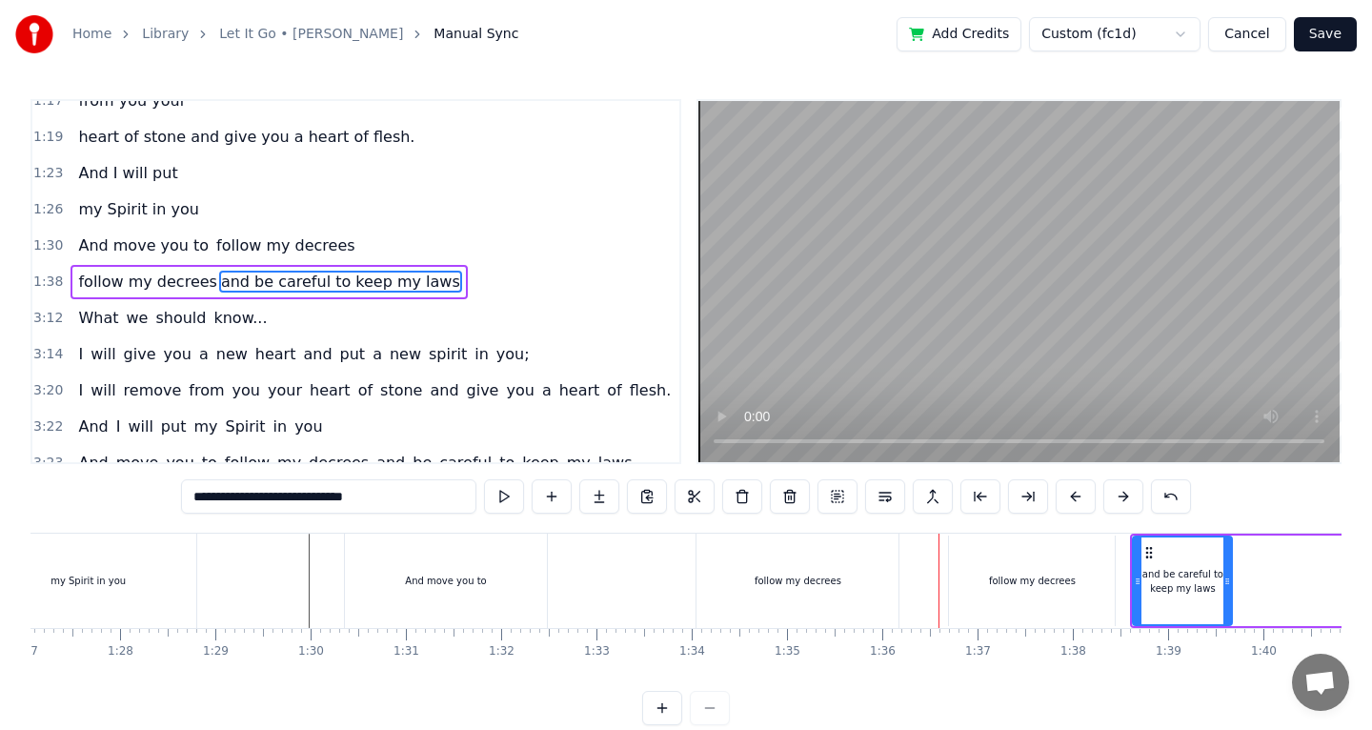
scroll to position [0, 8311]
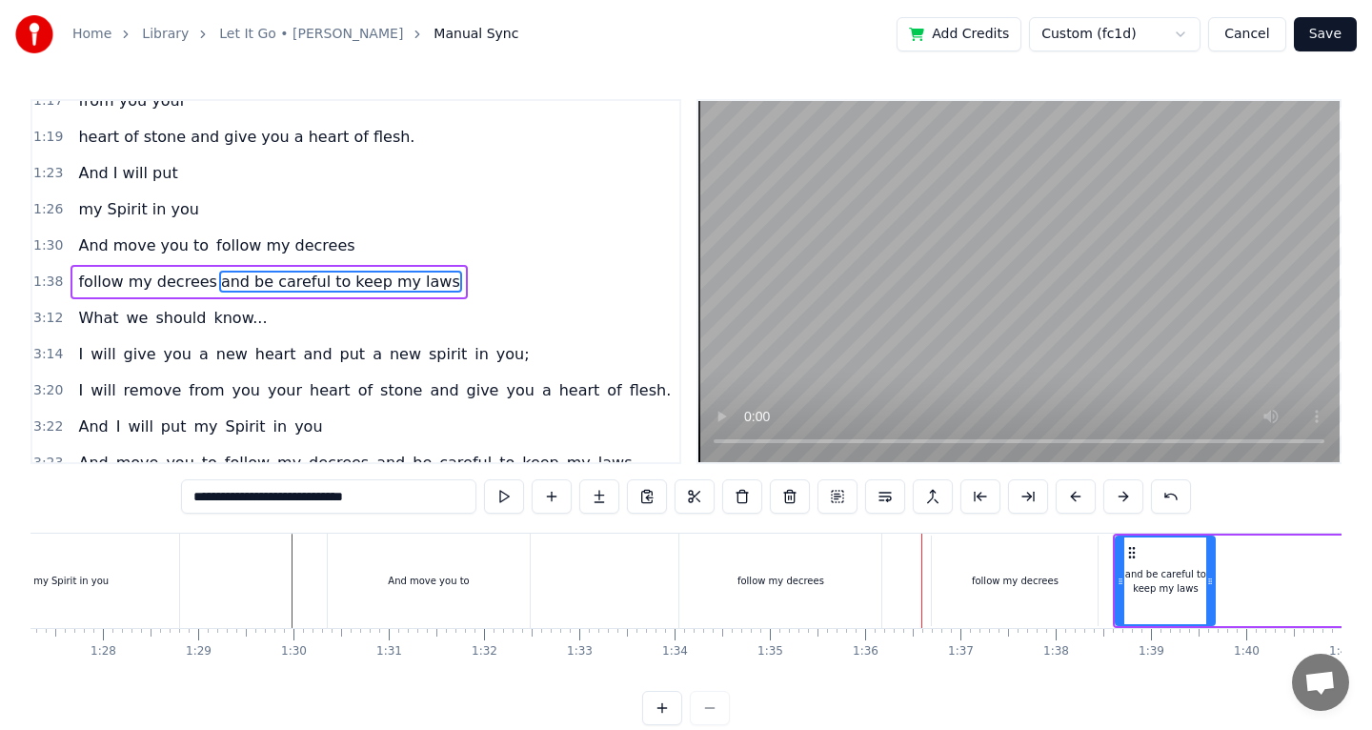
click at [945, 548] on div "follow my decrees" at bounding box center [1015, 580] width 166 height 91
type input "**********"
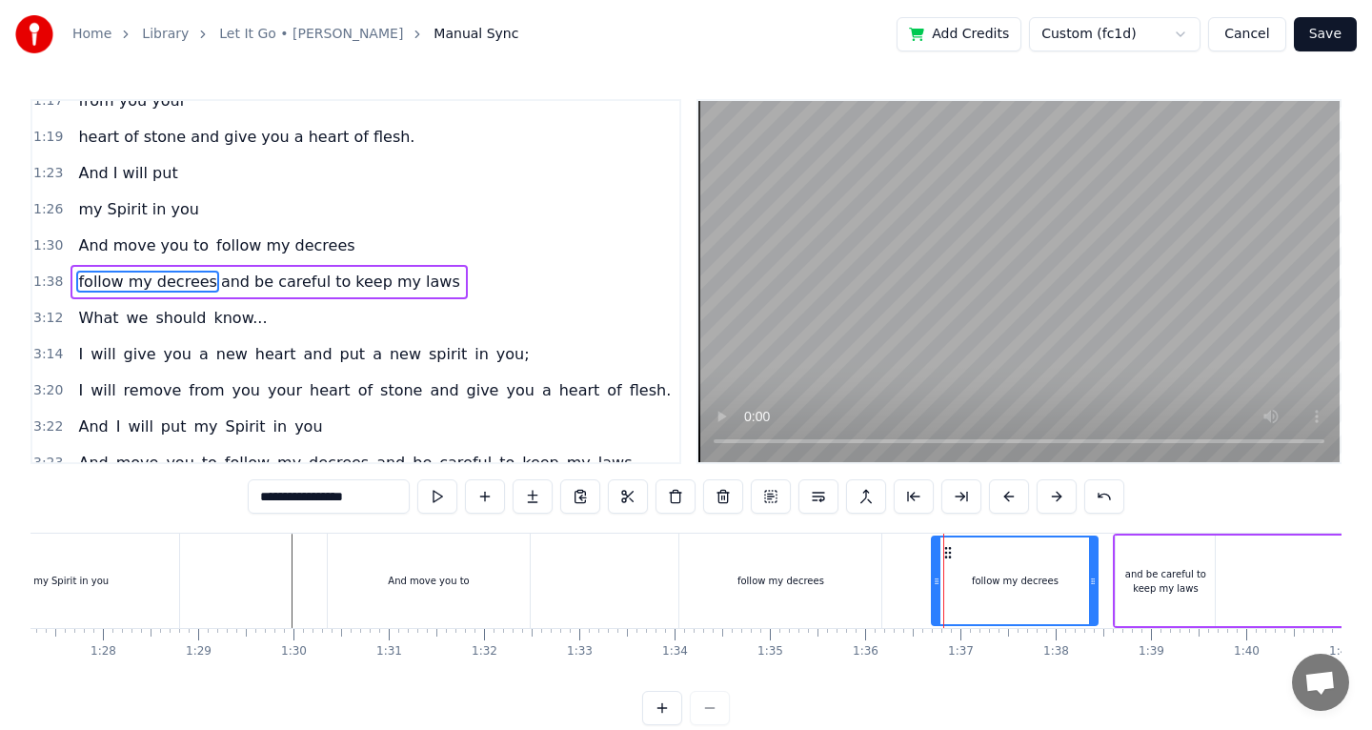
click at [758, 565] on div "follow my decrees" at bounding box center [780, 580] width 202 height 94
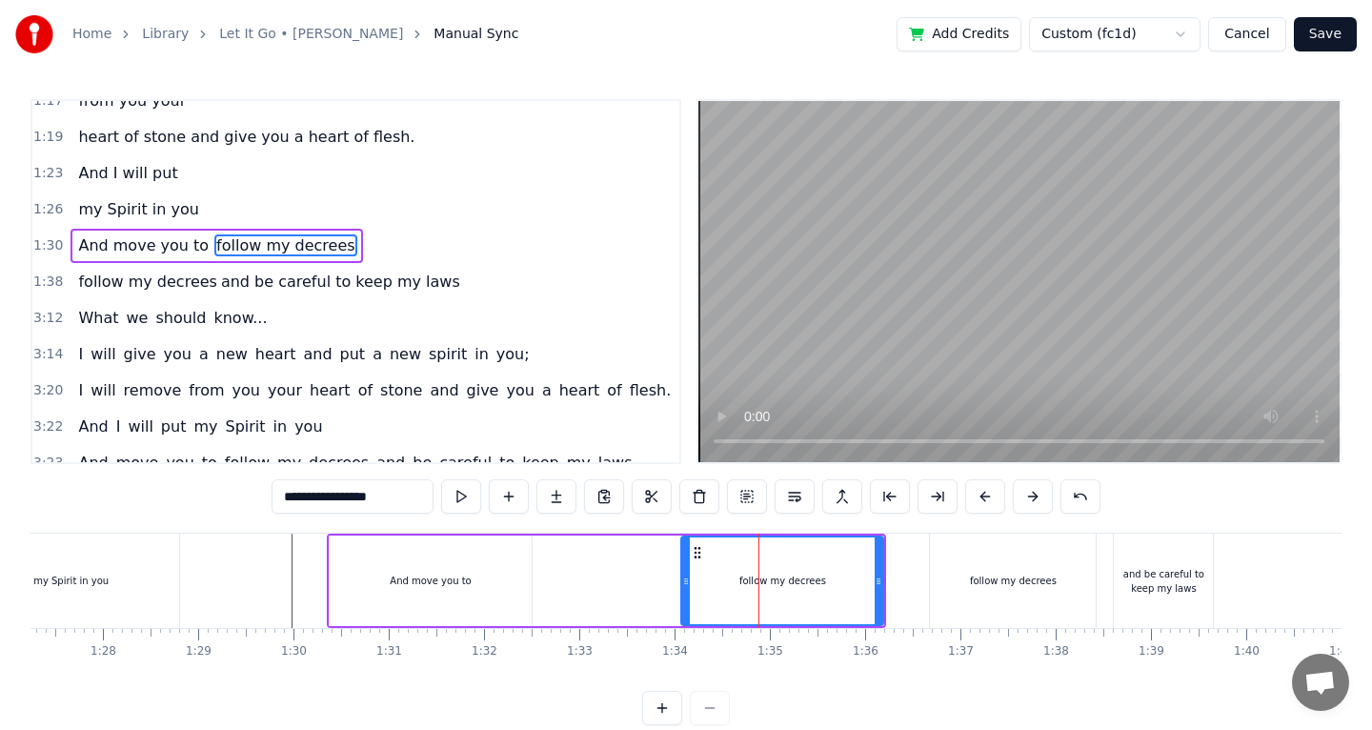
scroll to position [235, 0]
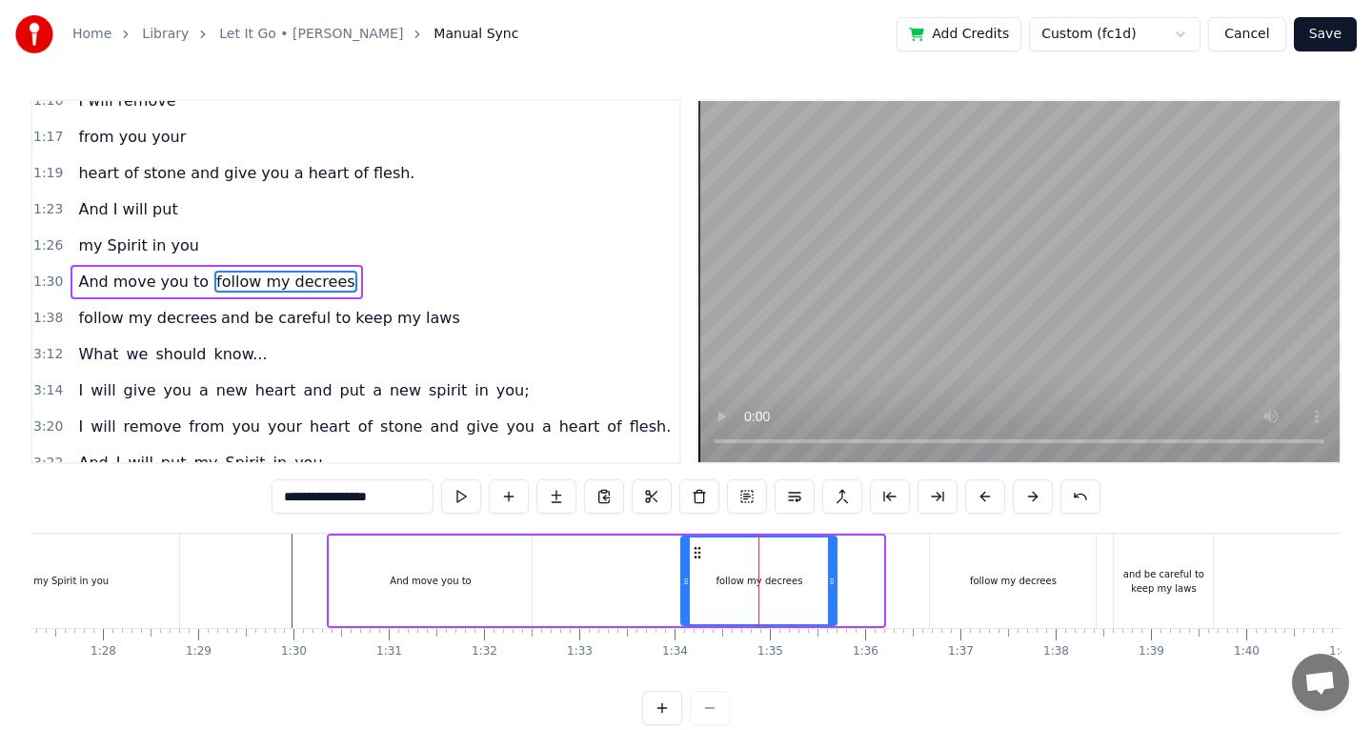
drag, startPoint x: 880, startPoint y: 582, endPoint x: 834, endPoint y: 583, distance: 46.7
click at [834, 583] on icon at bounding box center [832, 581] width 8 height 15
drag, startPoint x: 696, startPoint y: 550, endPoint x: 736, endPoint y: 552, distance: 40.1
click at [737, 552] on icon at bounding box center [738, 552] width 15 height 15
click at [624, 551] on div "And move you to follow my decrees" at bounding box center [604, 580] width 554 height 94
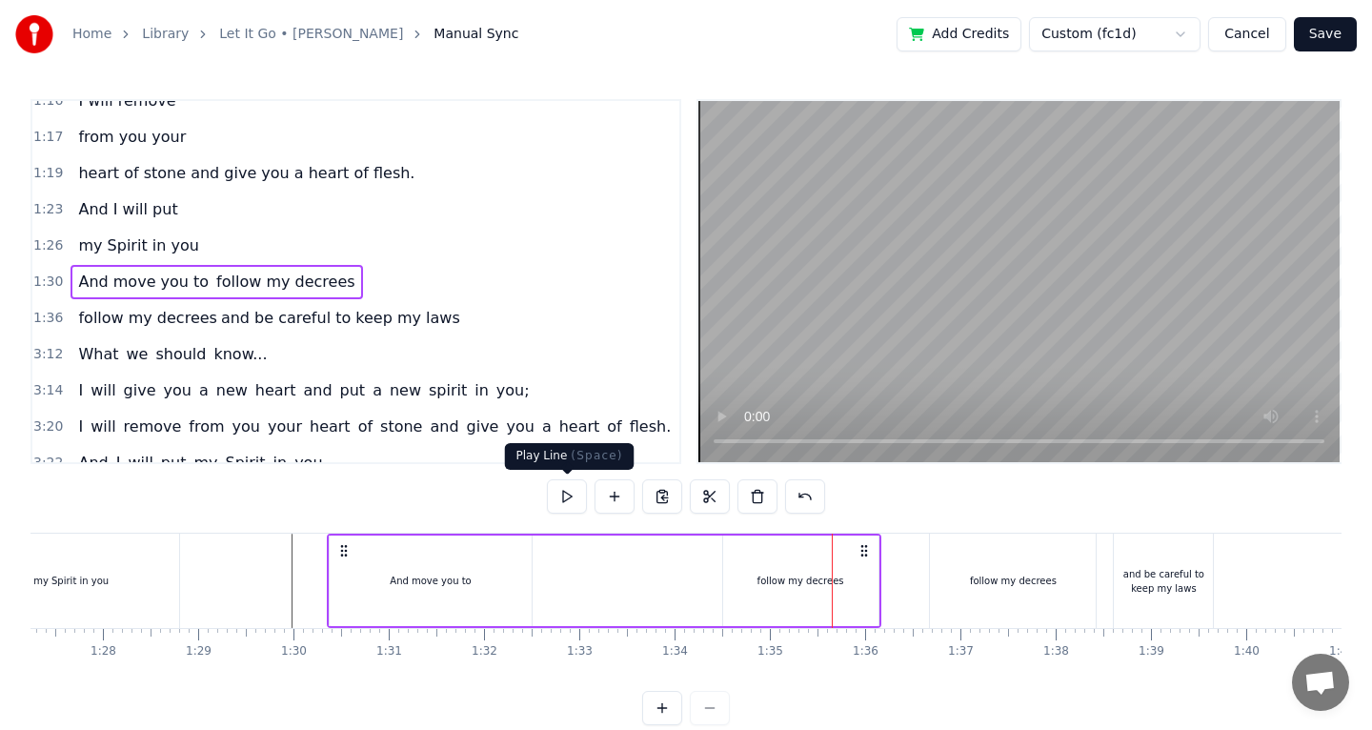
click at [559, 499] on button at bounding box center [567, 496] width 40 height 34
click at [560, 499] on button at bounding box center [567, 496] width 40 height 34
click at [754, 571] on div "follow my decrees" at bounding box center [800, 580] width 155 height 91
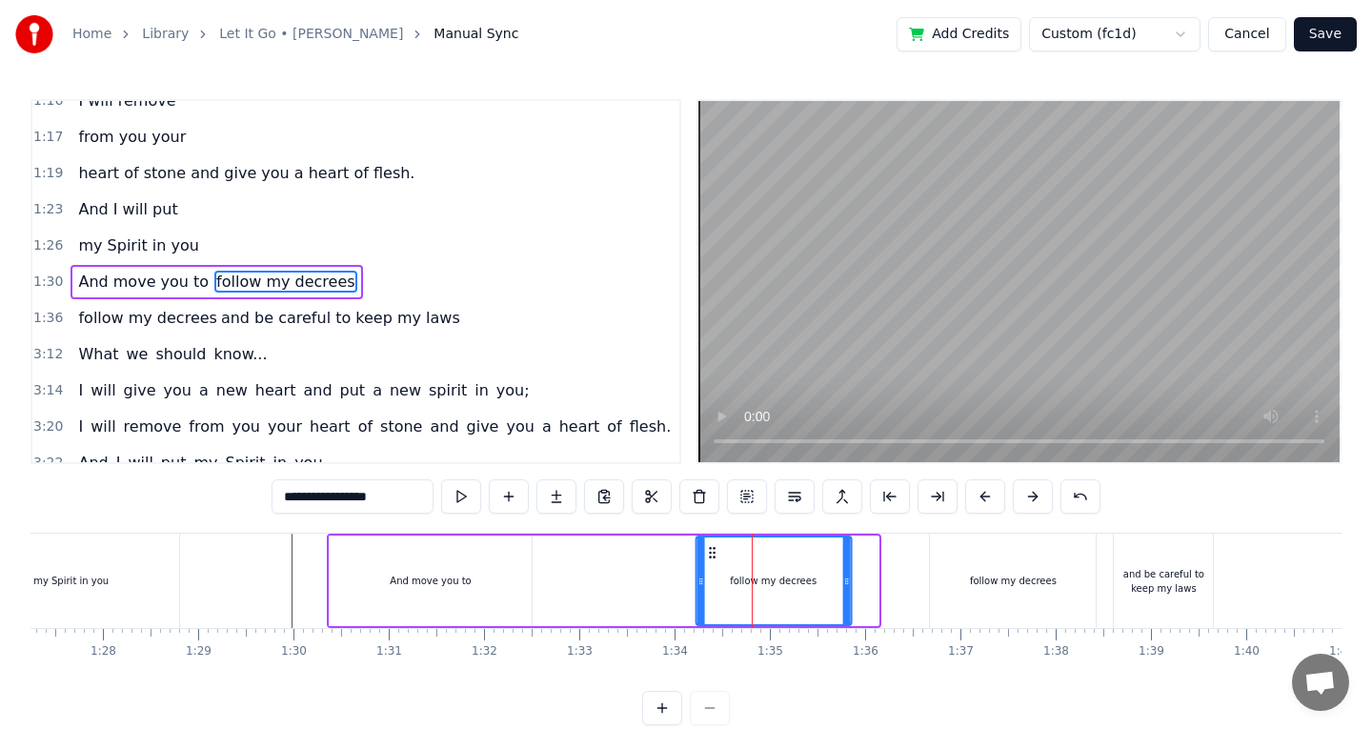
drag, startPoint x: 736, startPoint y: 550, endPoint x: 710, endPoint y: 553, distance: 26.8
click at [710, 553] on icon at bounding box center [711, 552] width 15 height 15
drag, startPoint x: 848, startPoint y: 573, endPoint x: 836, endPoint y: 573, distance: 11.4
click at [836, 574] on icon at bounding box center [835, 581] width 8 height 15
click at [628, 567] on div "And move you to follow my decrees" at bounding box center [584, 580] width 515 height 94
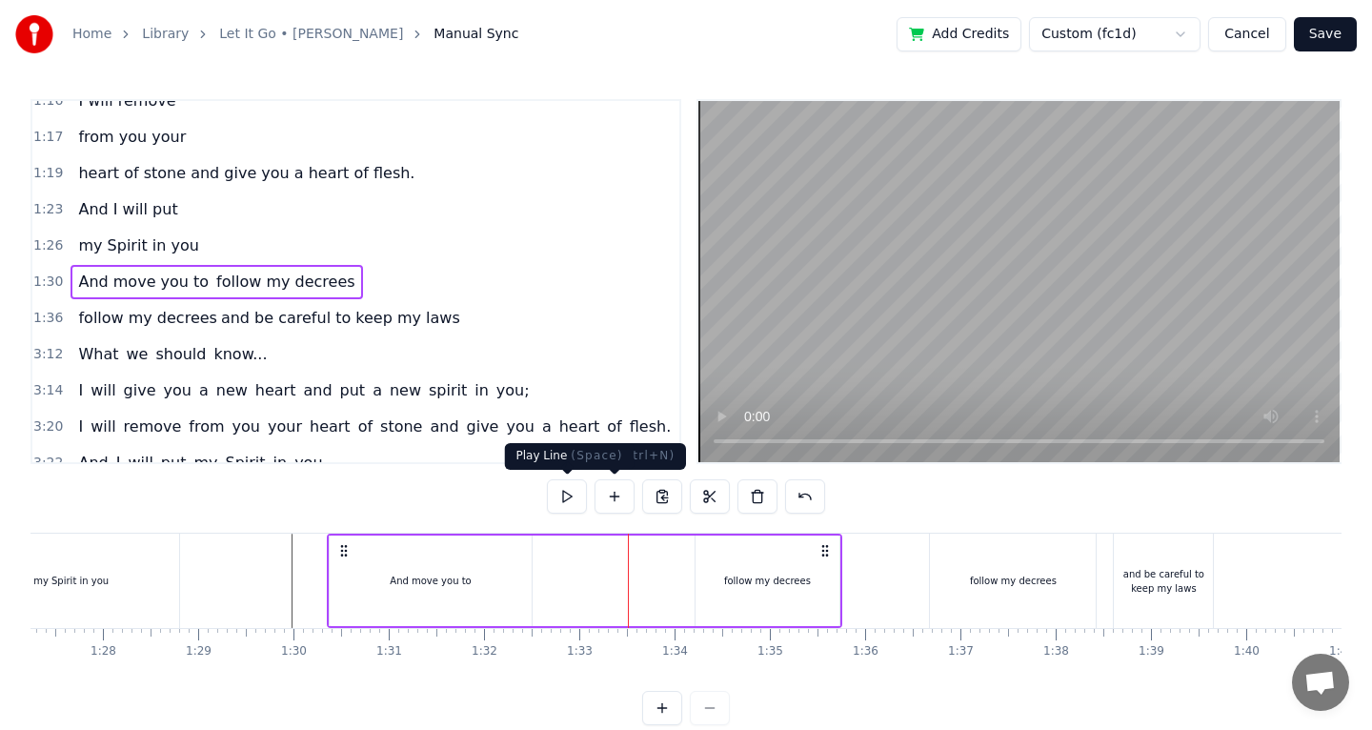
click at [569, 492] on button at bounding box center [567, 496] width 40 height 34
click at [768, 578] on div "follow my decrees" at bounding box center [767, 581] width 87 height 14
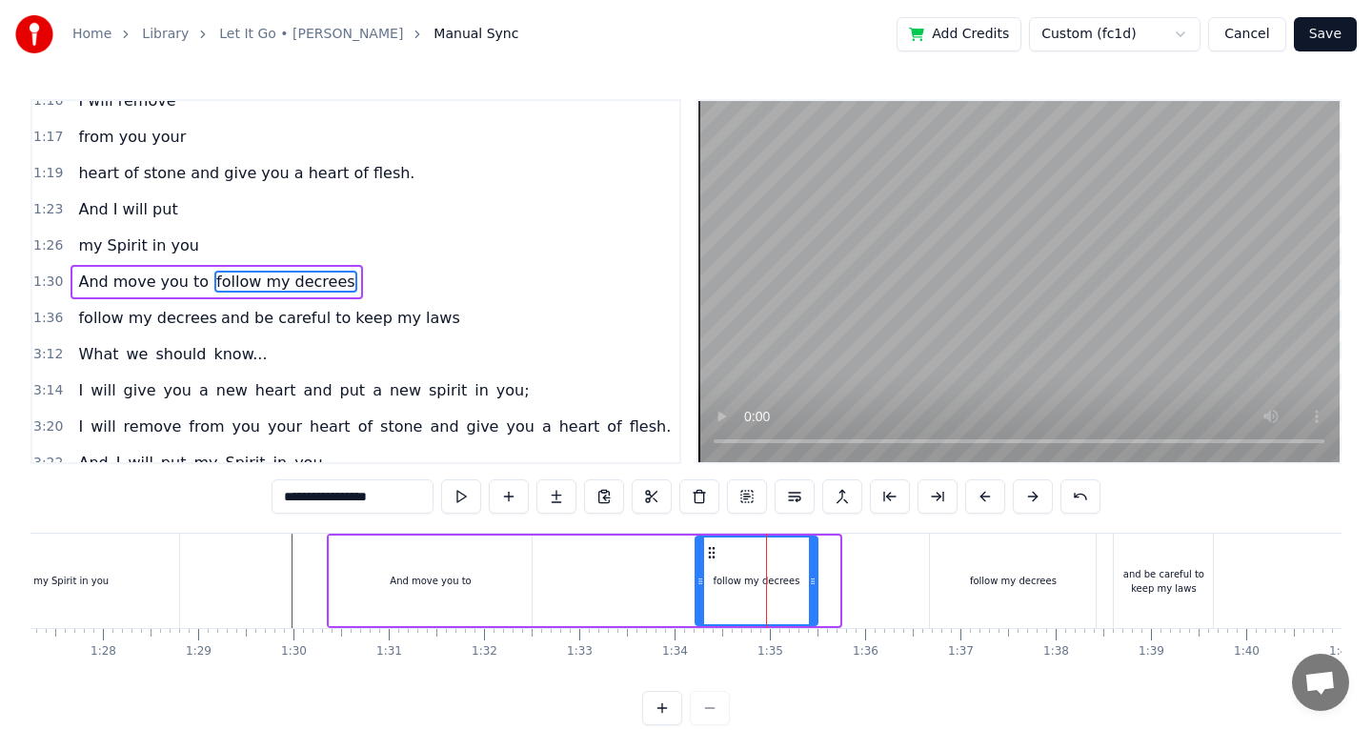
drag, startPoint x: 835, startPoint y: 577, endPoint x: 814, endPoint y: 580, distance: 22.1
click at [814, 580] on icon at bounding box center [813, 581] width 8 height 15
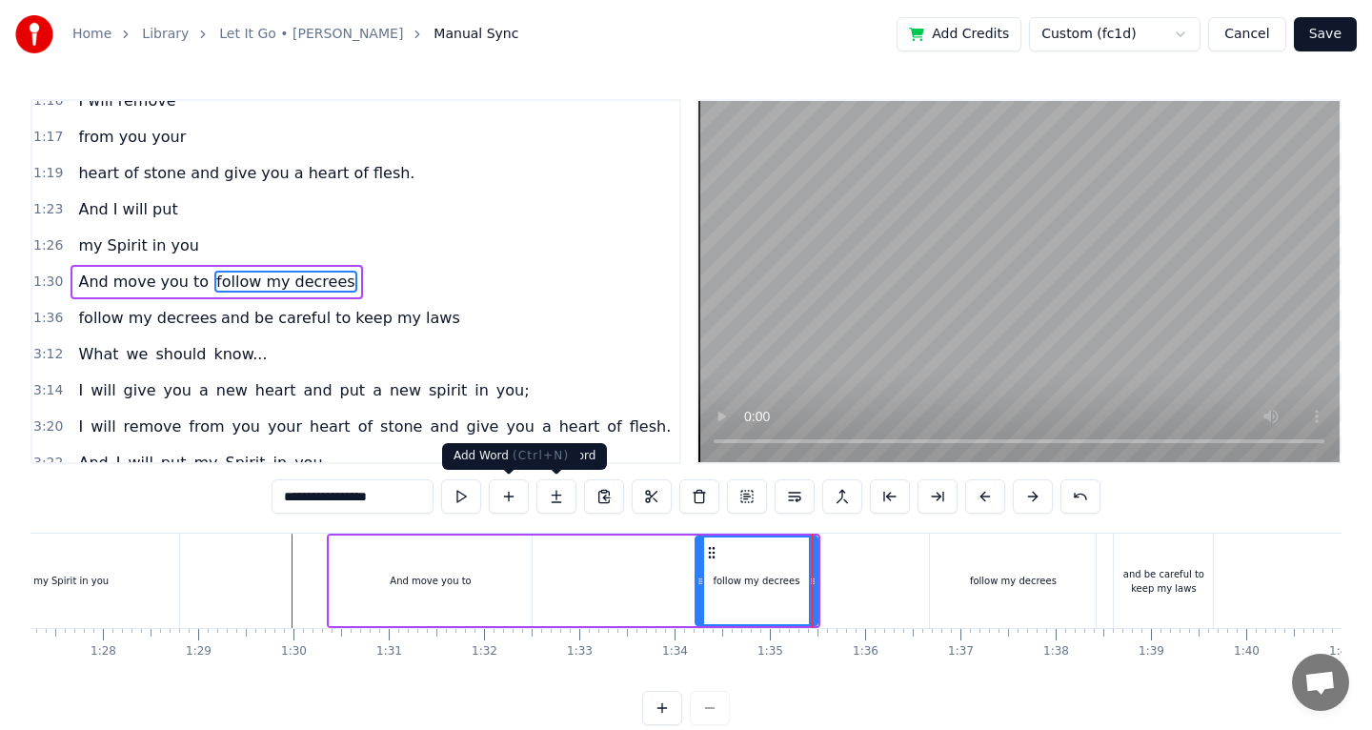
click at [508, 496] on button at bounding box center [509, 496] width 40 height 34
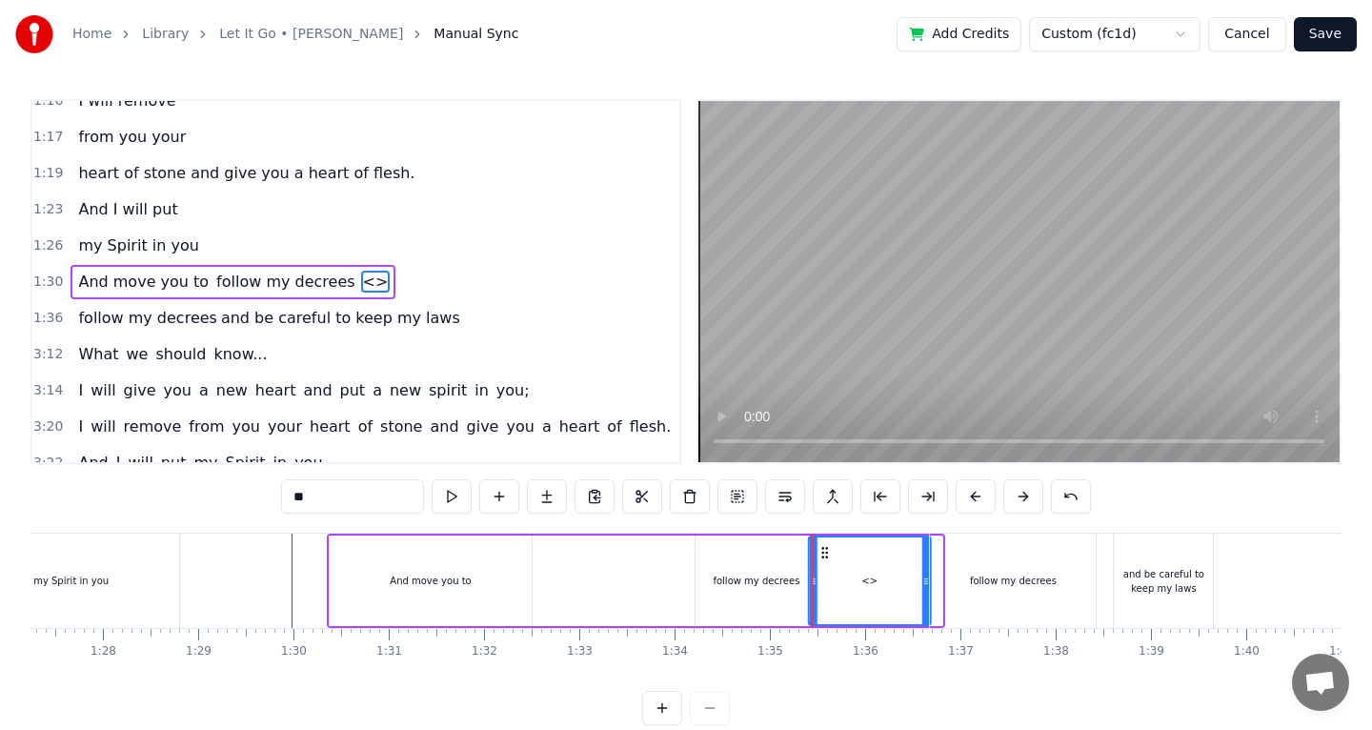
click at [823, 552] on circle at bounding box center [822, 552] width 1 height 1
drag, startPoint x: 352, startPoint y: 503, endPoint x: 153, endPoint y: 515, distance: 199.5
click at [153, 515] on div "0:51 The [DEMOGRAPHIC_DATA] verse from [DEMOGRAPHIC_DATA] 0:57 Chapter 36 0:59 …" at bounding box center [685, 412] width 1311 height 626
type input "*"
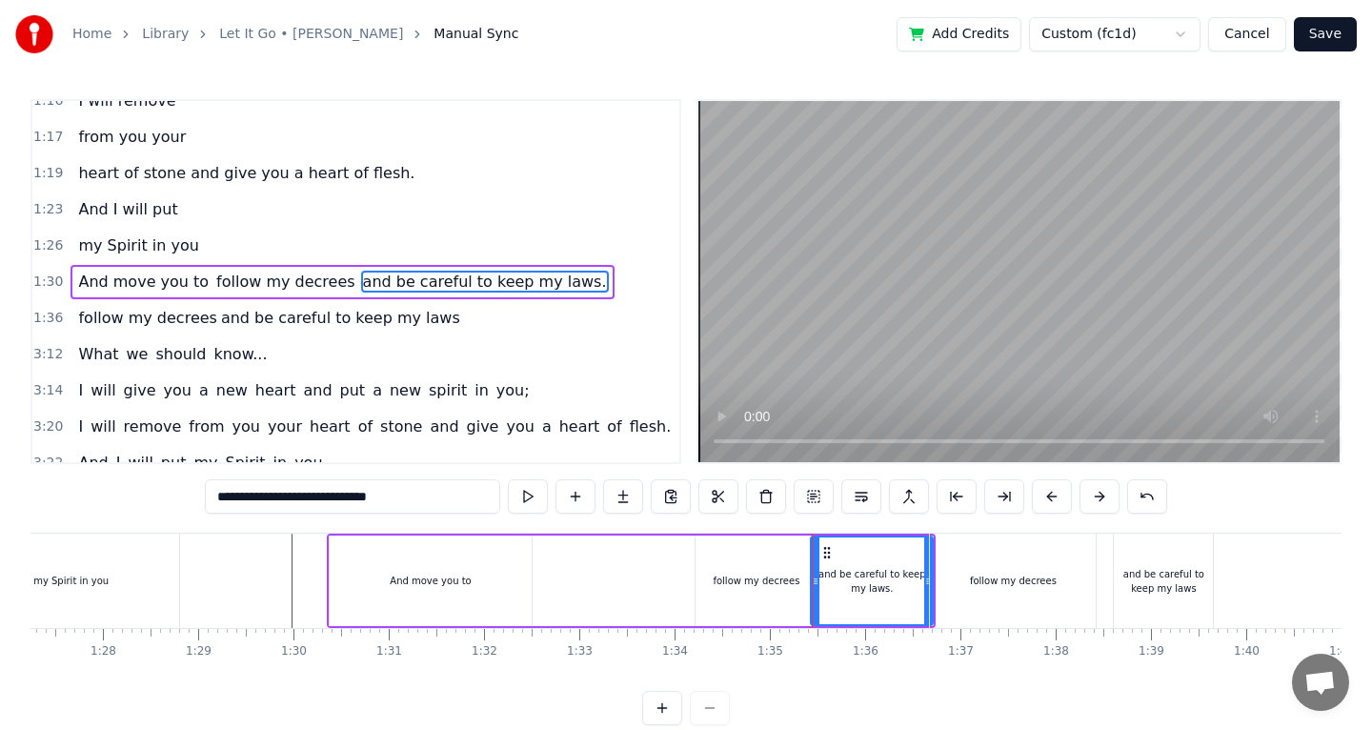
type input "**********"
click at [688, 559] on div "And move you to follow my decrees and be careful to keep my laws." at bounding box center [631, 580] width 609 height 94
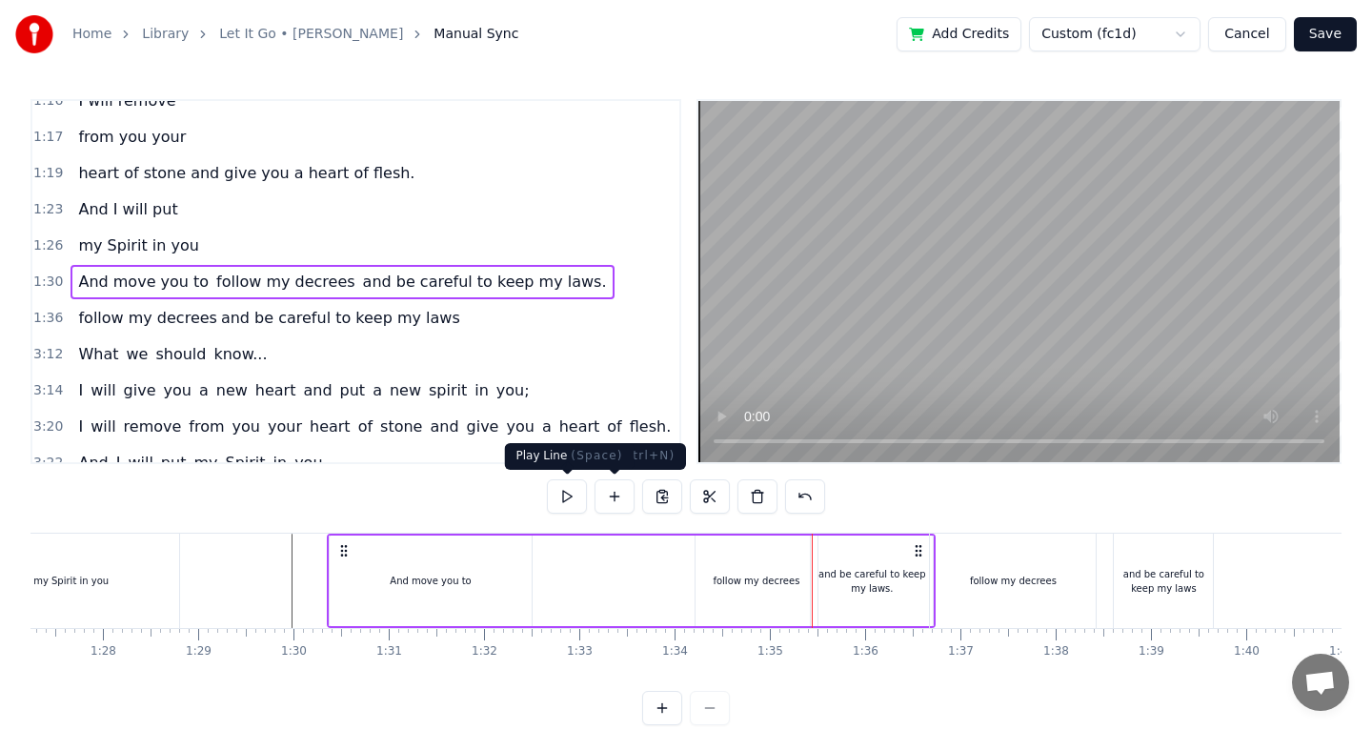
click at [568, 496] on button at bounding box center [567, 496] width 40 height 34
click at [578, 494] on button at bounding box center [567, 496] width 40 height 34
click at [1048, 597] on div "follow my decrees" at bounding box center [1013, 580] width 166 height 94
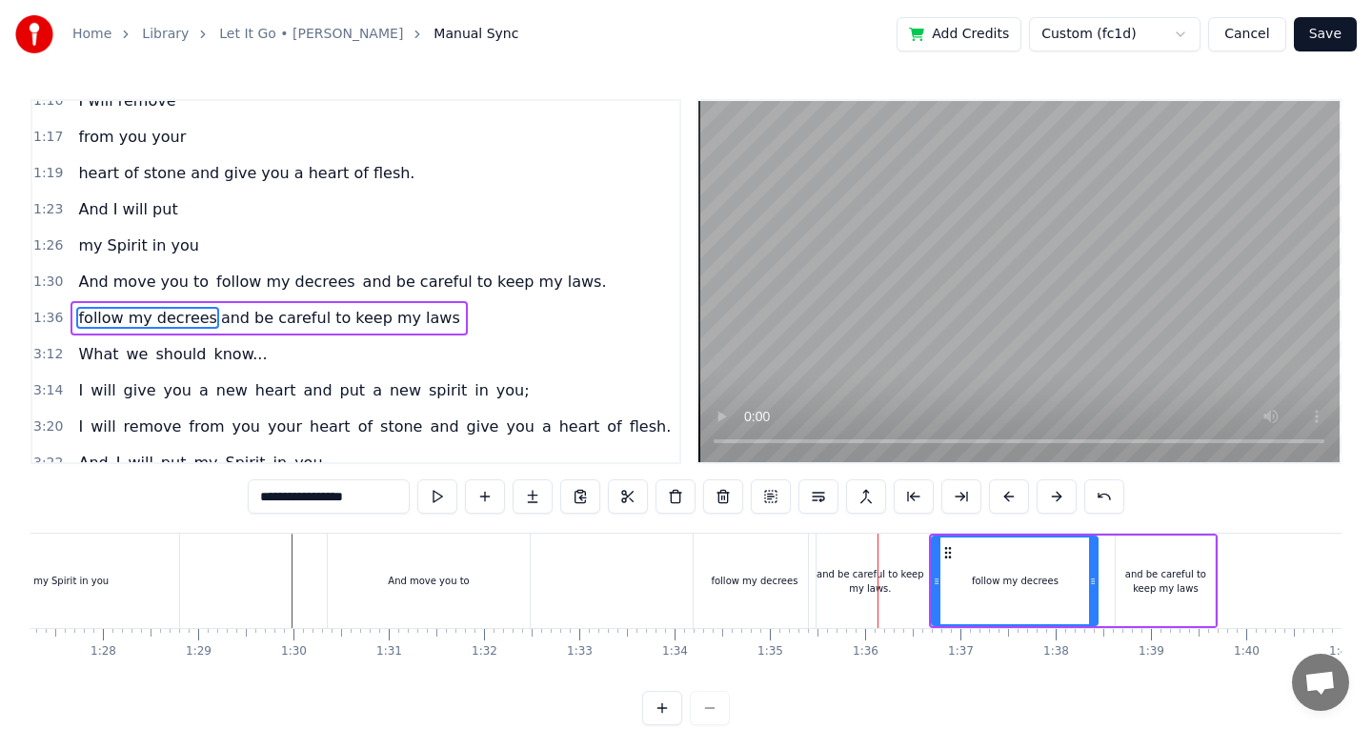
scroll to position [272, 0]
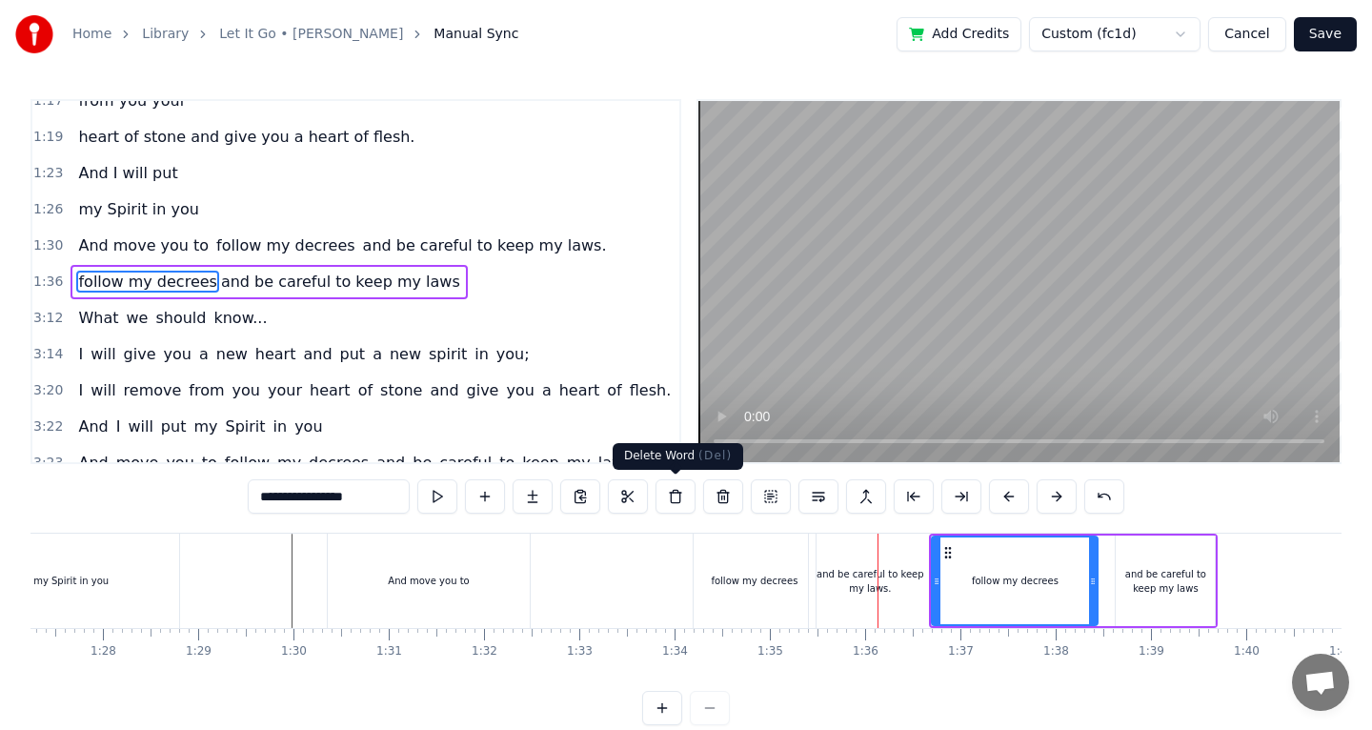
click at [677, 496] on button at bounding box center [675, 496] width 40 height 34
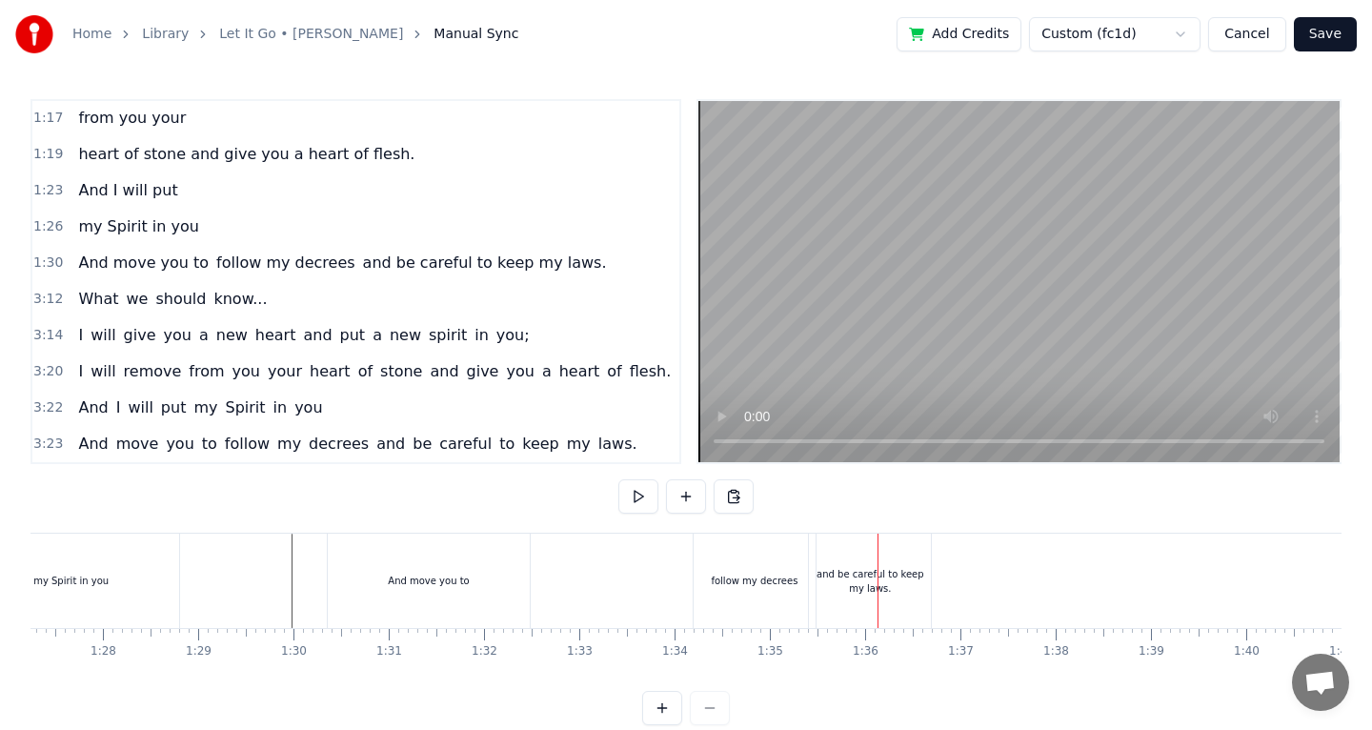
click at [637, 562] on div "And move you to follow my decrees and be careful to keep my laws." at bounding box center [631, 580] width 609 height 94
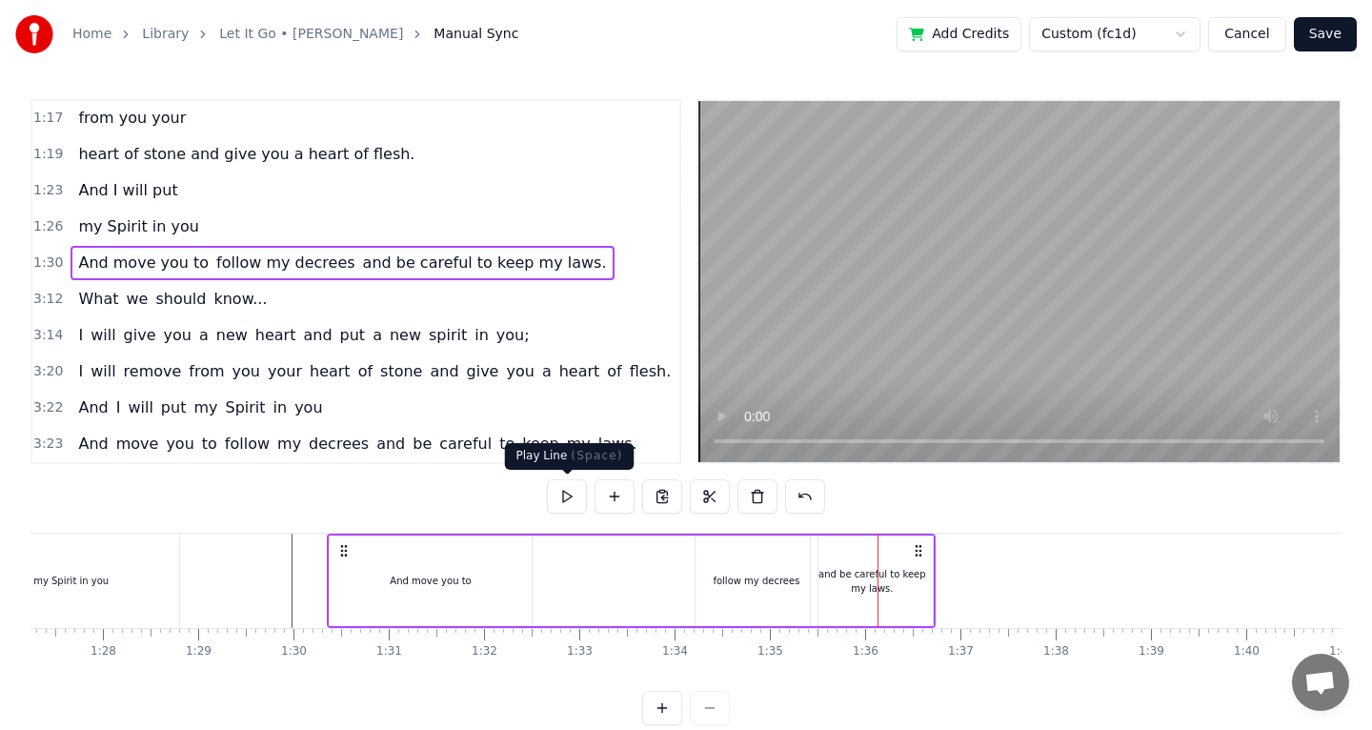
click at [566, 498] on button at bounding box center [567, 496] width 40 height 34
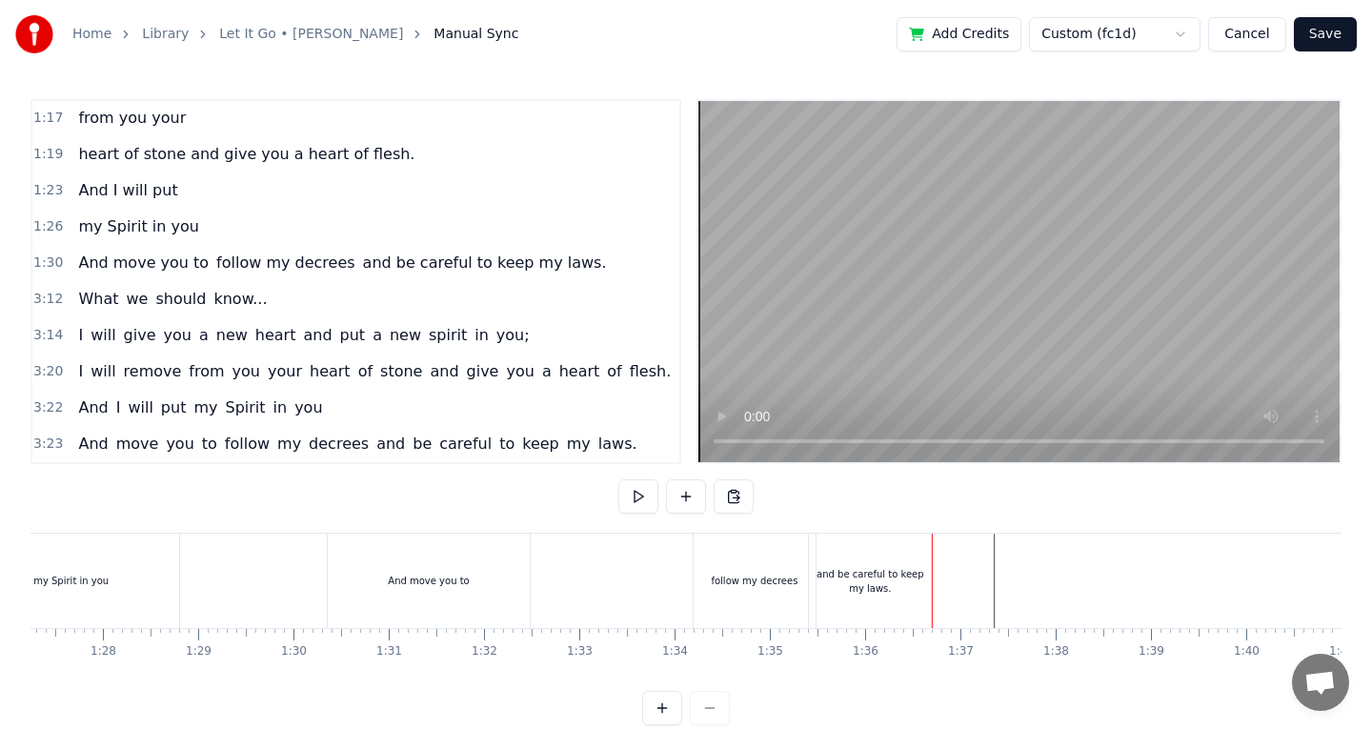
click at [633, 496] on button at bounding box center [638, 496] width 40 height 34
click at [634, 495] on button at bounding box center [638, 496] width 40 height 34
click at [1324, 37] on button "Save" at bounding box center [1325, 34] width 63 height 34
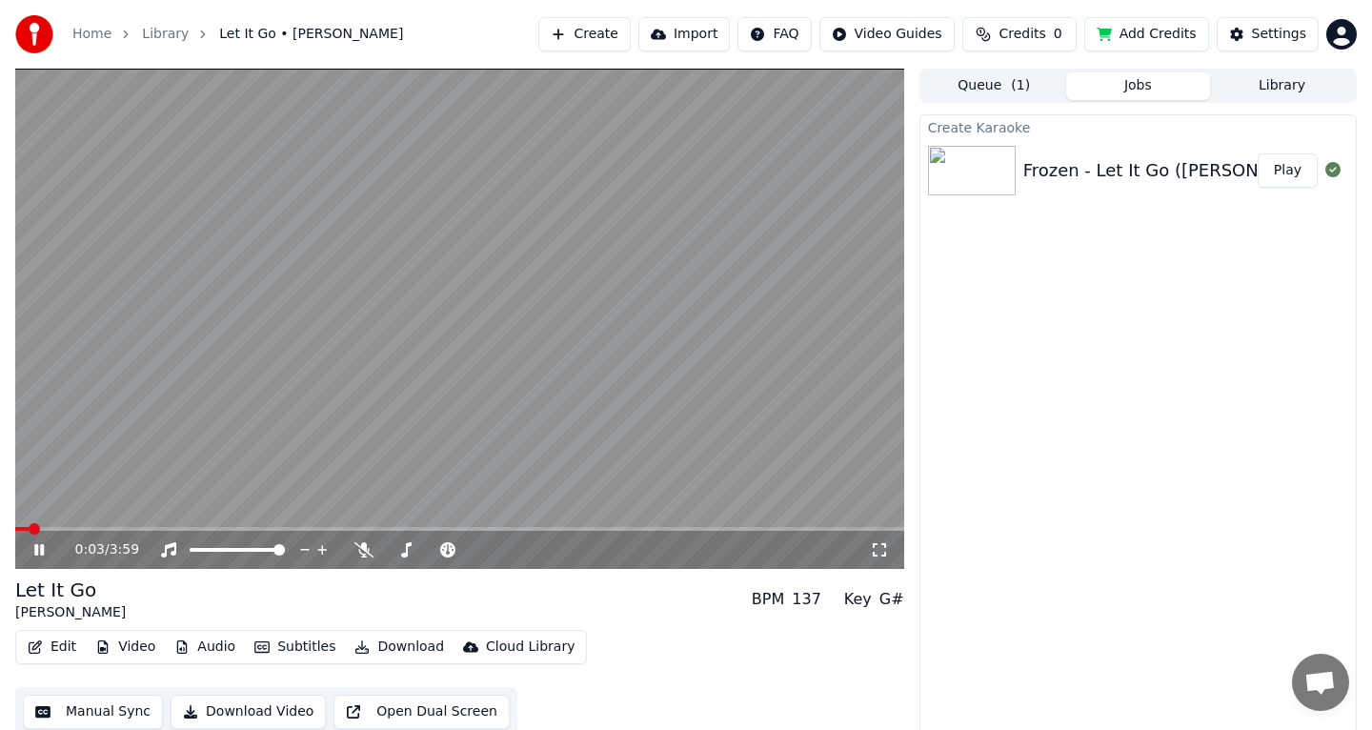
click at [180, 530] on span at bounding box center [459, 529] width 889 height 4
click at [229, 531] on div "0:46 / 3:59" at bounding box center [459, 550] width 889 height 38
click at [231, 525] on video at bounding box center [459, 319] width 889 height 500
click at [238, 501] on video at bounding box center [459, 319] width 889 height 500
click at [213, 527] on span at bounding box center [459, 529] width 889 height 4
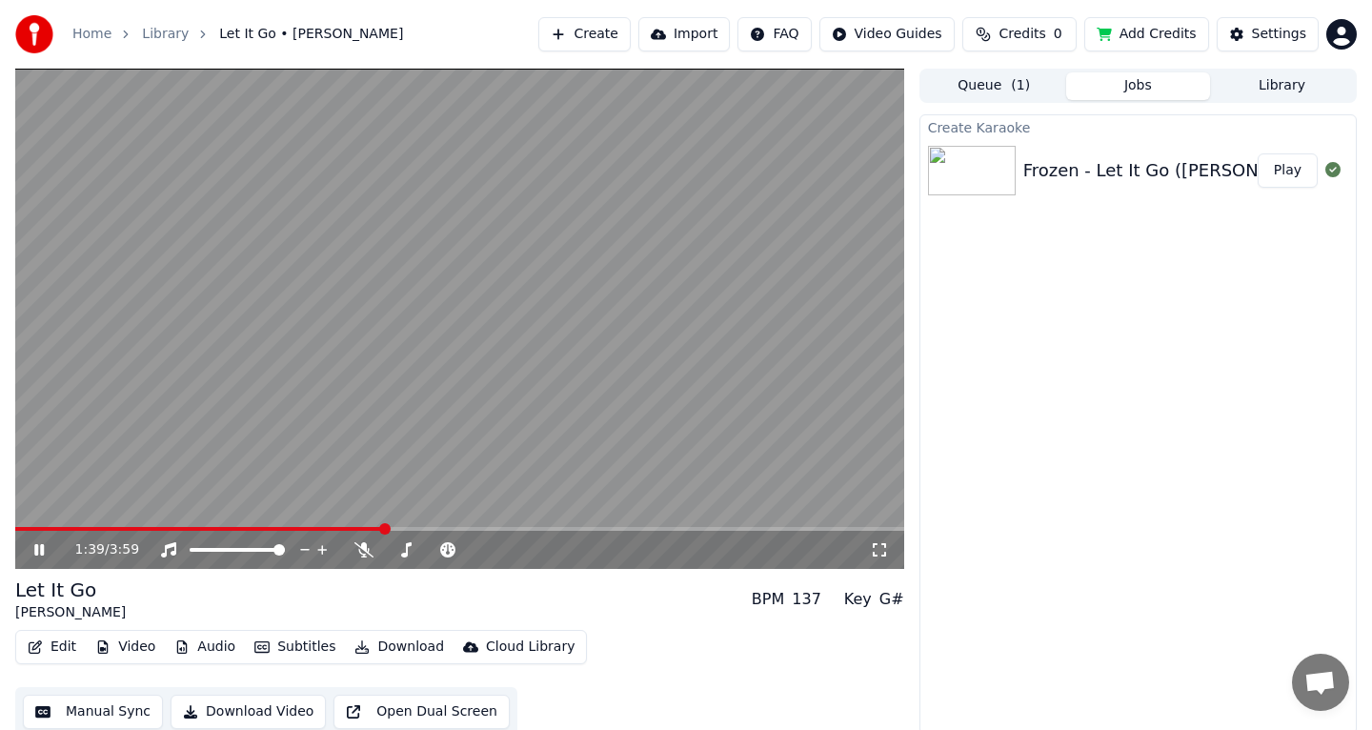
click at [42, 546] on icon at bounding box center [39, 549] width 10 height 11
click at [406, 643] on button "Download" at bounding box center [399, 647] width 105 height 27
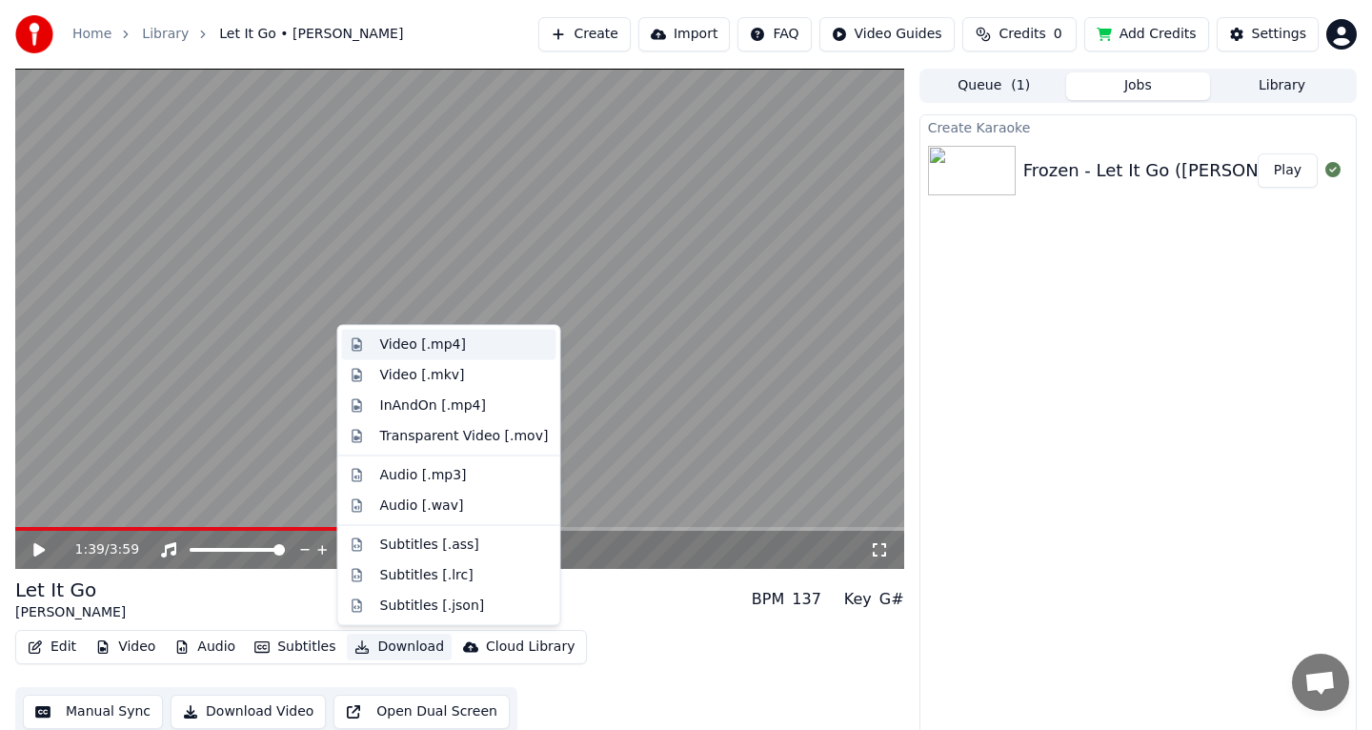
click at [505, 352] on div "Video [.mp4]" at bounding box center [464, 344] width 169 height 19
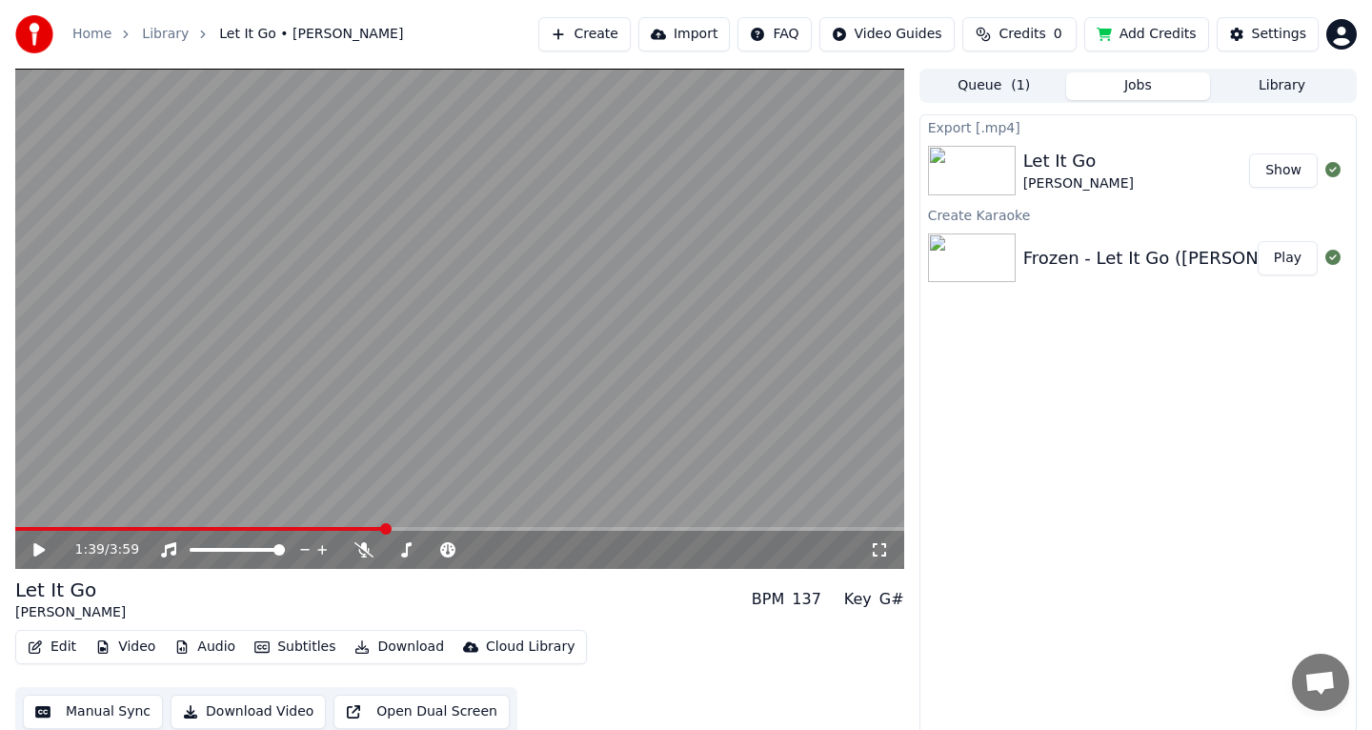
click at [1298, 180] on button "Show" at bounding box center [1283, 170] width 69 height 34
click at [1099, 269] on div "Frozen - Let It Go ([PERSON_NAME]) (Karaoke Version) [ifCAfAzOBJM]" at bounding box center [1317, 258] width 589 height 27
click at [1172, 237] on div "Frozen - Let It Go ([PERSON_NAME]) (Karaoke Version) [ifCAfAzOBJM] Play" at bounding box center [1137, 258] width 435 height 65
click at [1172, 238] on div "Frozen - Let It Go ([PERSON_NAME]) (Karaoke Version) [ifCAfAzOBJM] Play" at bounding box center [1137, 258] width 435 height 65
click at [78, 715] on button "Manual Sync" at bounding box center [93, 711] width 140 height 34
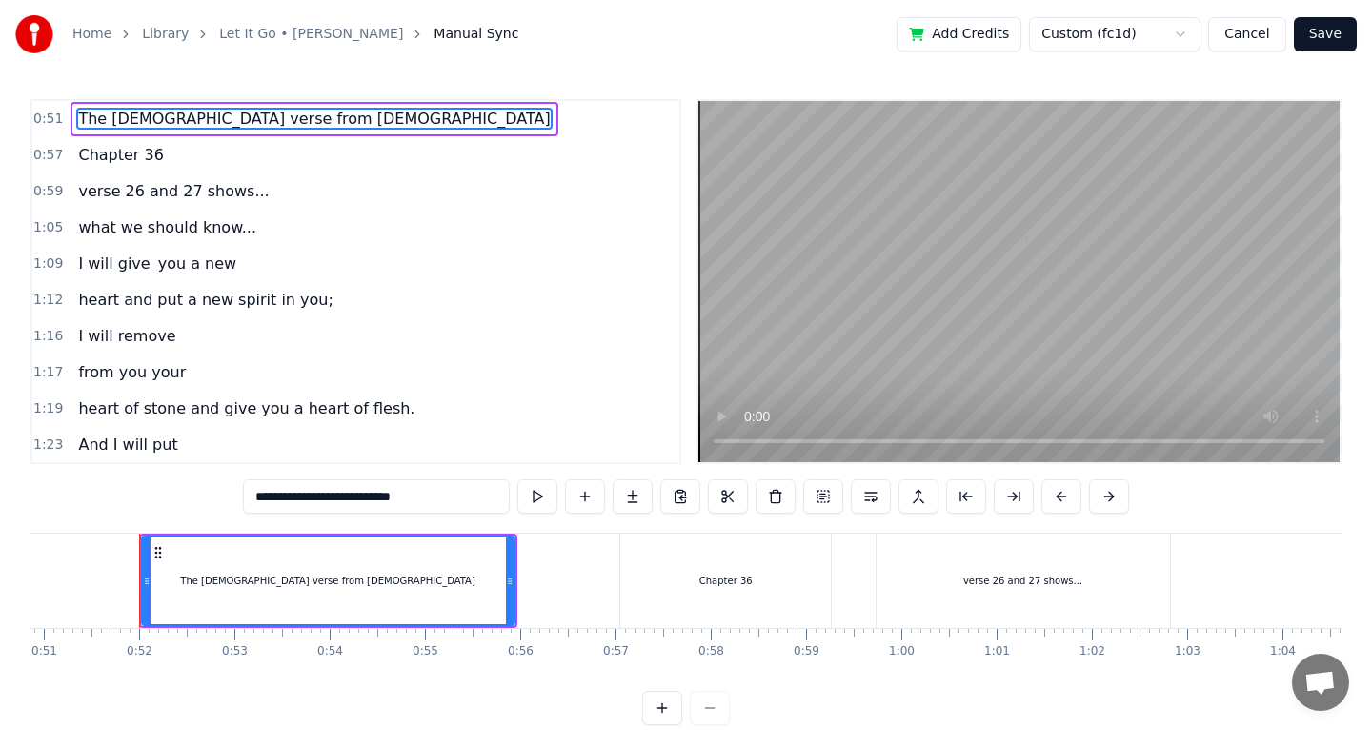
scroll to position [0, 4858]
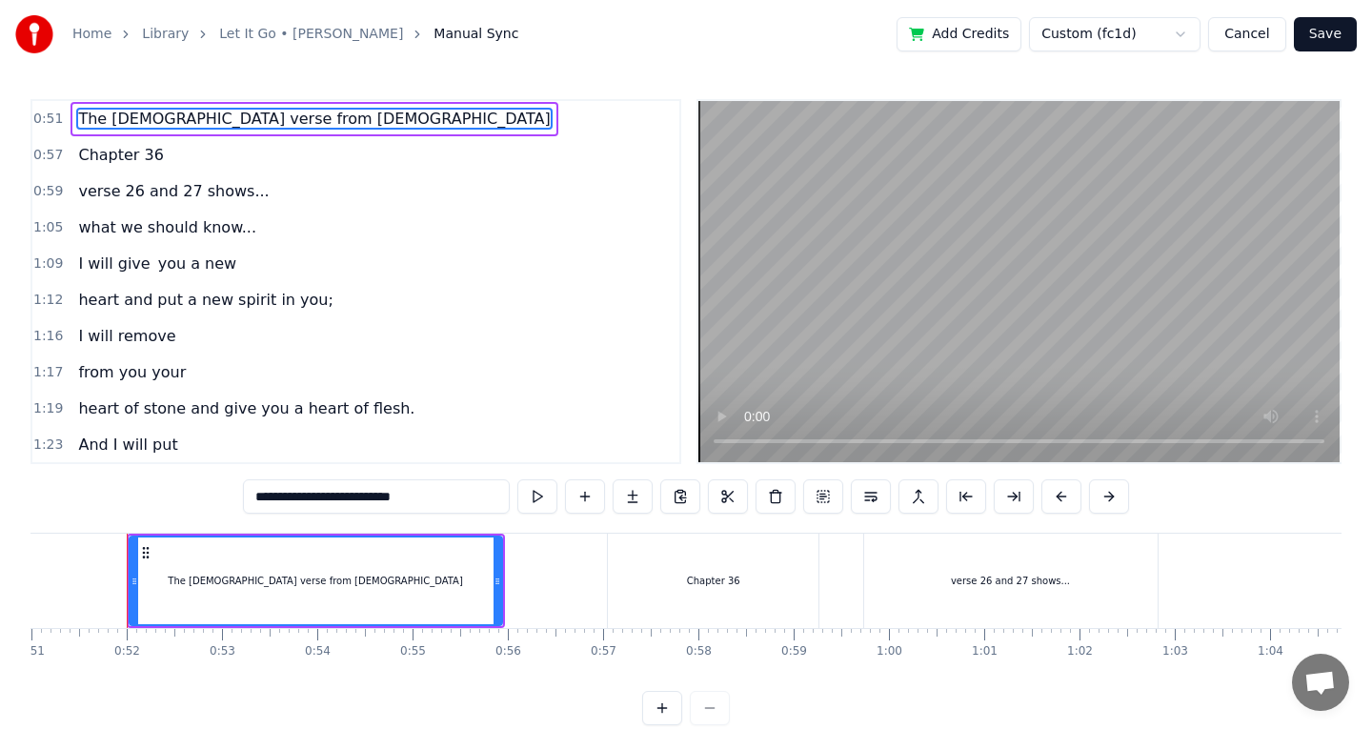
click at [76, 259] on span "I will give" at bounding box center [113, 263] width 75 height 22
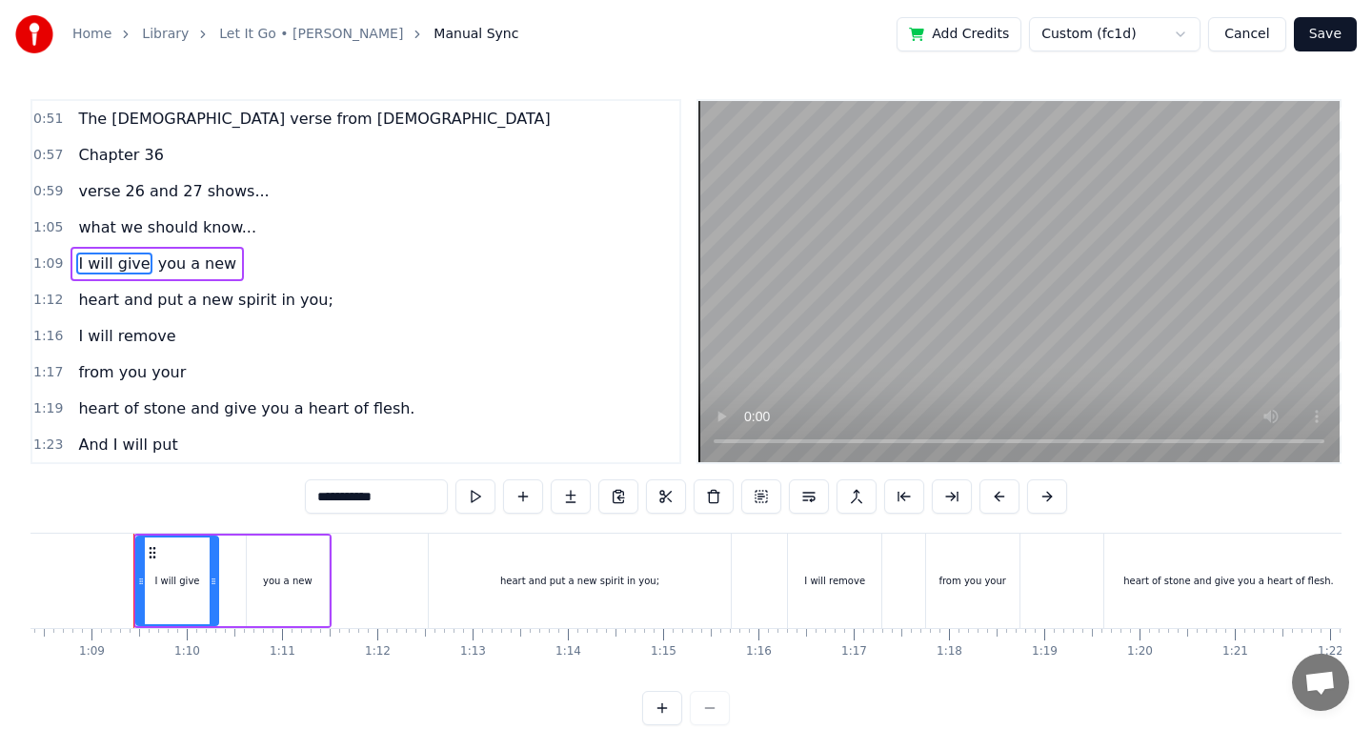
scroll to position [0, 6520]
click at [322, 493] on input "**********" at bounding box center [376, 496] width 143 height 34
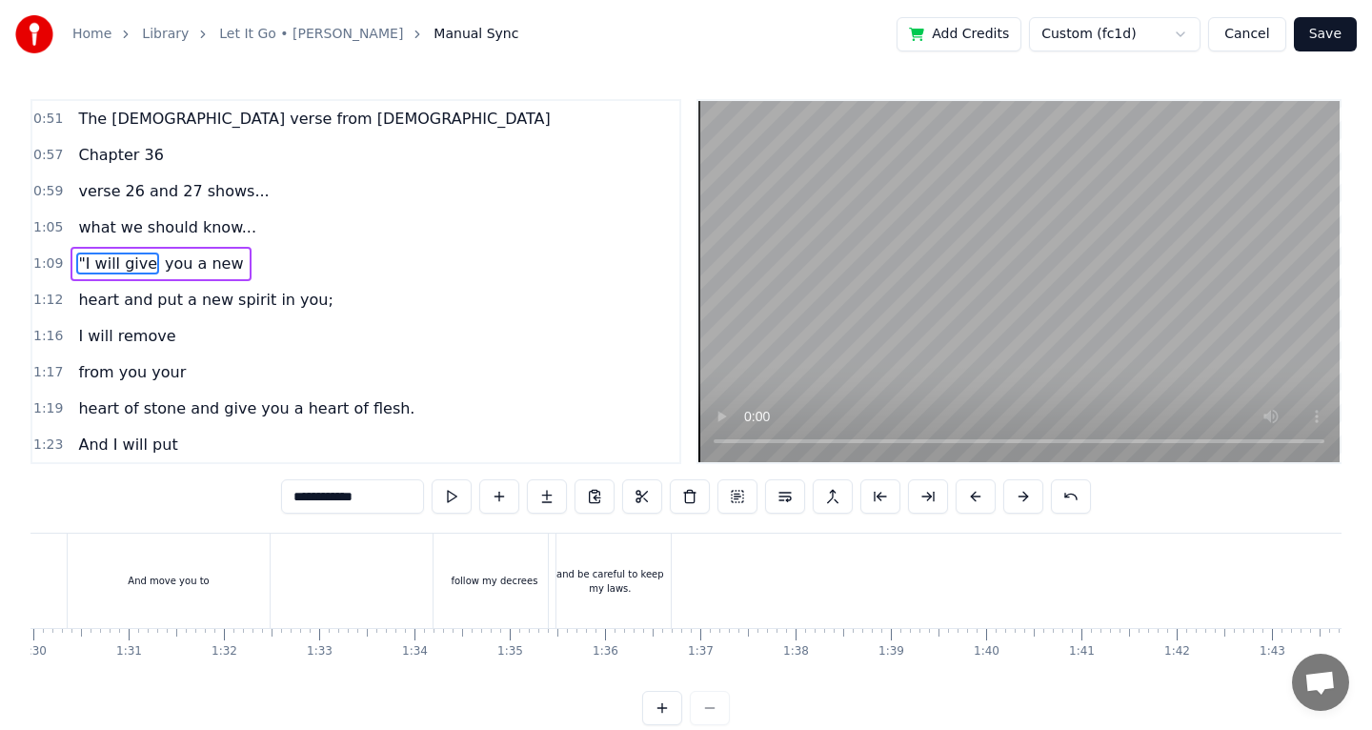
scroll to position [0, 8572]
click at [616, 567] on div "and be careful to keep my laws." at bounding box center [609, 581] width 122 height 29
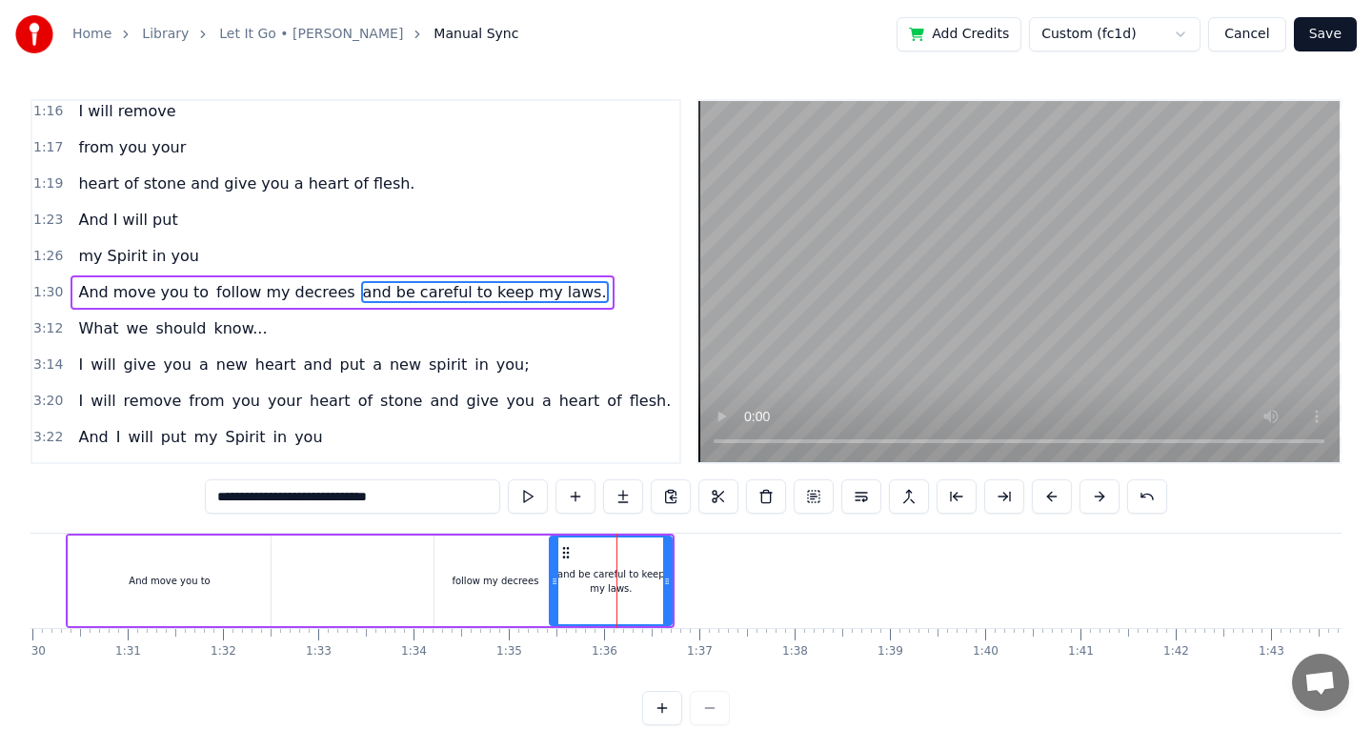
scroll to position [235, 0]
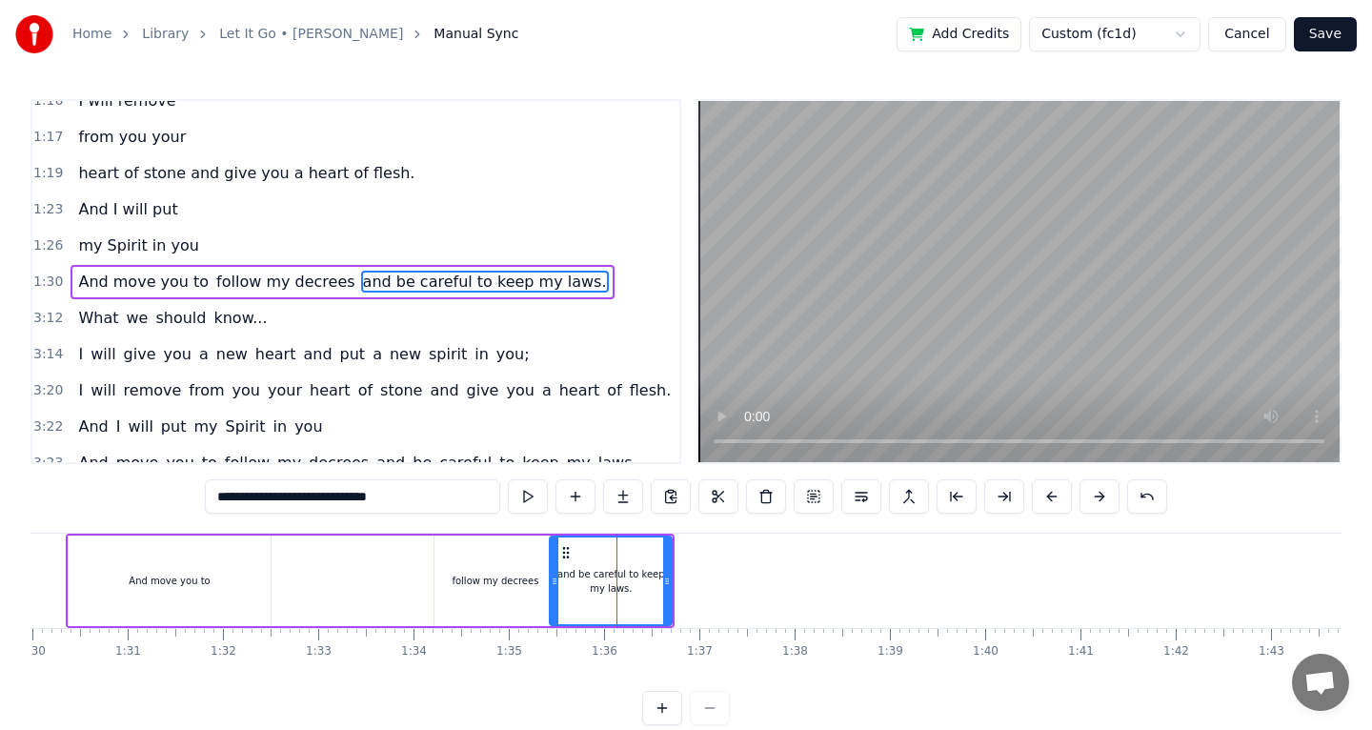
click at [423, 494] on input "**********" at bounding box center [352, 496] width 295 height 34
type input "**********"
click at [1308, 42] on button "Save" at bounding box center [1325, 34] width 63 height 34
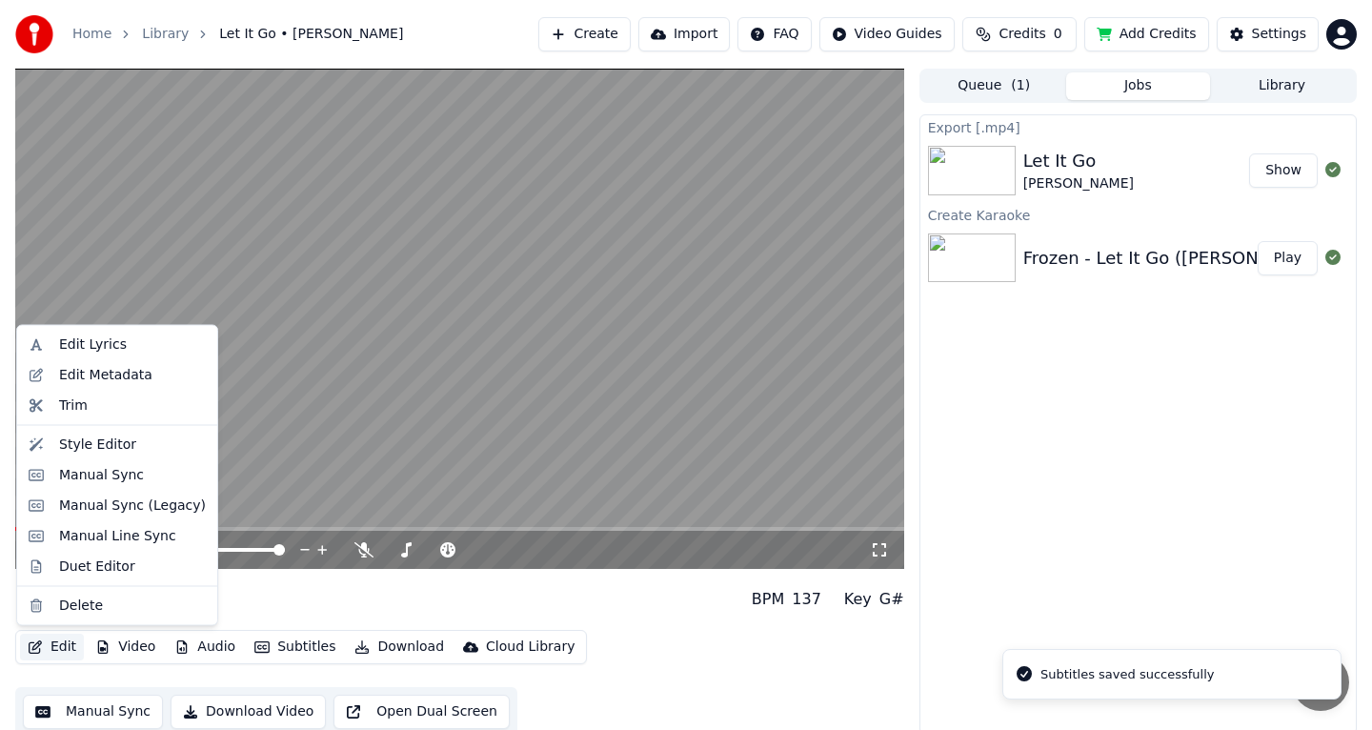
click at [61, 651] on button "Edit" at bounding box center [52, 647] width 64 height 27
click at [151, 406] on div "Trim" at bounding box center [132, 404] width 147 height 19
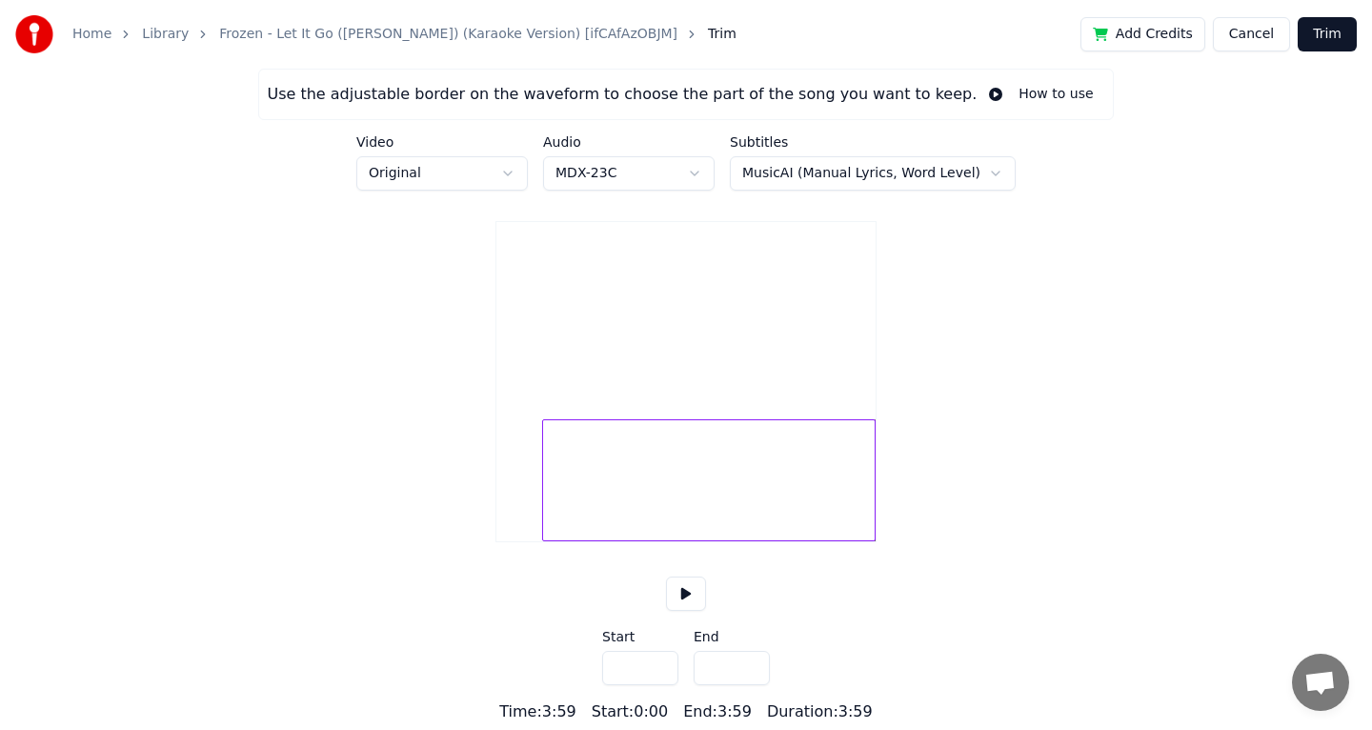
click at [545, 476] on div at bounding box center [546, 480] width 6 height 120
drag, startPoint x: 652, startPoint y: 680, endPoint x: 573, endPoint y: 729, distance: 92.8
click at [573, 723] on html "Home Library Frozen - Let It Go ([PERSON_NAME]) (Karaoke Version) [ifCAfAzOBJM]…" at bounding box center [686, 361] width 1372 height 723
click at [681, 611] on button at bounding box center [686, 593] width 40 height 34
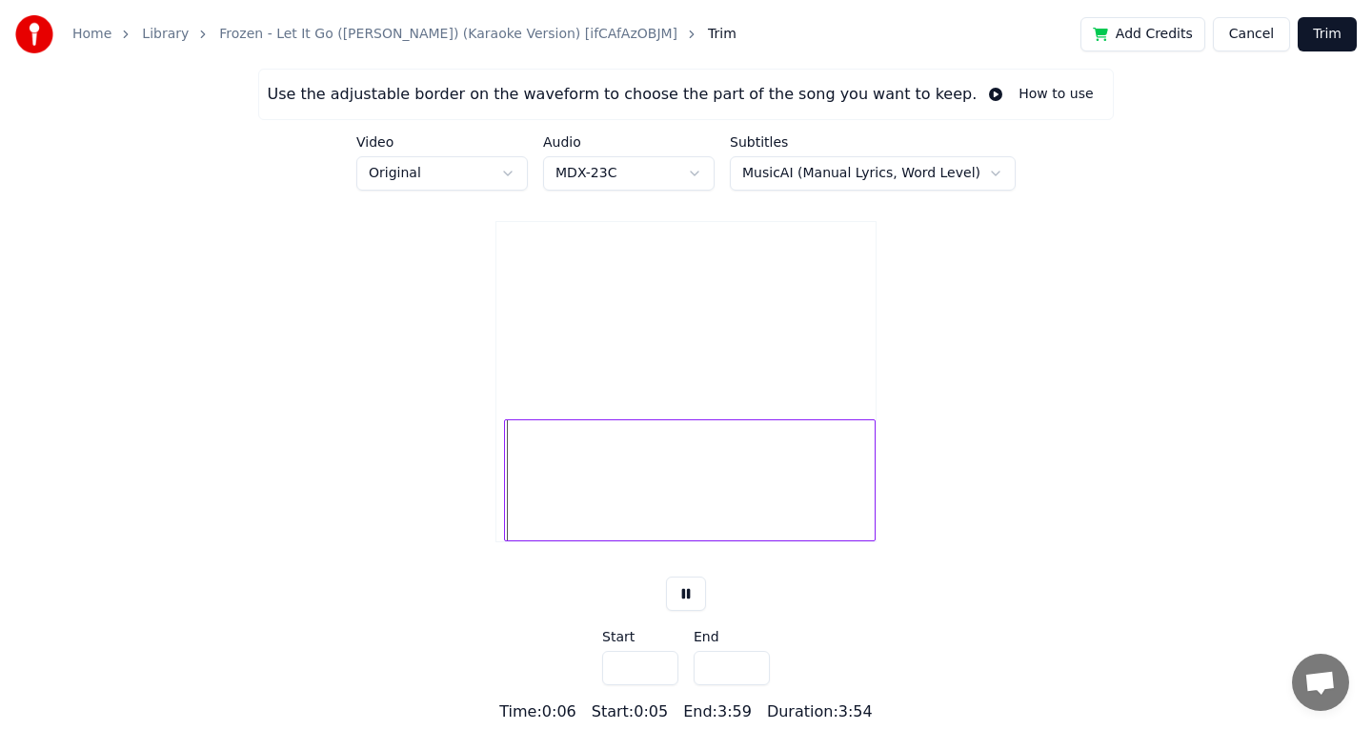
drag, startPoint x: 636, startPoint y: 674, endPoint x: 574, endPoint y: 675, distance: 62.0
click at [577, 674] on div "Use the adjustable border on the waveform to choose the part of the song you wa…" at bounding box center [686, 396] width 1372 height 654
click at [677, 669] on input "***" at bounding box center [640, 668] width 76 height 34
click at [666, 669] on input "***" at bounding box center [640, 668] width 76 height 34
click at [665, 669] on input "***" at bounding box center [640, 668] width 76 height 34
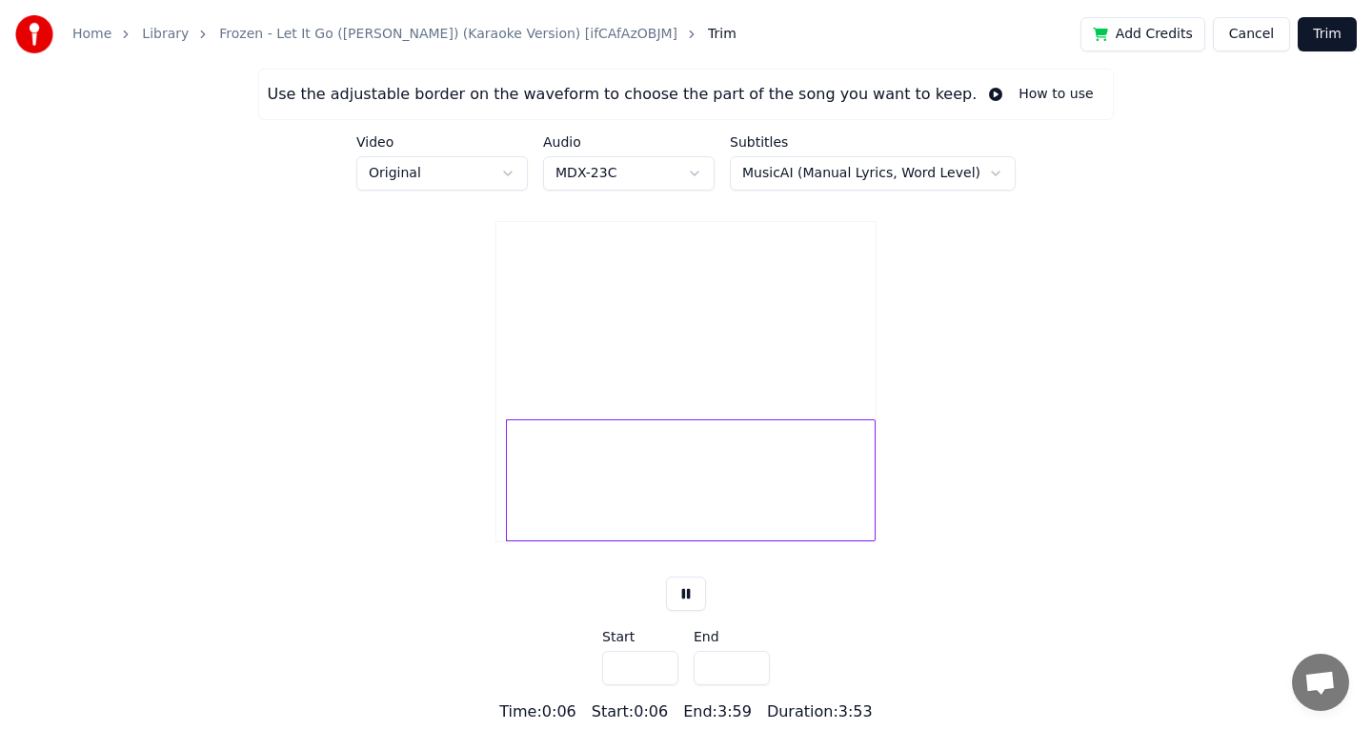
click at [665, 669] on input "***" at bounding box center [640, 668] width 76 height 34
click at [665, 669] on input "****" at bounding box center [640, 668] width 76 height 34
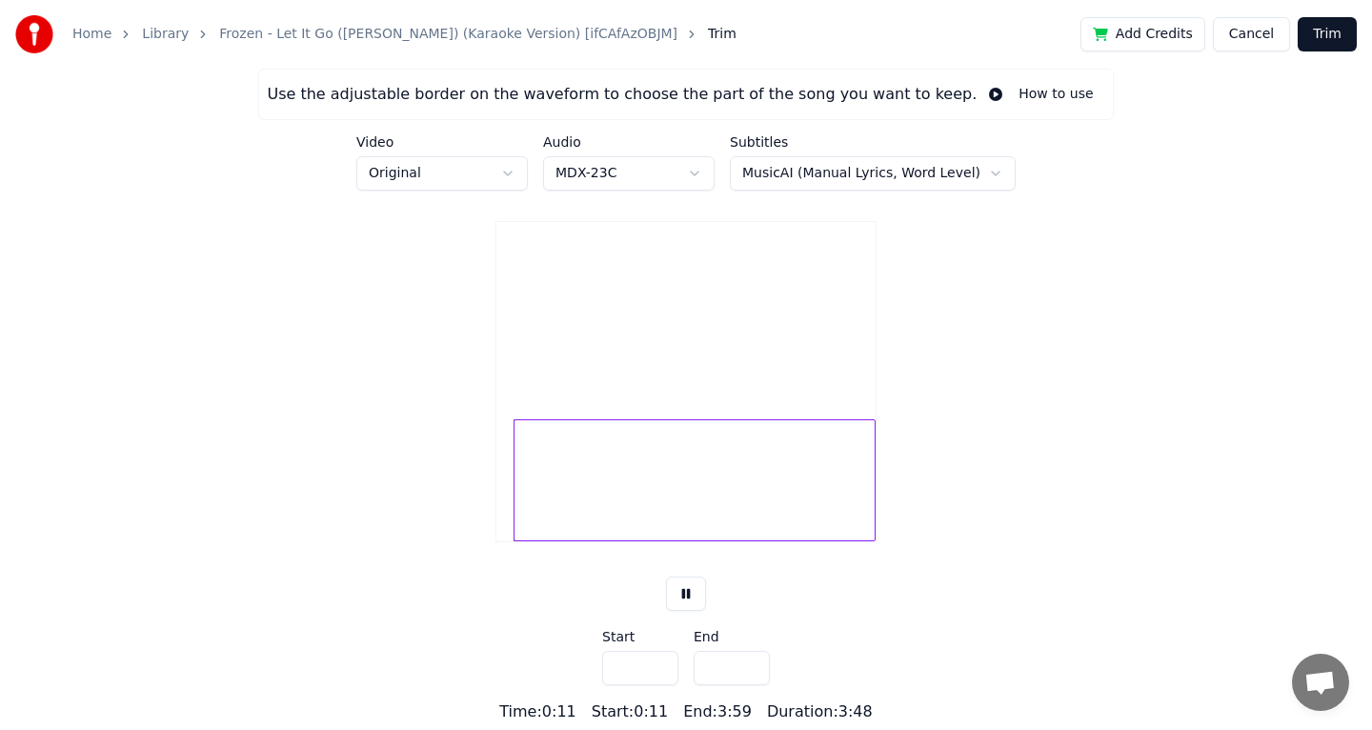
click at [665, 669] on input "****" at bounding box center [640, 668] width 76 height 34
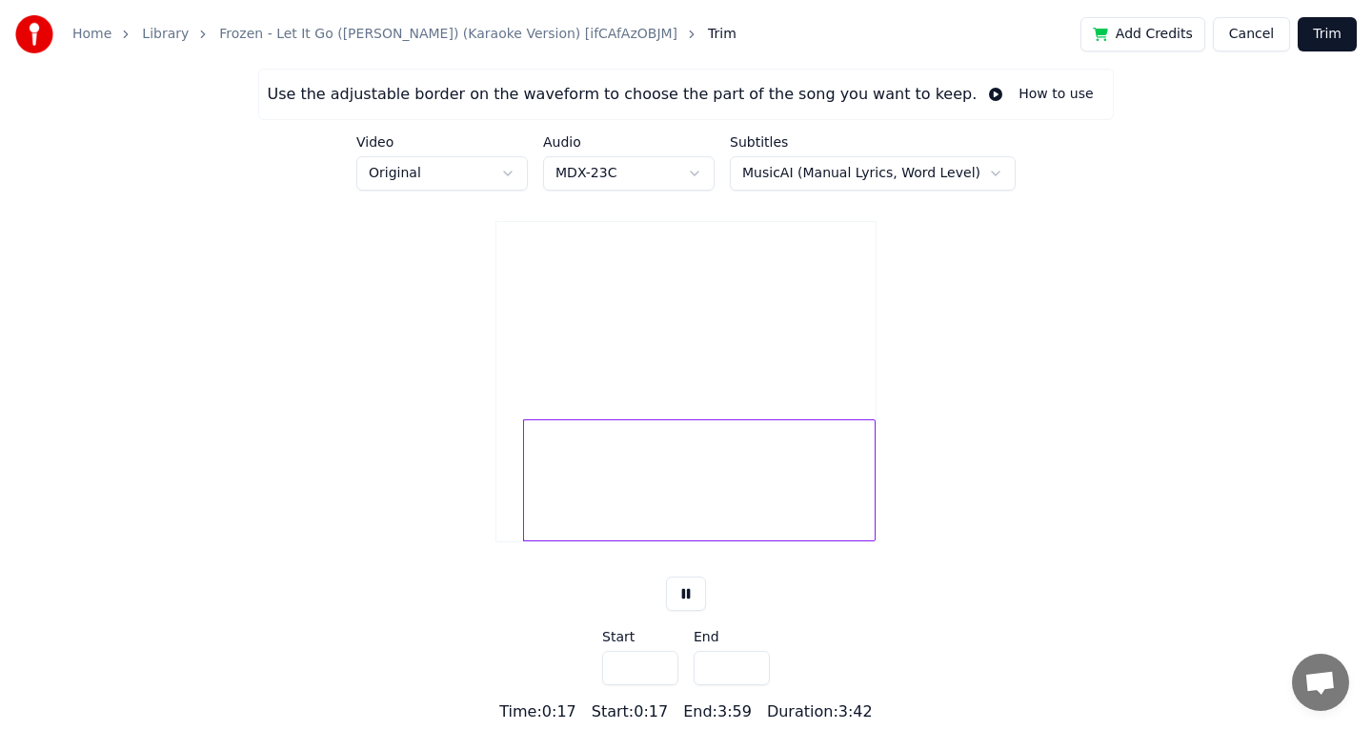
click at [665, 669] on input "****" at bounding box center [640, 668] width 76 height 34
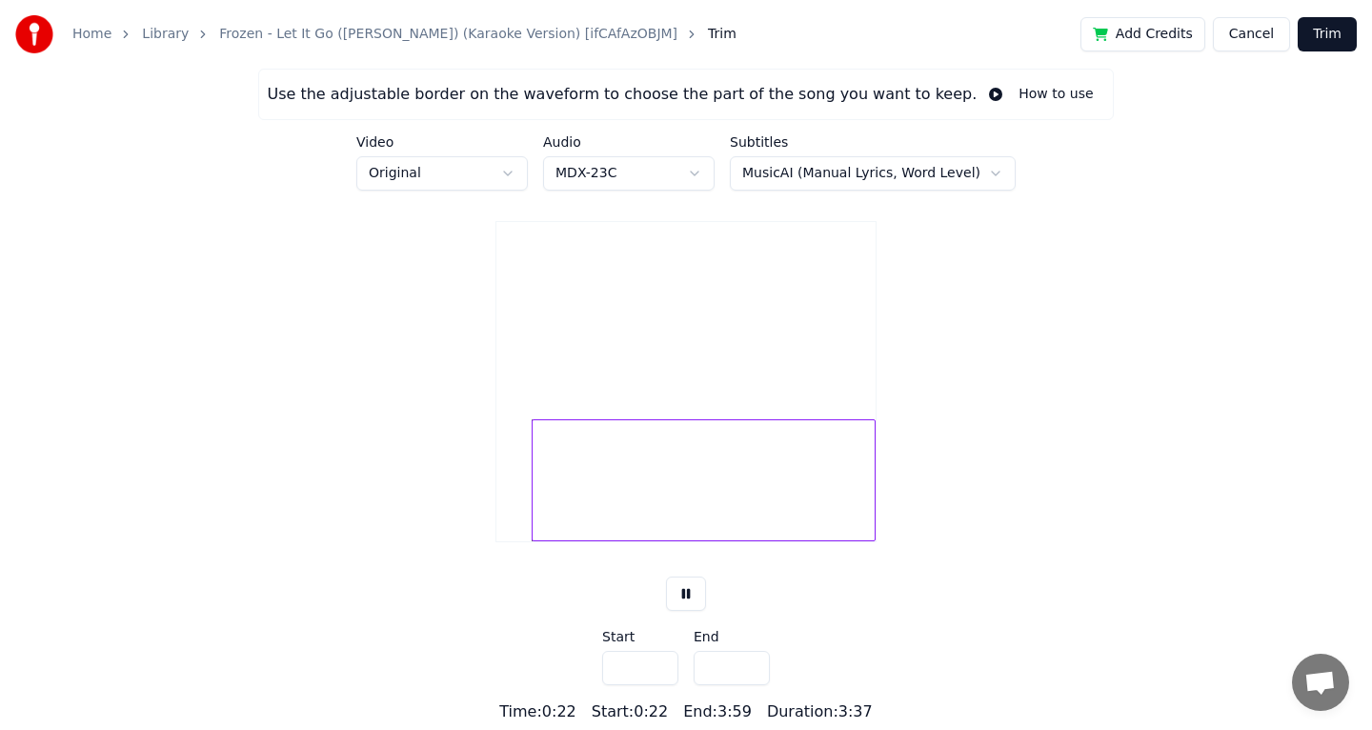
click at [665, 669] on input "****" at bounding box center [640, 668] width 76 height 34
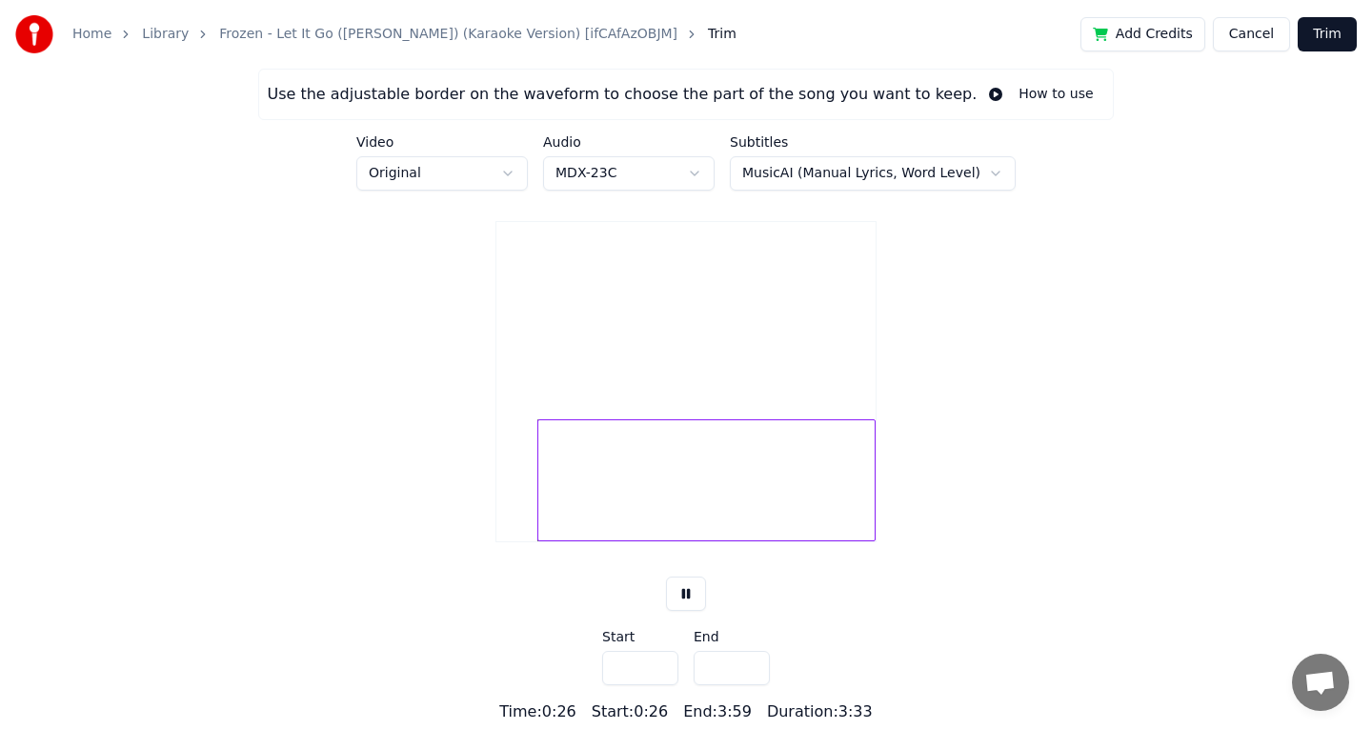
click at [665, 669] on input "****" at bounding box center [640, 668] width 76 height 34
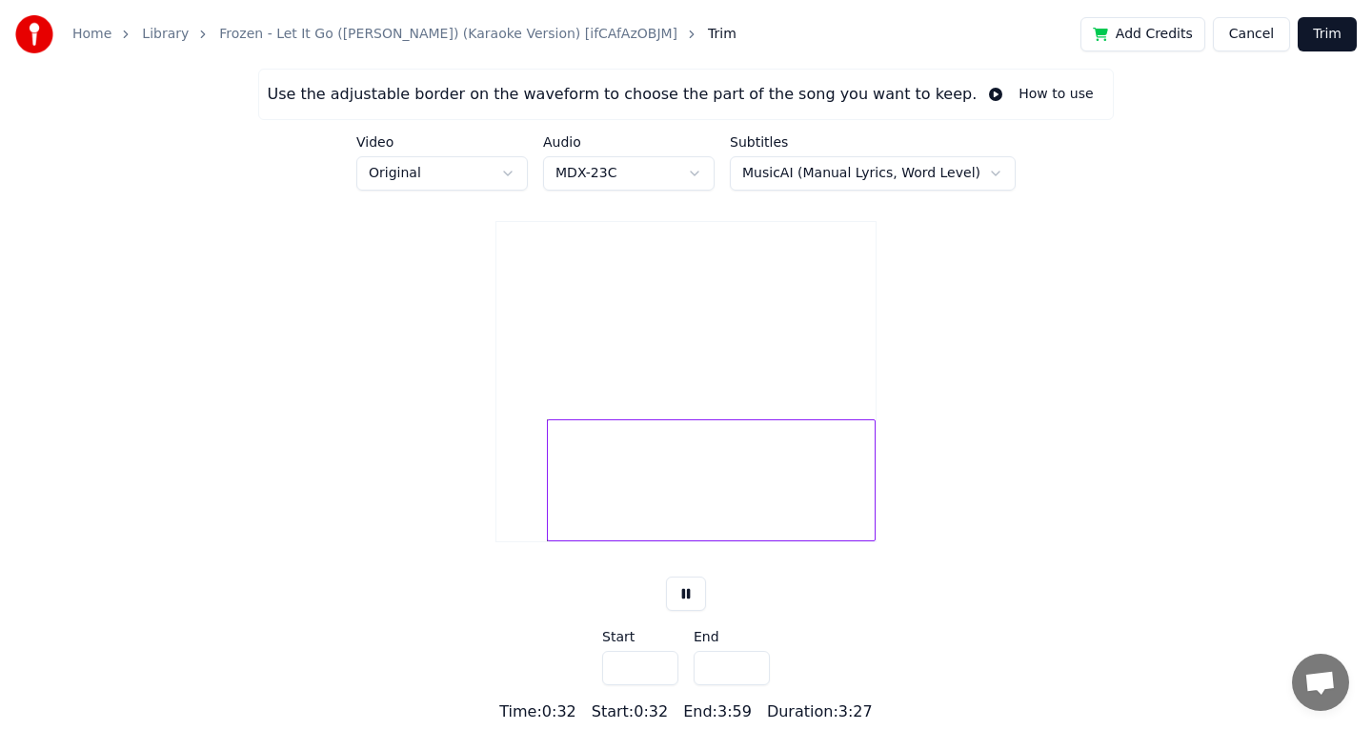
click at [665, 669] on input "****" at bounding box center [640, 668] width 76 height 34
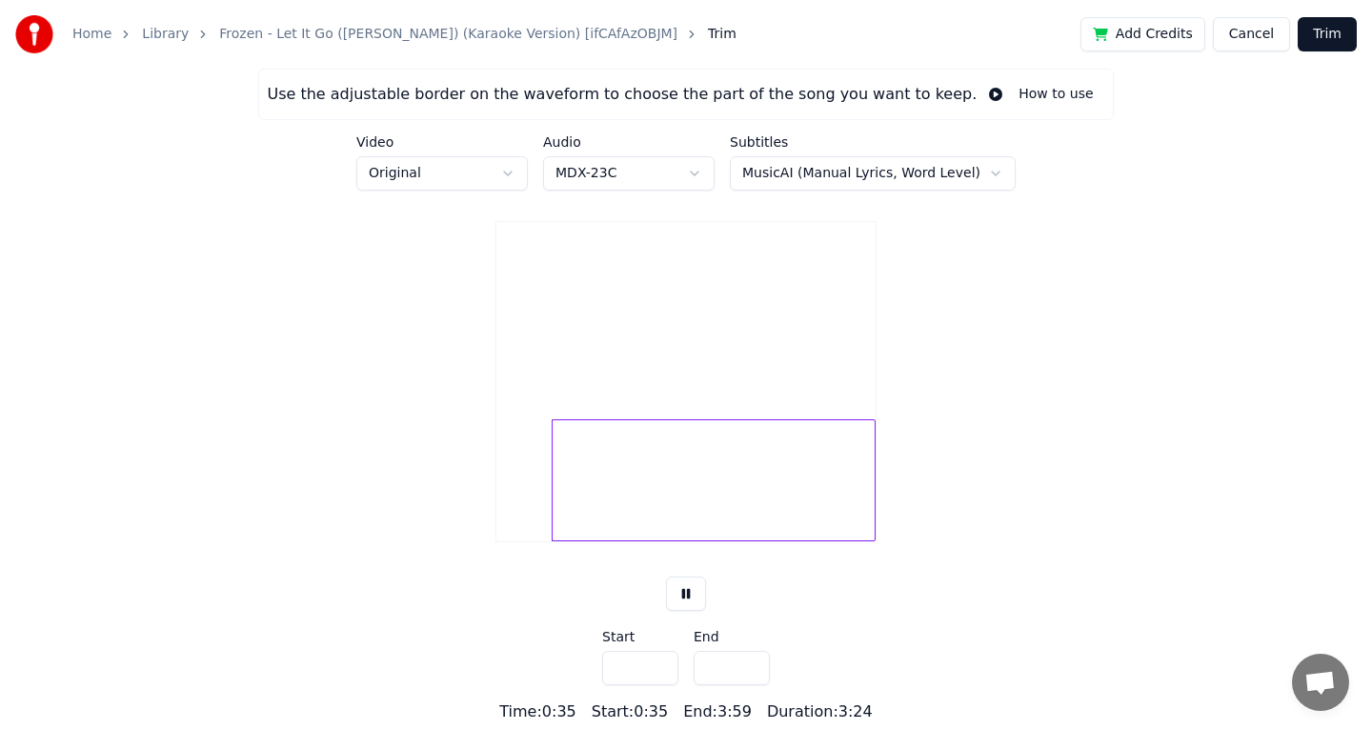
click at [665, 669] on input "****" at bounding box center [640, 668] width 76 height 34
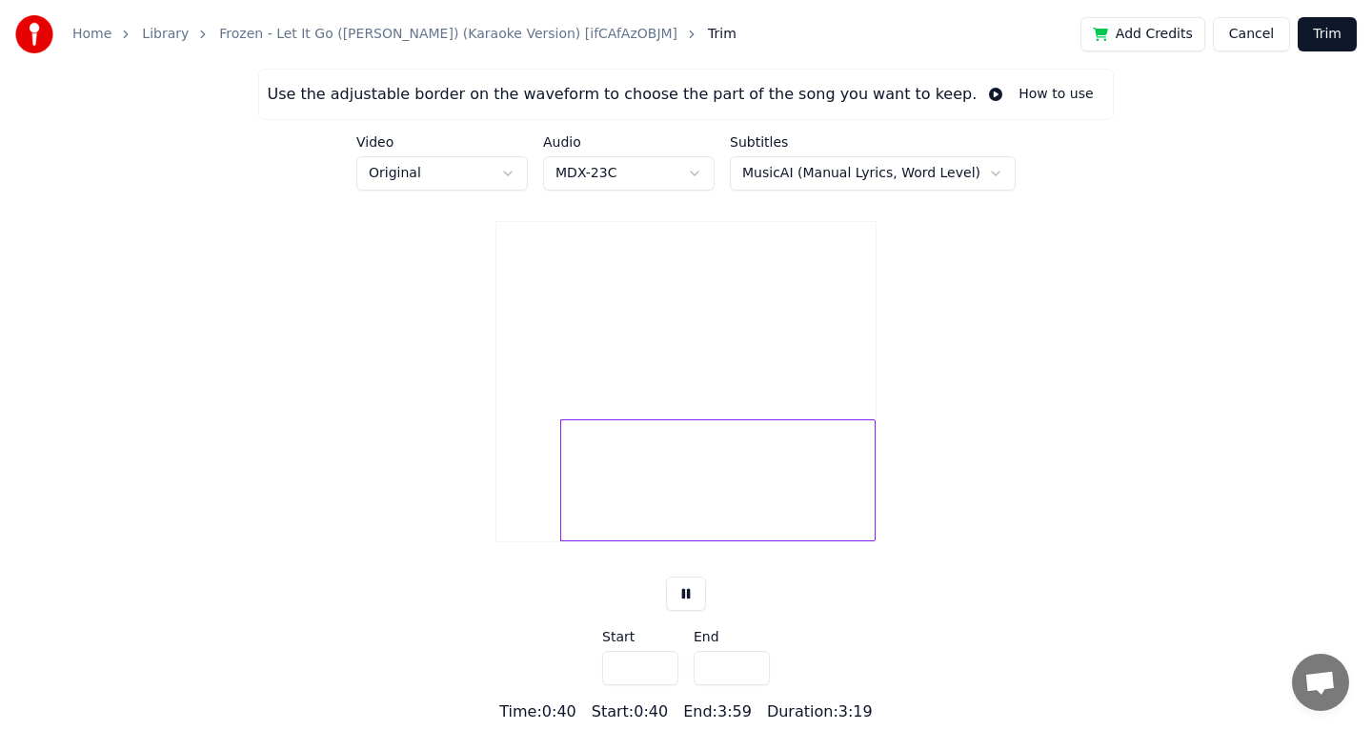
click at [665, 669] on input "****" at bounding box center [640, 668] width 76 height 34
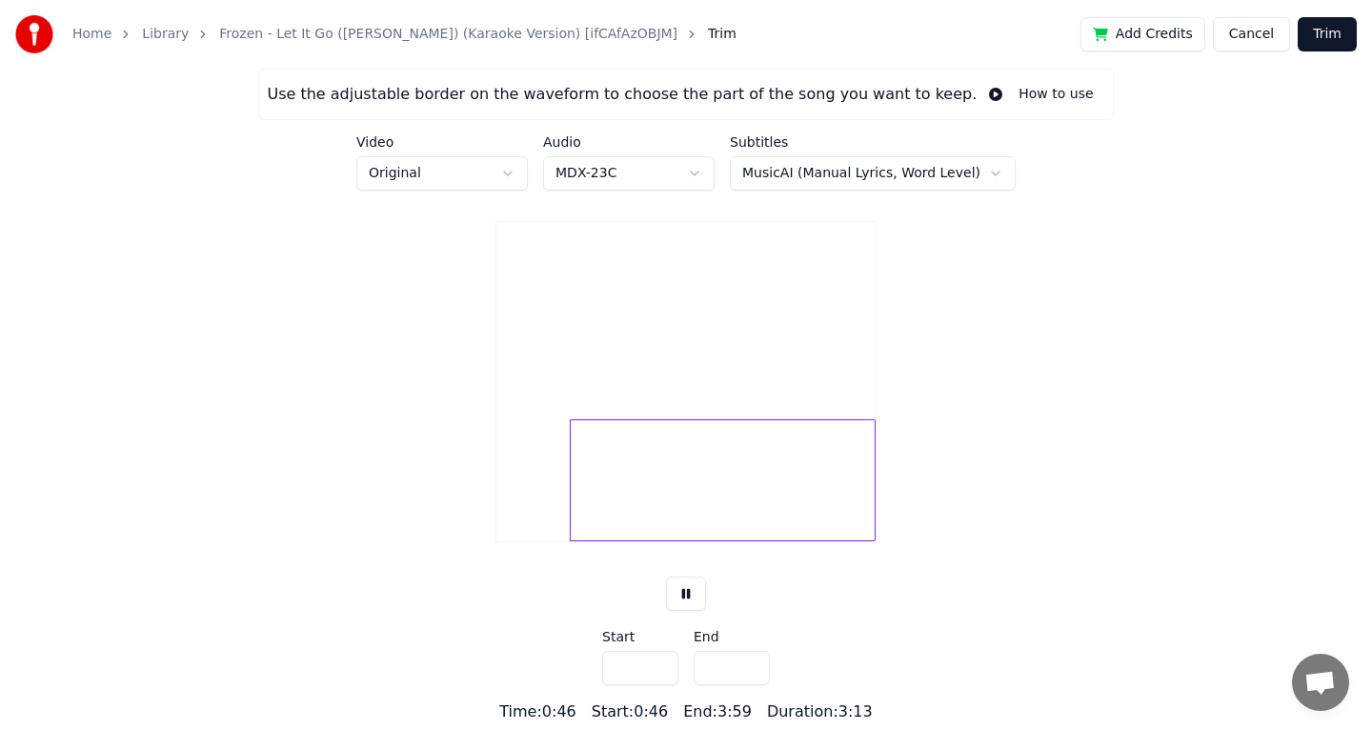
click at [665, 669] on input "****" at bounding box center [640, 668] width 76 height 34
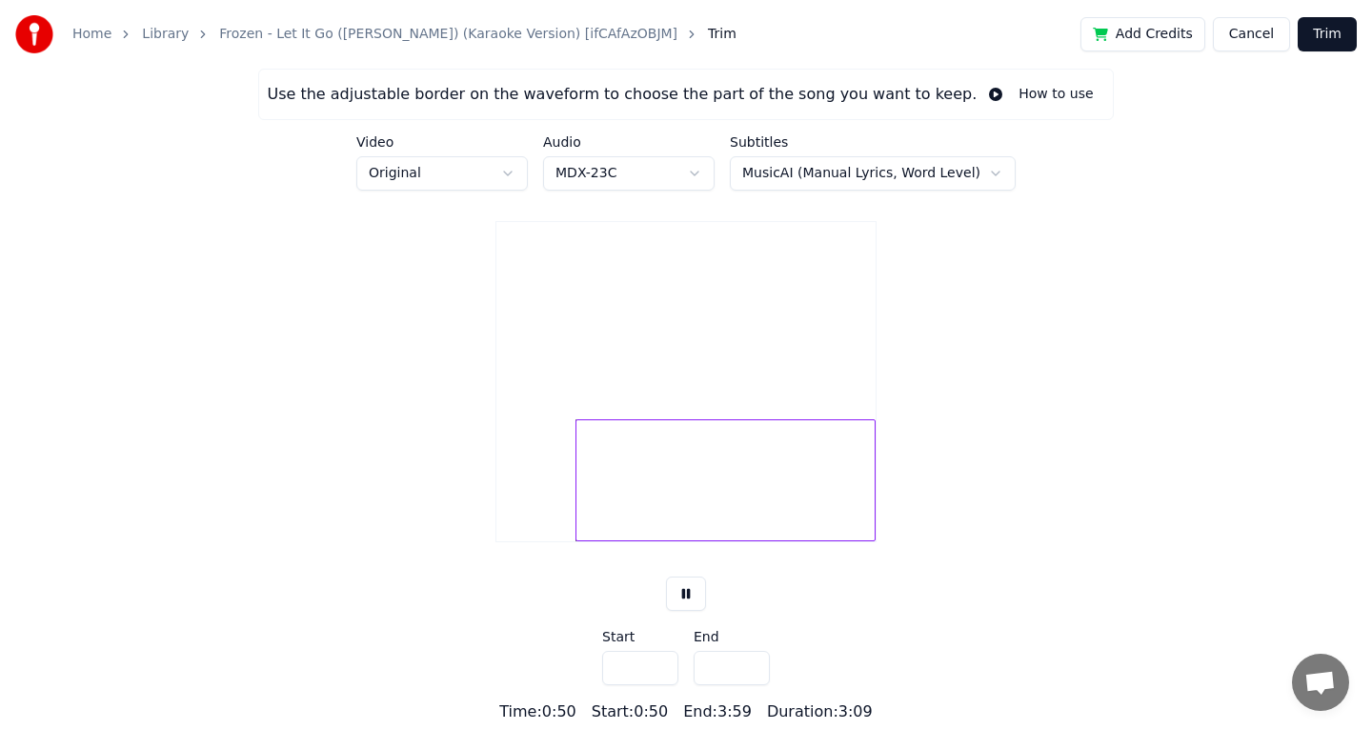
type input "****"
click at [658, 676] on input "****" at bounding box center [640, 668] width 76 height 34
click at [728, 677] on input "*****" at bounding box center [732, 668] width 76 height 34
click at [753, 680] on input "*****" at bounding box center [732, 668] width 76 height 34
click at [751, 681] on input "*****" at bounding box center [732, 668] width 76 height 34
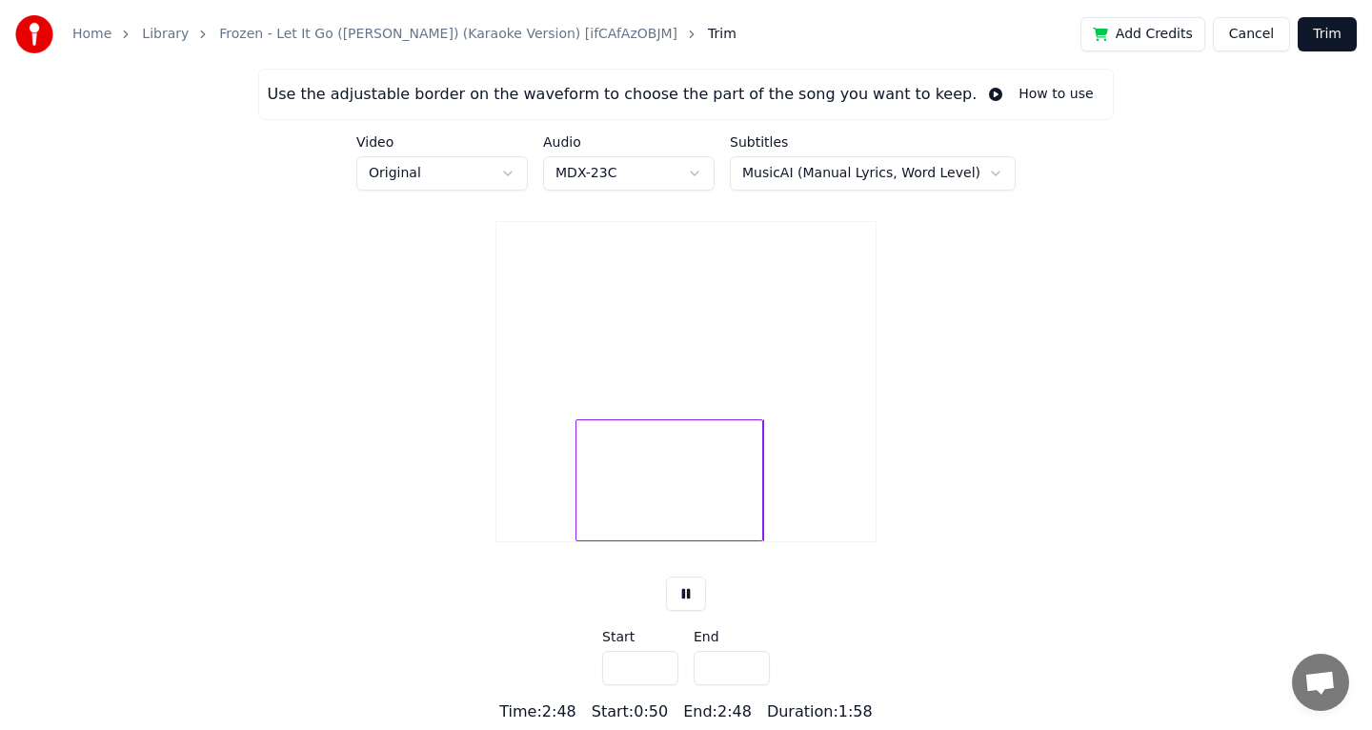
click at [751, 681] on input "*****" at bounding box center [732, 668] width 76 height 34
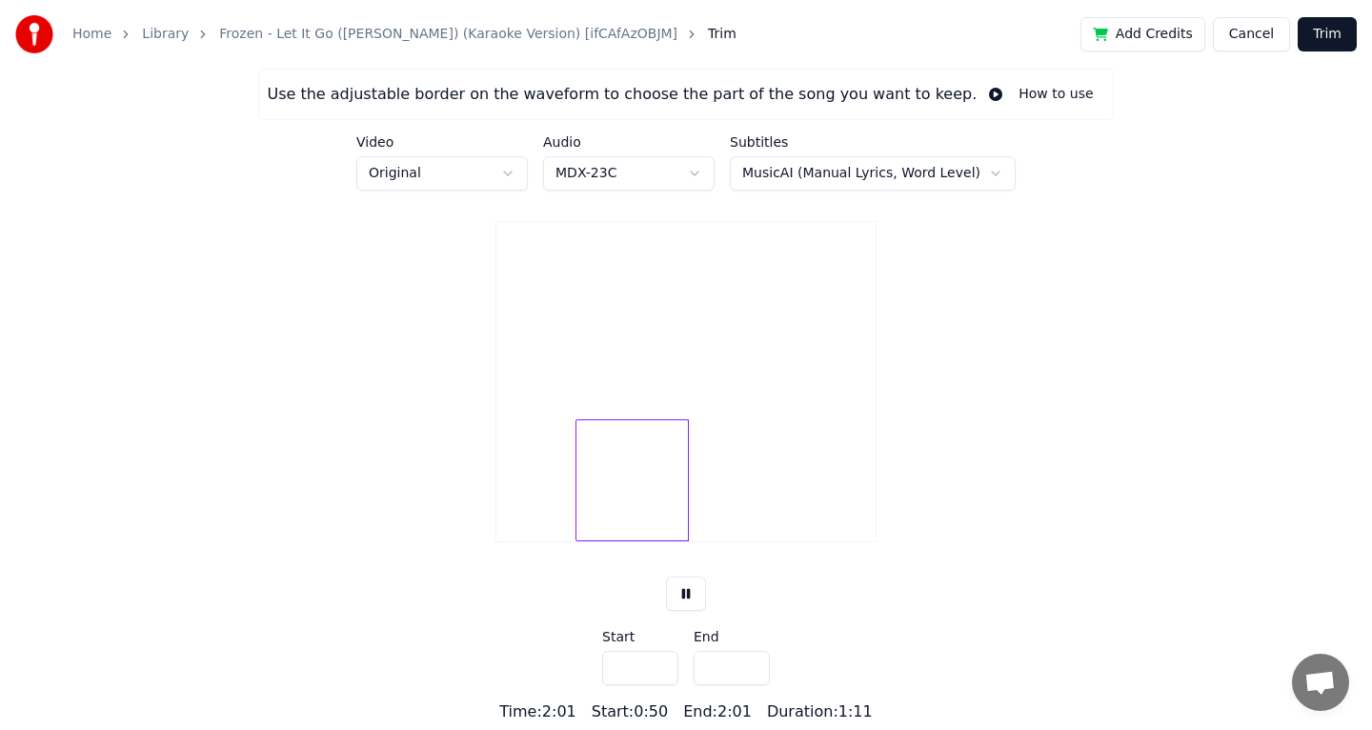
click at [751, 681] on input "*****" at bounding box center [732, 668] width 76 height 34
click at [751, 682] on input "*****" at bounding box center [732, 668] width 76 height 34
click at [751, 674] on input "*****" at bounding box center [732, 668] width 76 height 34
click at [751, 679] on input "****" at bounding box center [732, 668] width 76 height 34
click at [751, 669] on input "****" at bounding box center [732, 668] width 76 height 34
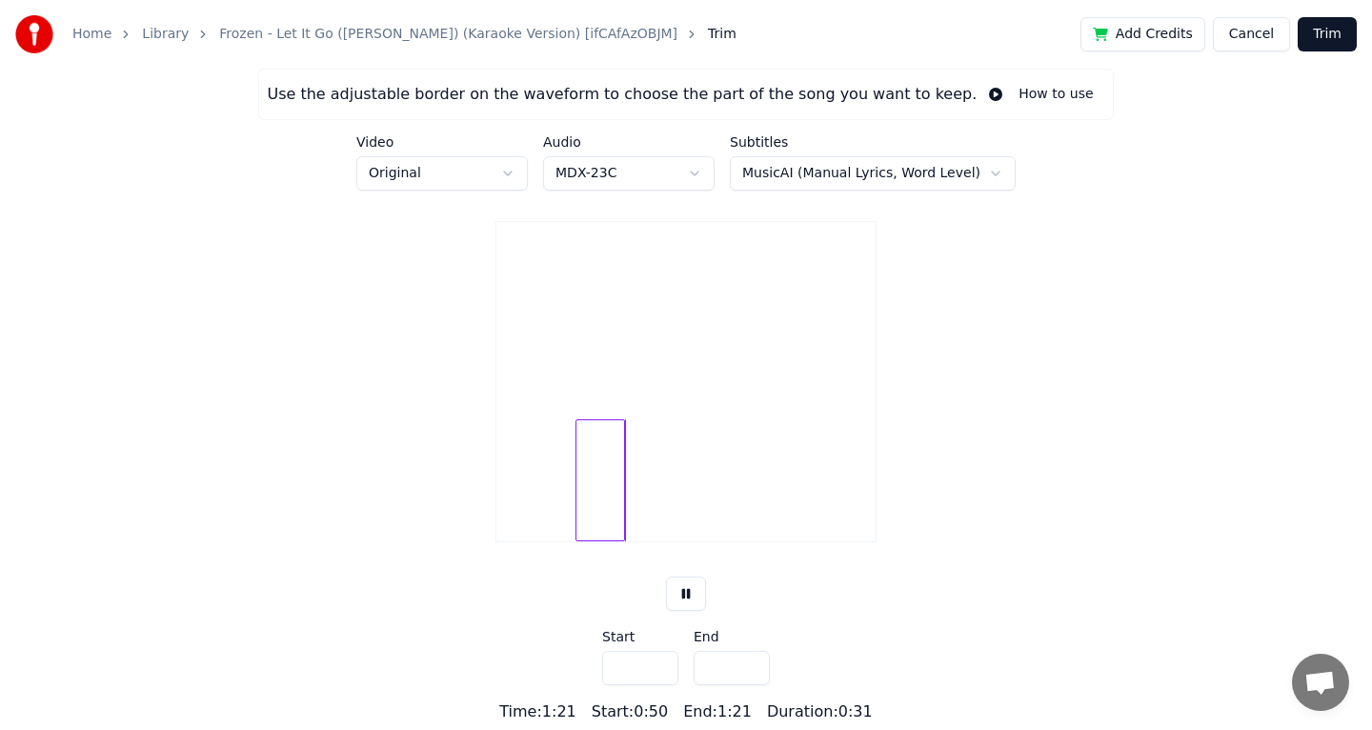
click at [751, 669] on input "****" at bounding box center [732, 668] width 76 height 34
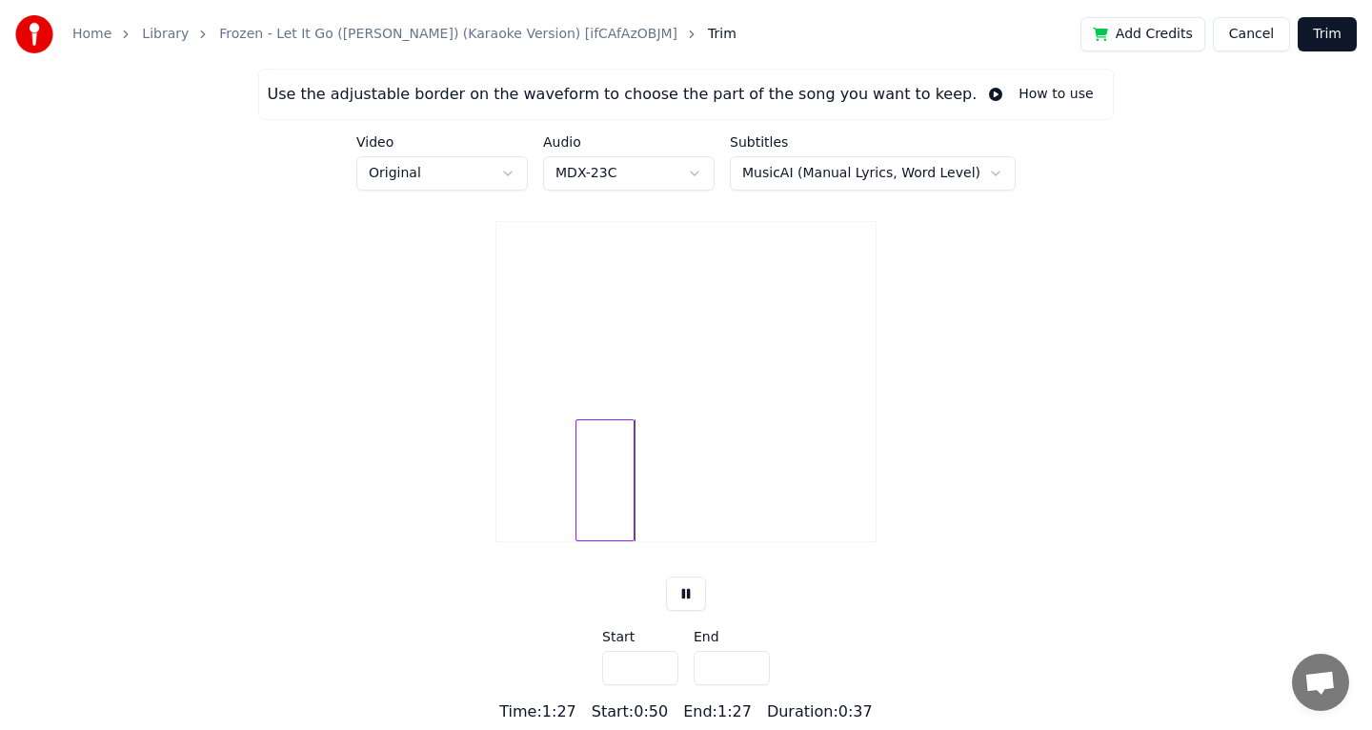
click at [751, 669] on input "****" at bounding box center [732, 668] width 76 height 34
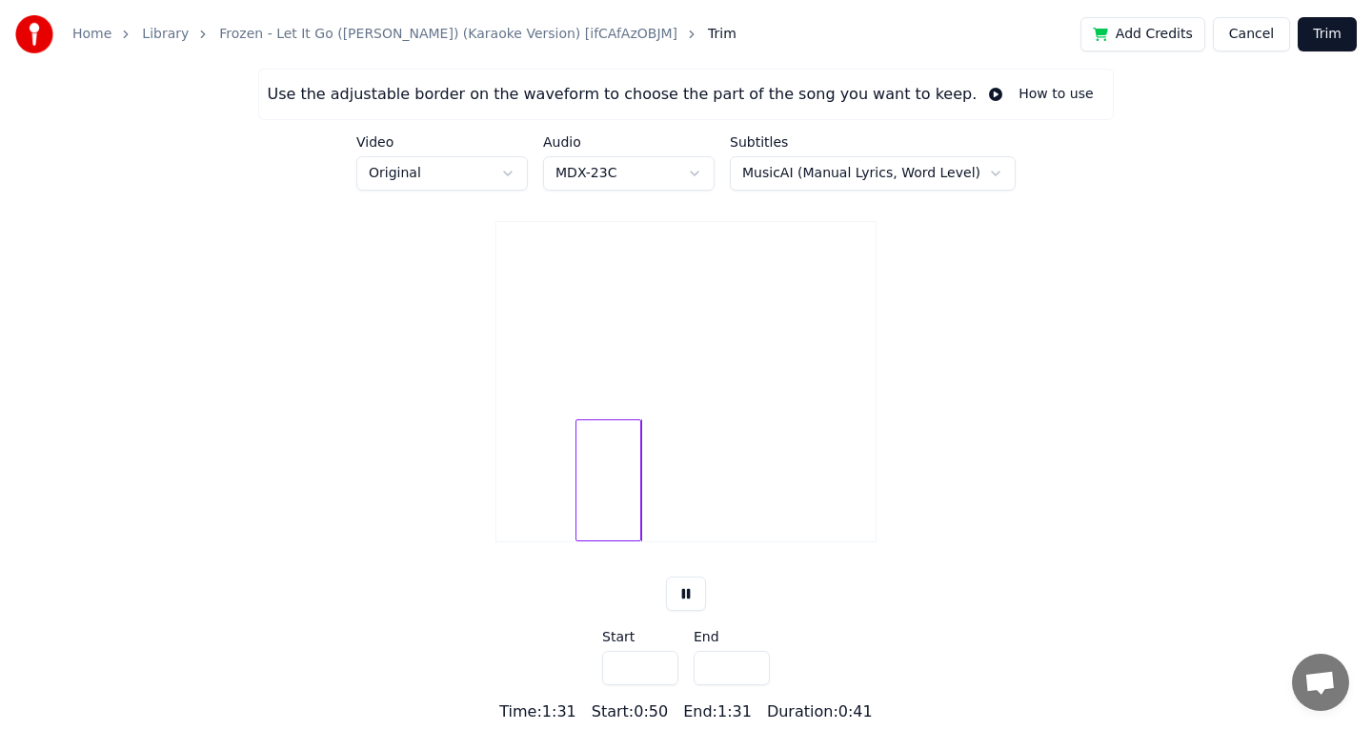
click at [751, 669] on input "****" at bounding box center [732, 668] width 76 height 34
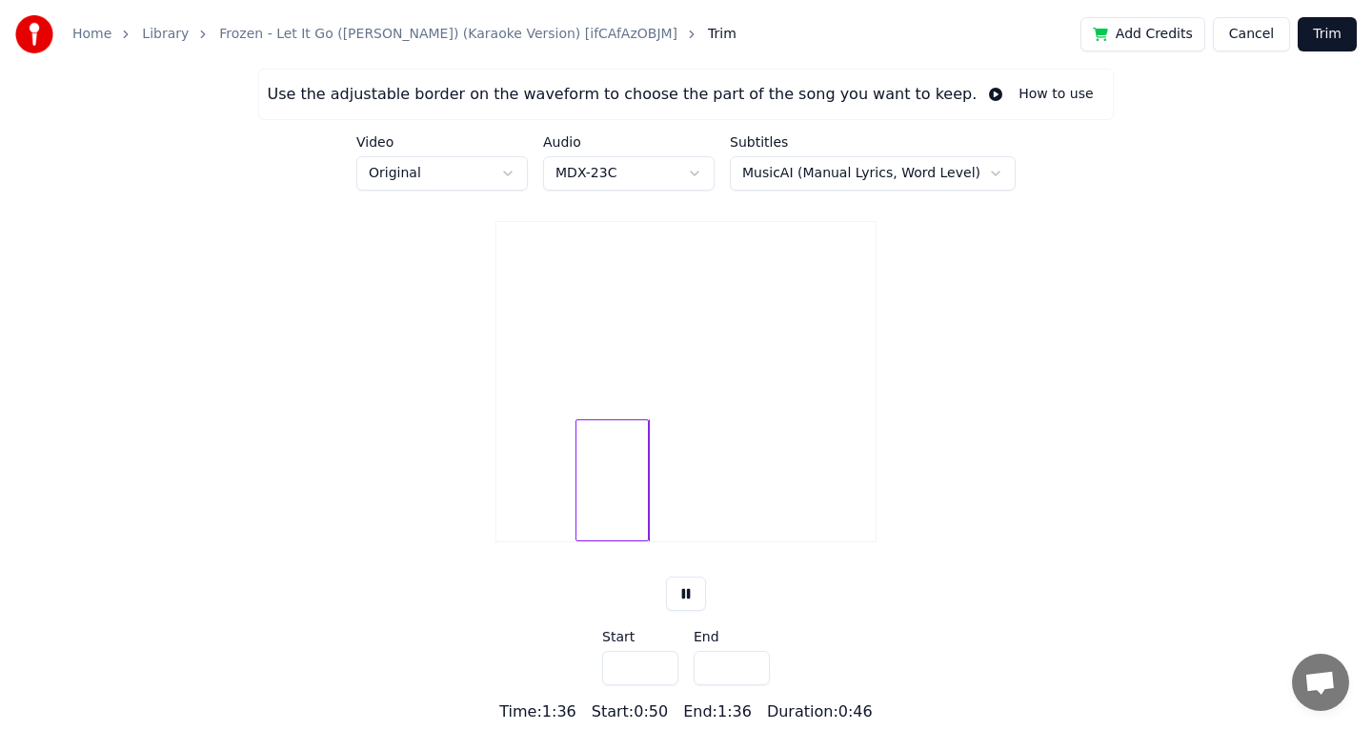
click at [751, 669] on input "****" at bounding box center [732, 668] width 76 height 34
click at [751, 669] on input "*****" at bounding box center [732, 668] width 76 height 34
type input "*****"
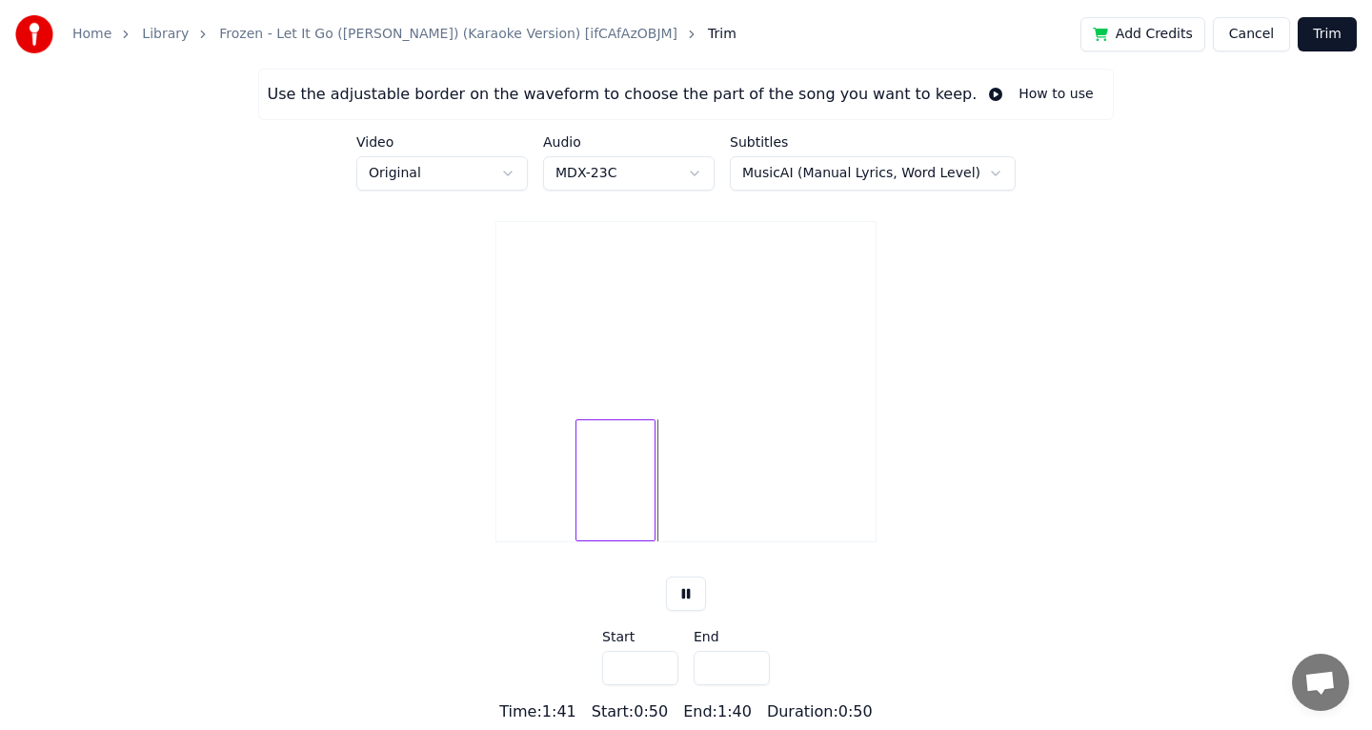
click at [751, 669] on input "*****" at bounding box center [732, 668] width 76 height 34
click at [1309, 42] on button "Trim" at bounding box center [1327, 34] width 59 height 34
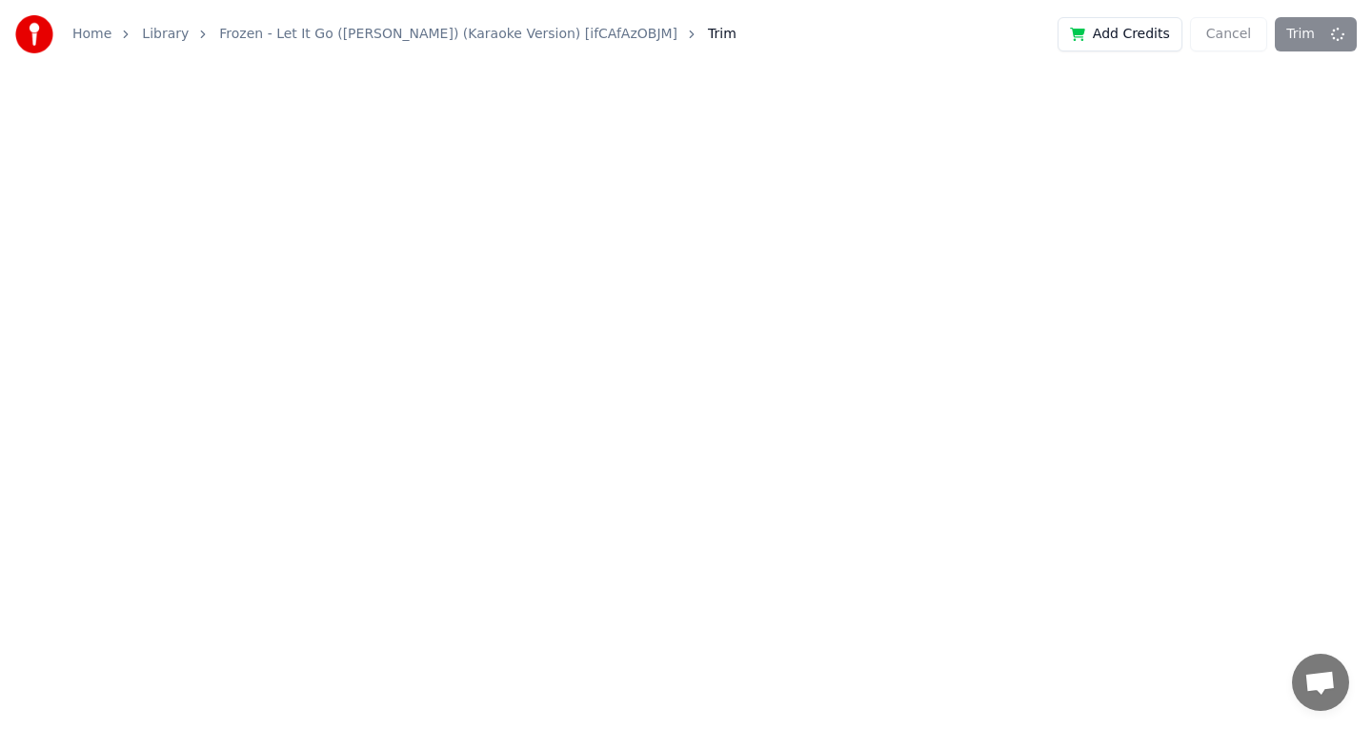
scroll to position [0, 0]
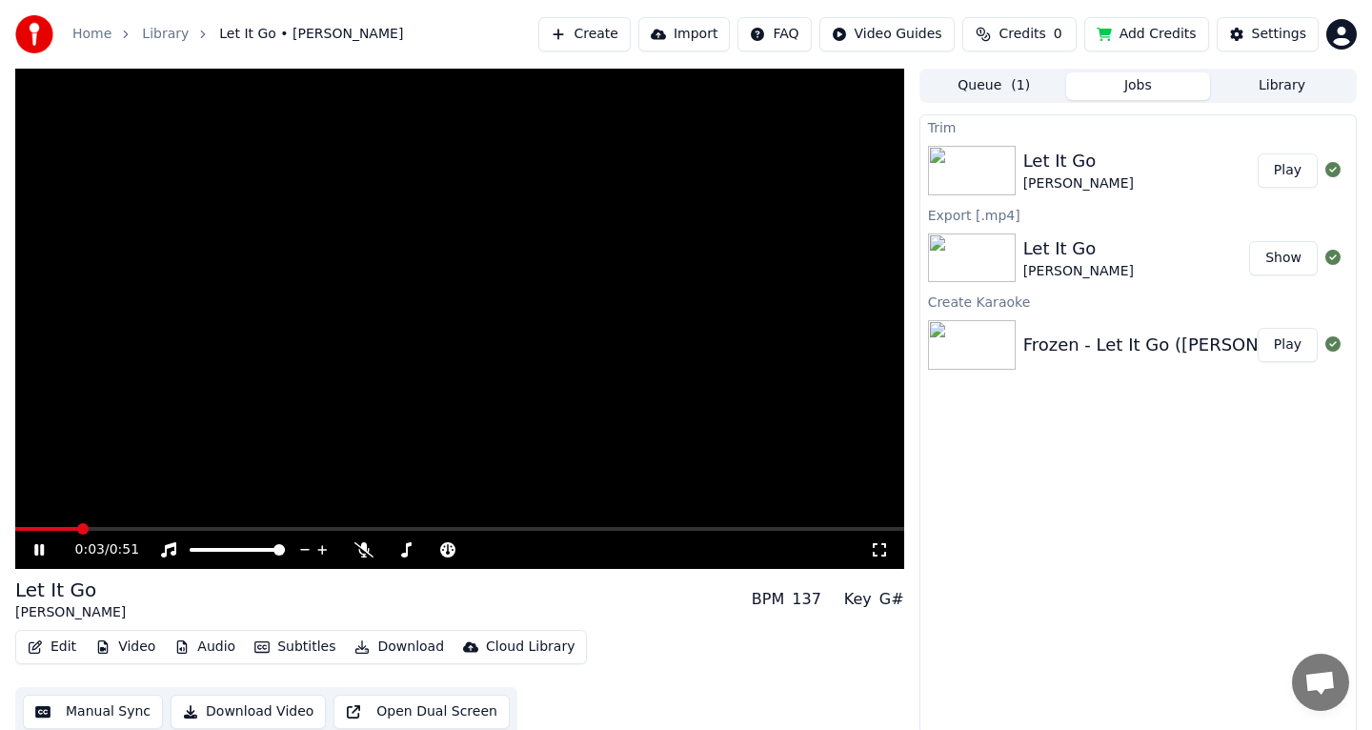
scroll to position [6, 0]
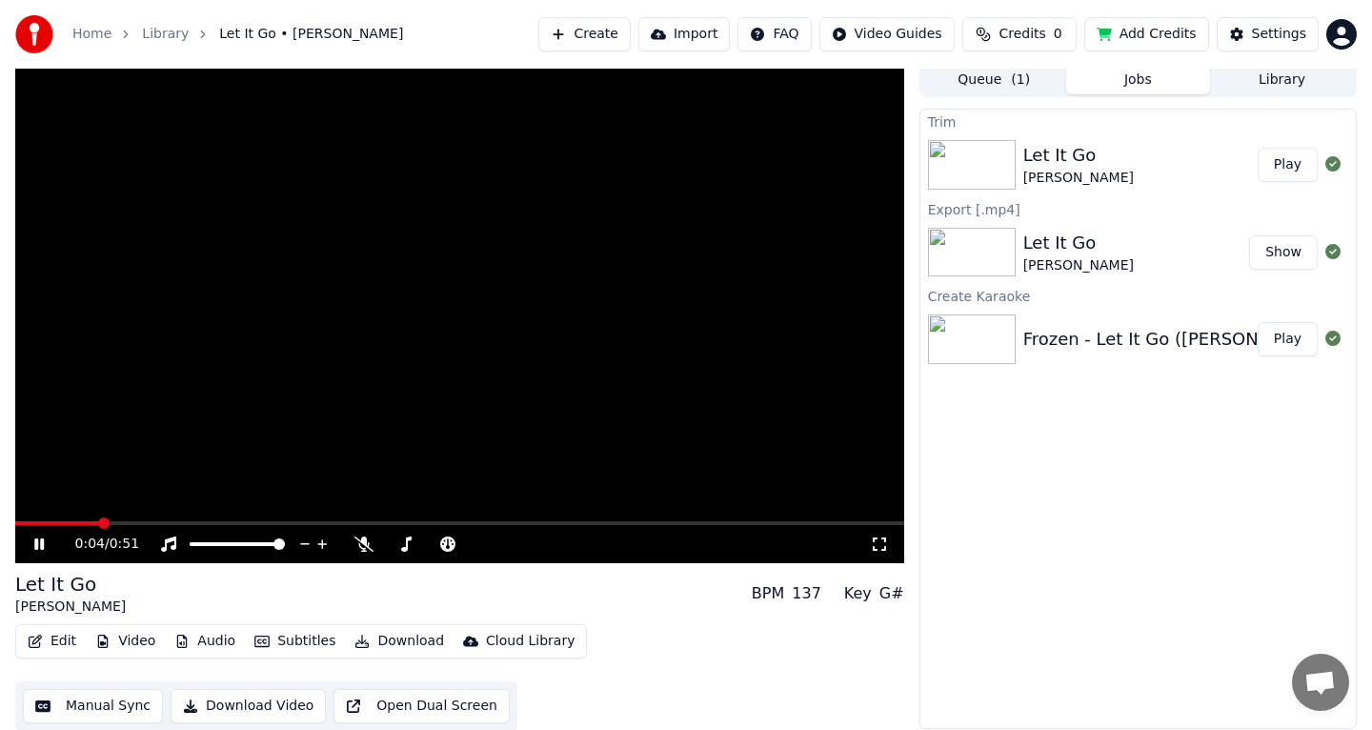
click at [1151, 328] on div "Frozen - Let It Go ([PERSON_NAME]) (Karaoke Version) [ifCAfAzOBJM]" at bounding box center [1317, 339] width 589 height 27
click at [131, 701] on button "Manual Sync" at bounding box center [93, 706] width 140 height 34
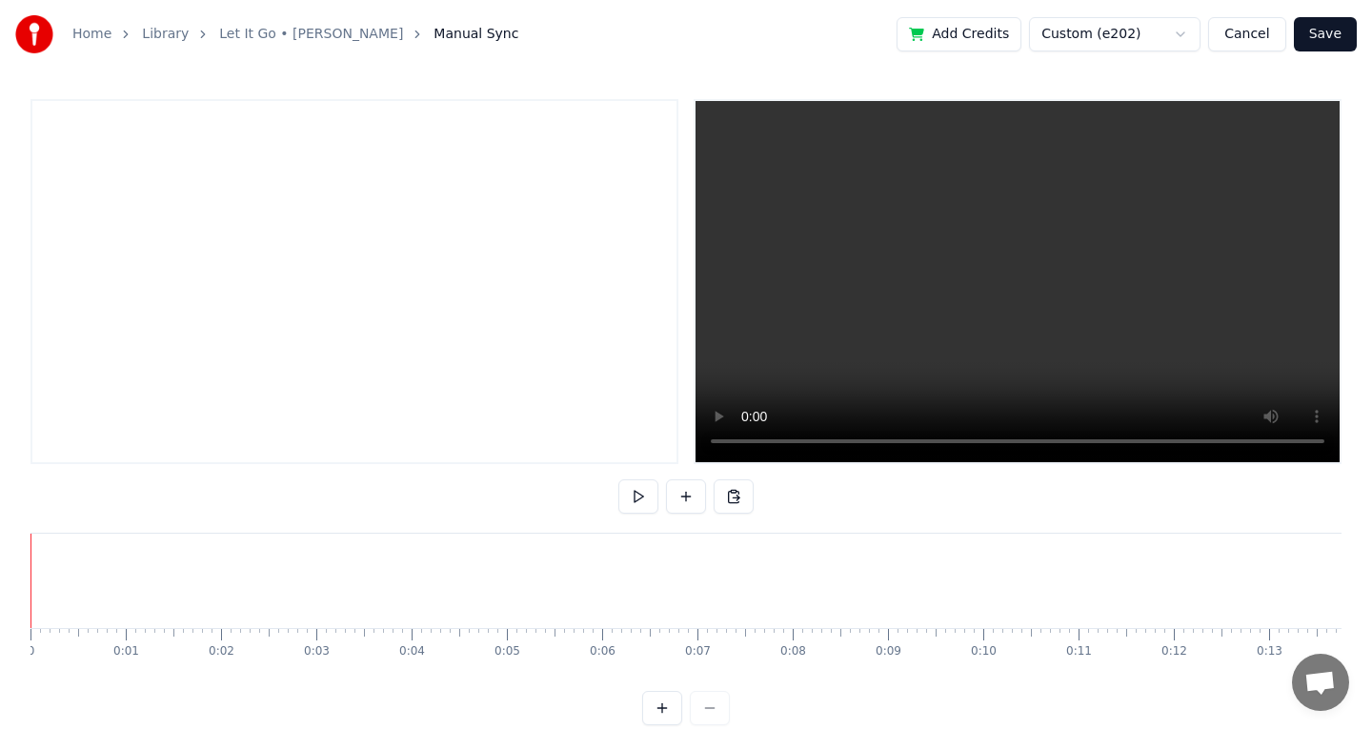
click at [1240, 31] on button "Cancel" at bounding box center [1246, 34] width 77 height 34
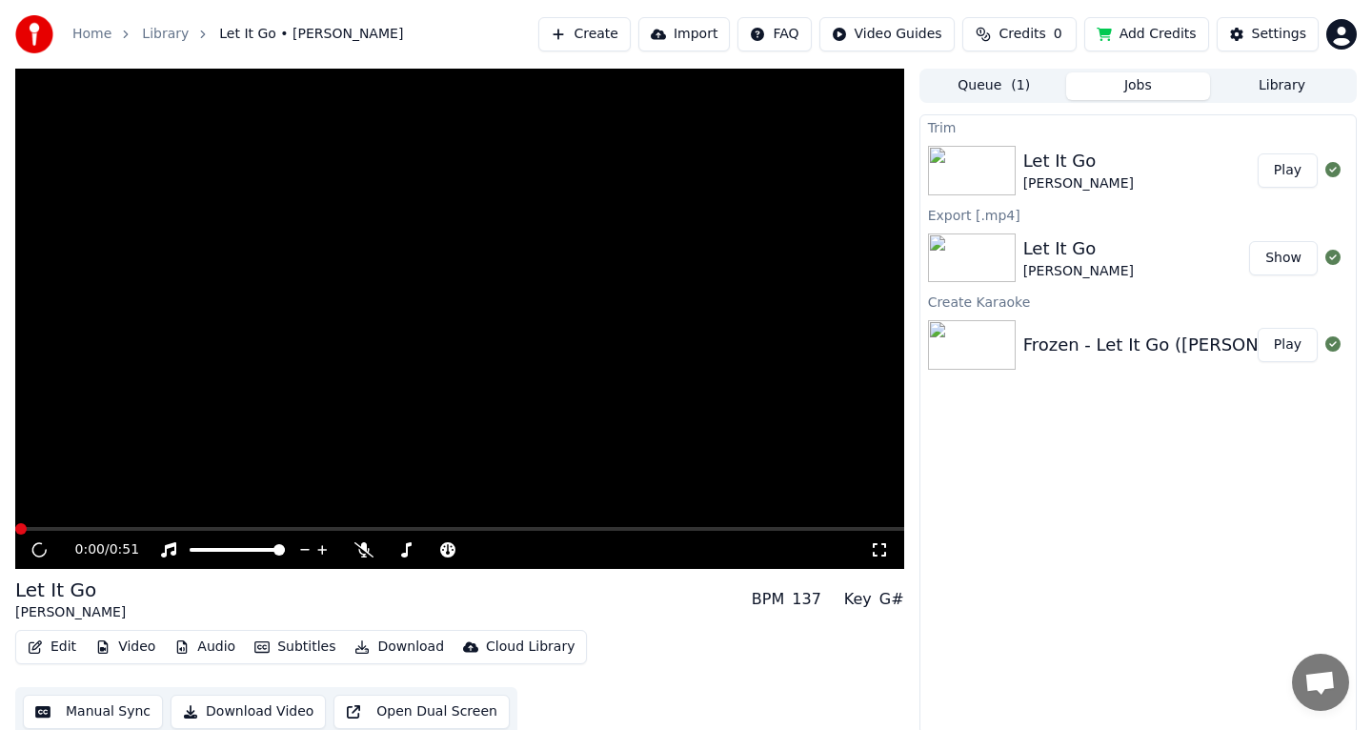
scroll to position [6, 0]
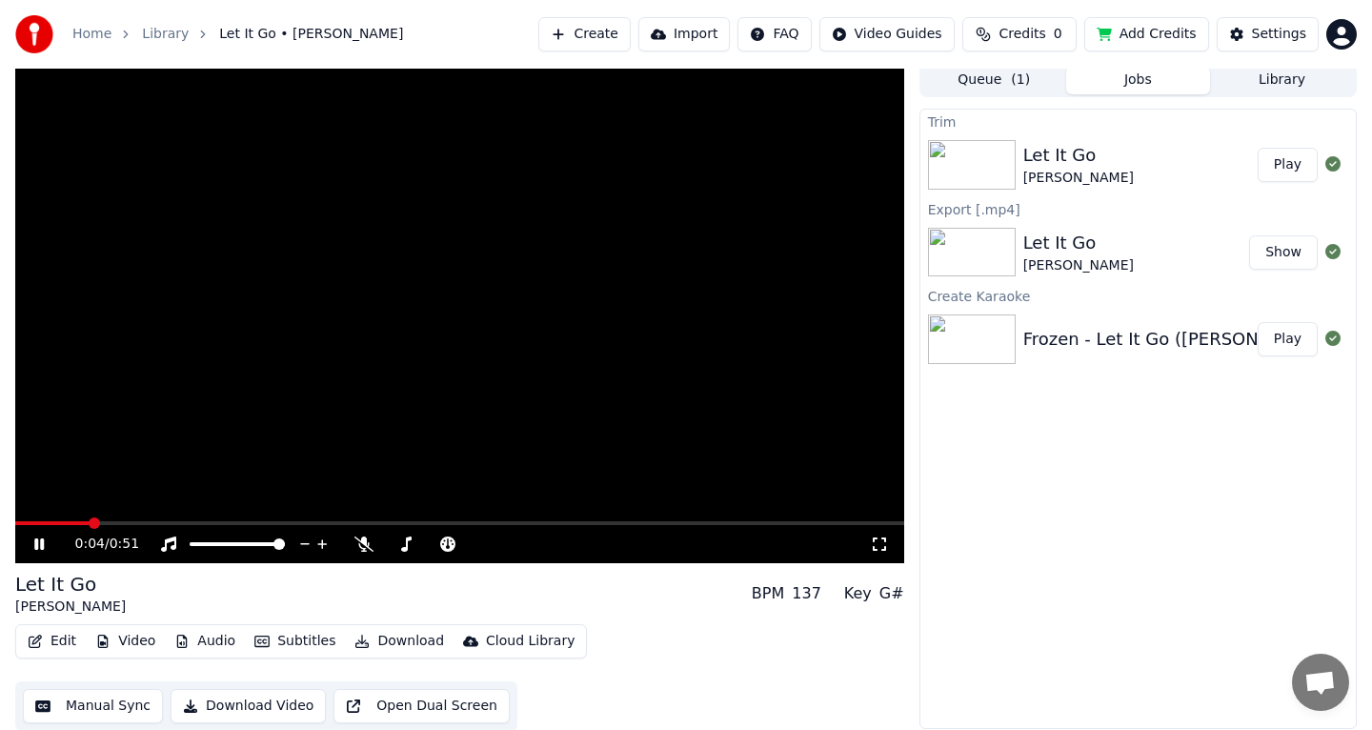
click at [1280, 334] on button "Play" at bounding box center [1288, 339] width 60 height 34
click at [1273, 171] on button "Play" at bounding box center [1288, 165] width 60 height 34
click at [393, 516] on video at bounding box center [459, 313] width 889 height 500
click at [391, 522] on span at bounding box center [459, 523] width 889 height 4
click at [433, 479] on video at bounding box center [459, 313] width 889 height 500
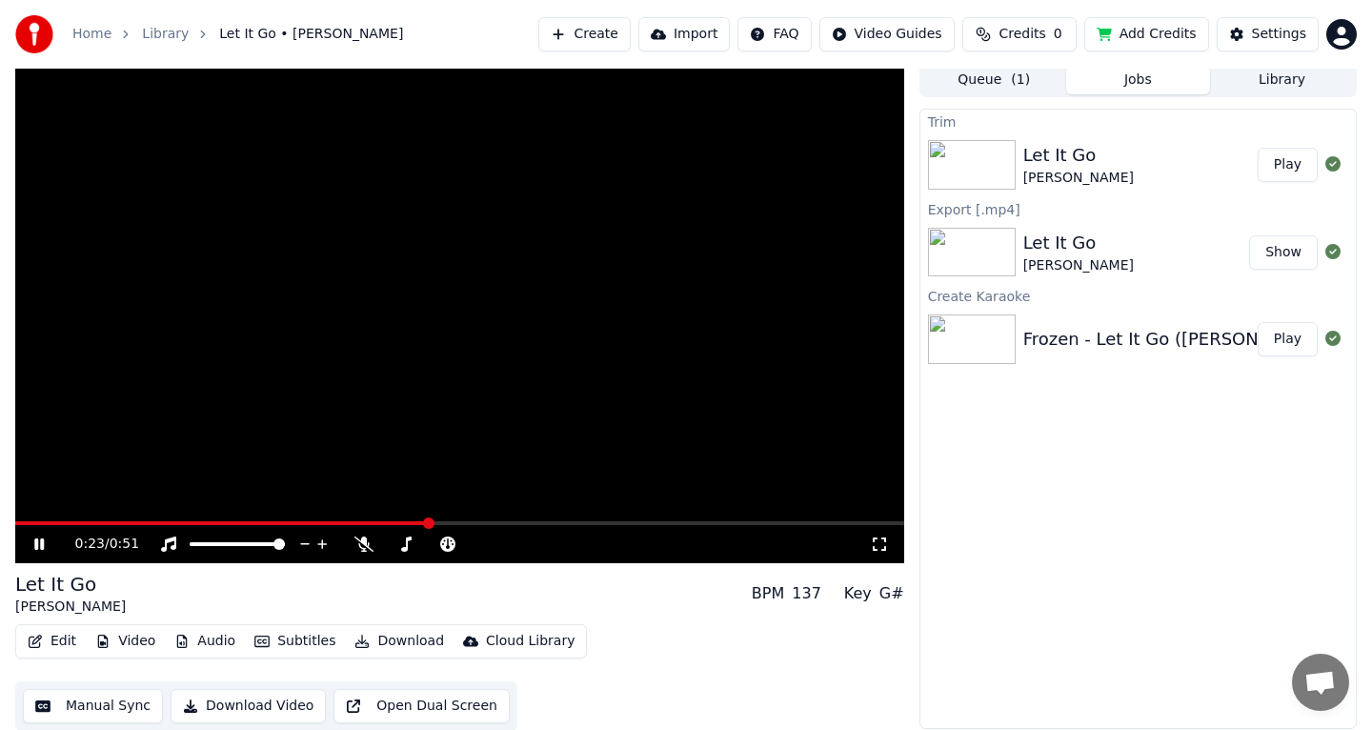
click at [1264, 249] on button "Show" at bounding box center [1283, 252] width 69 height 34
click at [49, 553] on div "0:30 / 0:51" at bounding box center [460, 543] width 874 height 19
click at [46, 550] on icon at bounding box center [52, 543] width 45 height 15
click at [112, 702] on button "Manual Sync" at bounding box center [93, 706] width 140 height 34
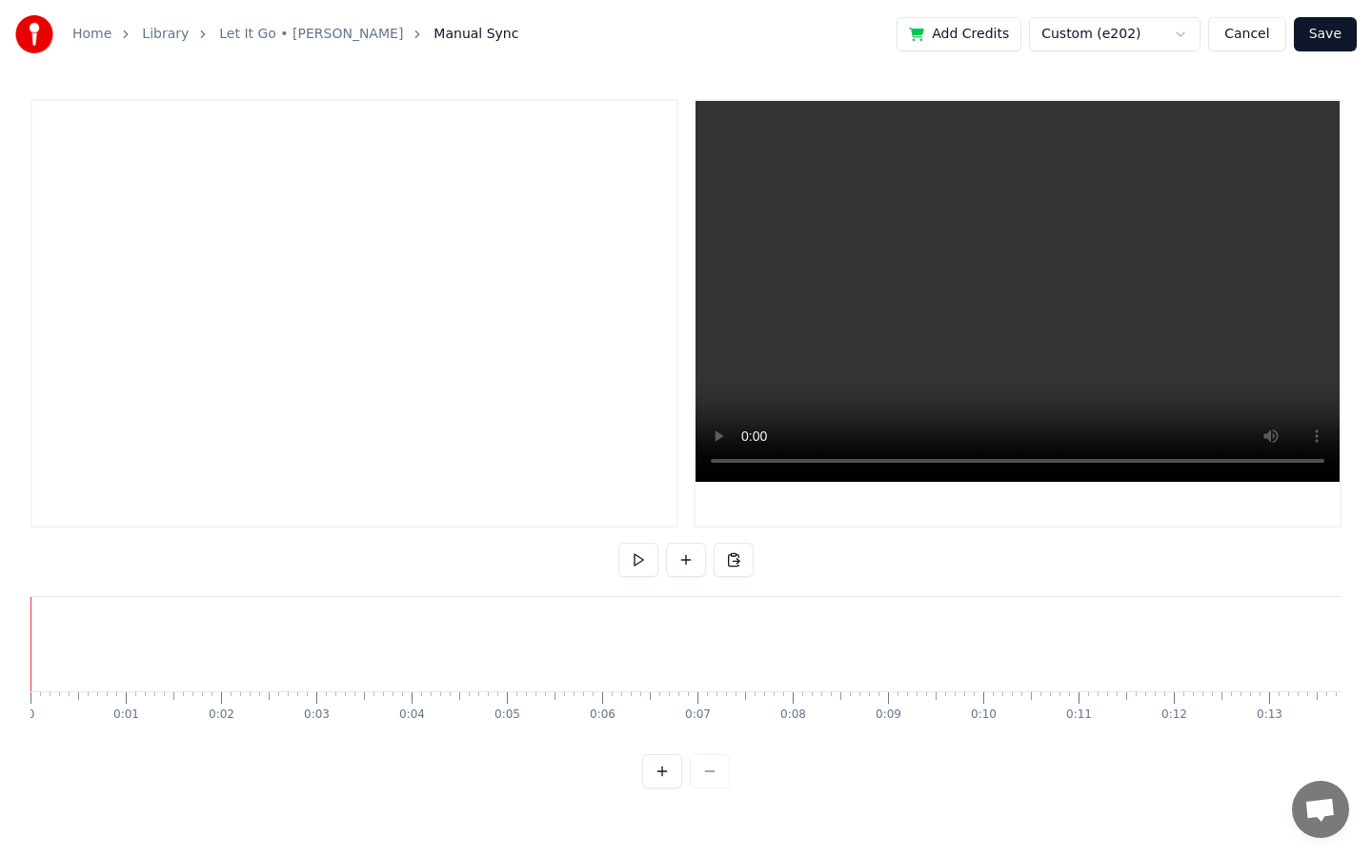
click at [1252, 40] on button "Cancel" at bounding box center [1246, 34] width 77 height 34
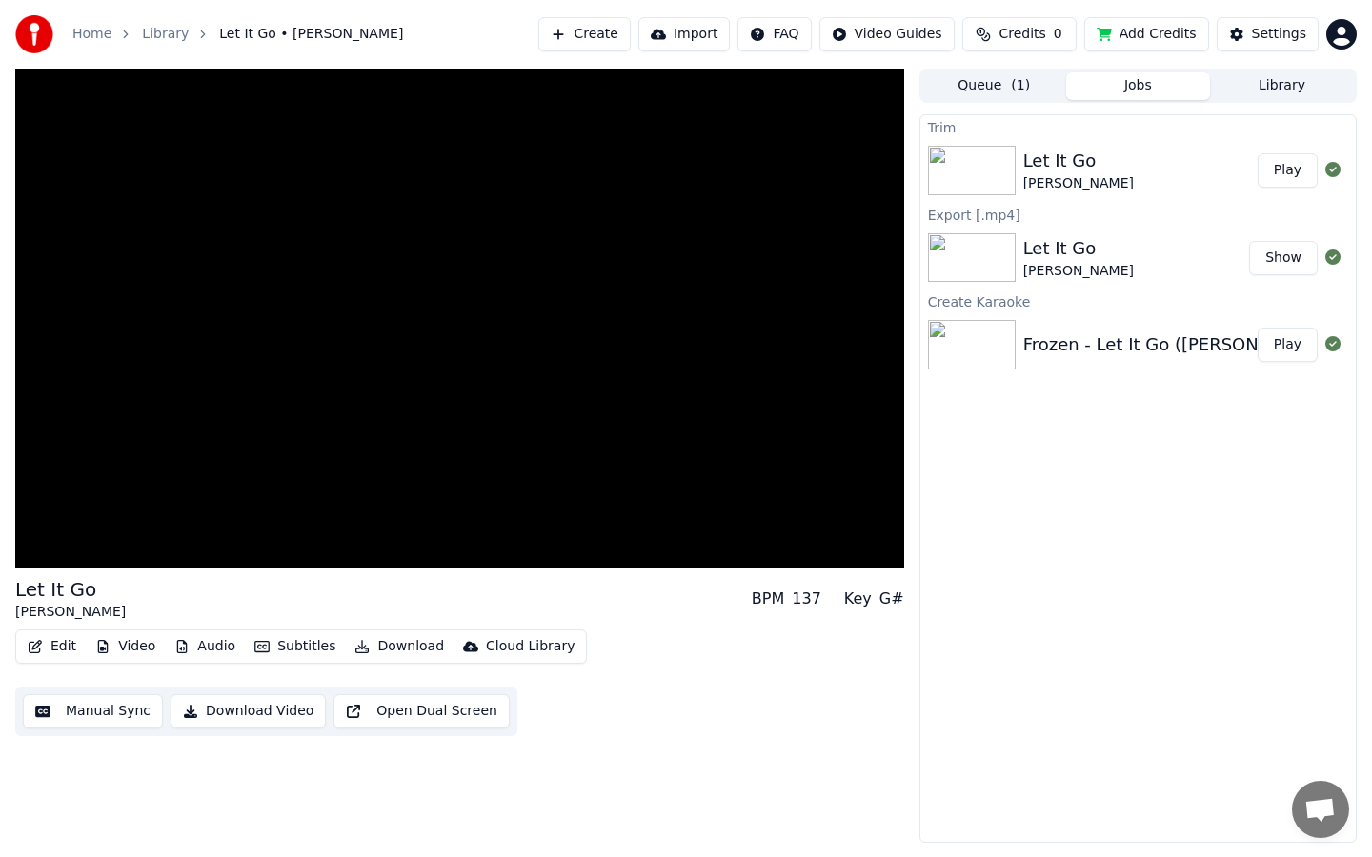
click at [1296, 260] on button "Show" at bounding box center [1283, 258] width 69 height 34
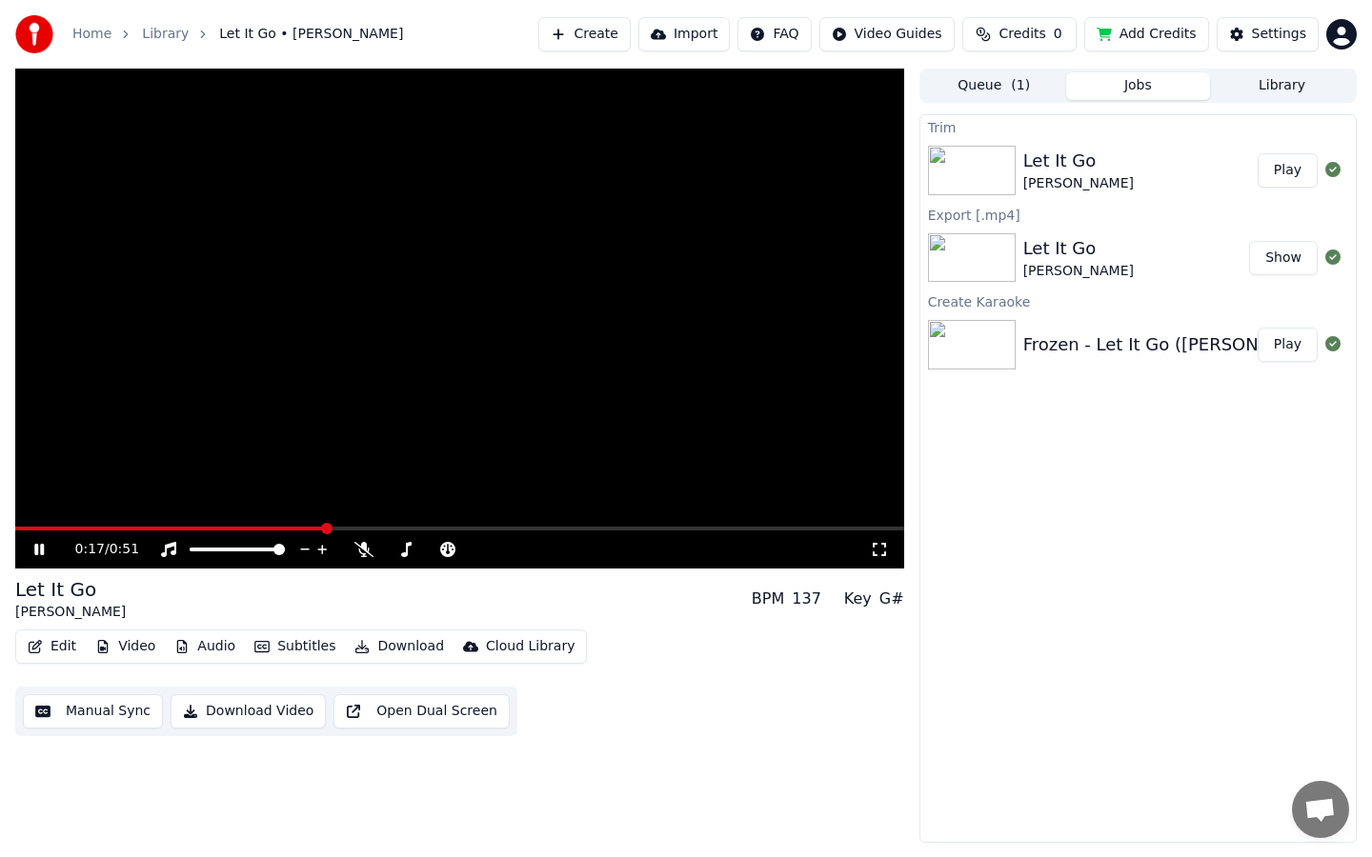
click at [520, 439] on video at bounding box center [459, 319] width 889 height 500
